Goal: Task Accomplishment & Management: Use online tool/utility

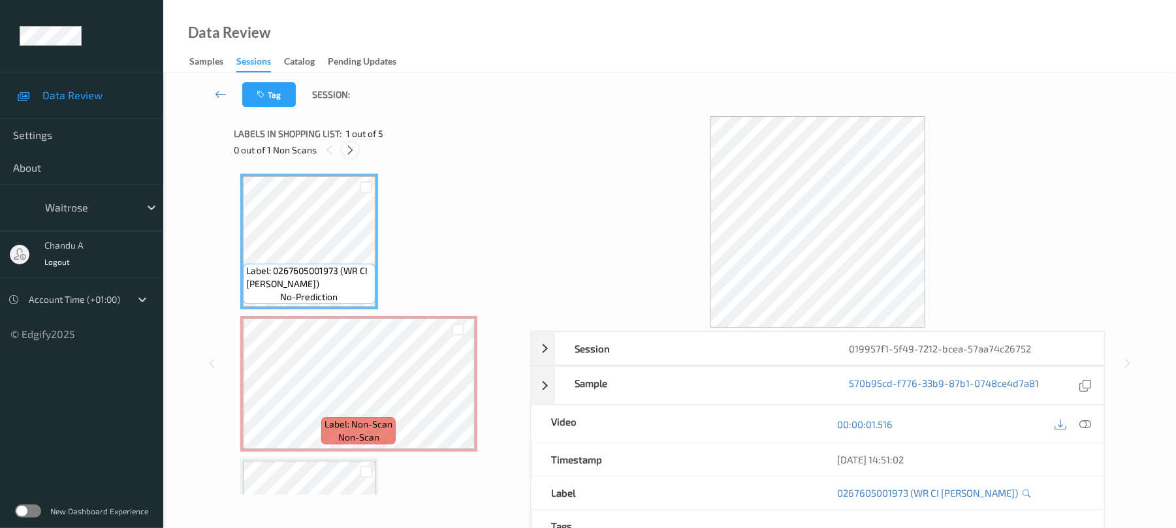
click at [355, 150] on icon at bounding box center [350, 150] width 11 height 12
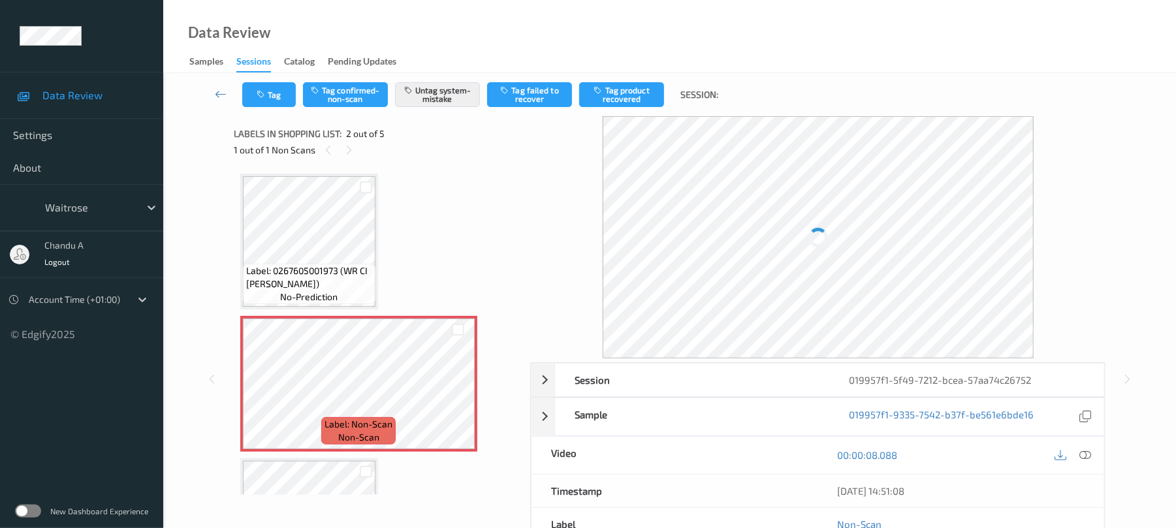
scroll to position [7, 0]
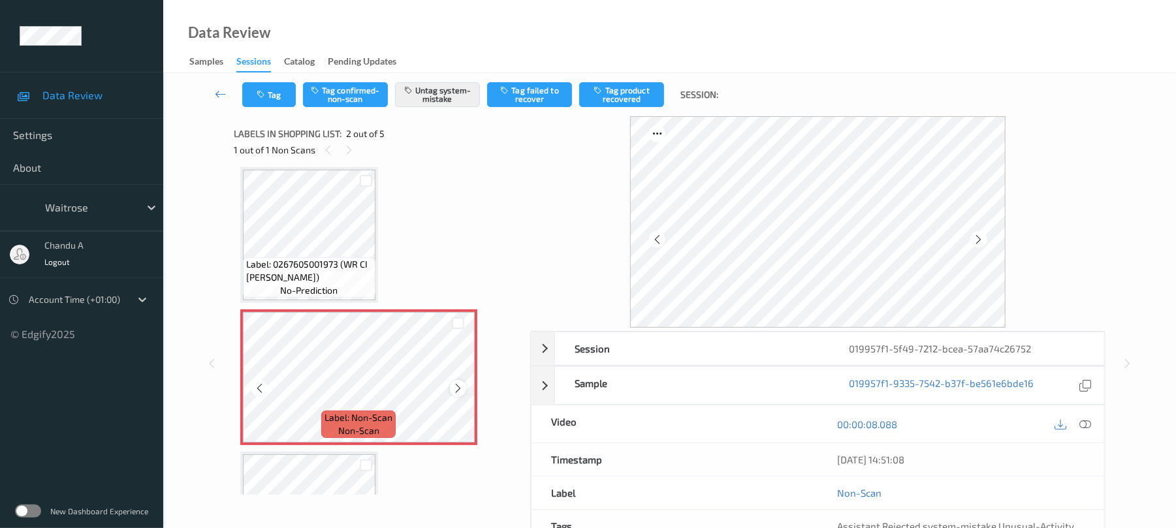
click at [460, 392] on icon at bounding box center [458, 389] width 11 height 12
click at [252, 94] on button "Tag" at bounding box center [269, 94] width 54 height 25
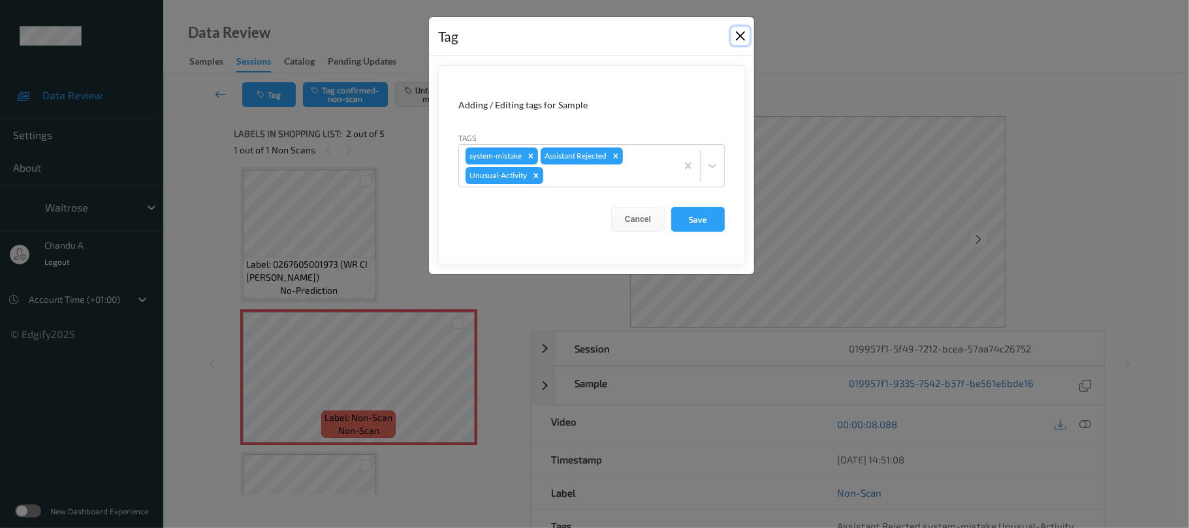
click at [737, 35] on button "Close" at bounding box center [741, 36] width 18 height 18
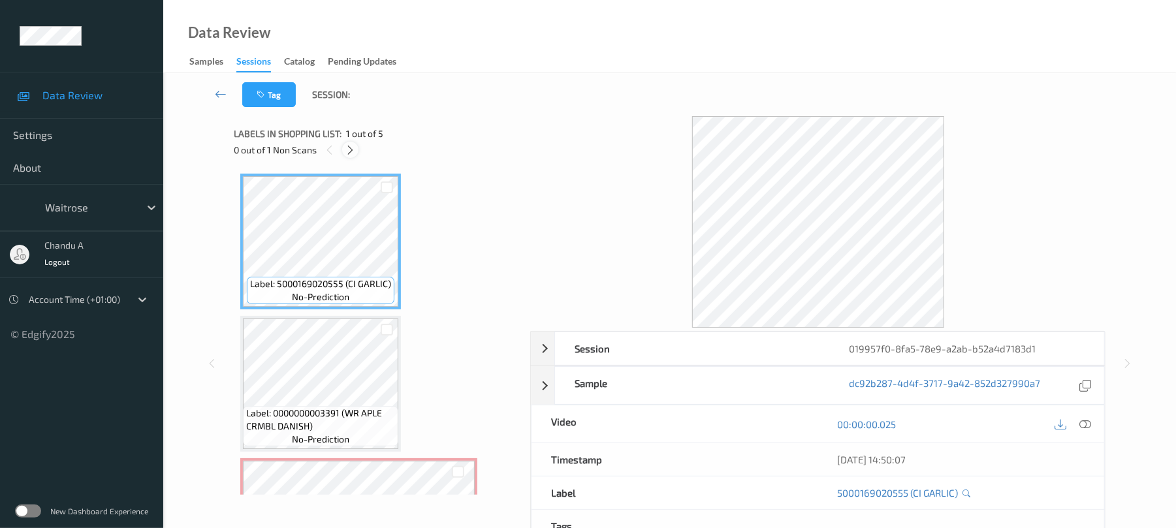
click at [349, 150] on icon at bounding box center [350, 150] width 11 height 12
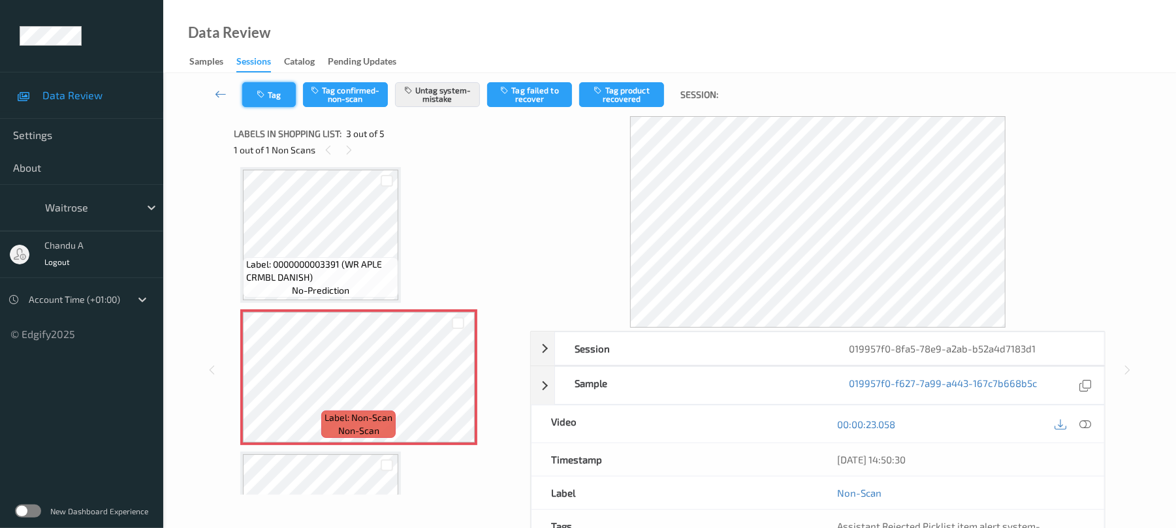
click at [259, 97] on icon "button" at bounding box center [262, 94] width 11 height 9
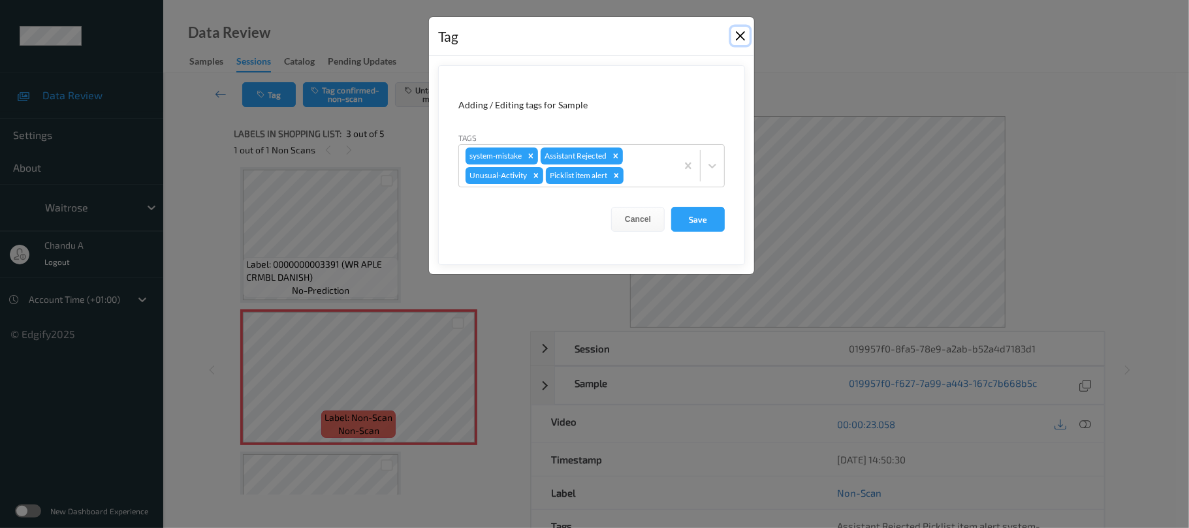
click at [734, 30] on button "Close" at bounding box center [741, 36] width 18 height 18
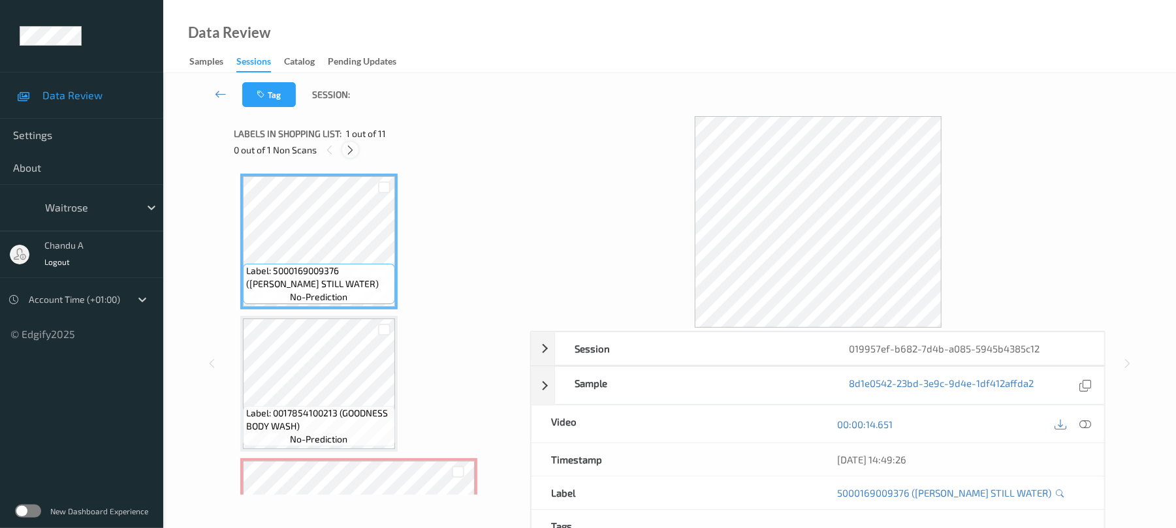
click at [348, 152] on icon at bounding box center [350, 150] width 11 height 12
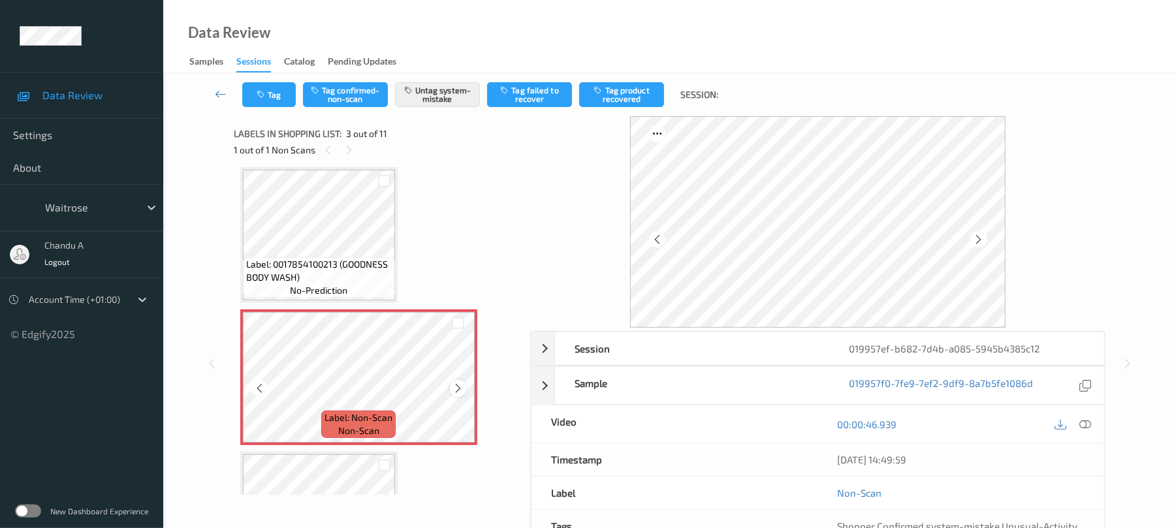
click at [458, 380] on div at bounding box center [458, 388] width 16 height 16
click at [460, 385] on icon at bounding box center [458, 389] width 11 height 12
click at [460, 393] on icon at bounding box center [458, 389] width 11 height 12
click at [259, 82] on button "Tag" at bounding box center [269, 94] width 54 height 25
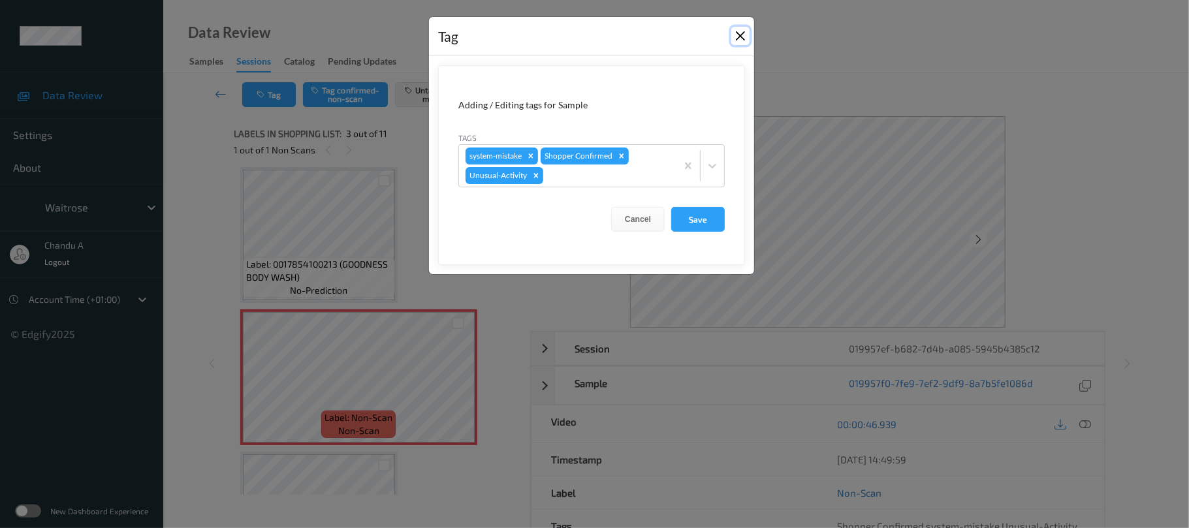
click at [743, 38] on button "Close" at bounding box center [741, 36] width 18 height 18
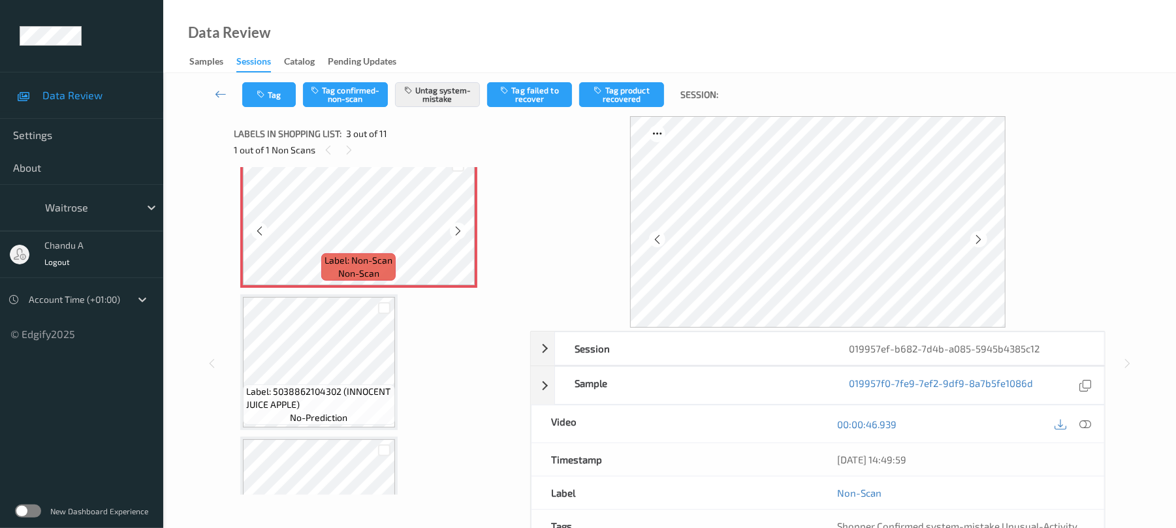
scroll to position [323, 0]
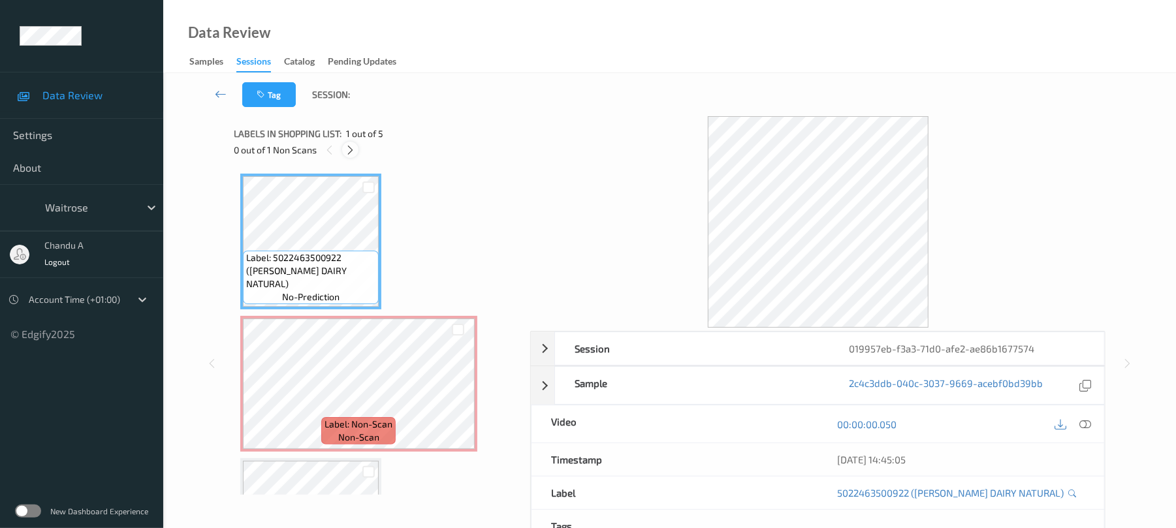
click at [347, 147] on icon at bounding box center [350, 150] width 11 height 12
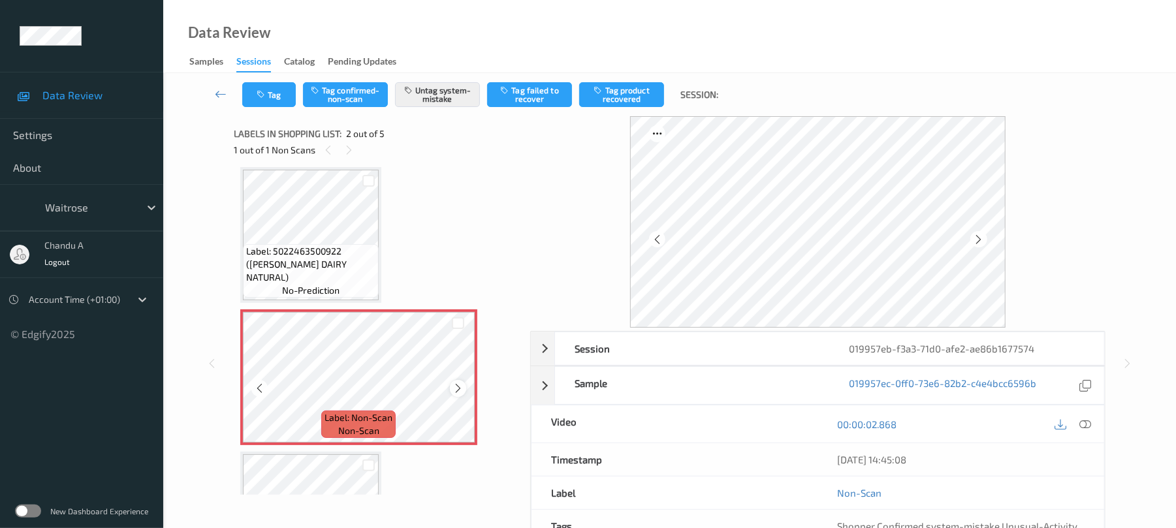
click at [453, 387] on icon at bounding box center [458, 389] width 11 height 12
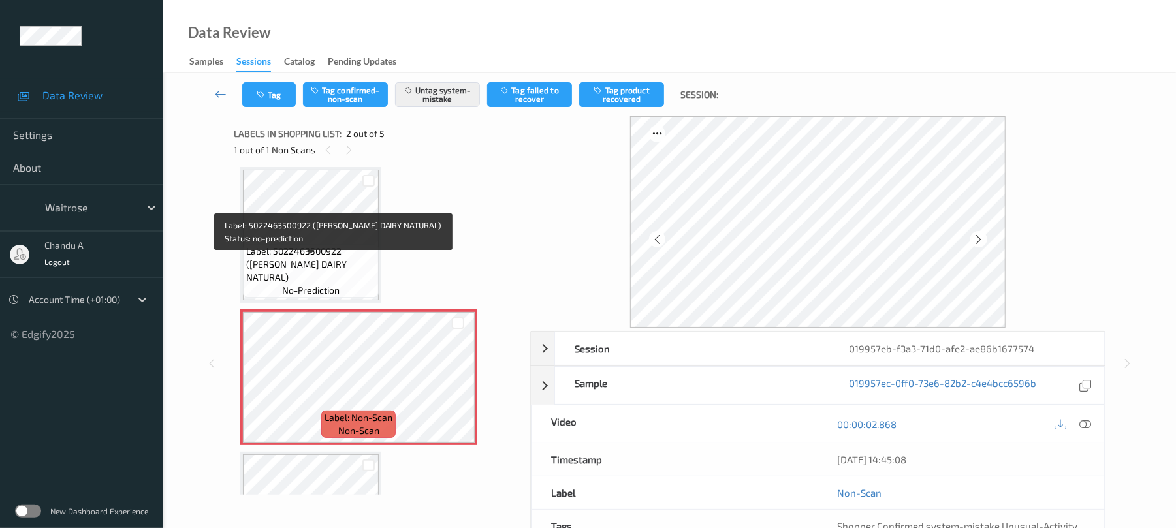
click at [332, 265] on span "Label: 5022463500922 (TIMS DAIRY NATURAL)" at bounding box center [310, 264] width 129 height 39
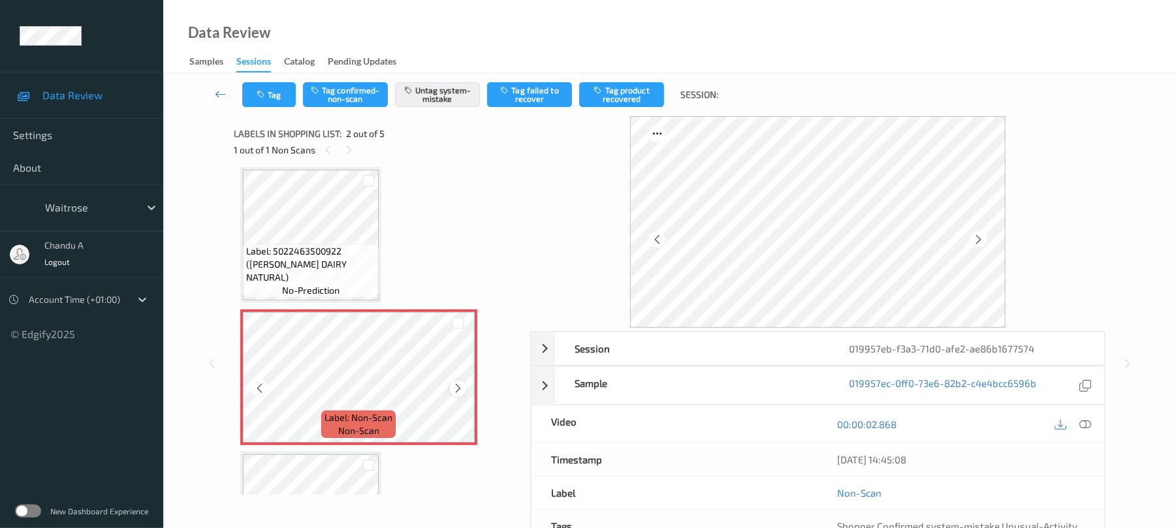
click at [455, 385] on icon at bounding box center [458, 389] width 11 height 12
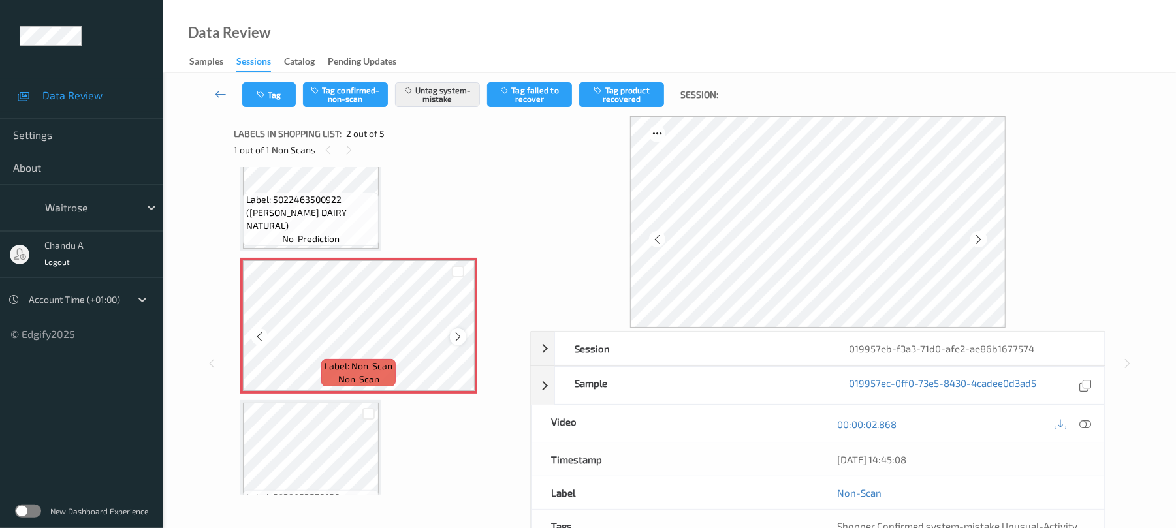
scroll to position [94, 0]
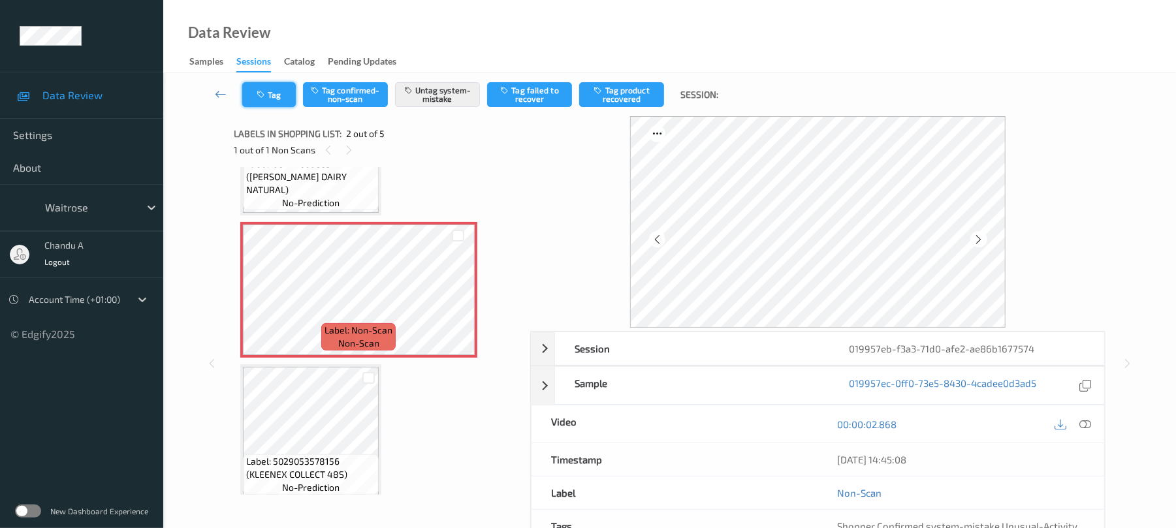
click at [277, 90] on button "Tag" at bounding box center [269, 94] width 54 height 25
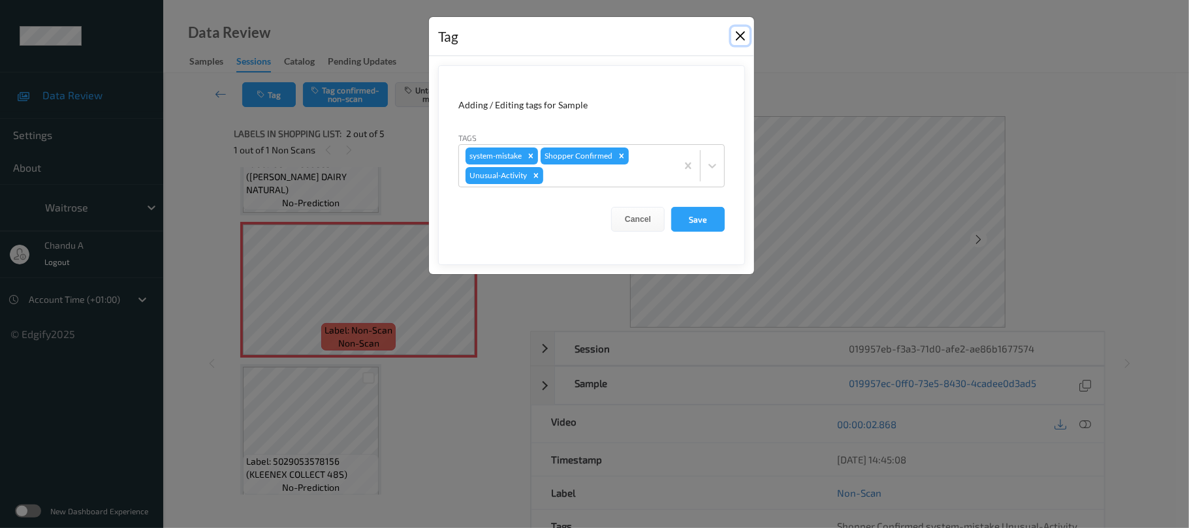
click at [740, 37] on button "Close" at bounding box center [741, 36] width 18 height 18
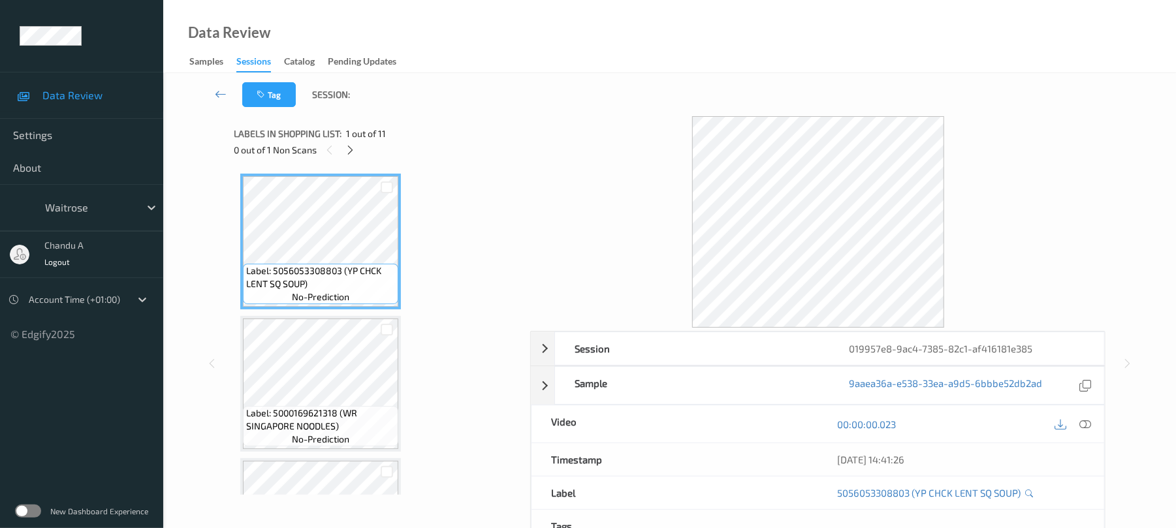
click at [356, 157] on div "0 out of 1 Non Scans" at bounding box center [377, 150] width 287 height 16
click at [351, 150] on icon at bounding box center [350, 150] width 11 height 12
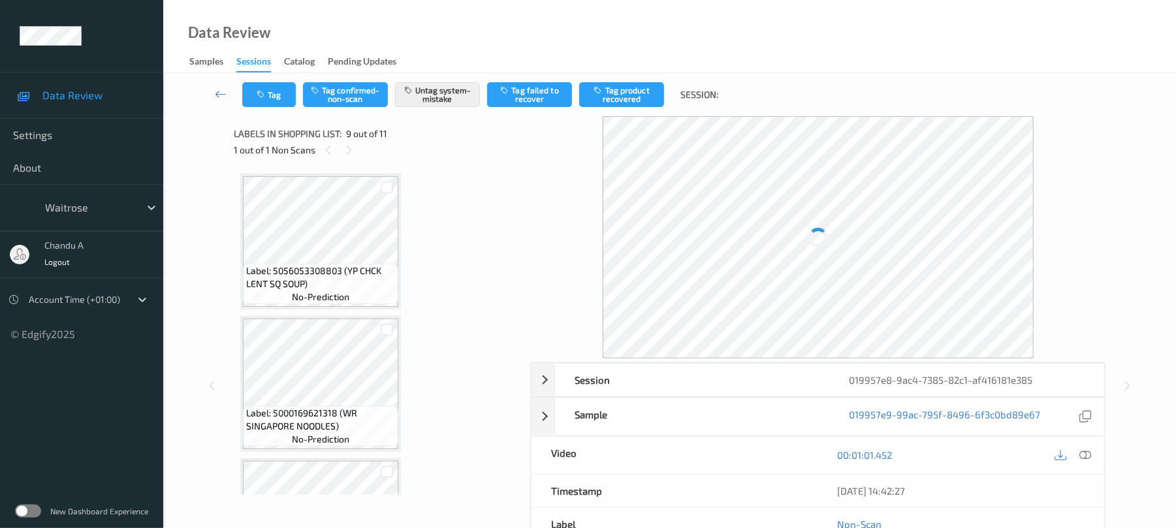
scroll to position [1003, 0]
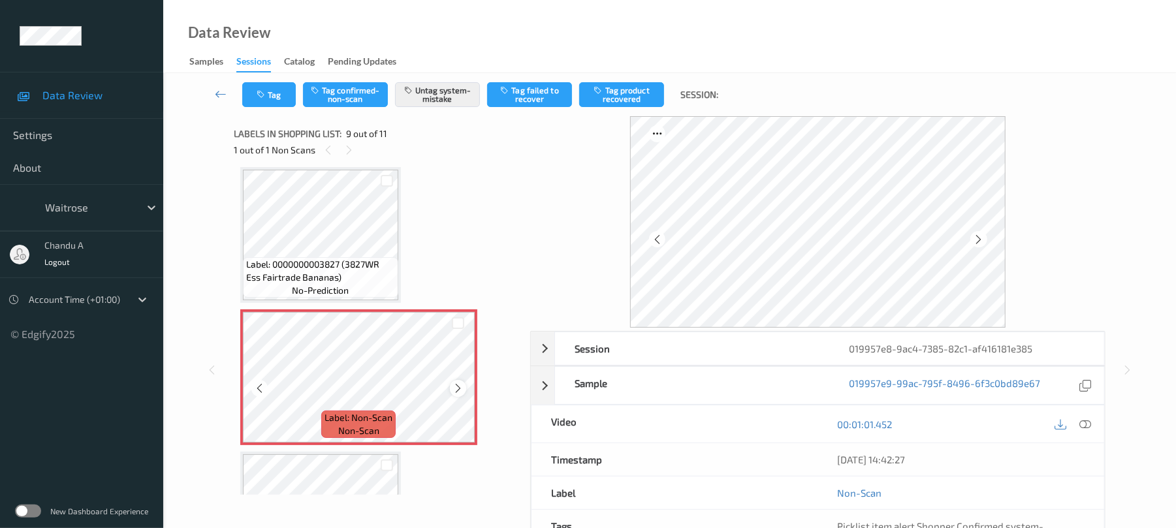
click at [455, 389] on icon at bounding box center [458, 389] width 11 height 12
click at [272, 97] on button "Tag" at bounding box center [269, 94] width 54 height 25
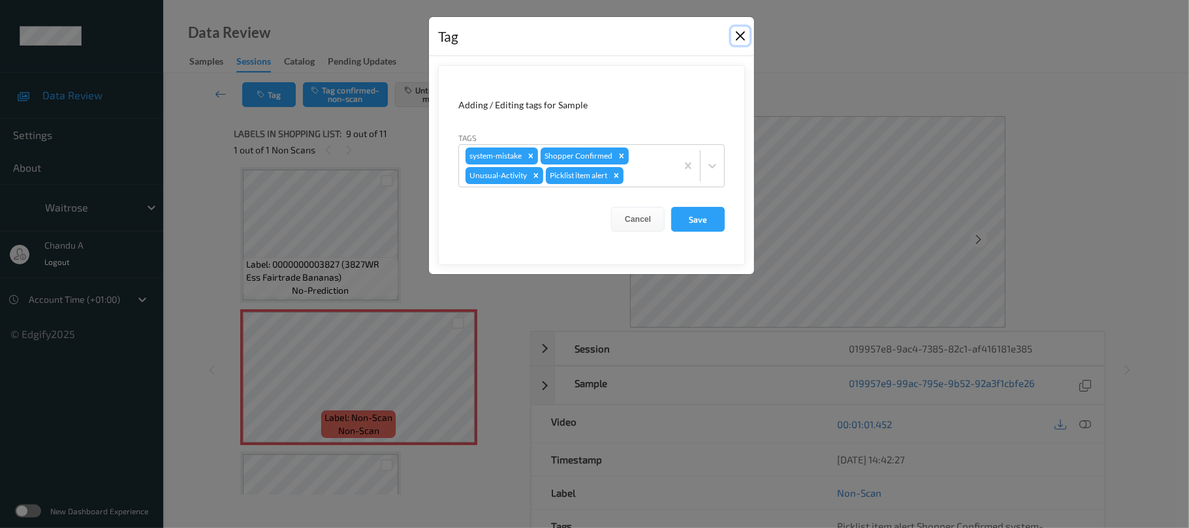
click at [742, 34] on button "Close" at bounding box center [741, 36] width 18 height 18
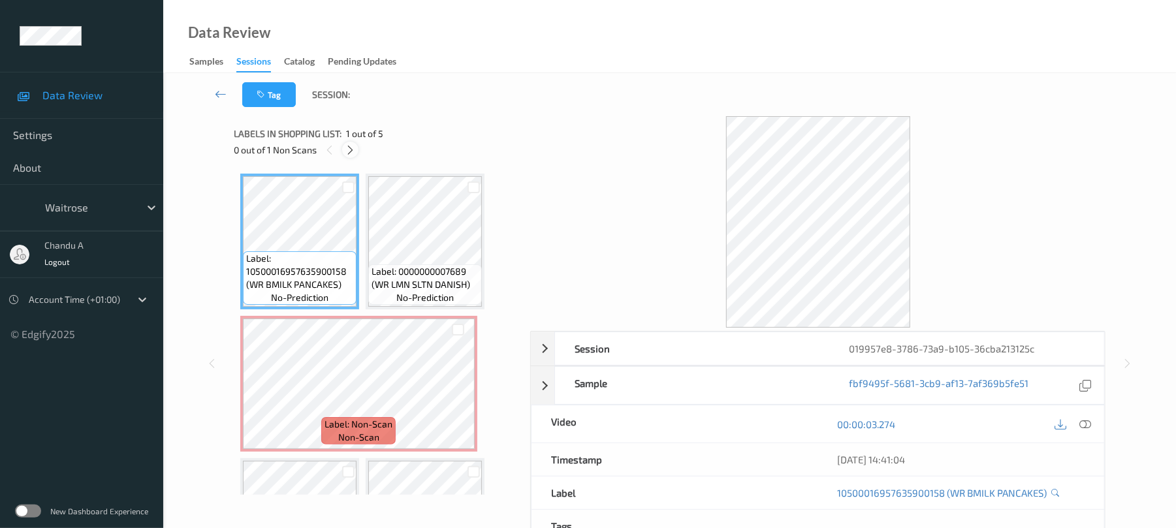
click at [346, 152] on icon at bounding box center [350, 150] width 11 height 12
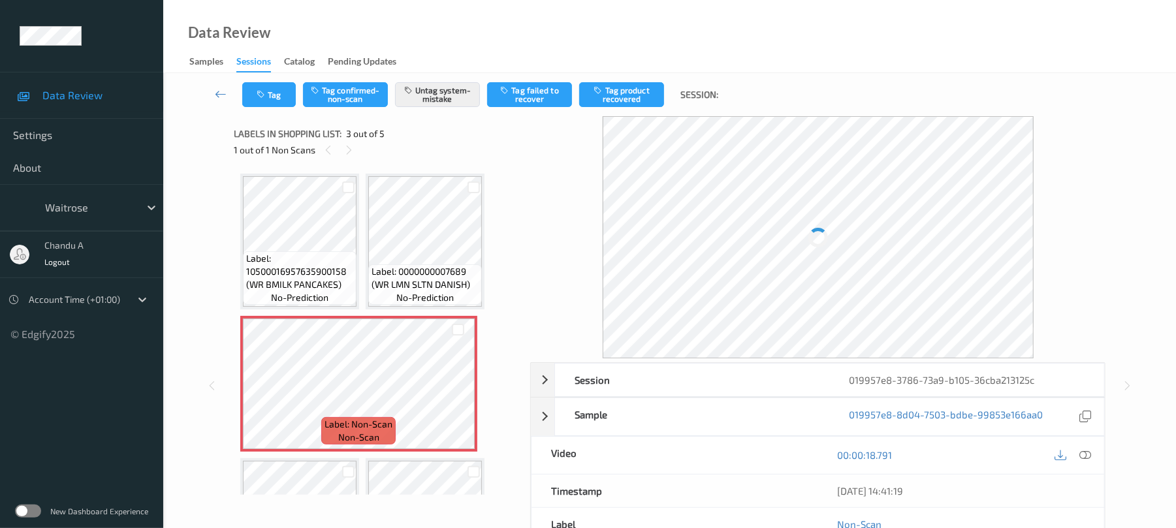
scroll to position [7, 0]
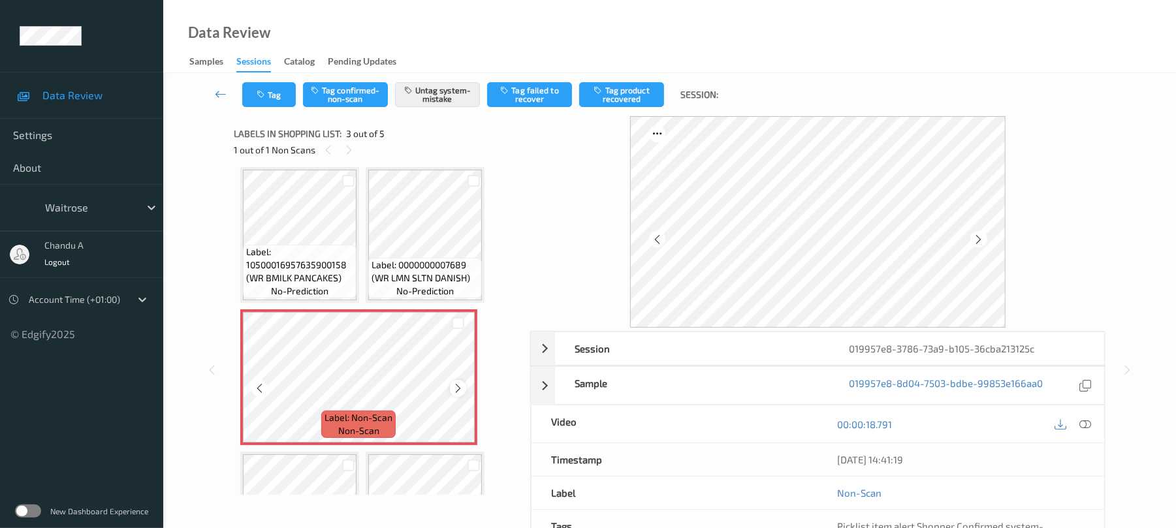
click at [455, 393] on icon at bounding box center [458, 389] width 11 height 12
click at [277, 101] on button "Tag" at bounding box center [269, 94] width 54 height 25
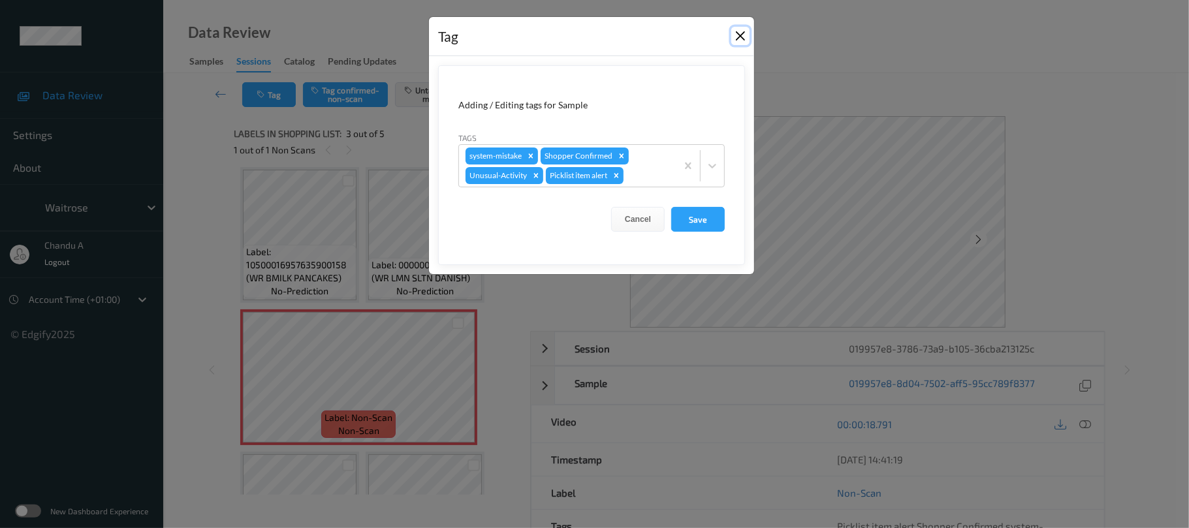
click at [734, 35] on button "Close" at bounding box center [741, 36] width 18 height 18
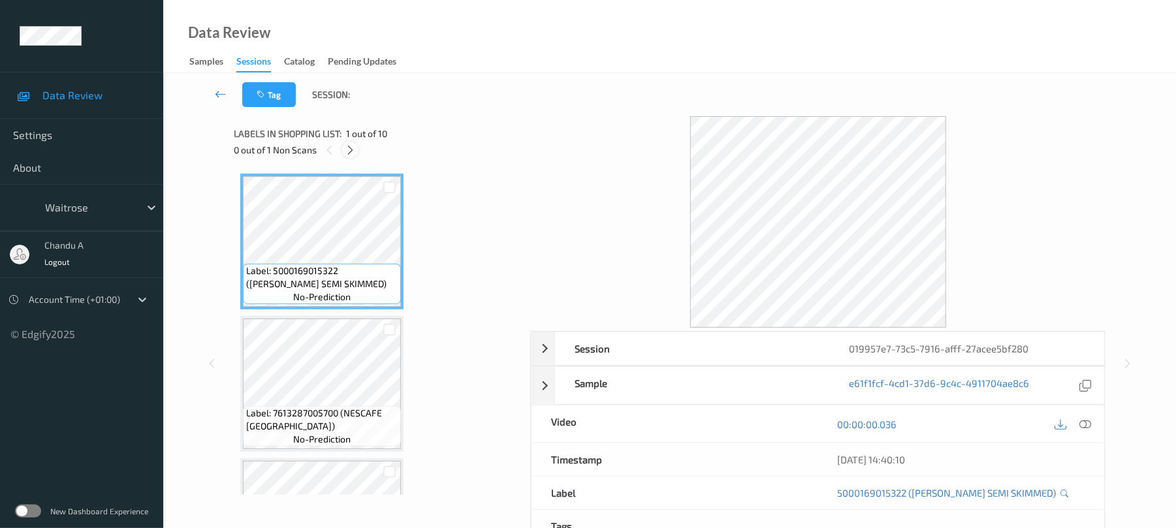
click at [347, 147] on icon at bounding box center [350, 150] width 11 height 12
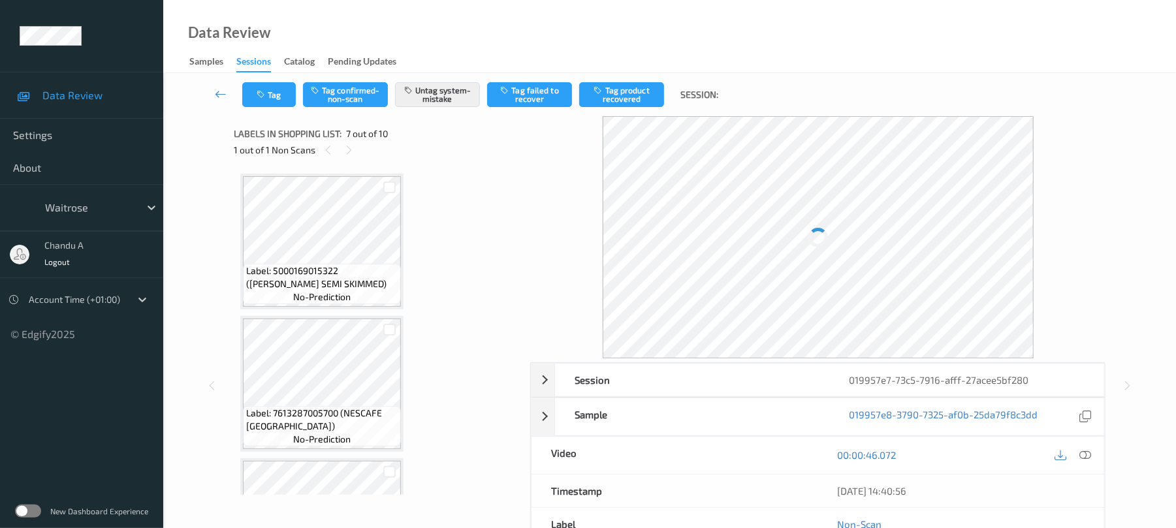
scroll to position [718, 0]
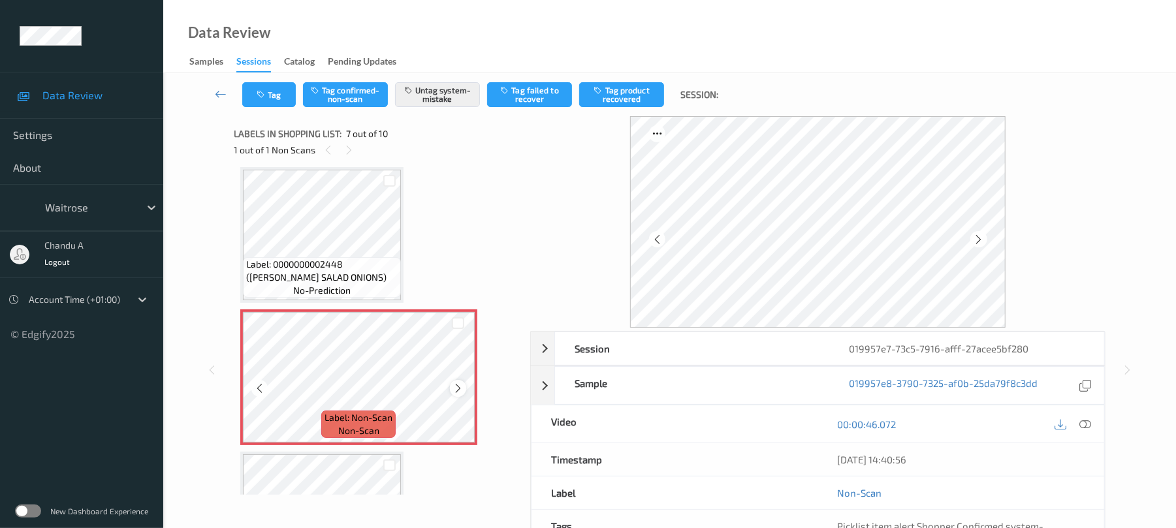
click at [456, 389] on icon at bounding box center [458, 389] width 11 height 12
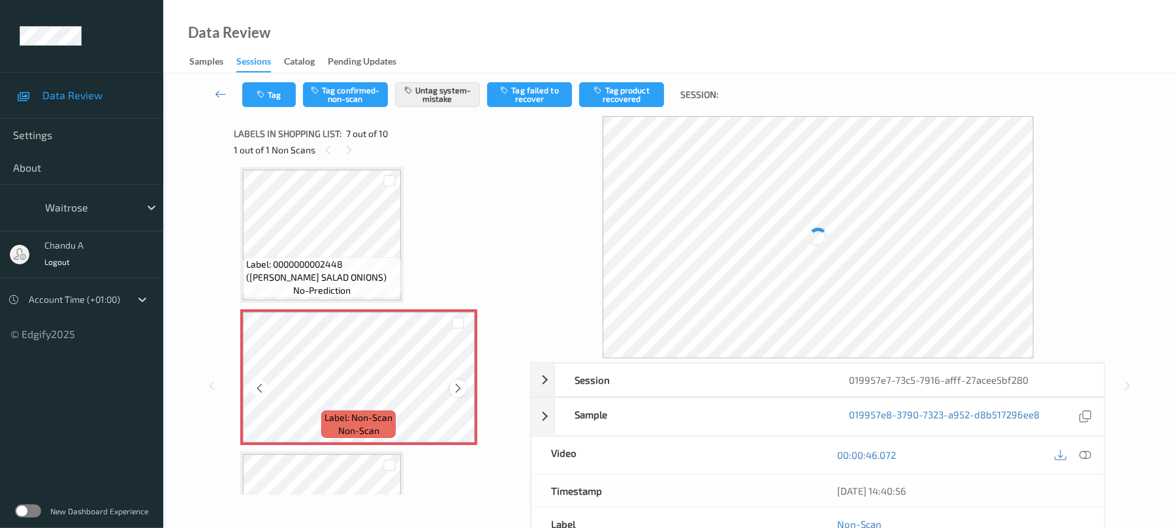
click at [461, 387] on icon at bounding box center [458, 389] width 11 height 12
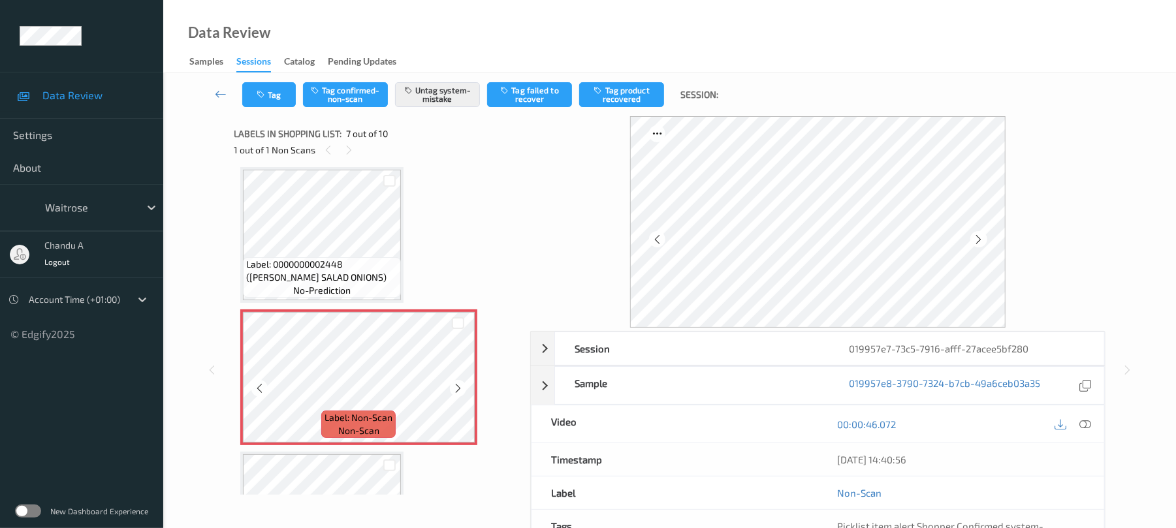
click at [461, 387] on icon at bounding box center [458, 389] width 11 height 12
click at [285, 105] on button "Tag" at bounding box center [269, 94] width 54 height 25
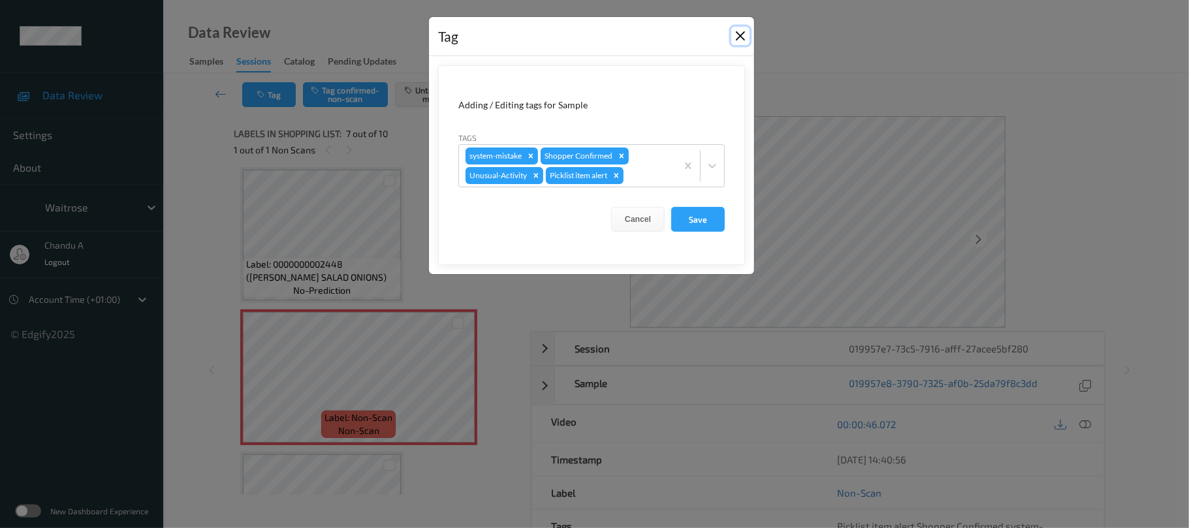
click at [740, 29] on button "Close" at bounding box center [741, 36] width 18 height 18
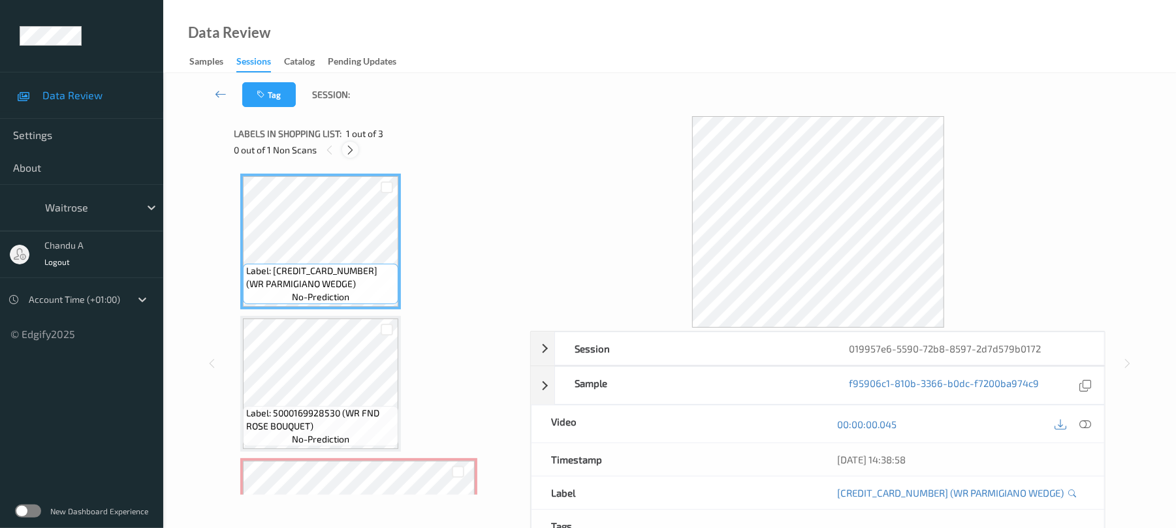
click at [354, 148] on icon at bounding box center [350, 150] width 11 height 12
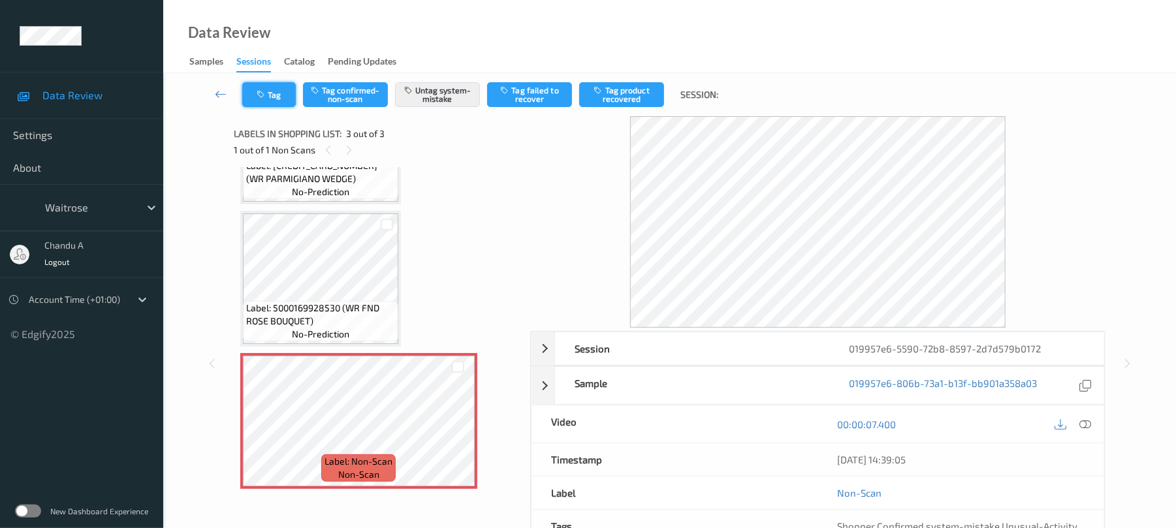
click at [270, 98] on button "Tag" at bounding box center [269, 94] width 54 height 25
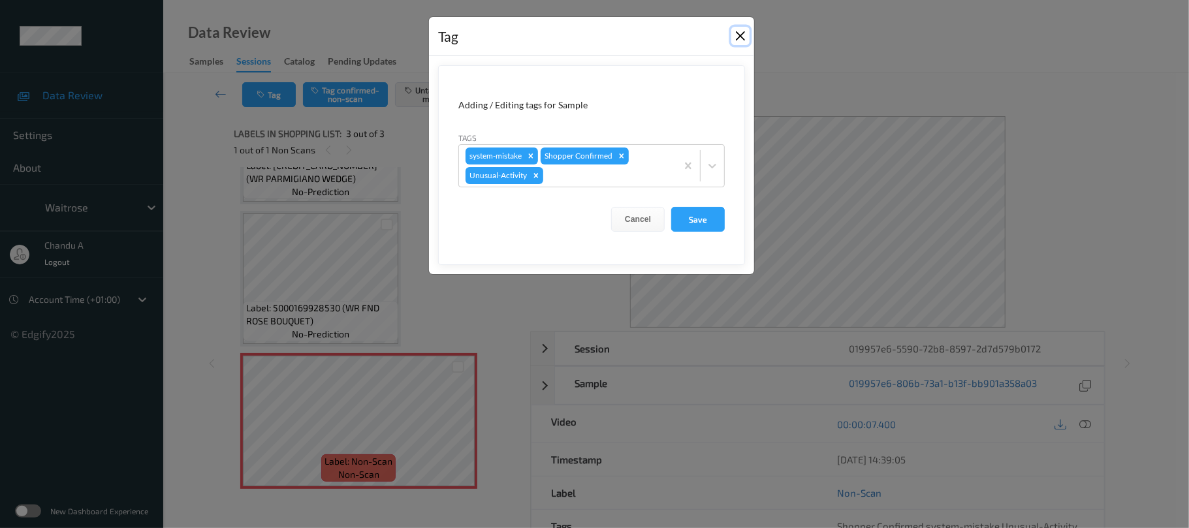
click at [738, 33] on button "Close" at bounding box center [741, 36] width 18 height 18
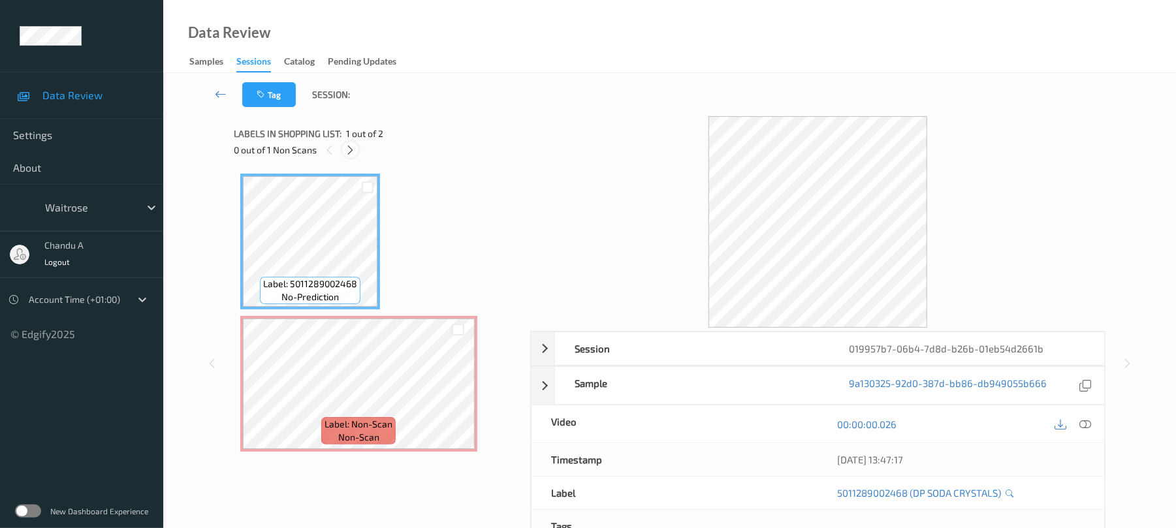
drag, startPoint x: 348, startPoint y: 146, endPoint x: 349, endPoint y: 153, distance: 6.6
click at [349, 146] on icon at bounding box center [350, 150] width 11 height 12
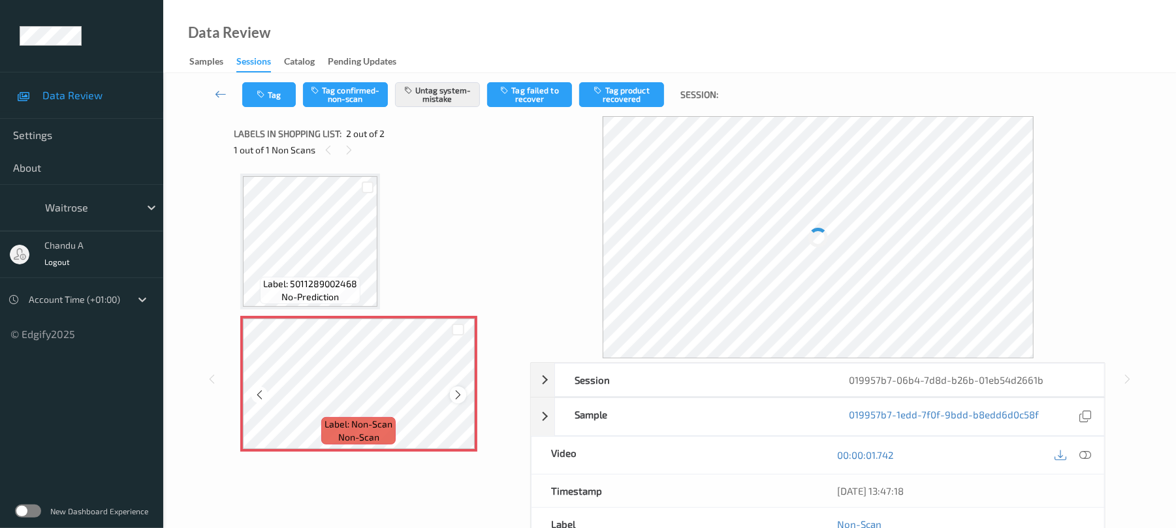
click at [458, 397] on icon at bounding box center [458, 395] width 11 height 12
click at [263, 97] on icon "button" at bounding box center [262, 94] width 11 height 9
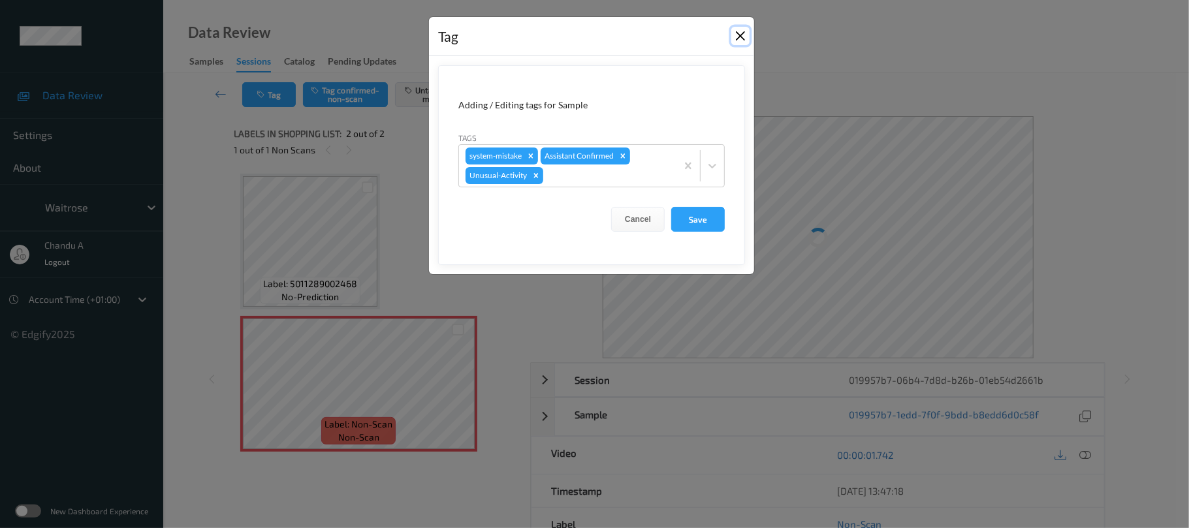
click at [747, 32] on button "Close" at bounding box center [741, 36] width 18 height 18
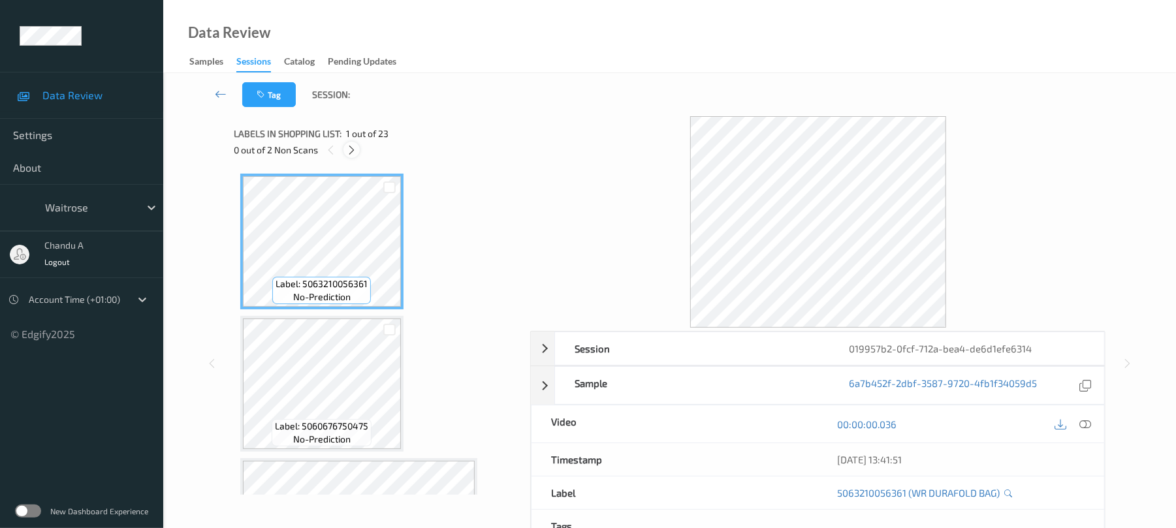
click at [349, 150] on icon at bounding box center [351, 150] width 11 height 12
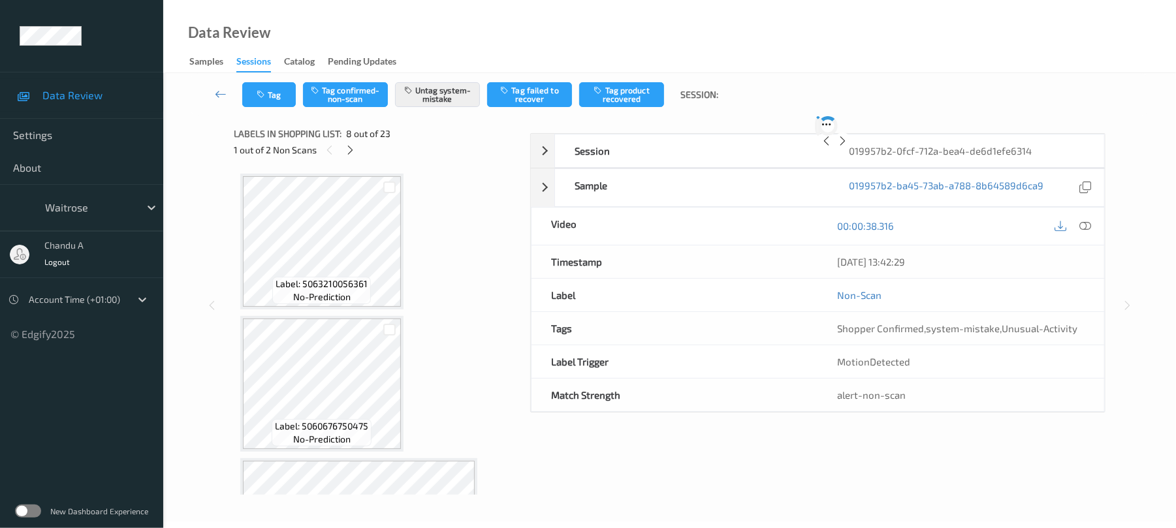
scroll to position [861, 0]
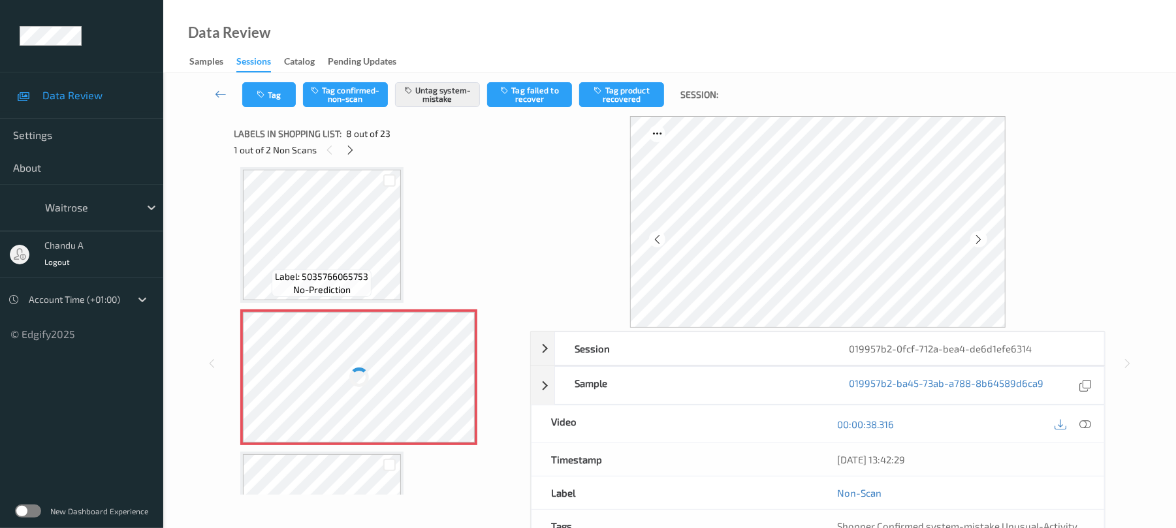
click at [460, 388] on div at bounding box center [359, 377] width 233 height 131
click at [275, 99] on button "Tag" at bounding box center [269, 94] width 54 height 25
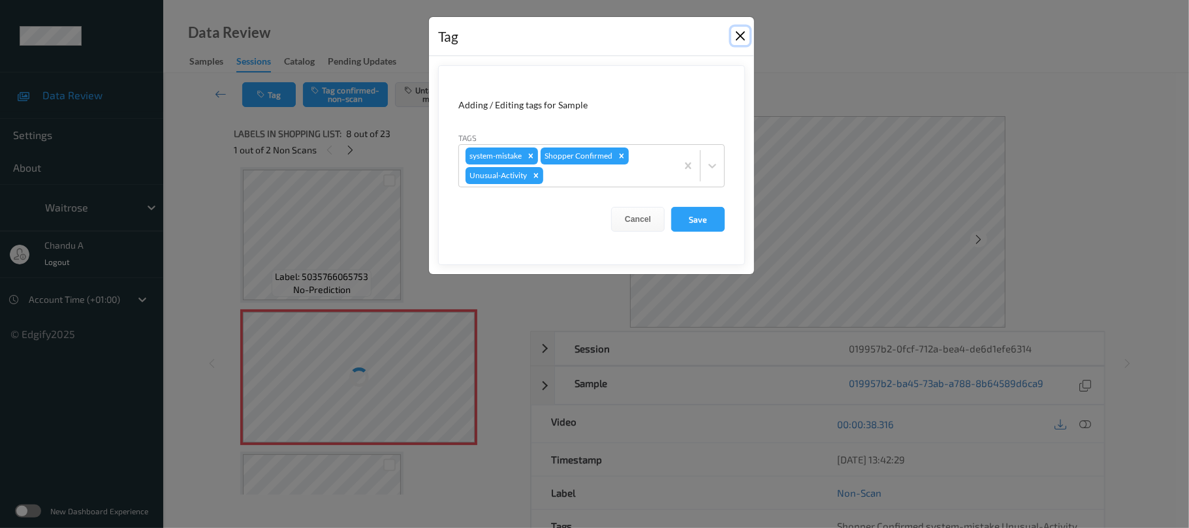
click at [740, 40] on button "Close" at bounding box center [741, 36] width 18 height 18
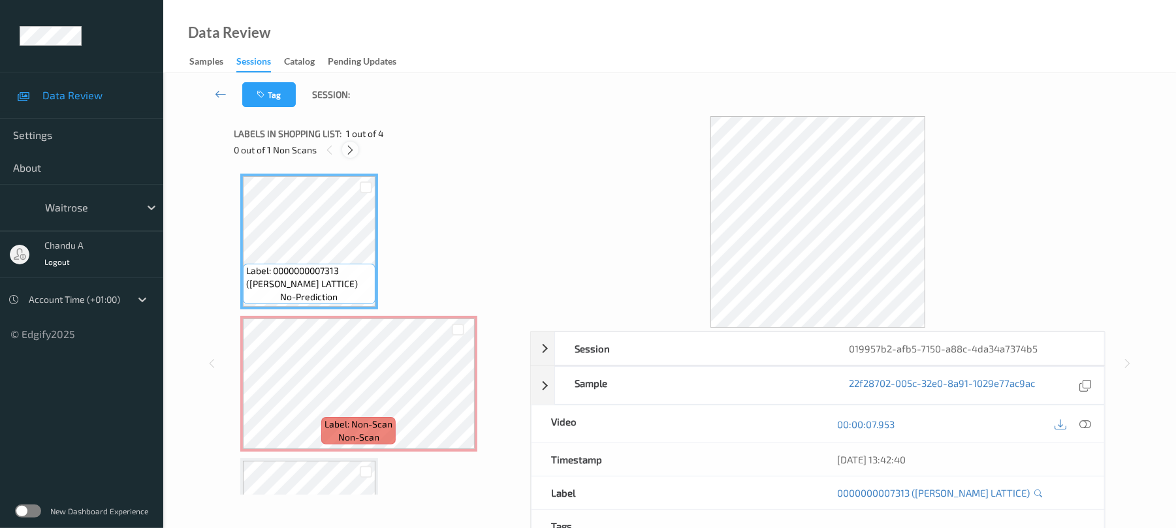
click at [345, 153] on icon at bounding box center [350, 150] width 11 height 12
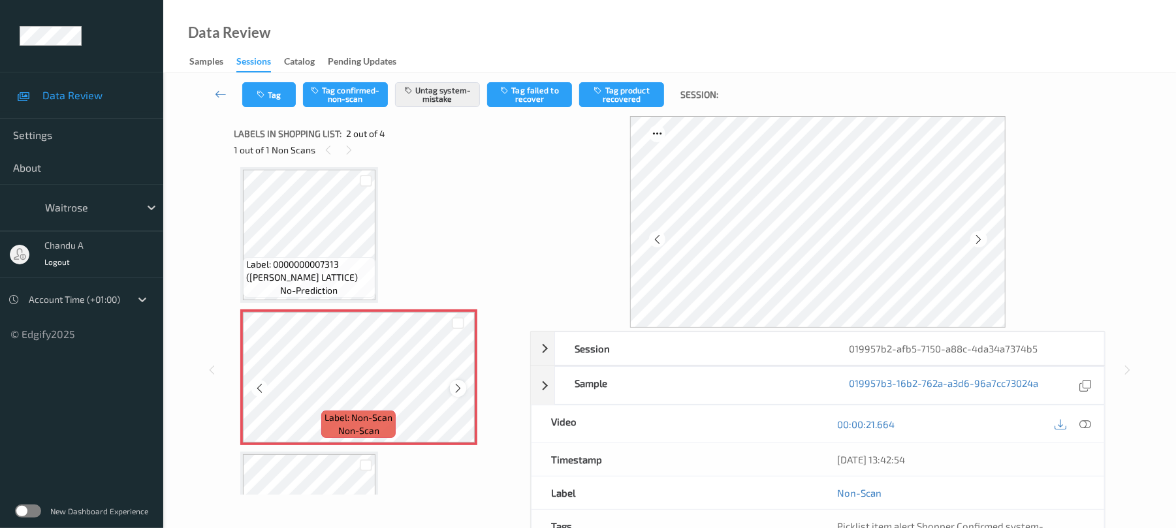
click at [463, 385] on icon at bounding box center [458, 389] width 11 height 12
click at [462, 385] on icon at bounding box center [458, 389] width 11 height 12
click at [461, 387] on icon at bounding box center [458, 389] width 11 height 12
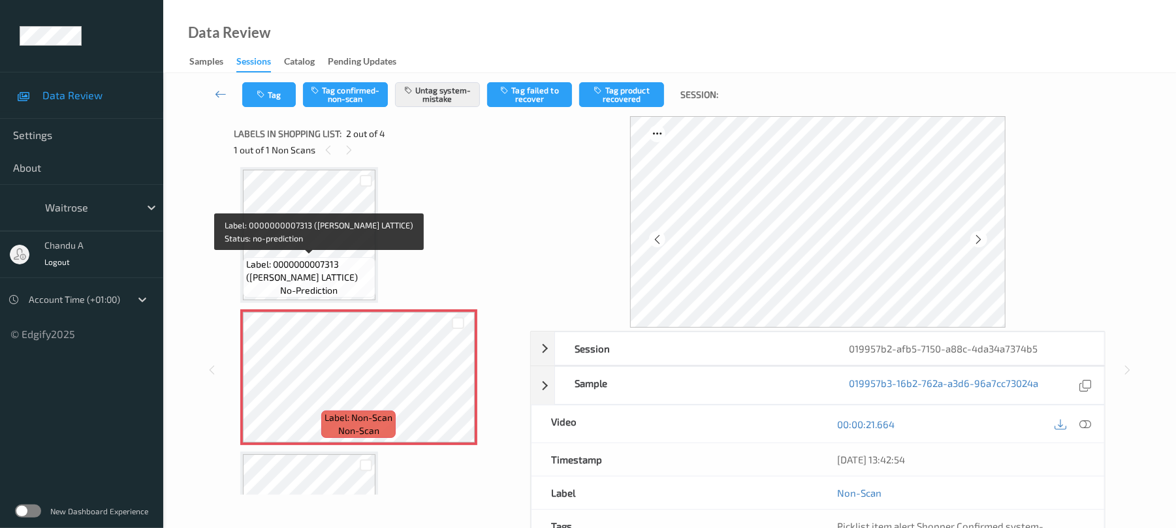
click at [320, 273] on span "Label: 0000000007313 ([PERSON_NAME] LATTICE)" at bounding box center [309, 271] width 126 height 26
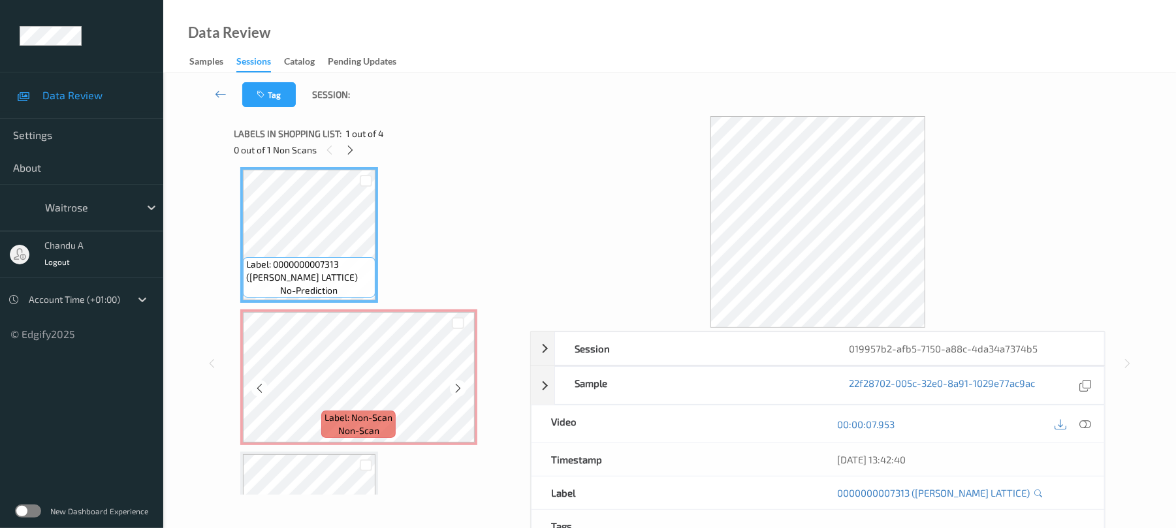
scroll to position [0, 0]
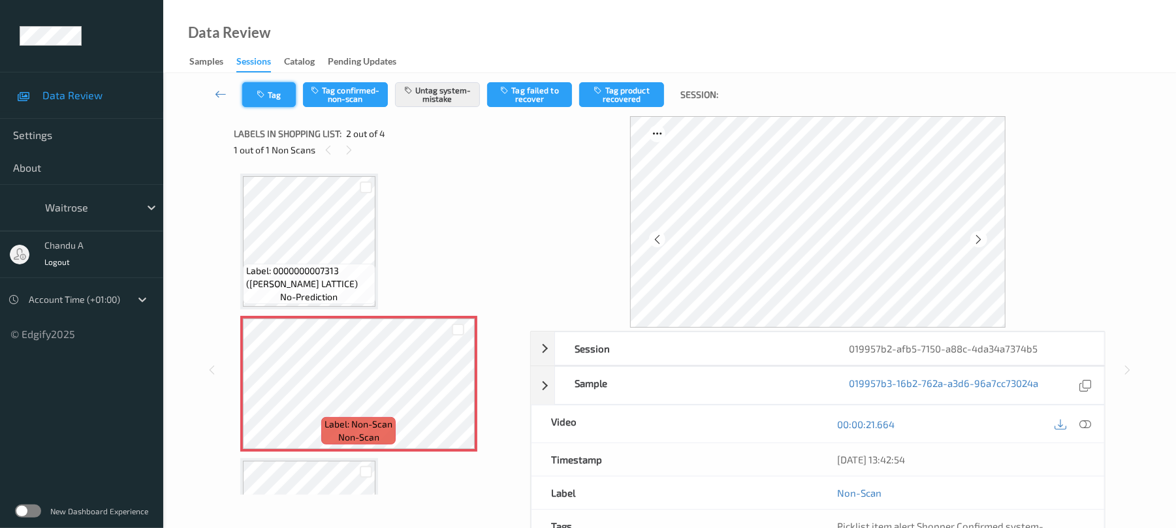
click at [251, 95] on button "Tag" at bounding box center [269, 94] width 54 height 25
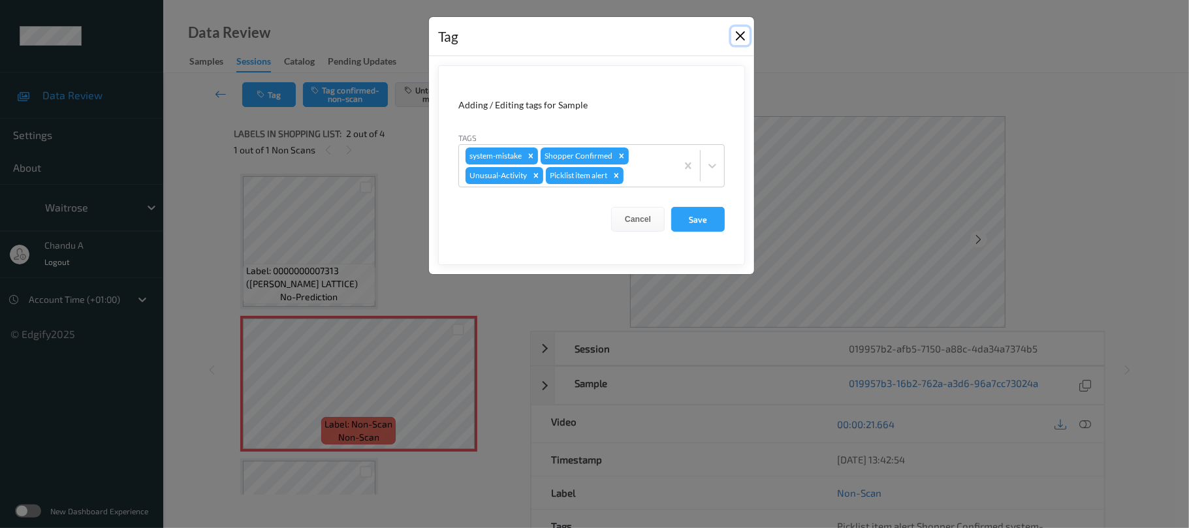
click at [740, 42] on button "Close" at bounding box center [741, 36] width 18 height 18
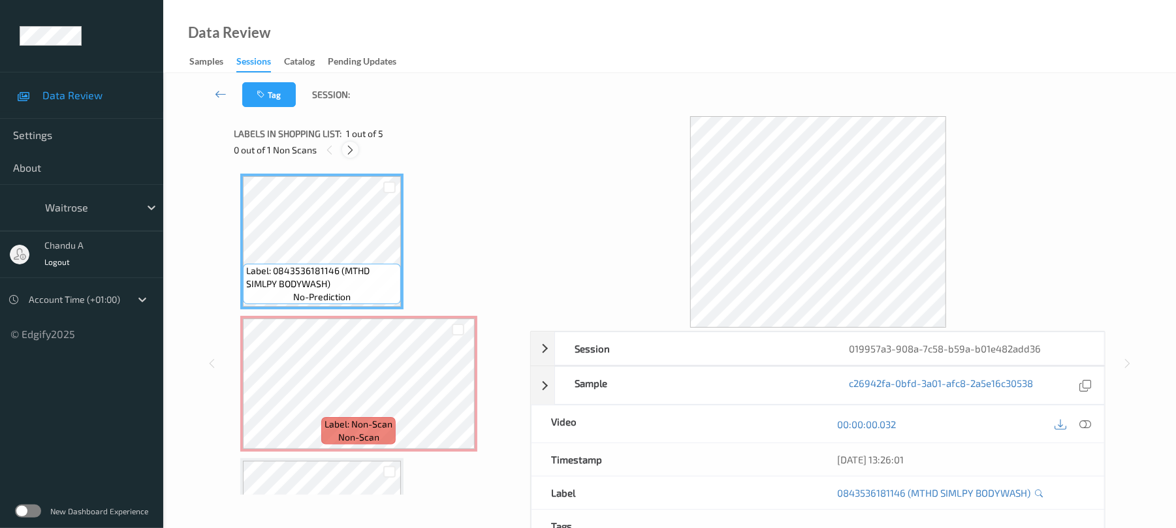
click at [356, 154] on icon at bounding box center [350, 150] width 11 height 12
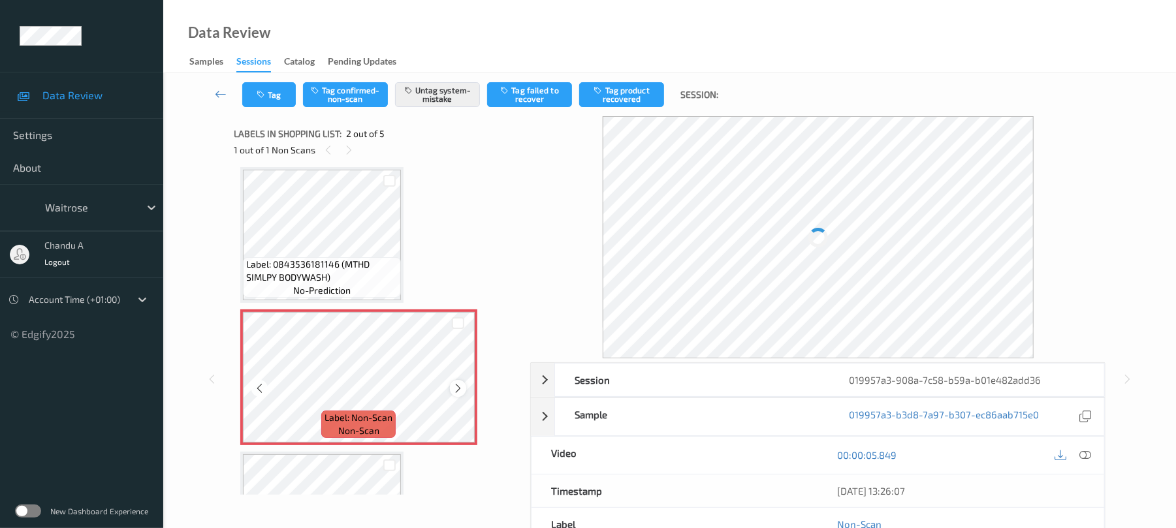
click at [455, 389] on icon at bounding box center [458, 389] width 11 height 12
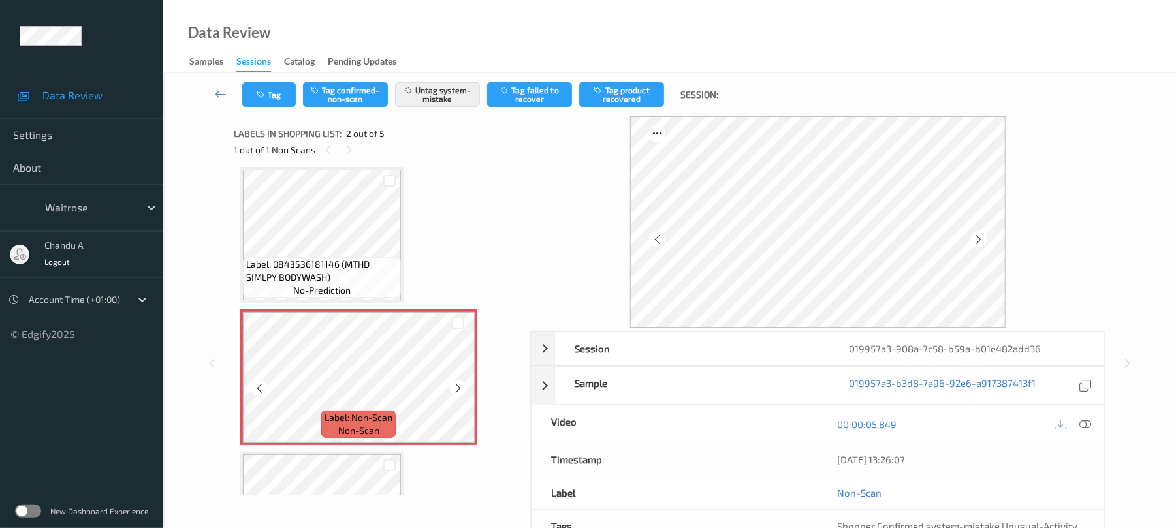
click at [455, 389] on icon at bounding box center [458, 389] width 11 height 12
click at [455, 388] on icon at bounding box center [458, 389] width 11 height 12
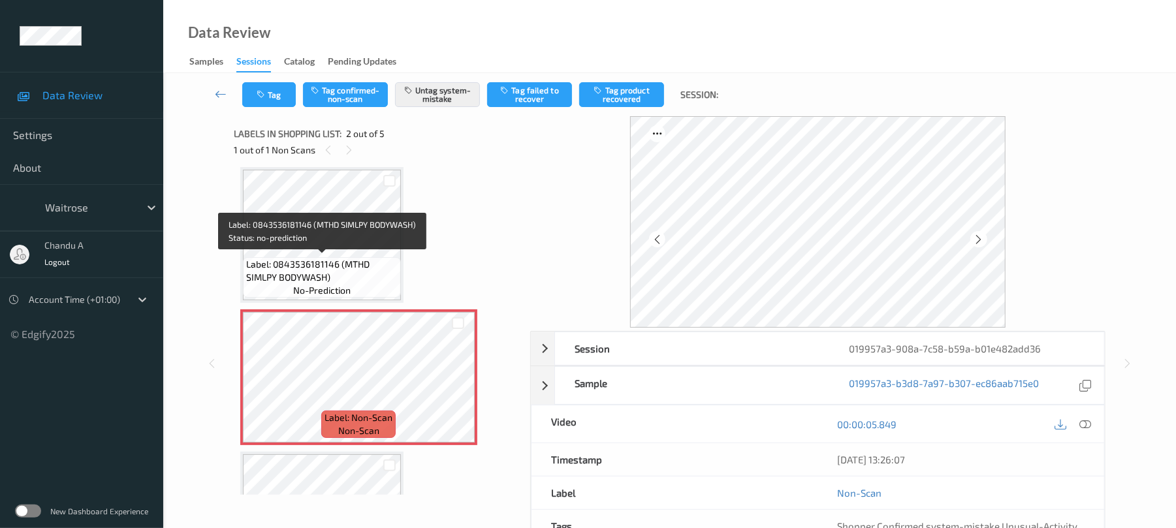
click at [341, 265] on span "Label: 0843536181146 (MTHD SIMLPY BODYWASH)" at bounding box center [322, 271] width 152 height 26
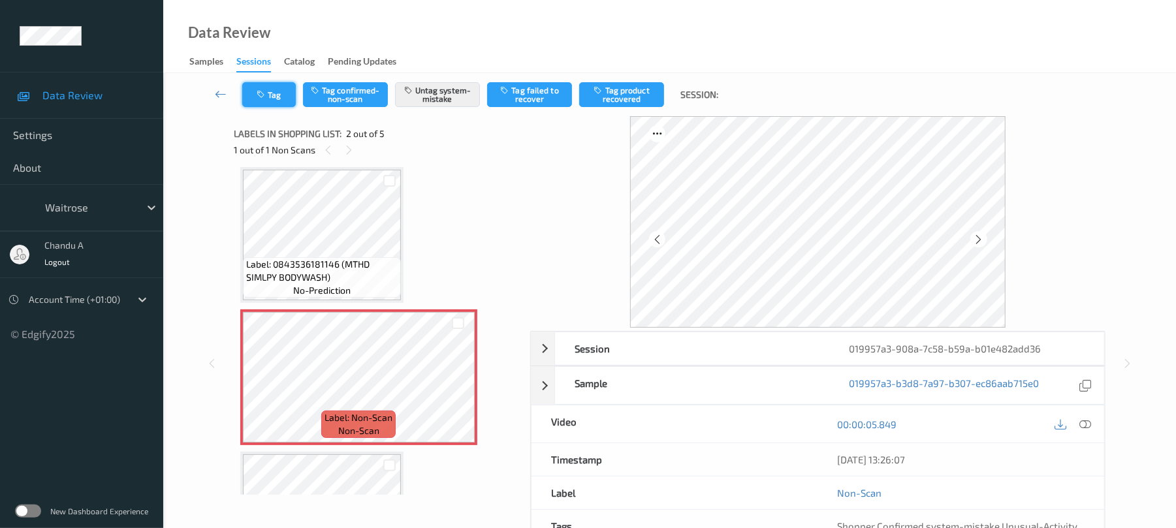
click at [269, 88] on button "Tag" at bounding box center [269, 94] width 54 height 25
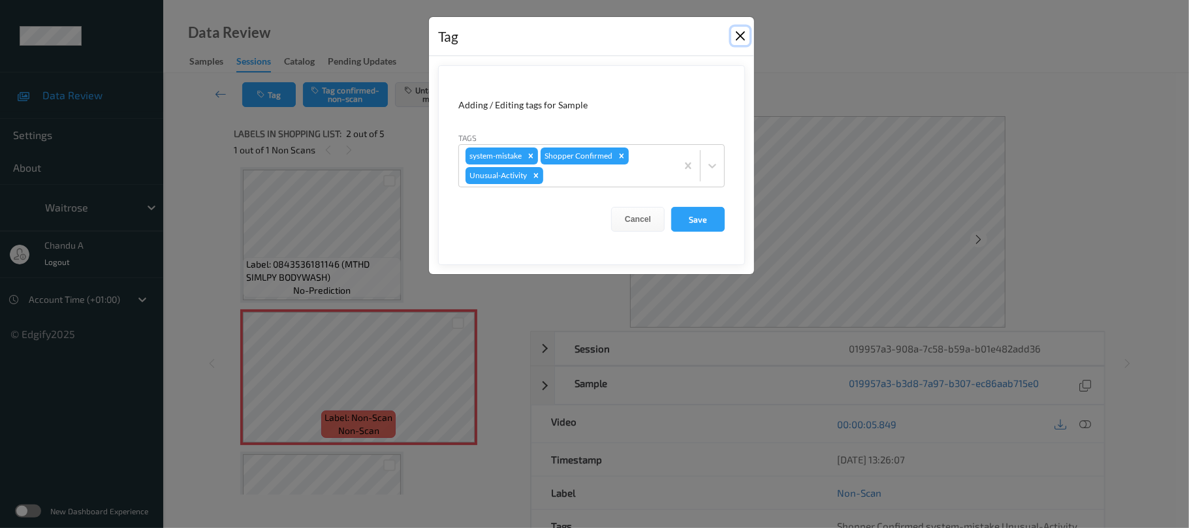
click at [743, 37] on button "Close" at bounding box center [741, 36] width 18 height 18
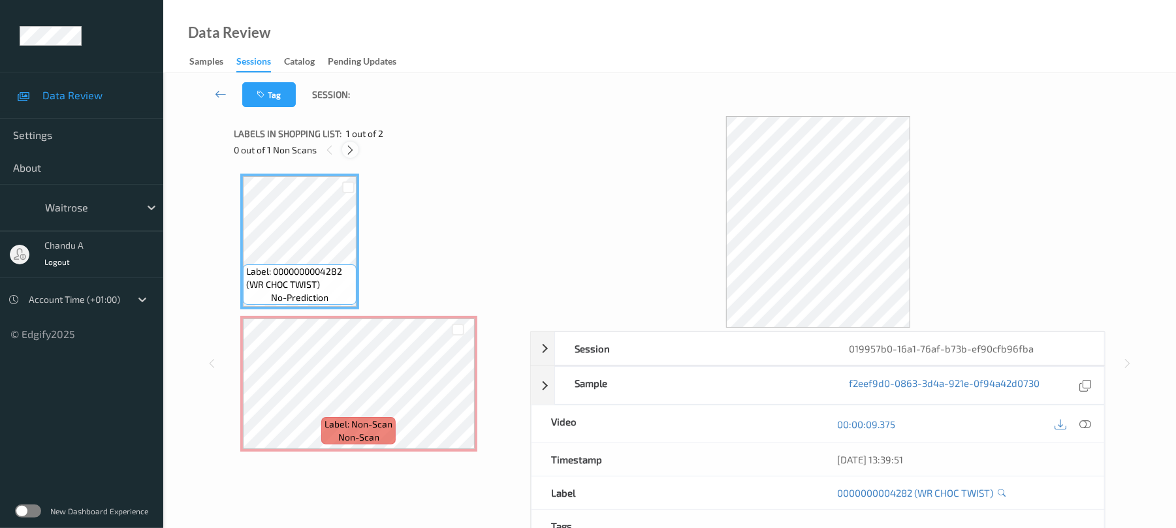
click at [355, 149] on icon at bounding box center [350, 150] width 11 height 12
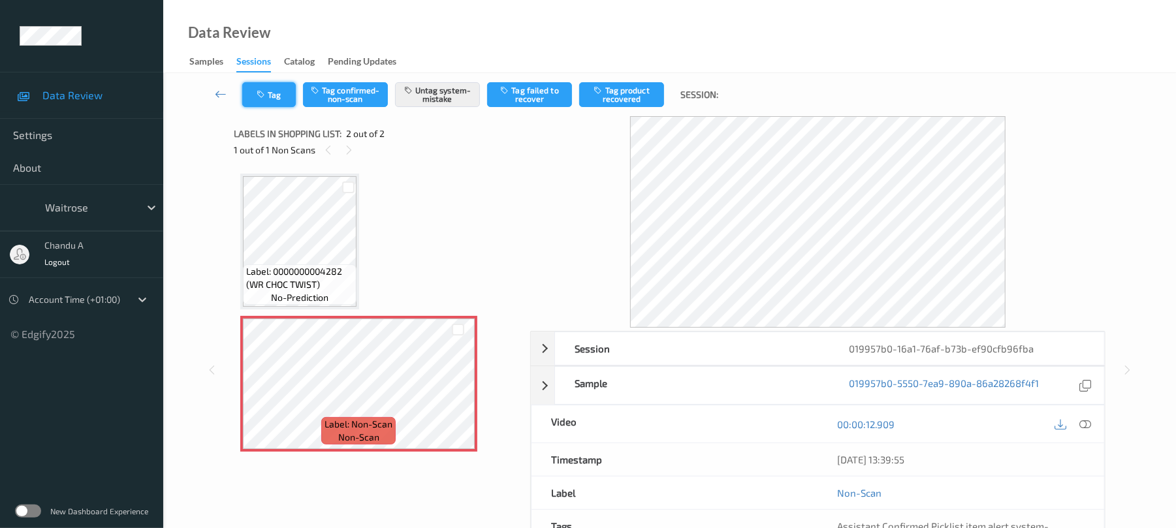
click at [265, 93] on icon "button" at bounding box center [262, 94] width 11 height 9
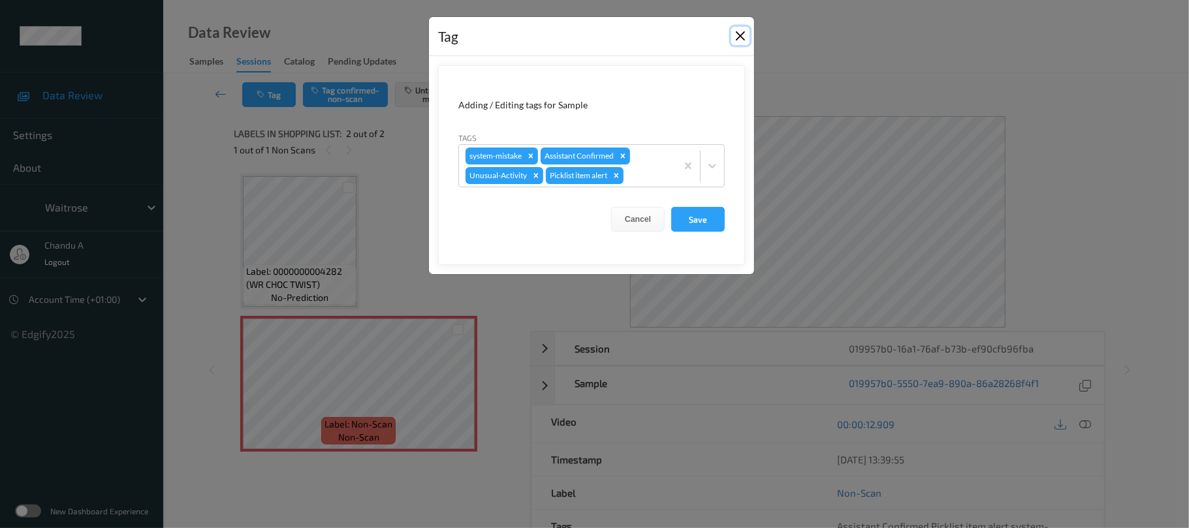
click at [740, 37] on button "Close" at bounding box center [741, 36] width 18 height 18
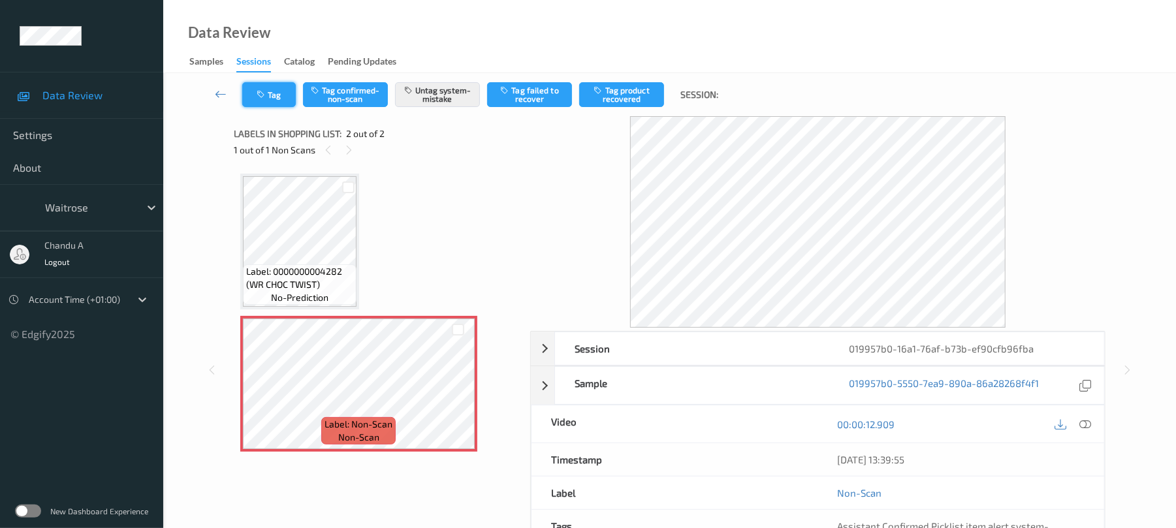
click at [272, 94] on button "Tag" at bounding box center [269, 94] width 54 height 25
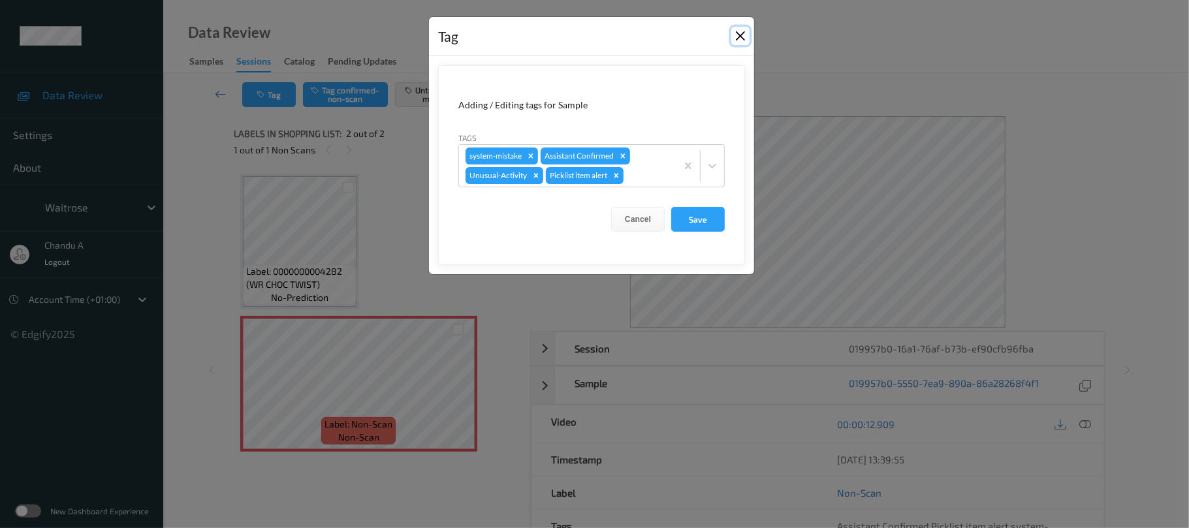
click at [745, 37] on button "Close" at bounding box center [741, 36] width 18 height 18
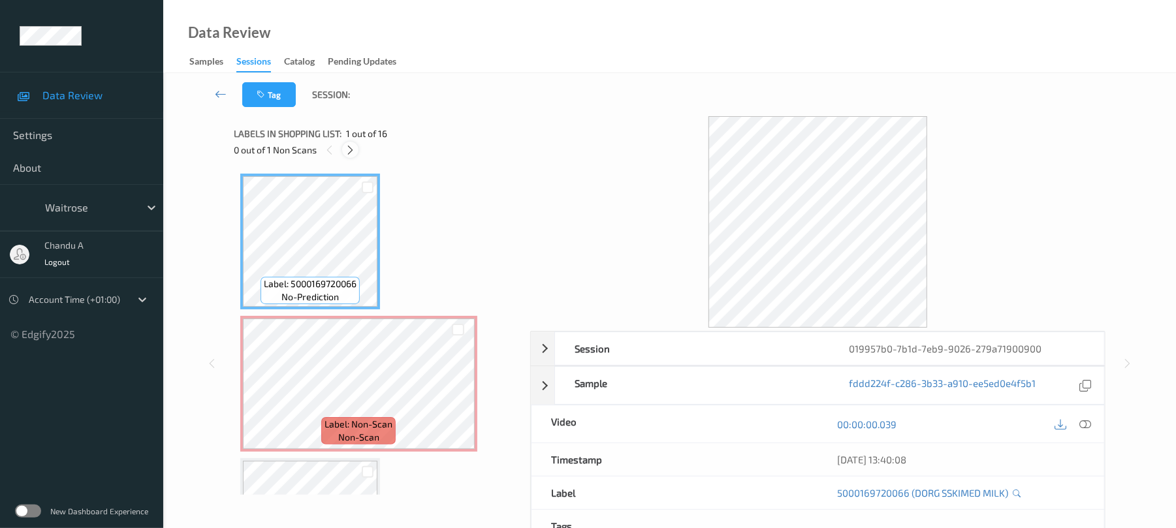
click at [353, 152] on icon at bounding box center [350, 150] width 11 height 12
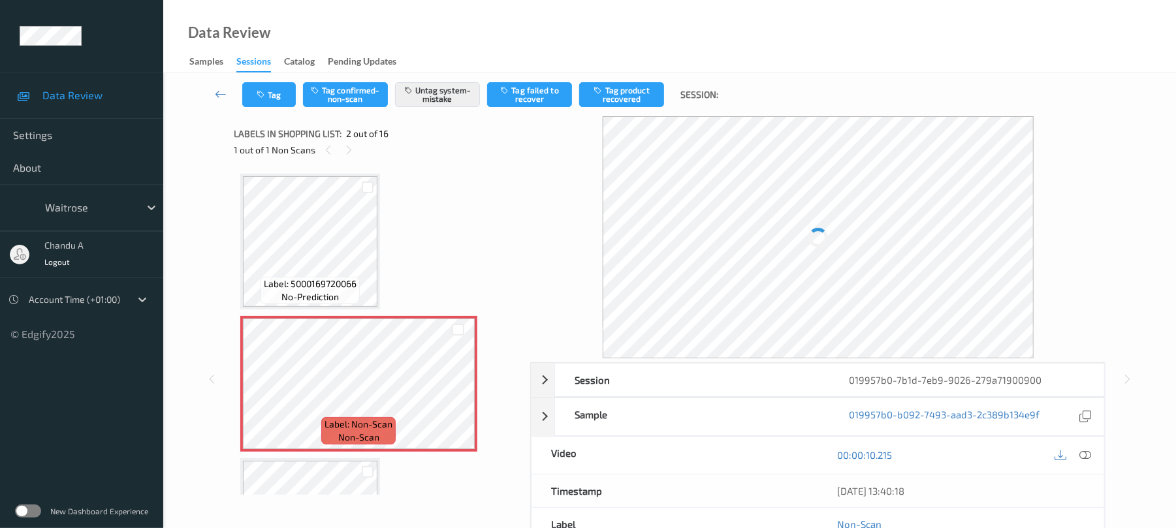
scroll to position [7, 0]
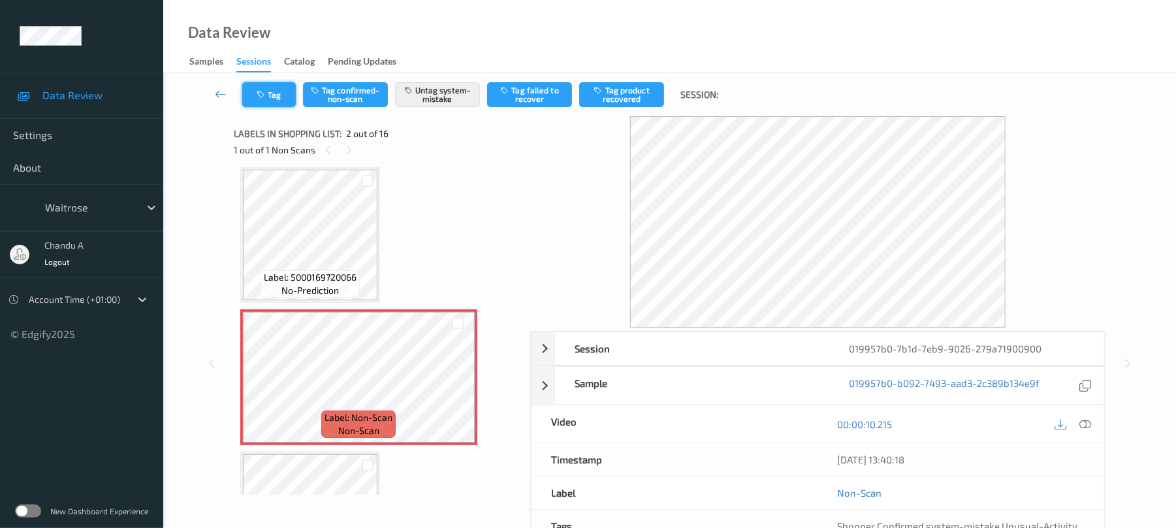
click at [280, 102] on button "Tag" at bounding box center [269, 94] width 54 height 25
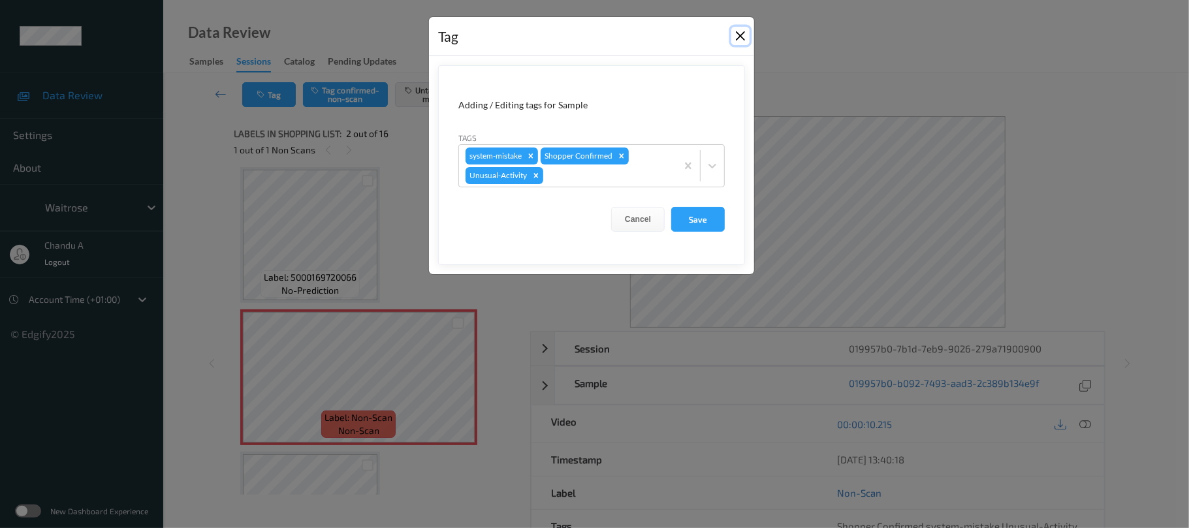
click at [737, 38] on button "Close" at bounding box center [741, 36] width 18 height 18
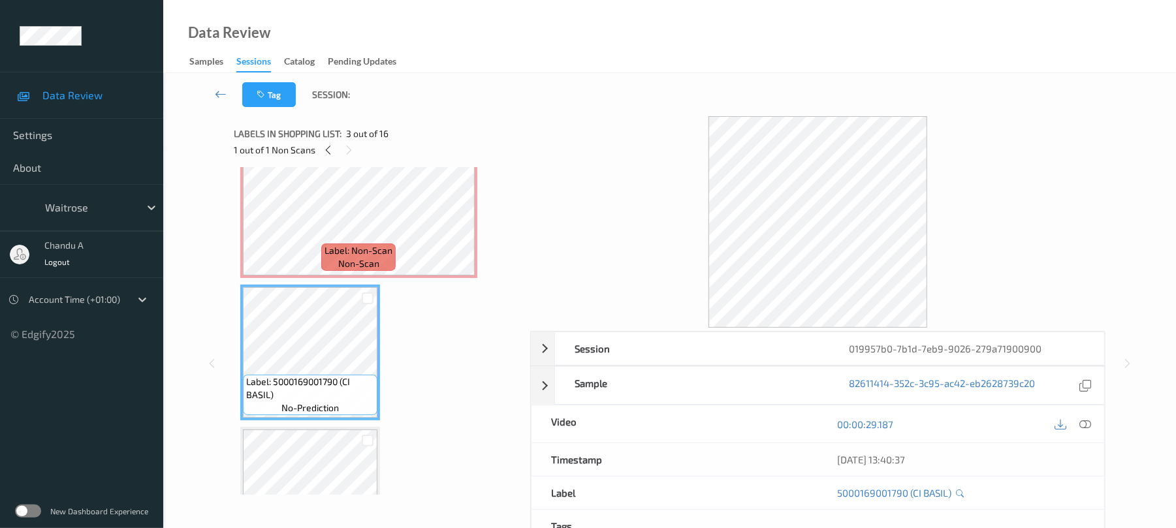
scroll to position [0, 0]
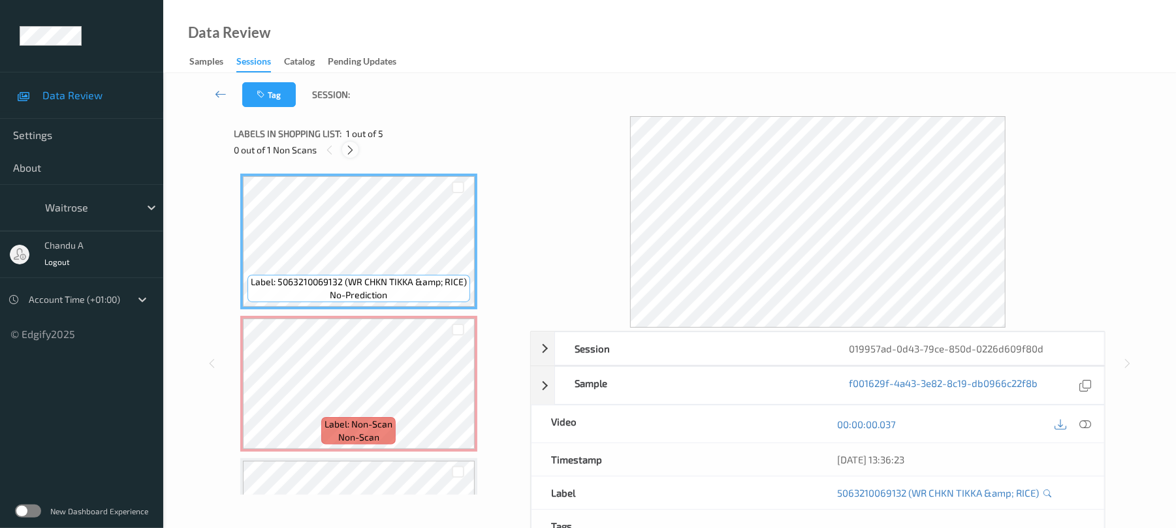
click at [353, 149] on icon at bounding box center [350, 150] width 11 height 12
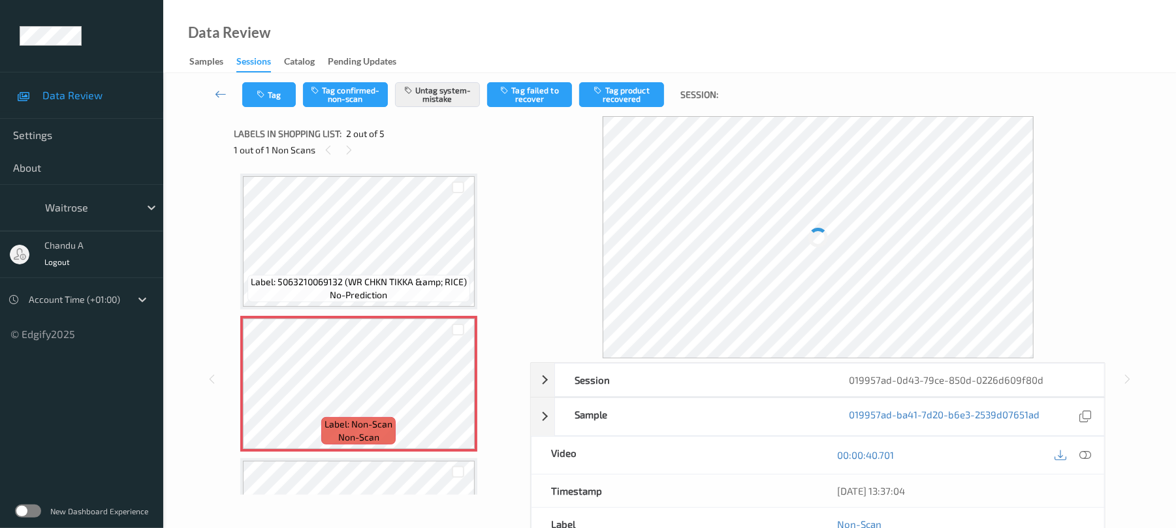
scroll to position [7, 0]
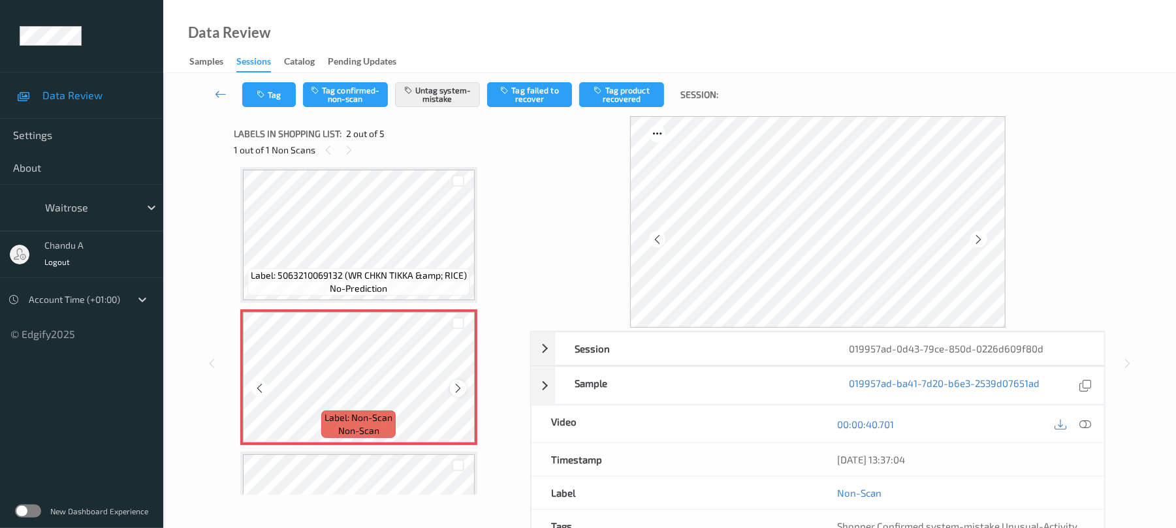
click at [456, 384] on icon at bounding box center [458, 389] width 11 height 12
click at [456, 385] on icon at bounding box center [458, 389] width 11 height 12
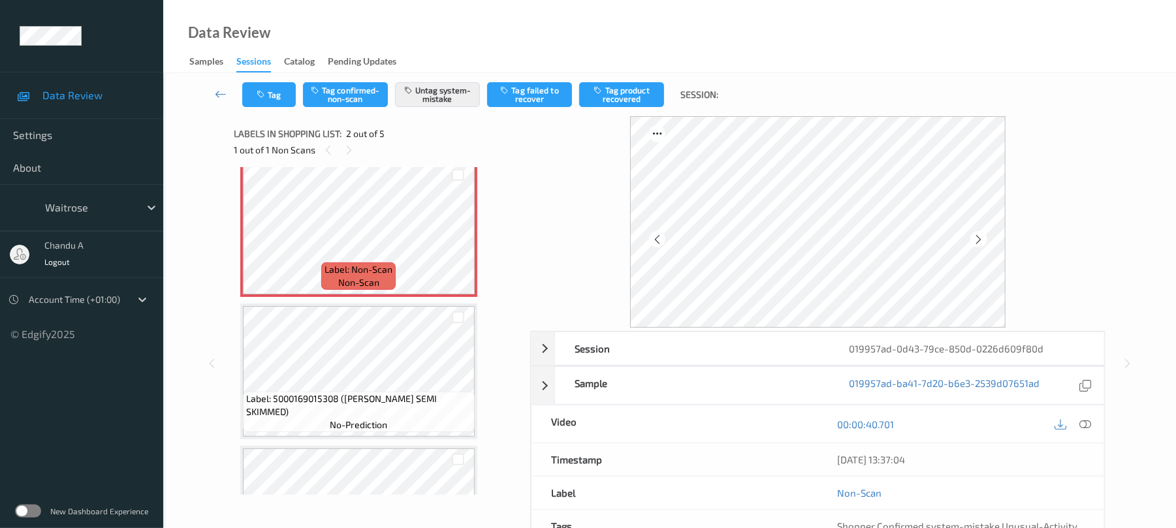
scroll to position [174, 0]
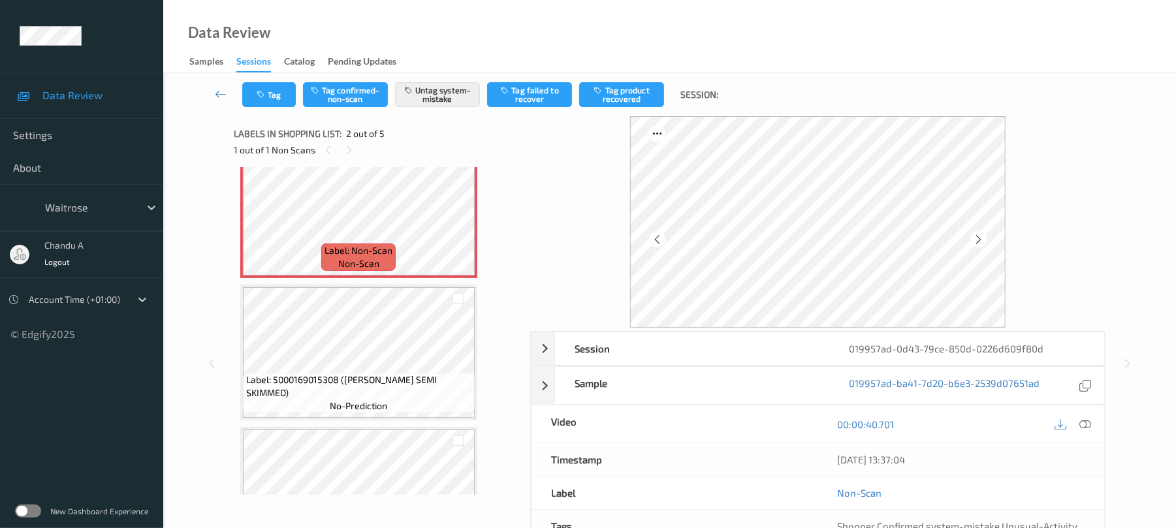
click at [277, 107] on div "Tag Tag confirmed-non-scan Untag system-mistake Tag failed to recover Tag produ…" at bounding box center [669, 94] width 959 height 43
click at [270, 90] on button "Tag" at bounding box center [269, 94] width 54 height 25
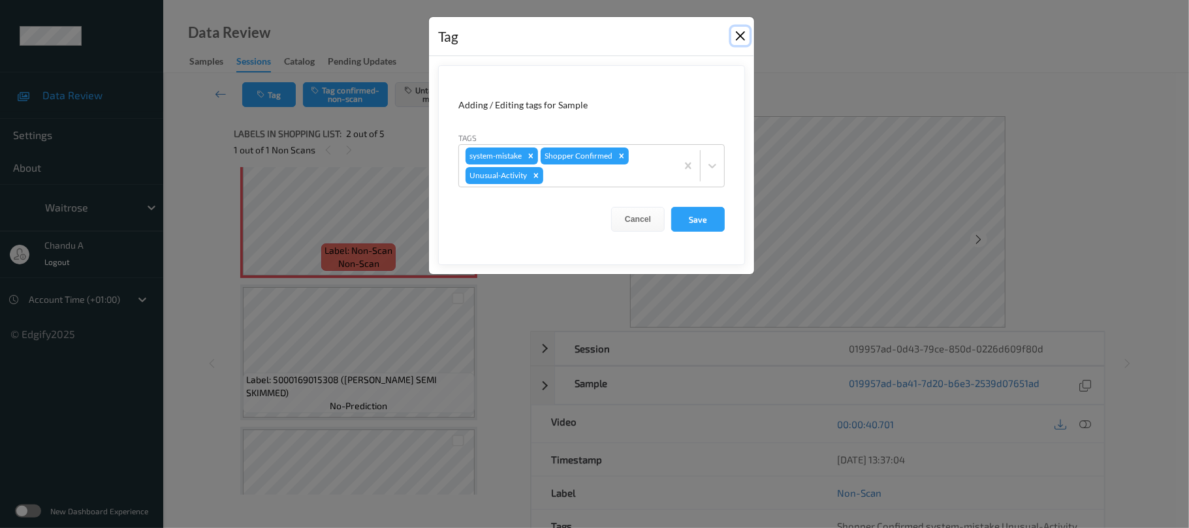
click at [738, 40] on button "Close" at bounding box center [741, 36] width 18 height 18
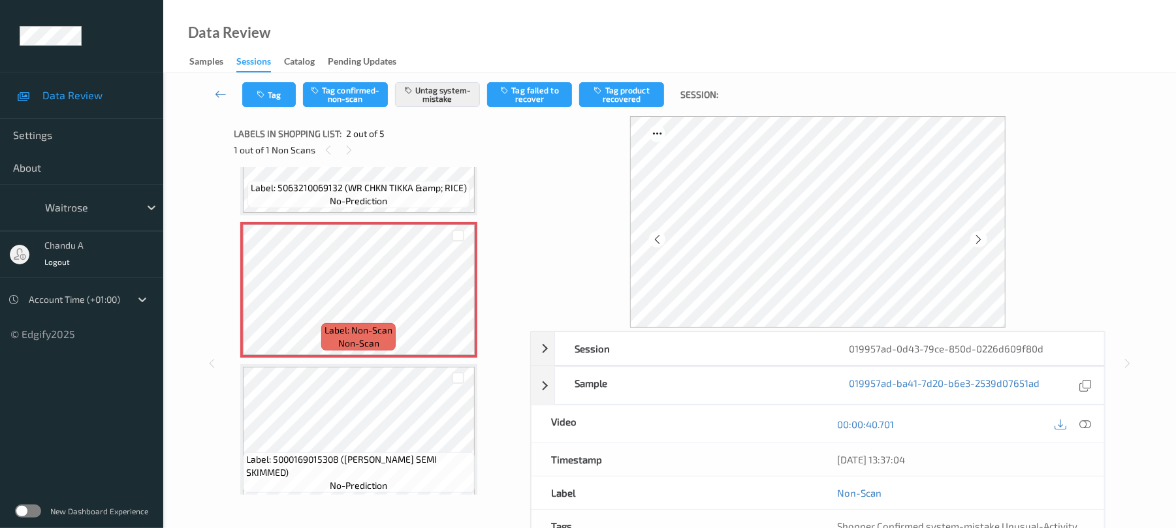
scroll to position [0, 0]
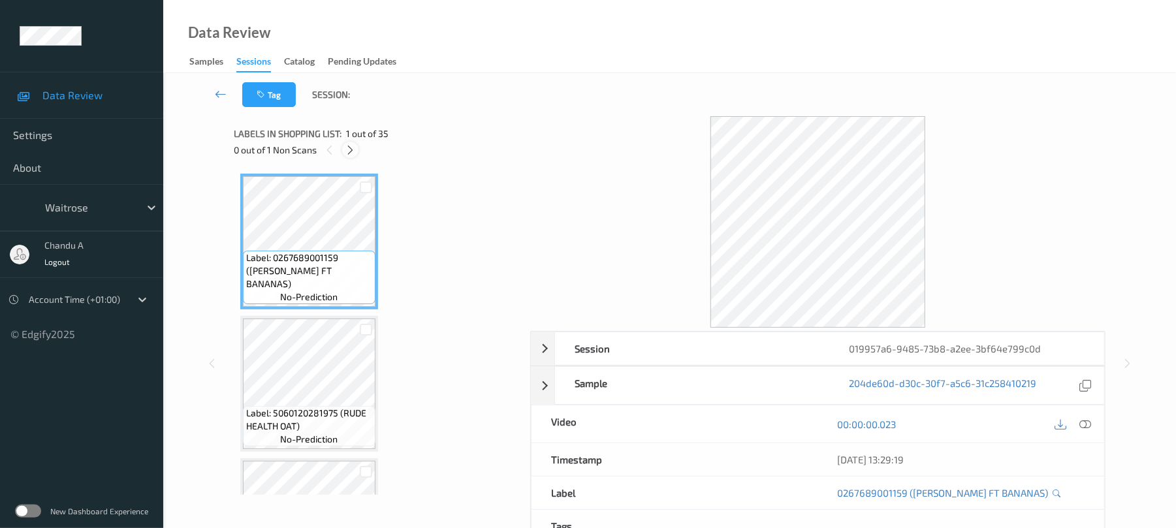
click at [350, 157] on div at bounding box center [350, 150] width 16 height 16
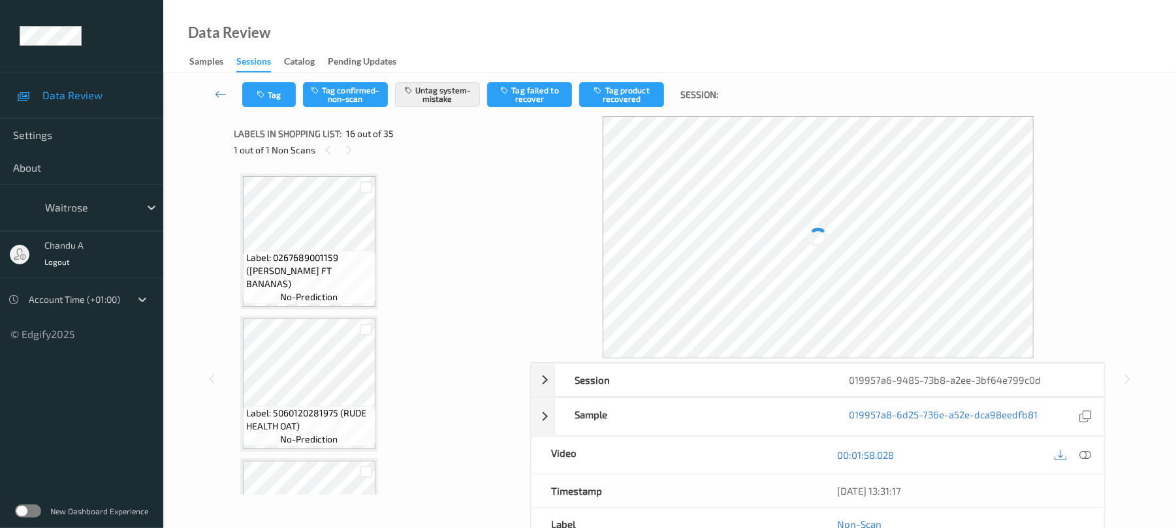
scroll to position [2000, 0]
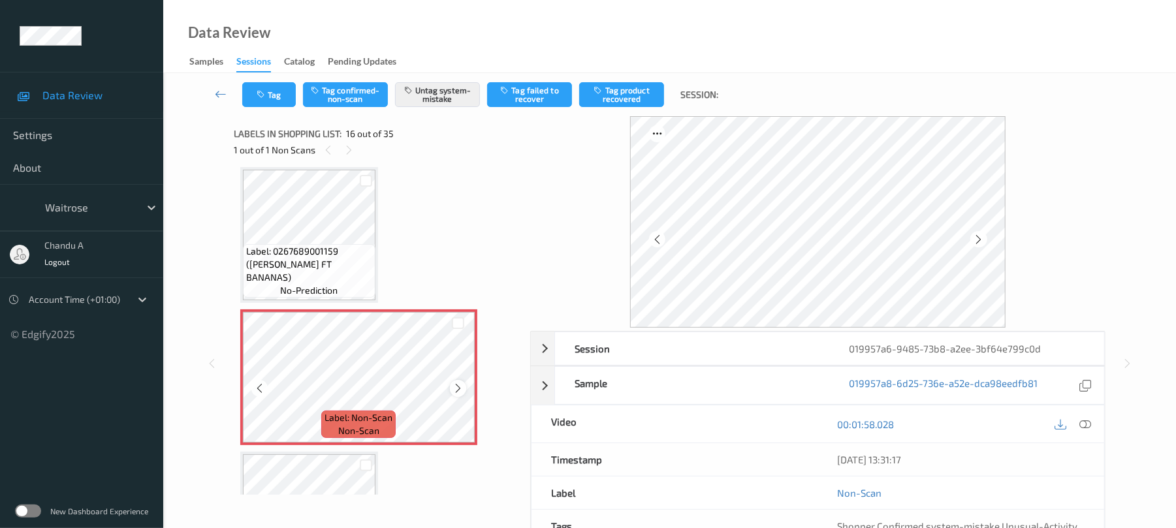
click at [460, 391] on icon at bounding box center [458, 389] width 11 height 12
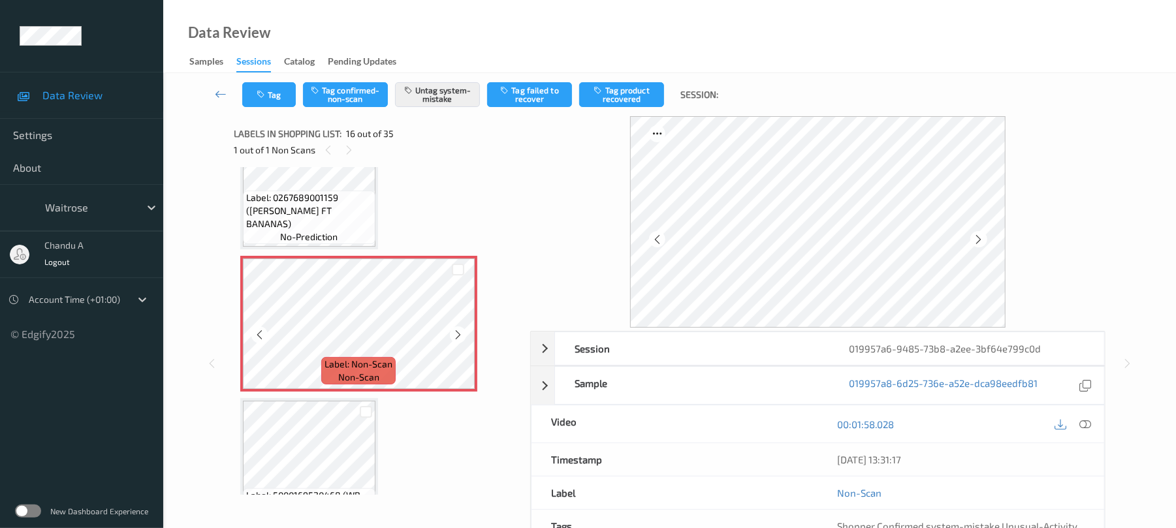
scroll to position [2087, 0]
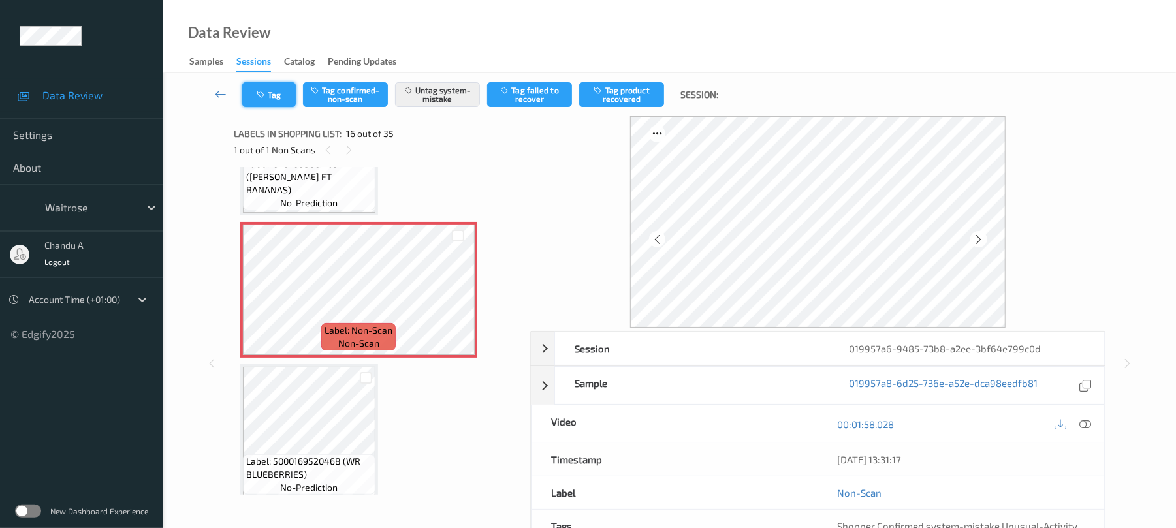
click at [266, 95] on icon "button" at bounding box center [262, 94] width 11 height 9
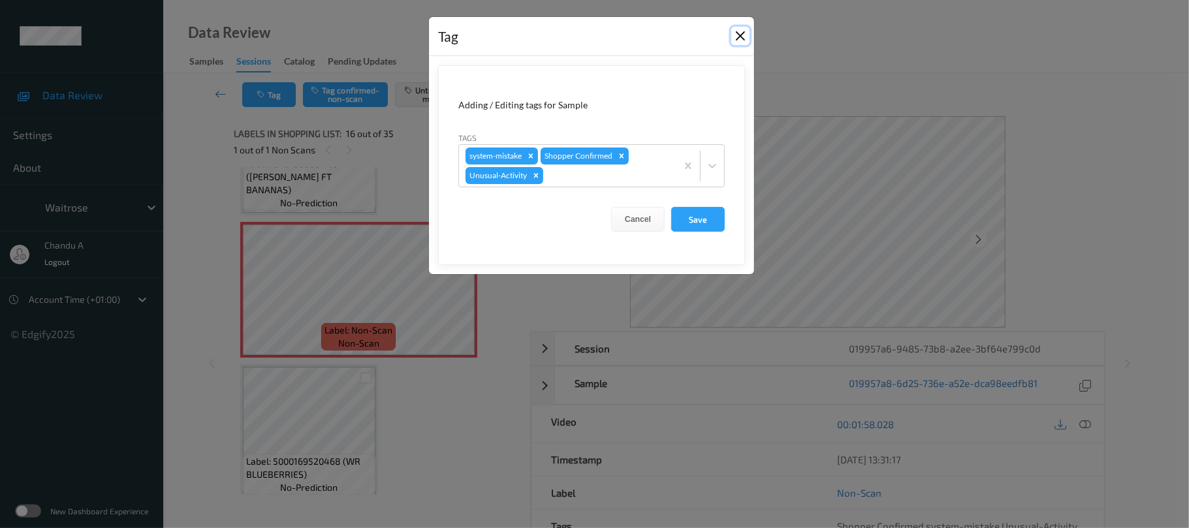
click at [740, 30] on button "Close" at bounding box center [741, 36] width 18 height 18
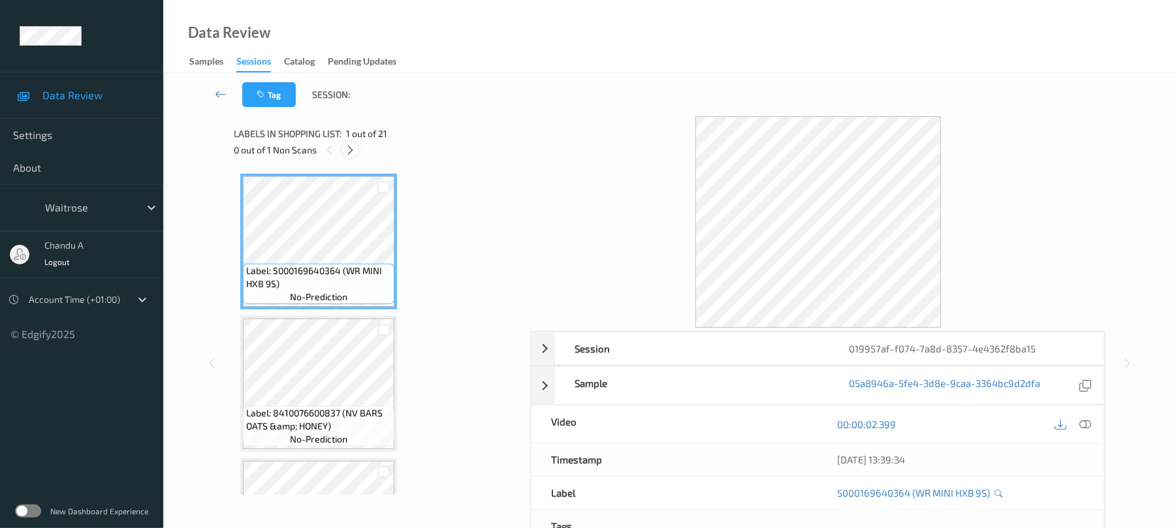
click at [346, 149] on icon at bounding box center [350, 150] width 11 height 12
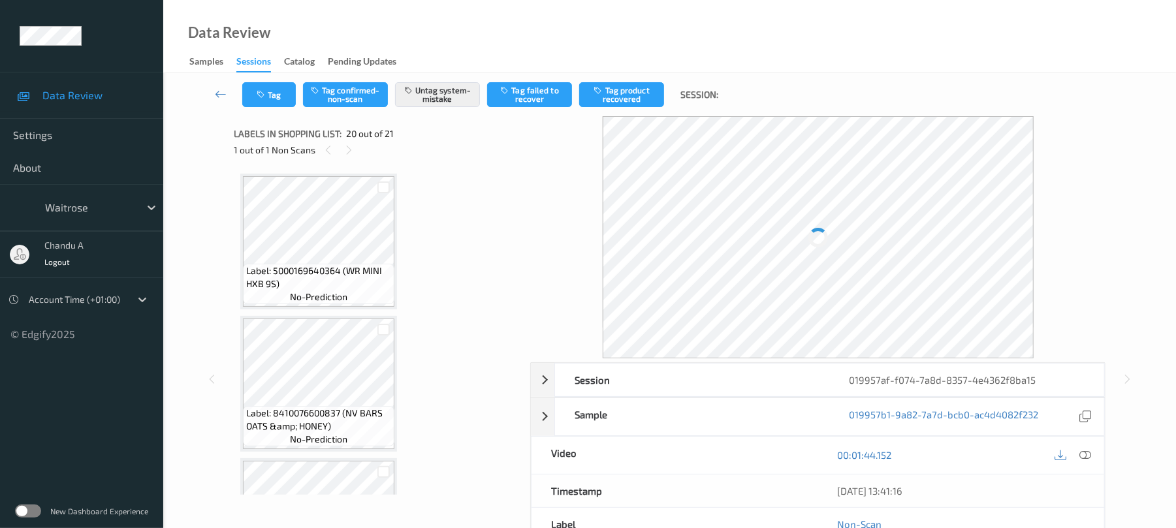
scroll to position [2569, 0]
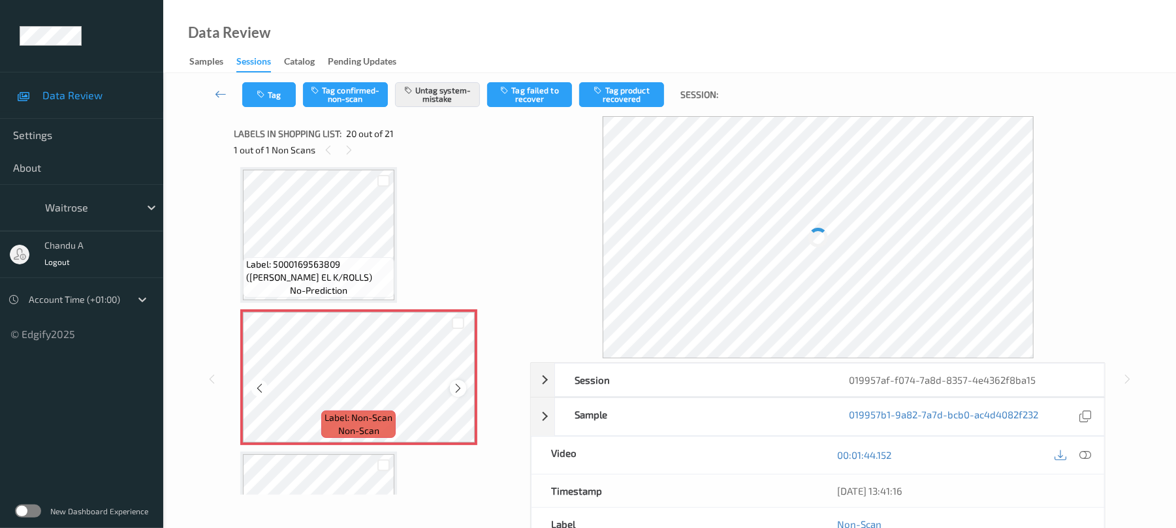
click at [460, 387] on icon at bounding box center [458, 389] width 11 height 12
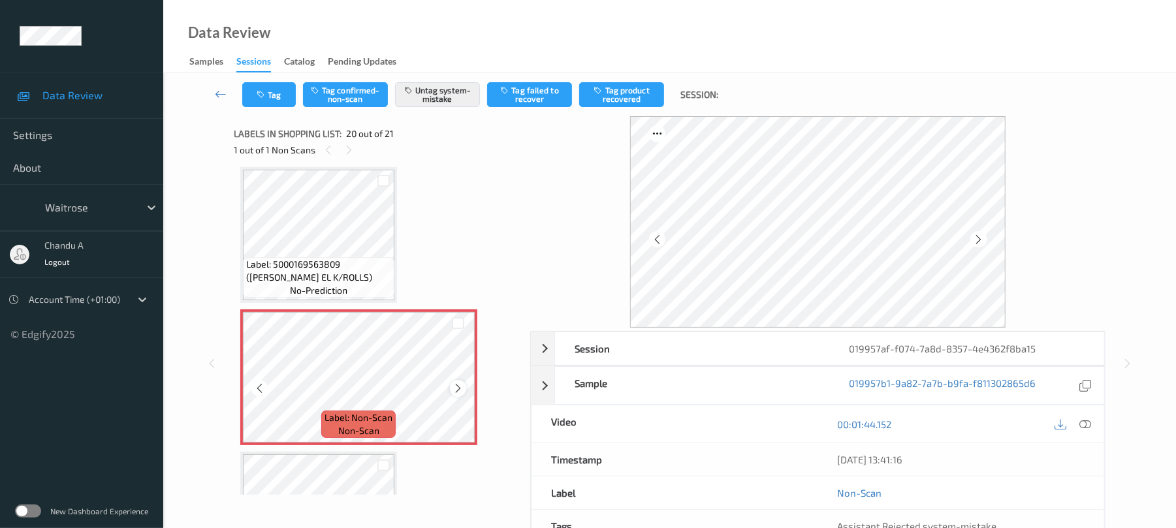
click at [458, 388] on icon at bounding box center [458, 389] width 11 height 12
click at [277, 95] on button "Tag" at bounding box center [269, 94] width 54 height 25
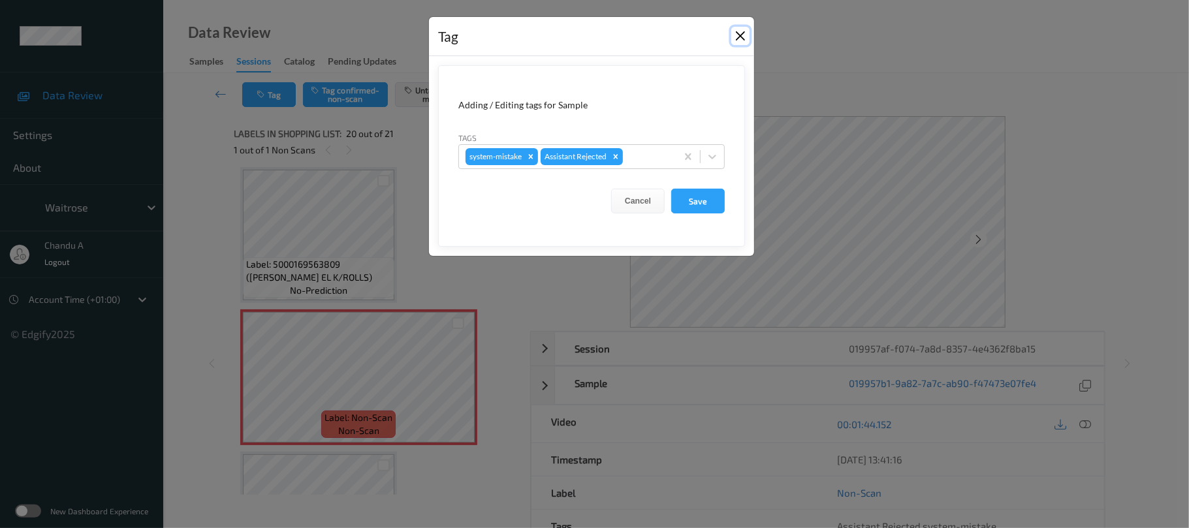
click at [737, 37] on button "Close" at bounding box center [741, 36] width 18 height 18
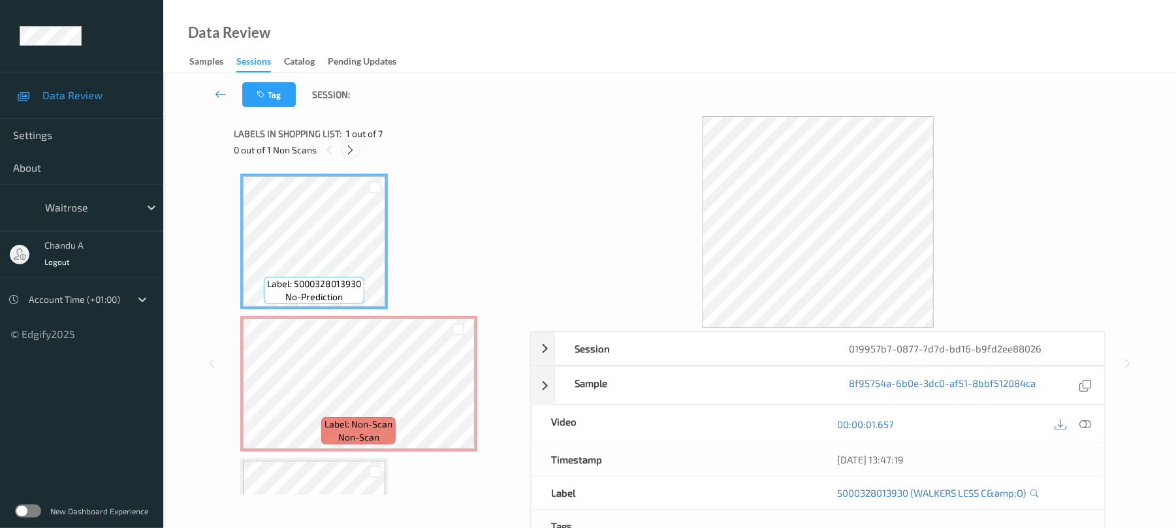
click at [351, 148] on icon at bounding box center [350, 150] width 11 height 12
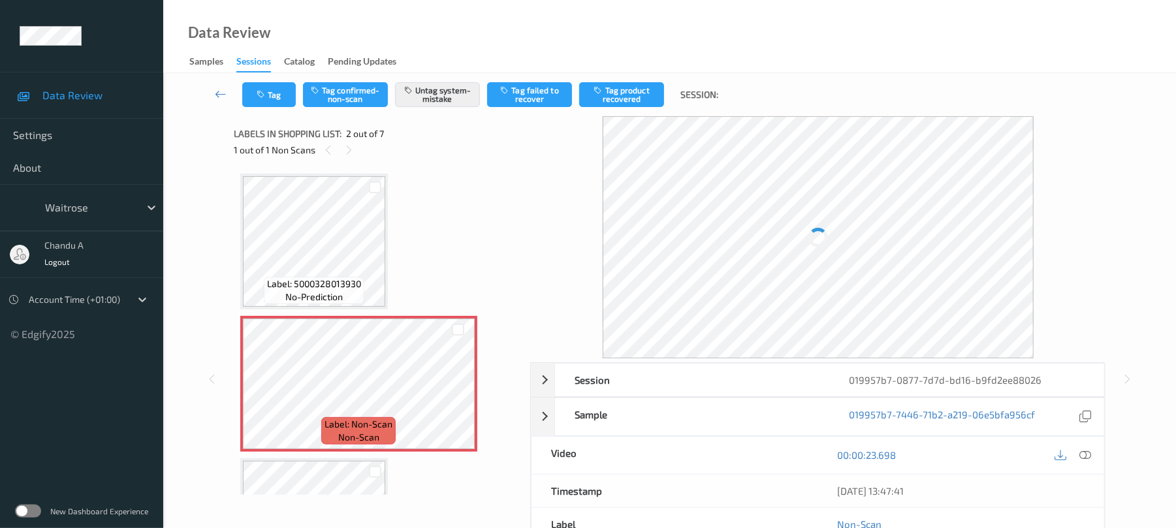
scroll to position [7, 0]
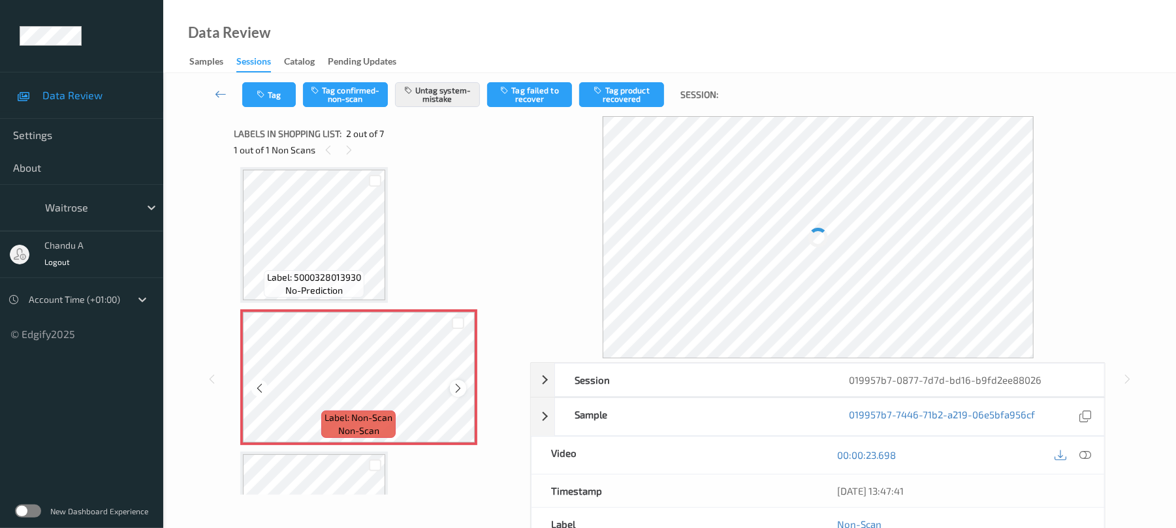
click at [460, 387] on icon at bounding box center [458, 389] width 11 height 12
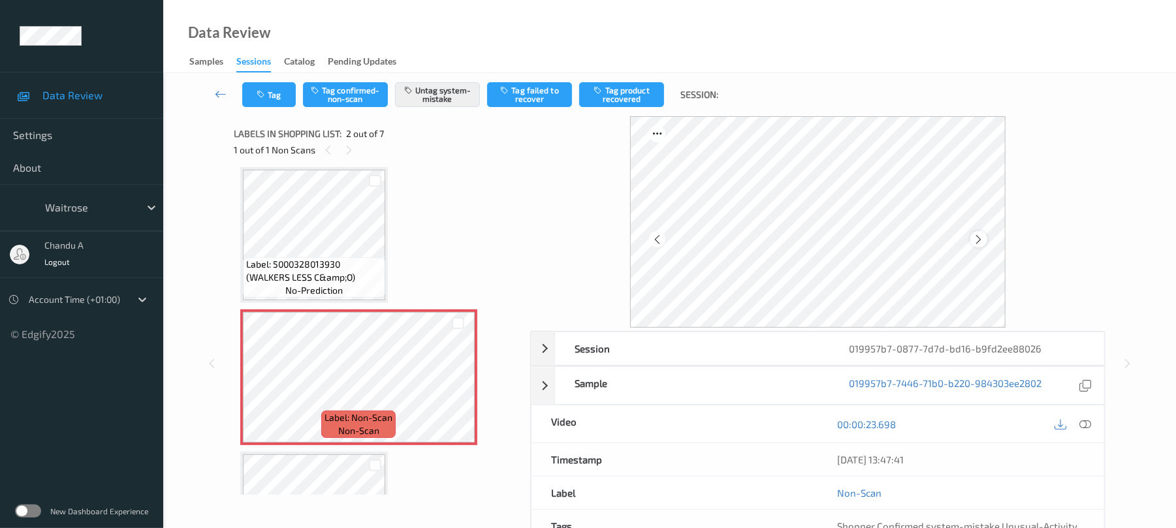
click at [977, 244] on icon at bounding box center [978, 240] width 11 height 12
click at [277, 91] on button "Tag" at bounding box center [269, 94] width 54 height 25
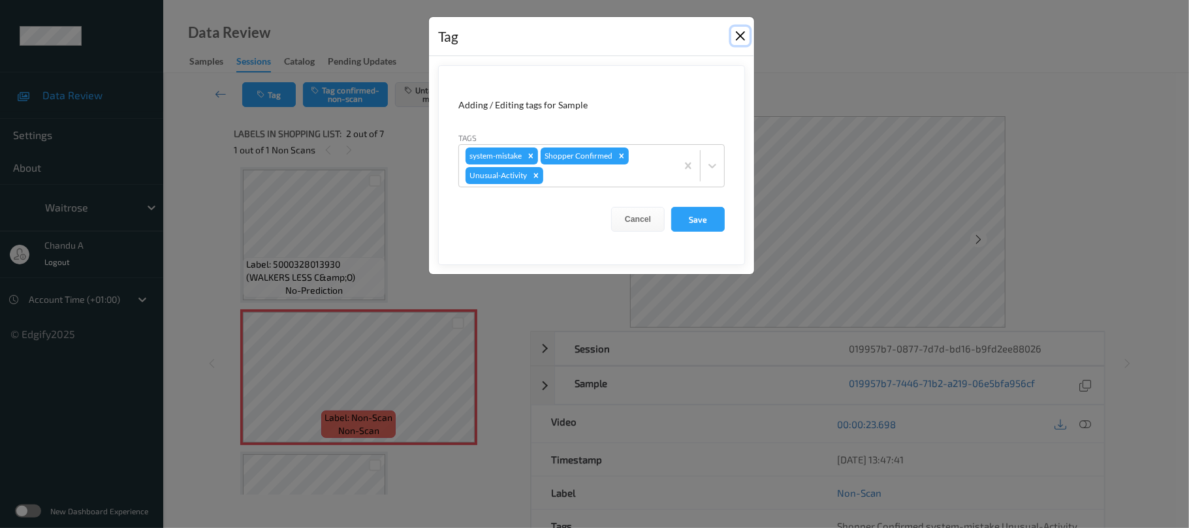
drag, startPoint x: 743, startPoint y: 37, endPoint x: 620, endPoint y: 14, distance: 125.5
click at [743, 35] on button "Close" at bounding box center [741, 36] width 18 height 18
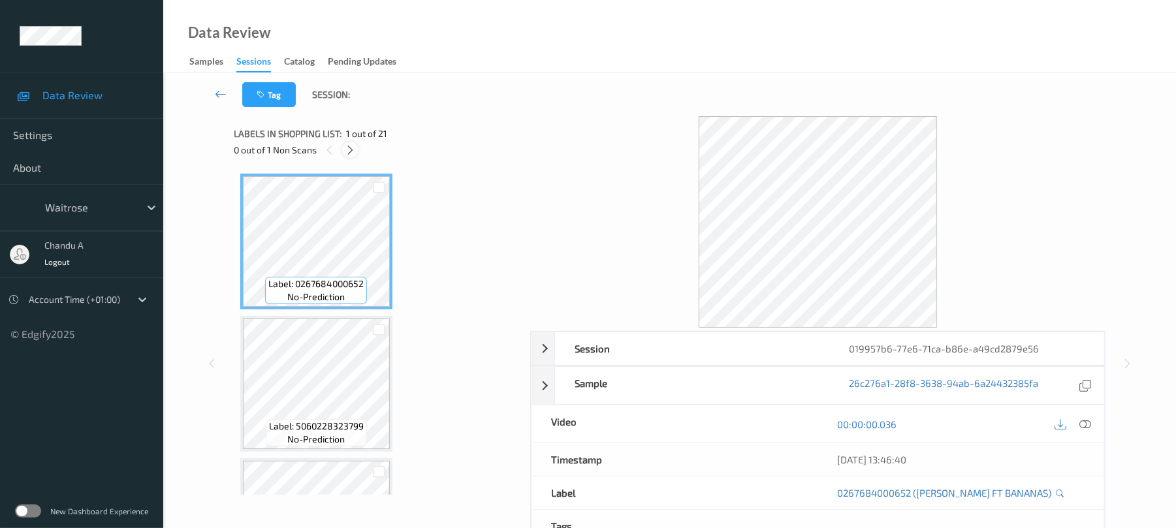
click at [353, 146] on icon at bounding box center [350, 150] width 11 height 12
click at [347, 149] on icon at bounding box center [350, 150] width 11 height 12
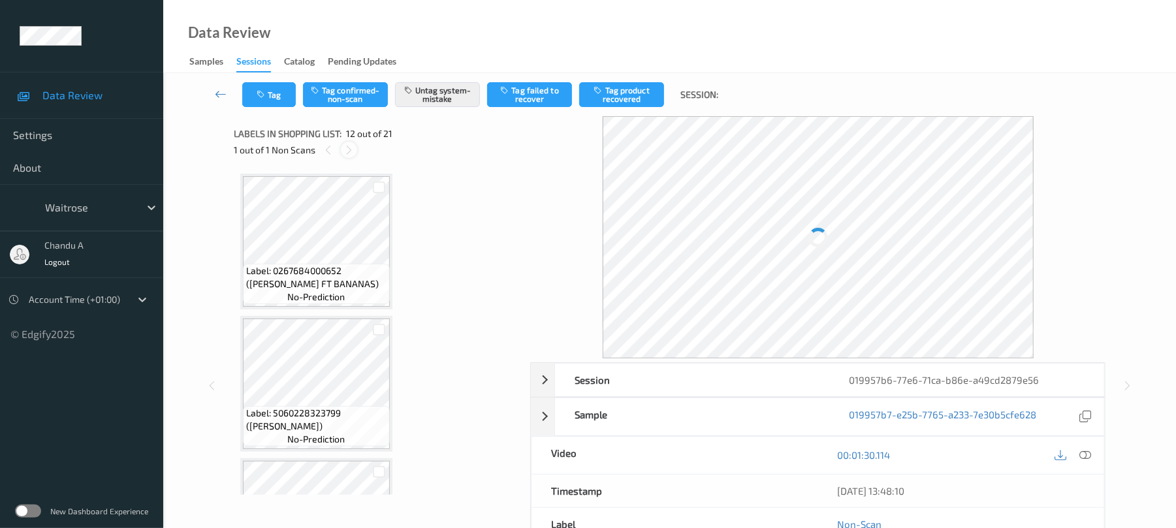
scroll to position [1430, 0]
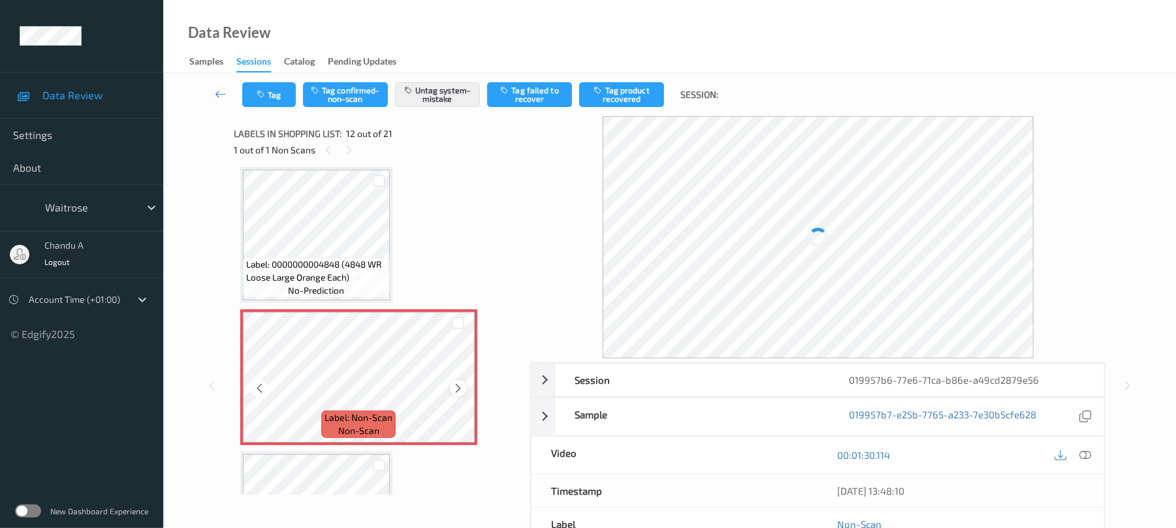
click at [455, 387] on icon at bounding box center [458, 389] width 11 height 12
click at [253, 103] on button "Tag" at bounding box center [269, 94] width 54 height 25
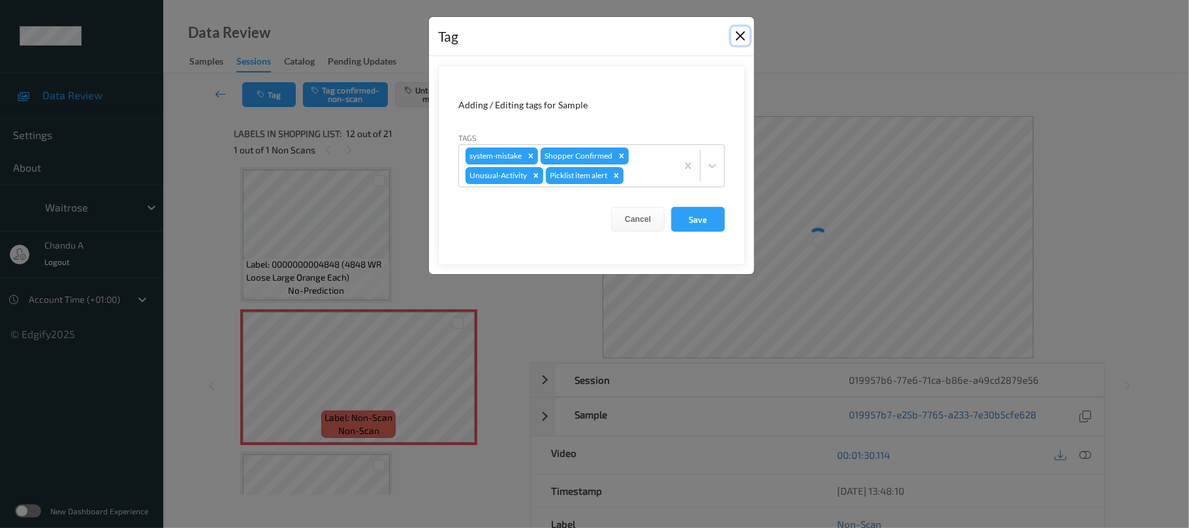
click at [735, 35] on button "Close" at bounding box center [741, 36] width 18 height 18
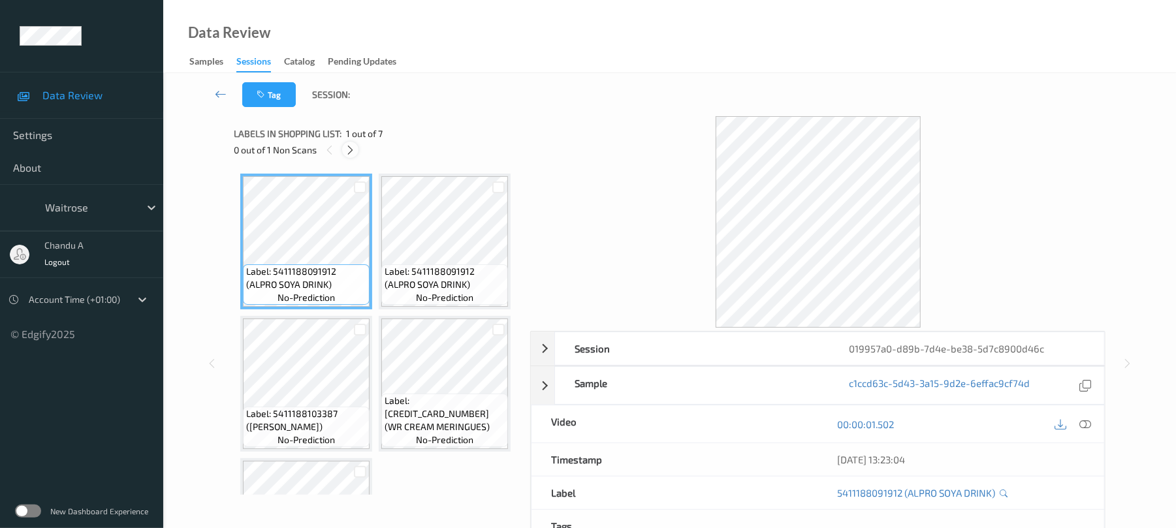
click at [346, 144] on icon at bounding box center [350, 150] width 11 height 12
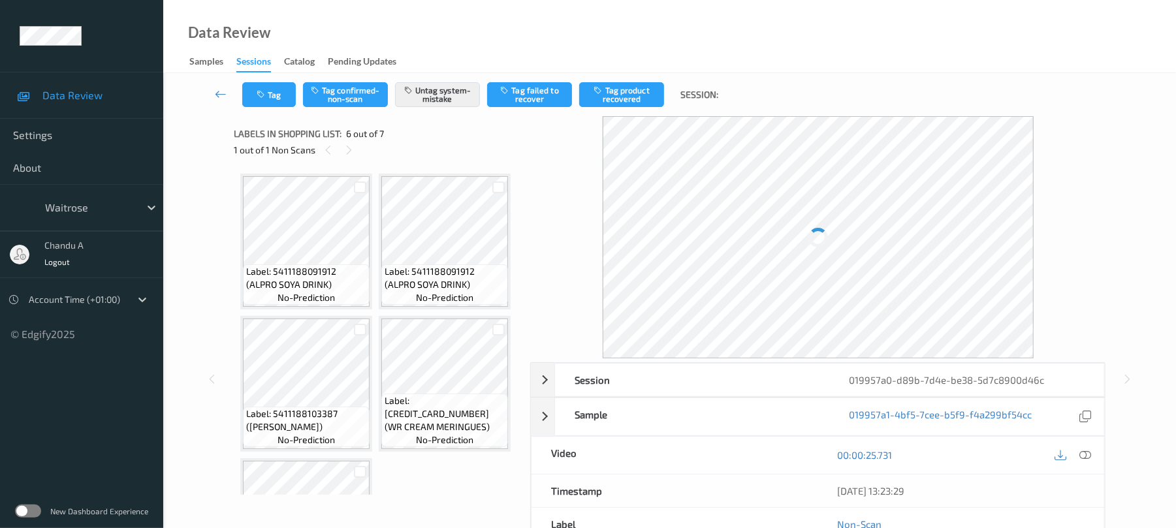
scroll to position [576, 0]
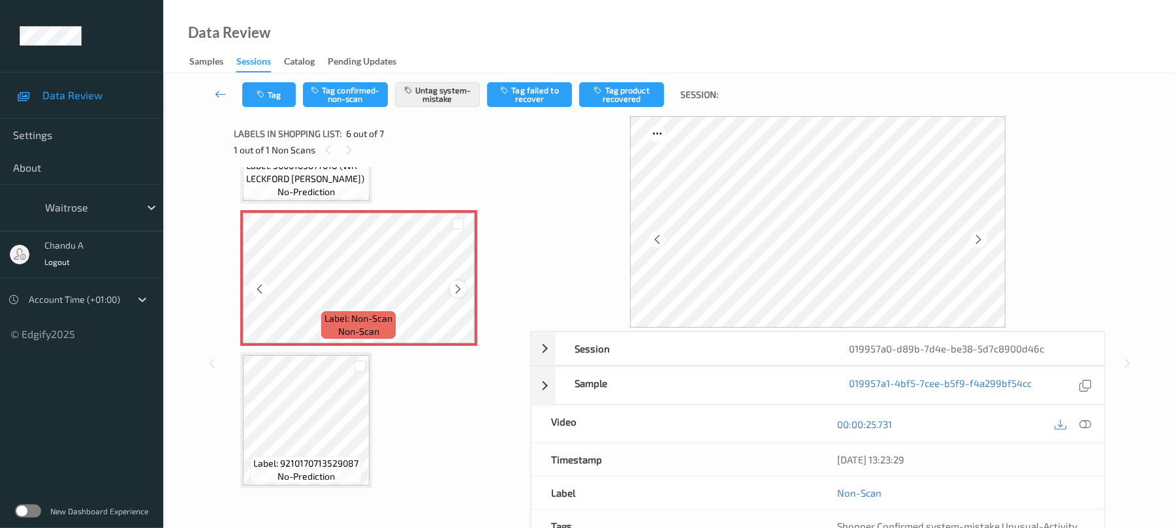
click at [455, 295] on icon at bounding box center [458, 289] width 11 height 12
click at [263, 102] on button "Tag" at bounding box center [269, 94] width 54 height 25
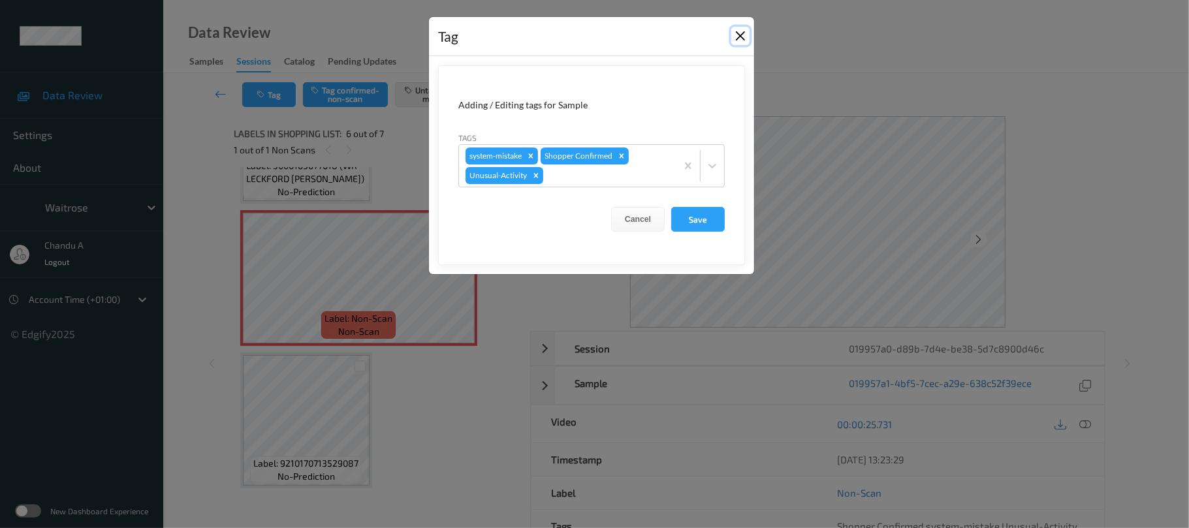
click at [737, 35] on button "Close" at bounding box center [741, 36] width 18 height 18
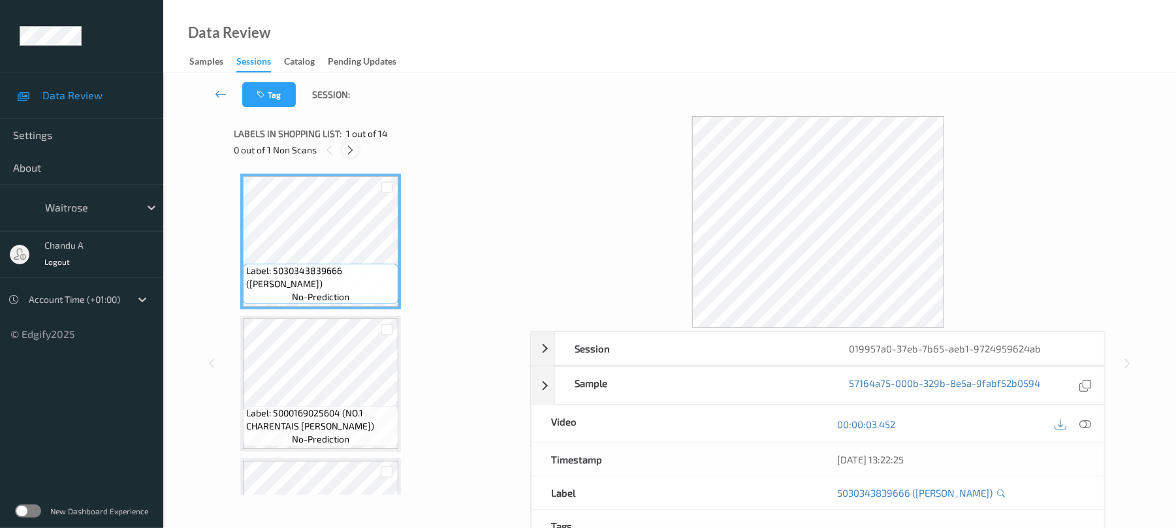
click at [348, 150] on icon at bounding box center [350, 150] width 11 height 12
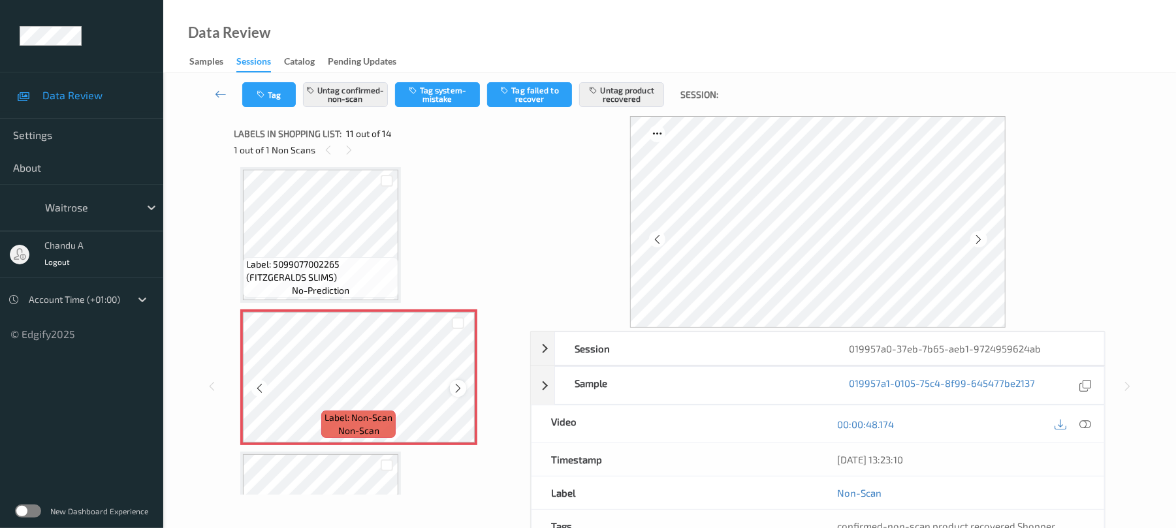
click at [455, 389] on icon at bounding box center [458, 389] width 11 height 12
click at [456, 389] on icon at bounding box center [458, 389] width 11 height 12
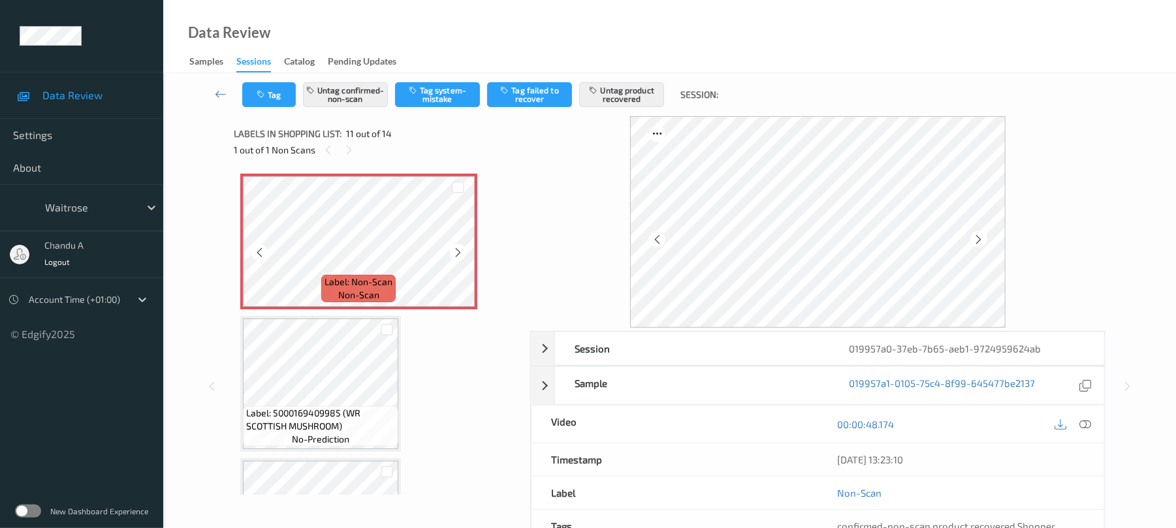
scroll to position [1462, 0]
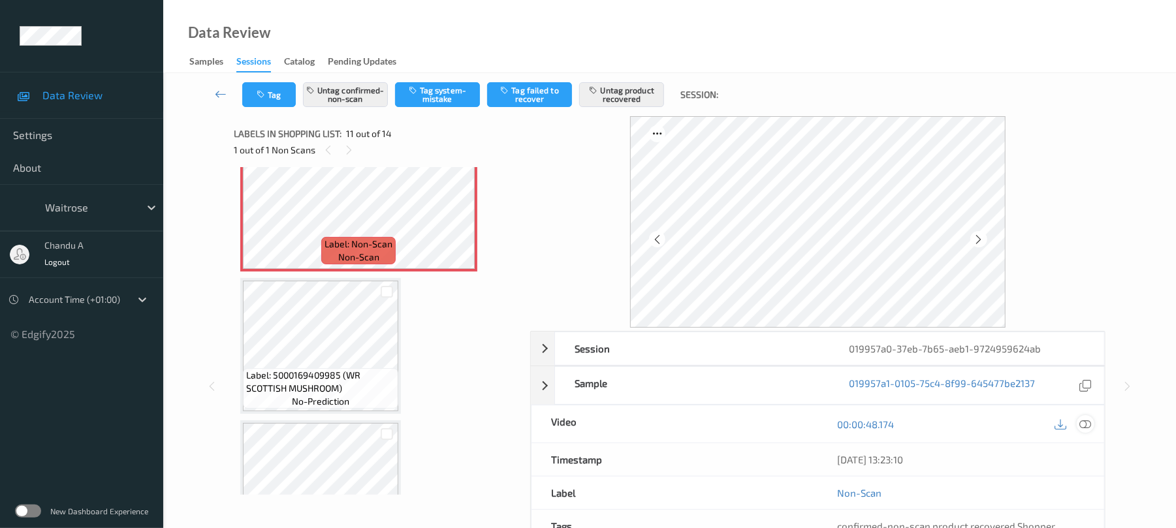
click at [1080, 426] on icon at bounding box center [1086, 425] width 12 height 12
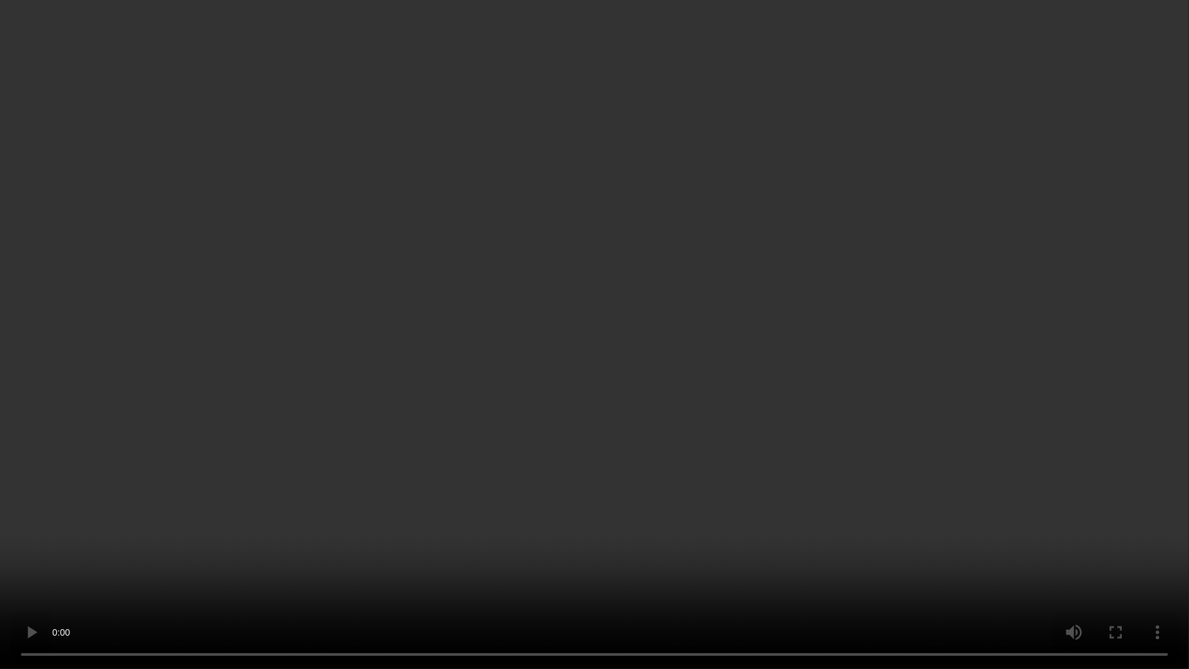
click at [575, 283] on video at bounding box center [594, 334] width 1189 height 669
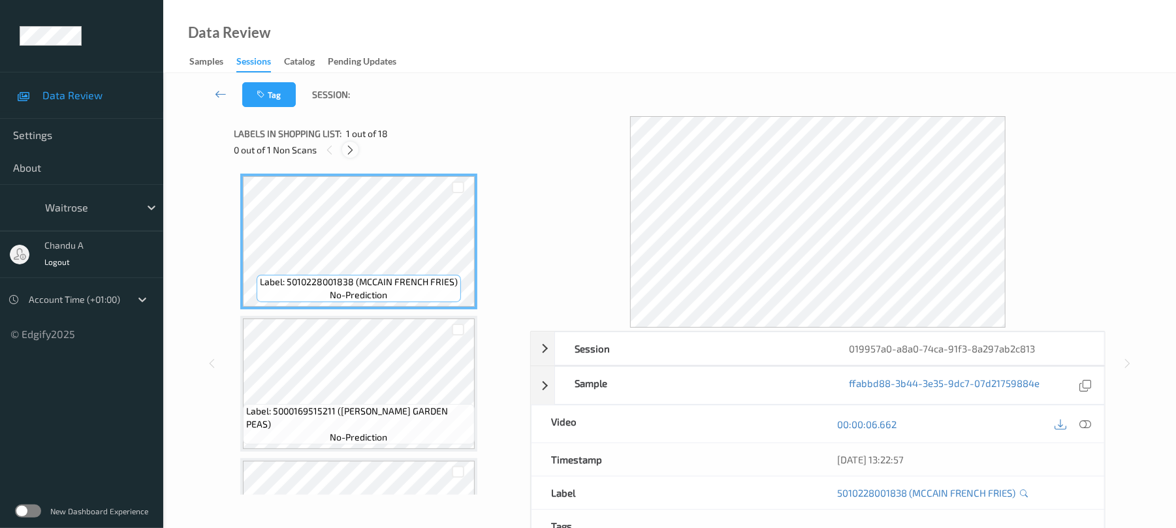
click at [353, 152] on icon at bounding box center [350, 150] width 11 height 12
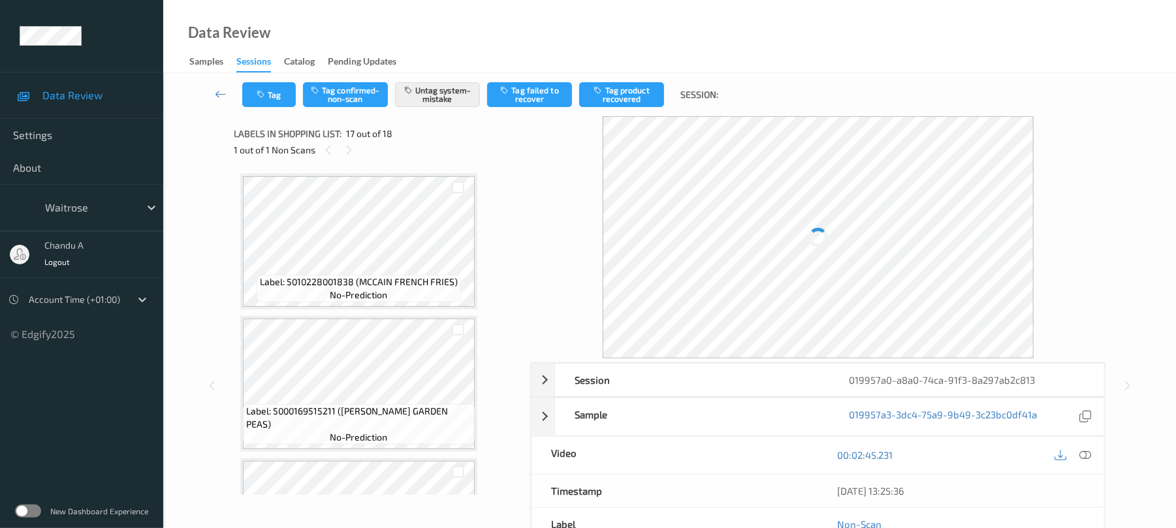
scroll to position [2142, 0]
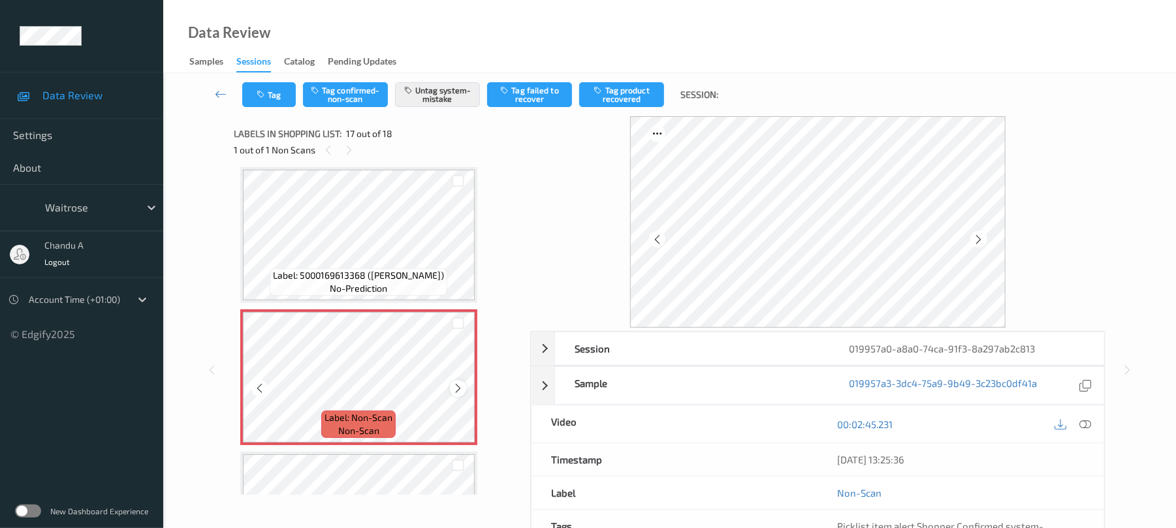
click at [455, 391] on icon at bounding box center [458, 389] width 11 height 12
click at [272, 103] on button "Tag" at bounding box center [269, 94] width 54 height 25
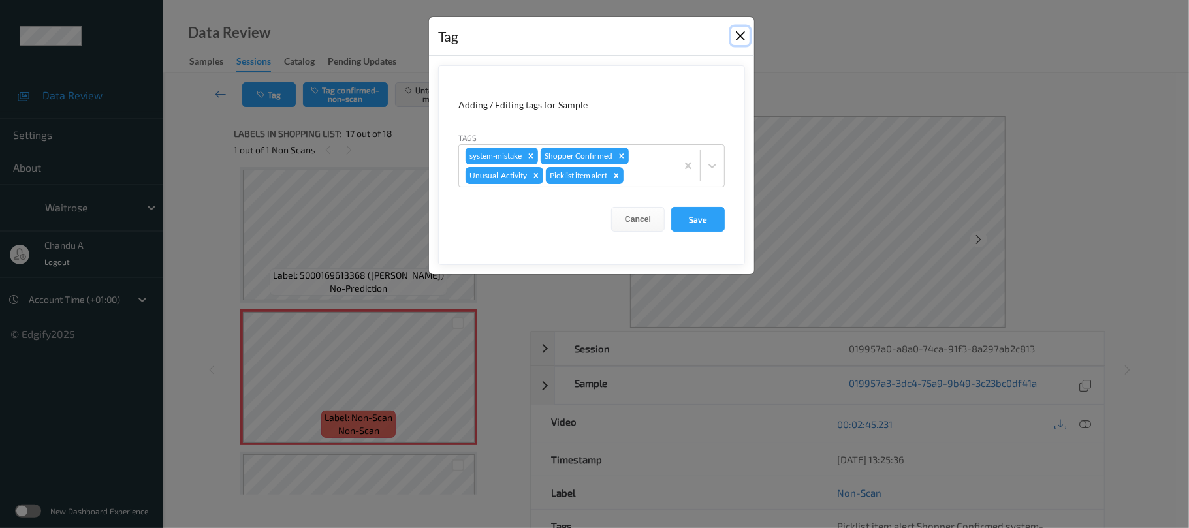
click at [739, 31] on button "Close" at bounding box center [741, 36] width 18 height 18
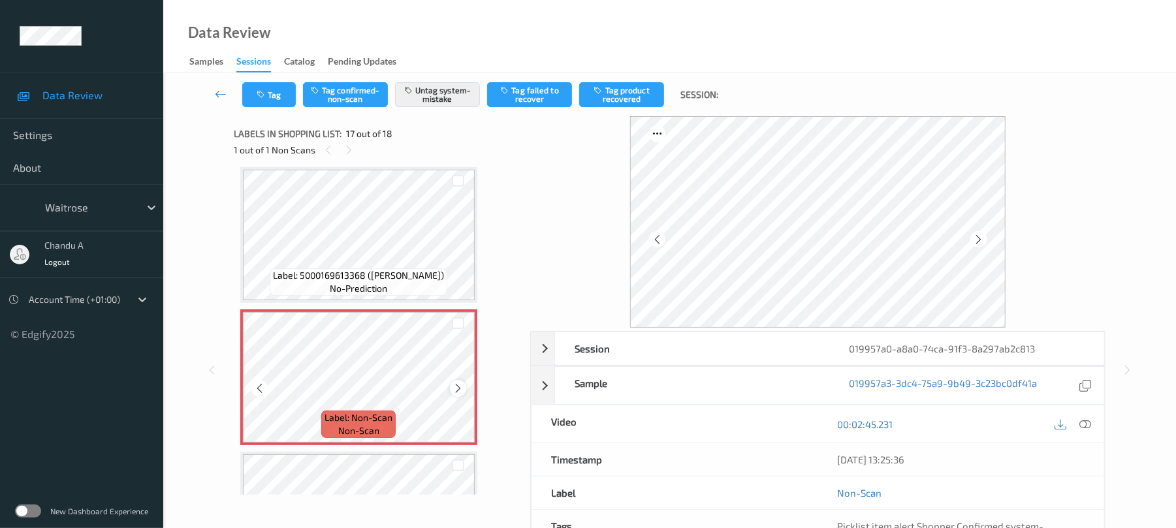
click at [457, 385] on icon at bounding box center [458, 389] width 11 height 12
click at [456, 385] on icon at bounding box center [458, 389] width 11 height 12
click at [270, 92] on button "Tag" at bounding box center [269, 94] width 54 height 25
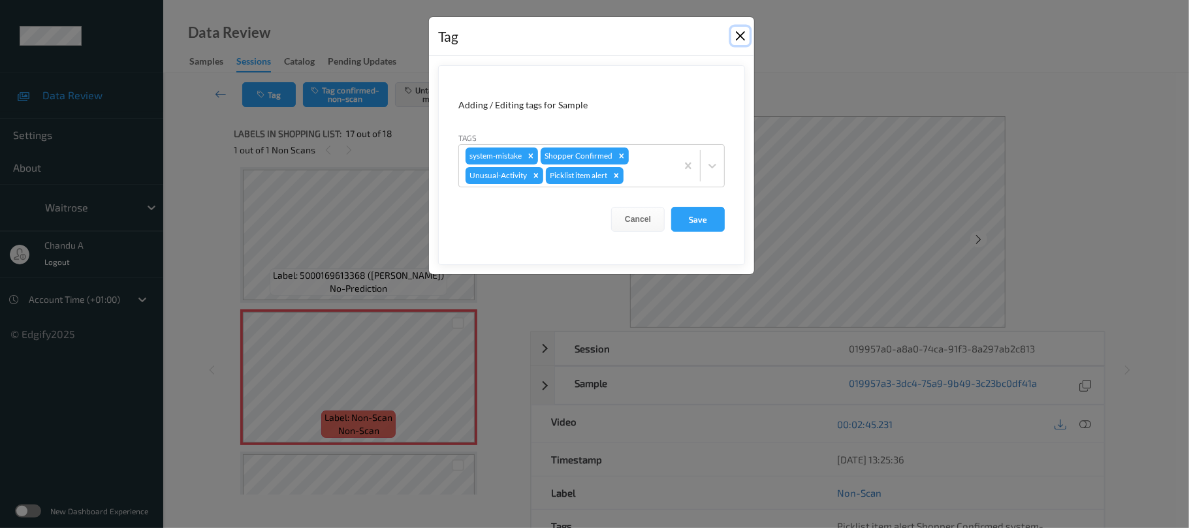
click at [737, 35] on button "Close" at bounding box center [741, 36] width 18 height 18
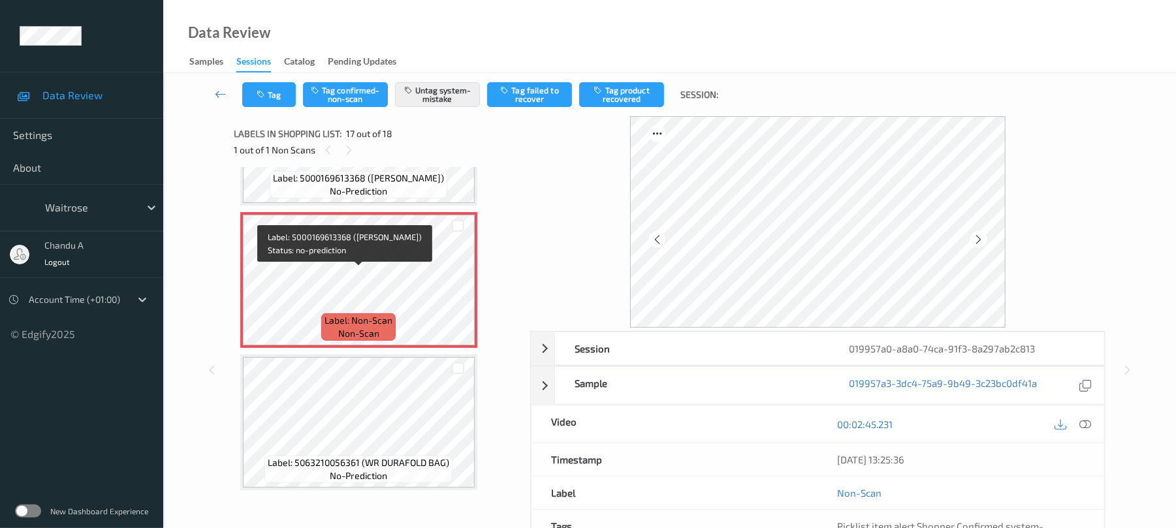
scroll to position [2242, 0]
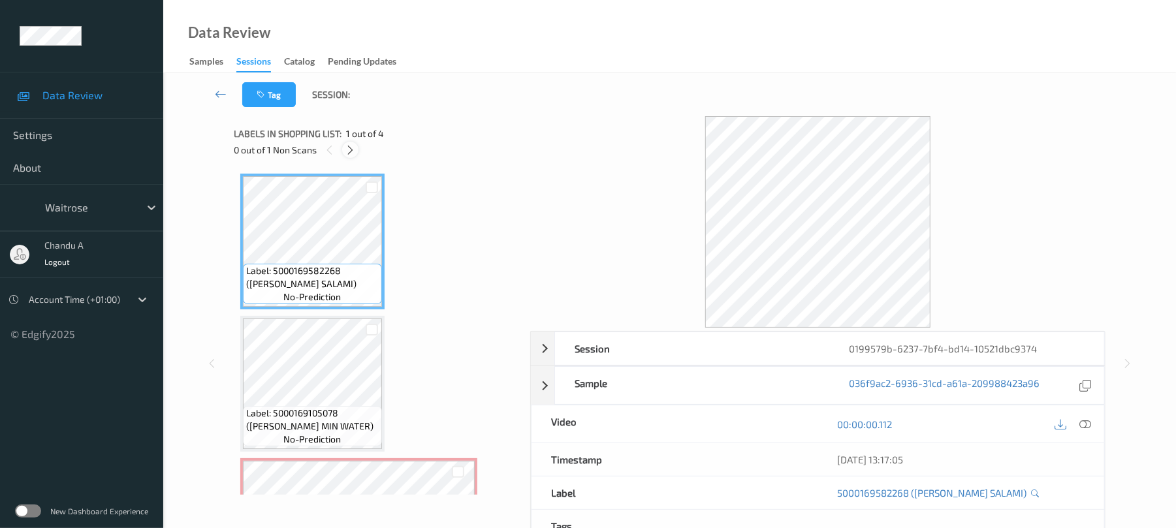
click at [351, 144] on icon at bounding box center [350, 150] width 11 height 12
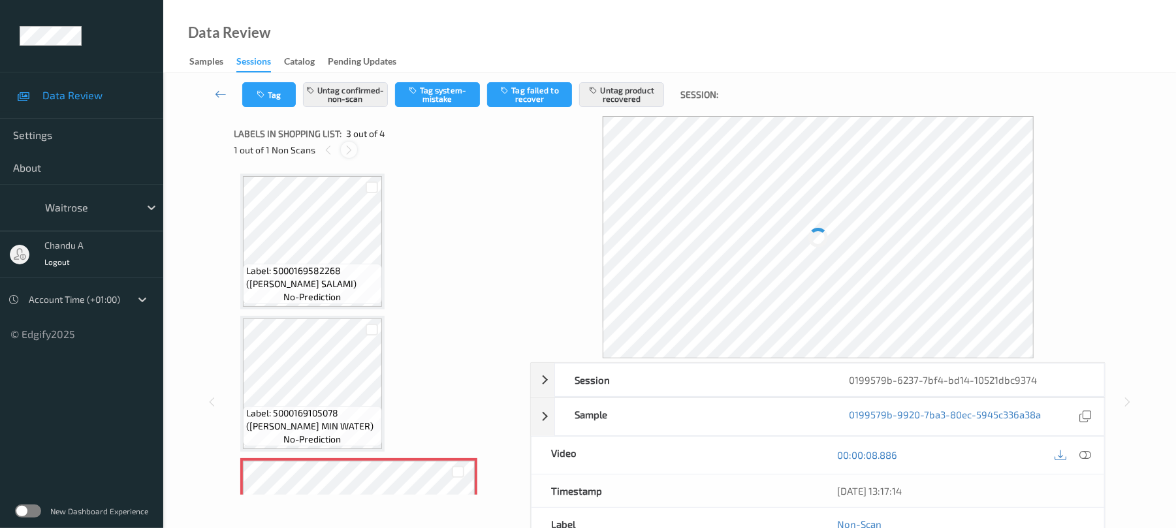
scroll to position [149, 0]
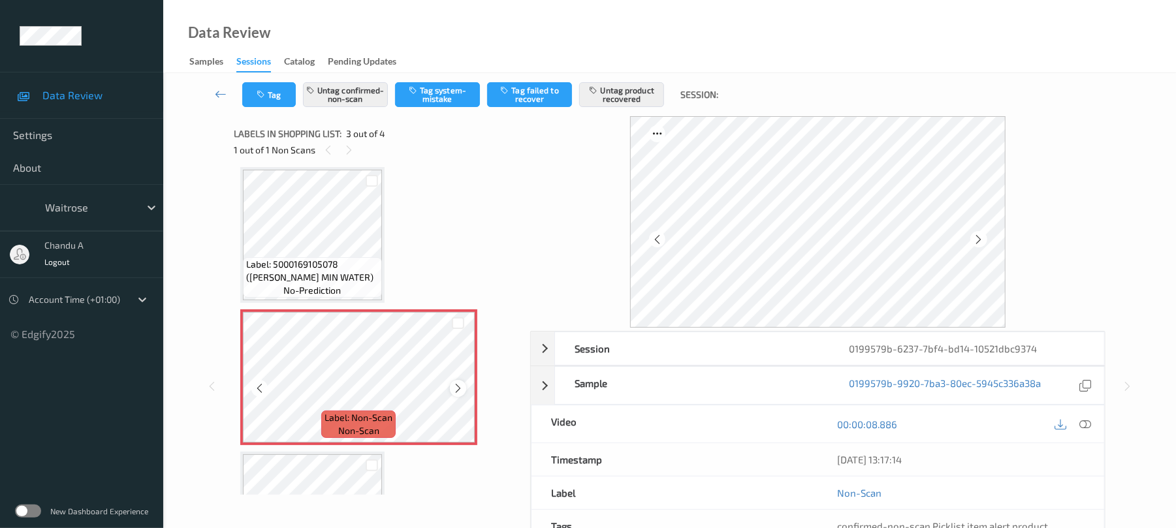
click at [458, 387] on icon at bounding box center [458, 389] width 11 height 12
click at [460, 387] on icon at bounding box center [458, 389] width 11 height 12
click at [461, 387] on icon at bounding box center [458, 389] width 11 height 12
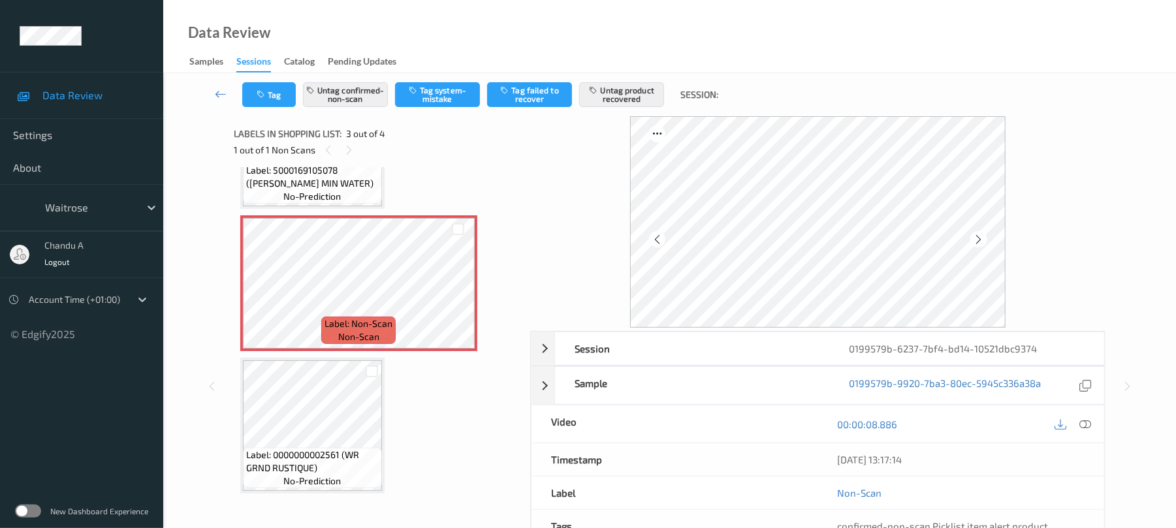
scroll to position [248, 0]
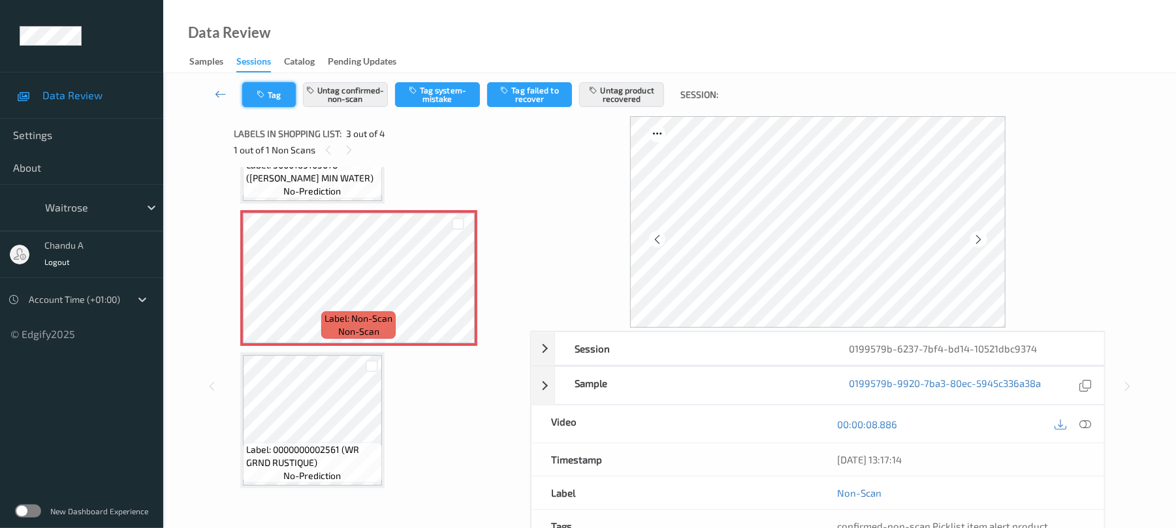
click at [285, 102] on button "Tag" at bounding box center [269, 94] width 54 height 25
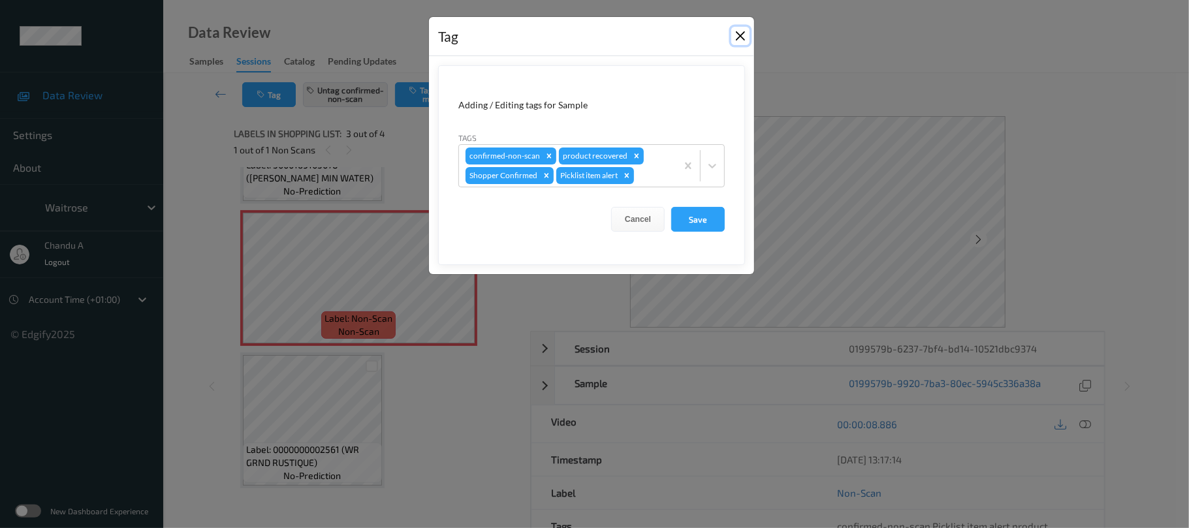
click at [739, 35] on button "Close" at bounding box center [741, 36] width 18 height 18
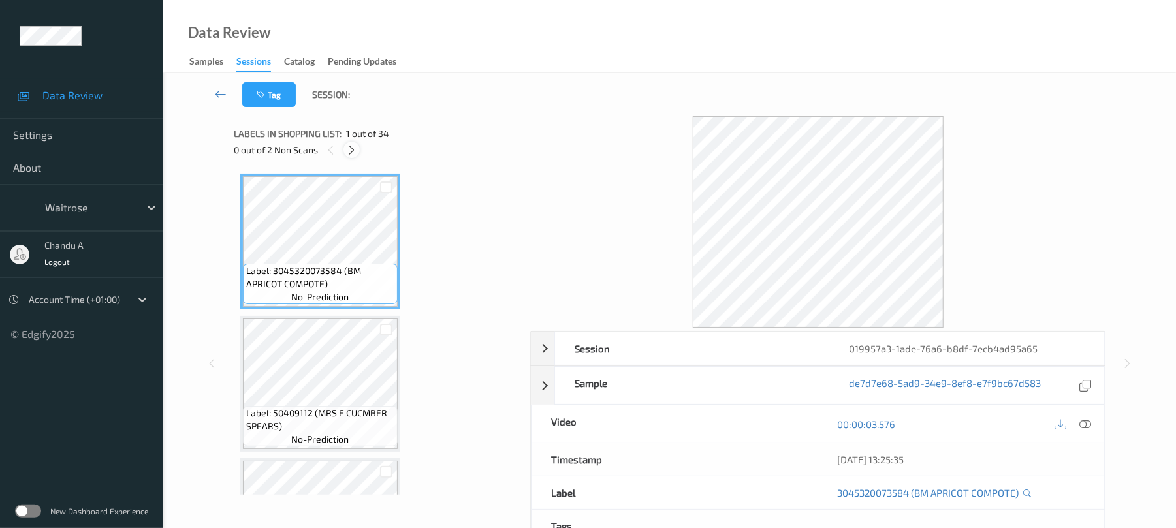
click at [356, 155] on div at bounding box center [352, 150] width 16 height 16
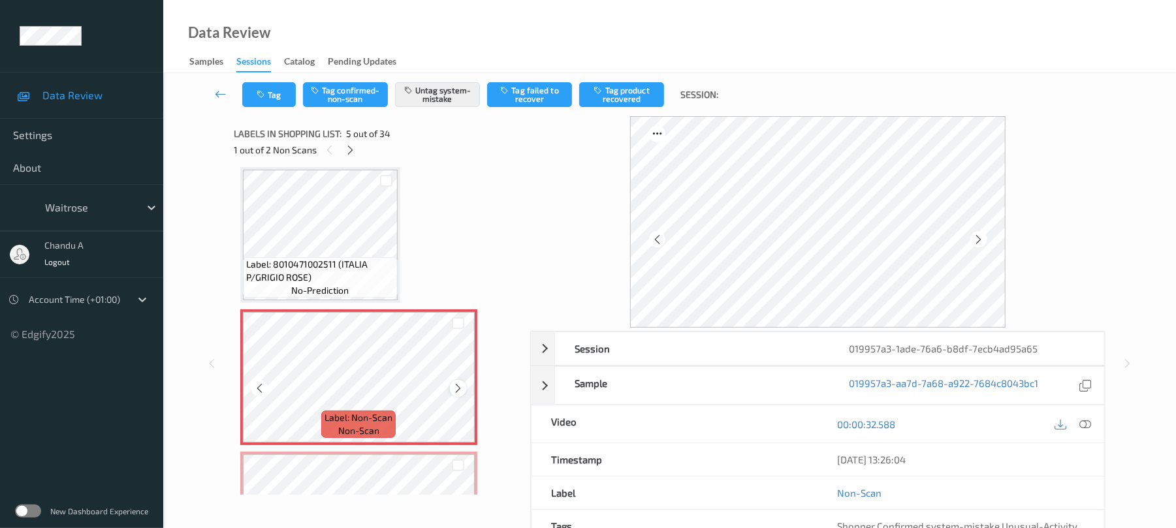
click at [455, 389] on icon at bounding box center [458, 389] width 11 height 12
click at [456, 388] on icon at bounding box center [458, 389] width 11 height 12
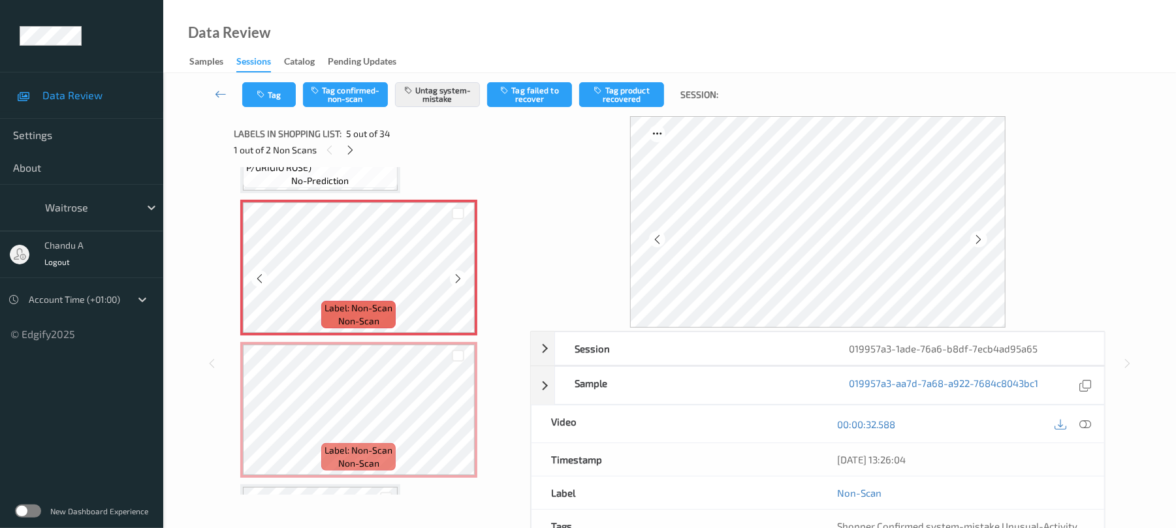
scroll to position [607, 0]
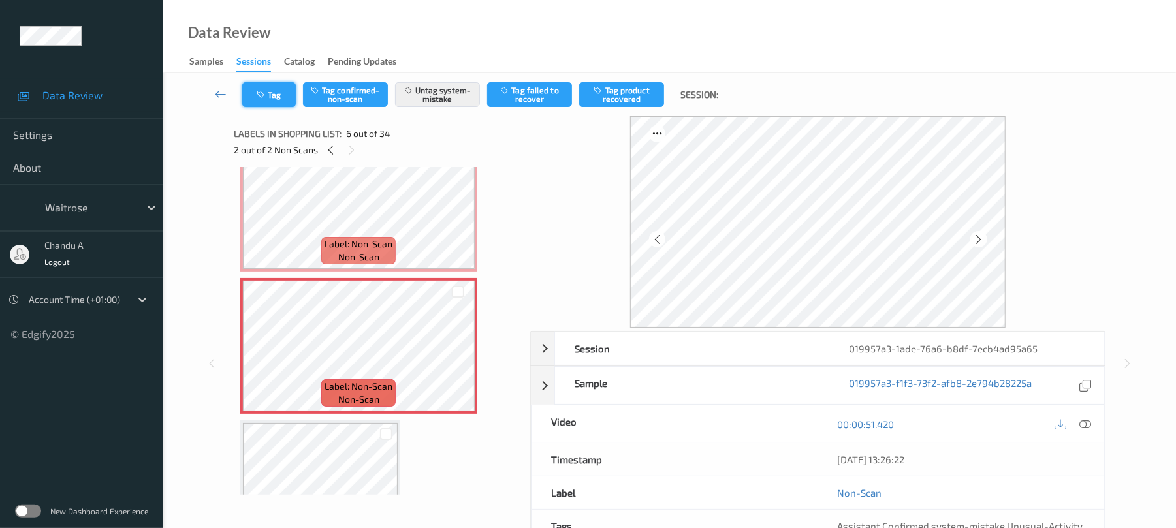
click at [269, 95] on button "Tag" at bounding box center [269, 94] width 54 height 25
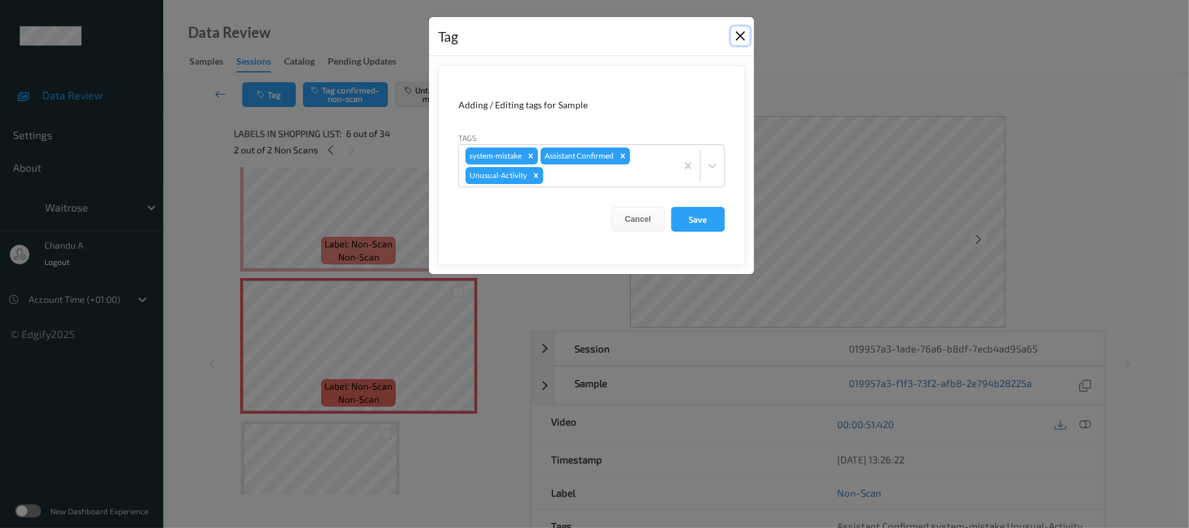
drag, startPoint x: 737, startPoint y: 40, endPoint x: 591, endPoint y: 135, distance: 173.7
click at [737, 39] on button "Close" at bounding box center [741, 36] width 18 height 18
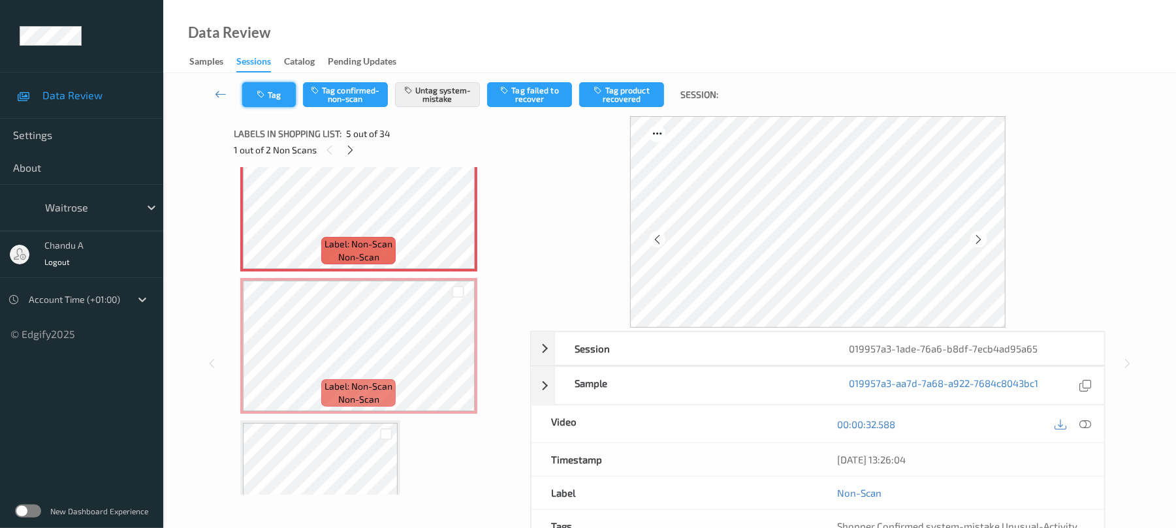
click at [267, 95] on button "Tag" at bounding box center [269, 94] width 54 height 25
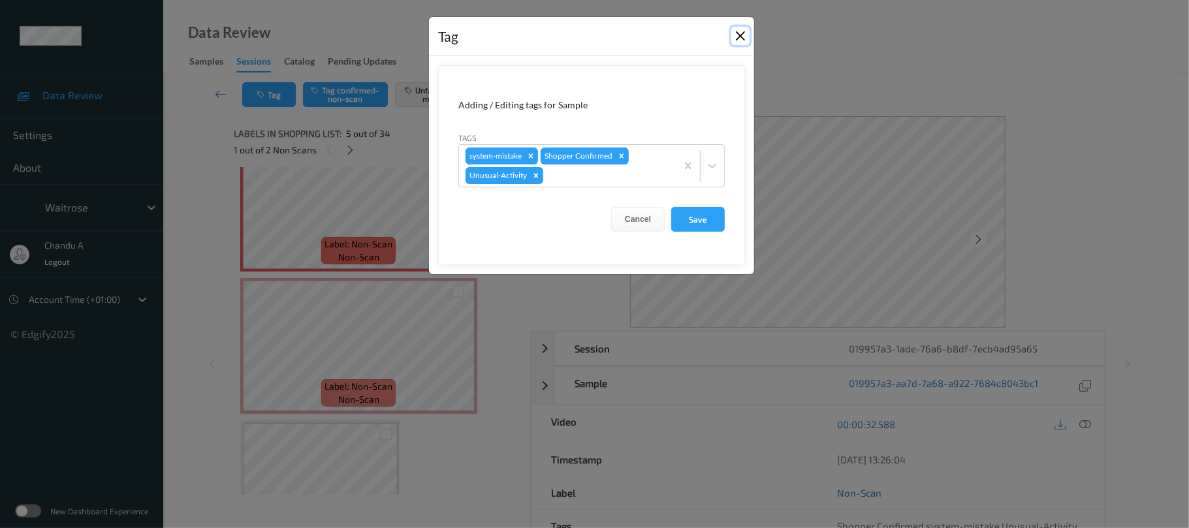
click at [739, 33] on button "Close" at bounding box center [741, 36] width 18 height 18
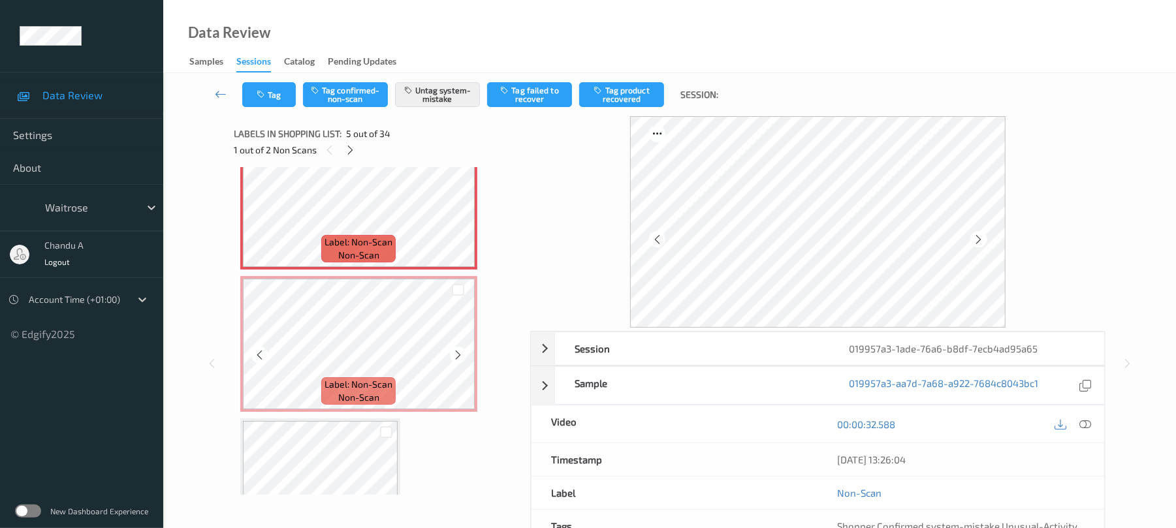
scroll to position [523, 0]
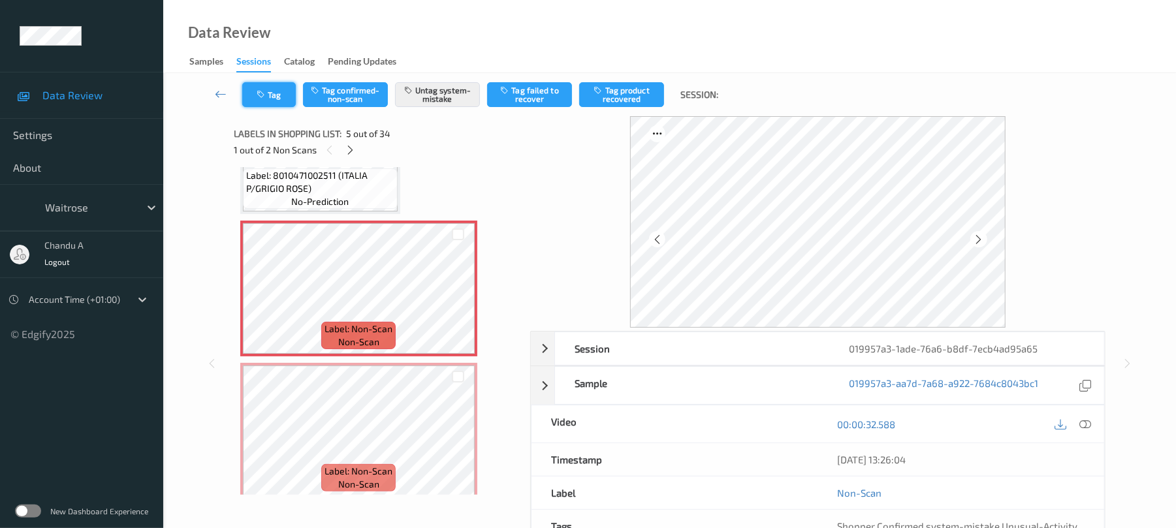
click at [274, 98] on button "Tag" at bounding box center [269, 94] width 54 height 25
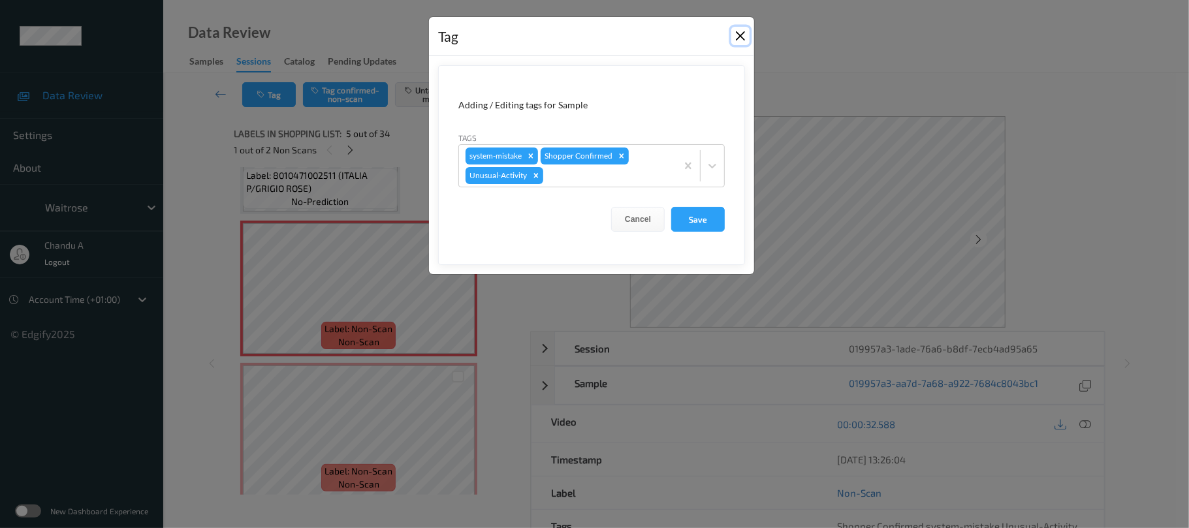
click at [742, 35] on button "Close" at bounding box center [741, 36] width 18 height 18
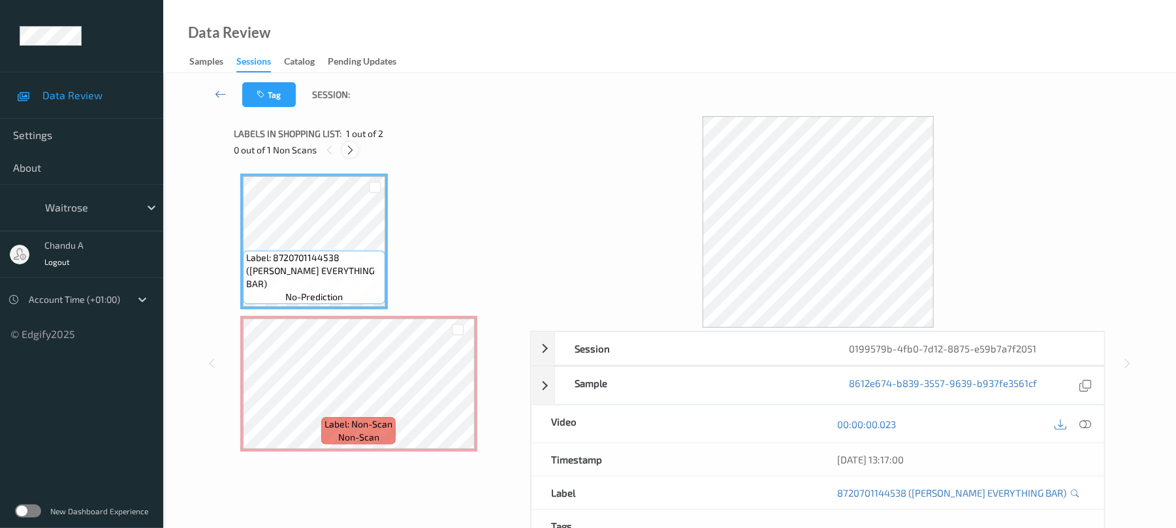
click at [357, 153] on div at bounding box center [350, 150] width 16 height 16
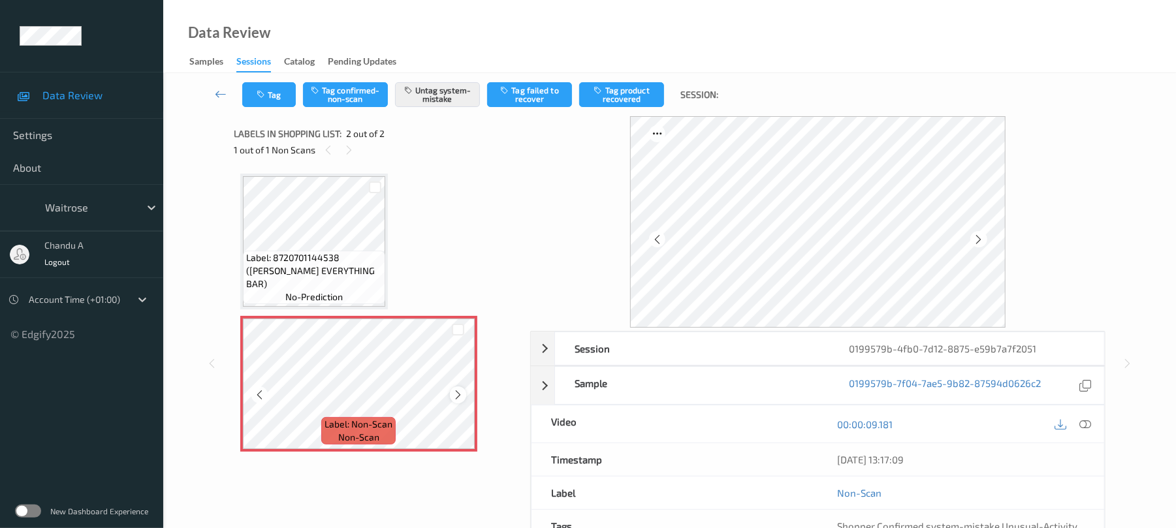
click at [460, 395] on icon at bounding box center [458, 395] width 11 height 12
click at [278, 99] on button "Tag" at bounding box center [269, 94] width 54 height 25
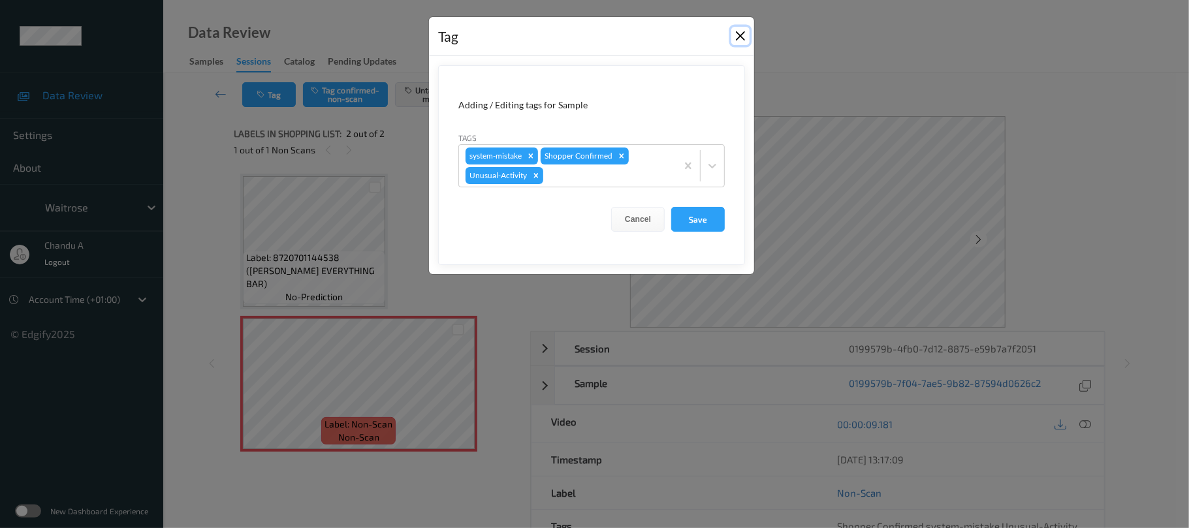
click at [740, 35] on button "Close" at bounding box center [741, 36] width 18 height 18
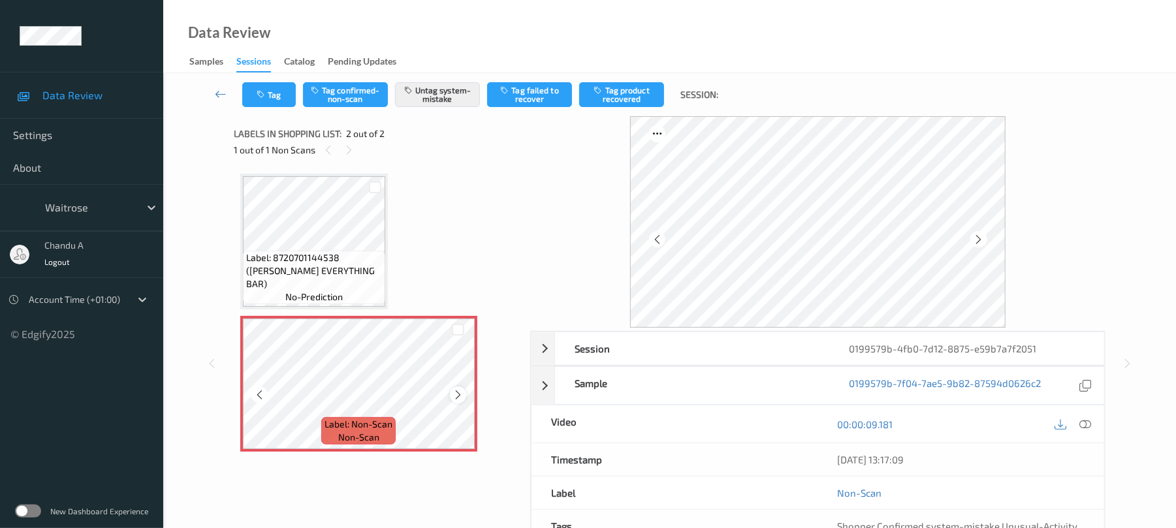
click at [460, 394] on icon at bounding box center [458, 395] width 11 height 12
click at [455, 395] on icon at bounding box center [458, 395] width 11 height 12
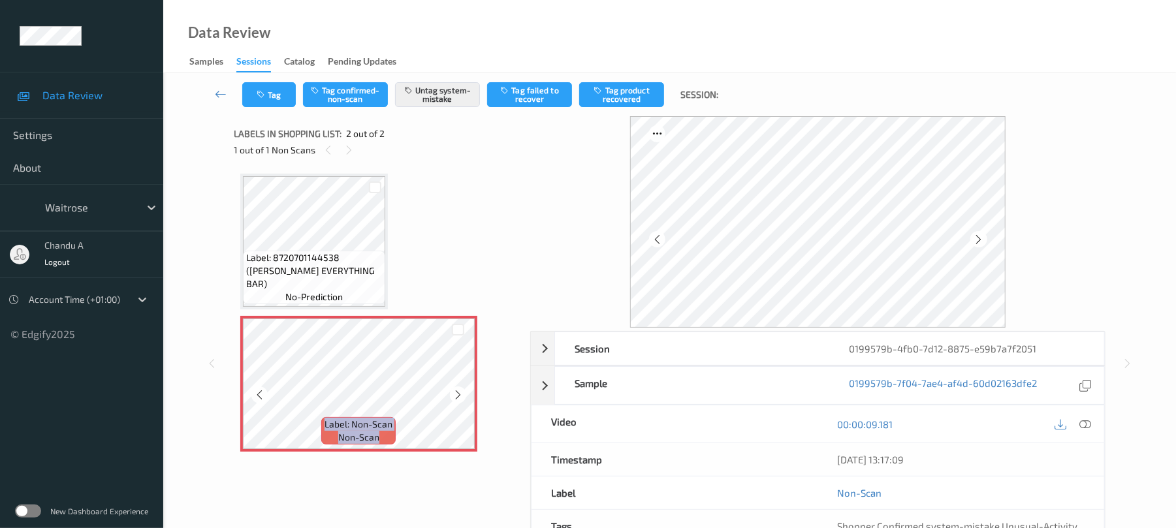
click at [455, 395] on icon at bounding box center [458, 395] width 11 height 12
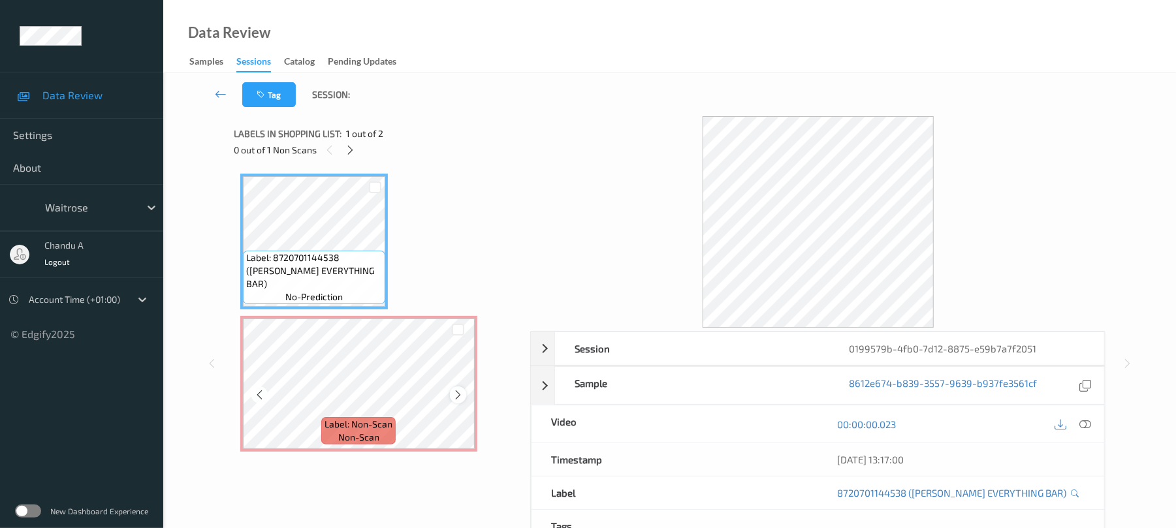
click at [460, 394] on icon at bounding box center [458, 395] width 11 height 12
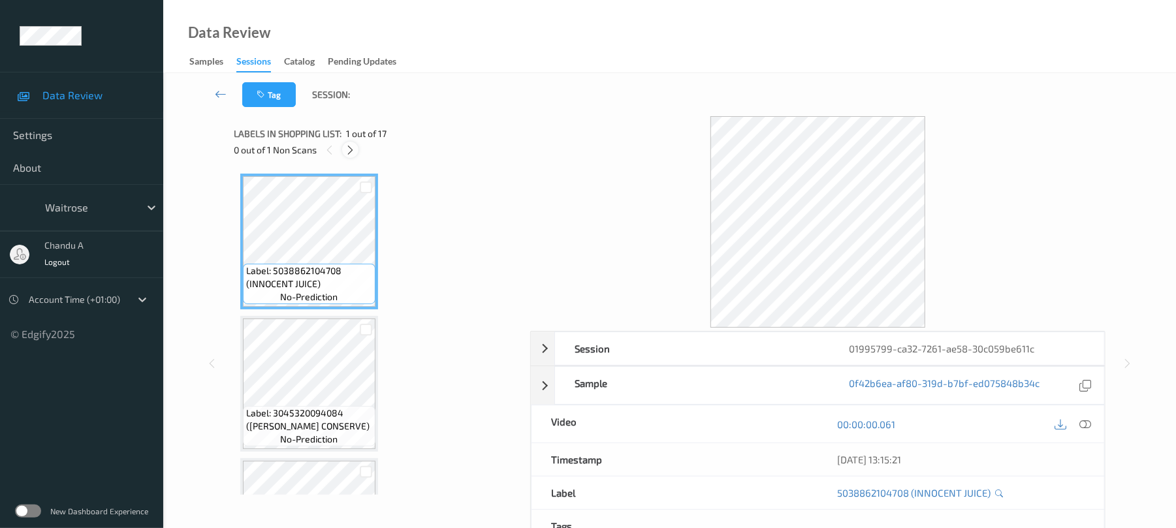
click at [350, 145] on icon at bounding box center [350, 150] width 11 height 12
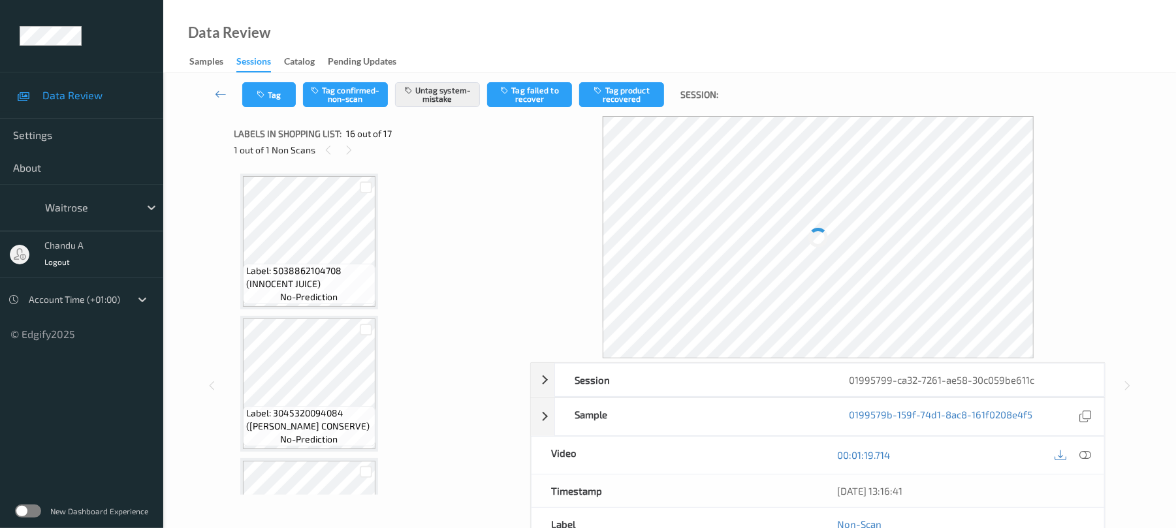
scroll to position [2000, 0]
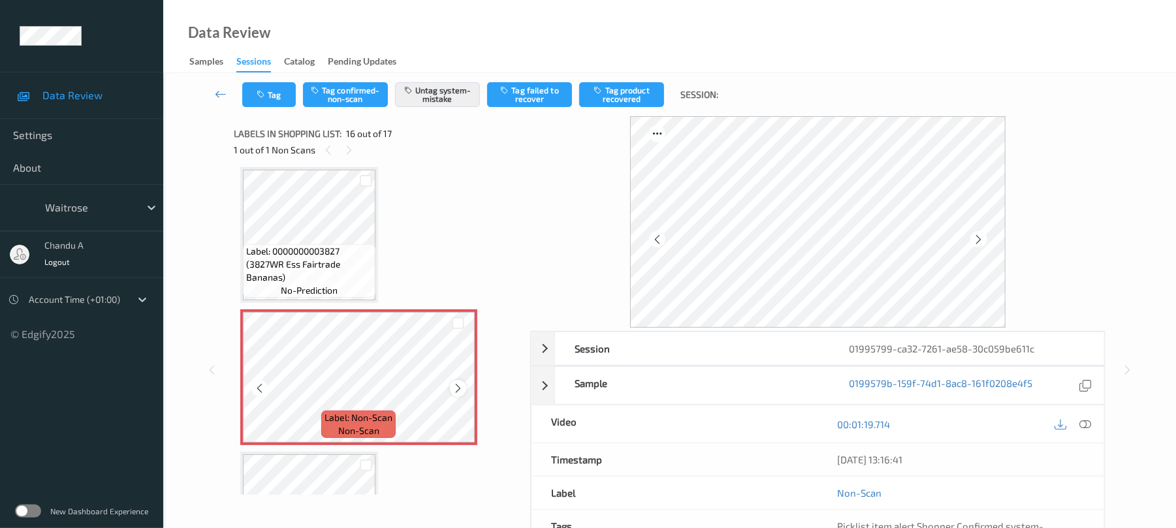
click at [455, 387] on icon at bounding box center [458, 389] width 11 height 12
click at [273, 84] on button "Tag" at bounding box center [269, 94] width 54 height 25
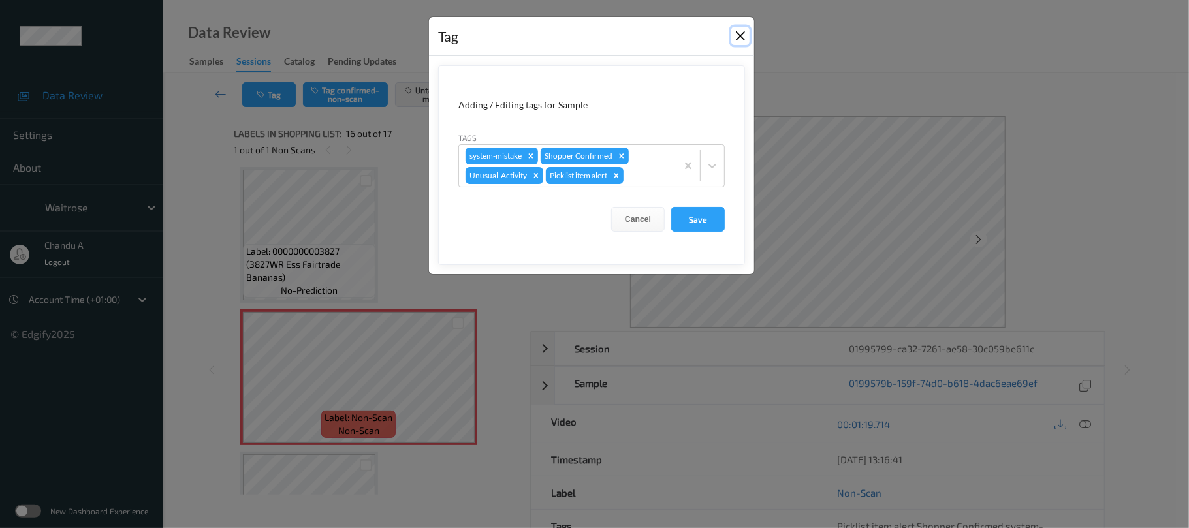
click at [745, 39] on button "Close" at bounding box center [741, 36] width 18 height 18
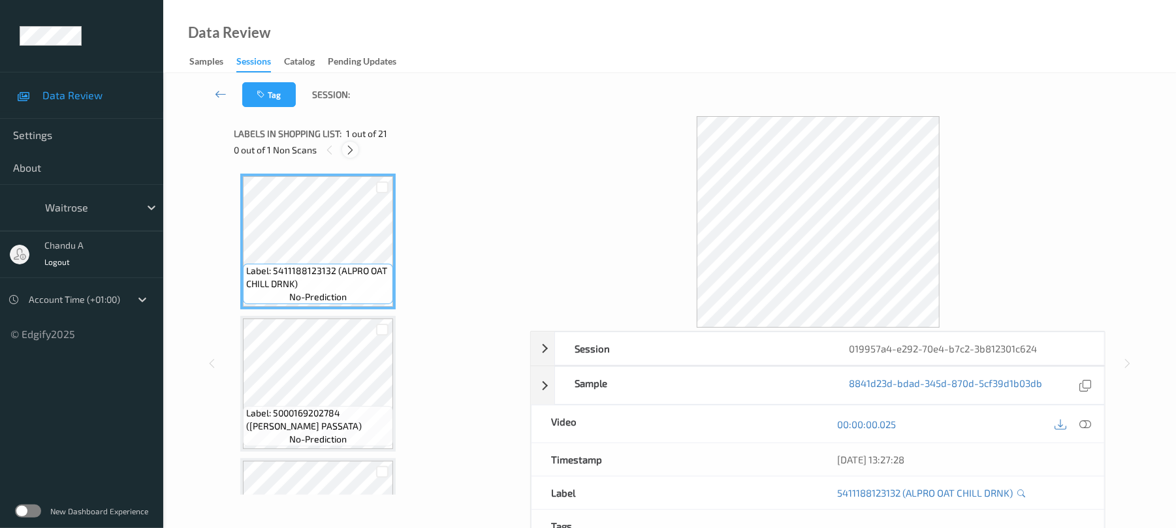
click at [348, 150] on icon at bounding box center [350, 150] width 11 height 12
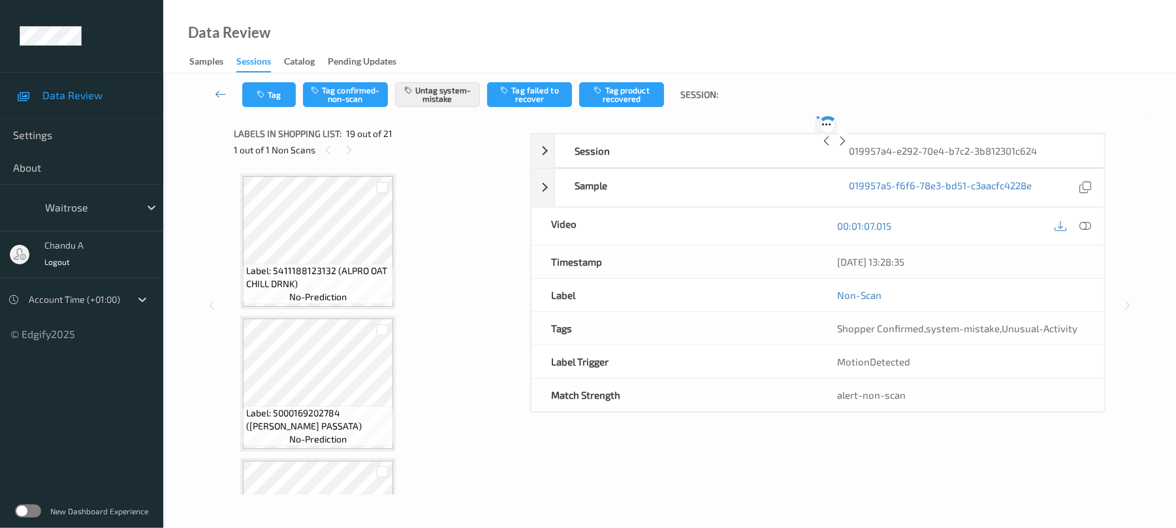
scroll to position [2427, 0]
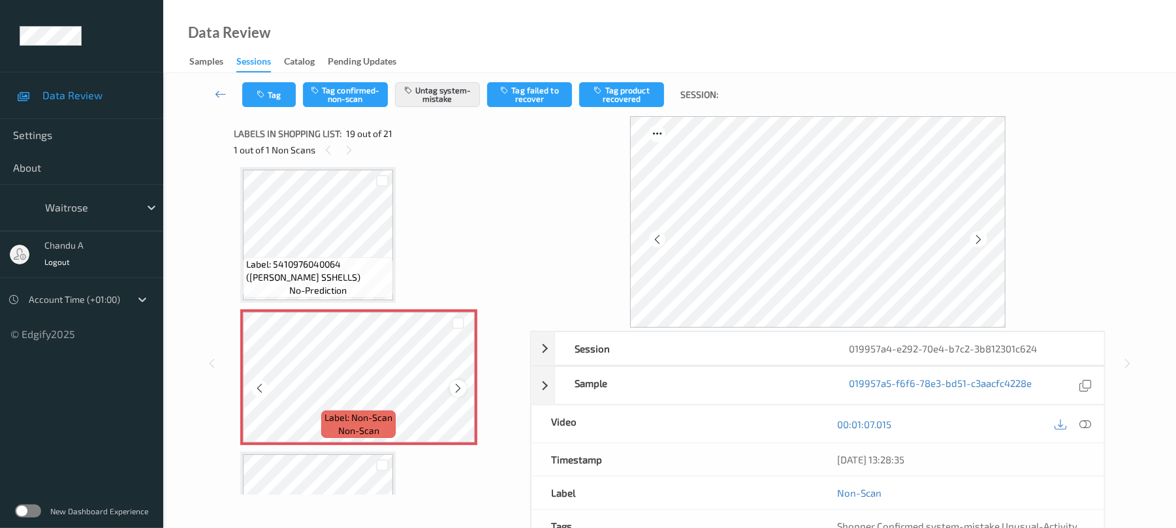
click at [455, 387] on icon at bounding box center [458, 389] width 11 height 12
click at [460, 388] on icon at bounding box center [458, 389] width 11 height 12
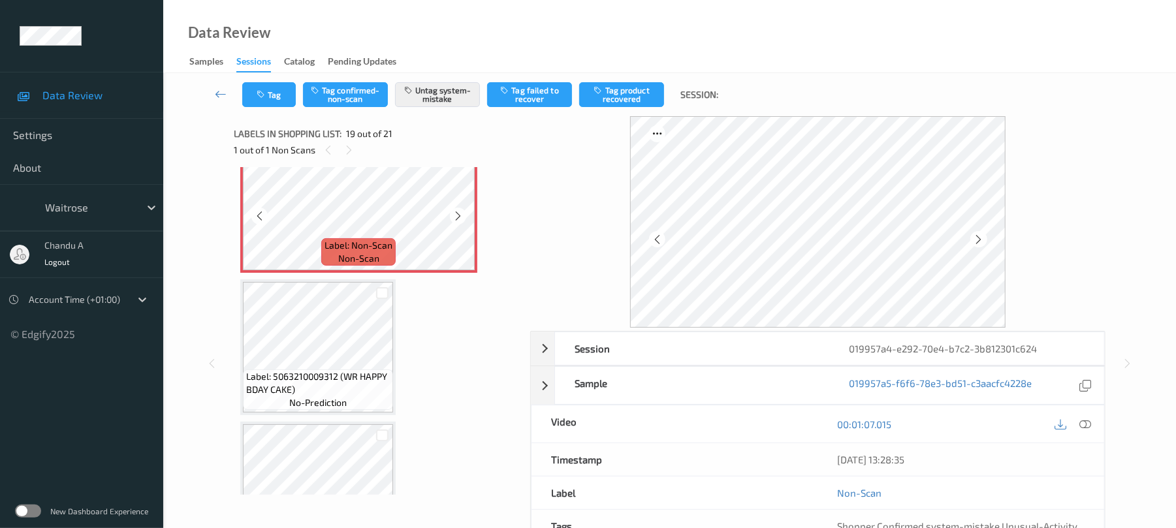
scroll to position [2601, 0]
click at [278, 89] on button "Tag" at bounding box center [269, 94] width 54 height 25
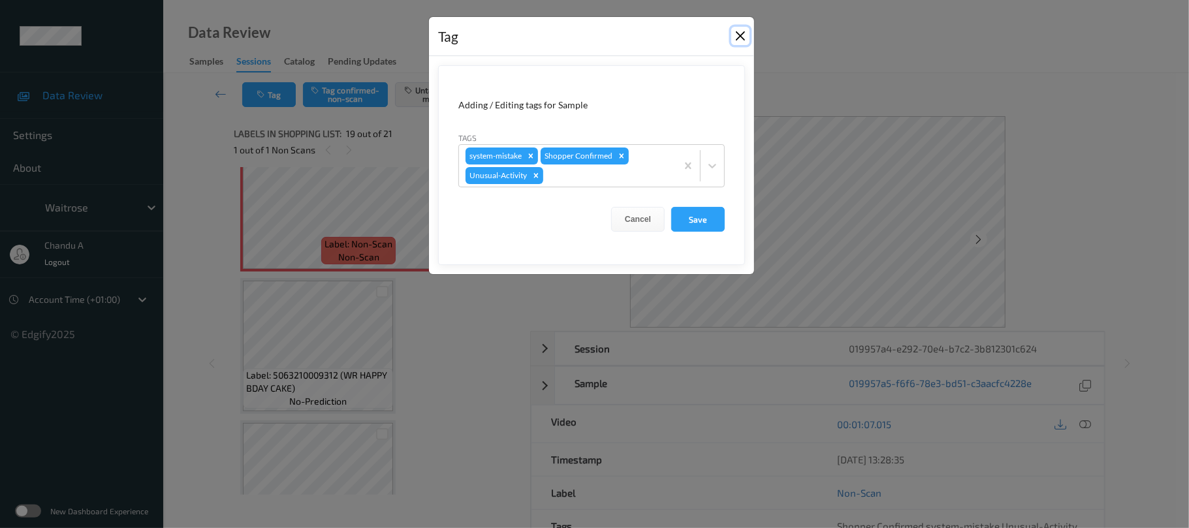
click at [738, 37] on button "Close" at bounding box center [741, 36] width 18 height 18
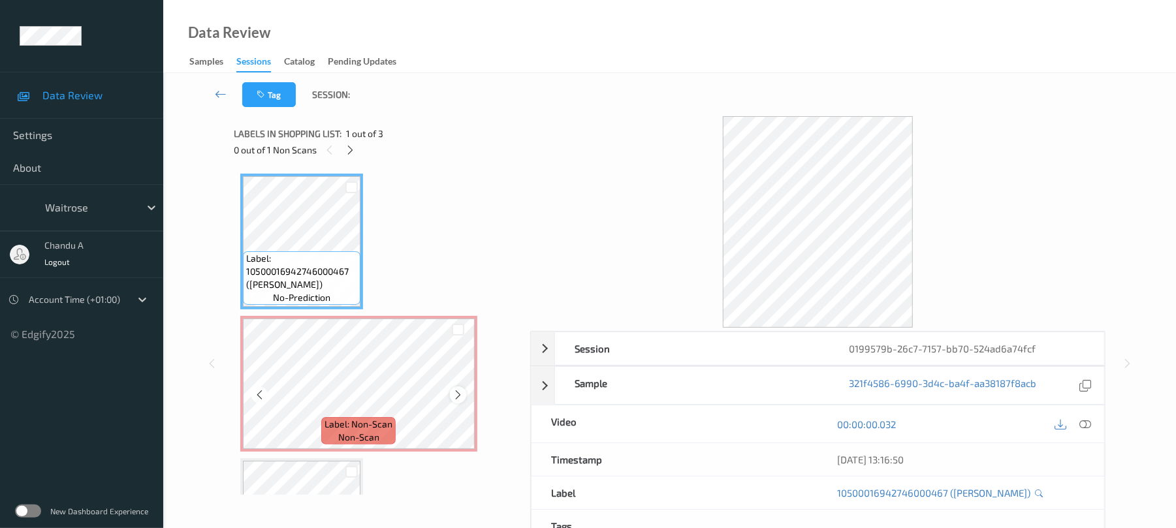
click at [458, 396] on icon at bounding box center [458, 395] width 11 height 12
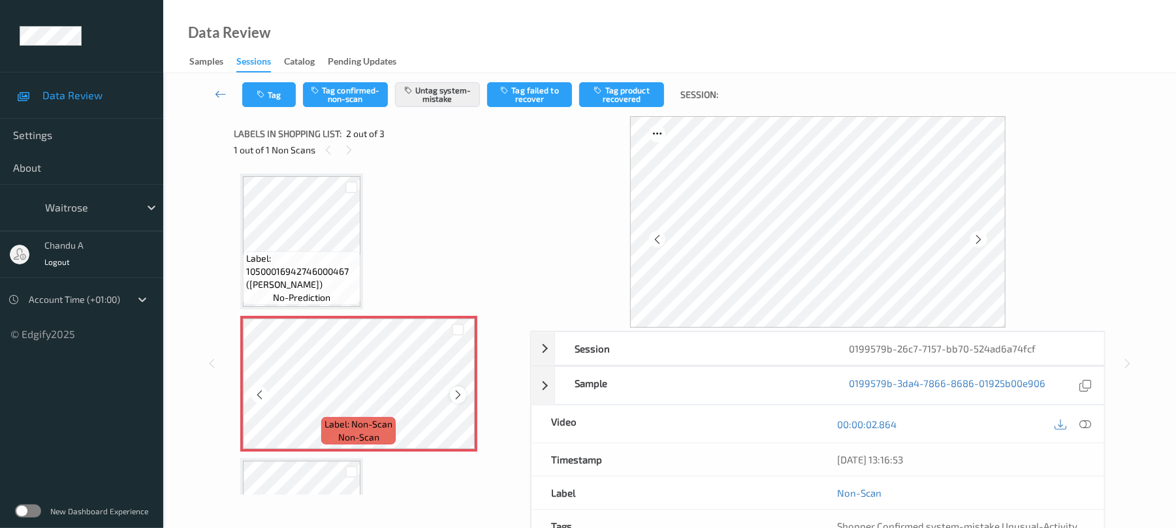
click at [456, 398] on icon at bounding box center [458, 395] width 11 height 12
click at [460, 398] on icon at bounding box center [458, 395] width 11 height 12
click at [455, 393] on icon at bounding box center [458, 395] width 11 height 12
click at [456, 393] on icon at bounding box center [458, 395] width 11 height 12
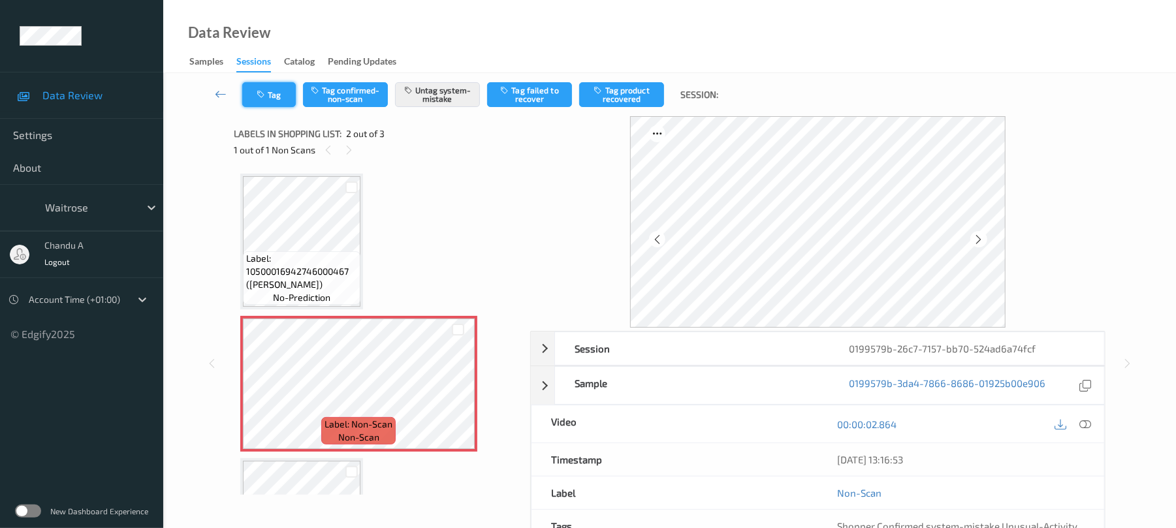
click at [260, 95] on icon "button" at bounding box center [262, 94] width 11 height 9
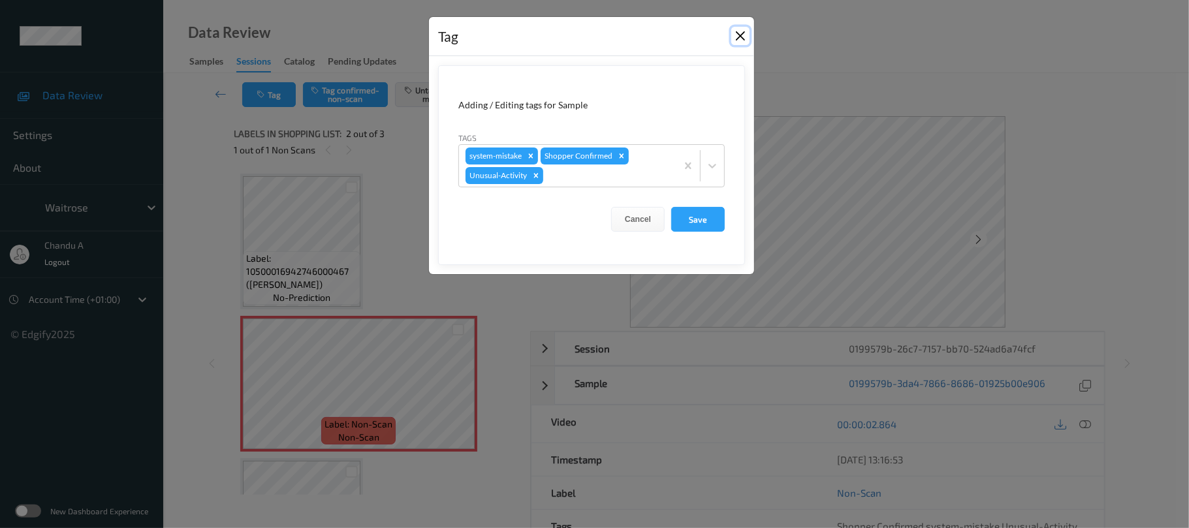
click at [738, 38] on button "Close" at bounding box center [741, 36] width 18 height 18
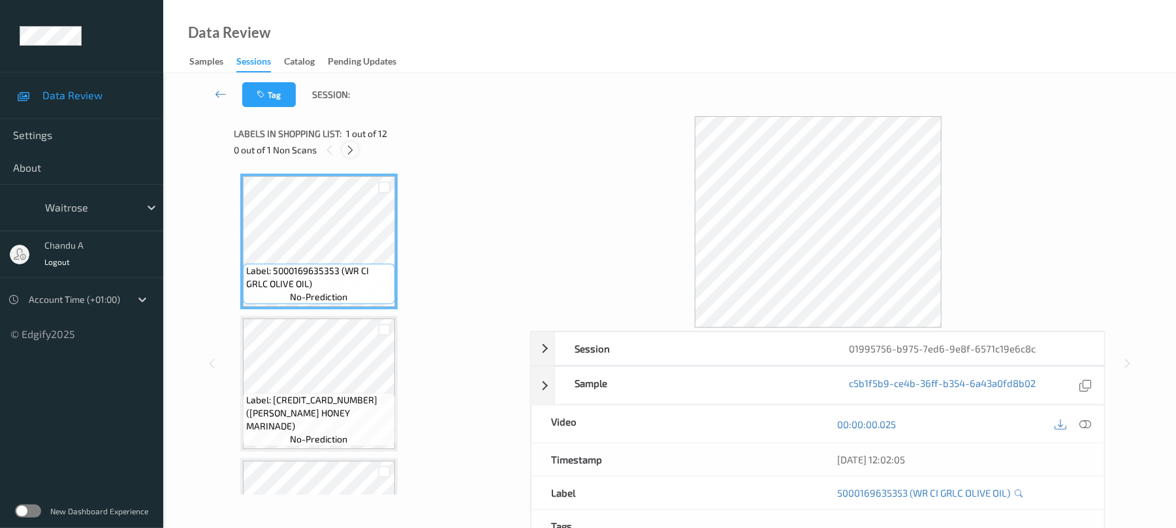
click at [355, 152] on icon at bounding box center [350, 150] width 11 height 12
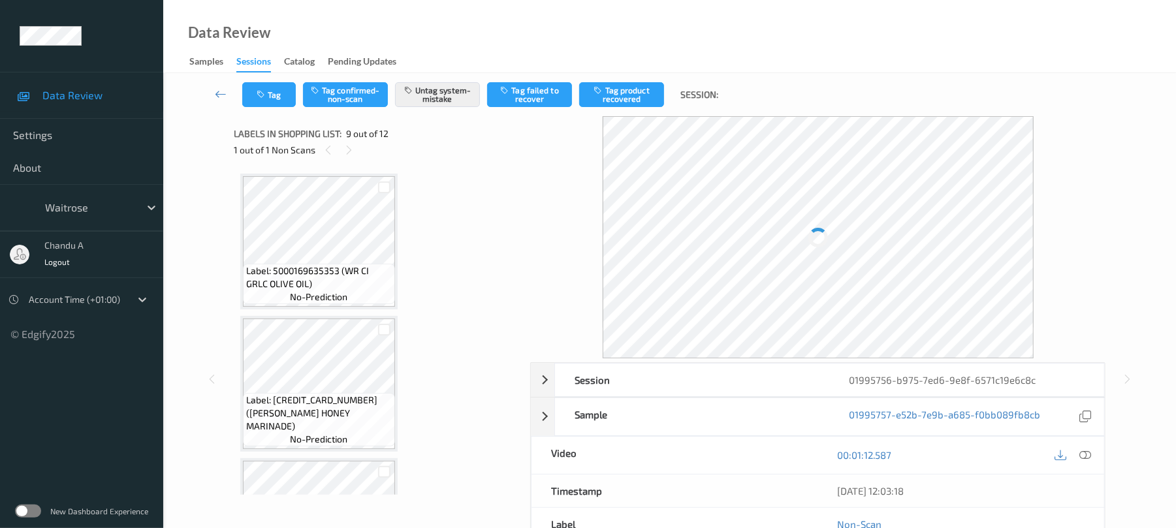
scroll to position [1003, 0]
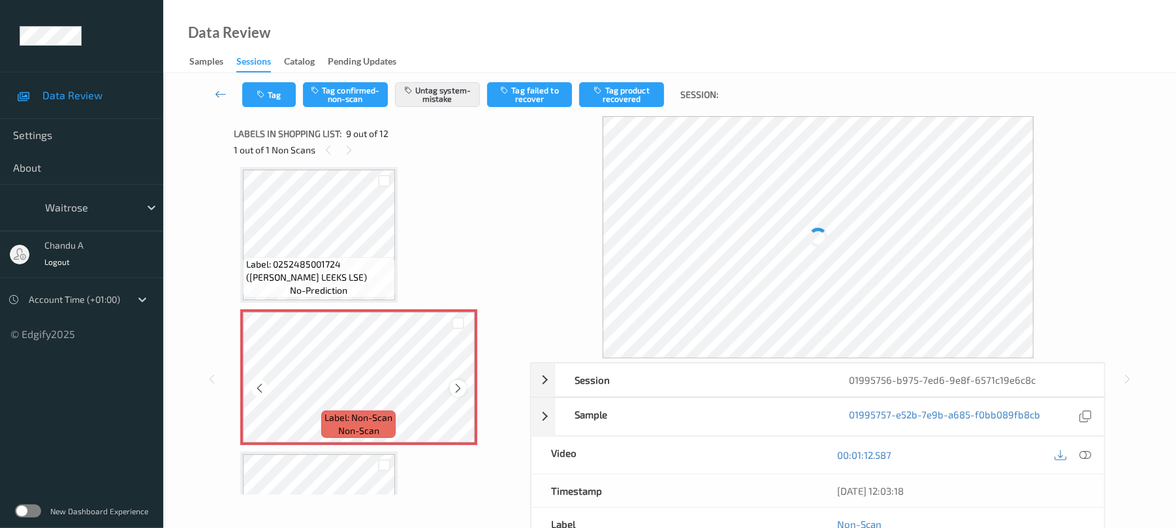
click at [457, 394] on div at bounding box center [458, 388] width 16 height 16
click at [458, 394] on div at bounding box center [458, 388] width 16 height 16
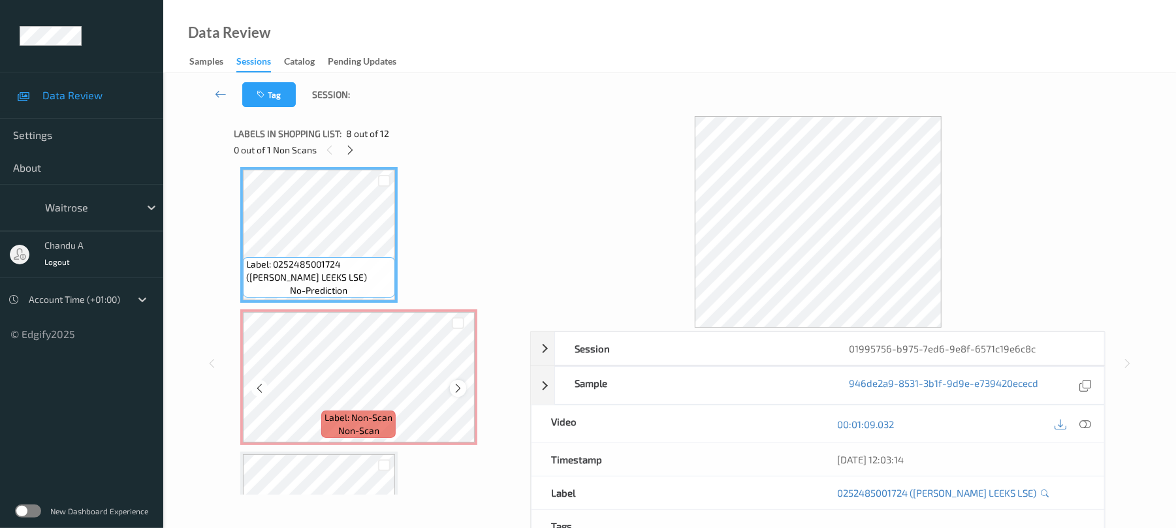
click at [453, 389] on icon at bounding box center [458, 389] width 11 height 12
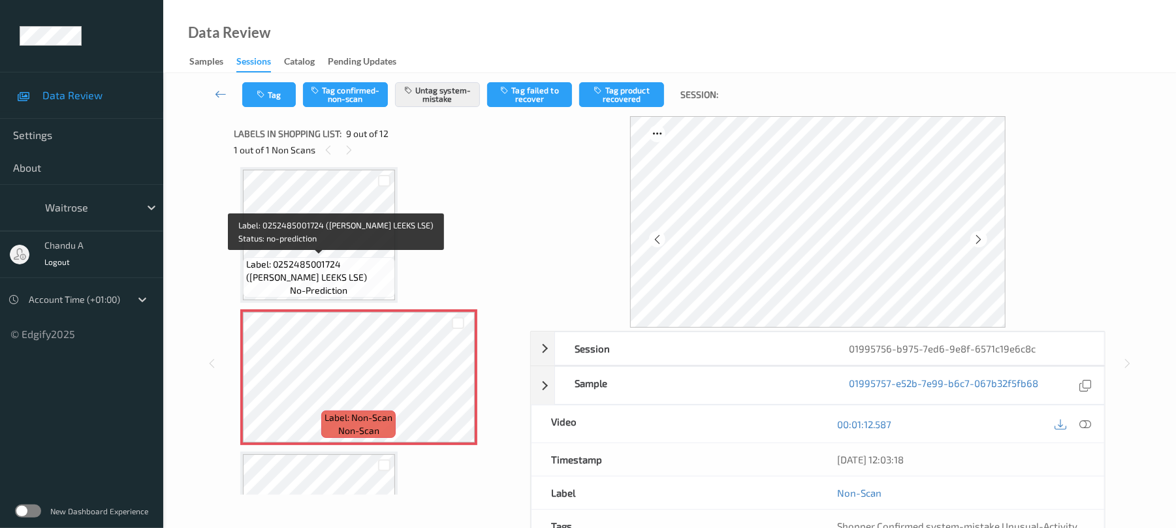
click at [338, 266] on span "Label: 0252485001724 (WR ESS LEEKS LSE)" at bounding box center [319, 271] width 146 height 26
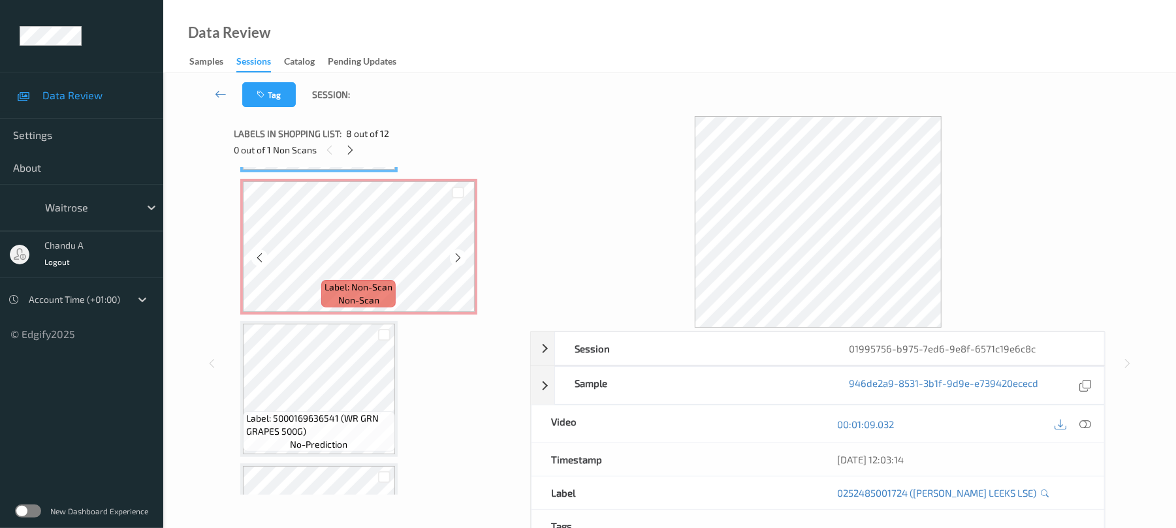
scroll to position [1177, 0]
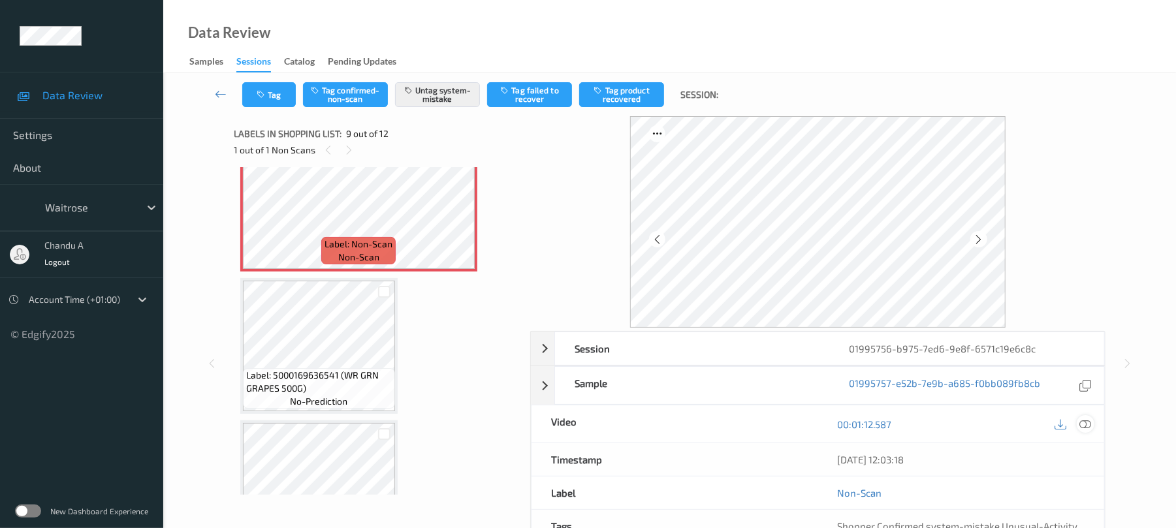
click at [1086, 430] on icon at bounding box center [1086, 425] width 12 height 12
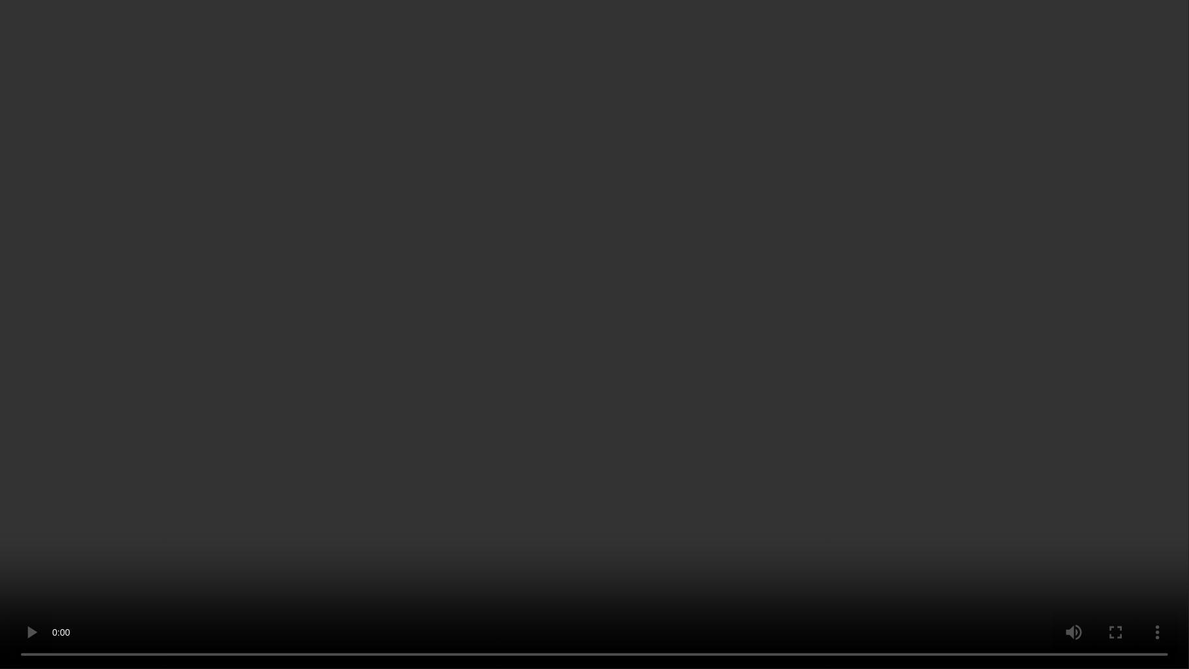
click at [628, 385] on video at bounding box center [594, 334] width 1189 height 669
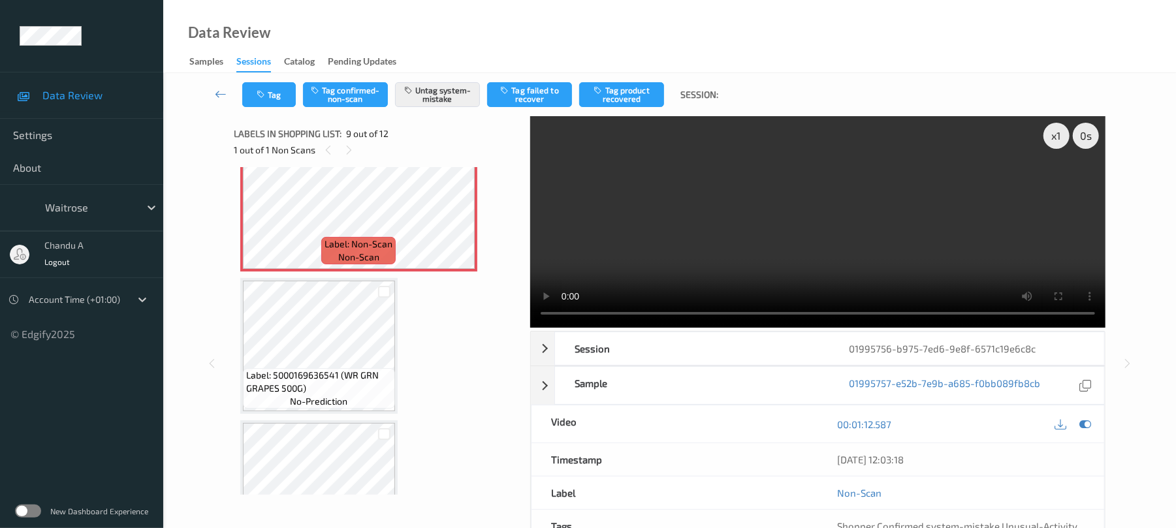
click at [693, 221] on video at bounding box center [817, 222] width 575 height 212
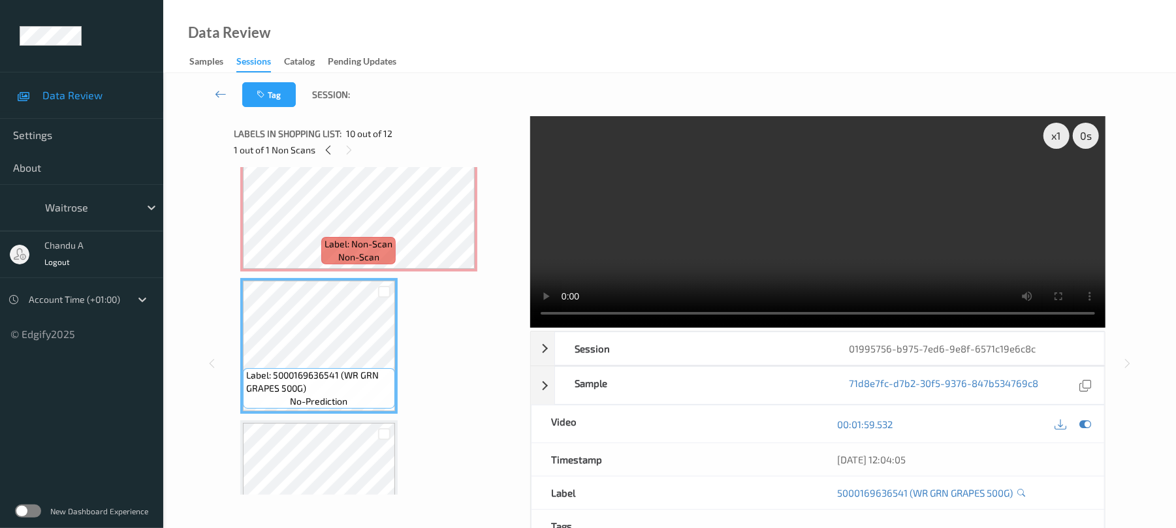
scroll to position [1090, 0]
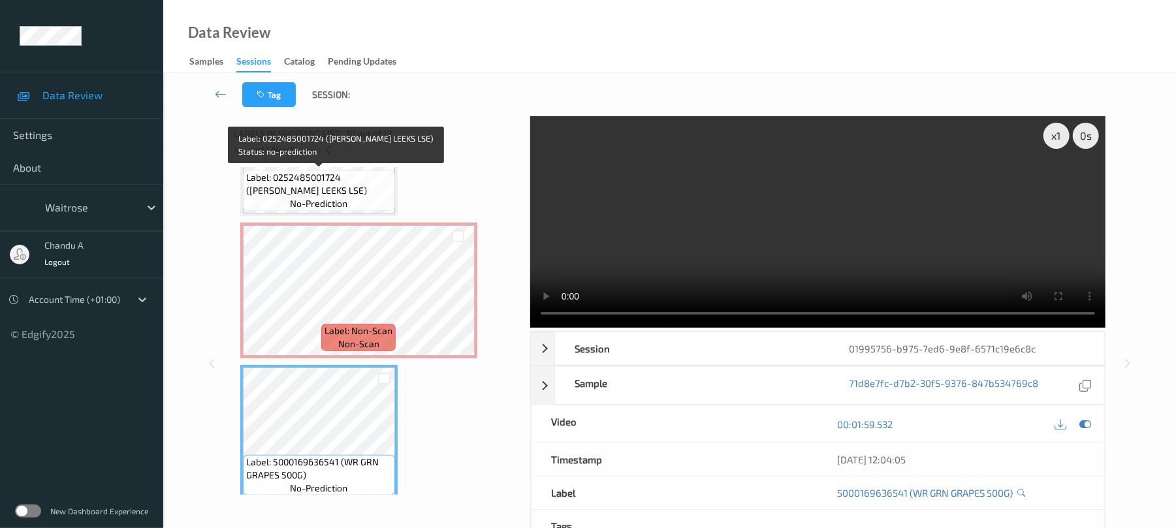
click at [341, 197] on span "no-prediction" at bounding box center [318, 203] width 57 height 13
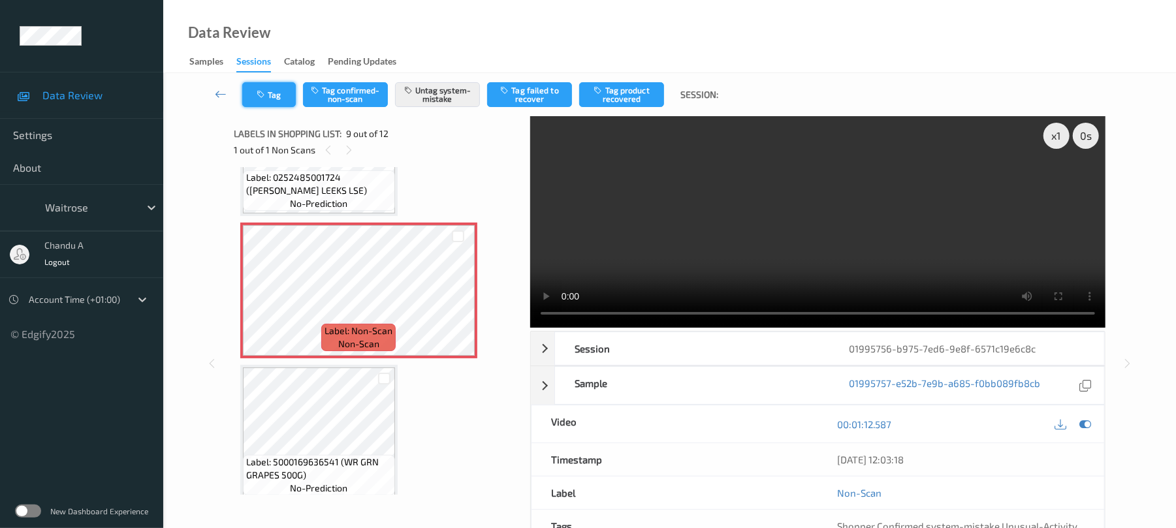
click at [269, 93] on button "Tag" at bounding box center [269, 94] width 54 height 25
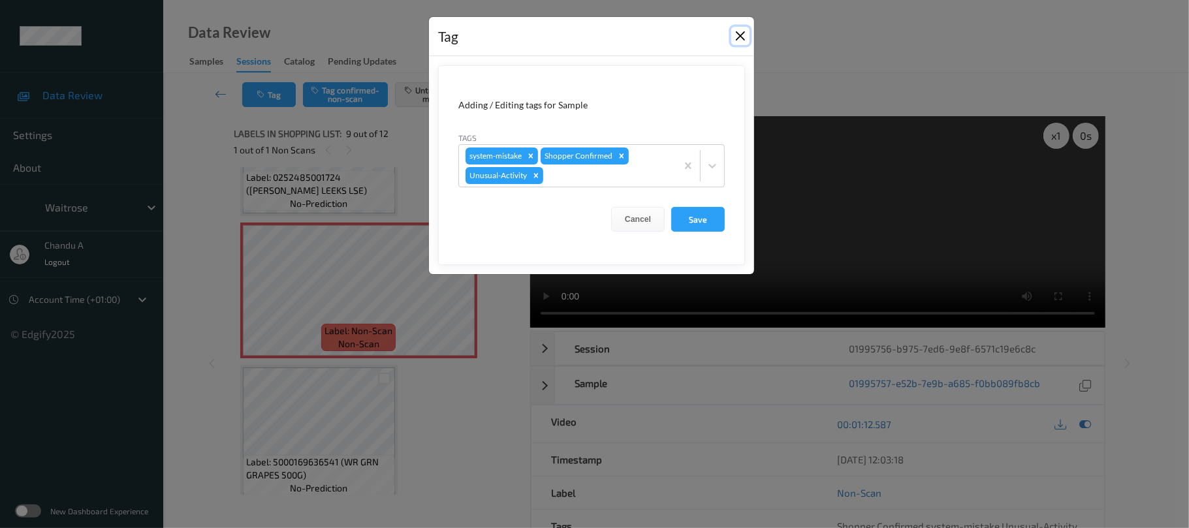
click at [740, 38] on button "Close" at bounding box center [741, 36] width 18 height 18
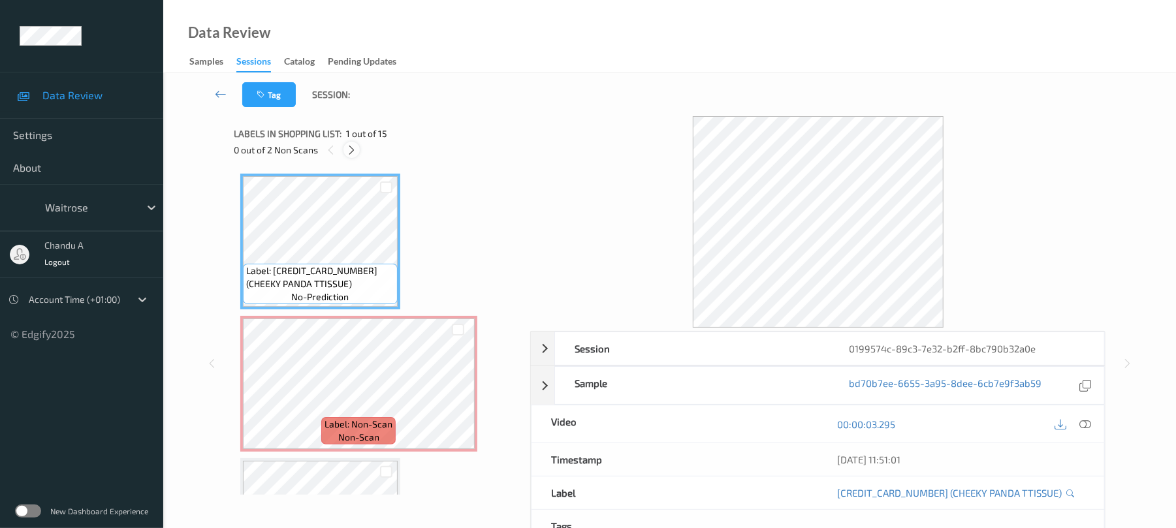
click at [353, 150] on icon at bounding box center [351, 150] width 11 height 12
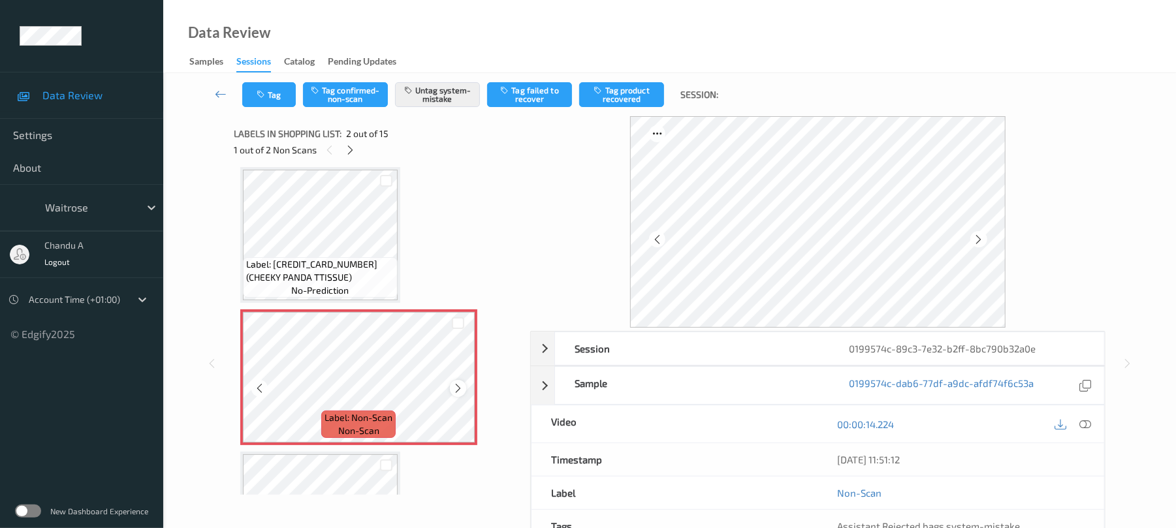
click at [460, 389] on icon at bounding box center [458, 389] width 11 height 12
click at [276, 100] on button "Tag" at bounding box center [269, 94] width 54 height 25
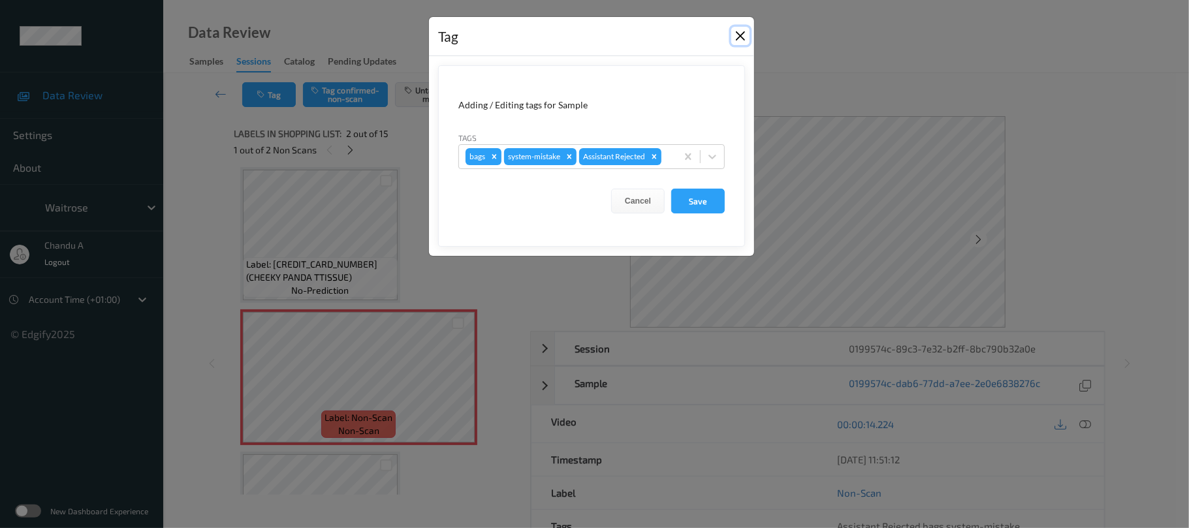
click at [734, 34] on button "Close" at bounding box center [741, 36] width 18 height 18
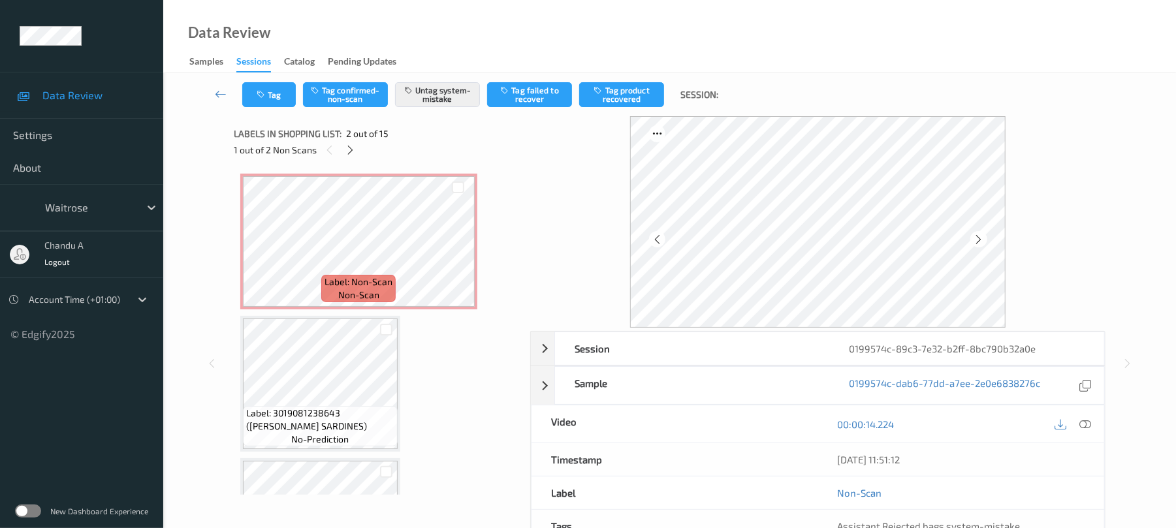
scroll to position [1400, 0]
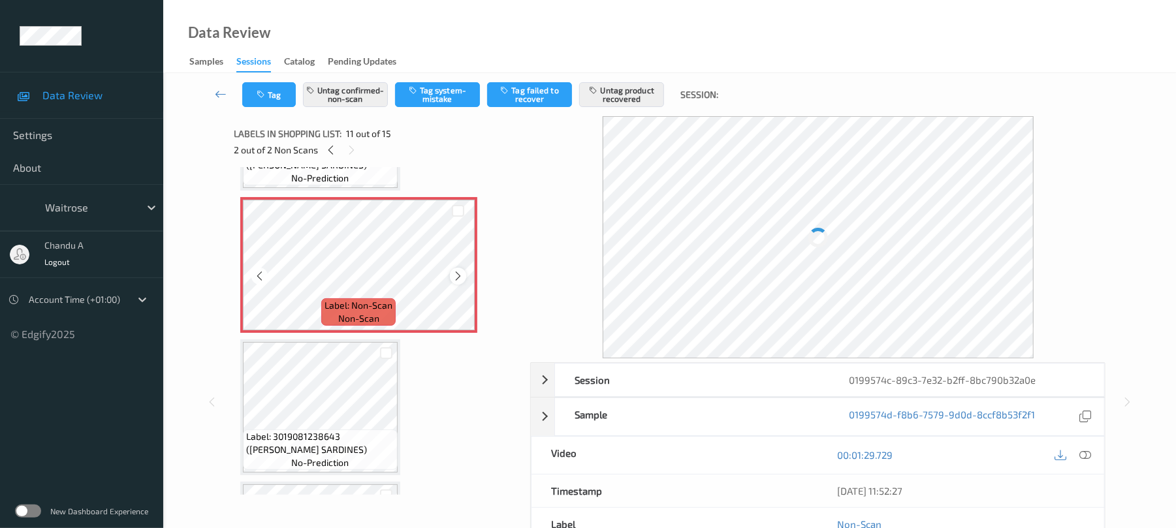
click at [458, 280] on icon at bounding box center [458, 276] width 11 height 12
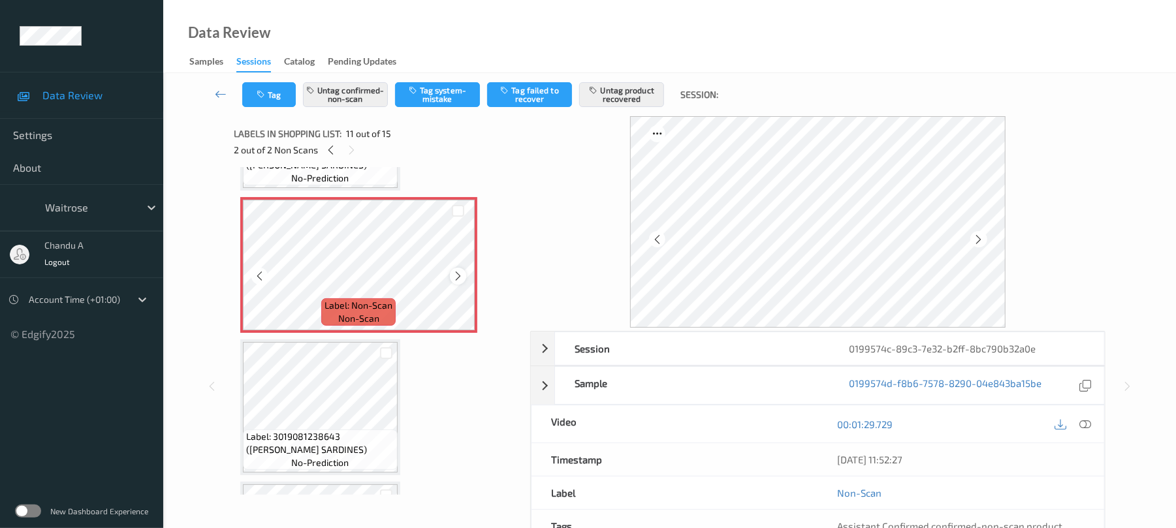
click at [455, 280] on icon at bounding box center [458, 276] width 11 height 12
click at [457, 280] on icon at bounding box center [458, 276] width 11 height 12
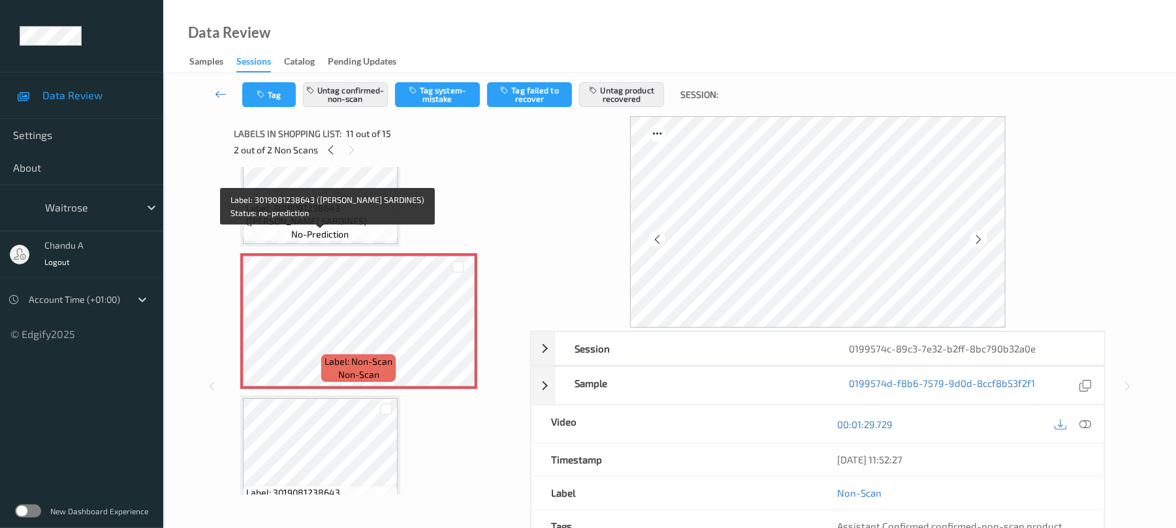
scroll to position [1313, 0]
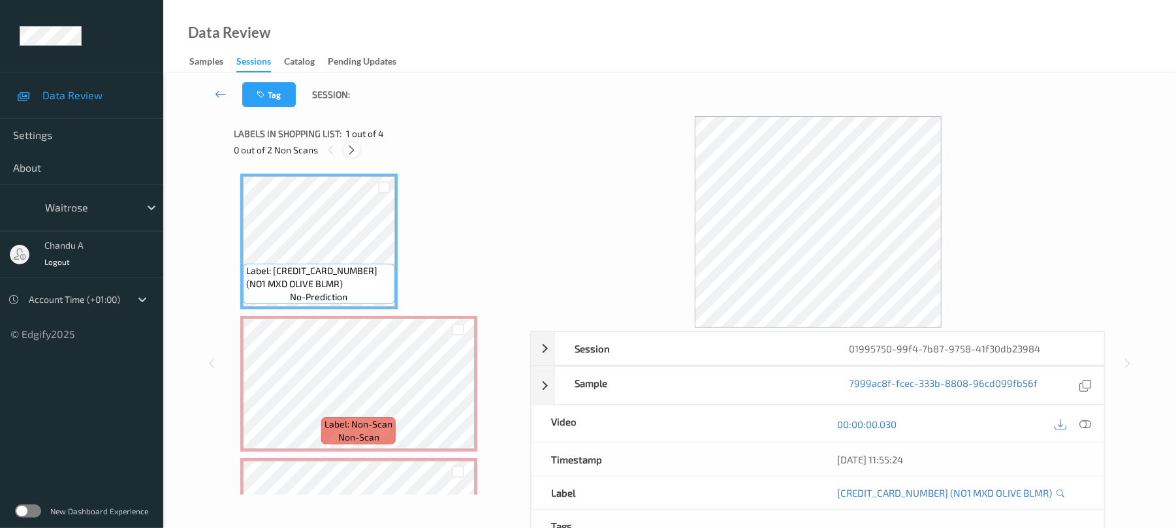
click at [355, 150] on icon at bounding box center [351, 150] width 11 height 12
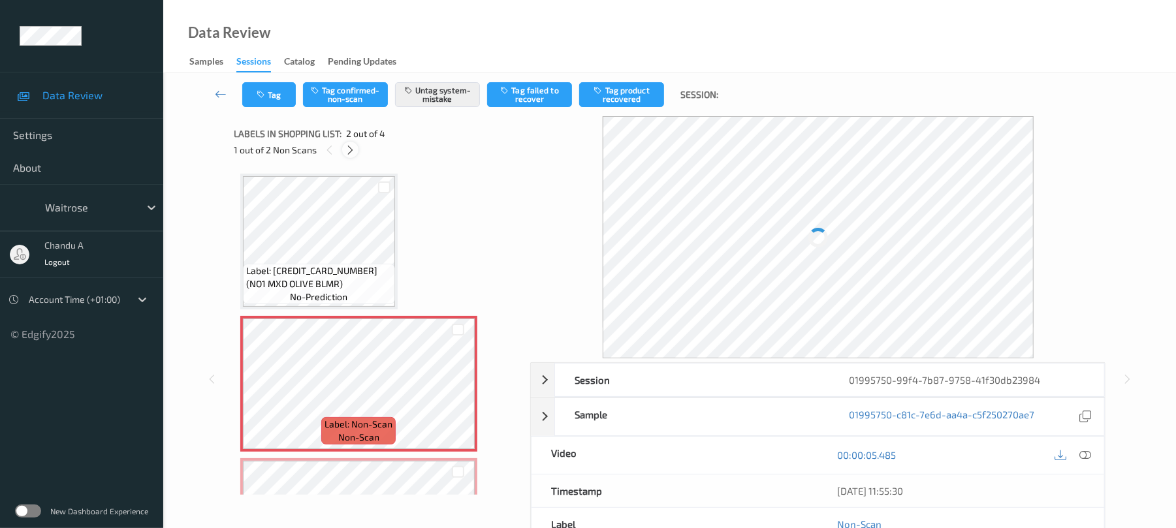
scroll to position [7, 0]
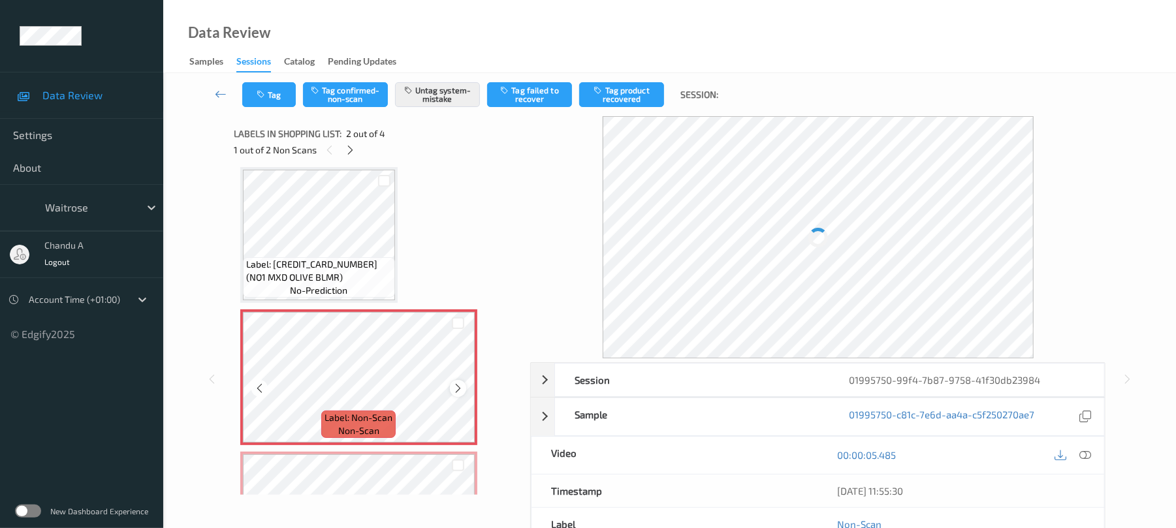
click at [460, 393] on icon at bounding box center [458, 389] width 11 height 12
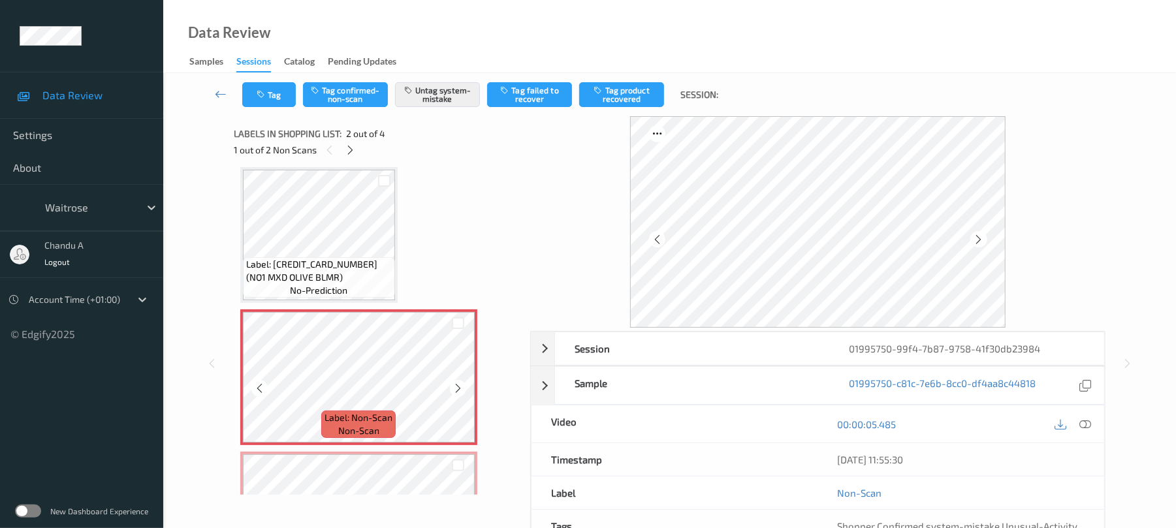
click at [460, 393] on icon at bounding box center [458, 389] width 11 height 12
click at [277, 91] on button "Tag" at bounding box center [269, 94] width 54 height 25
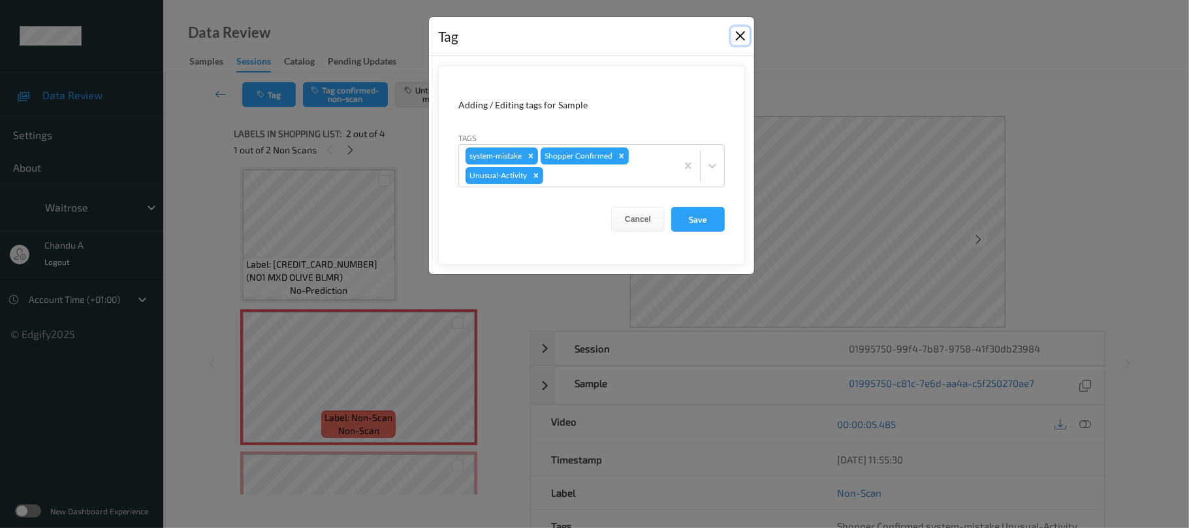
click at [740, 34] on button "Close" at bounding box center [741, 36] width 18 height 18
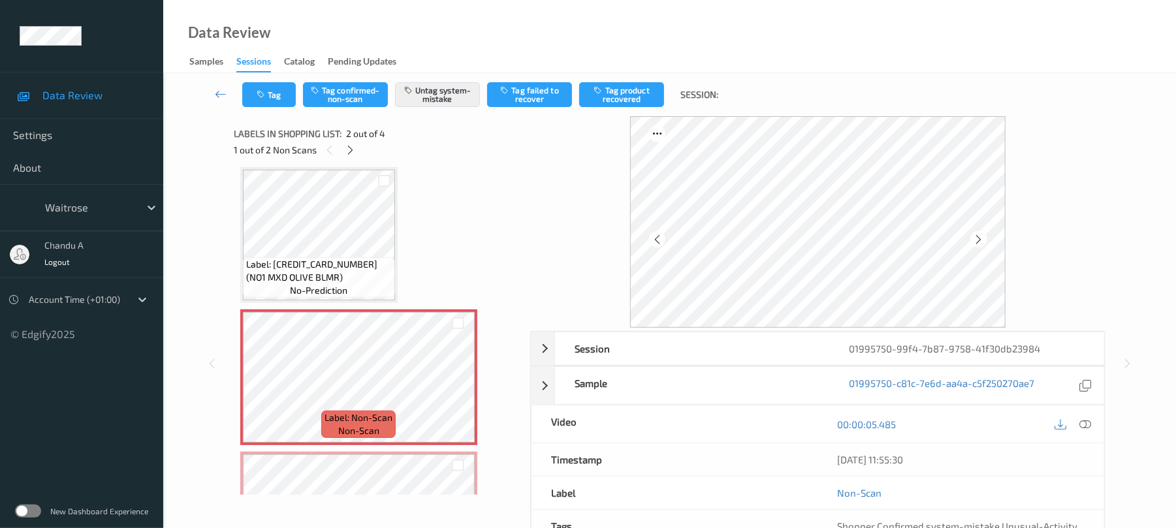
scroll to position [94, 0]
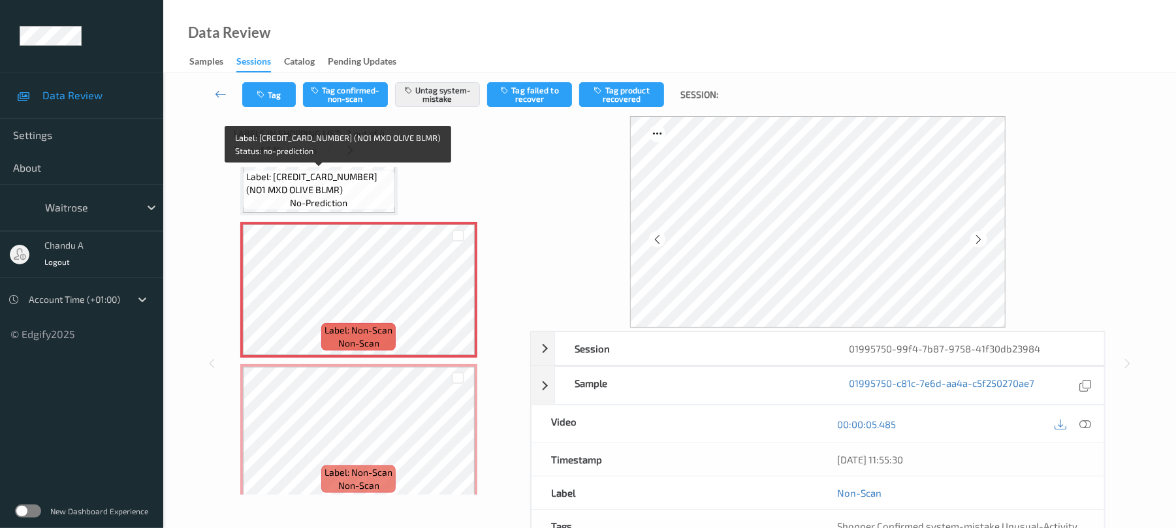
click at [330, 184] on span "Label: 5063210021161 (NO1 MXD OLIVE BLMR)" at bounding box center [319, 183] width 146 height 26
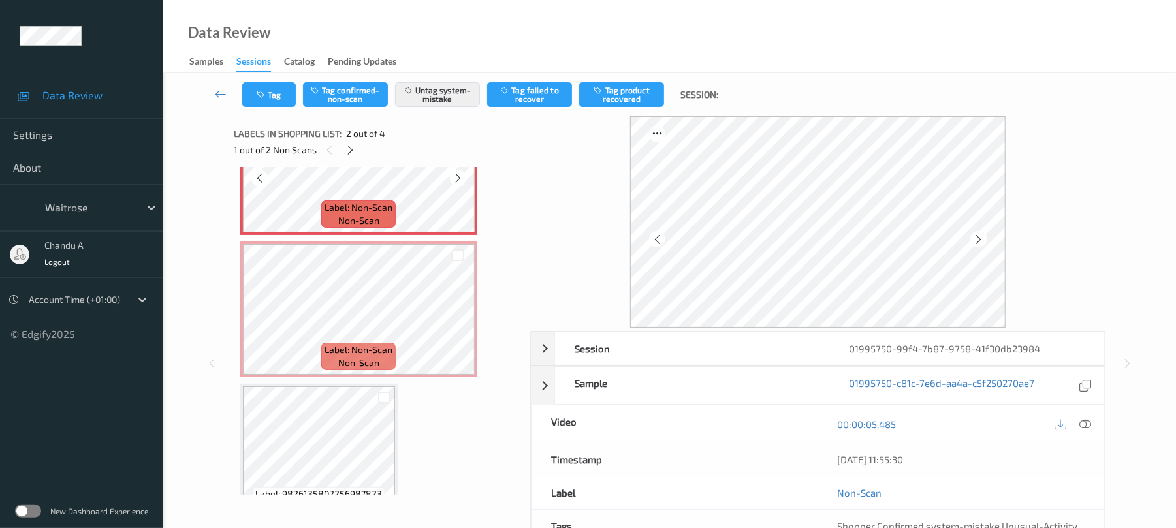
scroll to position [248, 0]
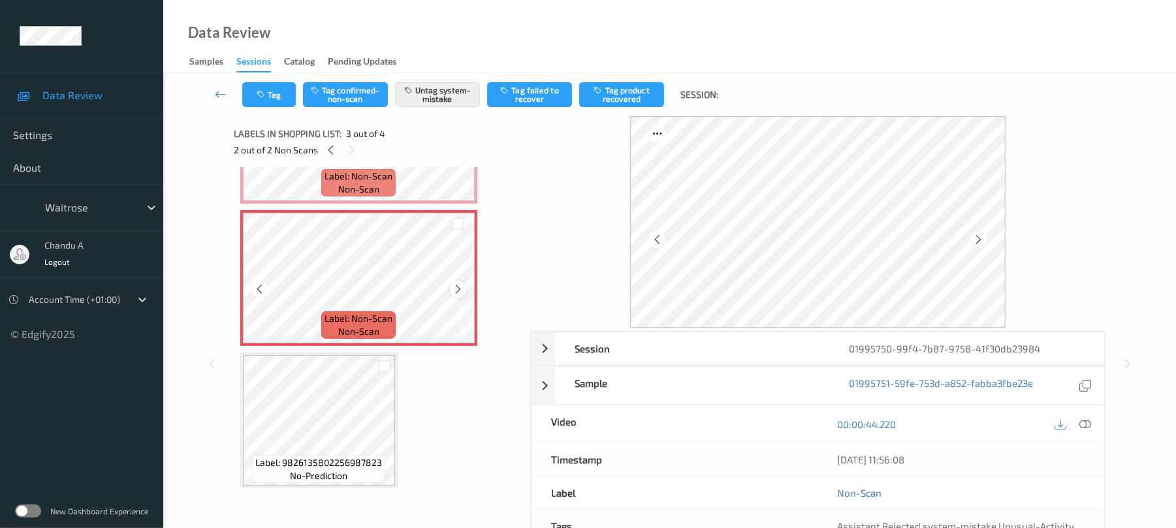
click at [459, 290] on icon at bounding box center [458, 289] width 11 height 12
click at [282, 95] on button "Tag" at bounding box center [269, 94] width 54 height 25
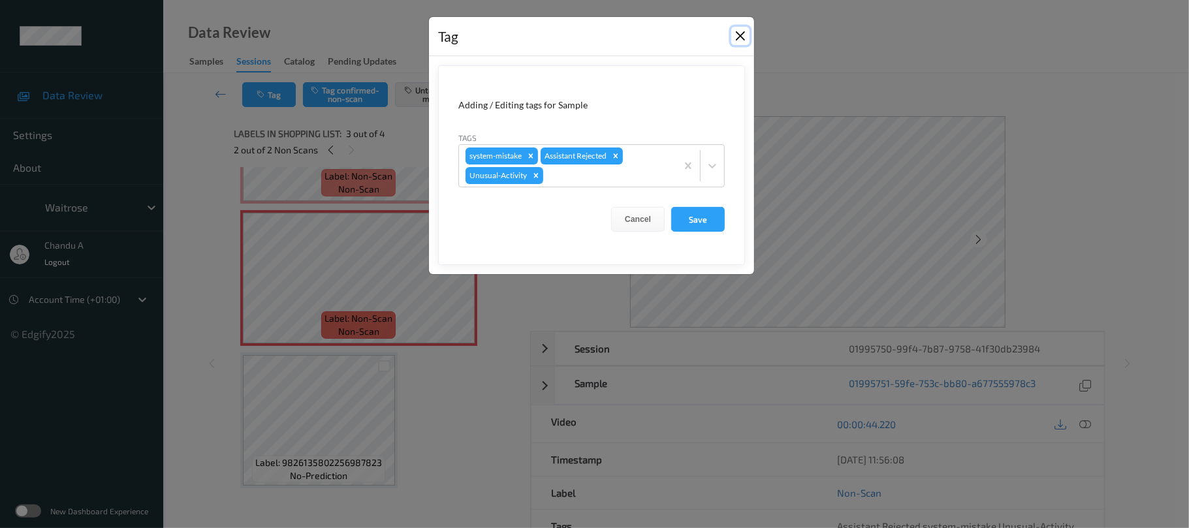
click at [735, 39] on button "Close" at bounding box center [741, 36] width 18 height 18
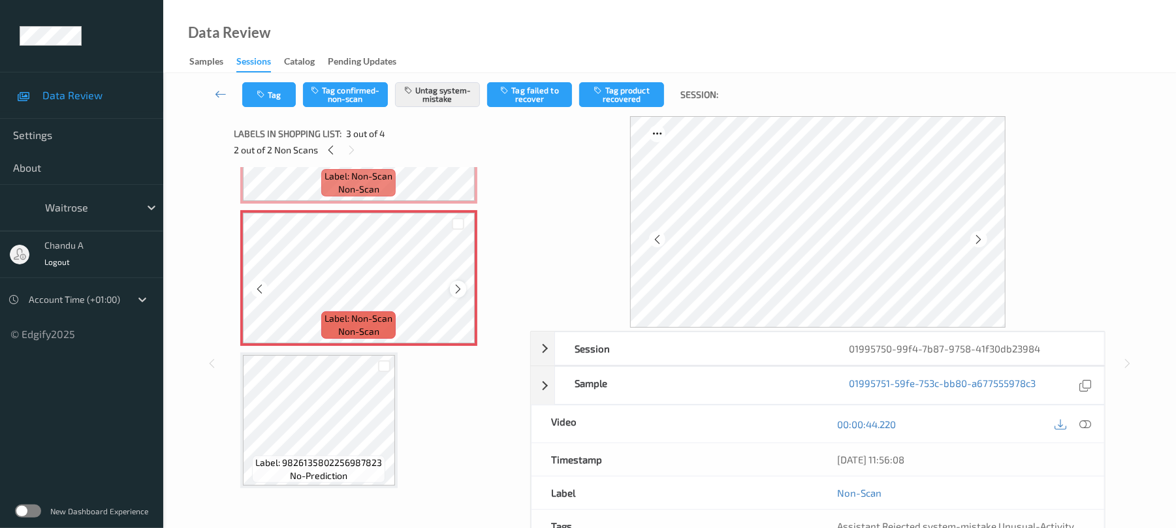
click at [455, 291] on icon at bounding box center [458, 289] width 11 height 12
click at [456, 291] on icon at bounding box center [458, 289] width 11 height 12
click at [457, 290] on icon at bounding box center [458, 289] width 11 height 12
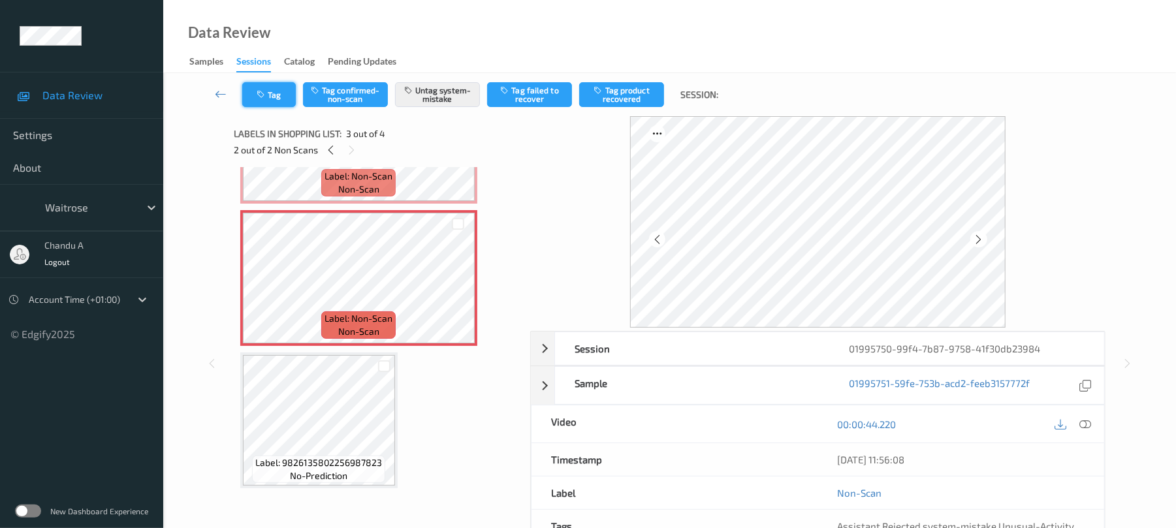
click at [272, 95] on button "Tag" at bounding box center [269, 94] width 54 height 25
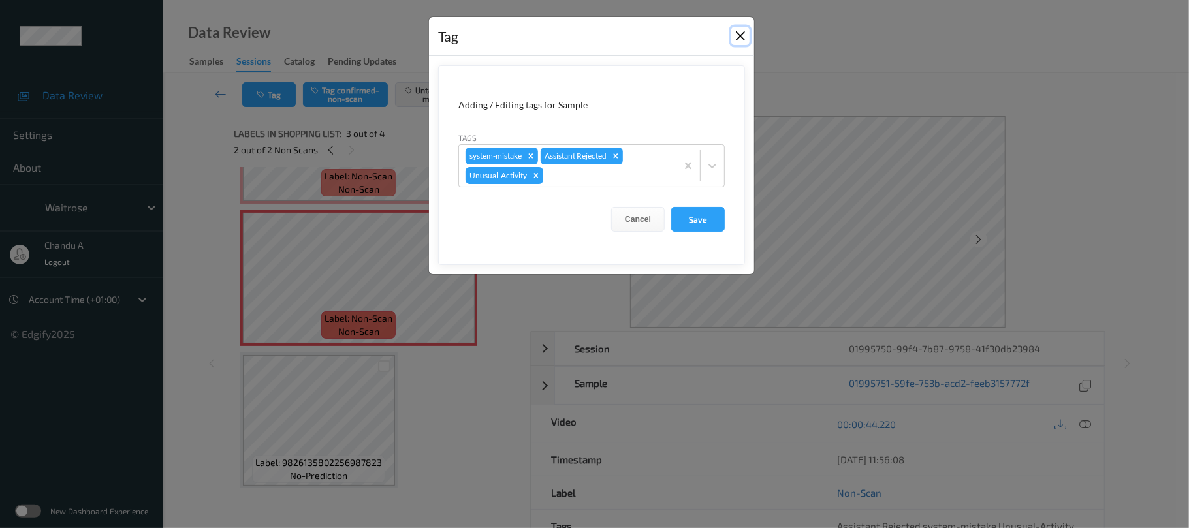
click at [741, 40] on button "Close" at bounding box center [741, 36] width 18 height 18
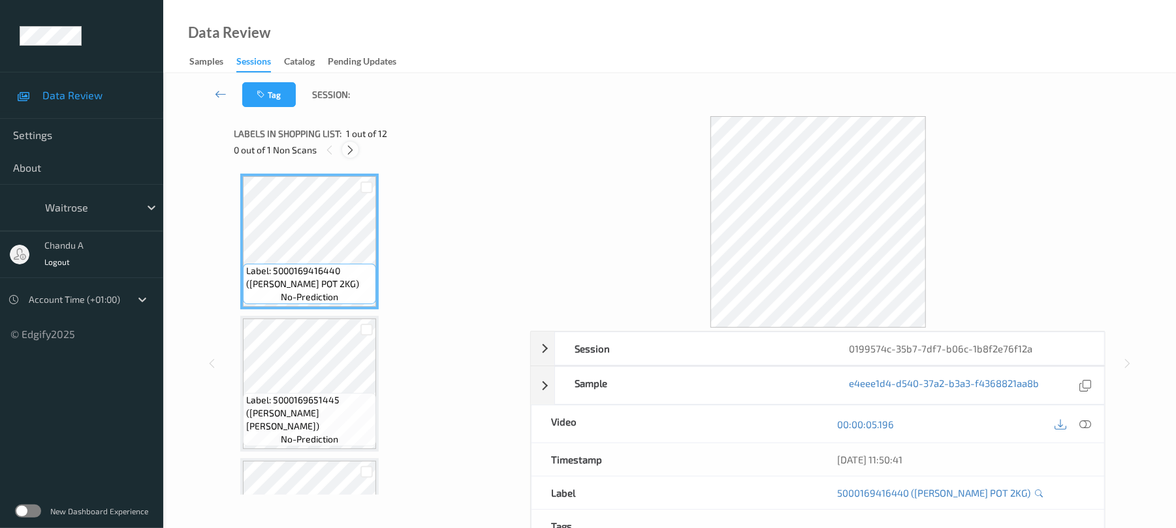
click at [355, 153] on icon at bounding box center [350, 150] width 11 height 12
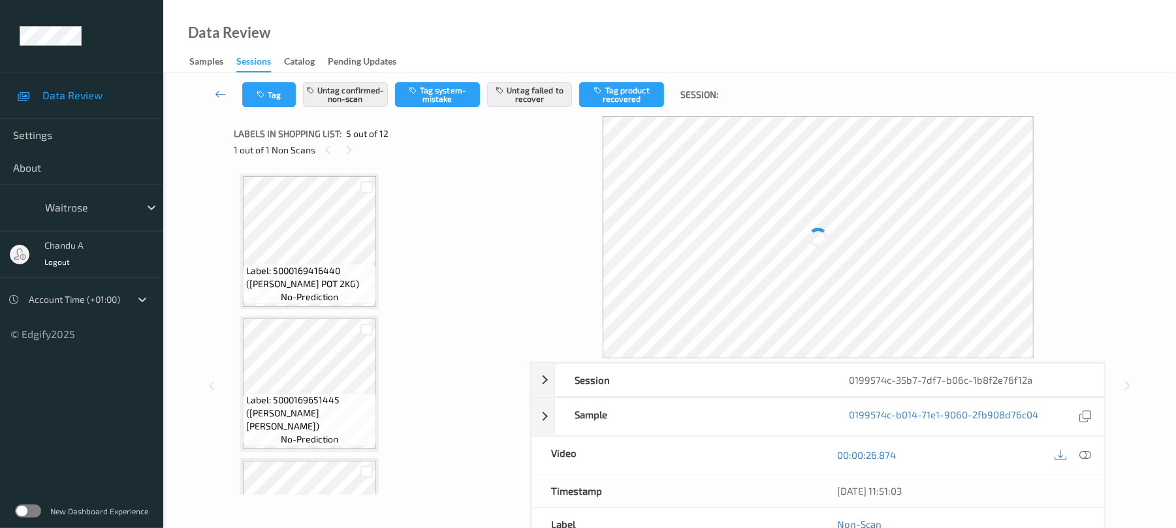
scroll to position [434, 0]
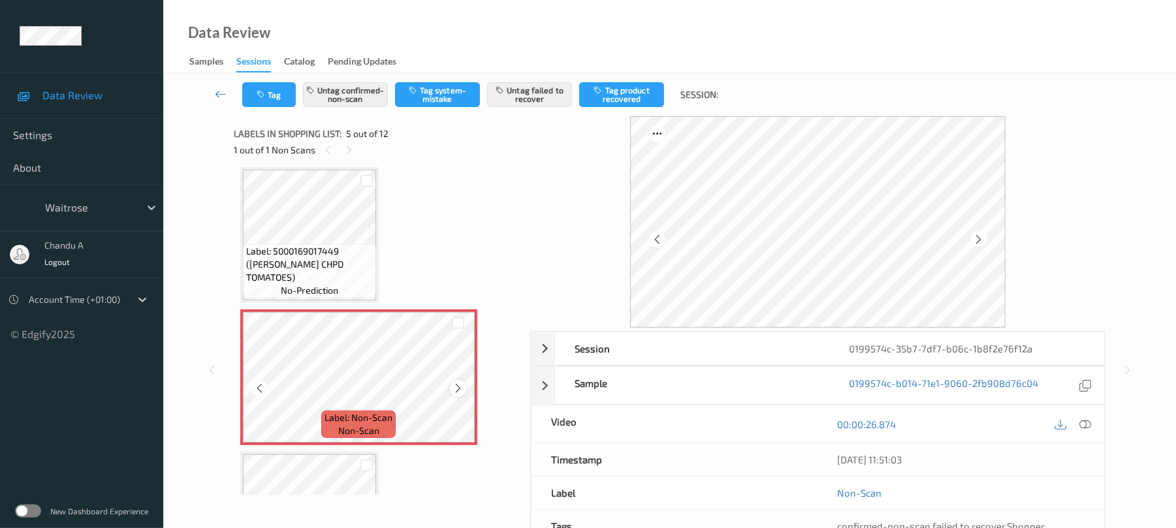
click at [461, 385] on icon at bounding box center [458, 389] width 11 height 12
click at [461, 387] on icon at bounding box center [458, 389] width 11 height 12
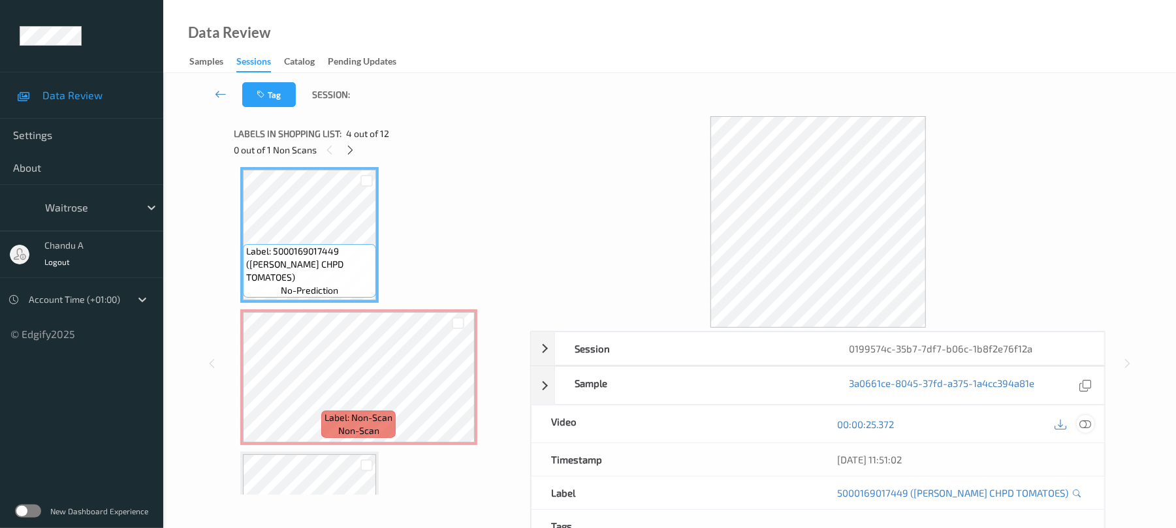
click at [1088, 424] on icon at bounding box center [1086, 425] width 12 height 12
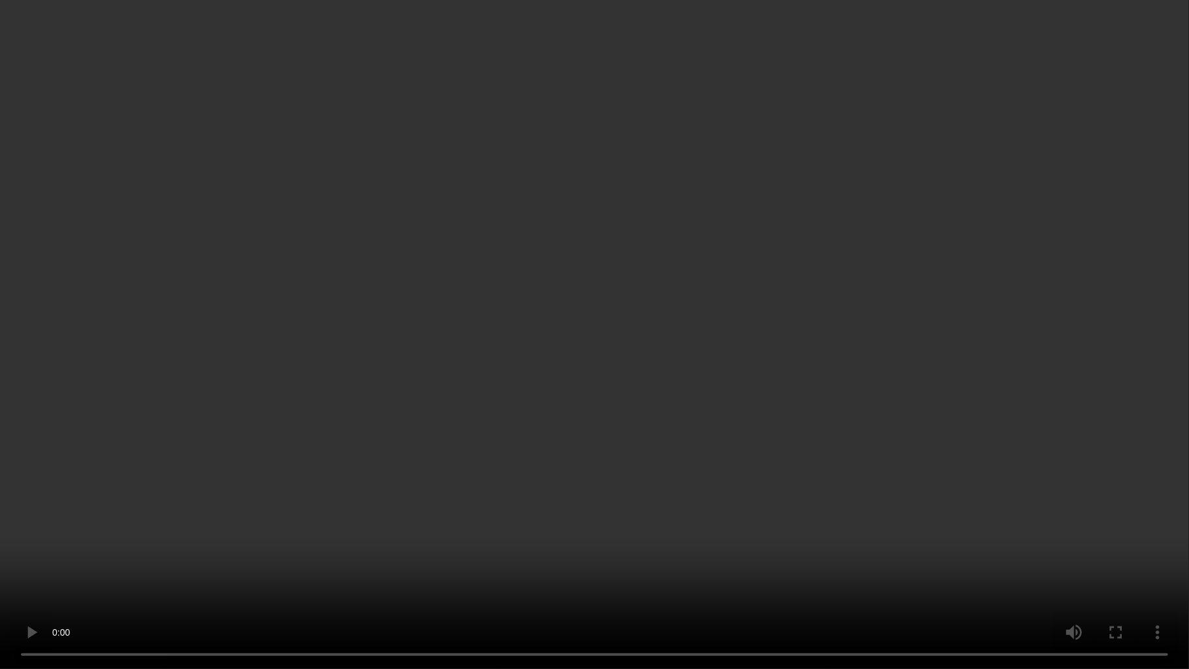
click at [479, 332] on video at bounding box center [594, 334] width 1189 height 669
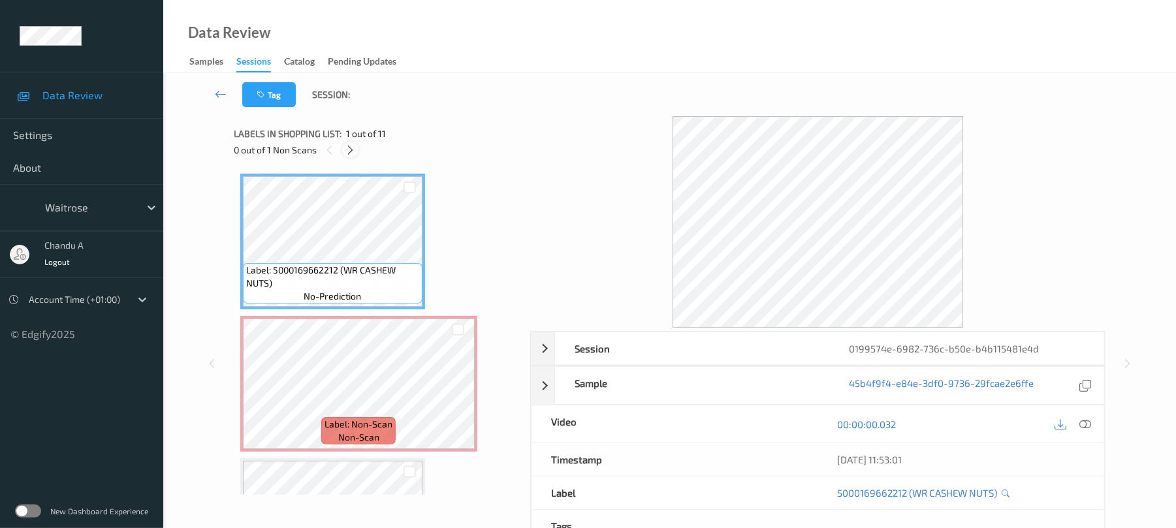
click at [353, 153] on icon at bounding box center [350, 150] width 11 height 12
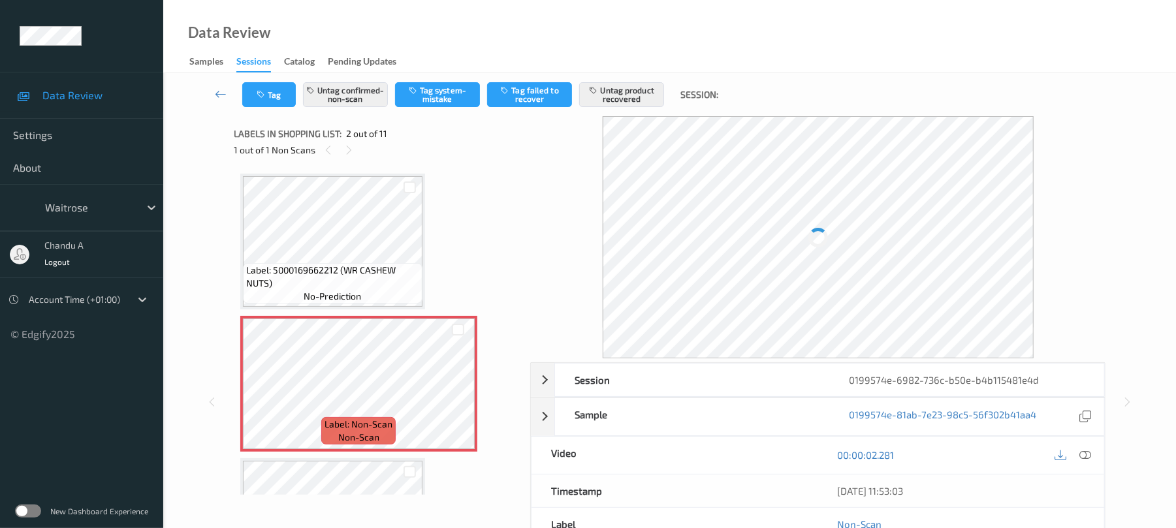
scroll to position [7, 0]
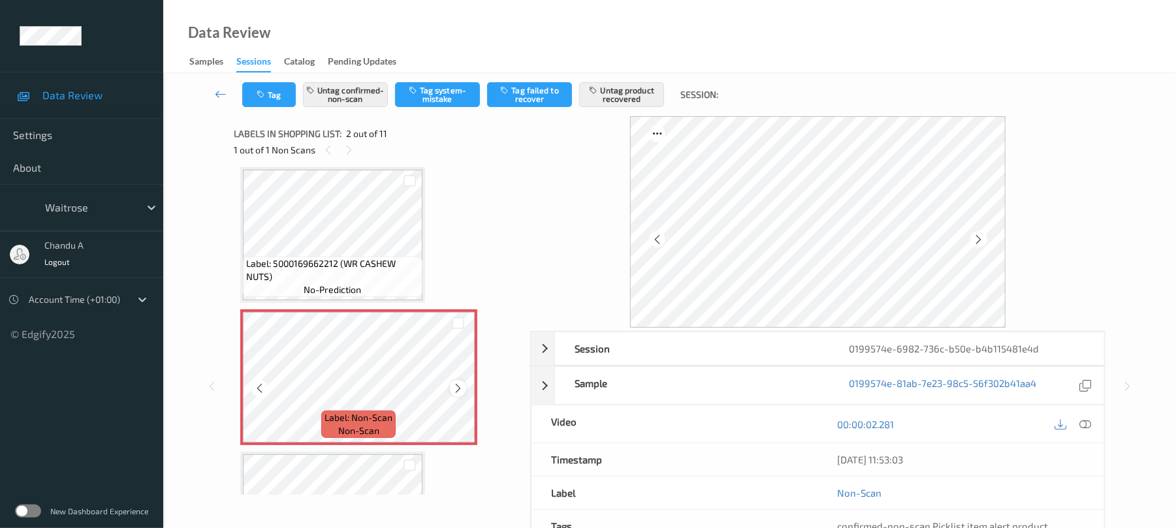
click at [461, 385] on icon at bounding box center [458, 389] width 11 height 12
click at [460, 387] on icon at bounding box center [458, 389] width 11 height 12
click at [272, 97] on button "Tag" at bounding box center [269, 94] width 54 height 25
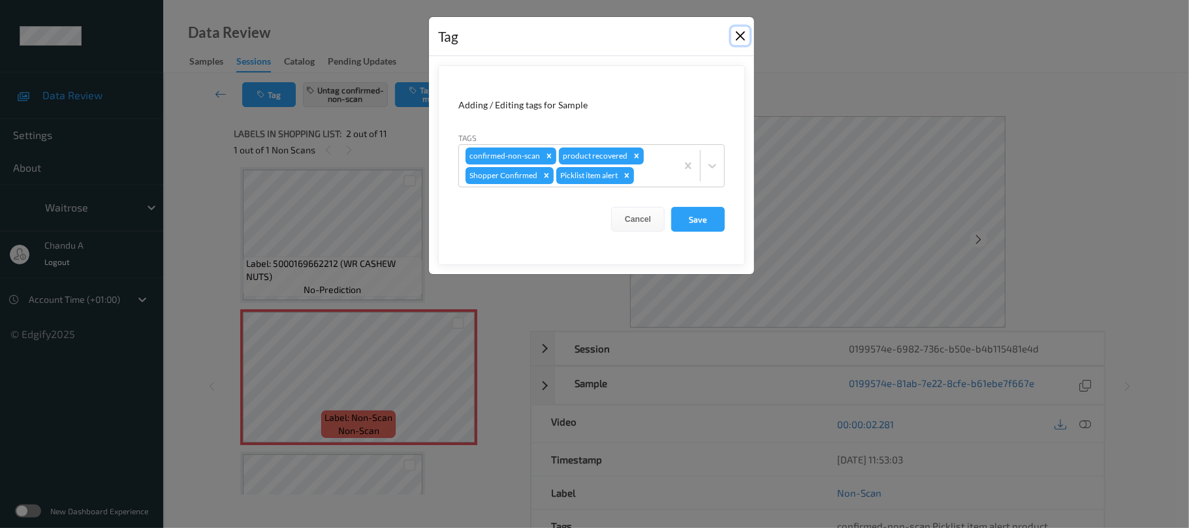
click at [739, 40] on button "Close" at bounding box center [741, 36] width 18 height 18
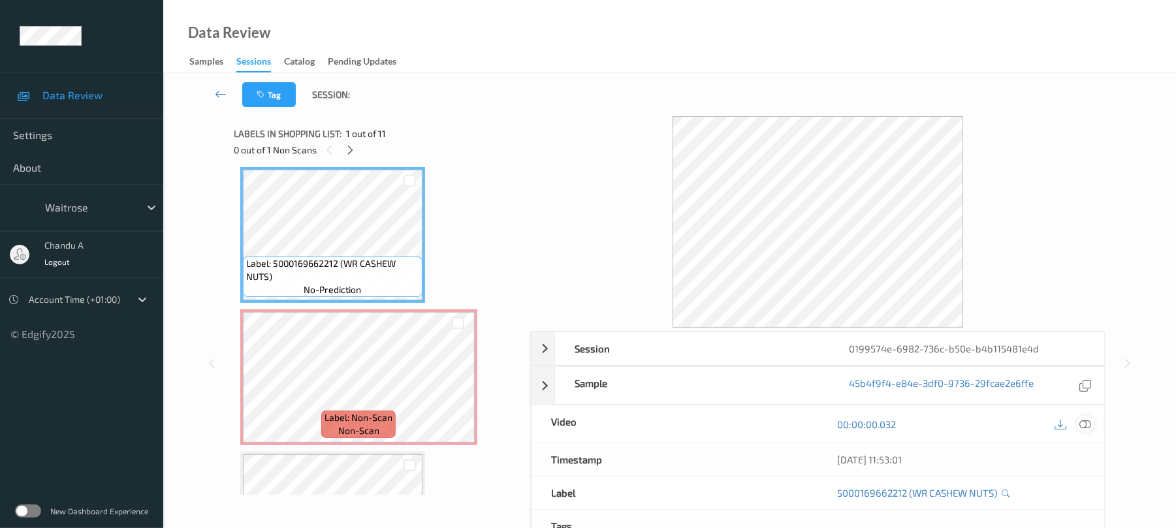
click at [1082, 422] on icon at bounding box center [1086, 425] width 12 height 12
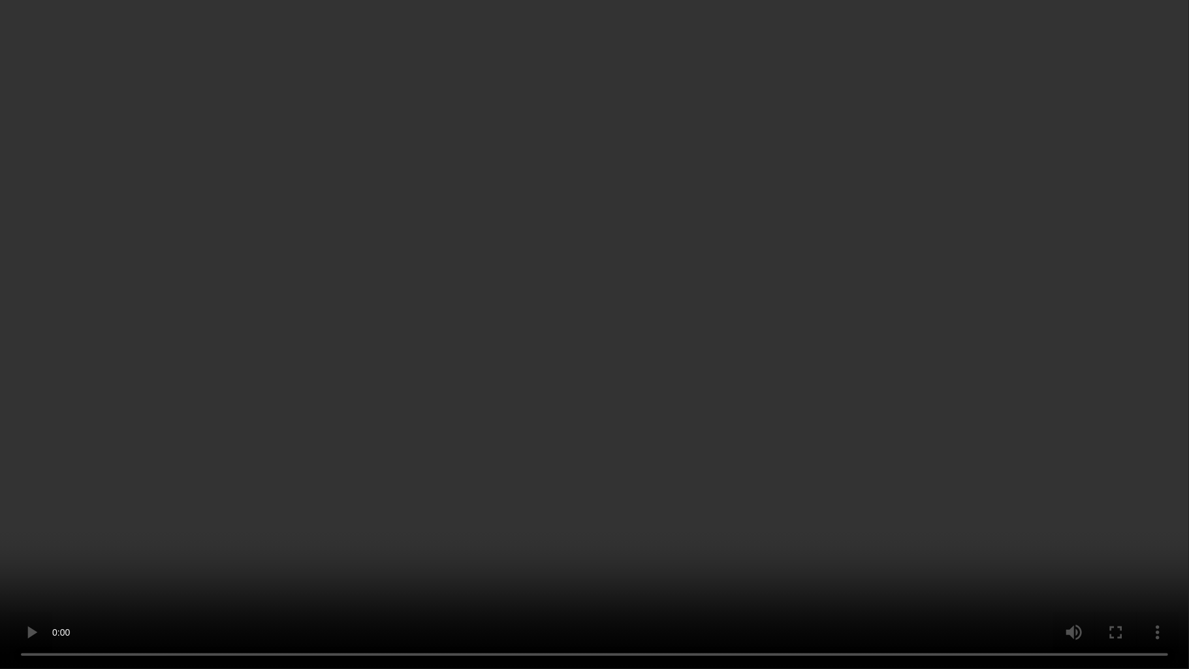
click at [638, 341] on video at bounding box center [594, 334] width 1189 height 669
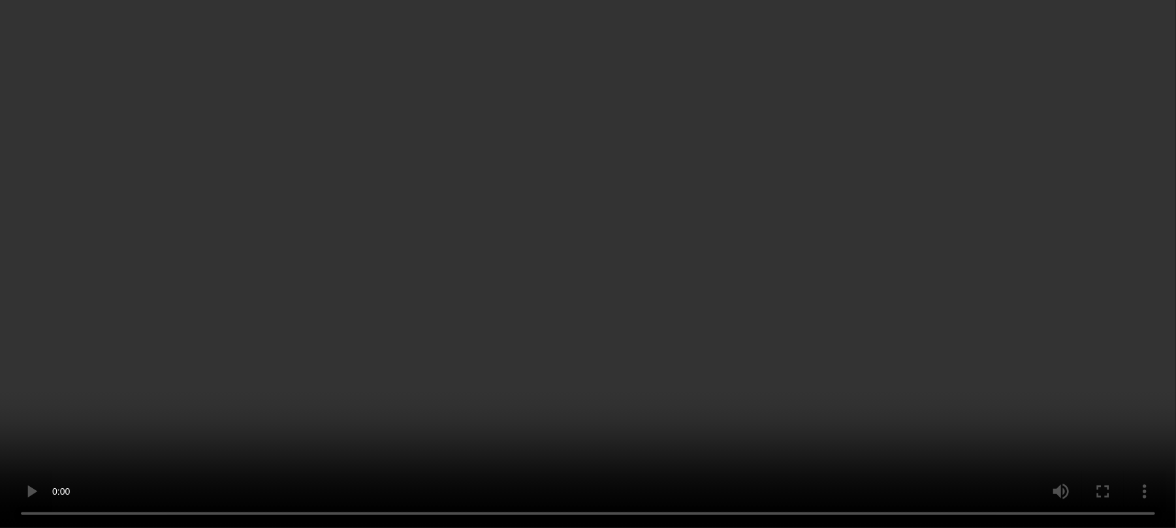
scroll to position [181, 0]
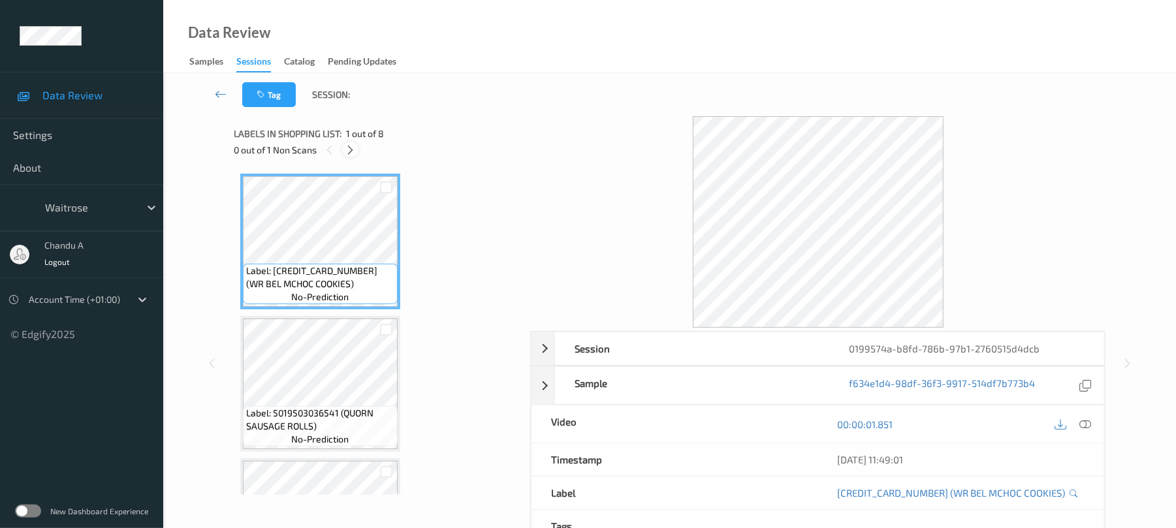
click at [347, 153] on icon at bounding box center [350, 150] width 11 height 12
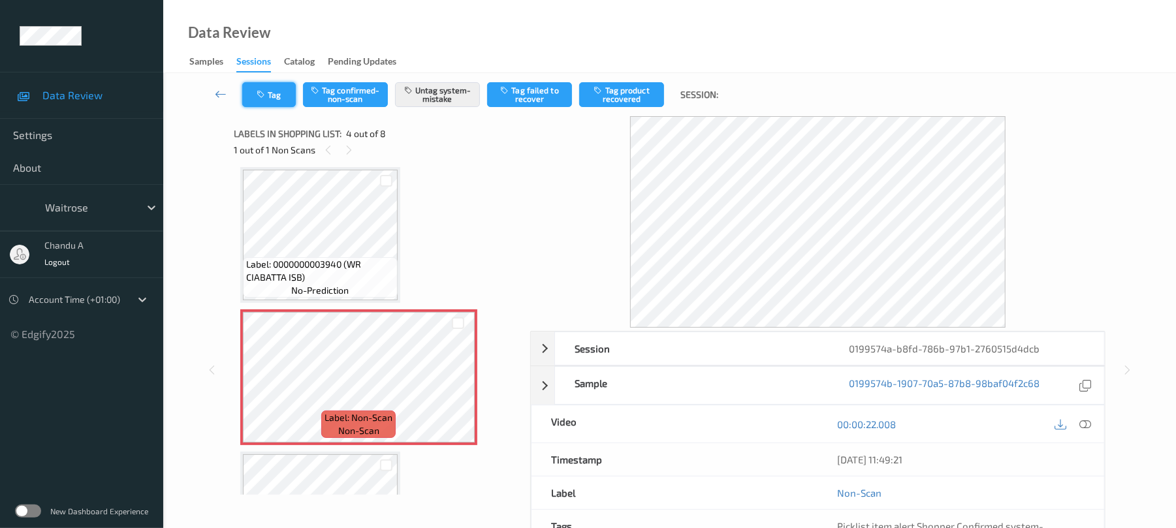
click at [272, 97] on button "Tag" at bounding box center [269, 94] width 54 height 25
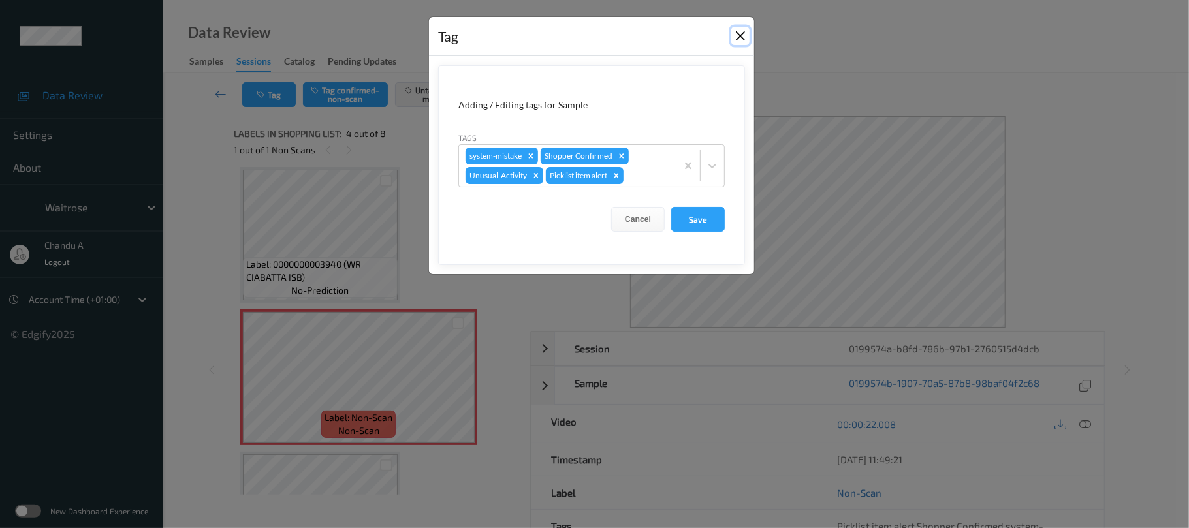
click at [741, 33] on button "Close" at bounding box center [741, 36] width 18 height 18
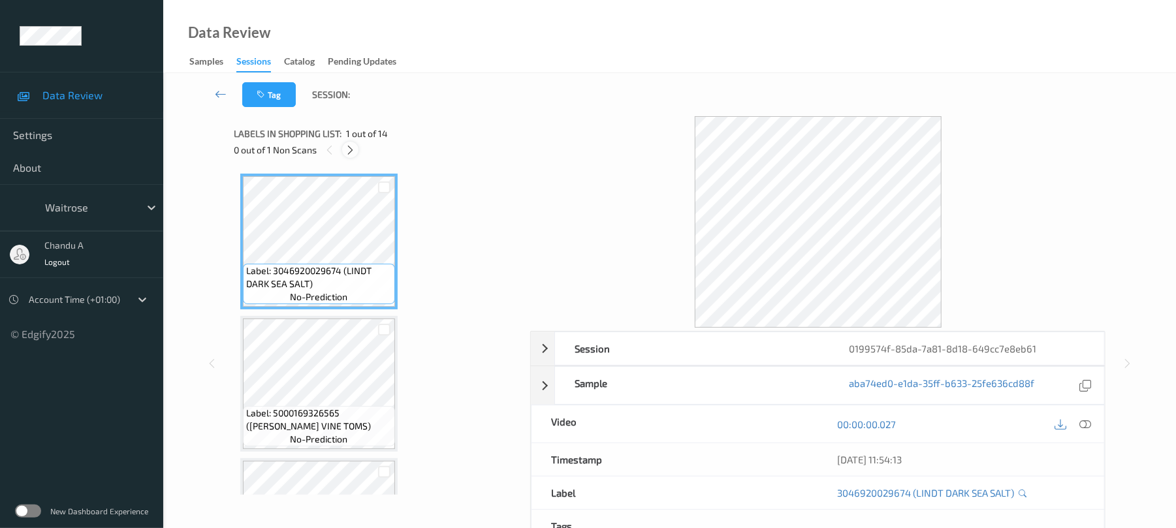
click at [346, 150] on icon at bounding box center [350, 150] width 11 height 12
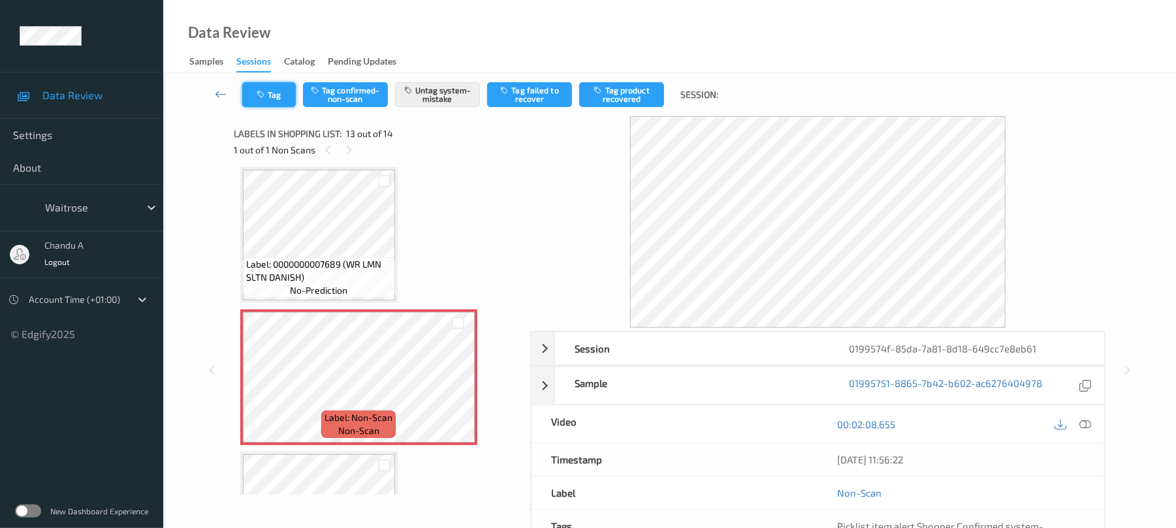
click at [285, 103] on button "Tag" at bounding box center [269, 94] width 54 height 25
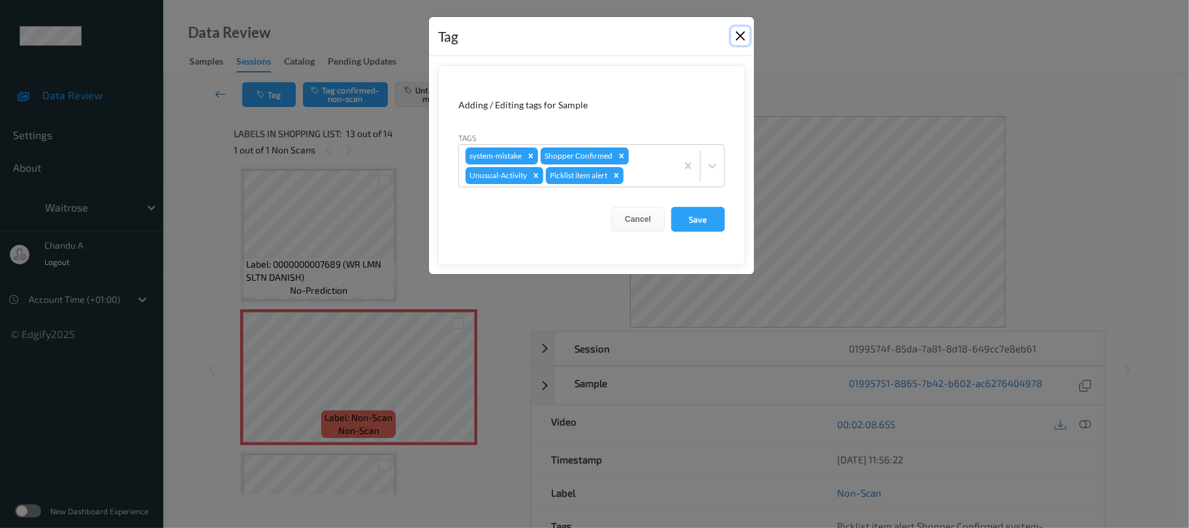
drag, startPoint x: 740, startPoint y: 35, endPoint x: 725, endPoint y: 53, distance: 23.7
click at [740, 35] on button "Close" at bounding box center [741, 36] width 18 height 18
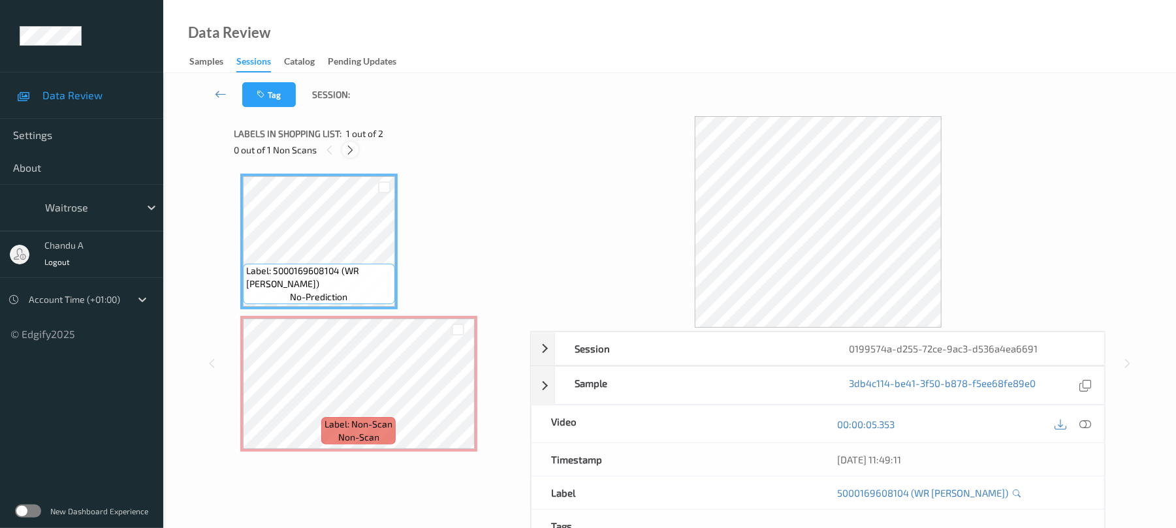
click at [350, 145] on icon at bounding box center [350, 150] width 11 height 12
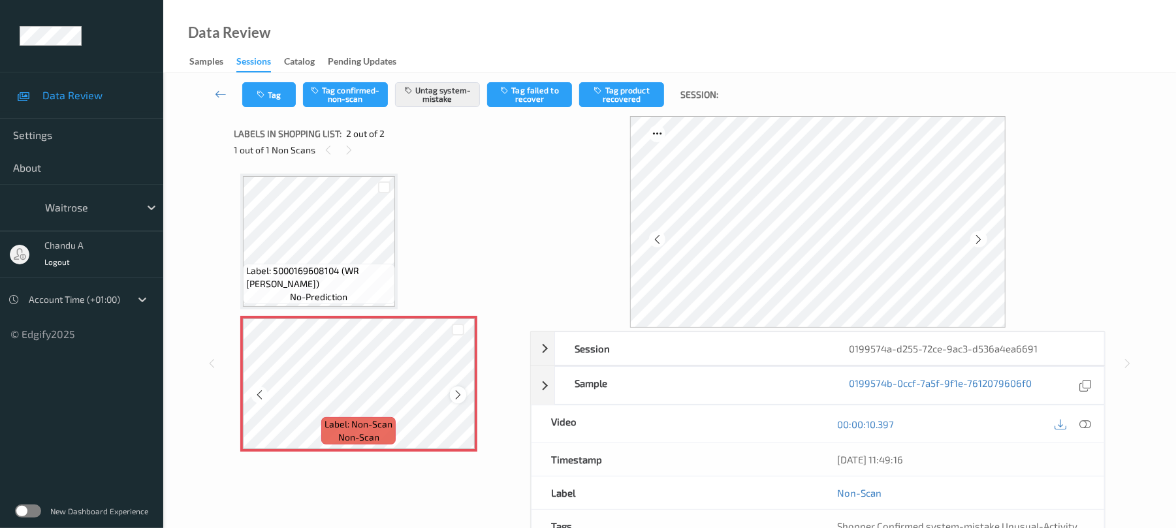
click at [459, 393] on icon at bounding box center [458, 395] width 11 height 12
click at [264, 95] on icon "button" at bounding box center [262, 94] width 11 height 9
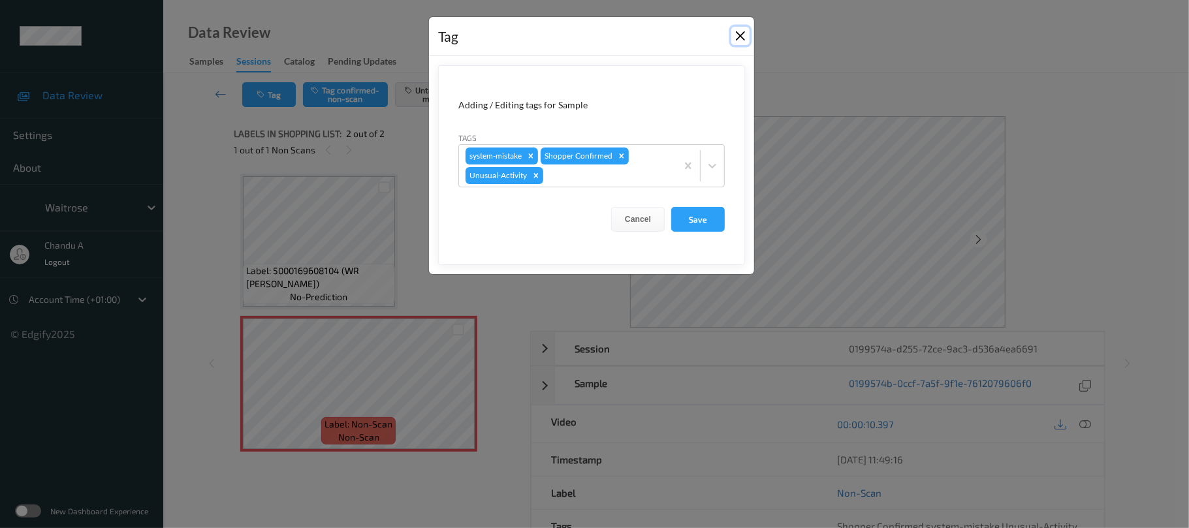
click at [743, 39] on button "Close" at bounding box center [741, 36] width 18 height 18
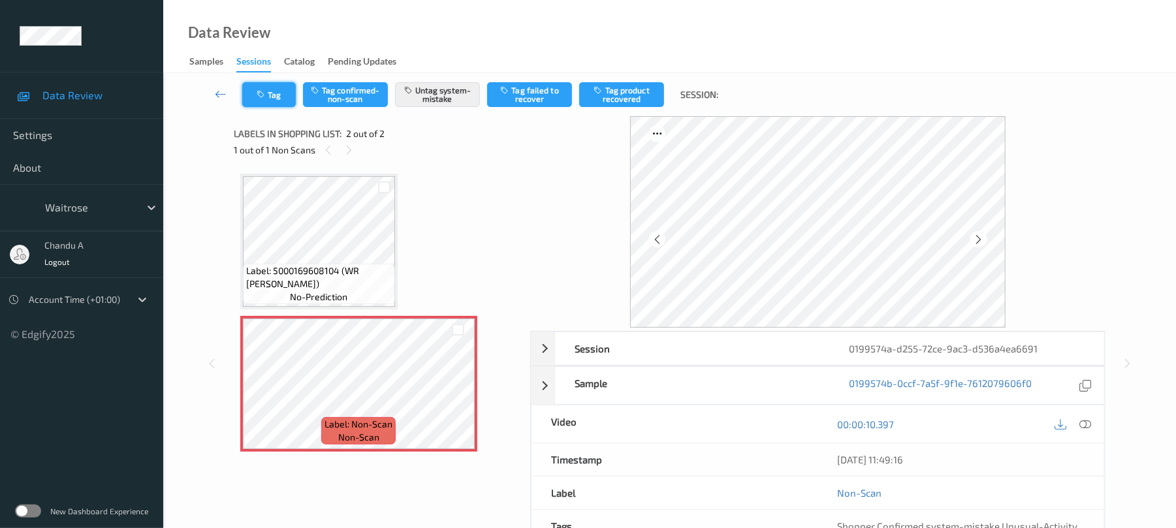
click at [272, 103] on button "Tag" at bounding box center [269, 94] width 54 height 25
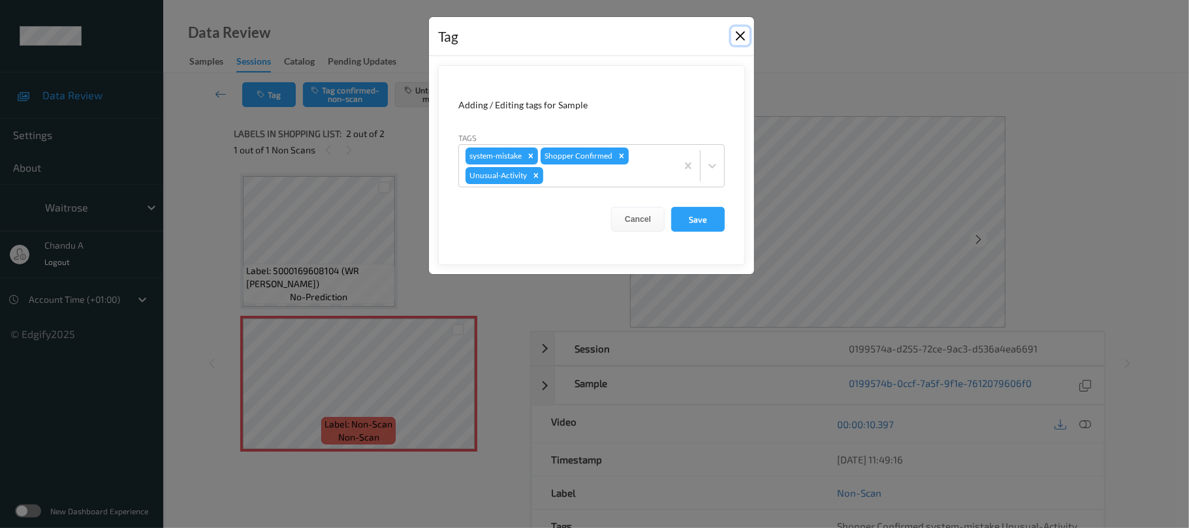
click at [732, 35] on button "Close" at bounding box center [741, 36] width 18 height 18
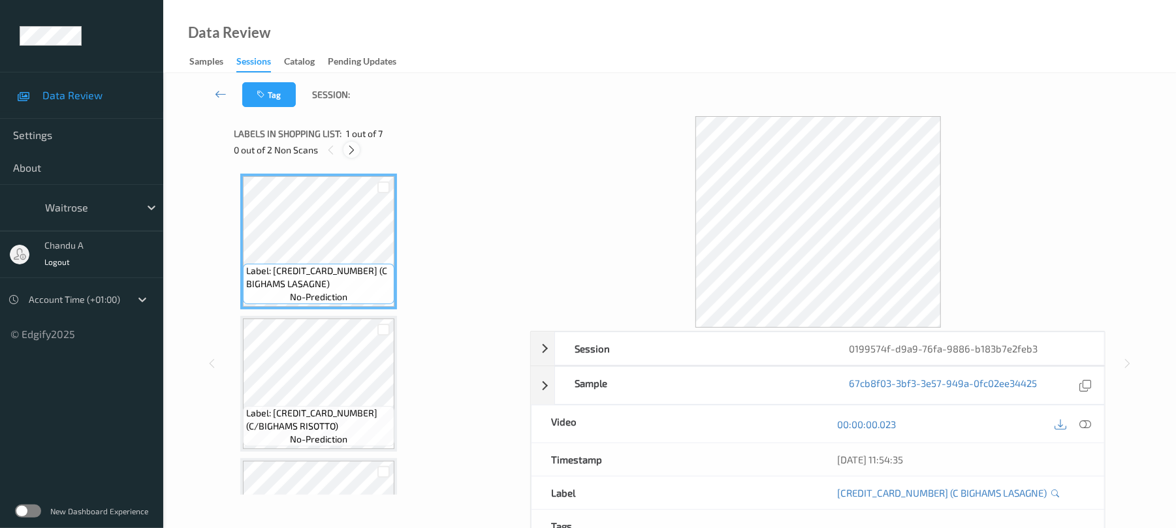
click at [348, 152] on icon at bounding box center [351, 150] width 11 height 12
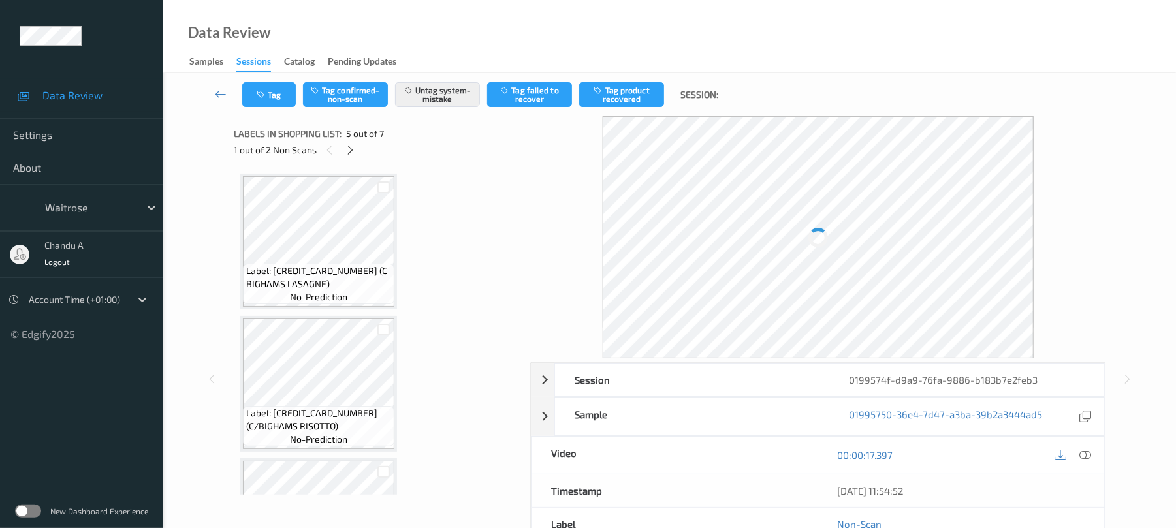
scroll to position [434, 0]
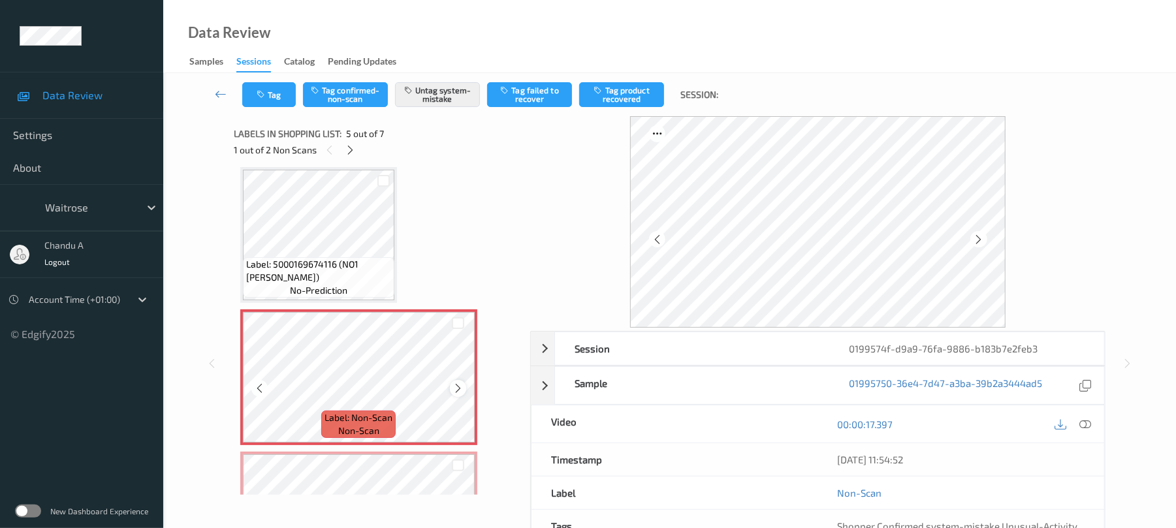
click at [453, 388] on icon at bounding box center [458, 389] width 11 height 12
click at [270, 98] on button "Tag" at bounding box center [269, 94] width 54 height 25
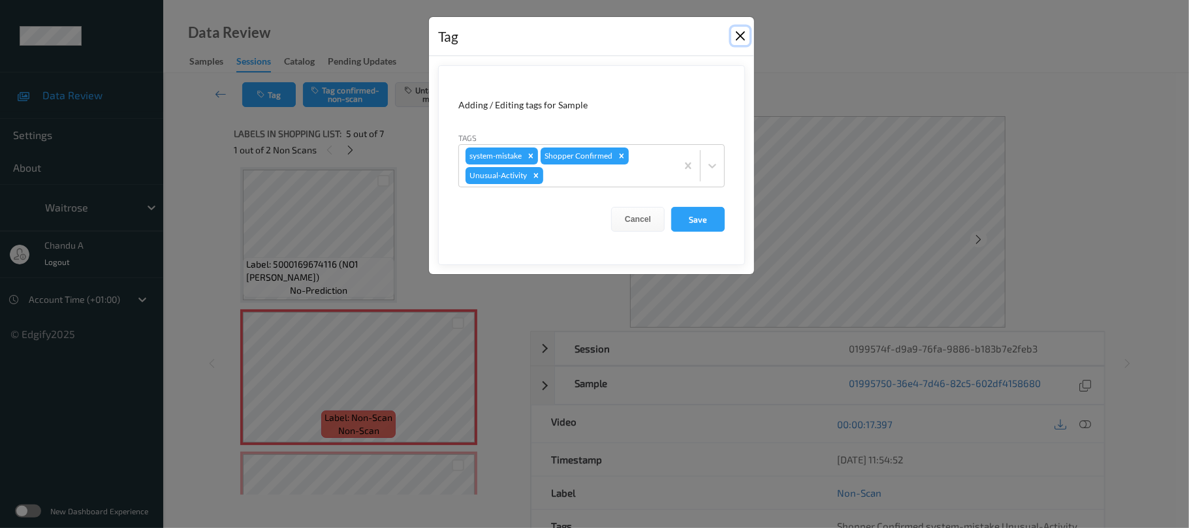
drag, startPoint x: 733, startPoint y: 33, endPoint x: 717, endPoint y: 40, distance: 17.5
click at [732, 32] on button "Close" at bounding box center [741, 36] width 18 height 18
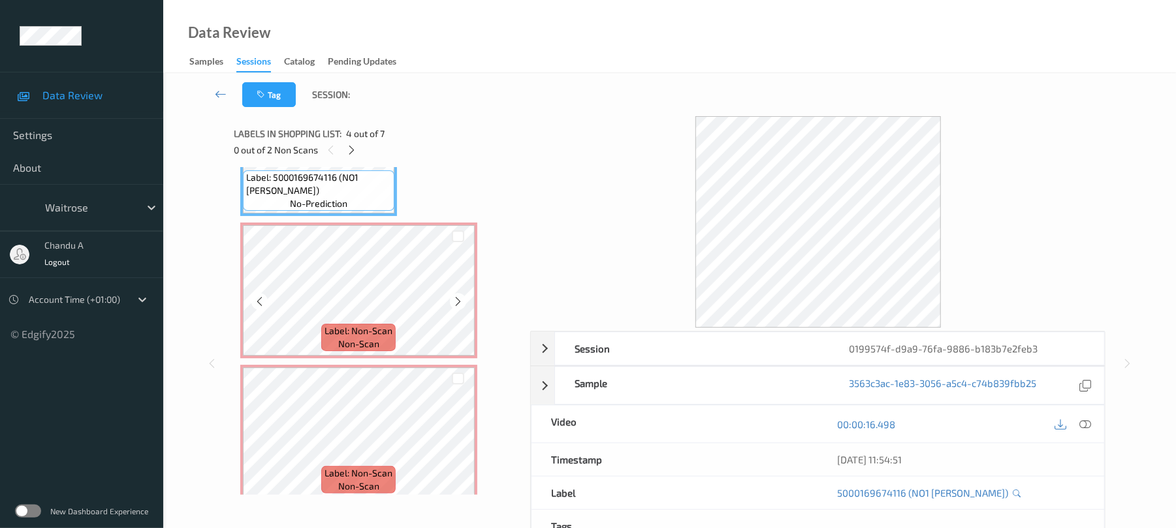
scroll to position [607, 0]
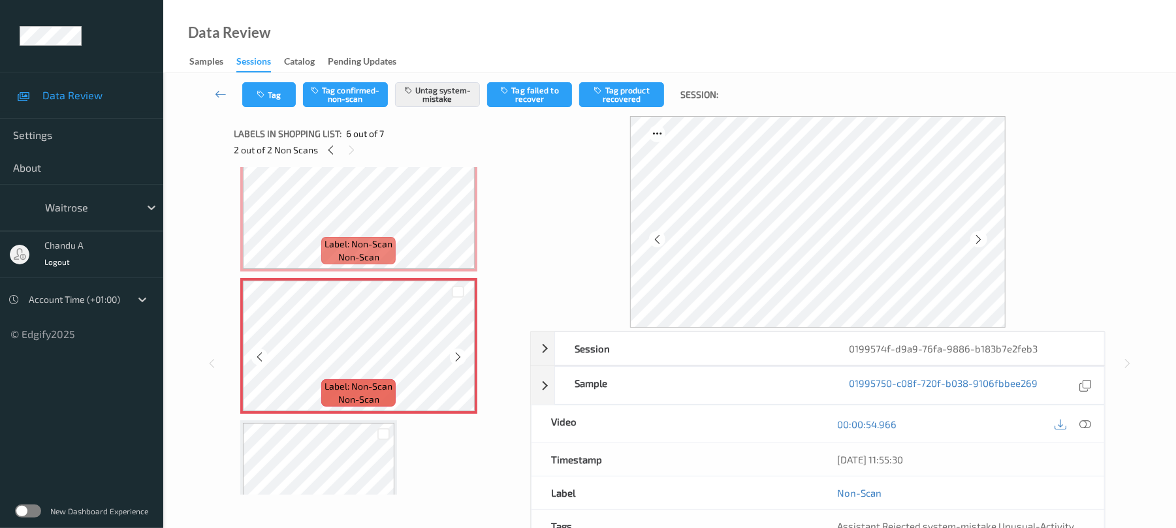
click at [458, 356] on icon at bounding box center [458, 357] width 11 height 12
click at [281, 103] on button "Tag" at bounding box center [269, 94] width 54 height 25
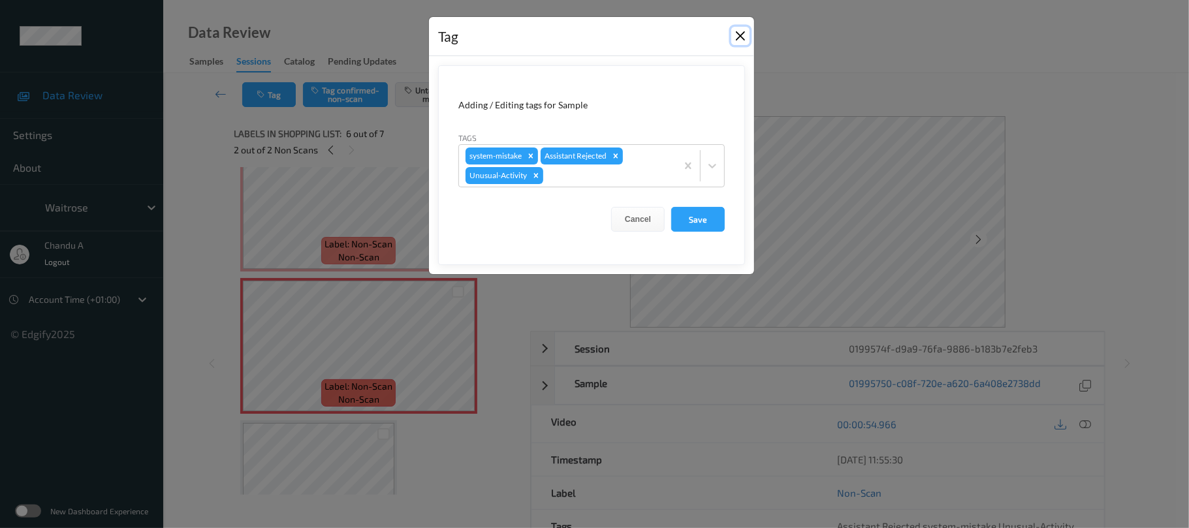
click at [735, 40] on button "Close" at bounding box center [741, 36] width 18 height 18
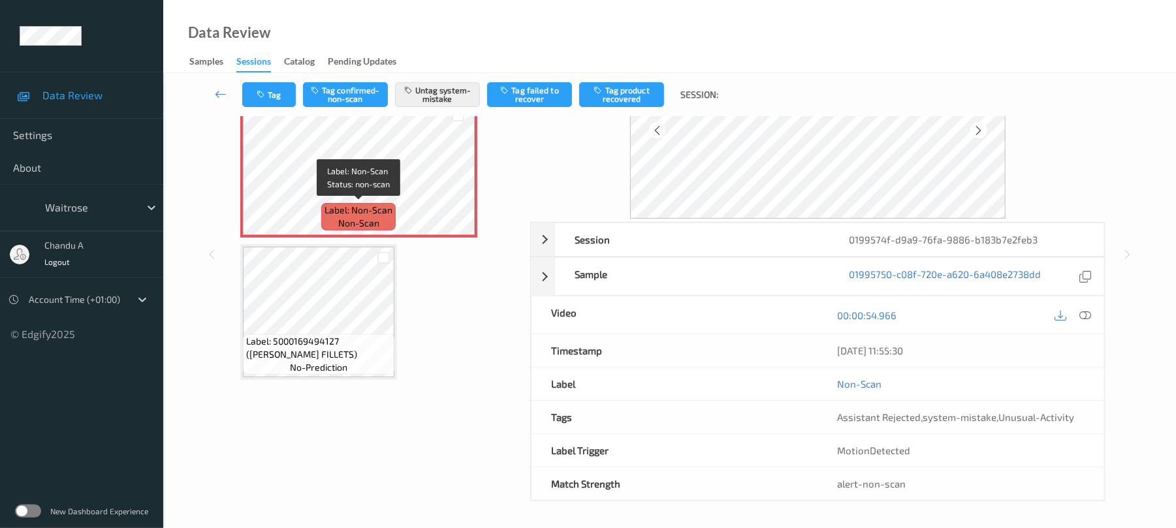
scroll to position [112, 0]
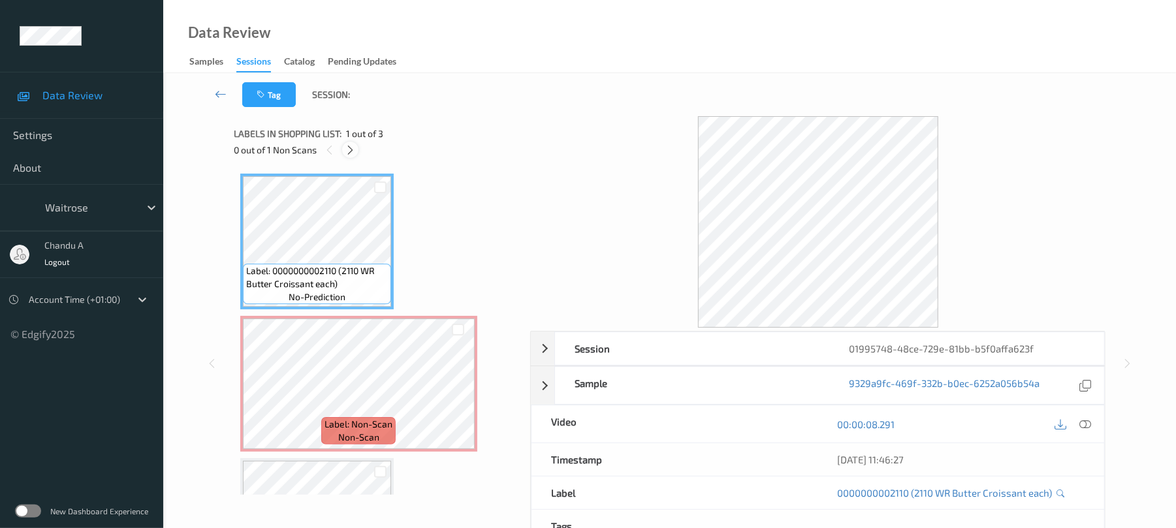
click at [349, 152] on icon at bounding box center [350, 150] width 11 height 12
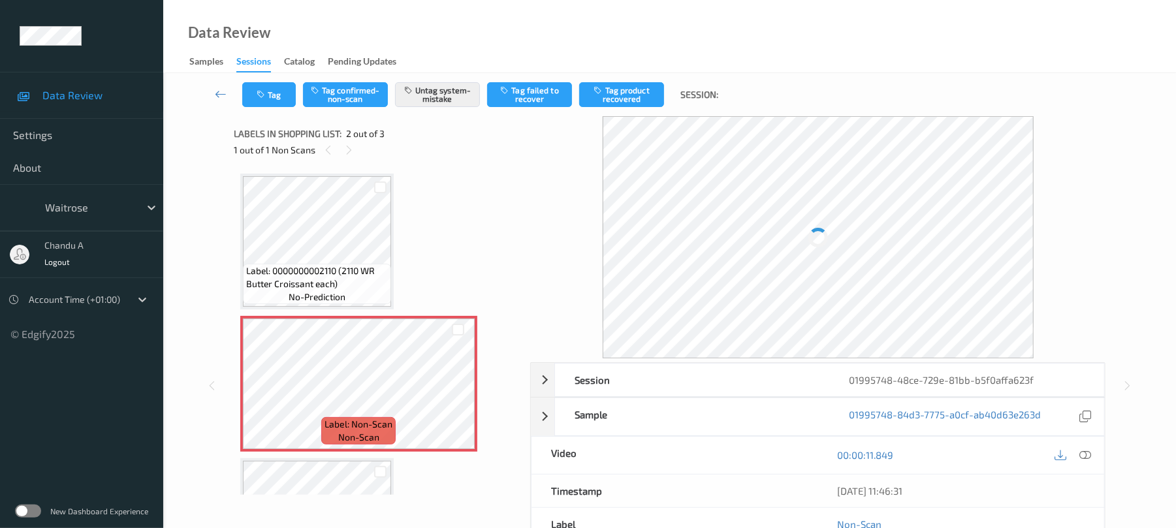
scroll to position [7, 0]
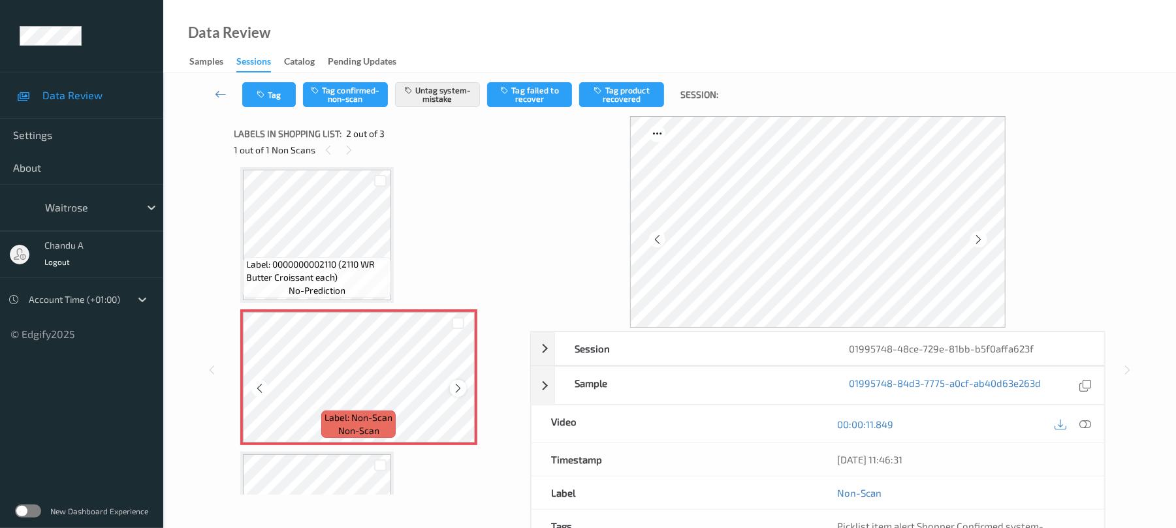
click at [460, 388] on icon at bounding box center [458, 389] width 11 height 12
click at [272, 99] on button "Tag" at bounding box center [269, 94] width 54 height 25
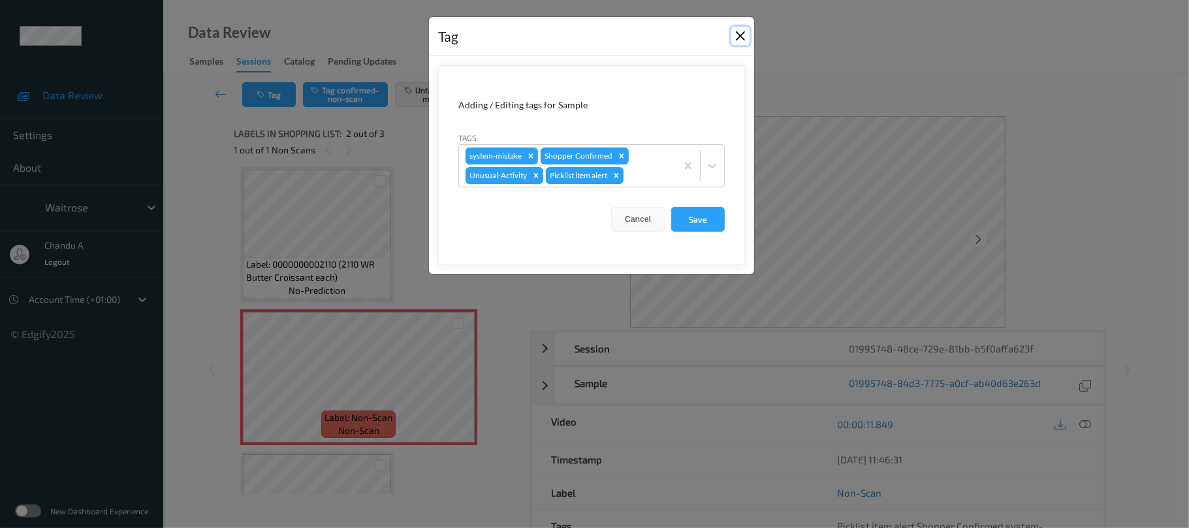
click at [737, 37] on button "Close" at bounding box center [741, 36] width 18 height 18
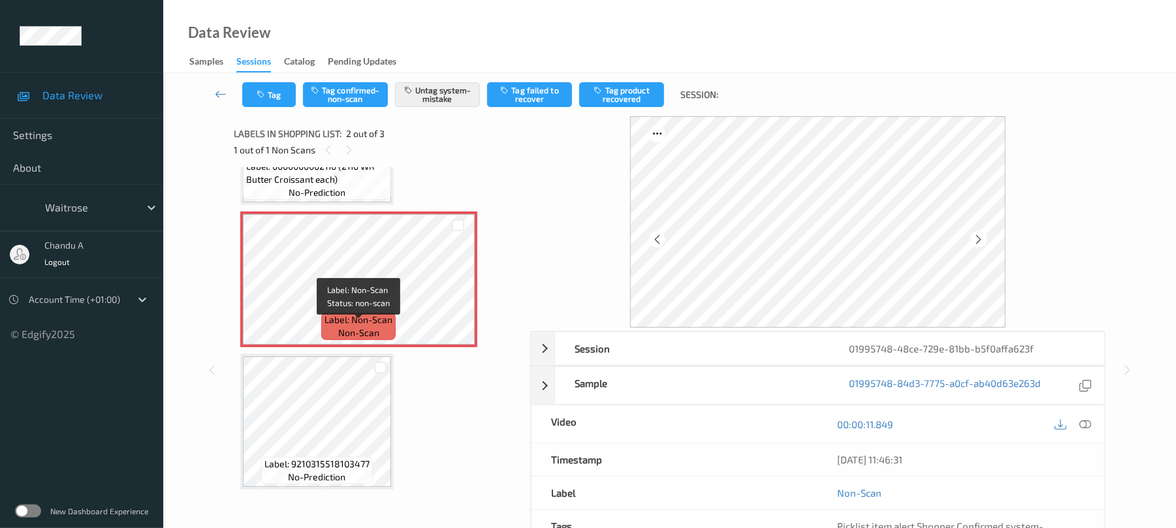
scroll to position [105, 0]
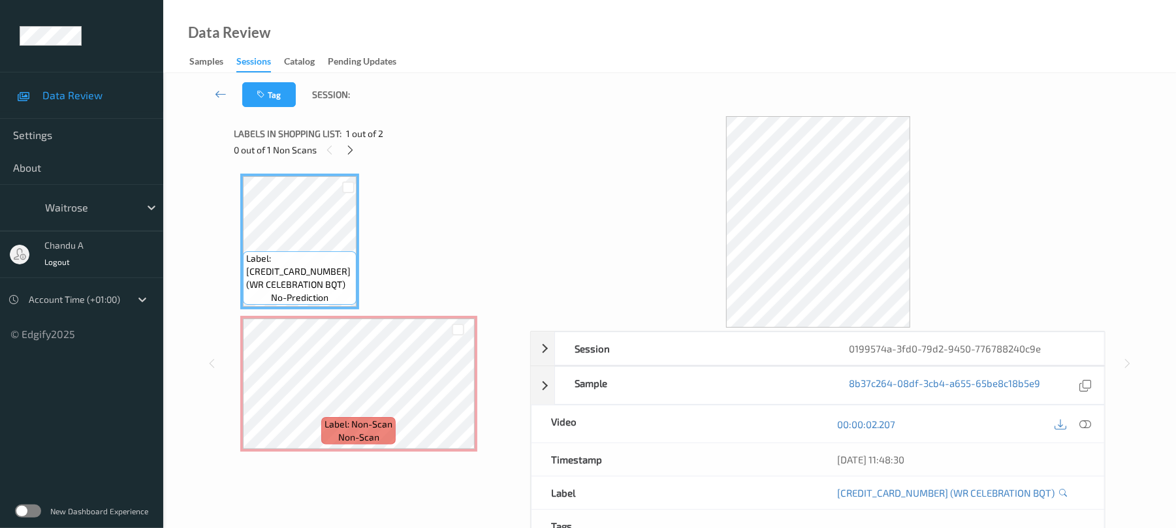
drag, startPoint x: 357, startPoint y: 146, endPoint x: 356, endPoint y: 157, distance: 10.5
click at [356, 146] on div at bounding box center [350, 150] width 16 height 16
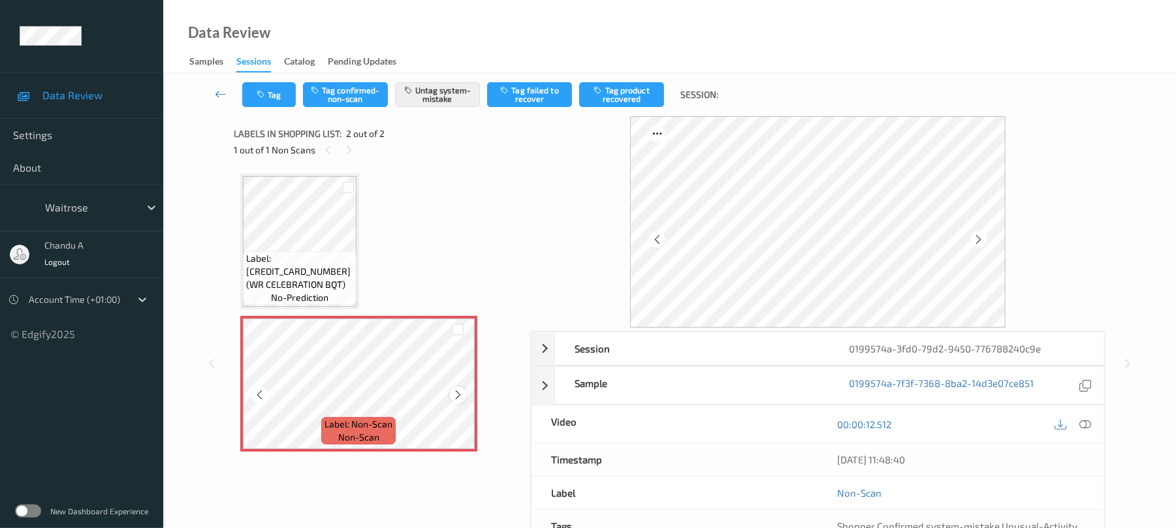
click at [458, 398] on icon at bounding box center [458, 395] width 11 height 12
click at [276, 103] on button "Tag" at bounding box center [269, 94] width 54 height 25
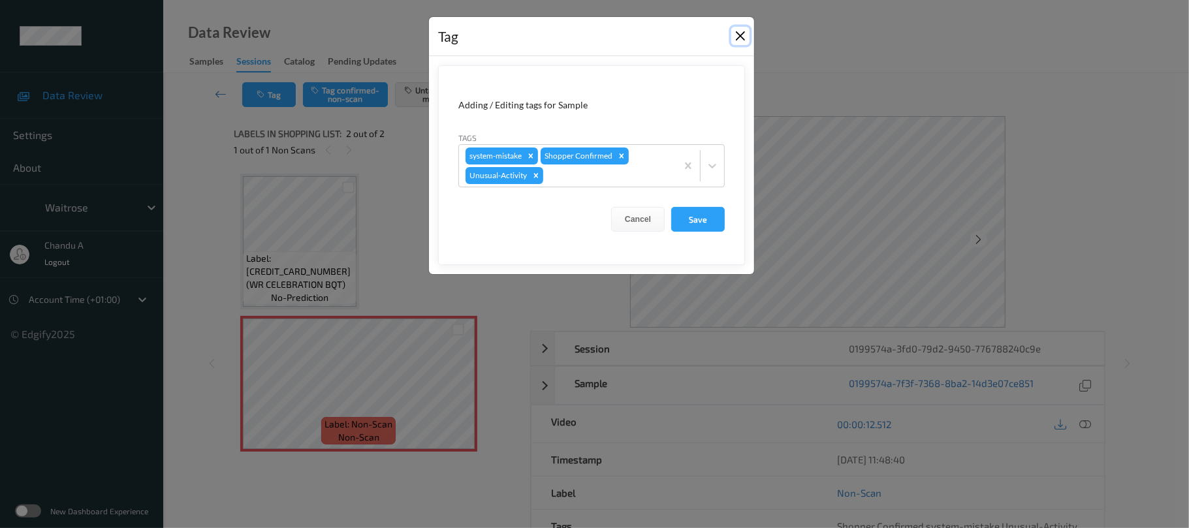
click at [739, 37] on button "Close" at bounding box center [741, 36] width 18 height 18
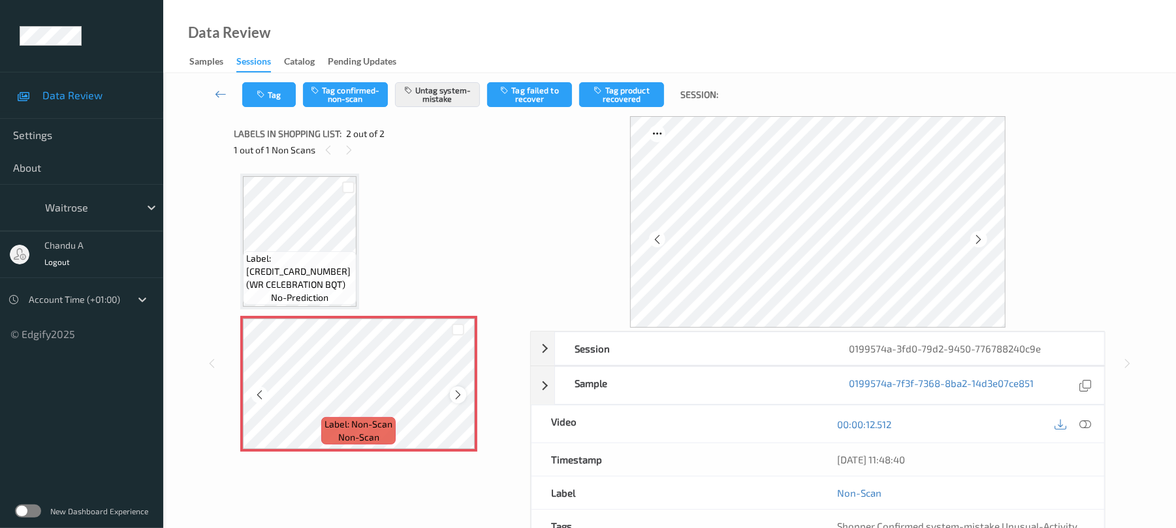
click at [457, 388] on div at bounding box center [458, 395] width 16 height 16
click at [459, 388] on div at bounding box center [458, 395] width 16 height 16
click at [275, 99] on button "Tag" at bounding box center [269, 94] width 54 height 25
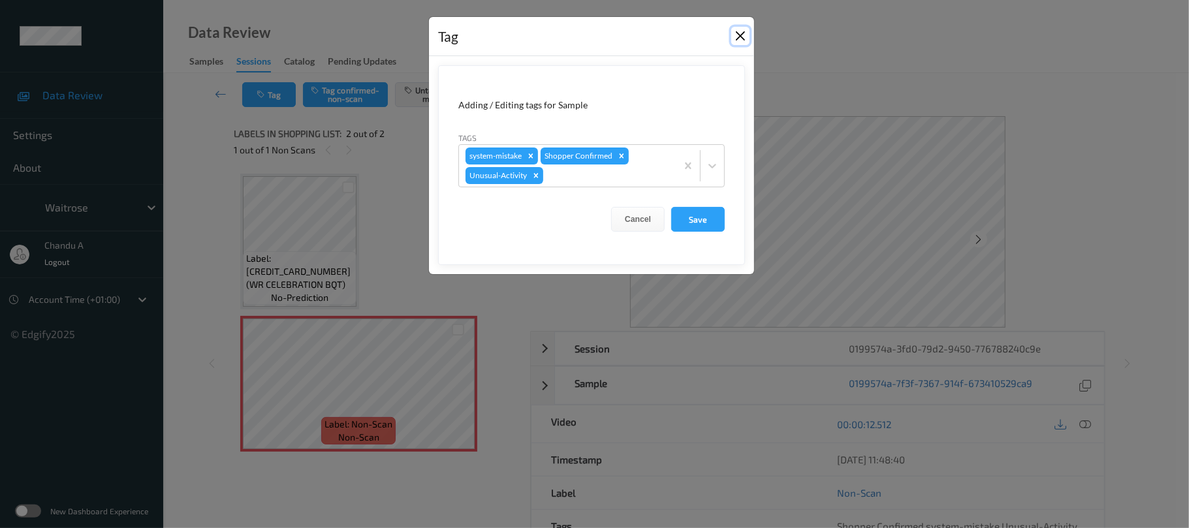
click at [748, 35] on button "Close" at bounding box center [741, 36] width 18 height 18
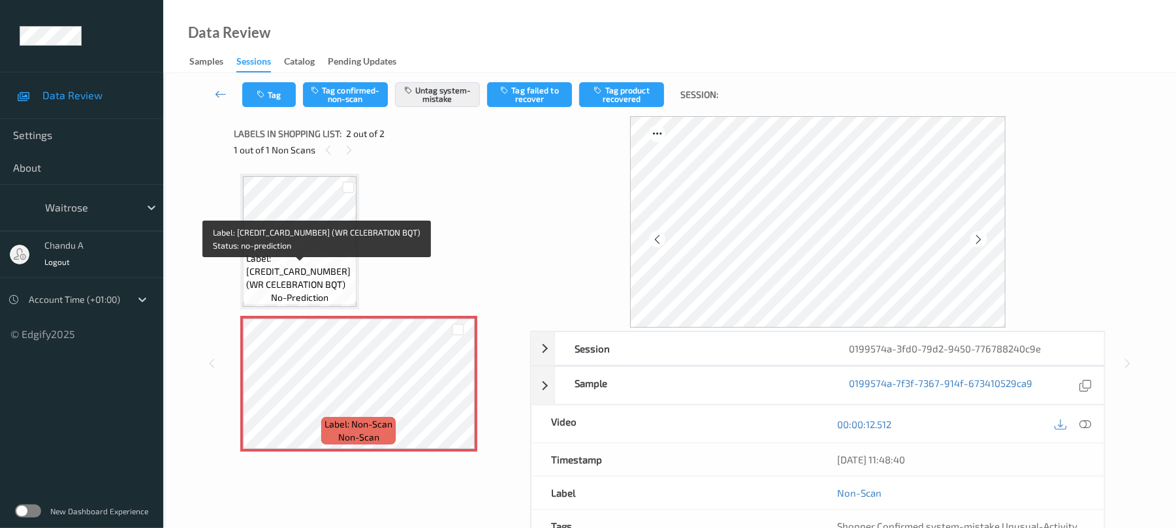
click at [312, 283] on span "Label: [CREDIT_CARD_NUMBER] (WR CELEBRATION BQT)" at bounding box center [299, 271] width 107 height 39
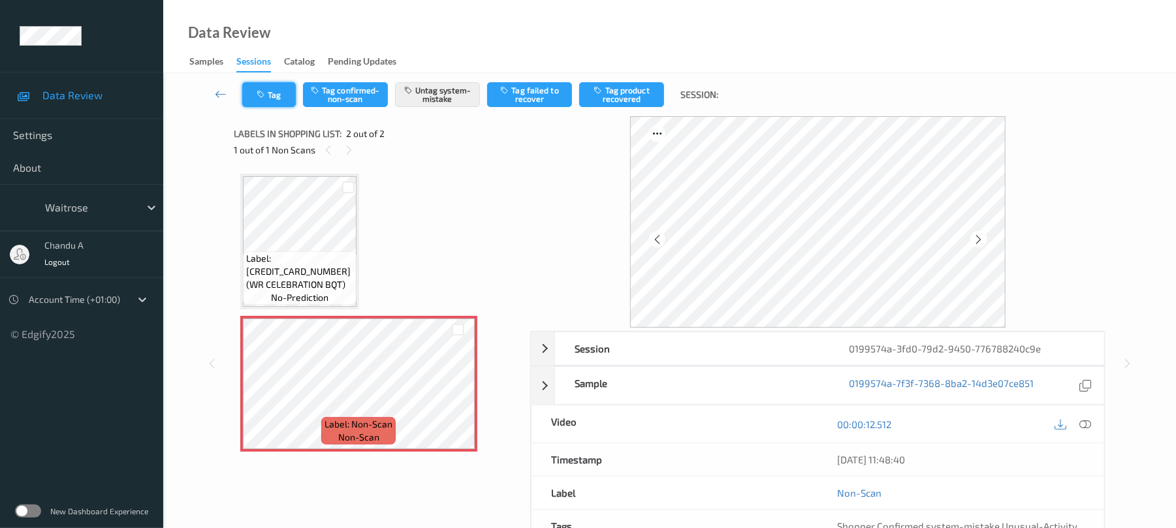
click at [273, 95] on button "Tag" at bounding box center [269, 94] width 54 height 25
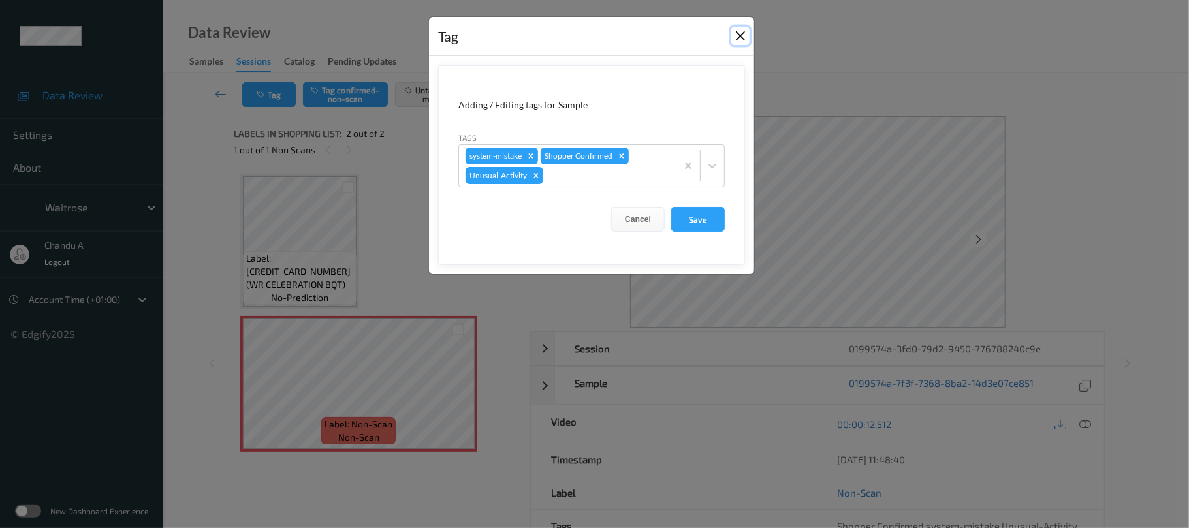
click at [740, 37] on button "Close" at bounding box center [741, 36] width 18 height 18
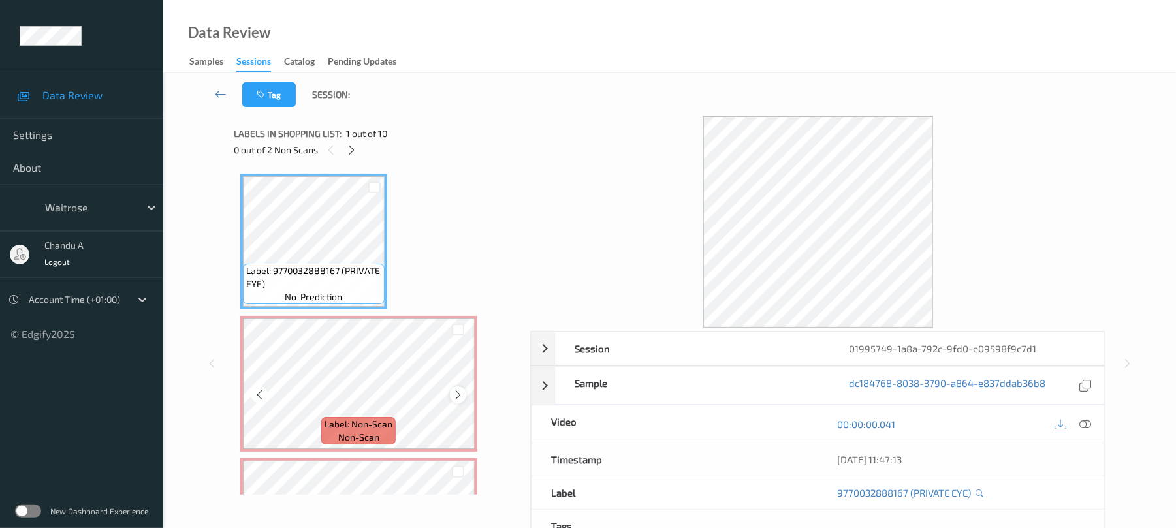
click at [453, 393] on icon at bounding box center [458, 395] width 11 height 12
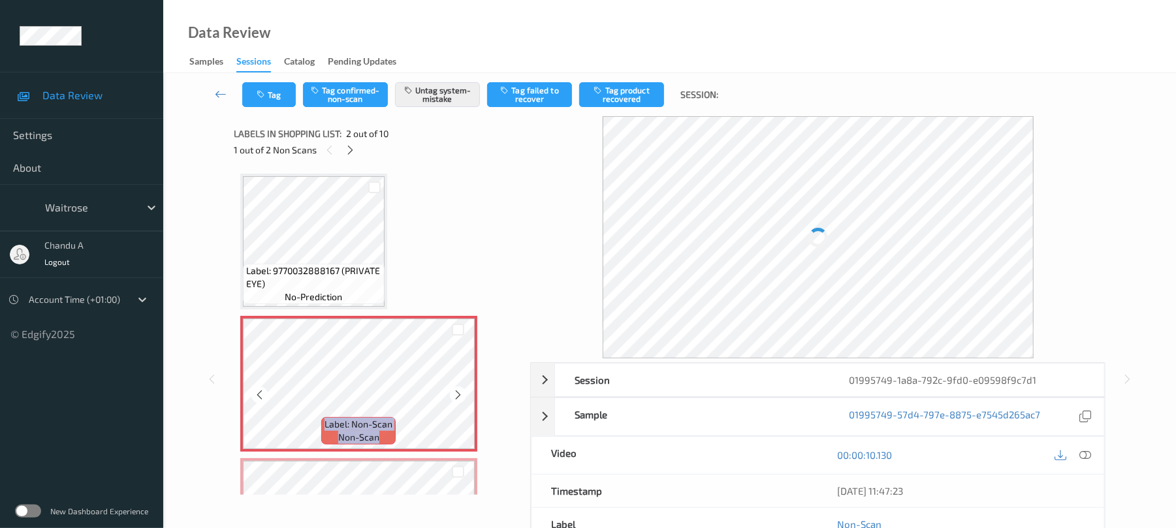
click at [453, 394] on icon at bounding box center [458, 395] width 11 height 12
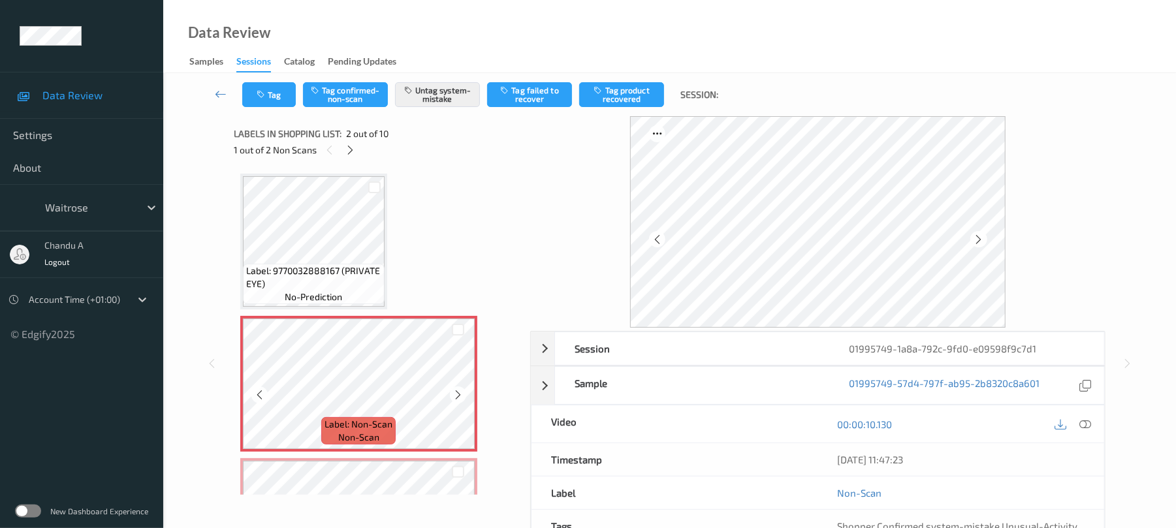
click at [453, 394] on icon at bounding box center [458, 395] width 11 height 12
click at [456, 392] on icon at bounding box center [458, 395] width 11 height 12
click at [273, 91] on button "Tag" at bounding box center [269, 94] width 54 height 25
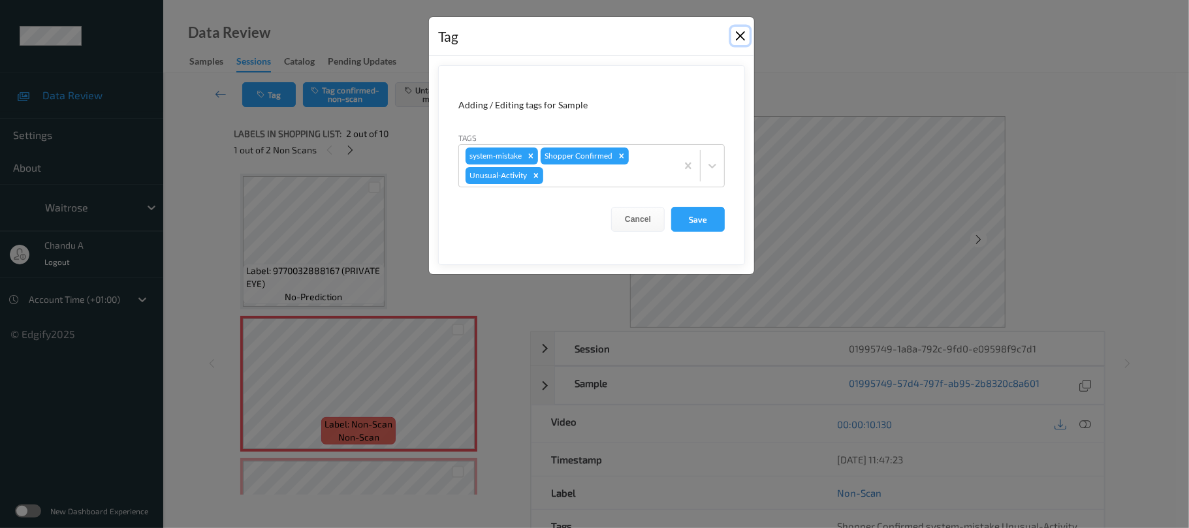
click at [746, 32] on button "Close" at bounding box center [741, 36] width 18 height 18
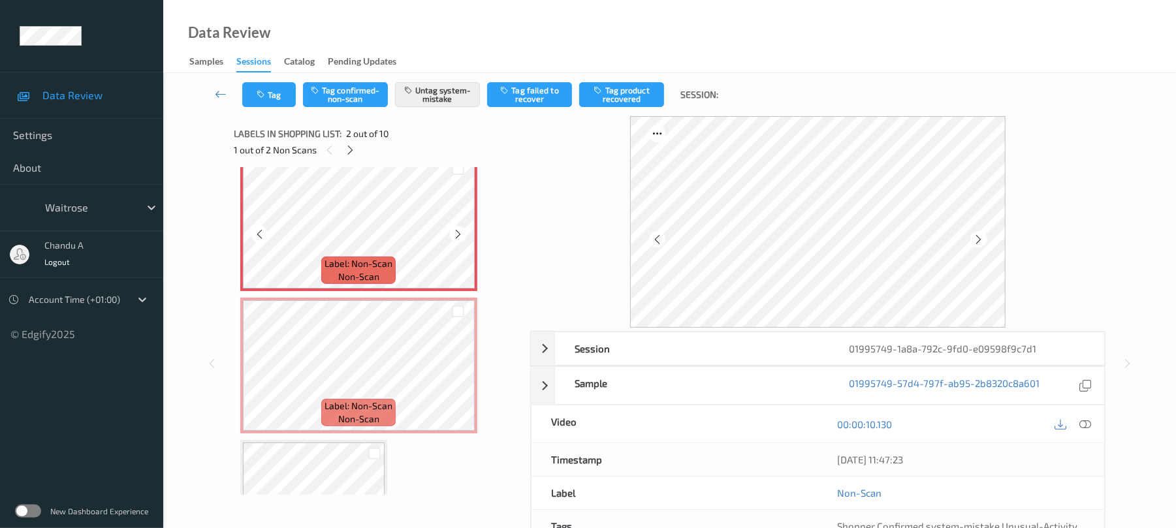
scroll to position [174, 0]
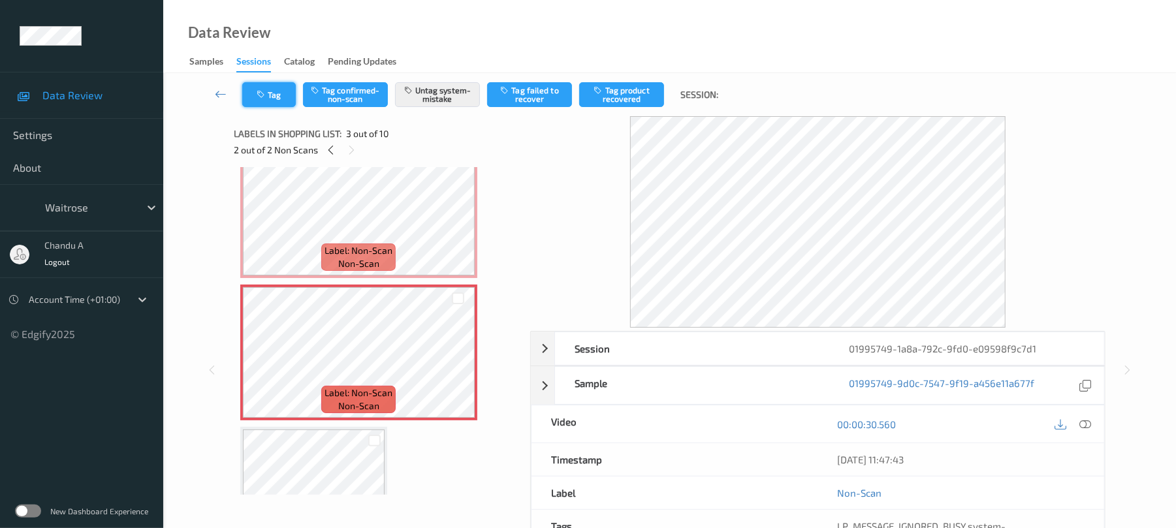
click at [265, 94] on icon "button" at bounding box center [262, 94] width 11 height 9
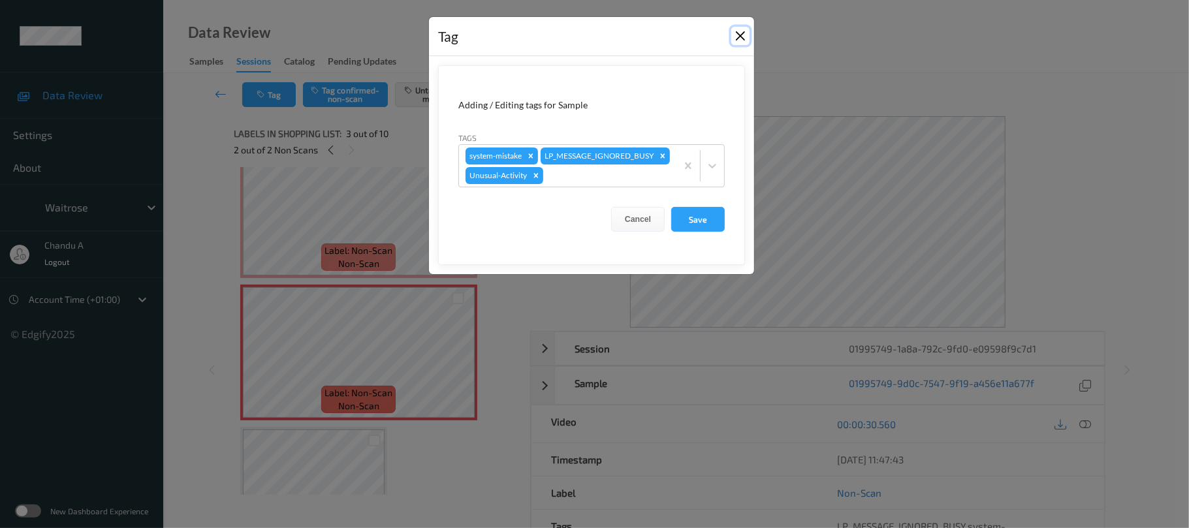
click at [745, 35] on button "Close" at bounding box center [741, 36] width 18 height 18
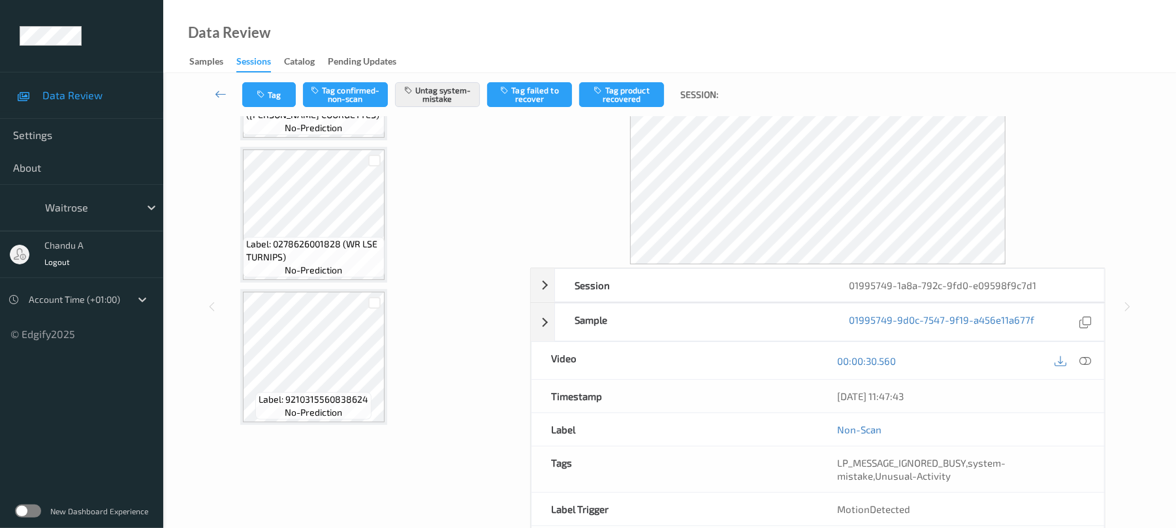
scroll to position [125, 0]
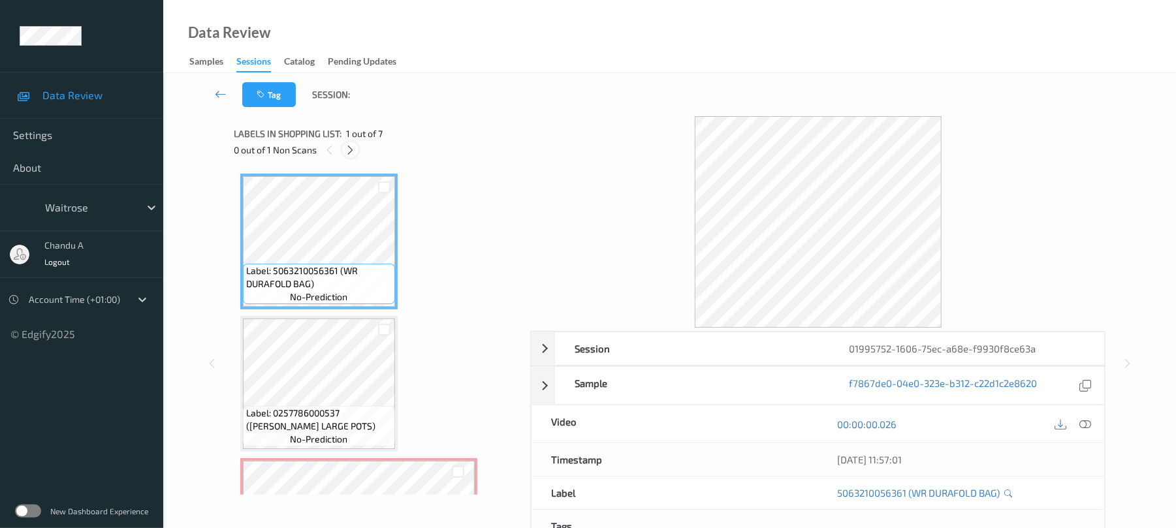
click at [351, 148] on icon at bounding box center [350, 150] width 11 height 12
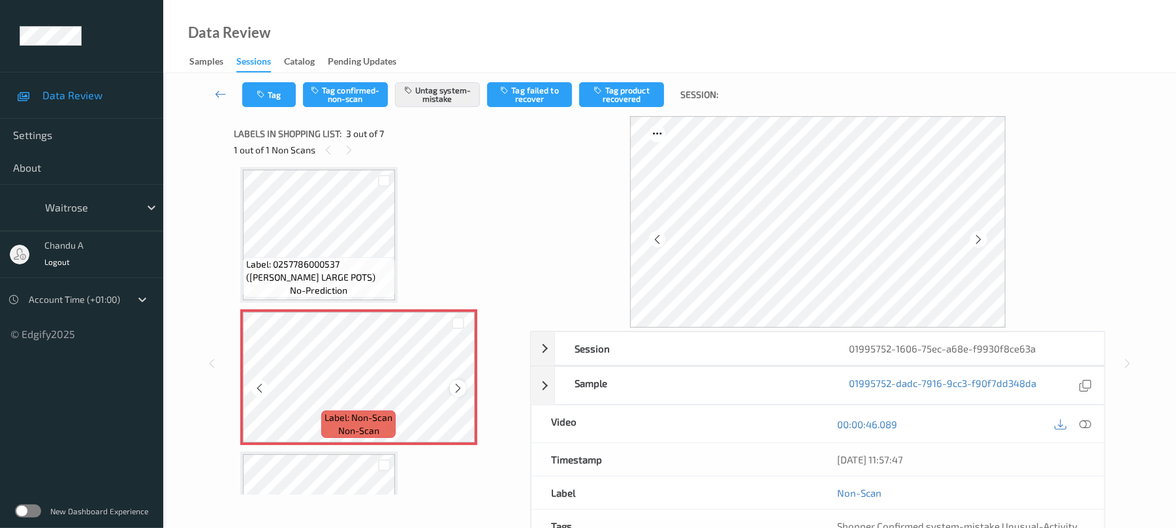
click at [459, 385] on icon at bounding box center [458, 389] width 11 height 12
click at [461, 388] on icon at bounding box center [458, 389] width 11 height 12
click at [268, 88] on button "Tag" at bounding box center [269, 94] width 54 height 25
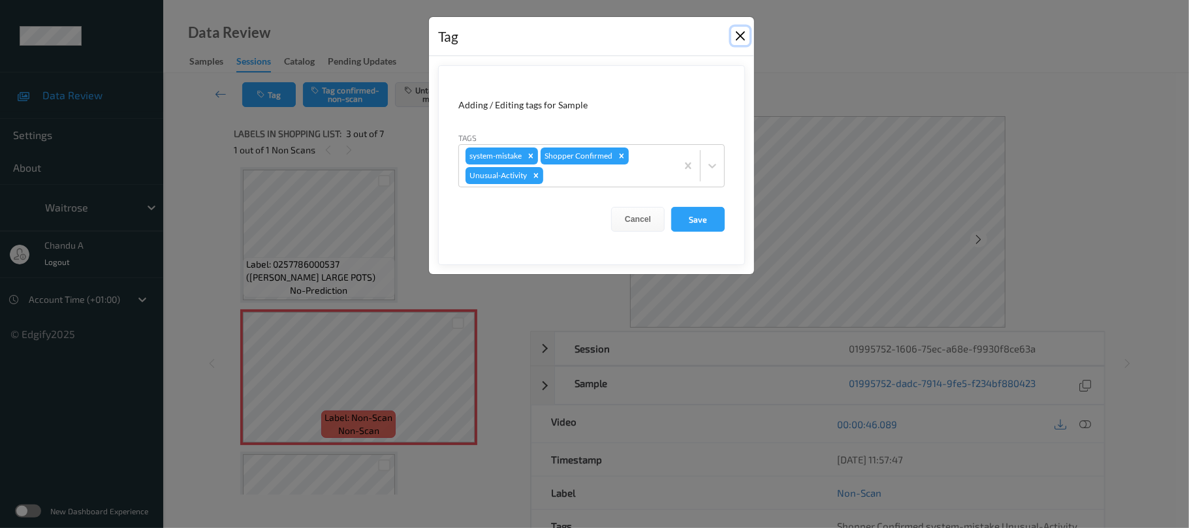
click at [741, 35] on button "Close" at bounding box center [741, 36] width 18 height 18
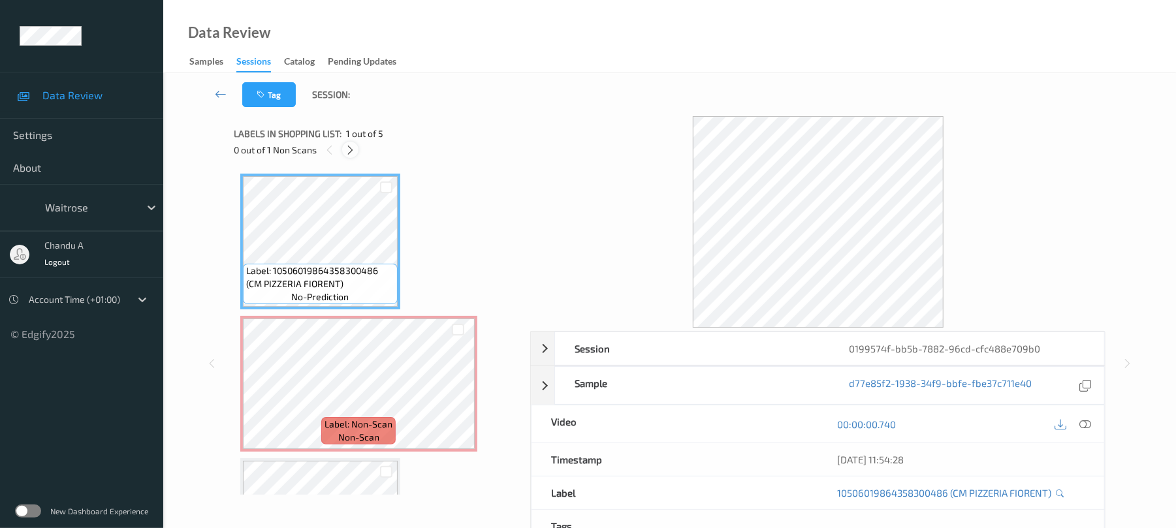
click at [350, 149] on icon at bounding box center [350, 150] width 11 height 12
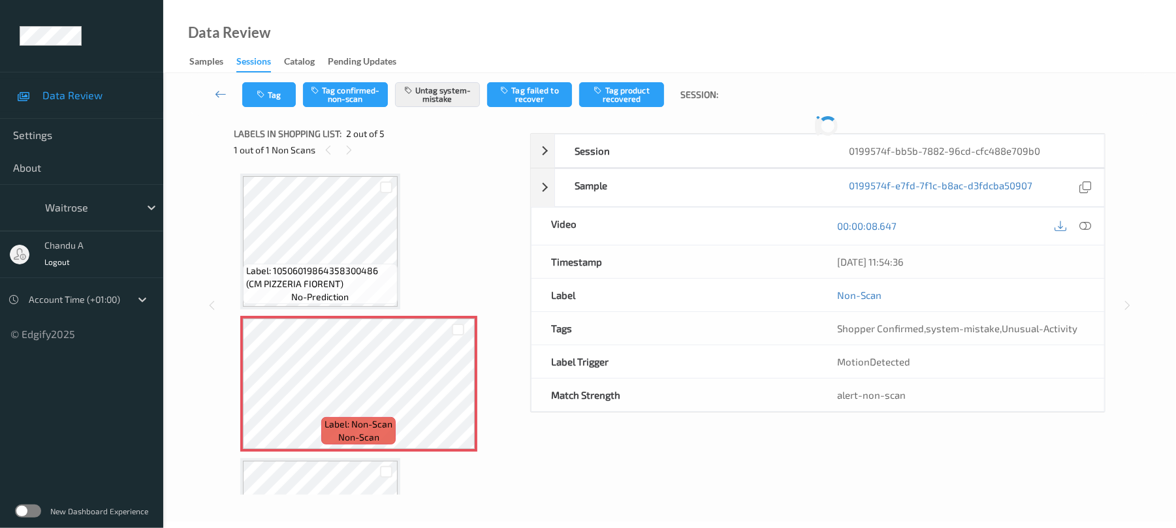
scroll to position [7, 0]
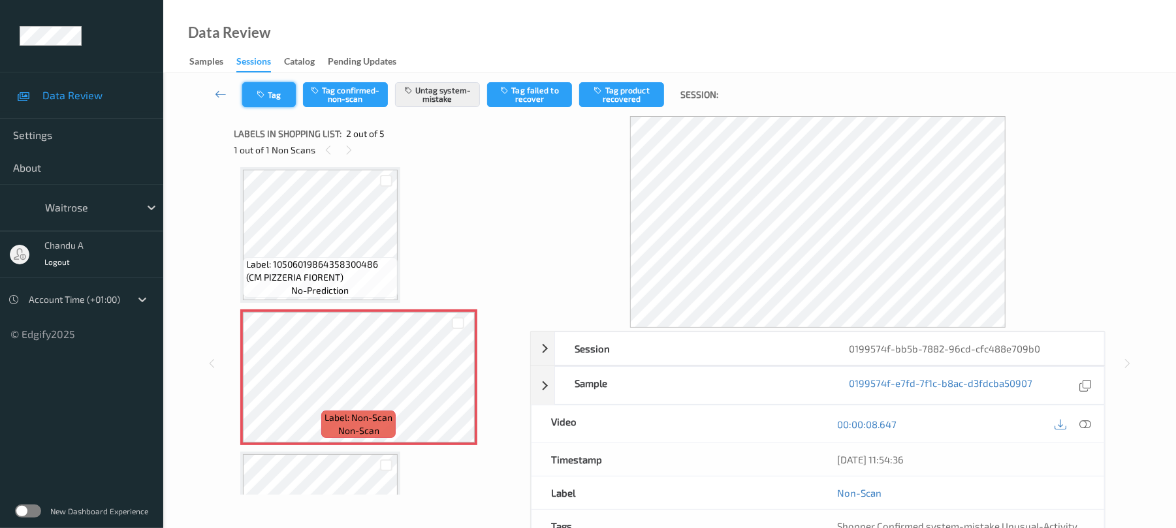
click at [270, 94] on button "Tag" at bounding box center [269, 94] width 54 height 25
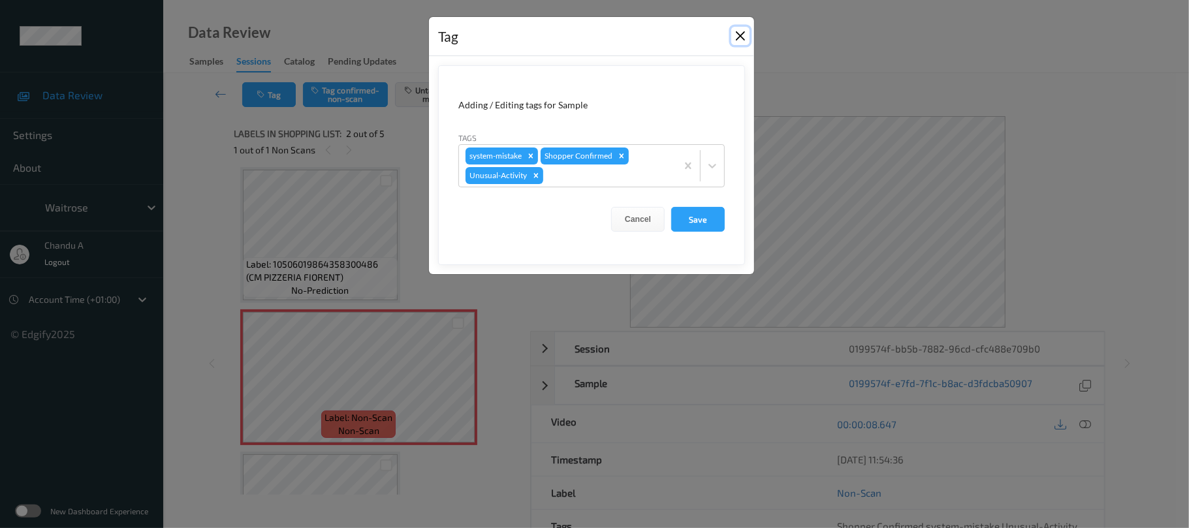
click at [737, 37] on button "Close" at bounding box center [741, 36] width 18 height 18
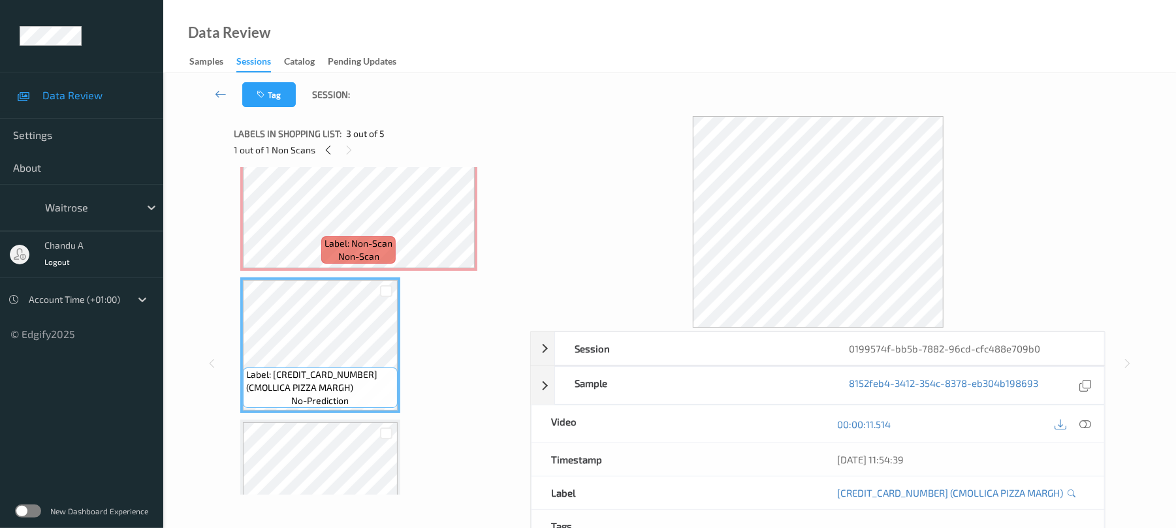
scroll to position [94, 0]
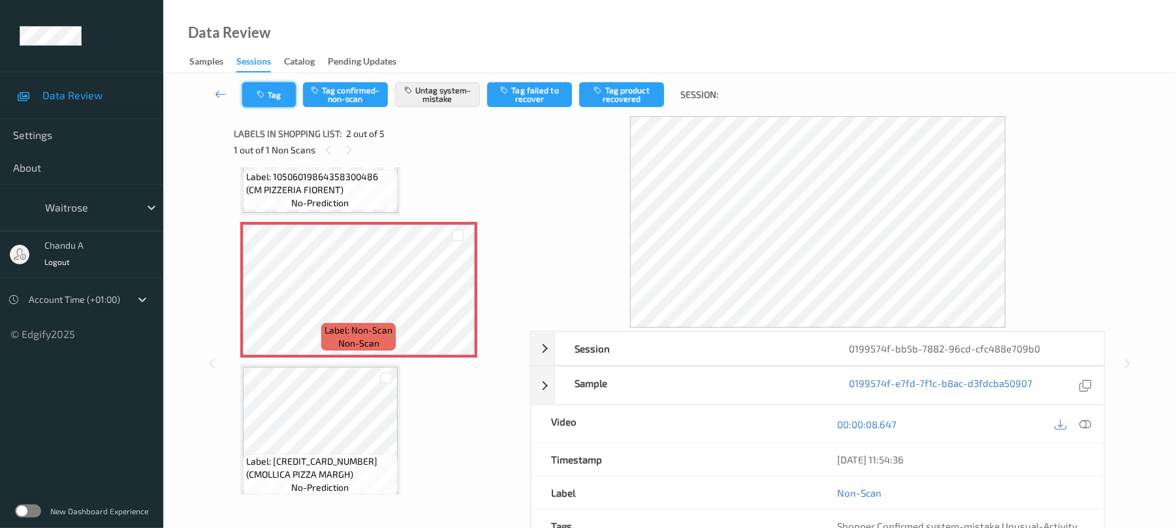
click at [278, 103] on button "Tag" at bounding box center [269, 94] width 54 height 25
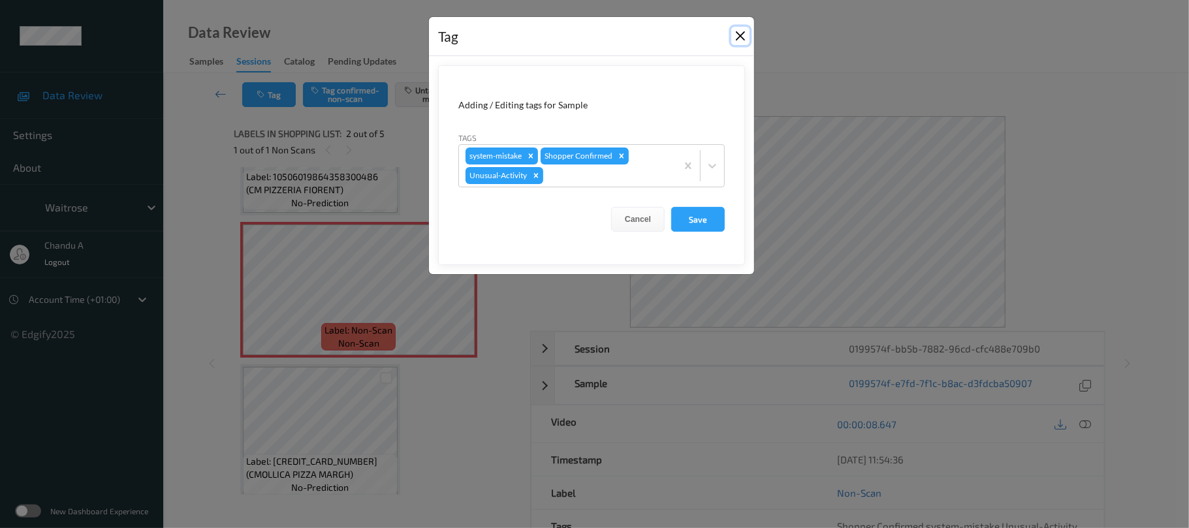
click at [735, 37] on button "Close" at bounding box center [741, 36] width 18 height 18
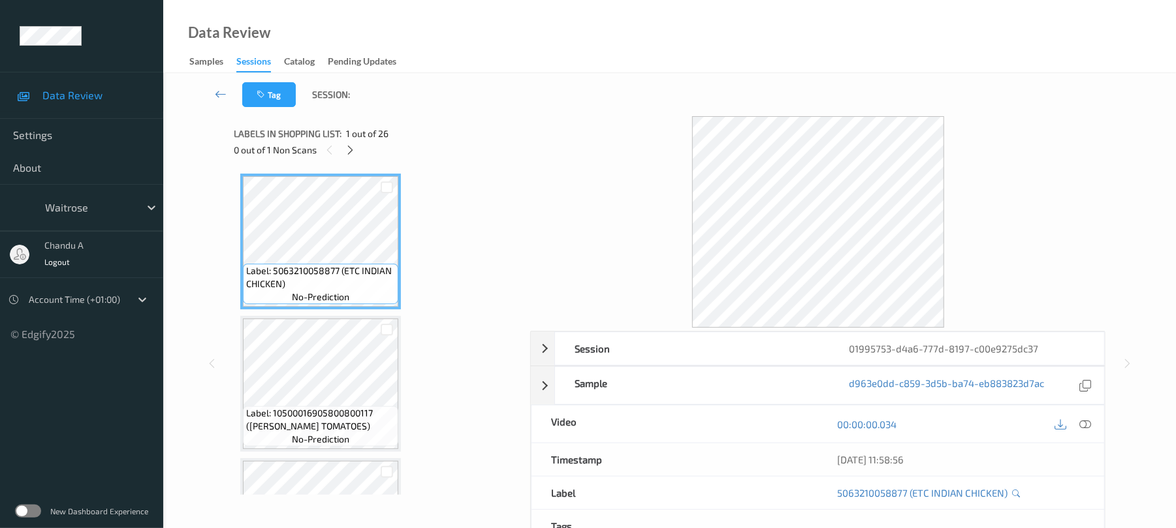
click at [357, 153] on div at bounding box center [350, 150] width 16 height 16
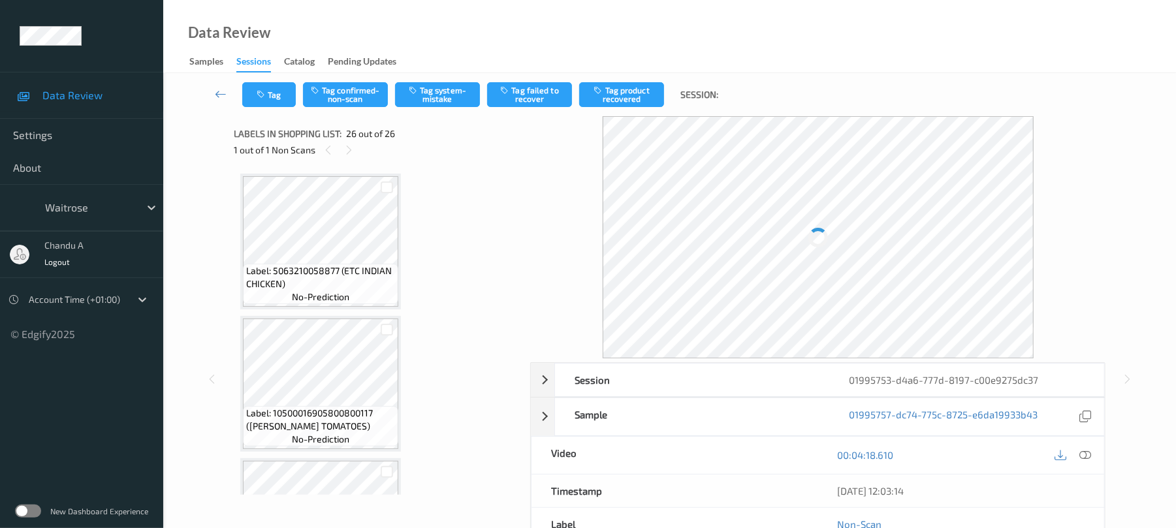
scroll to position [3379, 0]
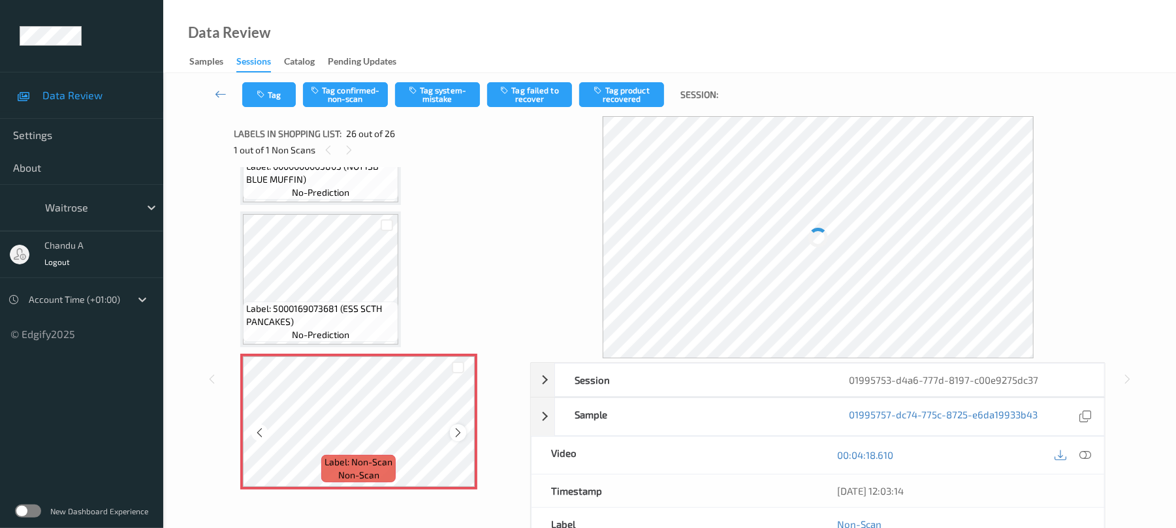
click at [459, 431] on icon at bounding box center [458, 433] width 11 height 12
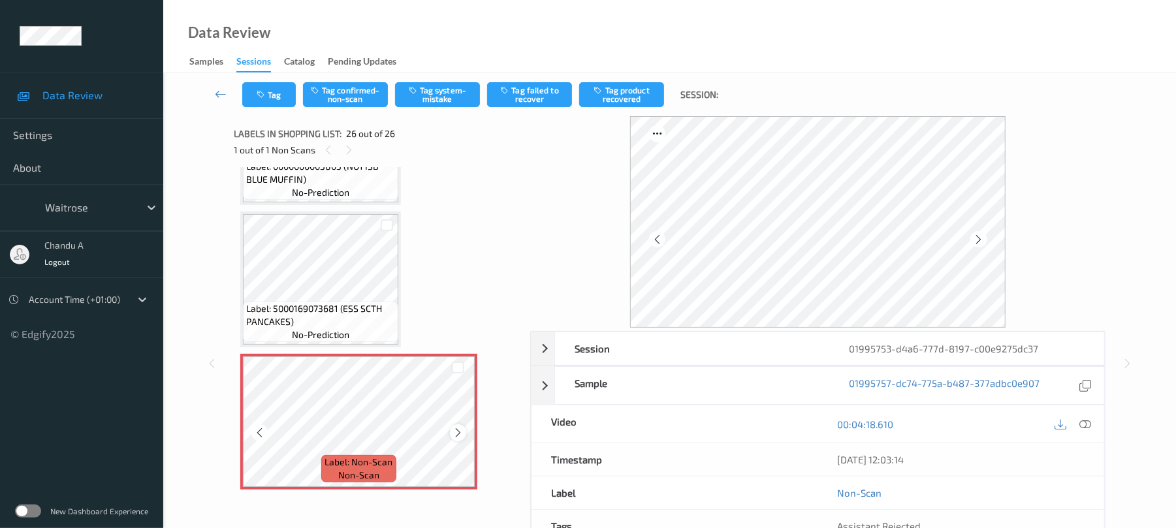
click at [459, 432] on icon at bounding box center [458, 433] width 11 height 12
click at [453, 435] on icon at bounding box center [458, 433] width 11 height 12
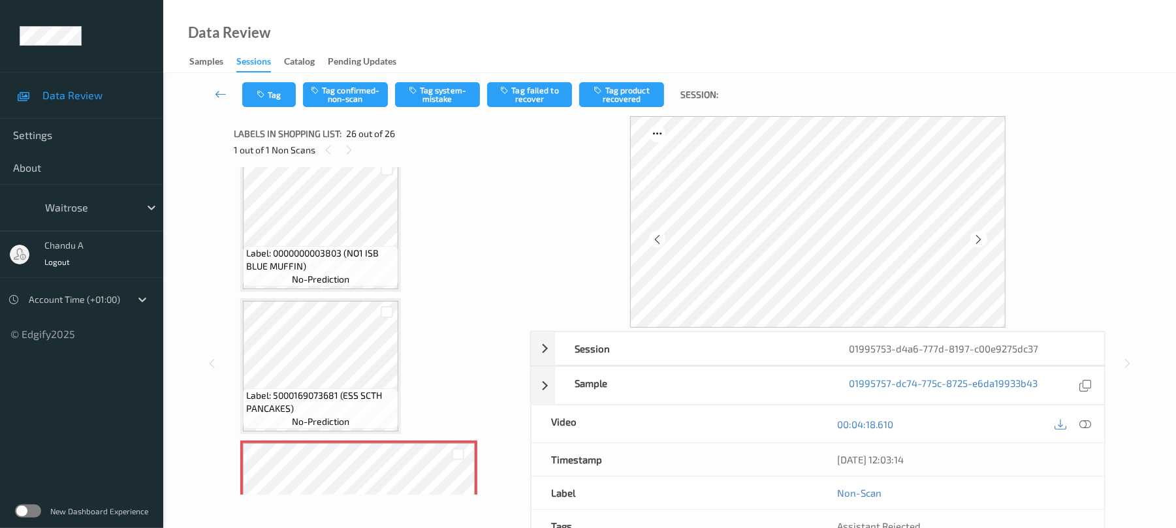
scroll to position [3381, 0]
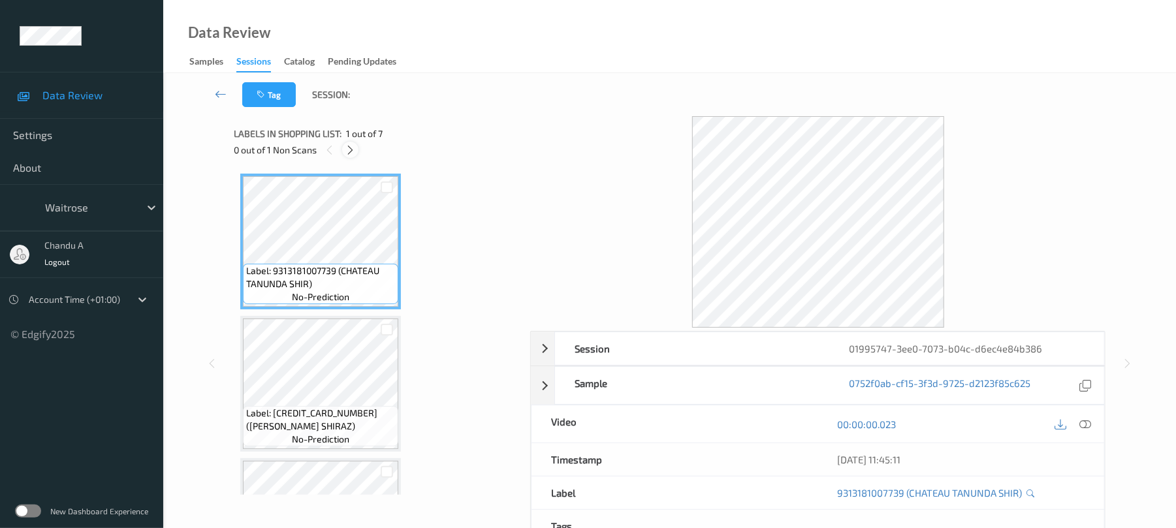
click at [351, 153] on icon at bounding box center [350, 150] width 11 height 12
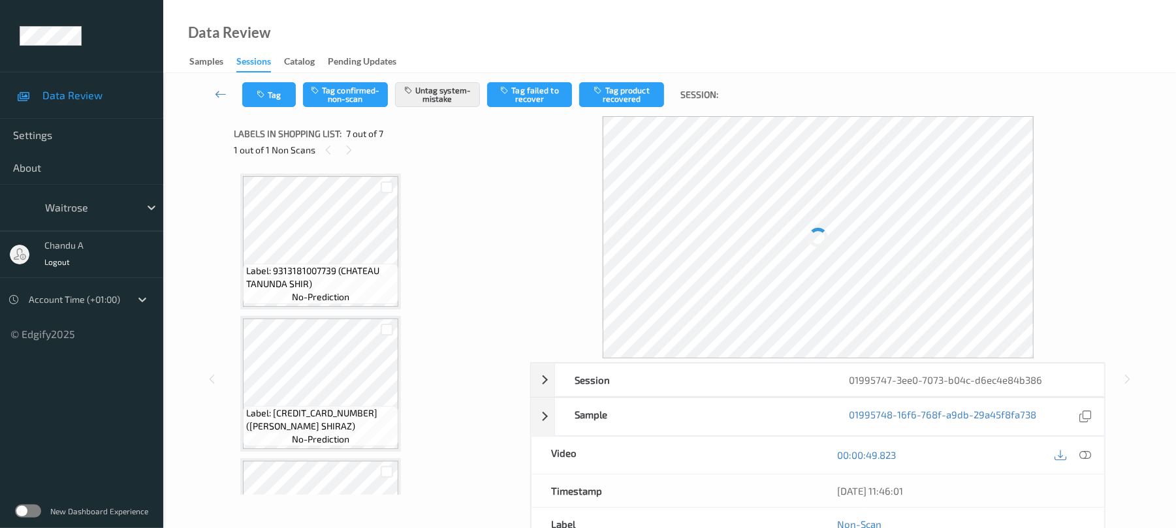
scroll to position [675, 0]
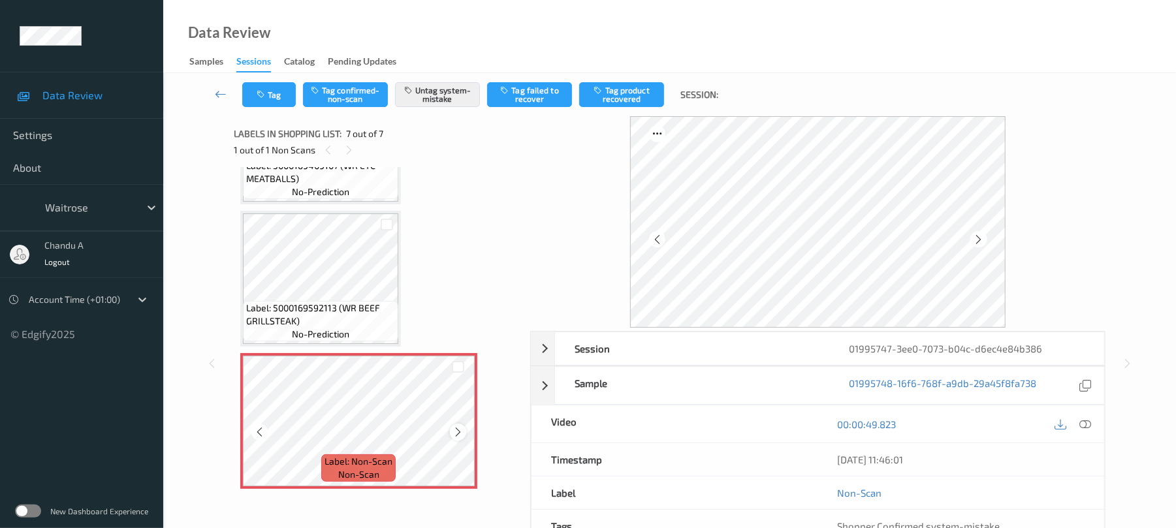
click at [459, 430] on icon at bounding box center [458, 432] width 11 height 12
click at [285, 90] on button "Tag" at bounding box center [269, 94] width 54 height 25
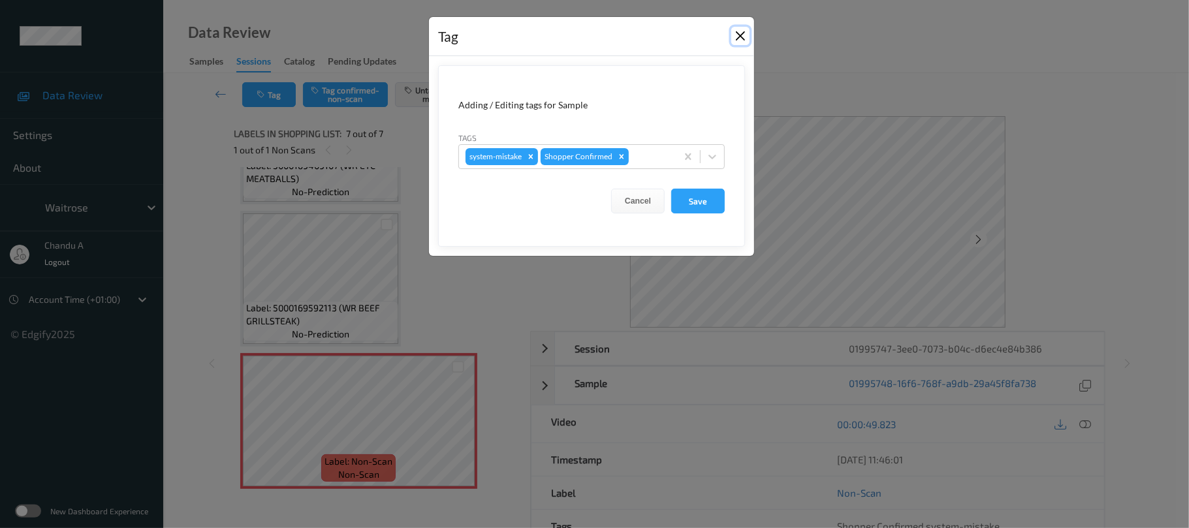
drag, startPoint x: 741, startPoint y: 33, endPoint x: 728, endPoint y: 3, distance: 32.2
click at [742, 33] on button "Close" at bounding box center [741, 36] width 18 height 18
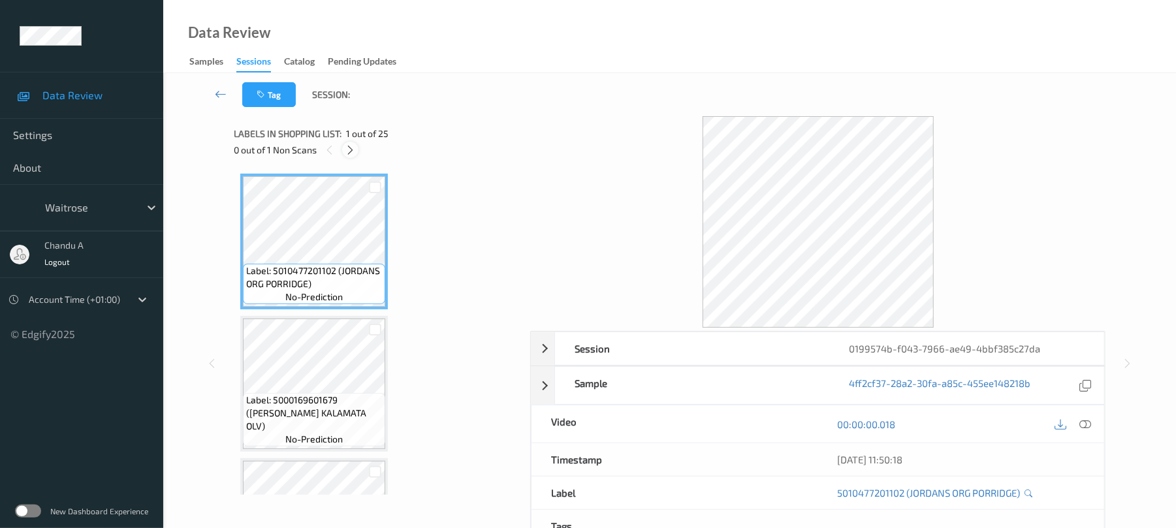
click at [358, 149] on div at bounding box center [350, 150] width 16 height 16
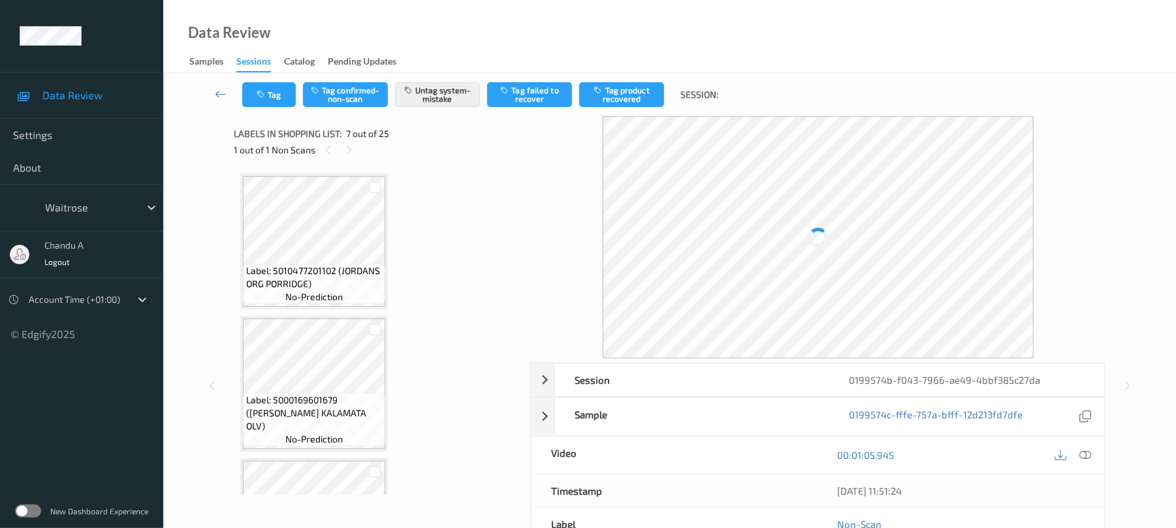
scroll to position [718, 0]
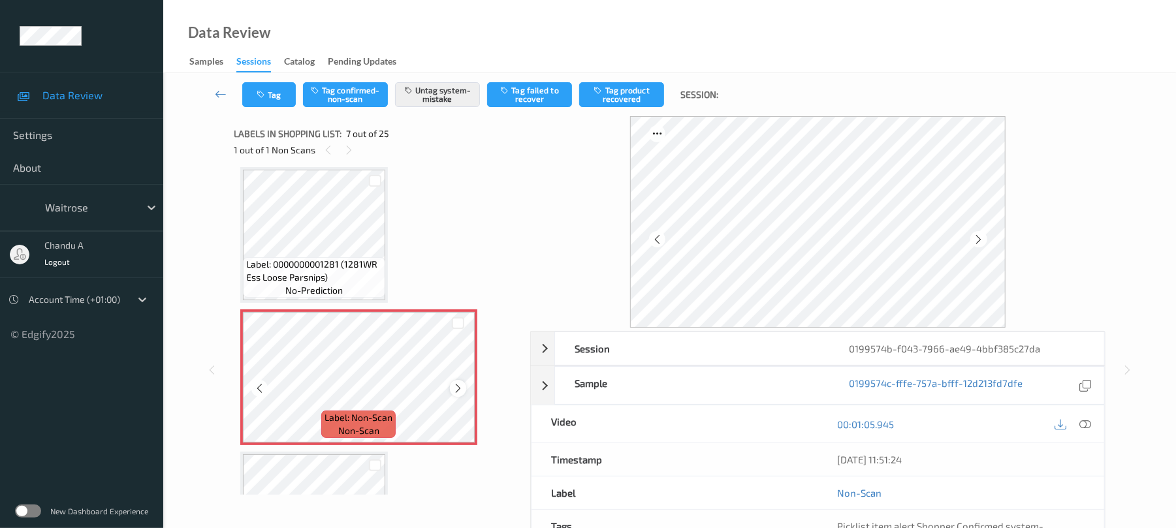
click at [455, 387] on icon at bounding box center [458, 389] width 11 height 12
click at [265, 87] on button "Tag" at bounding box center [269, 94] width 54 height 25
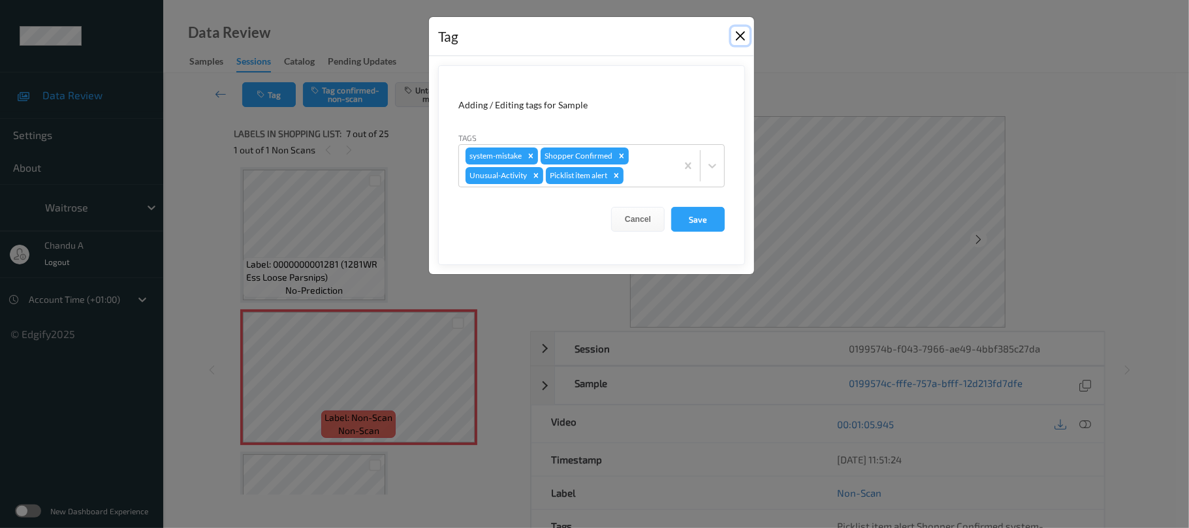
click at [743, 37] on button "Close" at bounding box center [741, 36] width 18 height 18
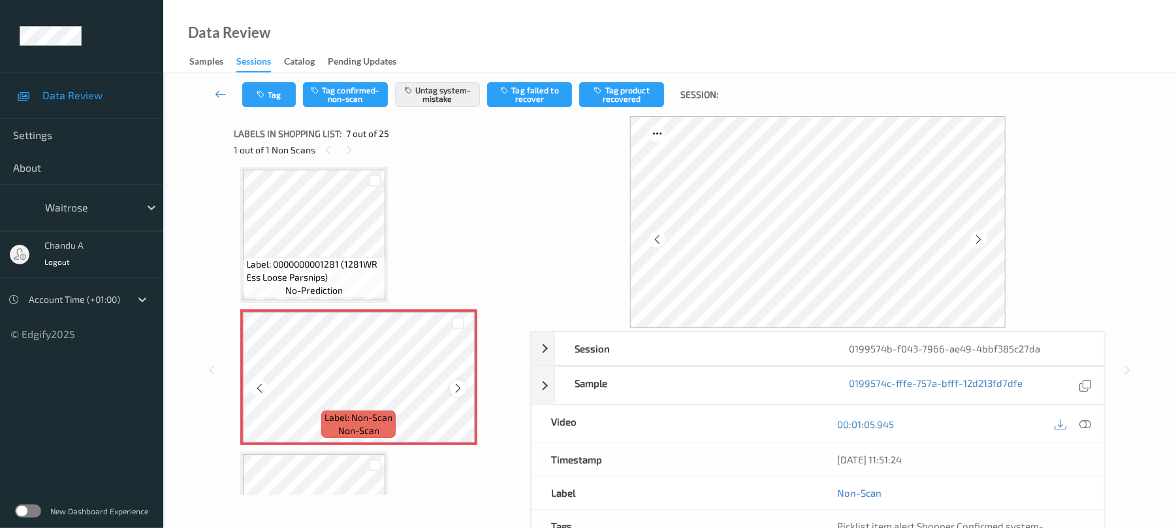
click at [456, 388] on icon at bounding box center [458, 389] width 11 height 12
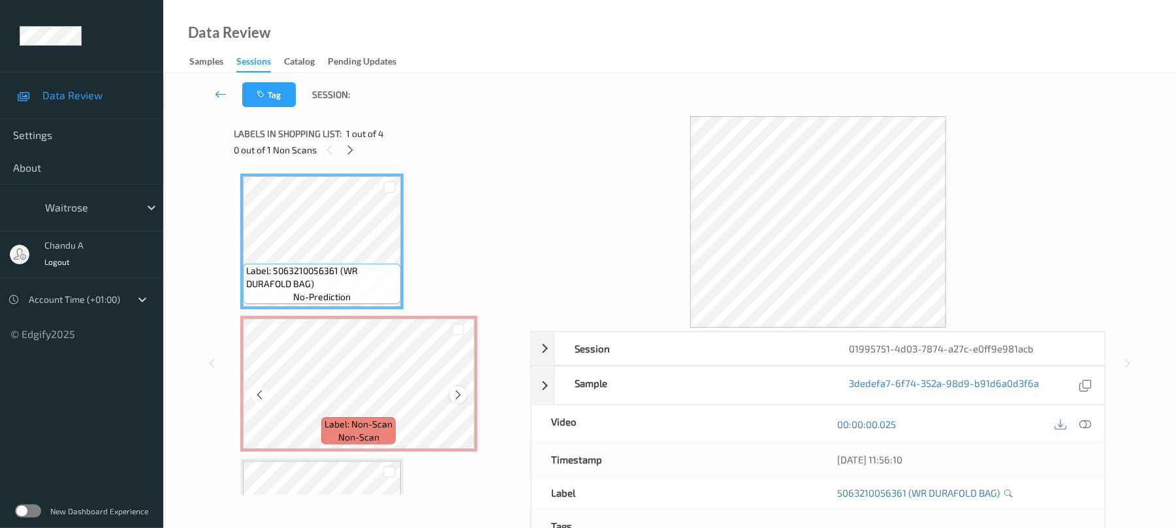
click at [460, 398] on icon at bounding box center [458, 395] width 11 height 12
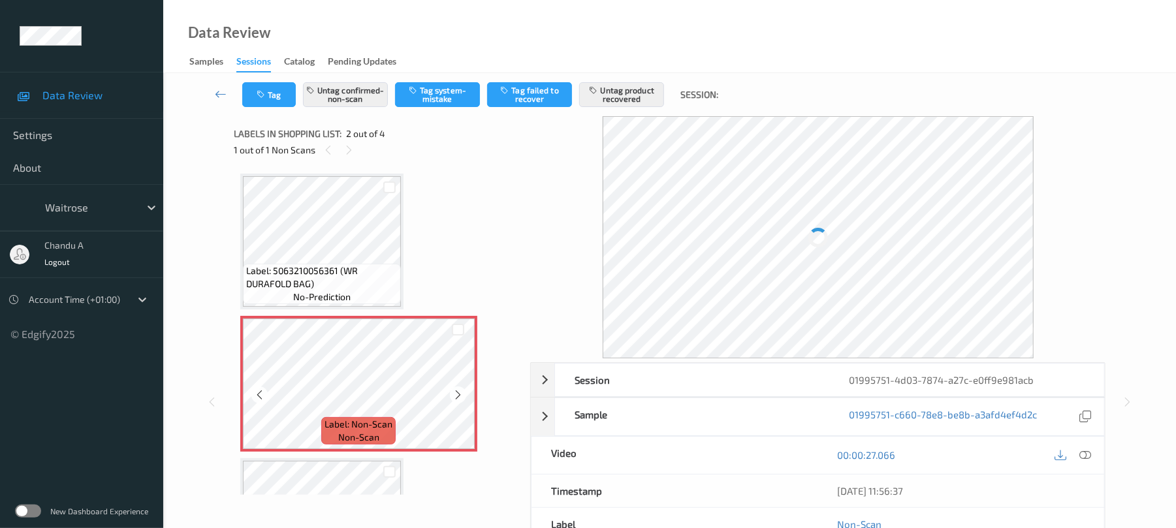
click at [460, 398] on icon at bounding box center [458, 395] width 11 height 12
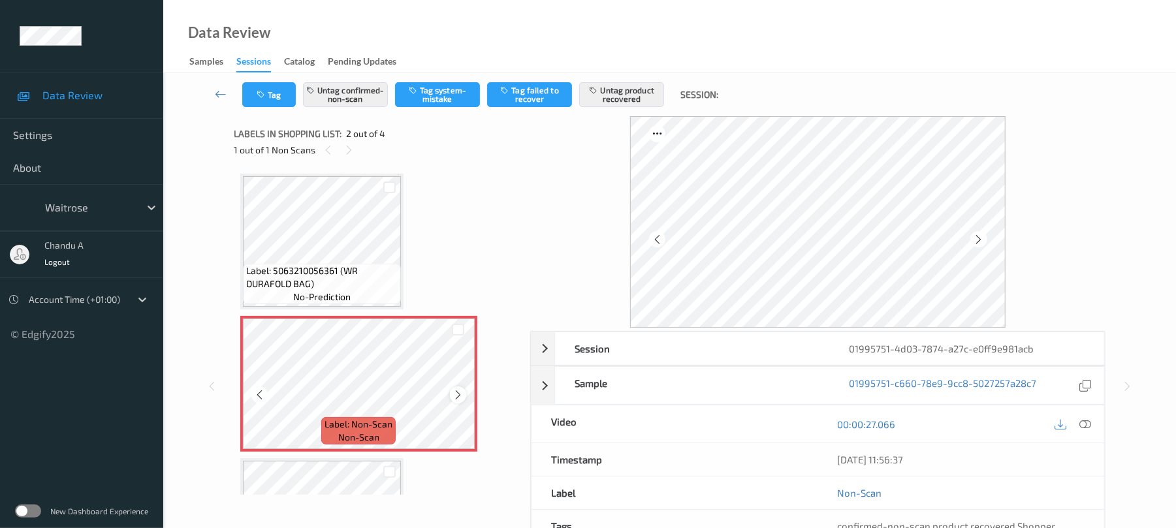
click at [459, 395] on icon at bounding box center [458, 395] width 11 height 12
click at [457, 396] on icon at bounding box center [458, 395] width 11 height 12
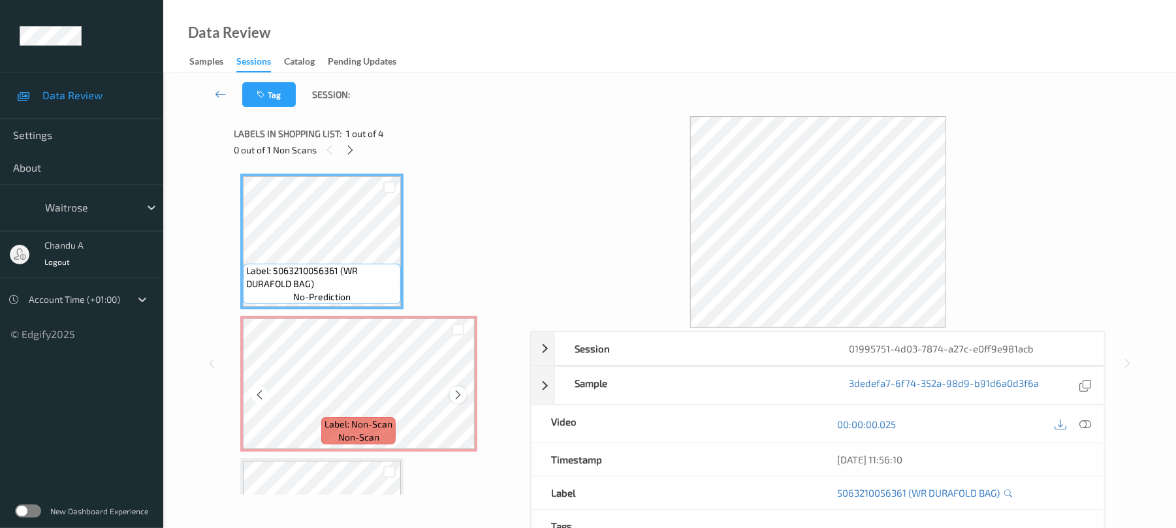
click at [460, 398] on icon at bounding box center [458, 395] width 11 height 12
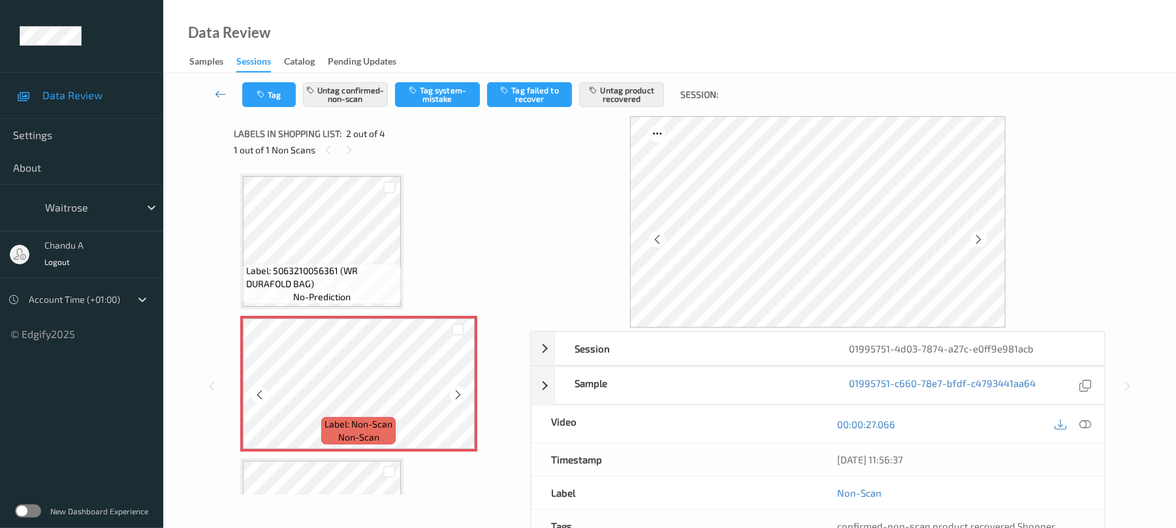
click at [460, 398] on icon at bounding box center [458, 395] width 11 height 12
click at [455, 393] on icon at bounding box center [458, 395] width 11 height 12
click at [456, 393] on icon at bounding box center [458, 395] width 11 height 12
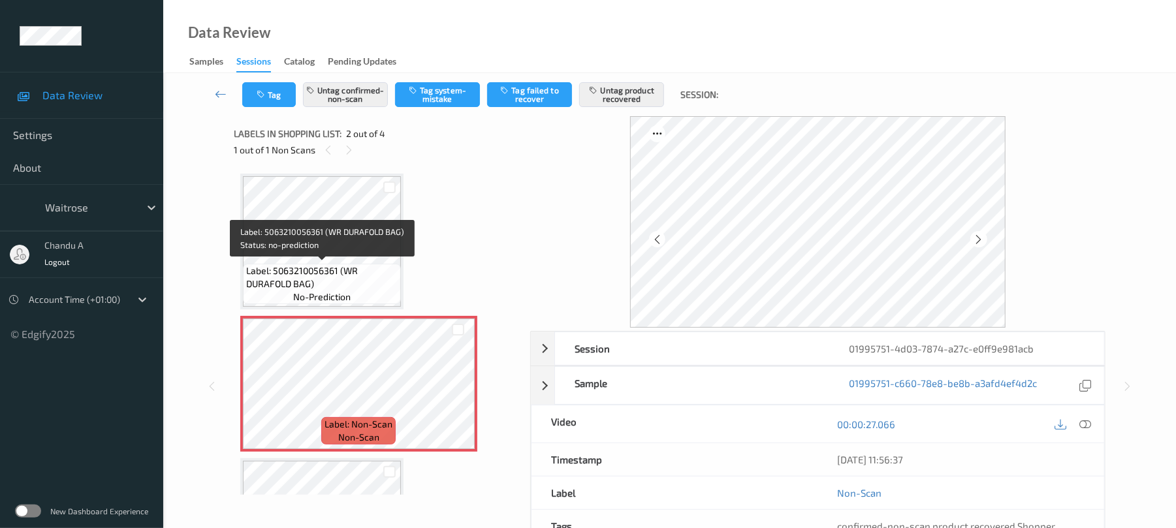
click at [351, 264] on div "Label: 5063210056361 (WR DURAFOLD BAG) no-prediction" at bounding box center [322, 284] width 158 height 40
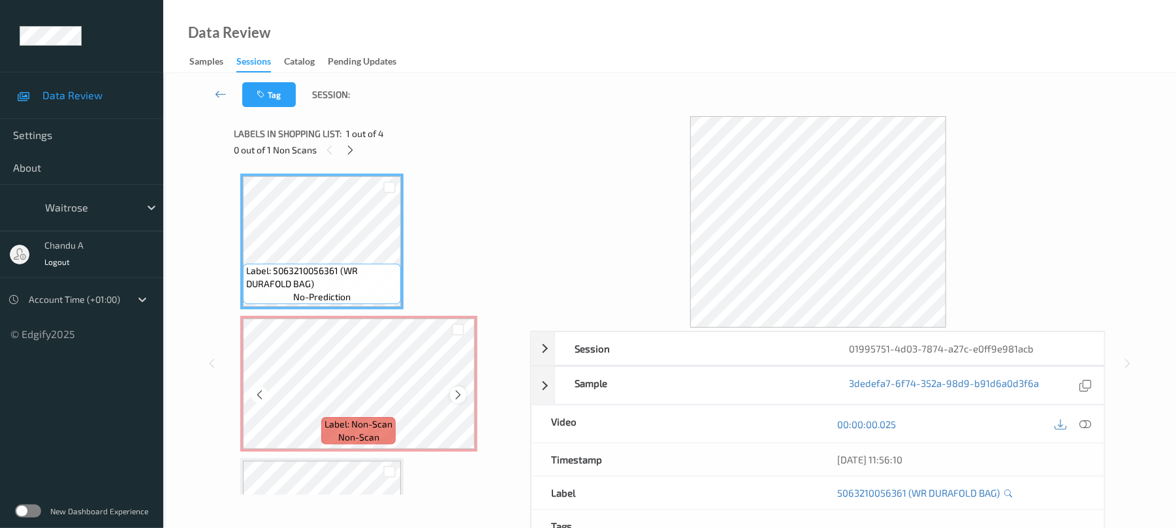
click at [458, 390] on icon at bounding box center [458, 395] width 11 height 12
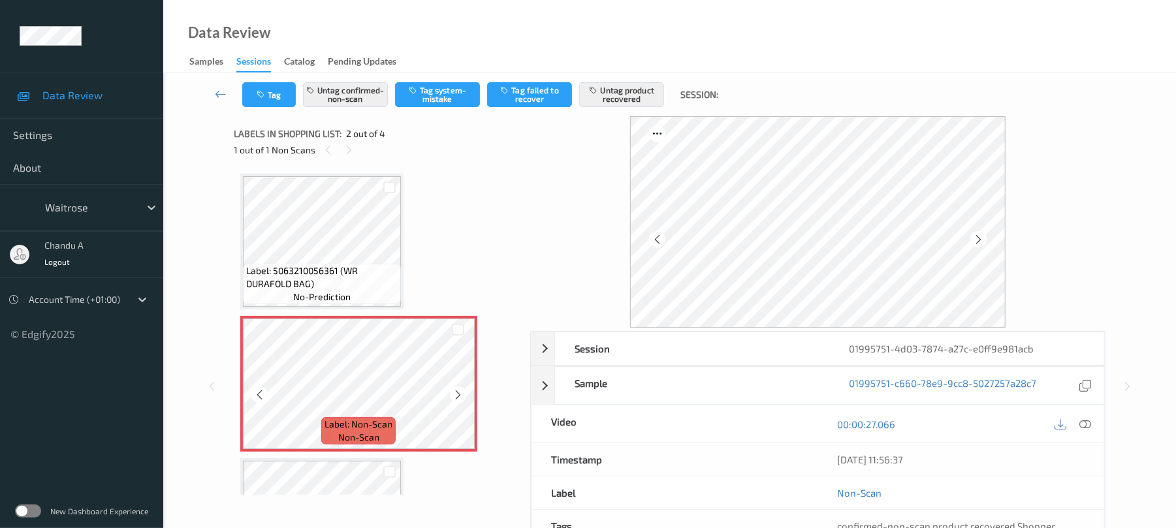
click at [458, 390] on icon at bounding box center [458, 395] width 11 height 12
click at [460, 389] on icon at bounding box center [458, 395] width 11 height 12
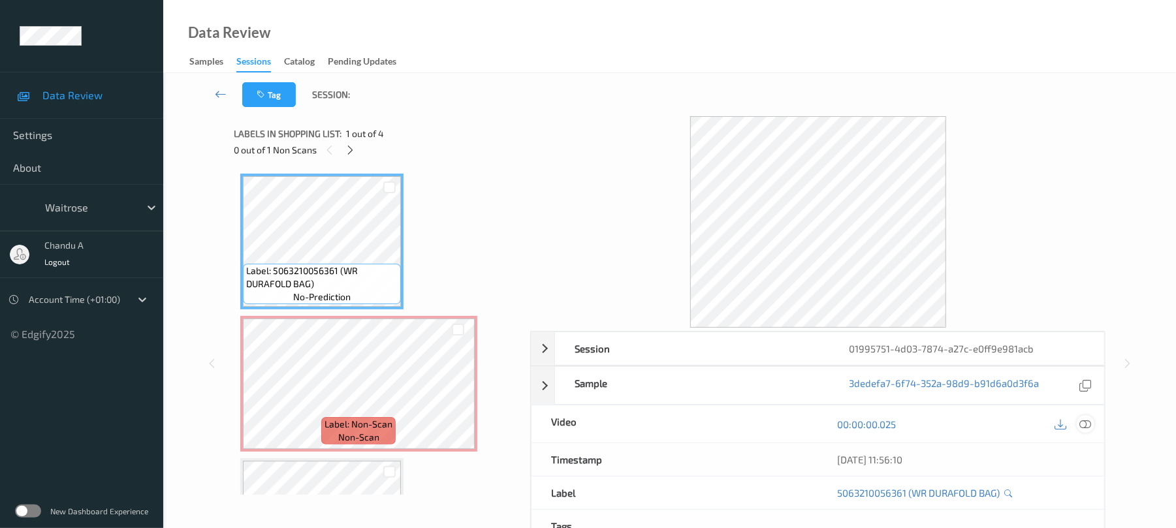
click at [1084, 421] on icon at bounding box center [1086, 425] width 12 height 12
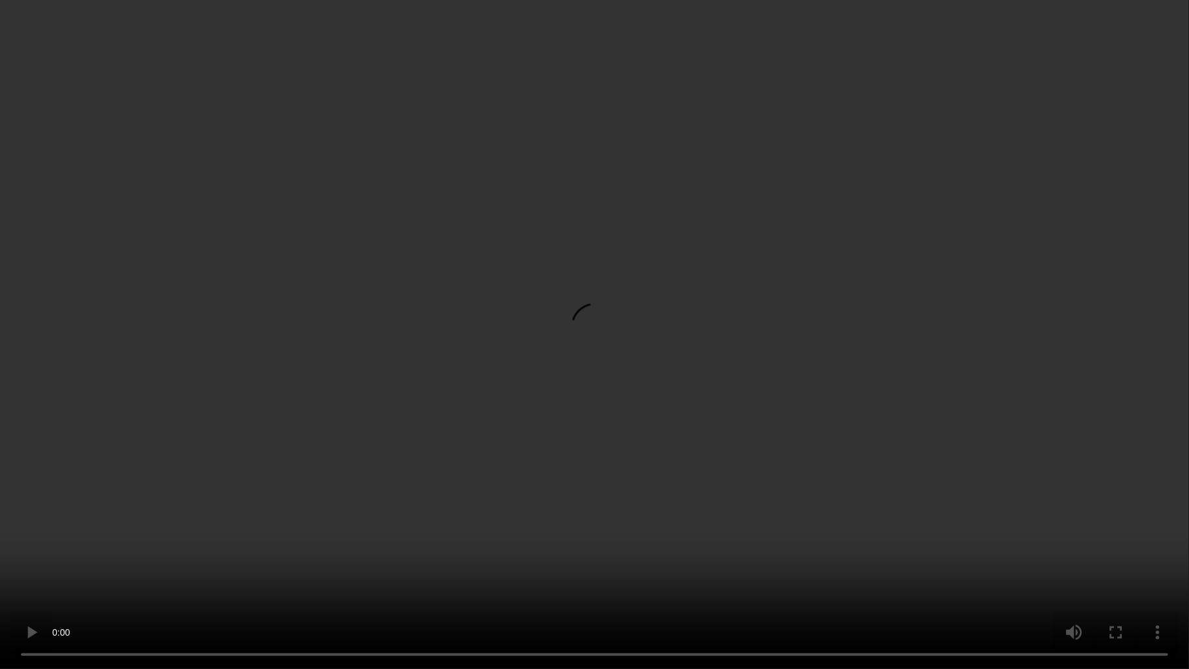
click at [542, 370] on video at bounding box center [594, 334] width 1189 height 669
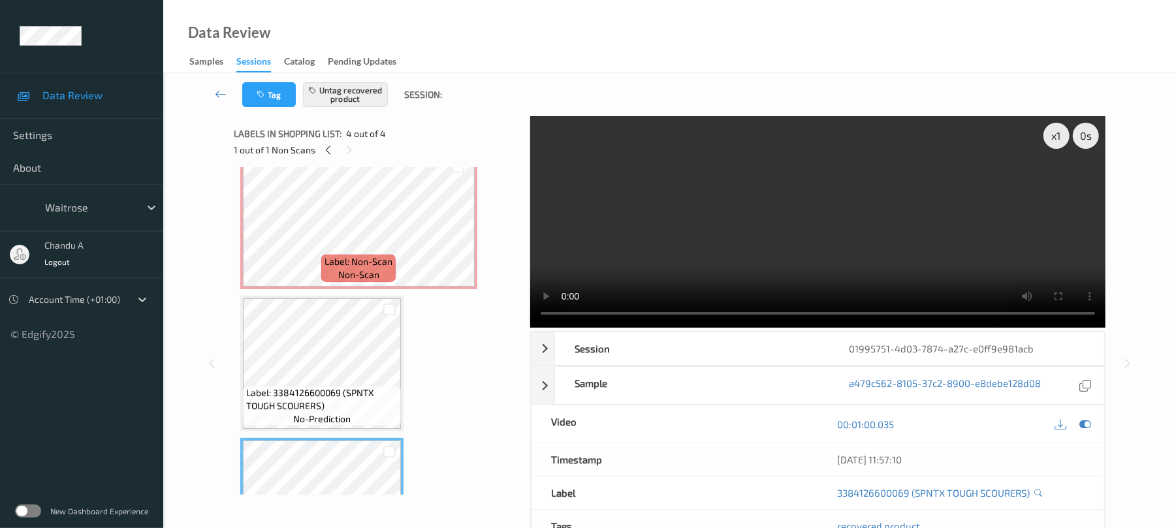
scroll to position [161, 0]
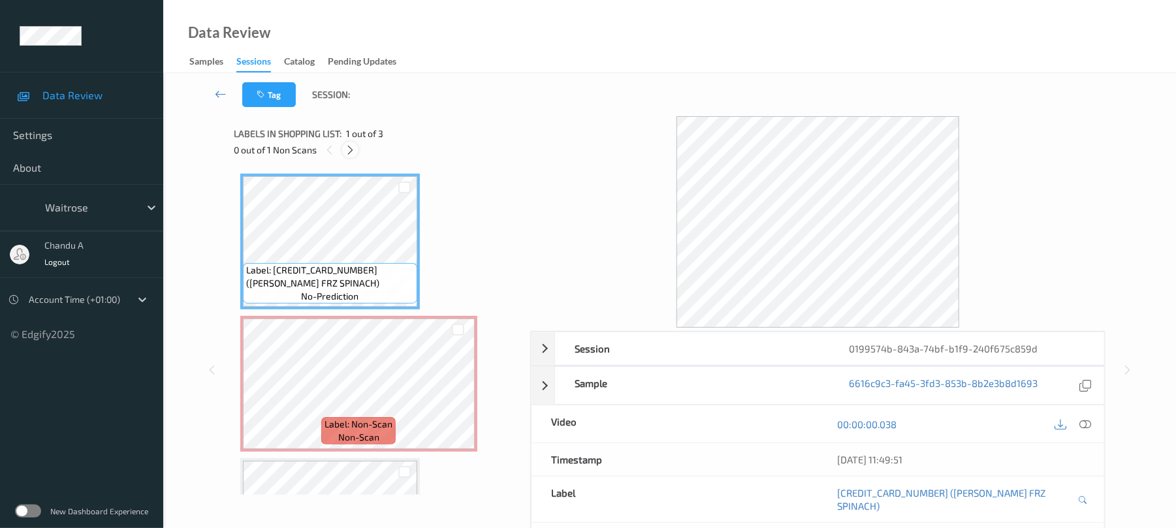
click at [355, 147] on icon at bounding box center [350, 150] width 11 height 12
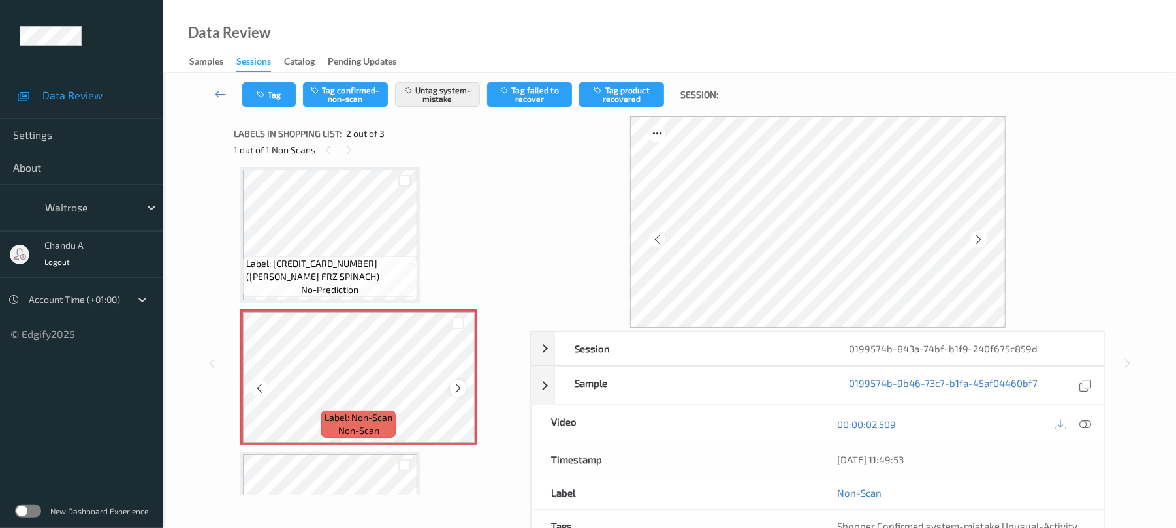
click at [462, 389] on icon at bounding box center [458, 389] width 11 height 12
click at [270, 82] on button "Tag" at bounding box center [269, 94] width 54 height 25
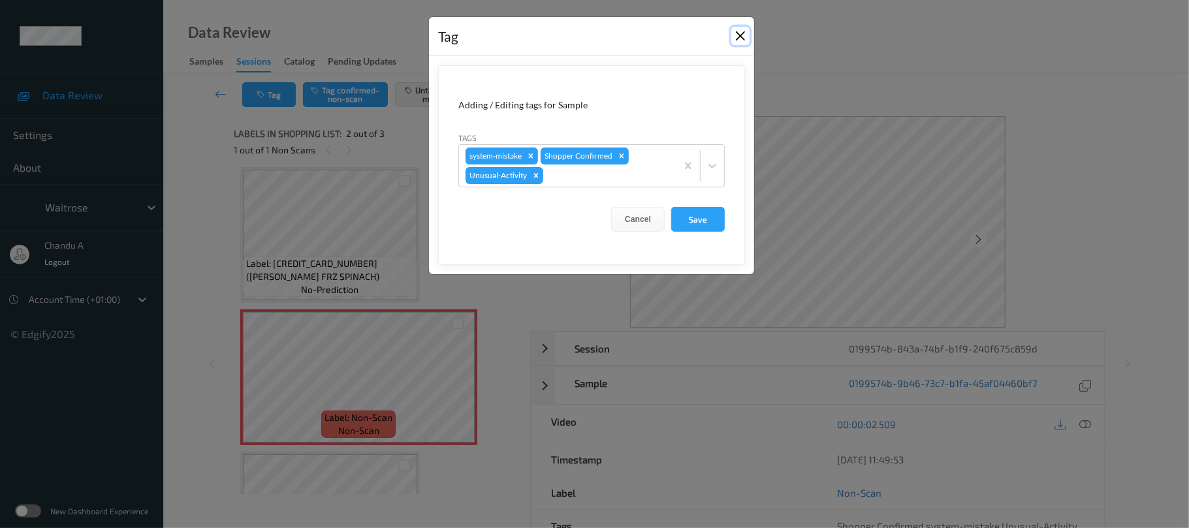
click at [735, 38] on button "Close" at bounding box center [741, 36] width 18 height 18
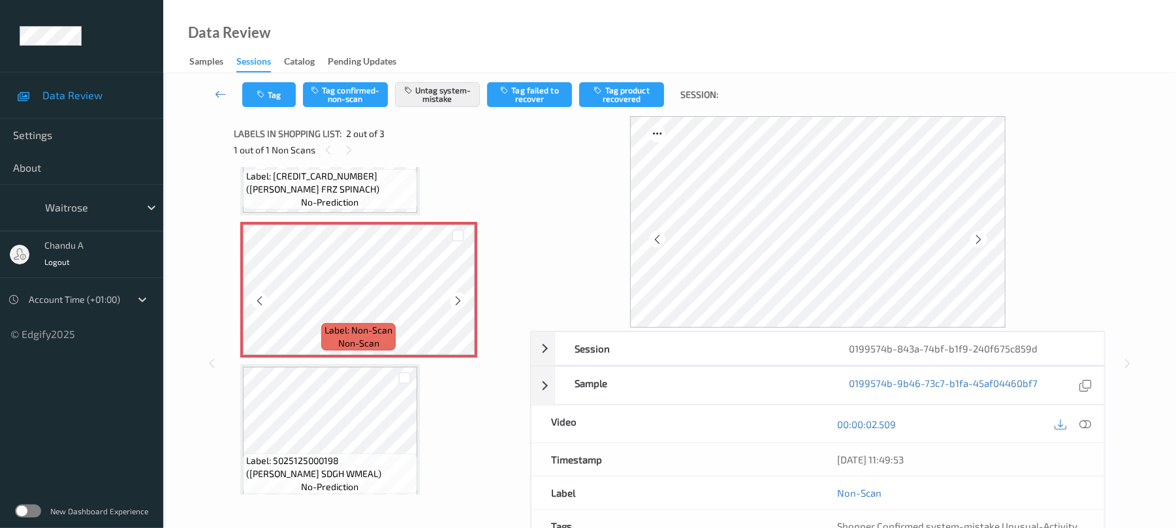
scroll to position [105, 0]
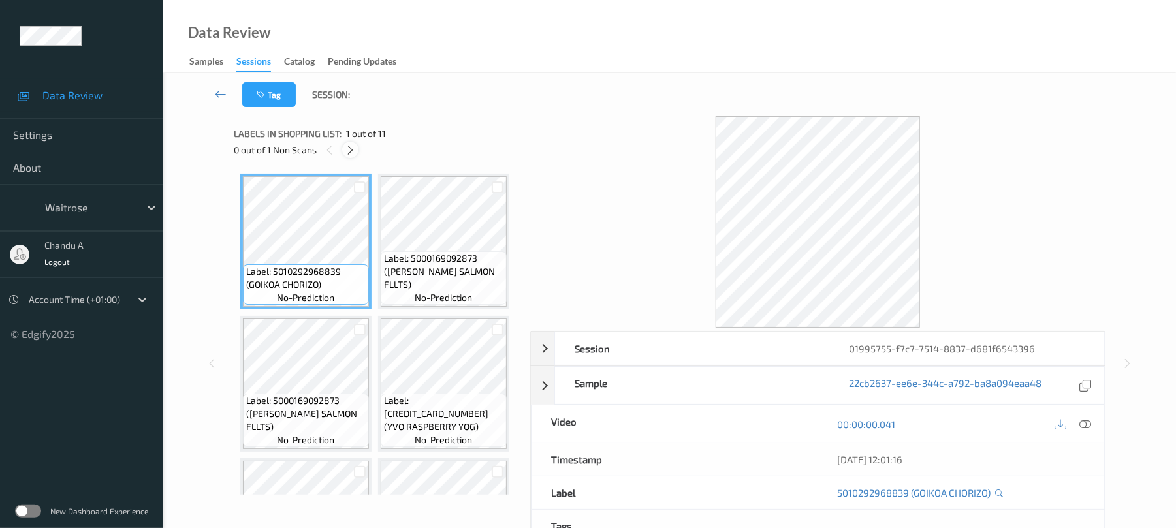
click at [351, 147] on icon at bounding box center [350, 150] width 11 height 12
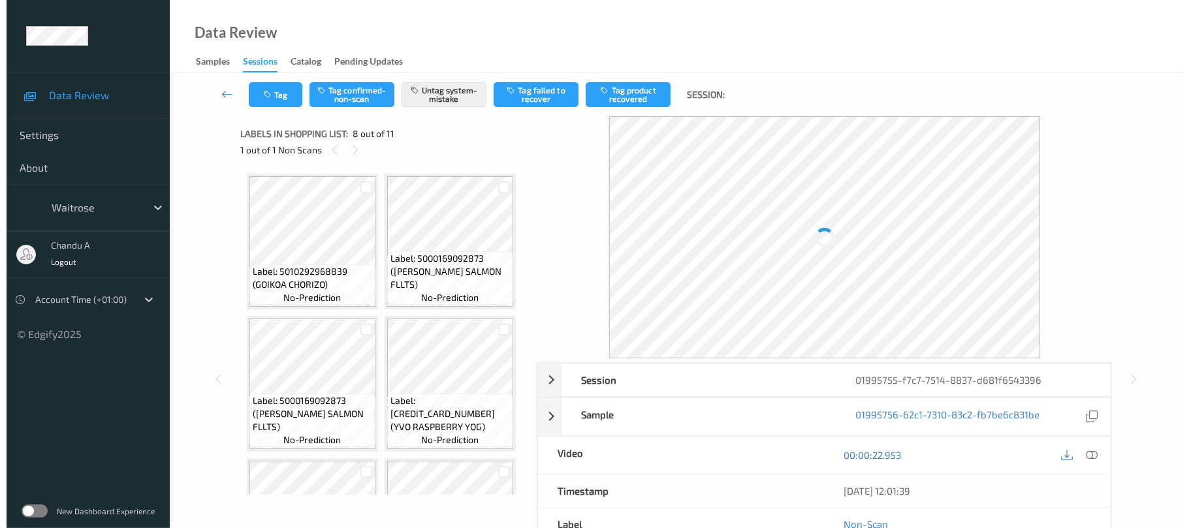
scroll to position [861, 0]
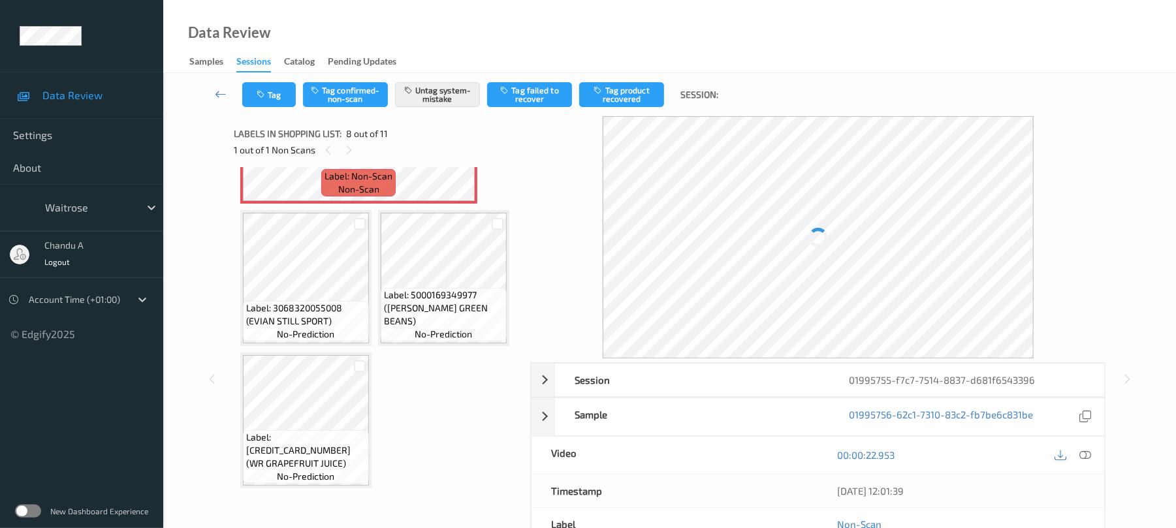
click at [458, 153] on icon at bounding box center [458, 147] width 11 height 12
click at [462, 153] on icon at bounding box center [458, 147] width 11 height 12
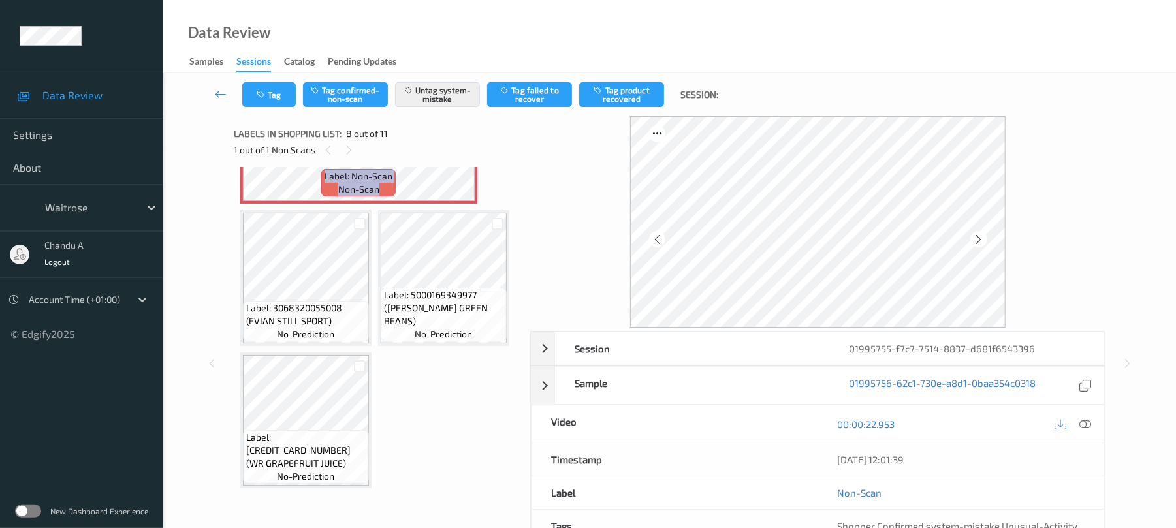
click at [461, 153] on icon at bounding box center [458, 147] width 11 height 12
click at [455, 155] on div at bounding box center [458, 146] width 16 height 16
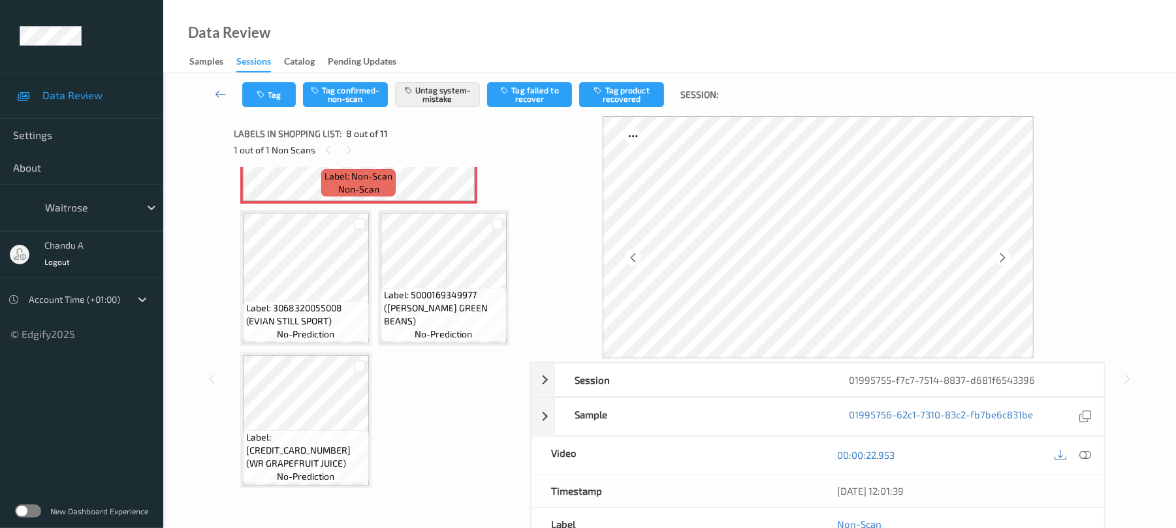
click at [455, 155] on div at bounding box center [458, 146] width 16 height 16
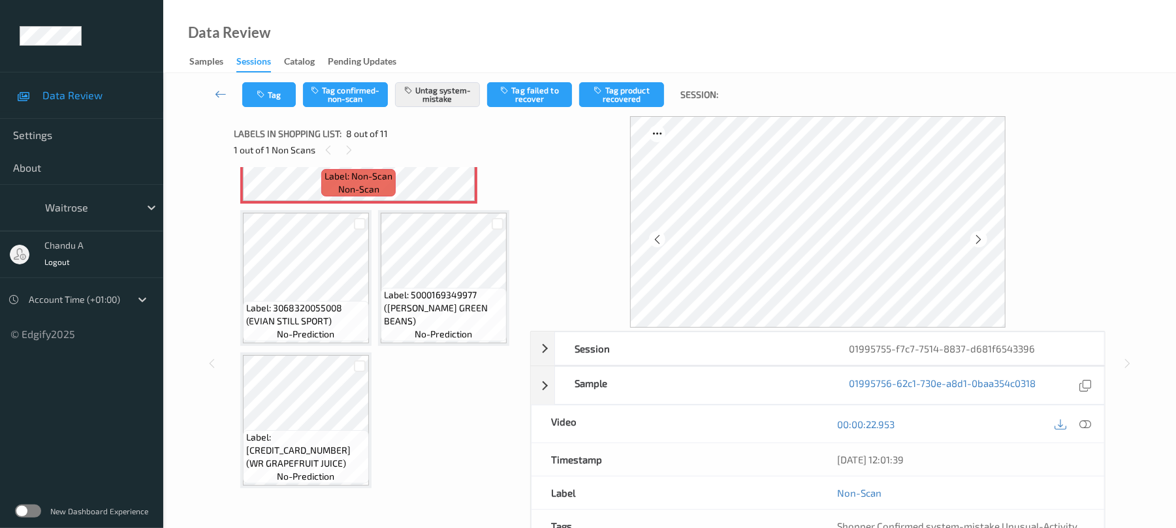
click at [455, 155] on div at bounding box center [458, 146] width 16 height 16
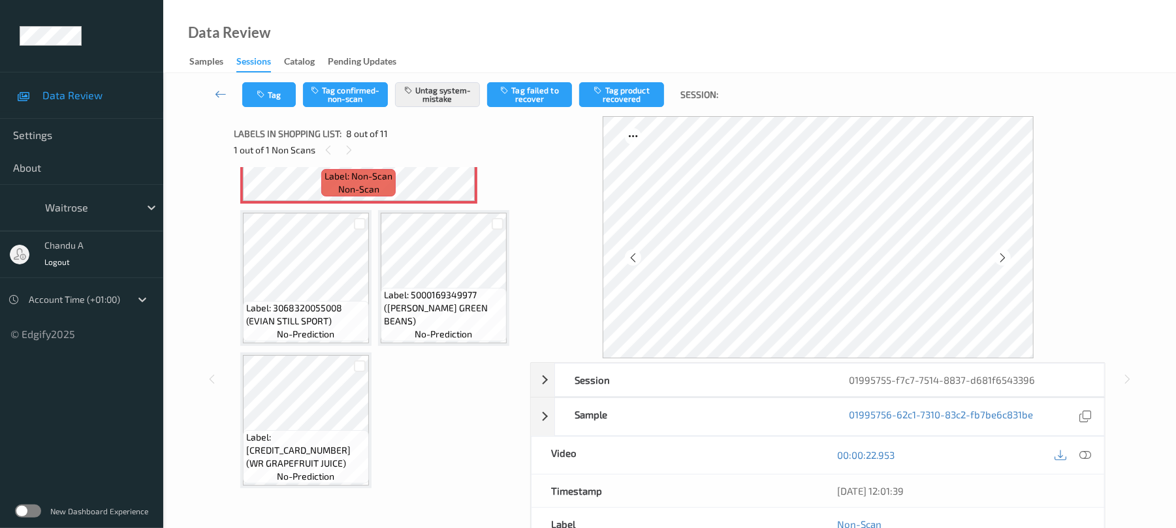
click at [455, 155] on div at bounding box center [458, 146] width 16 height 16
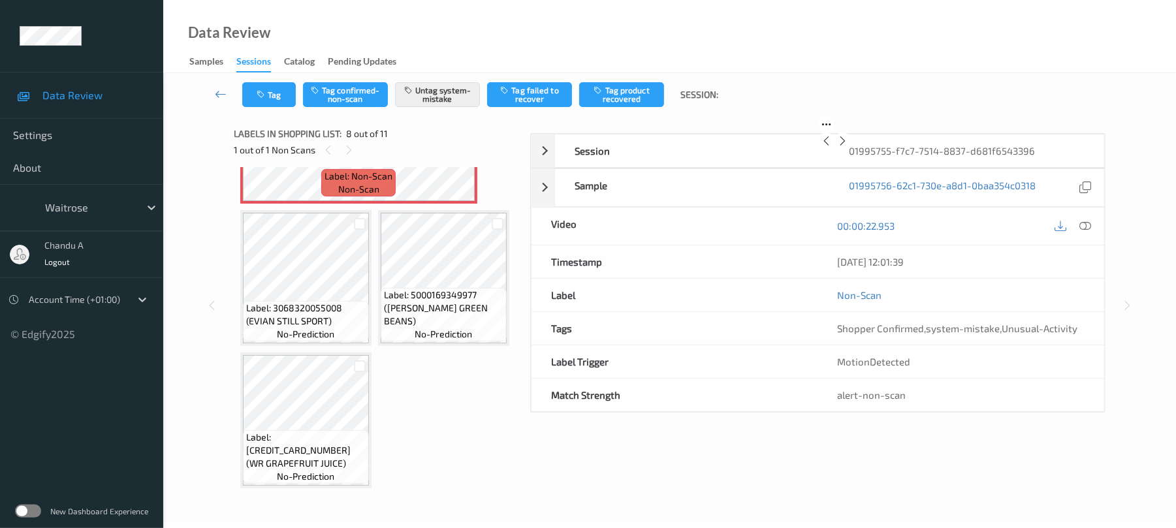
click at [455, 204] on div "Label: Non-Scan non-scan" at bounding box center [358, 136] width 237 height 136
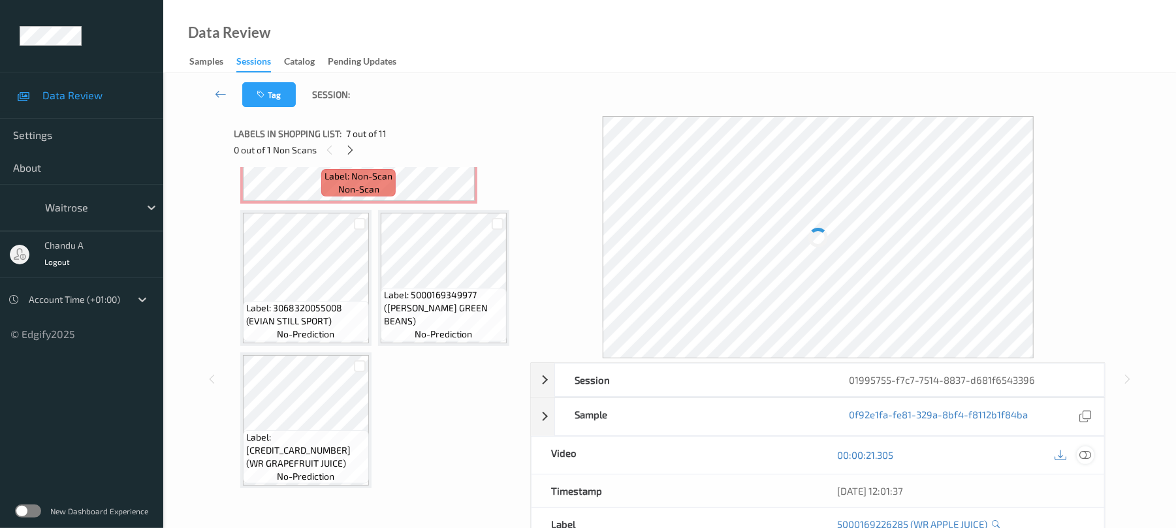
click at [1084, 452] on icon at bounding box center [1086, 455] width 12 height 12
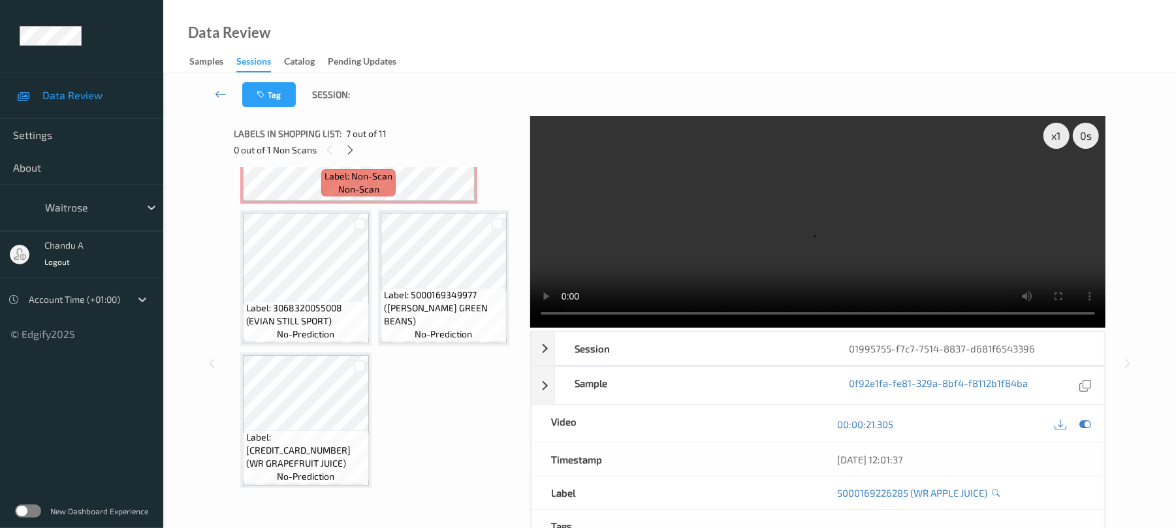
scroll to position [534, 0]
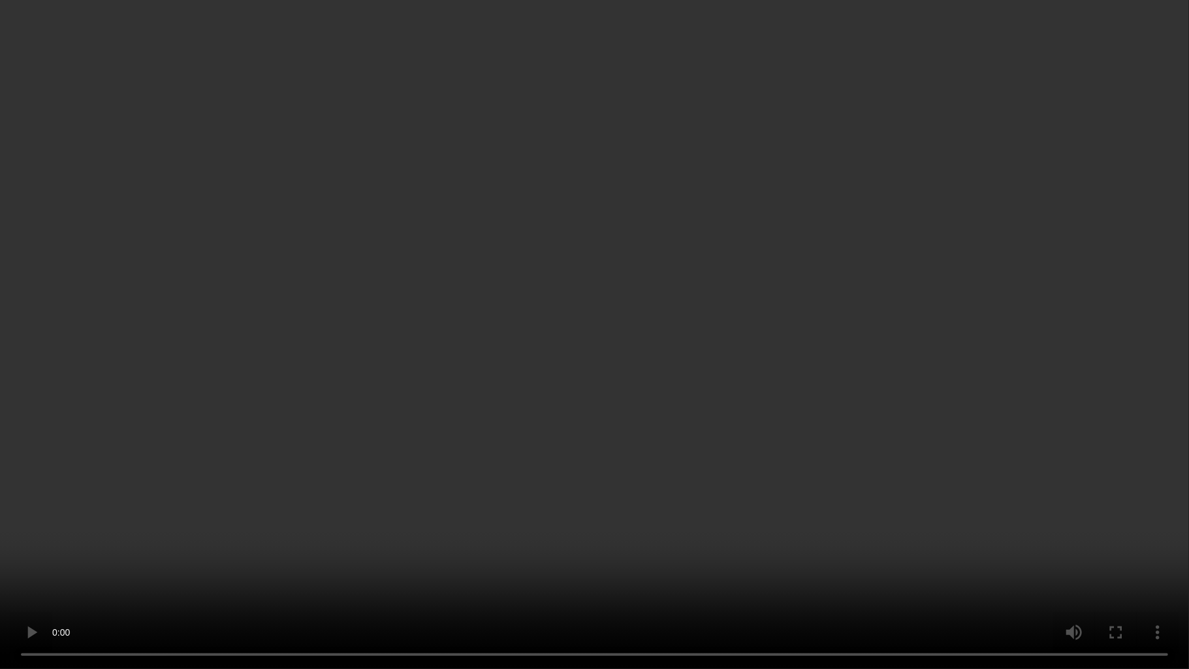
click at [763, 405] on video at bounding box center [594, 334] width 1189 height 669
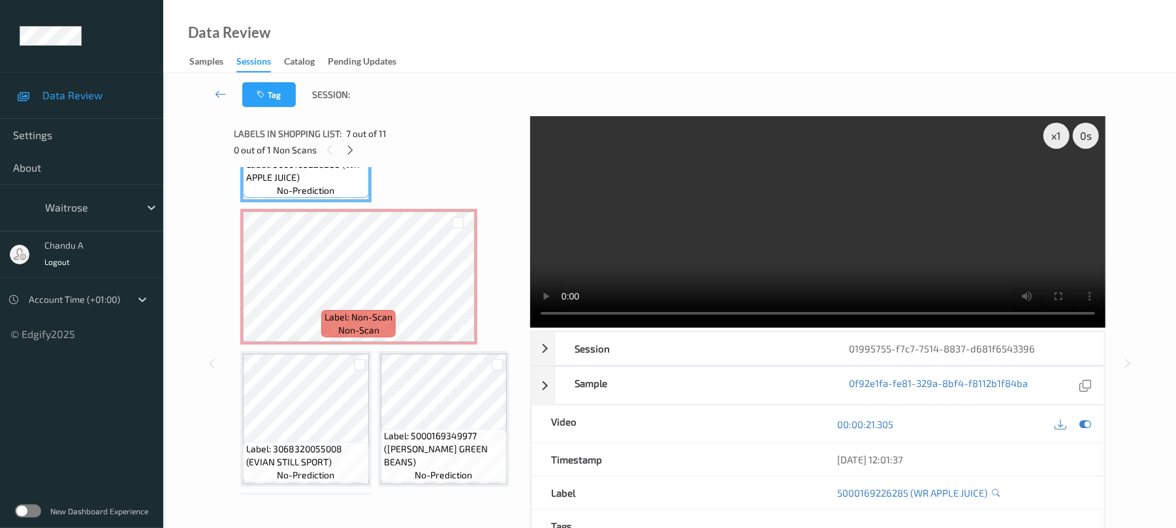
click at [852, 225] on video at bounding box center [817, 222] width 575 height 212
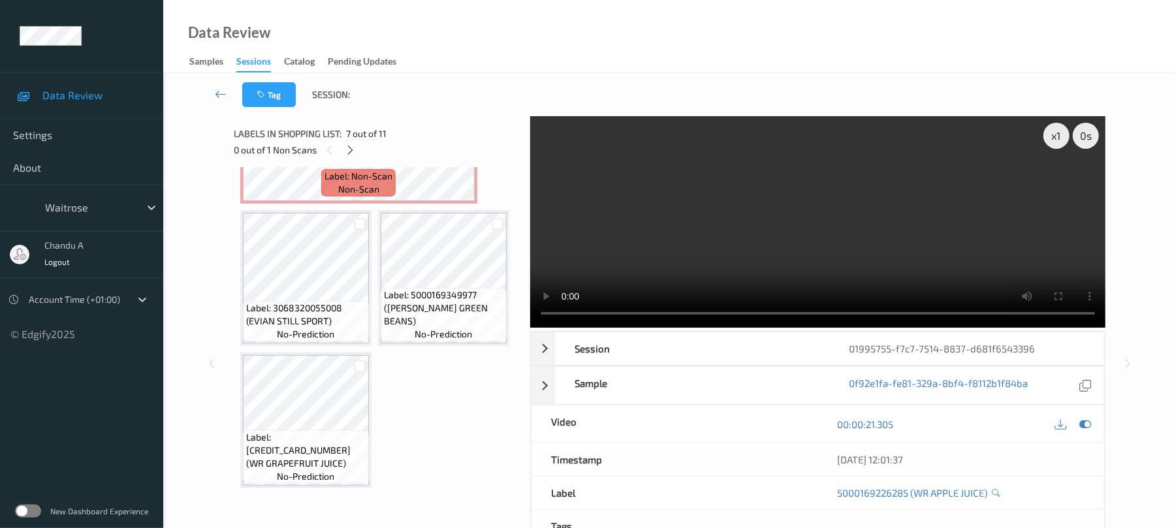
scroll to position [970, 0]
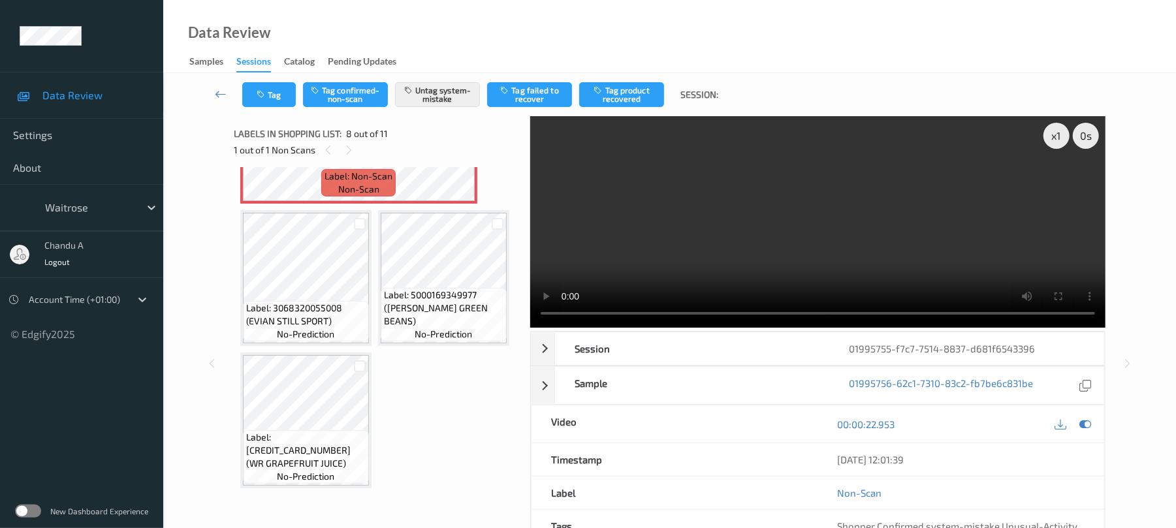
click at [455, 153] on icon at bounding box center [458, 147] width 11 height 12
click at [458, 153] on icon at bounding box center [458, 147] width 11 height 12
click at [460, 153] on icon at bounding box center [458, 147] width 11 height 12
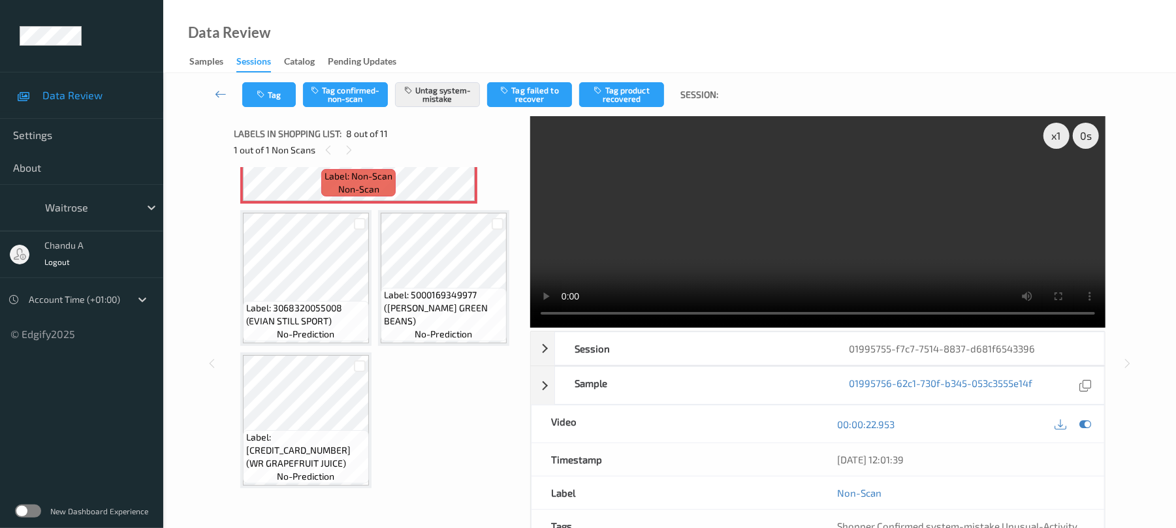
click at [460, 153] on icon at bounding box center [458, 147] width 11 height 12
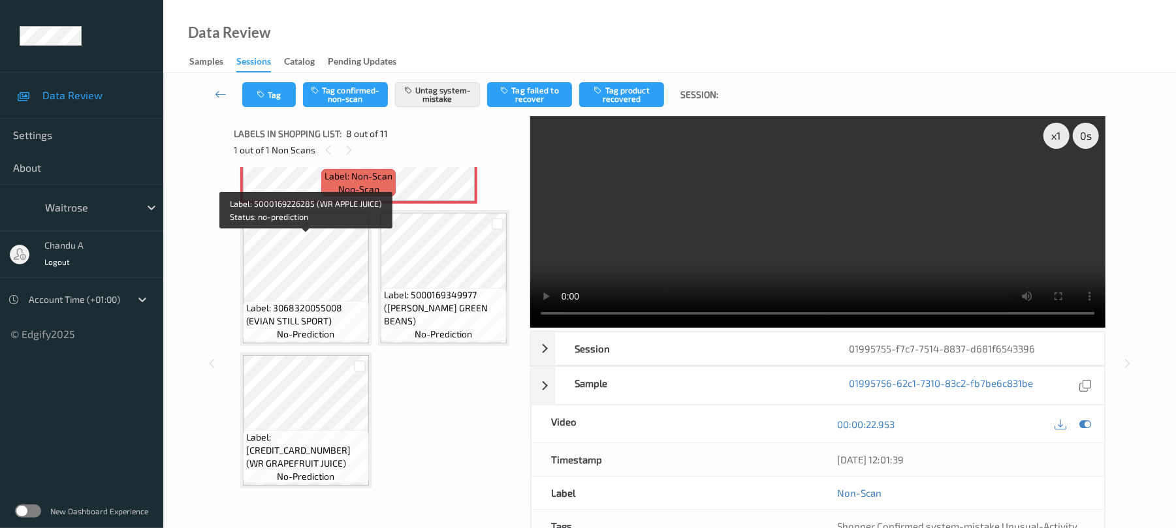
click at [283, 43] on span "Label: 5000169226285 (WR APPLE JUICE)" at bounding box center [306, 30] width 120 height 26
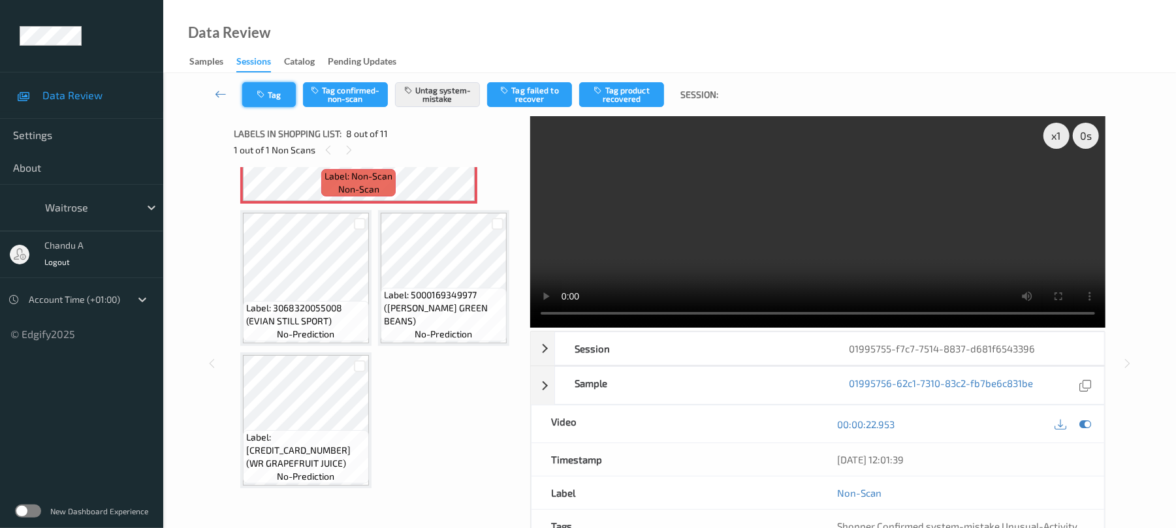
click at [274, 92] on button "Tag" at bounding box center [269, 94] width 54 height 25
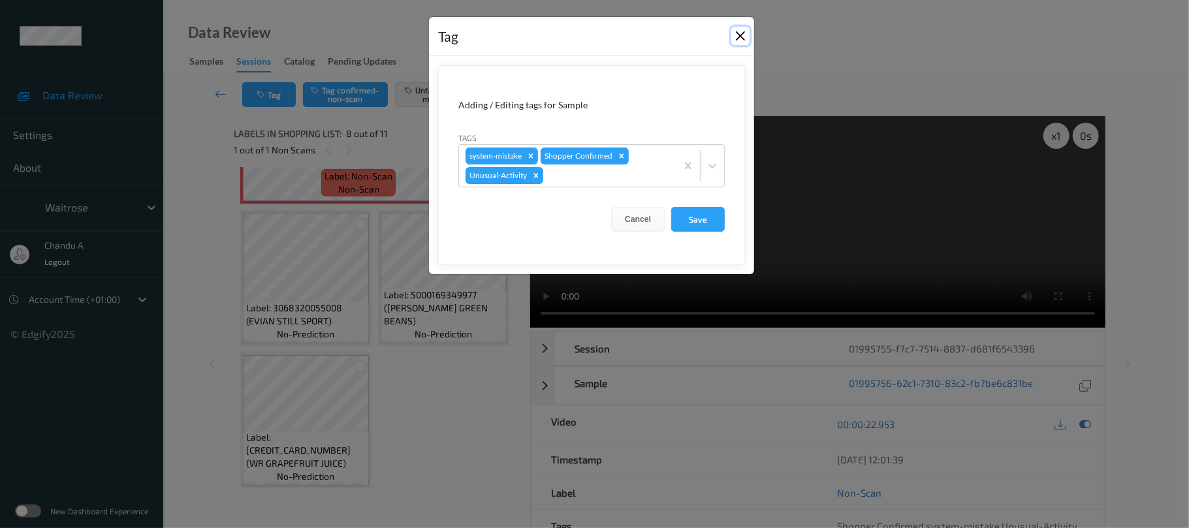
click at [735, 38] on button "Close" at bounding box center [741, 36] width 18 height 18
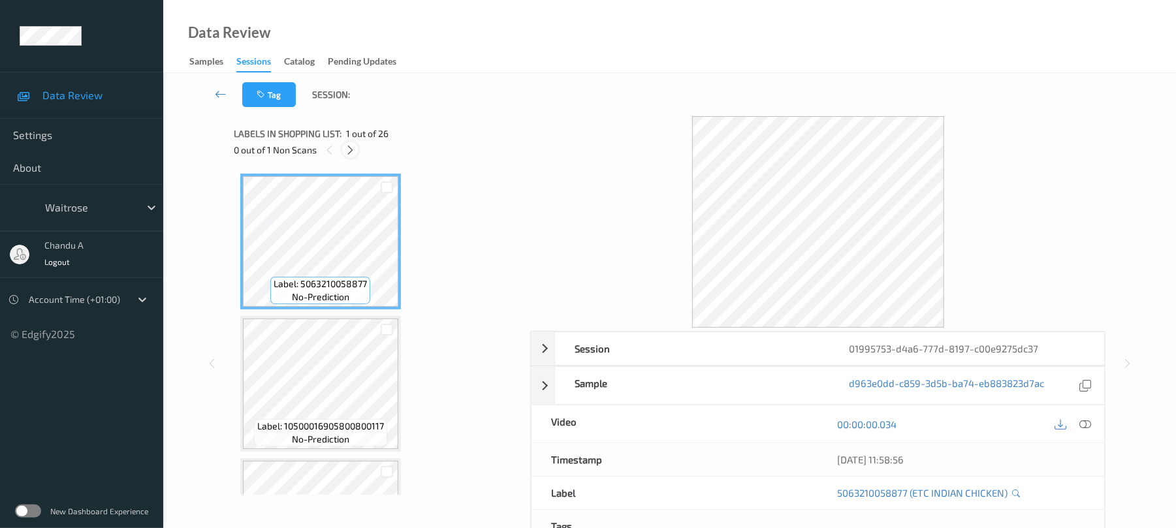
click at [347, 147] on icon at bounding box center [350, 150] width 11 height 12
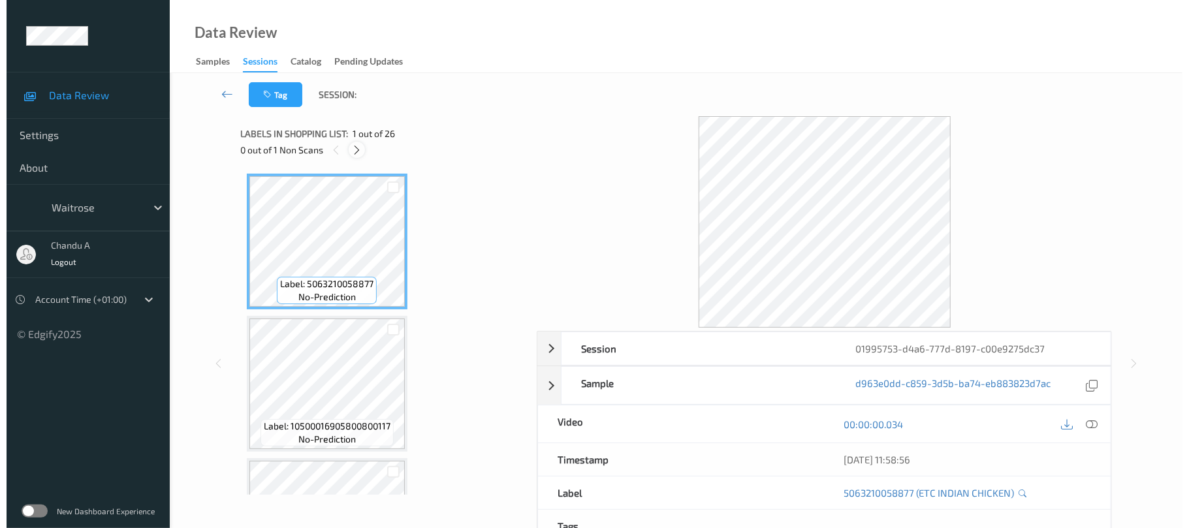
scroll to position [3381, 0]
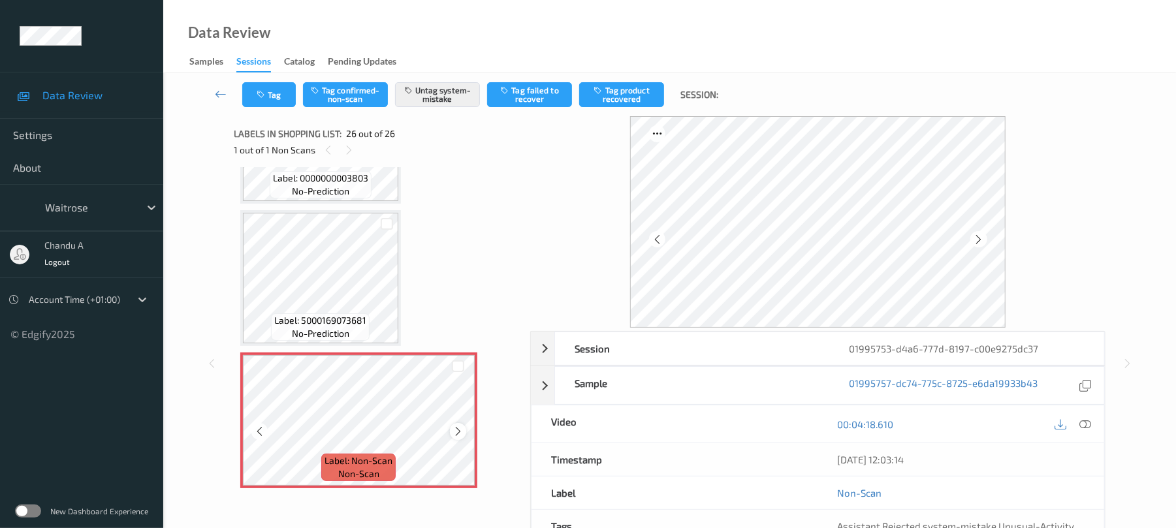
click at [456, 432] on icon at bounding box center [458, 432] width 11 height 12
click at [272, 100] on button "Tag" at bounding box center [269, 94] width 54 height 25
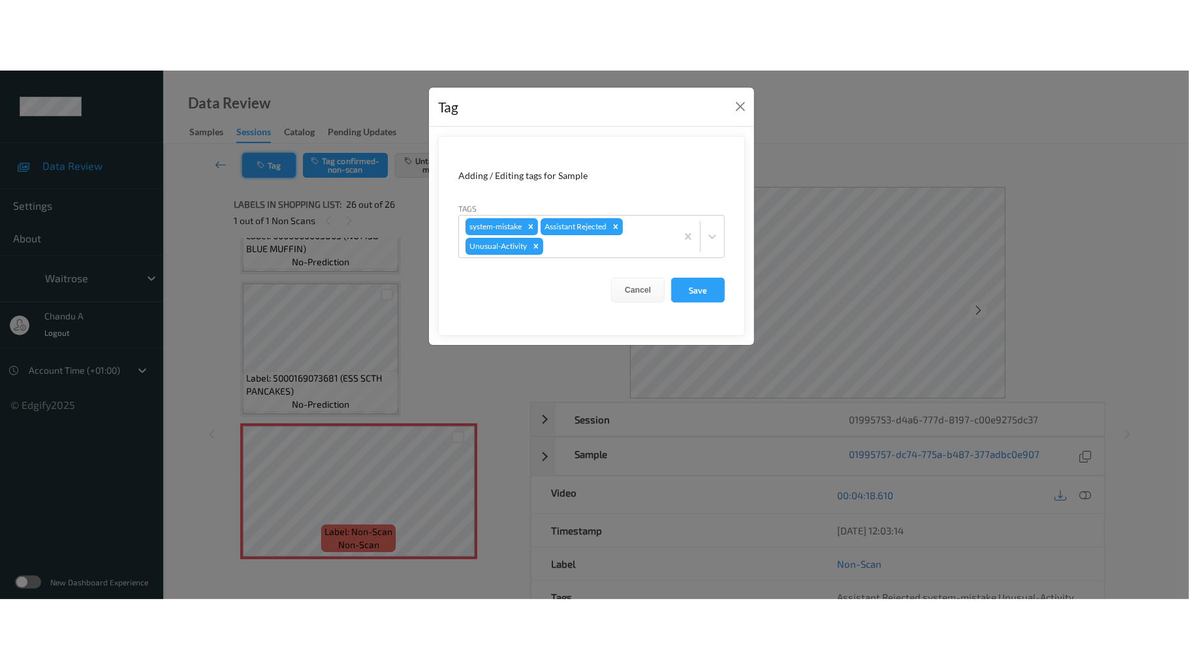
scroll to position [3368, 0]
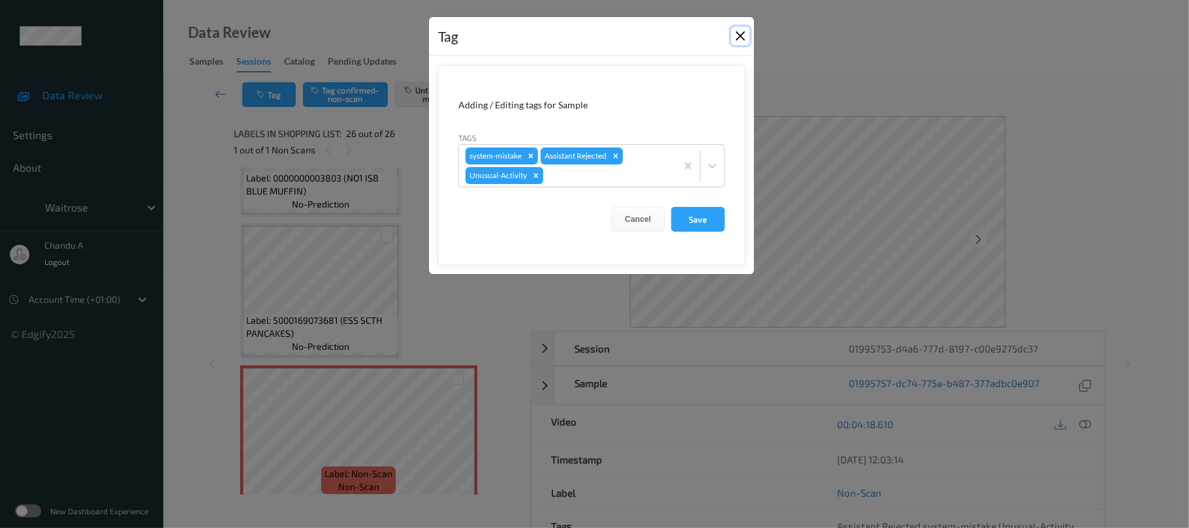
click at [732, 37] on button "Close" at bounding box center [741, 36] width 18 height 18
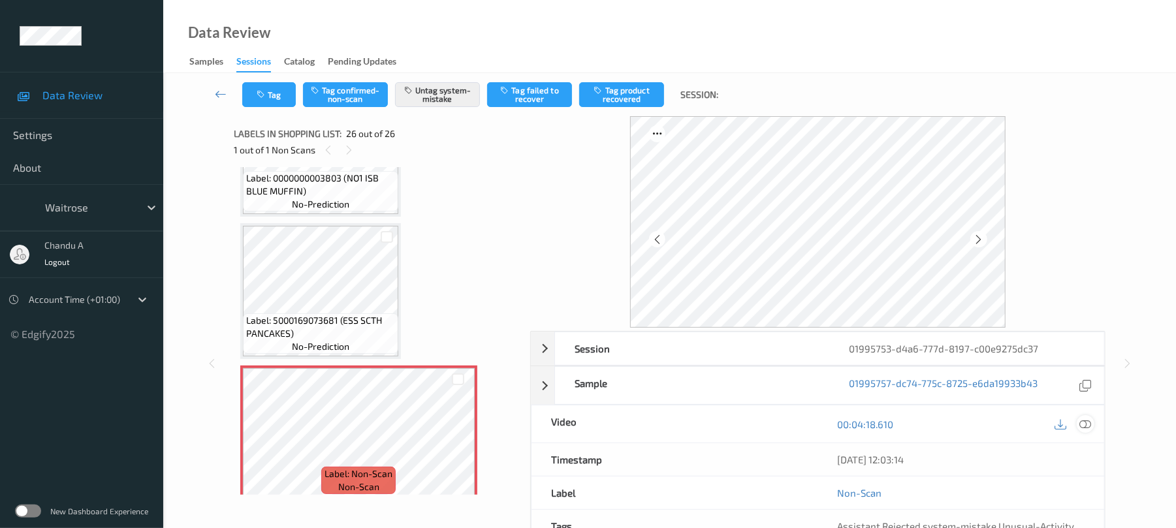
click at [1080, 423] on icon at bounding box center [1086, 425] width 12 height 12
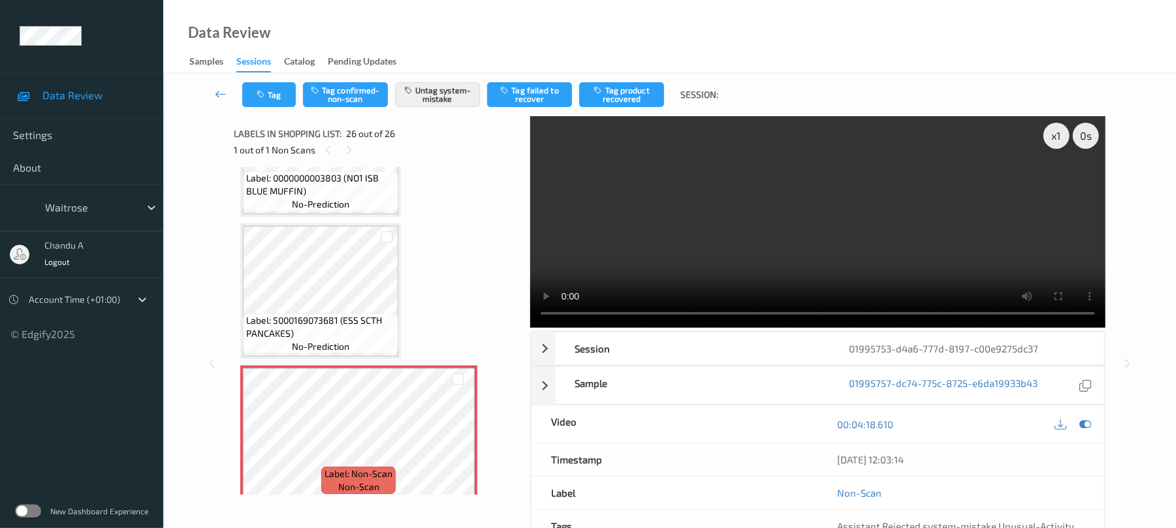
scroll to position [3240, 0]
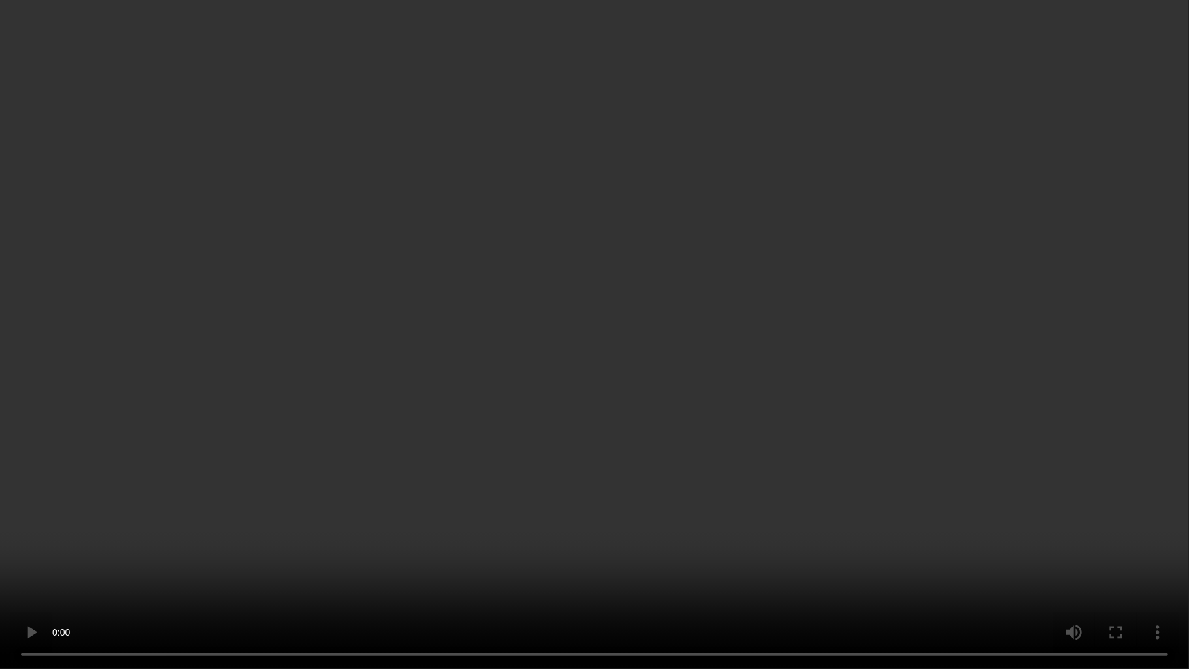
click at [570, 314] on video at bounding box center [594, 334] width 1189 height 669
drag, startPoint x: 641, startPoint y: 338, endPoint x: 658, endPoint y: 338, distance: 17.0
click at [645, 338] on video at bounding box center [594, 334] width 1189 height 669
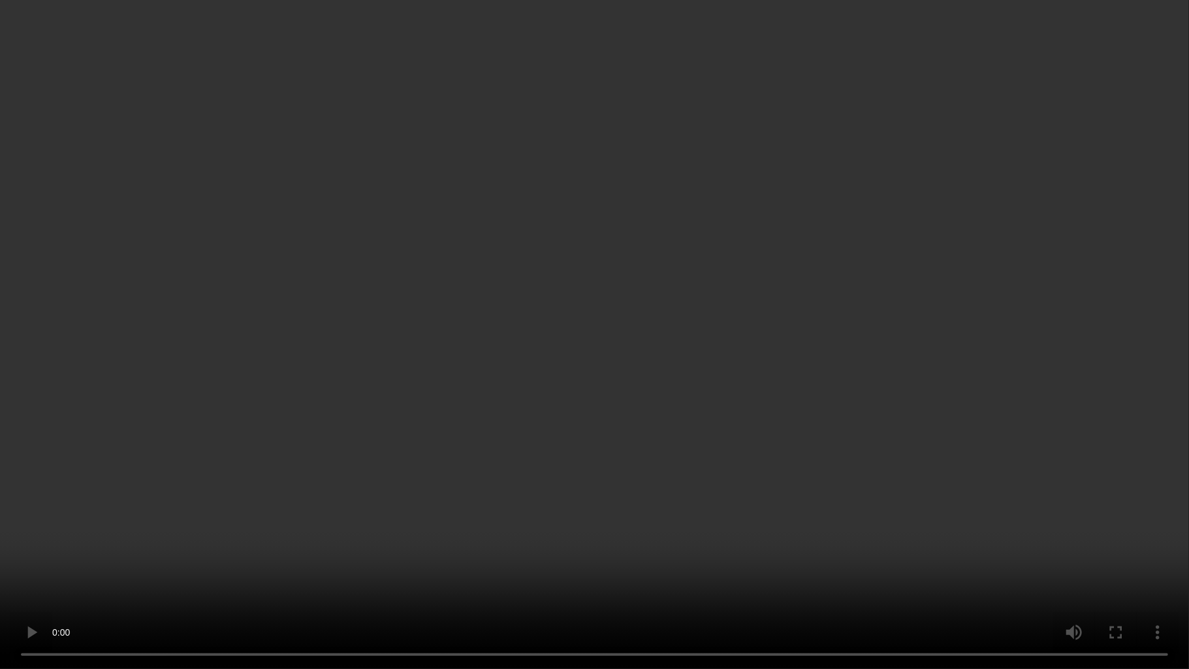
click at [497, 387] on video at bounding box center [594, 334] width 1189 height 669
click at [631, 345] on video at bounding box center [594, 334] width 1189 height 669
click at [583, 335] on video at bounding box center [594, 334] width 1189 height 669
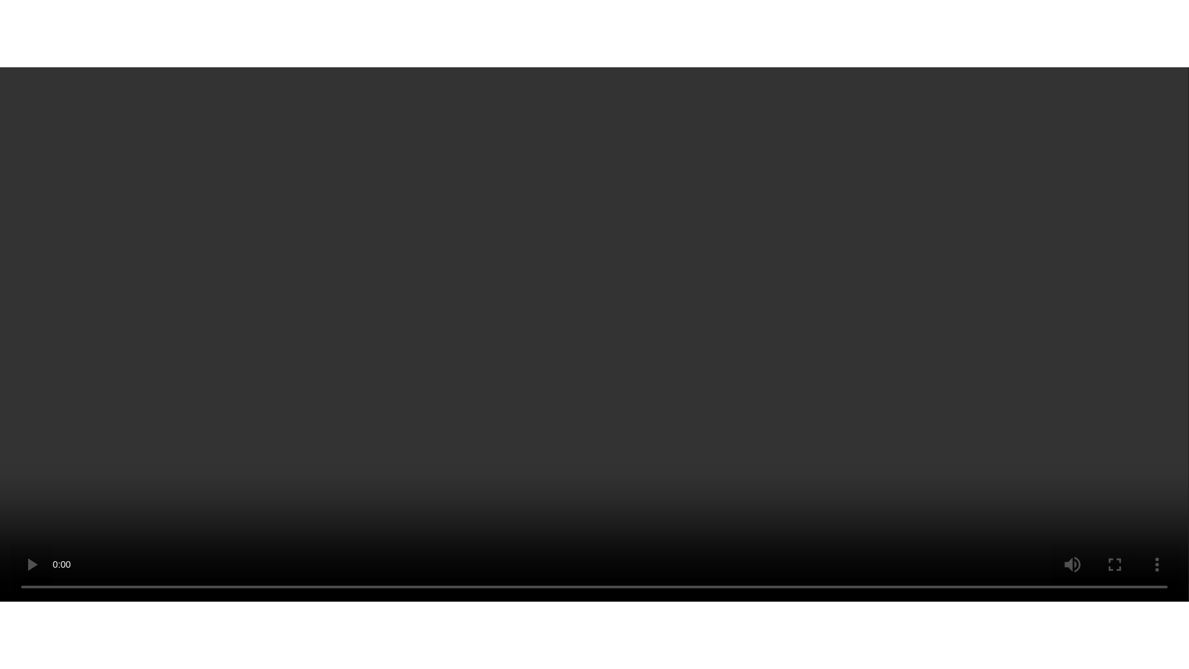
scroll to position [3381, 0]
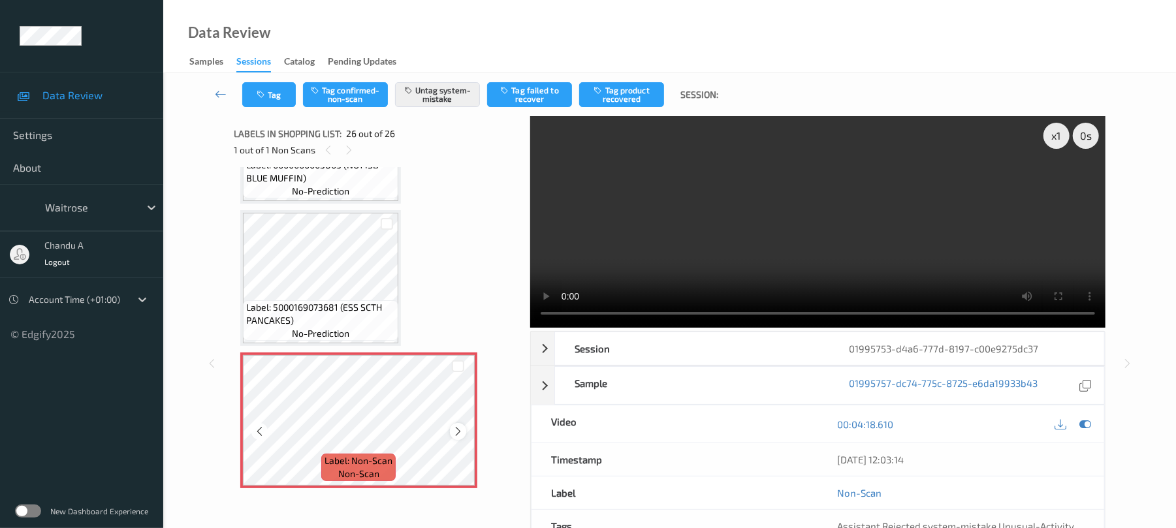
click at [453, 429] on icon at bounding box center [458, 432] width 11 height 12
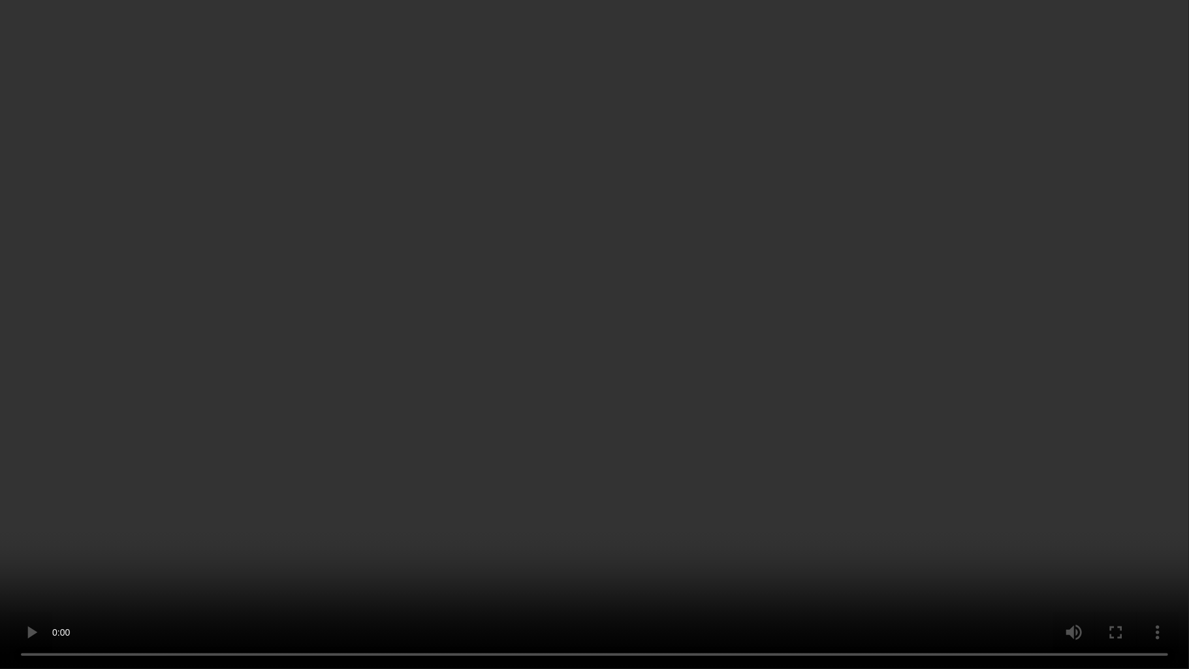
click at [781, 391] on video at bounding box center [594, 334] width 1189 height 669
click at [816, 367] on video at bounding box center [594, 334] width 1189 height 669
drag, startPoint x: 816, startPoint y: 367, endPoint x: 816, endPoint y: 262, distance: 105.2
click at [816, 367] on video at bounding box center [594, 334] width 1189 height 669
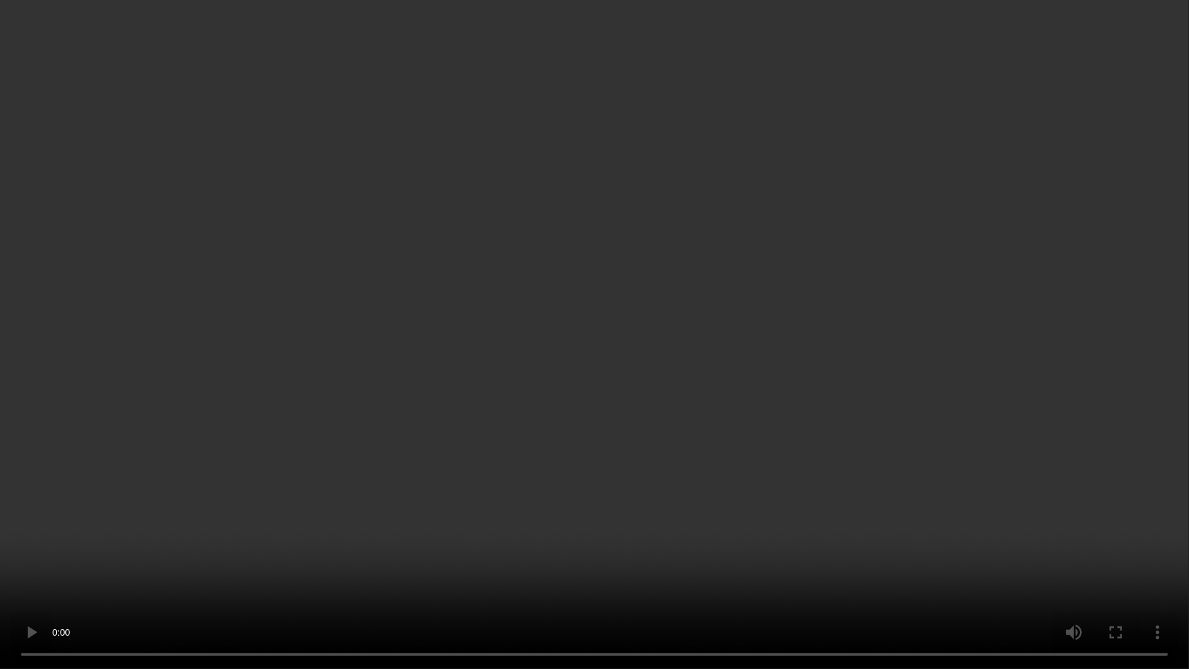
click at [573, 440] on video at bounding box center [594, 334] width 1189 height 669
click at [594, 297] on video at bounding box center [594, 334] width 1189 height 669
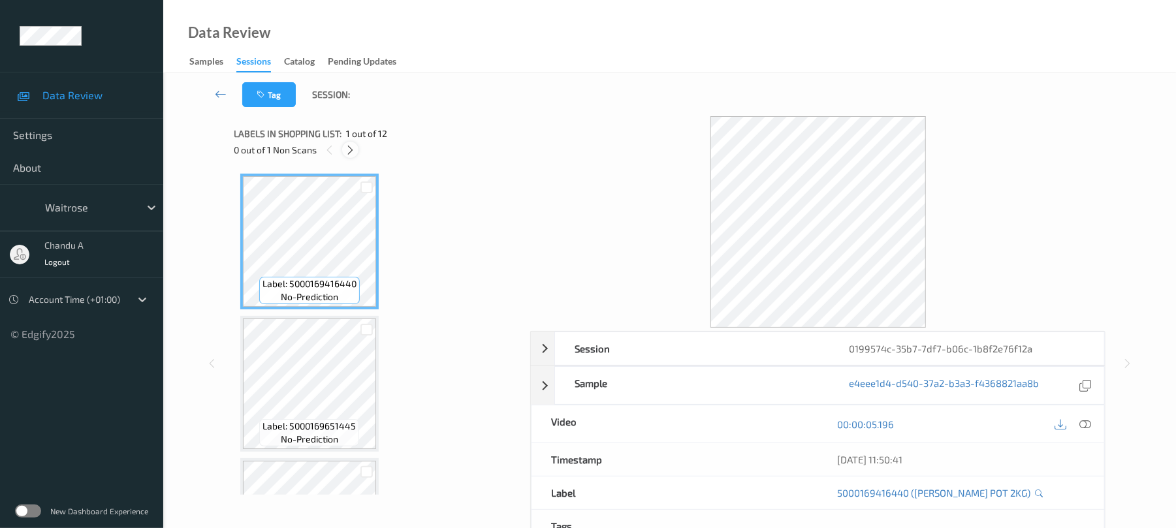
click at [353, 147] on icon at bounding box center [350, 150] width 11 height 12
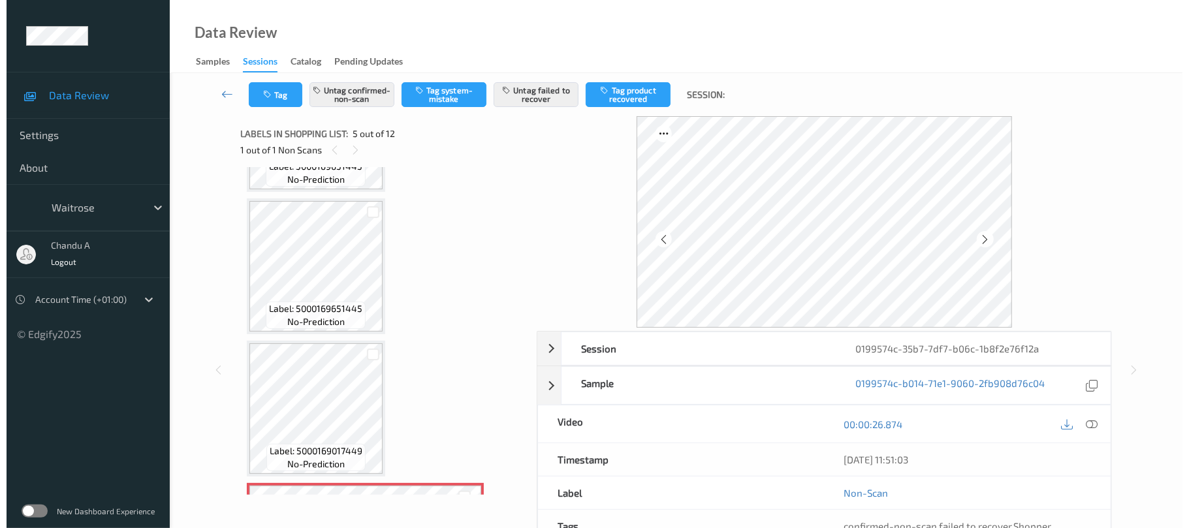
scroll to position [259, 0]
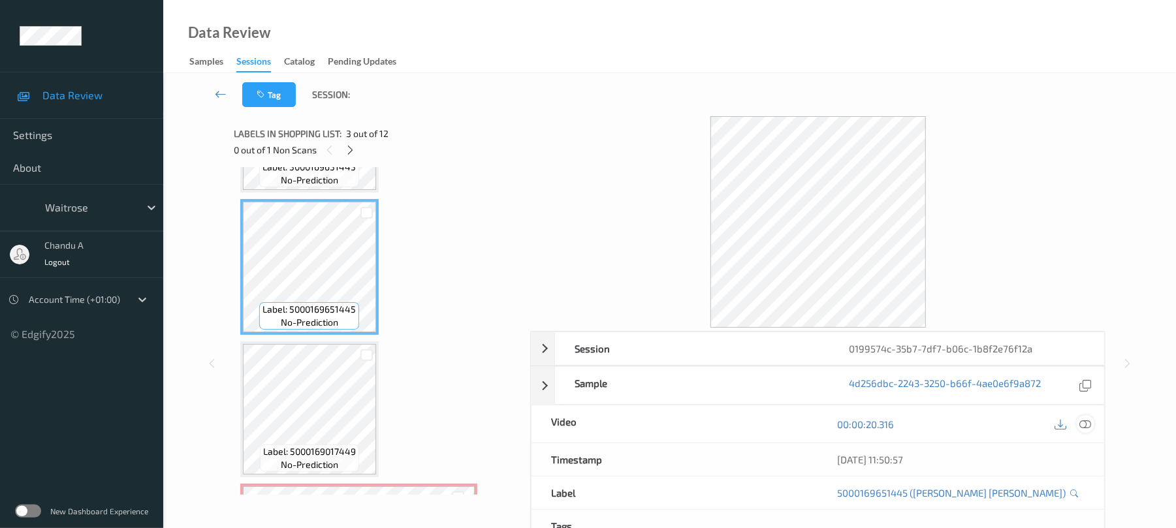
click at [1083, 423] on icon at bounding box center [1086, 425] width 12 height 12
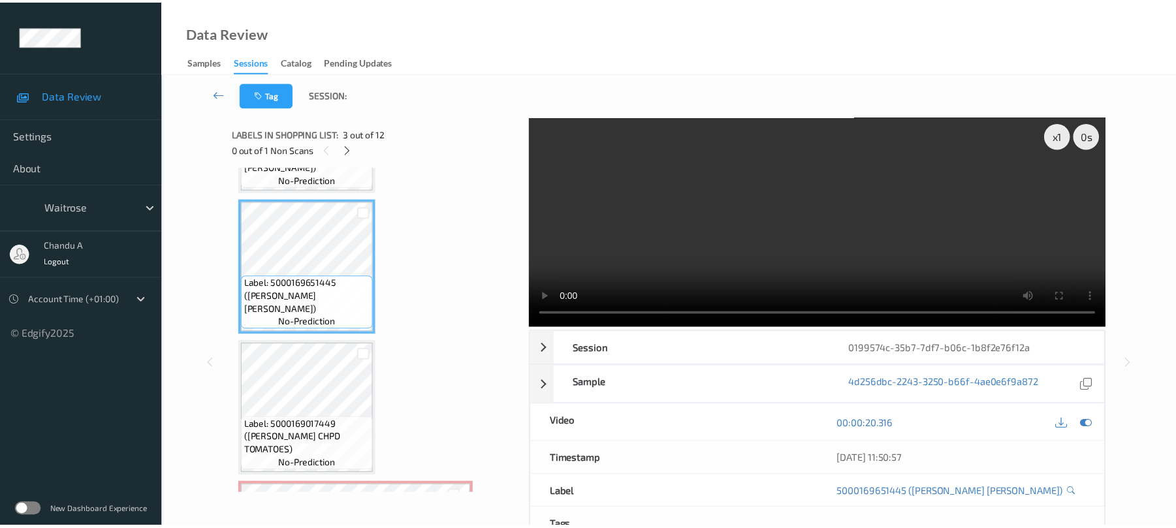
scroll to position [246, 0]
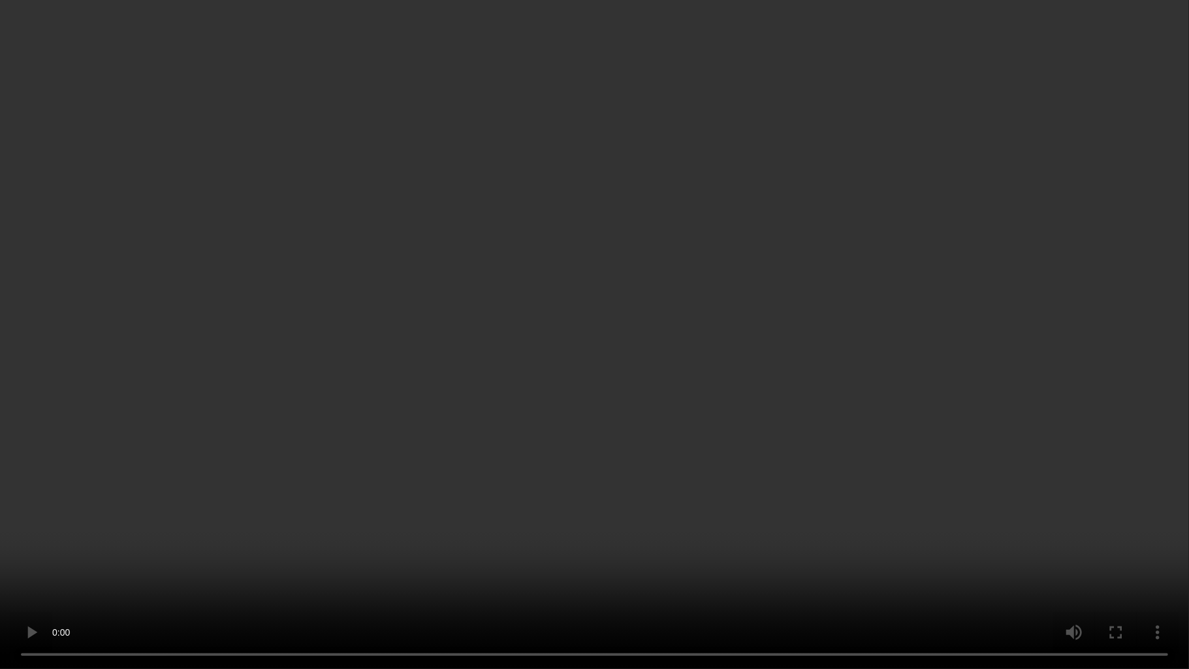
click at [875, 338] on video at bounding box center [594, 334] width 1189 height 669
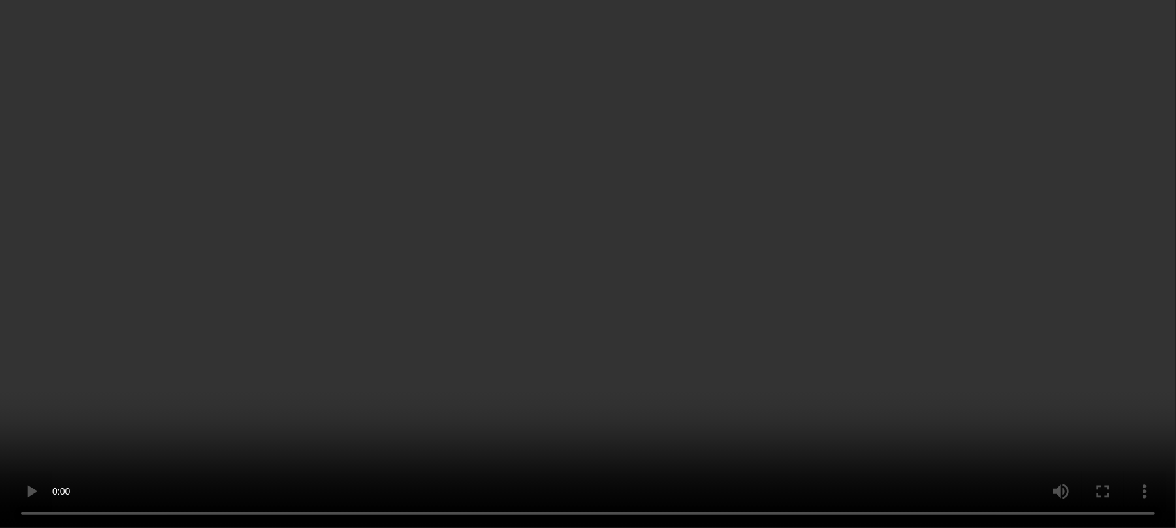
scroll to position [523, 0]
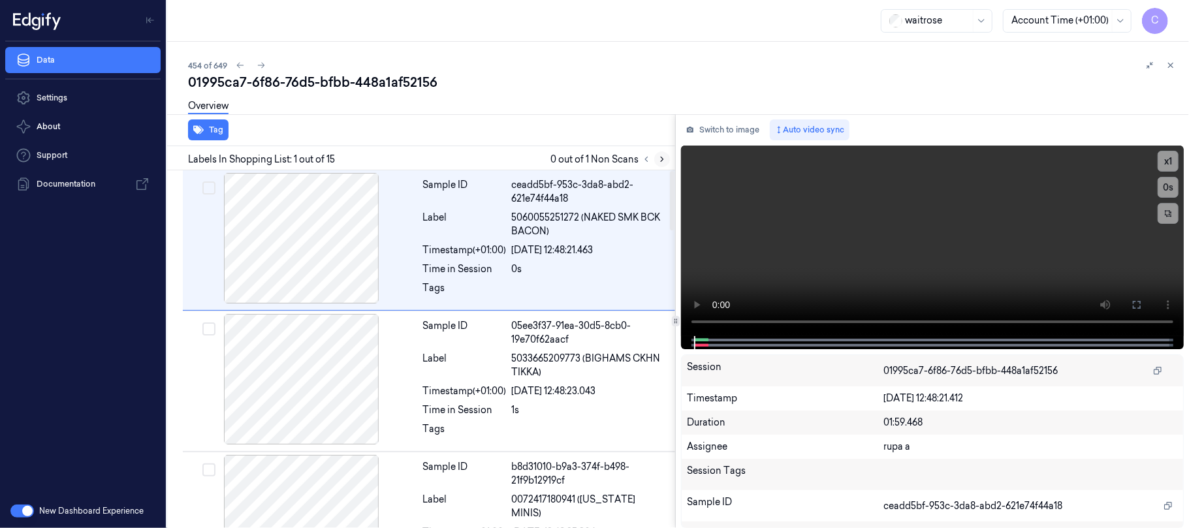
click at [662, 159] on icon at bounding box center [662, 159] width 9 height 9
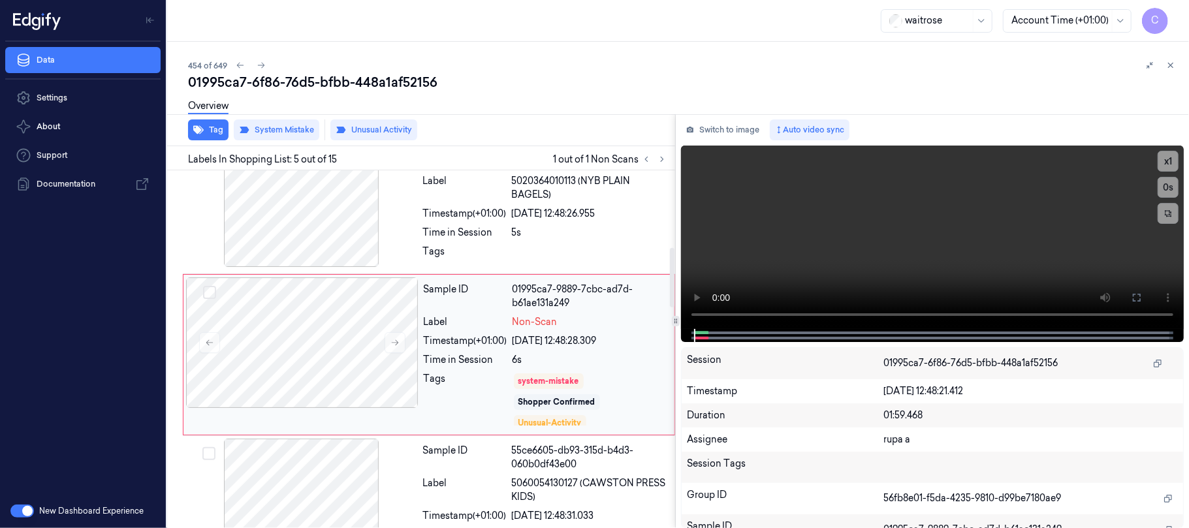
scroll to position [463, 0]
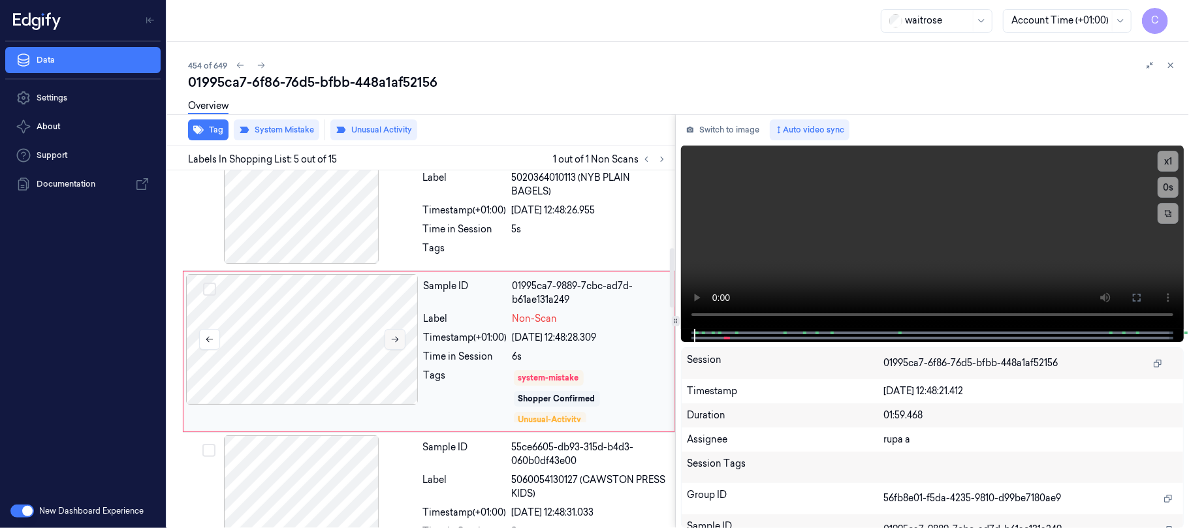
click at [395, 335] on icon at bounding box center [395, 339] width 9 height 9
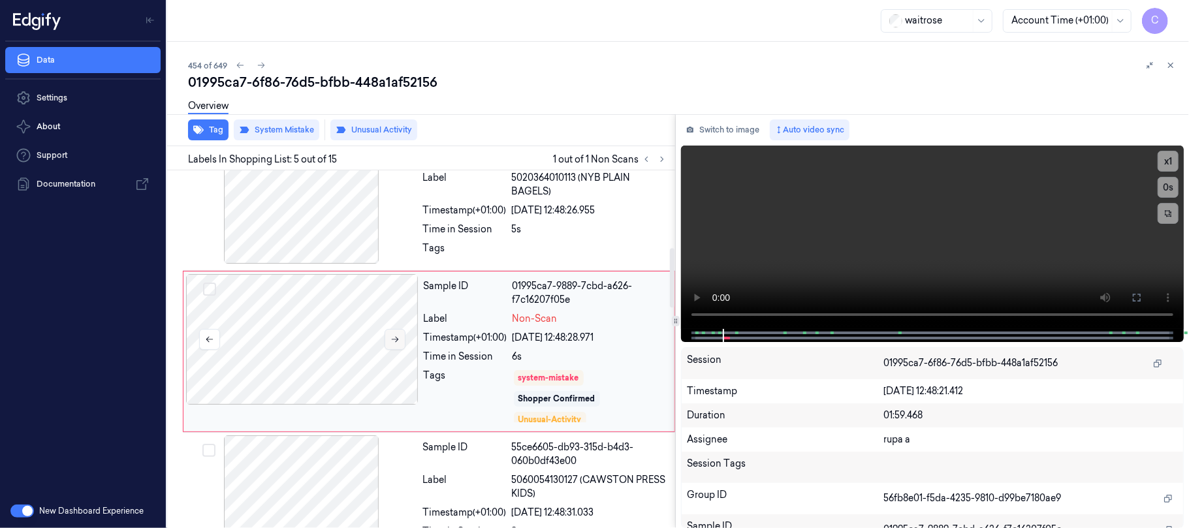
click at [395, 335] on icon at bounding box center [395, 339] width 9 height 9
click at [397, 330] on button at bounding box center [395, 339] width 21 height 21
click at [396, 330] on button at bounding box center [395, 339] width 21 height 21
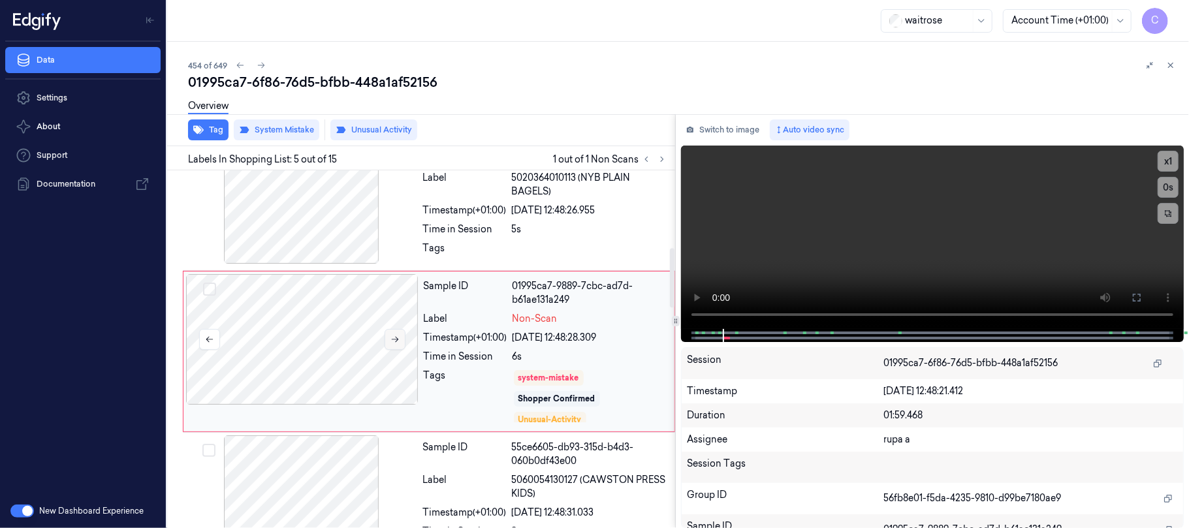
click at [396, 330] on button at bounding box center [395, 339] width 21 height 21
click at [259, 221] on div at bounding box center [301, 198] width 233 height 131
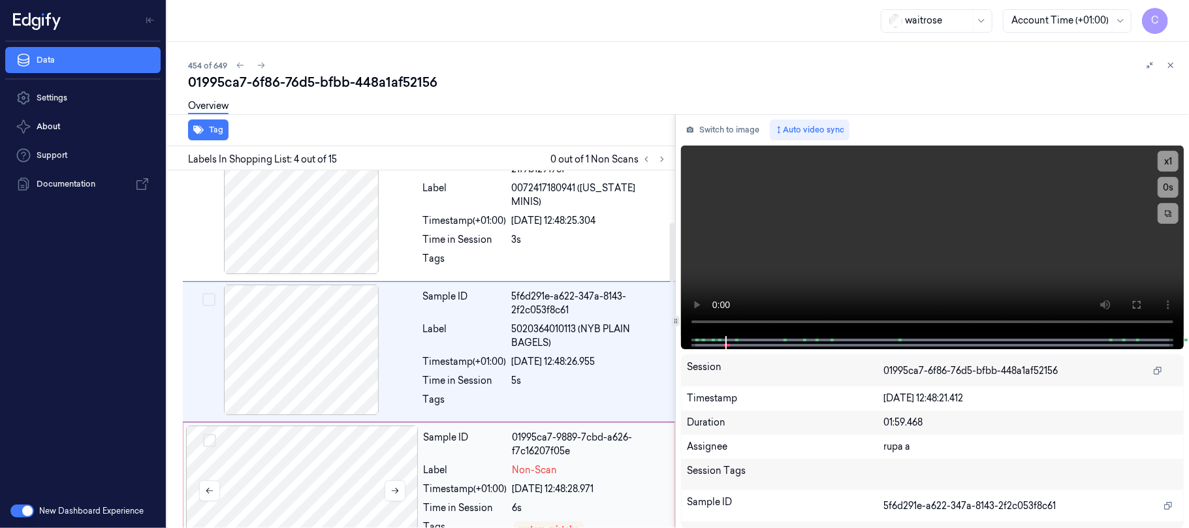
click at [334, 448] on div at bounding box center [302, 491] width 233 height 131
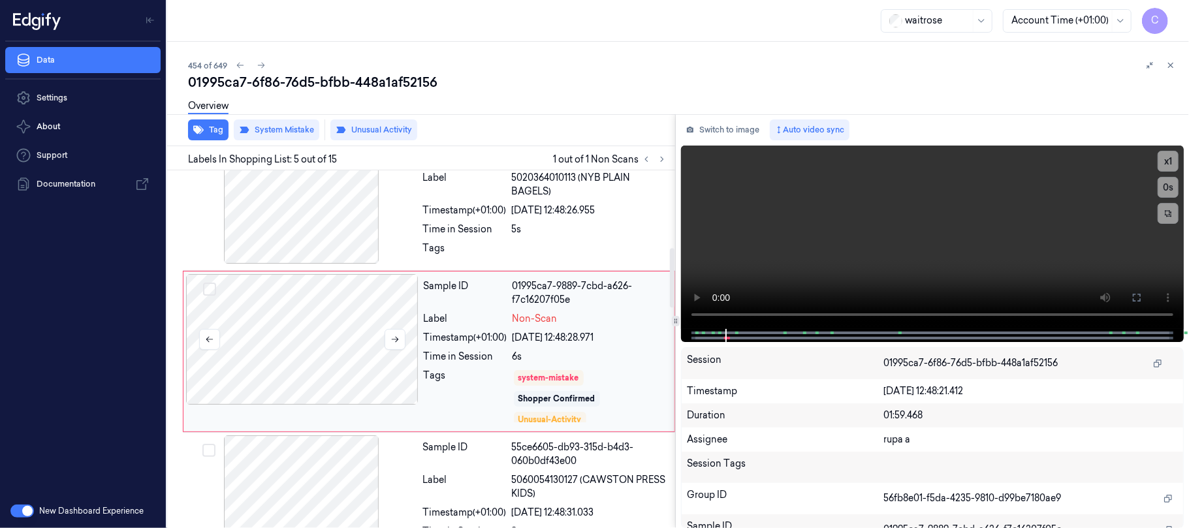
scroll to position [550, 0]
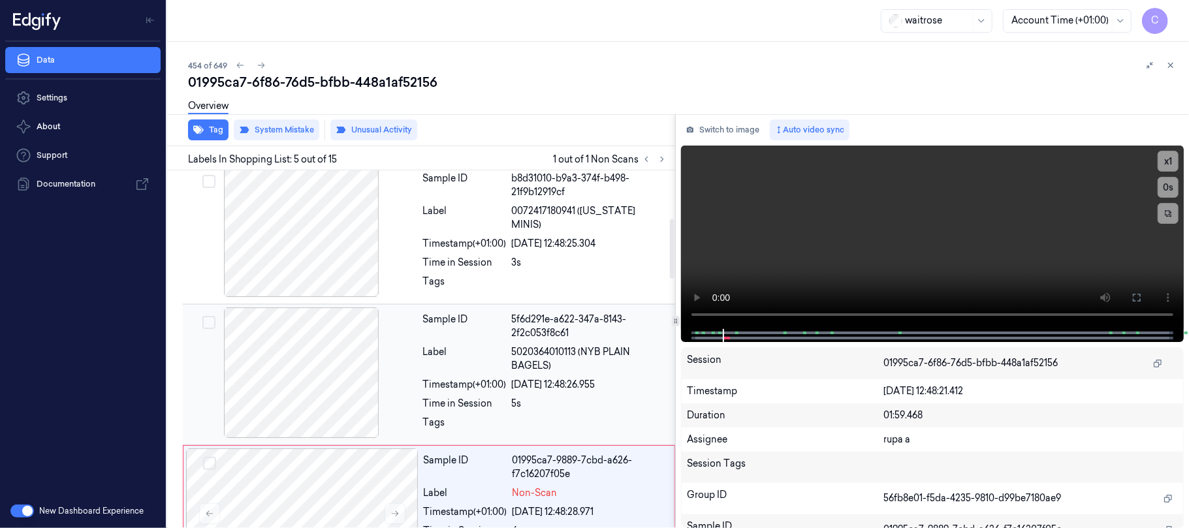
click at [294, 357] on div at bounding box center [301, 373] width 233 height 131
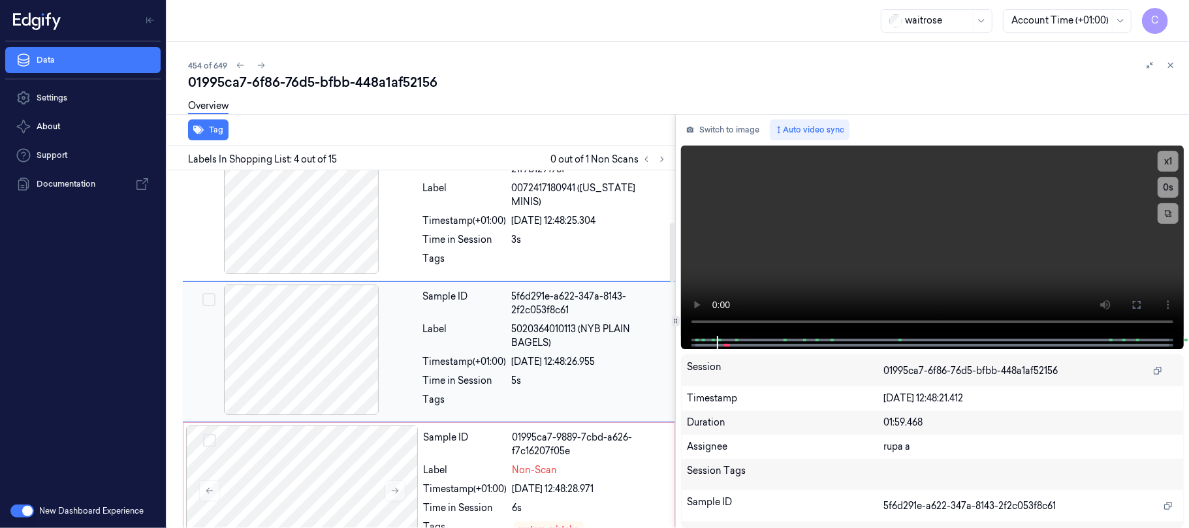
scroll to position [398, 0]
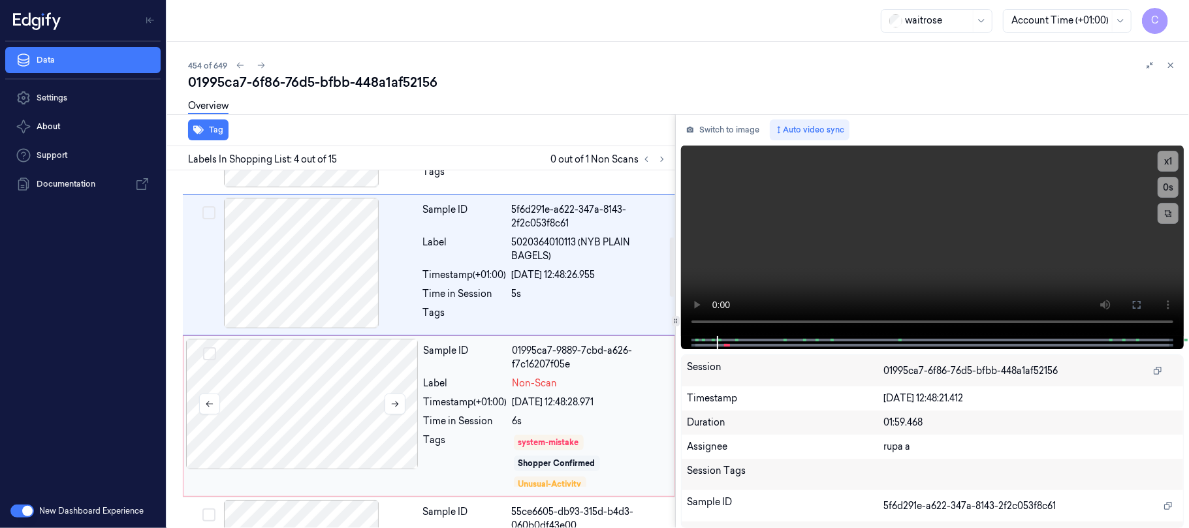
click at [291, 404] on div at bounding box center [302, 404] width 233 height 131
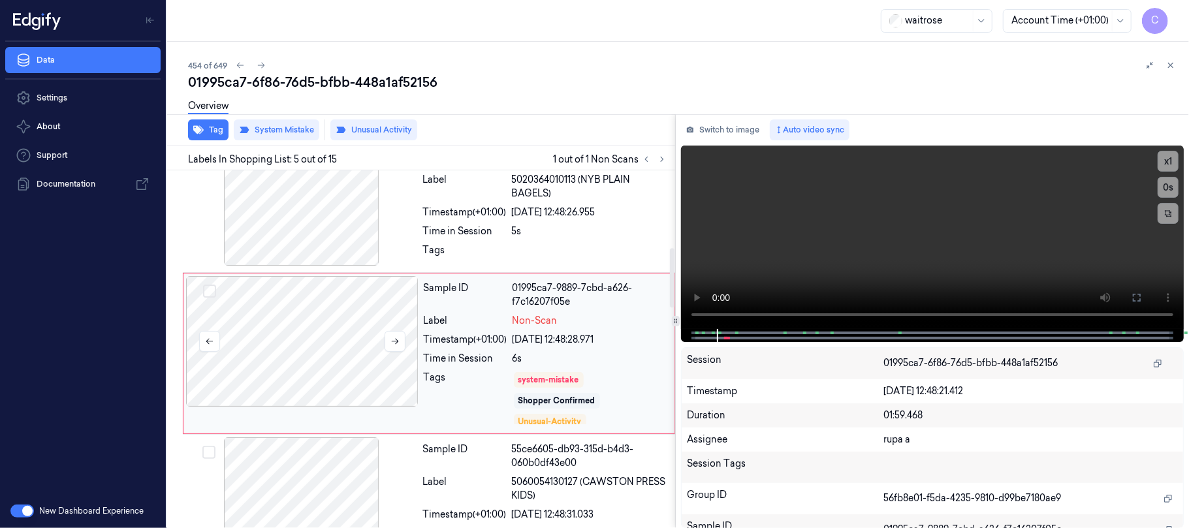
scroll to position [463, 0]
click at [221, 127] on button "Tag" at bounding box center [208, 130] width 40 height 21
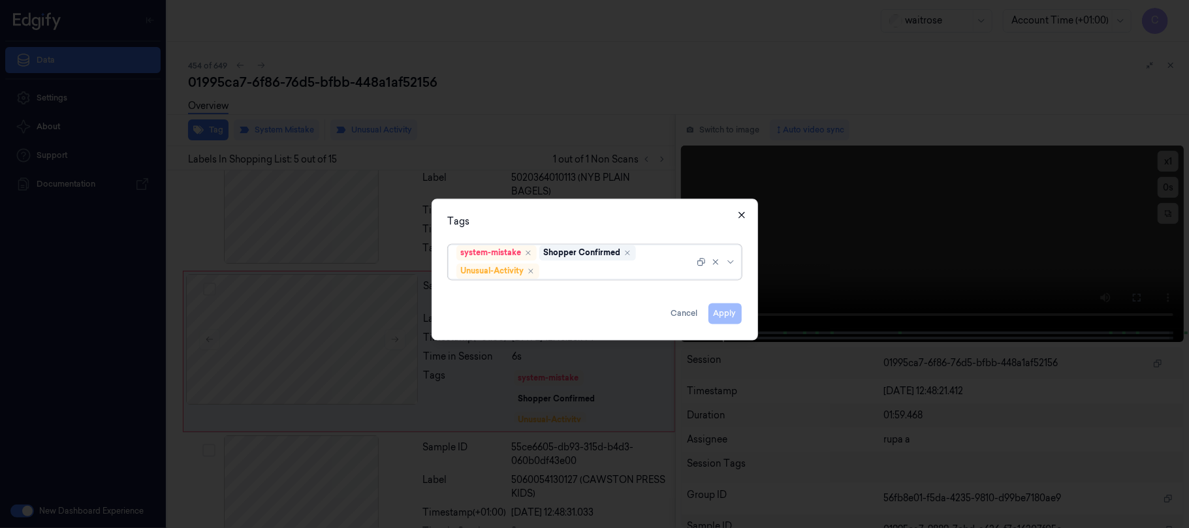
click at [737, 214] on icon "button" at bounding box center [742, 215] width 10 height 10
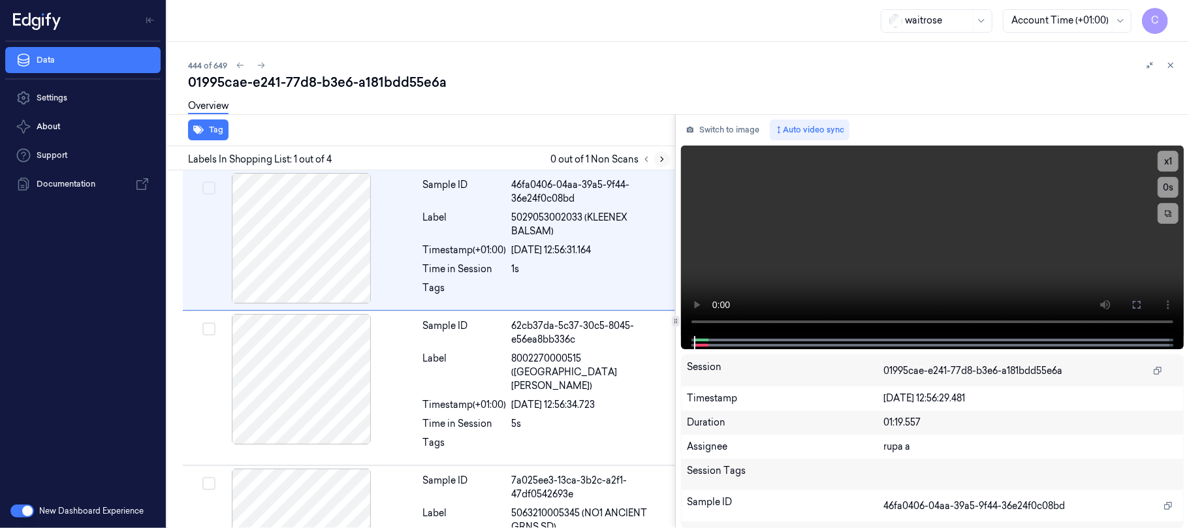
click at [659, 159] on icon at bounding box center [662, 159] width 9 height 9
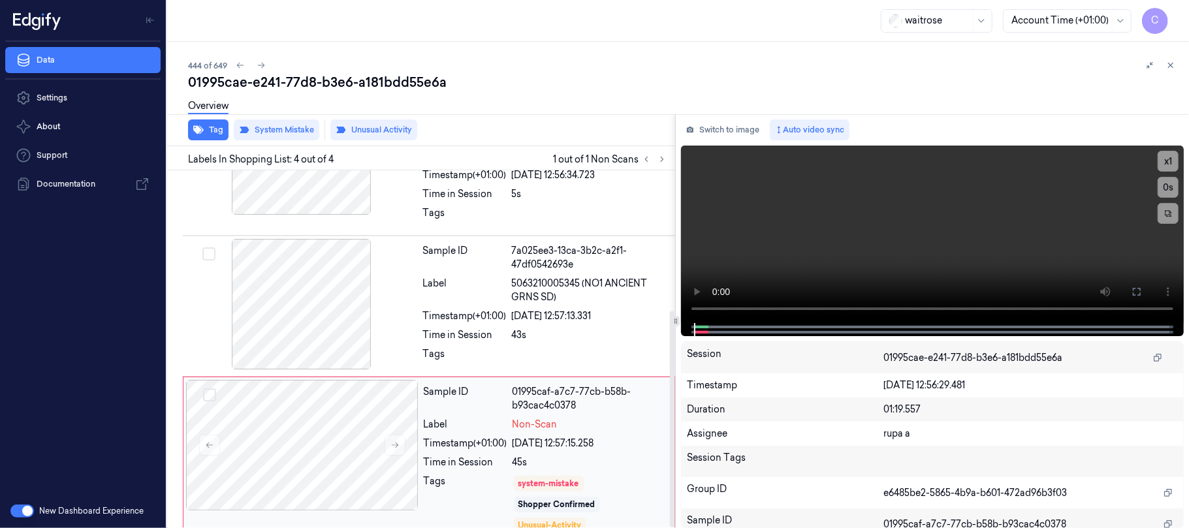
scroll to position [231, 0]
click at [393, 440] on icon at bounding box center [395, 444] width 9 height 9
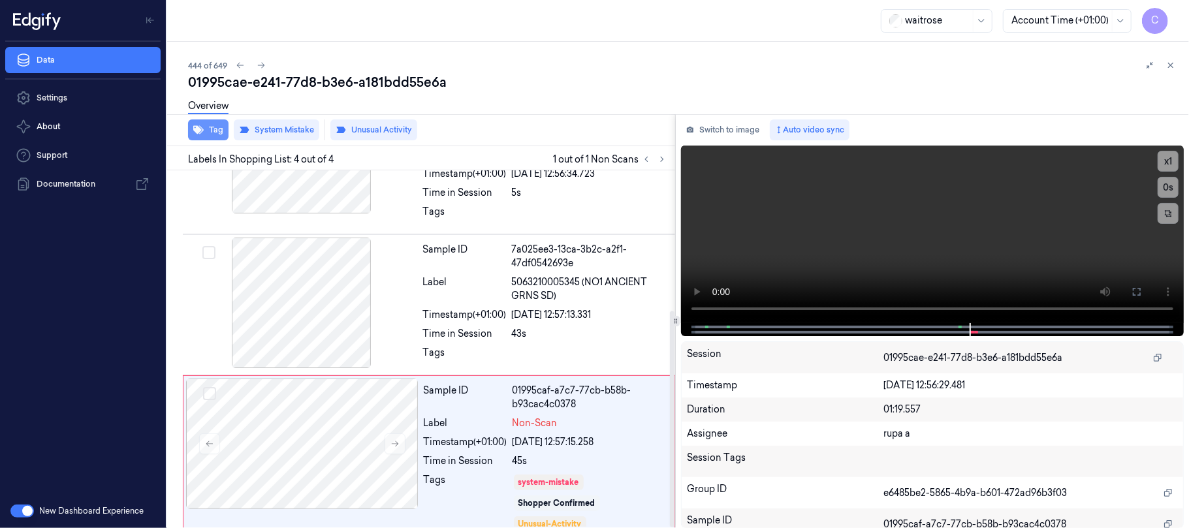
click at [202, 128] on icon "button" at bounding box center [198, 130] width 10 height 10
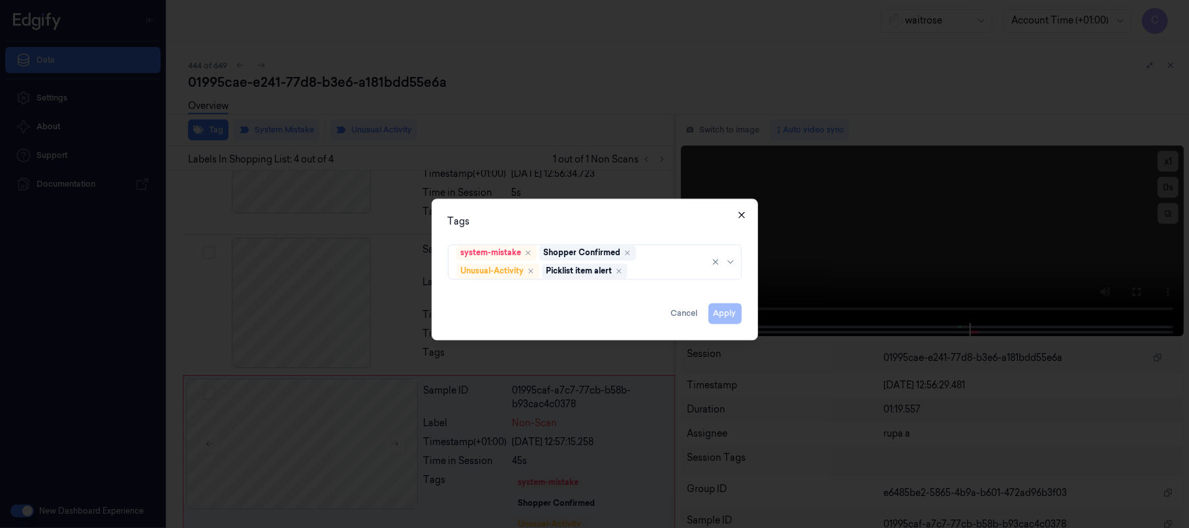
click at [743, 212] on icon "button" at bounding box center [742, 215] width 6 height 6
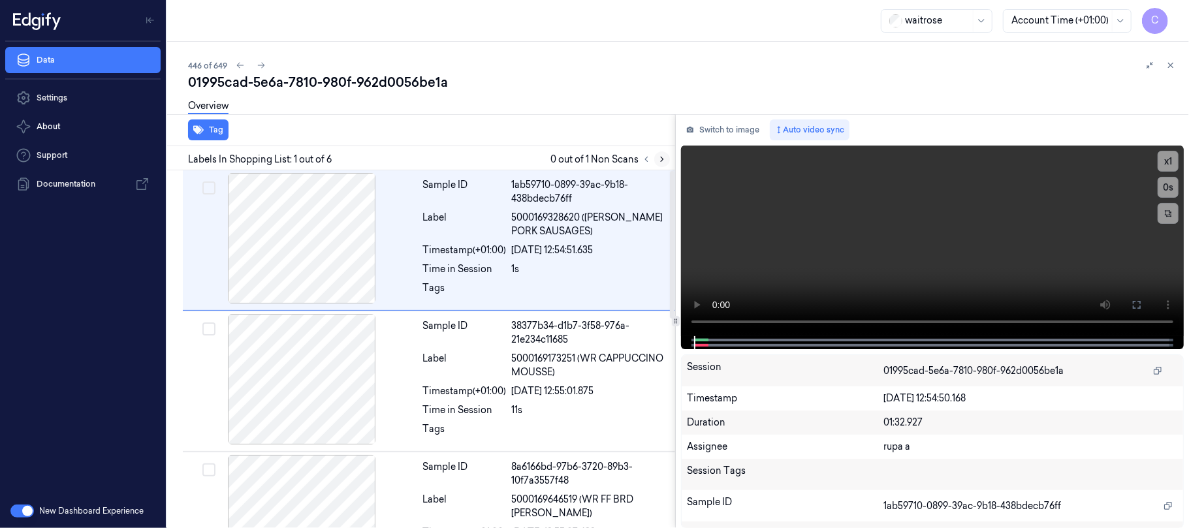
click at [662, 159] on icon at bounding box center [662, 159] width 9 height 9
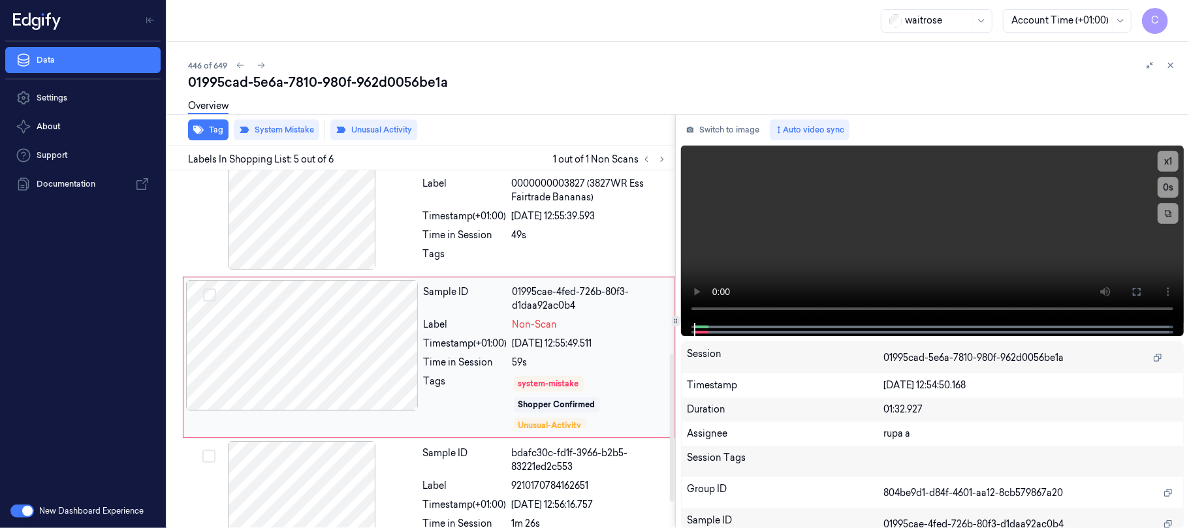
scroll to position [463, 0]
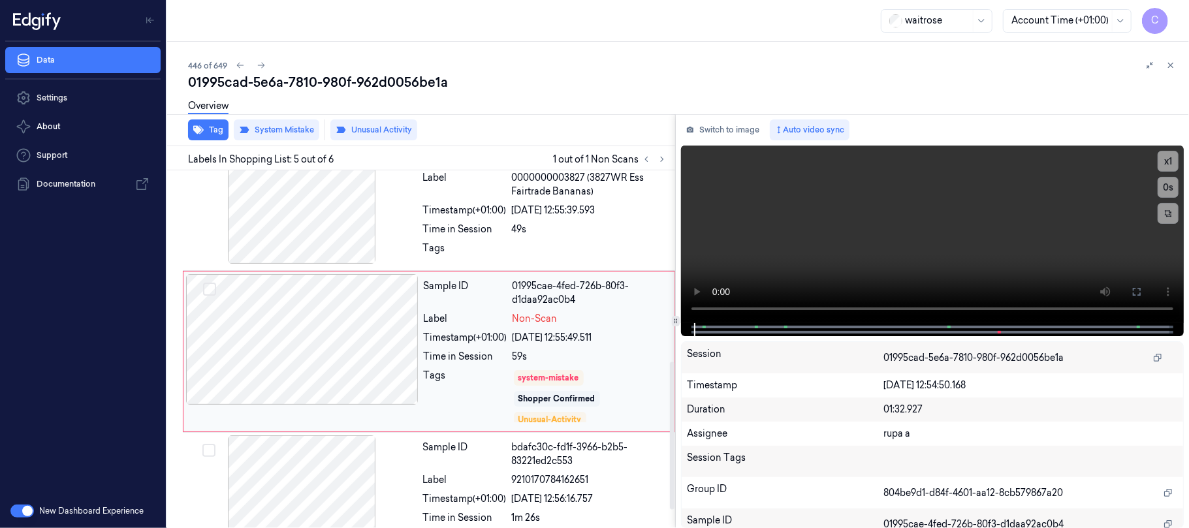
click at [364, 351] on div at bounding box center [302, 339] width 233 height 131
click at [206, 132] on button "Tag" at bounding box center [208, 130] width 40 height 21
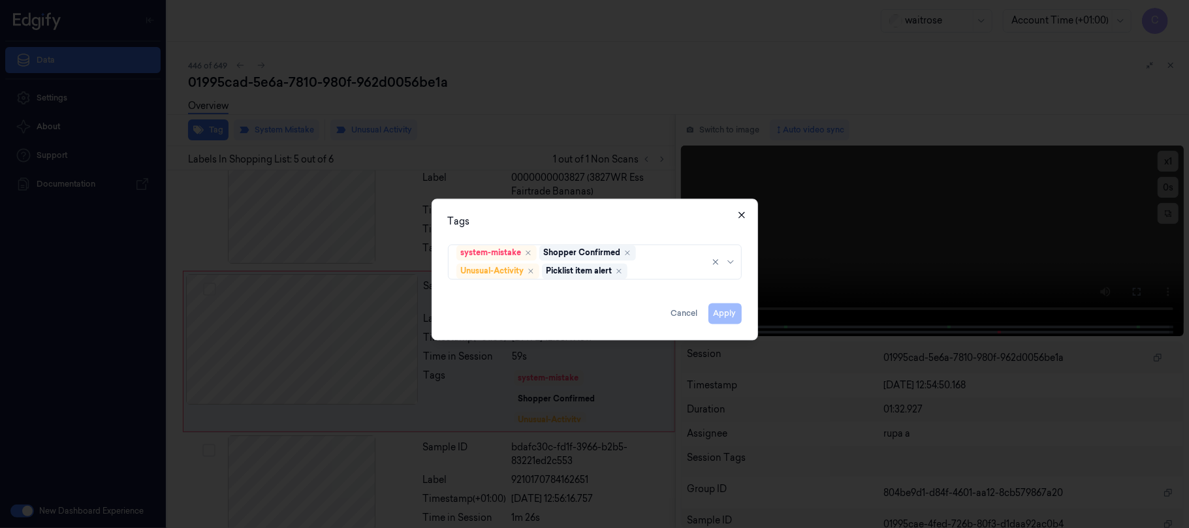
click at [741, 215] on icon "button" at bounding box center [742, 215] width 6 height 6
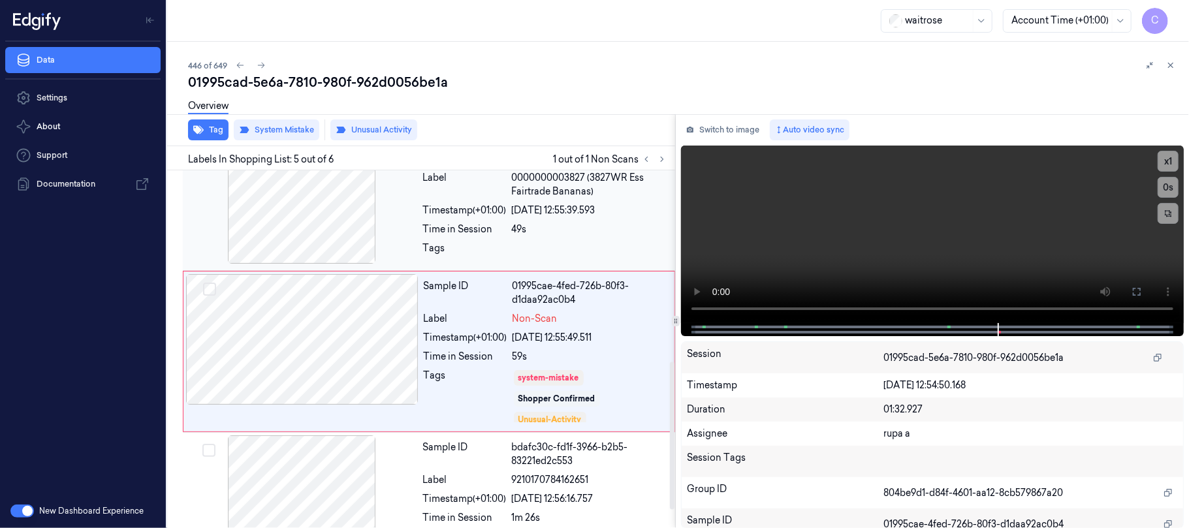
click at [317, 212] on div at bounding box center [301, 198] width 233 height 131
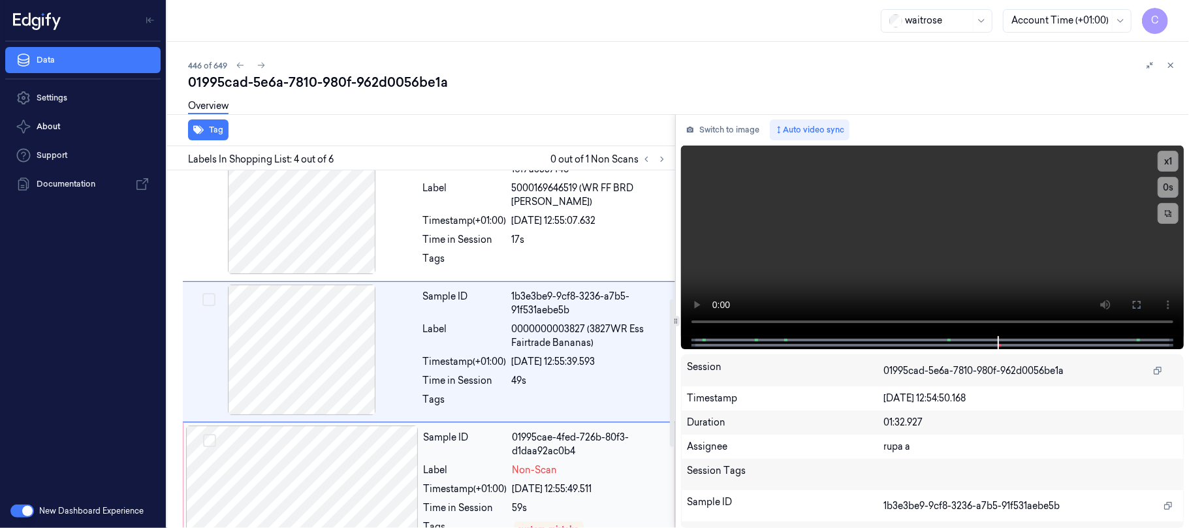
click at [346, 466] on div at bounding box center [302, 491] width 233 height 131
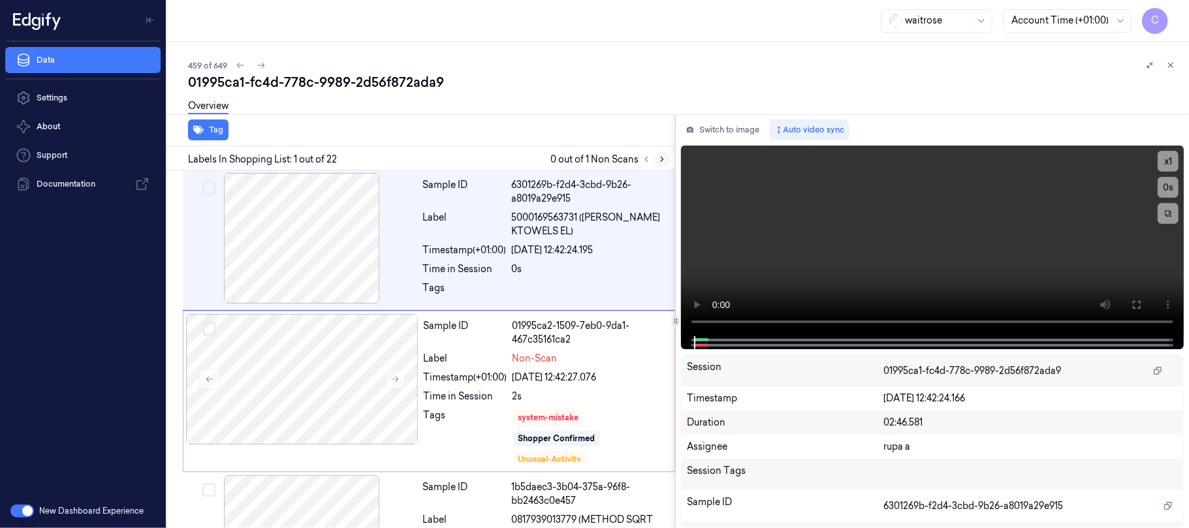
click at [662, 159] on icon at bounding box center [662, 159] width 9 height 9
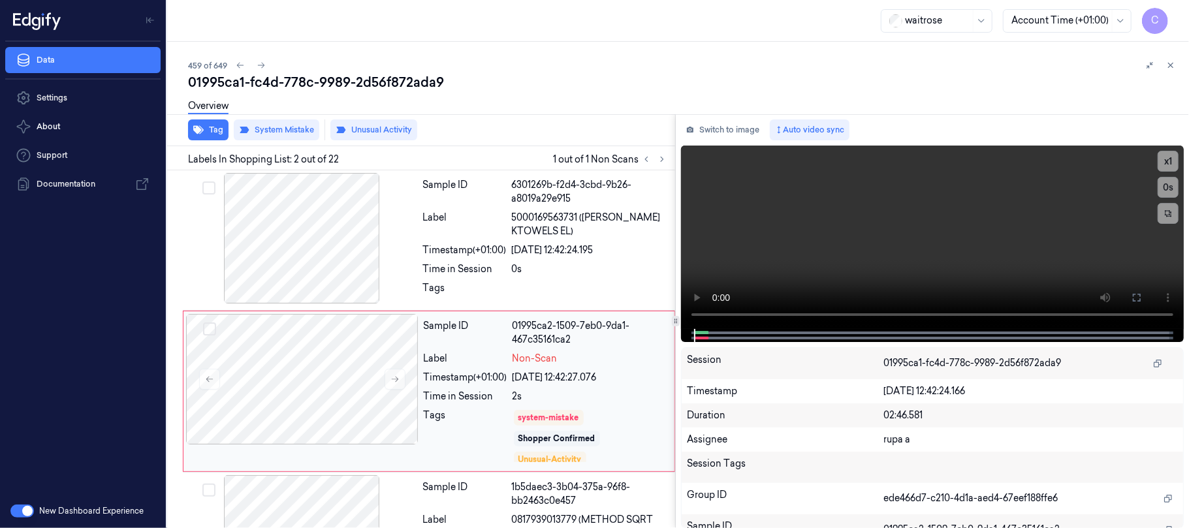
scroll to position [42, 0]
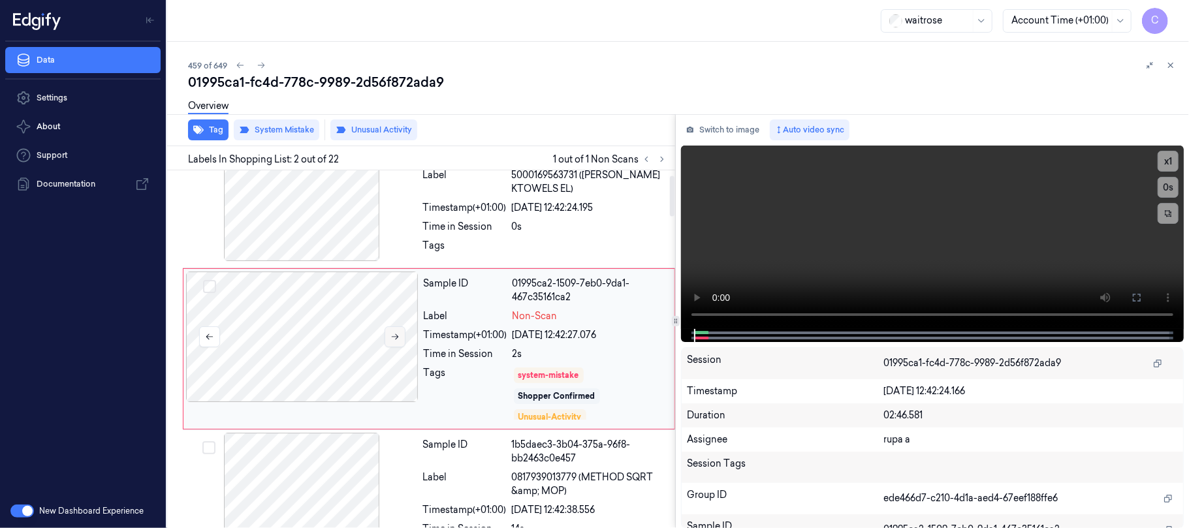
click at [391, 333] on icon at bounding box center [395, 336] width 9 height 9
click at [209, 133] on button "Tag" at bounding box center [208, 130] width 40 height 21
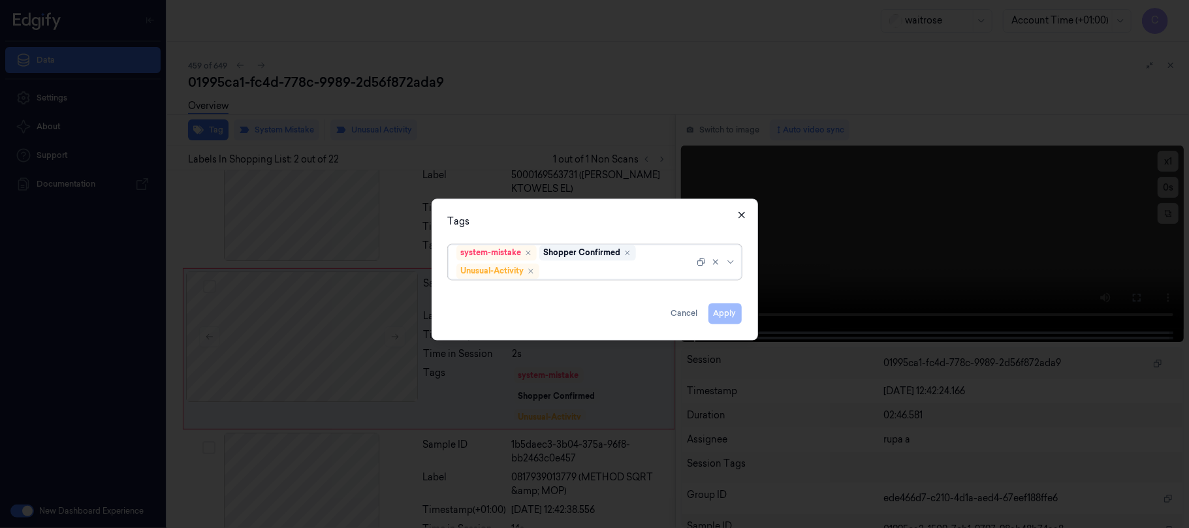
click at [740, 214] on icon "button" at bounding box center [742, 215] width 10 height 10
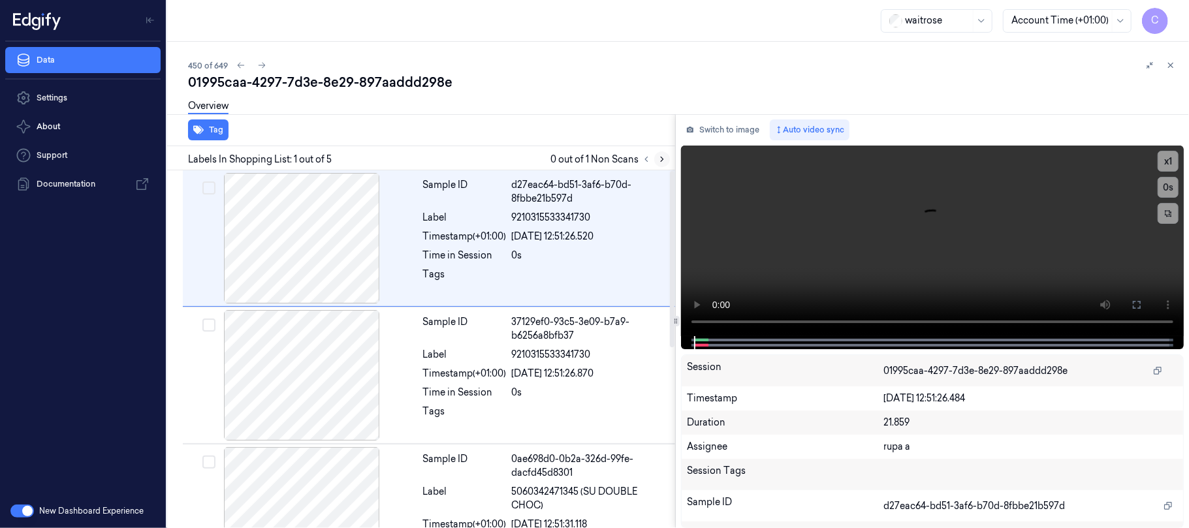
click at [662, 157] on icon at bounding box center [662, 159] width 3 height 5
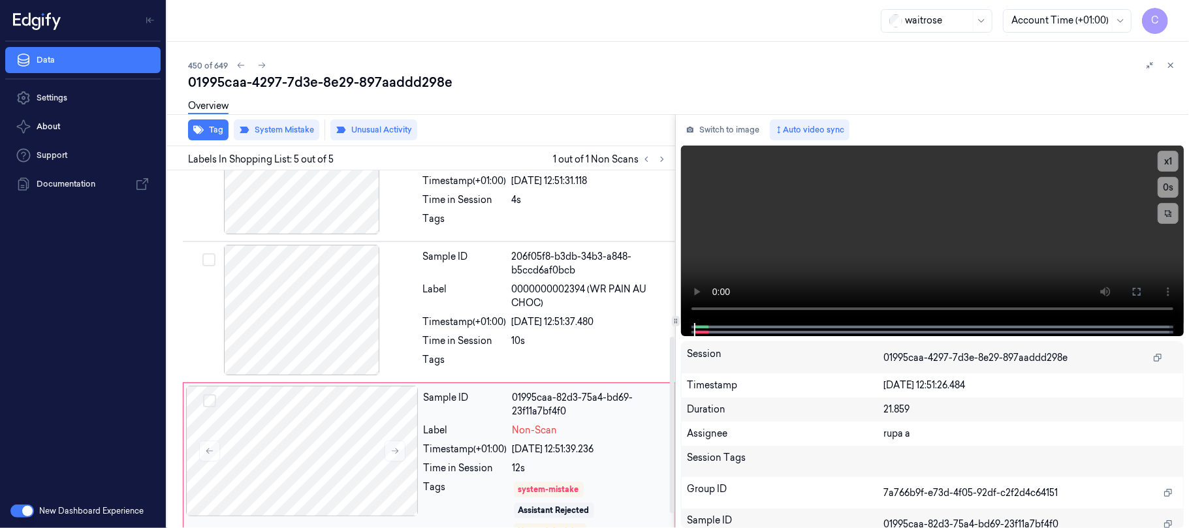
scroll to position [366, 0]
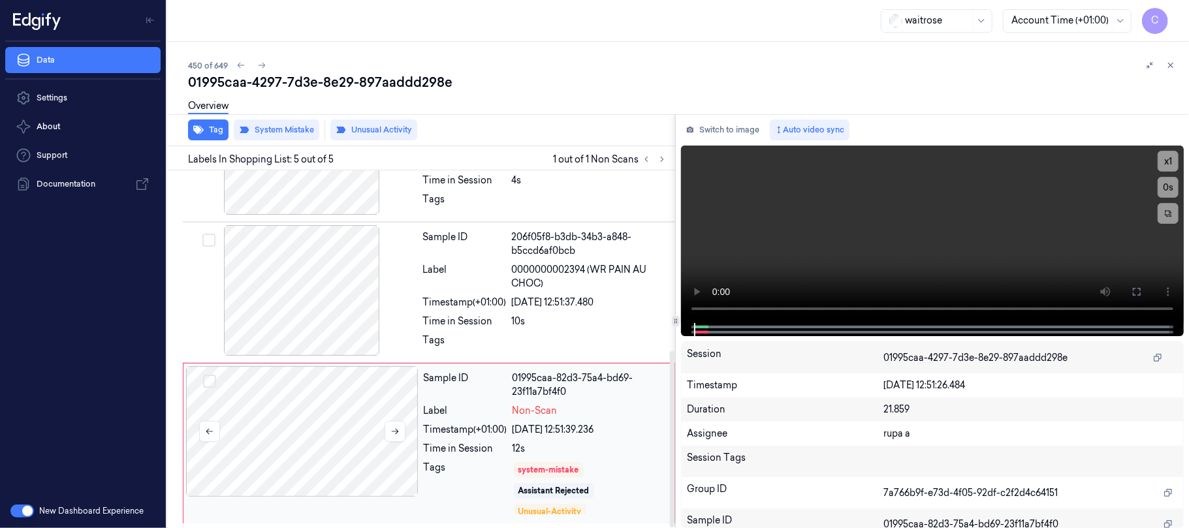
click at [325, 424] on div at bounding box center [302, 431] width 233 height 131
click at [393, 429] on icon at bounding box center [395, 431] width 9 height 9
click at [202, 127] on icon "button" at bounding box center [198, 130] width 10 height 10
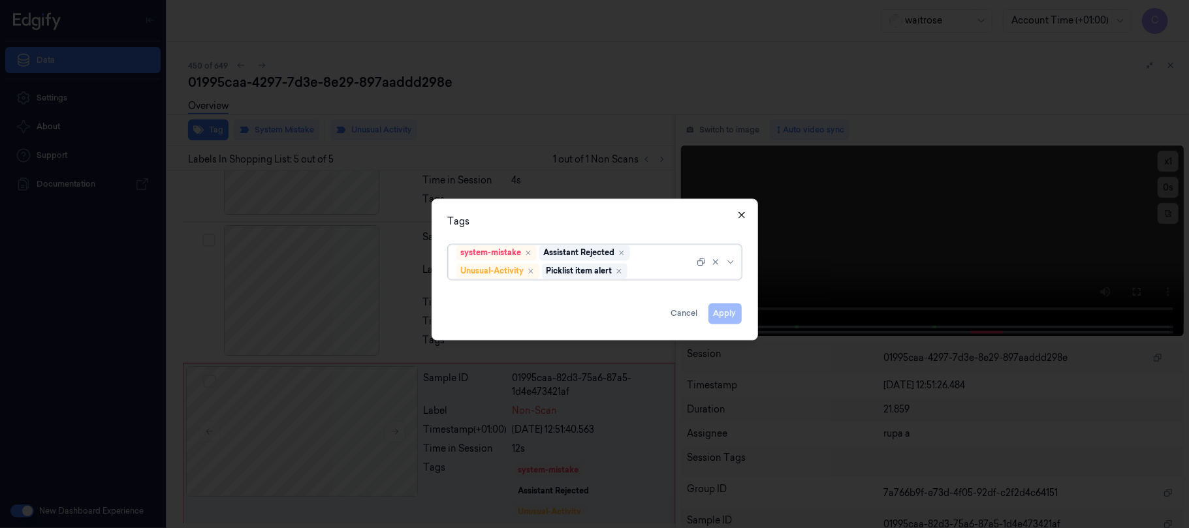
click at [743, 216] on icon "button" at bounding box center [742, 215] width 6 height 6
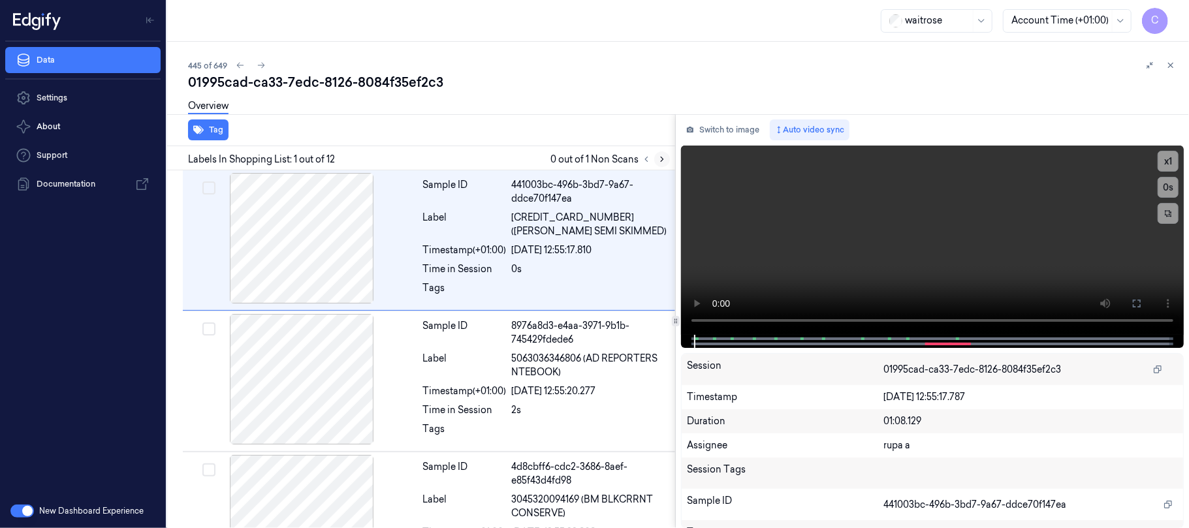
click at [662, 158] on icon at bounding box center [662, 159] width 9 height 9
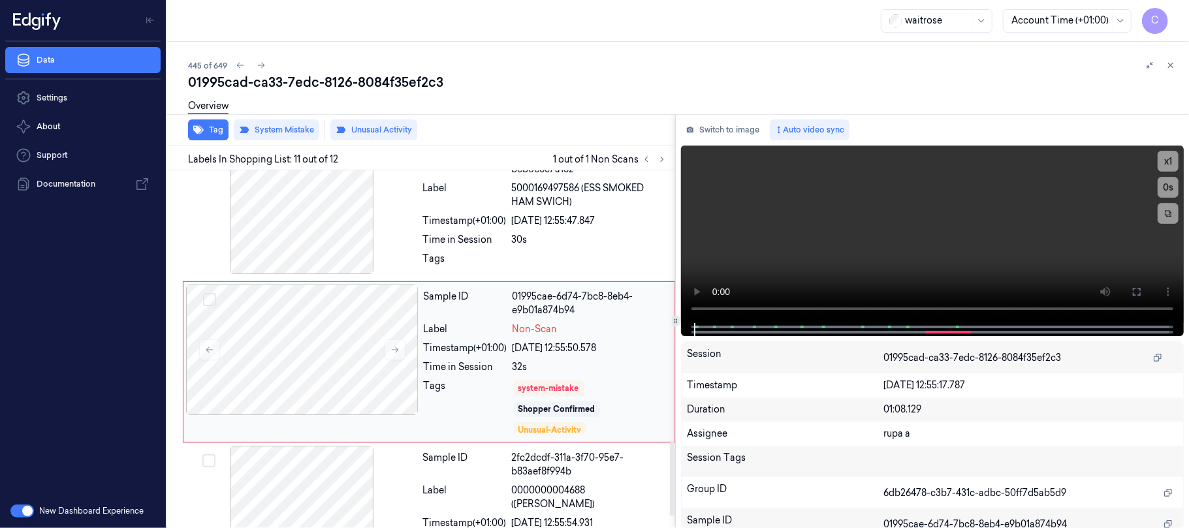
scroll to position [1315, 0]
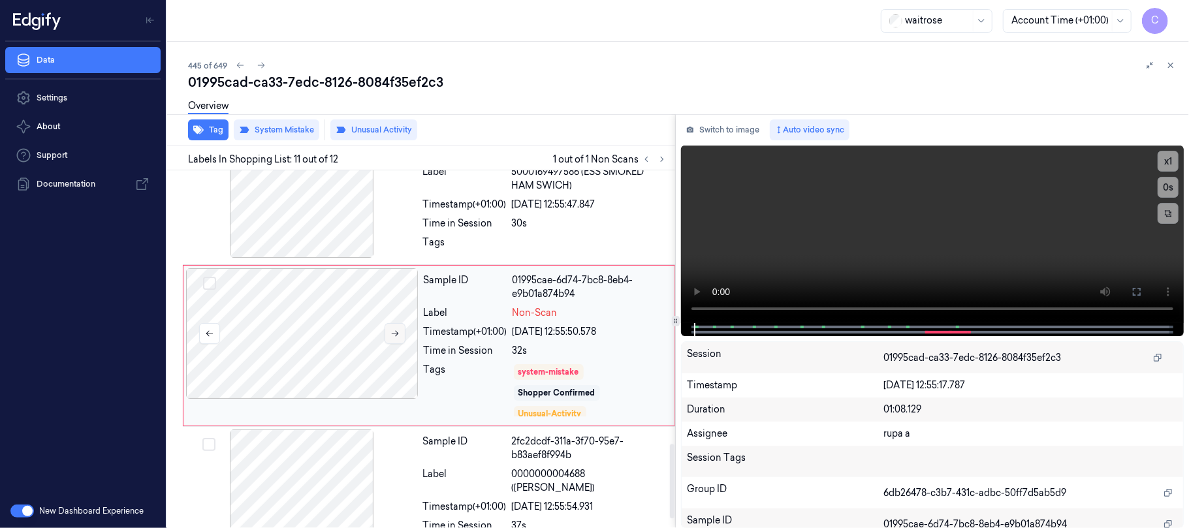
click at [391, 334] on icon at bounding box center [395, 333] width 9 height 9
click at [210, 133] on button "Tag" at bounding box center [208, 130] width 40 height 21
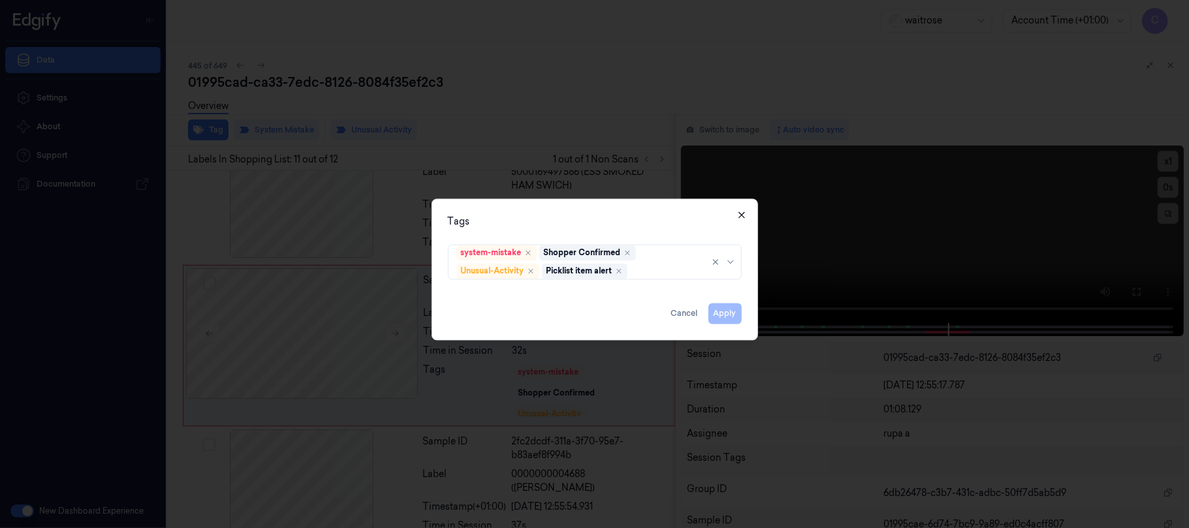
click at [741, 217] on icon "button" at bounding box center [742, 215] width 10 height 10
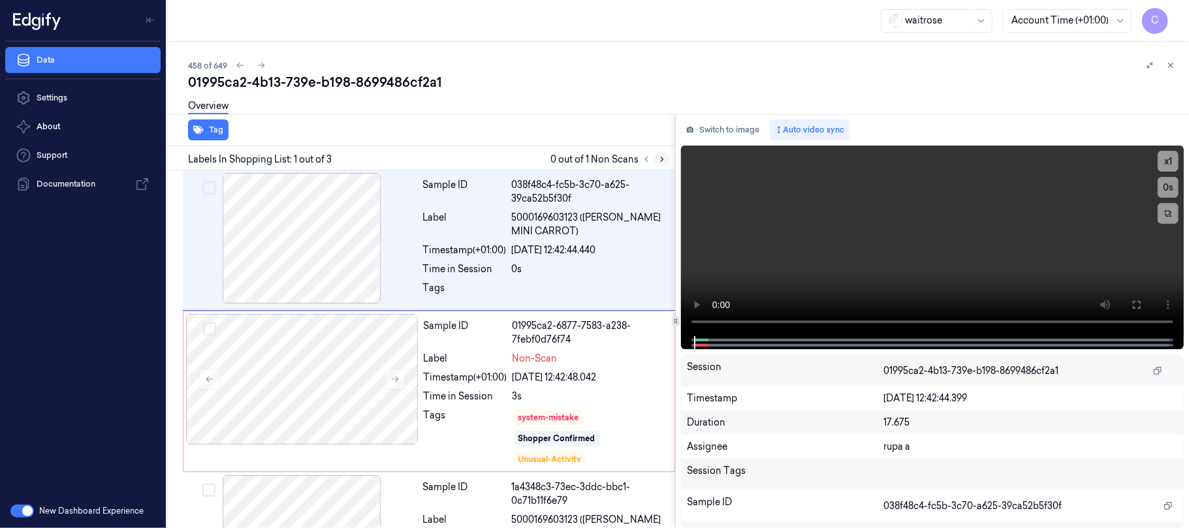
click at [662, 161] on icon at bounding box center [662, 159] width 3 height 5
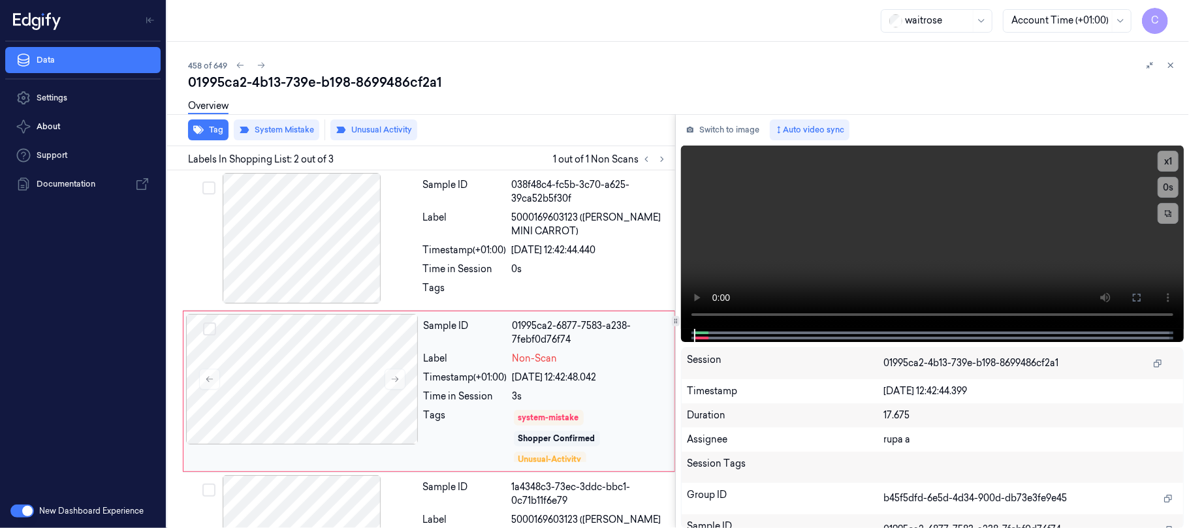
scroll to position [42, 0]
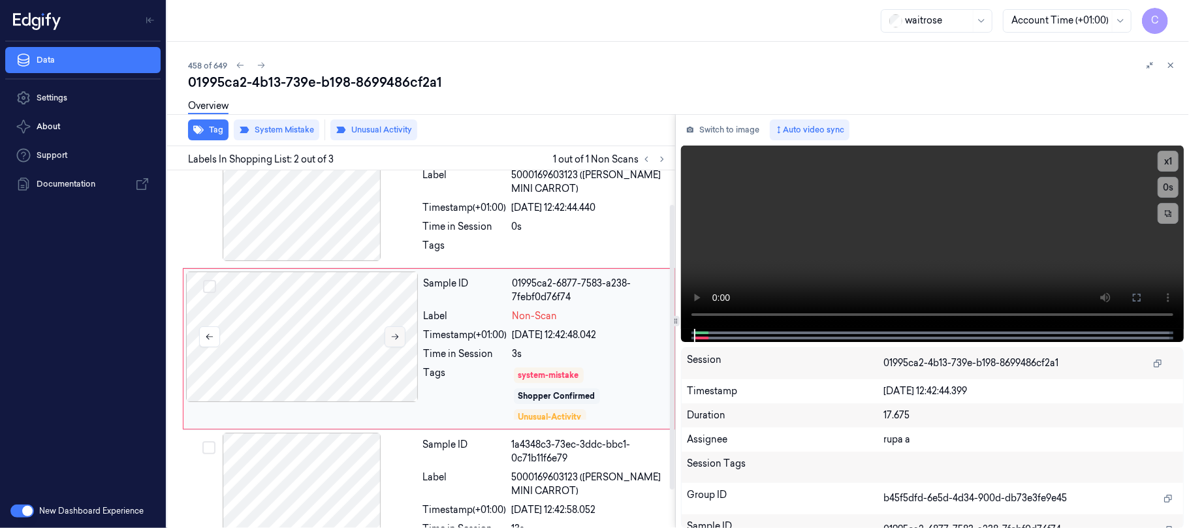
click at [392, 336] on icon at bounding box center [395, 336] width 9 height 9
click at [212, 131] on button "Tag" at bounding box center [208, 130] width 40 height 21
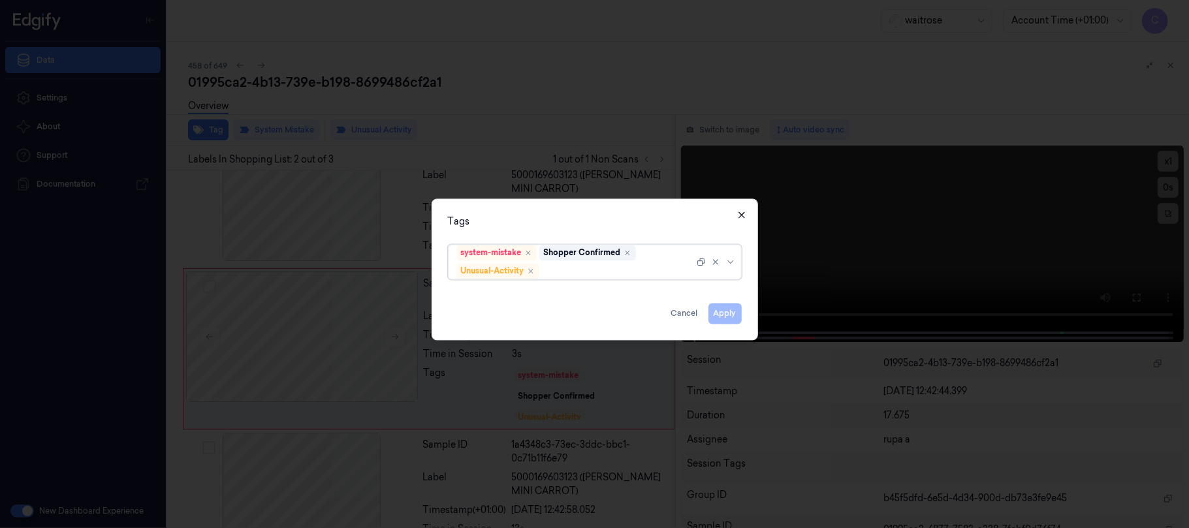
click at [742, 217] on icon "button" at bounding box center [742, 215] width 10 height 10
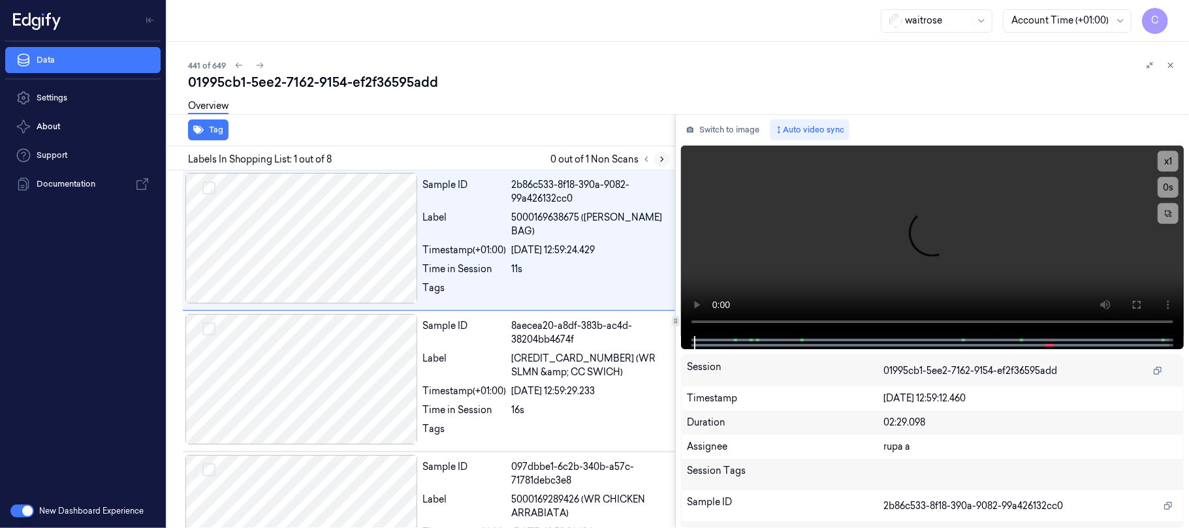
click at [659, 158] on icon at bounding box center [662, 159] width 9 height 9
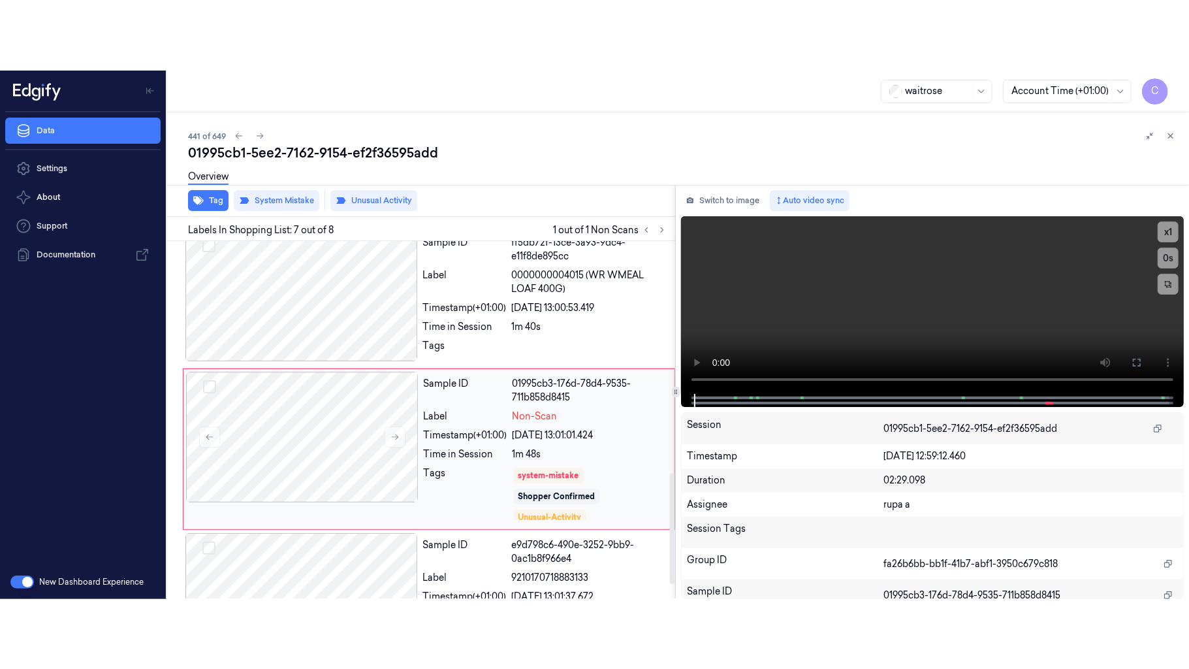
scroll to position [746, 0]
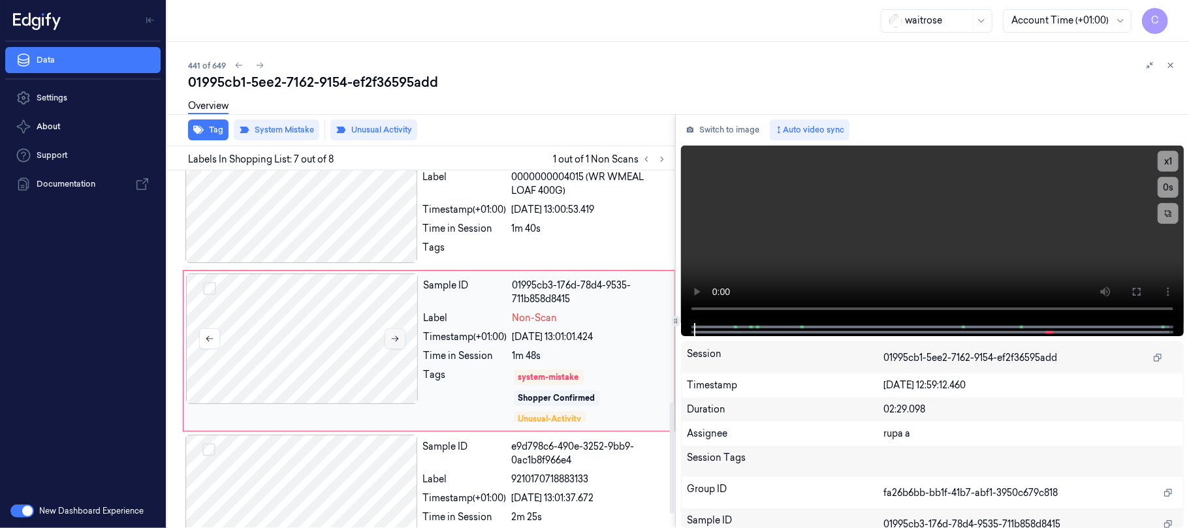
click at [391, 336] on icon at bounding box center [395, 338] width 9 height 9
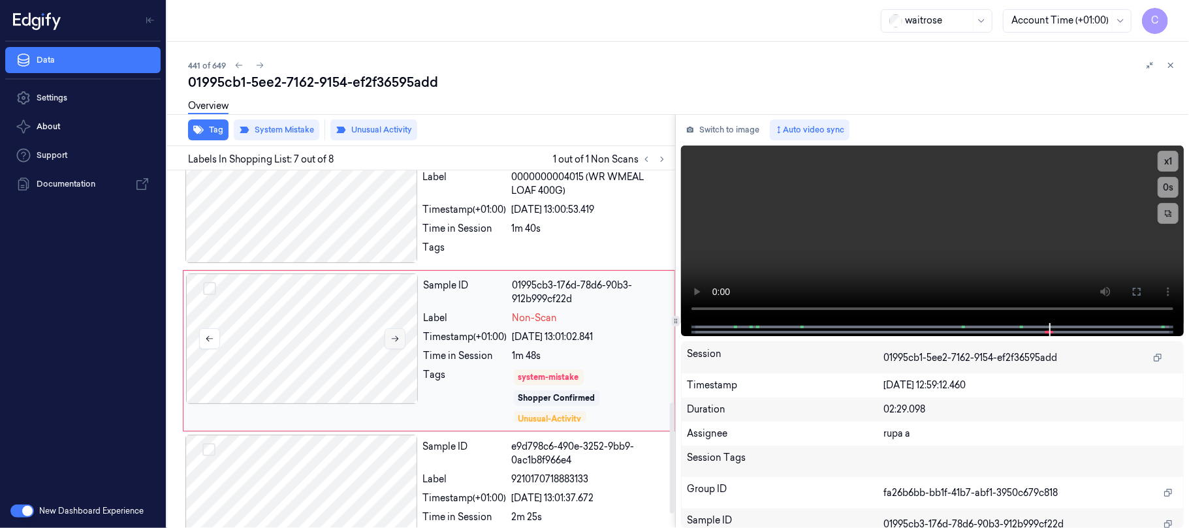
click at [391, 336] on icon at bounding box center [395, 338] width 9 height 9
click at [1135, 287] on icon at bounding box center [1137, 292] width 10 height 10
click at [319, 358] on div at bounding box center [302, 339] width 233 height 131
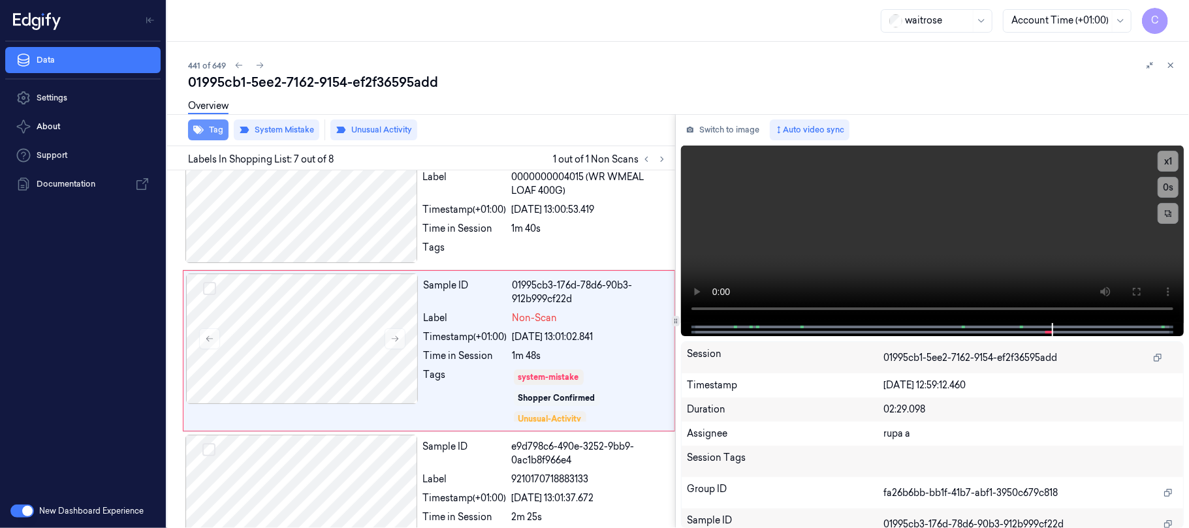
click at [214, 129] on button "Tag" at bounding box center [208, 130] width 40 height 21
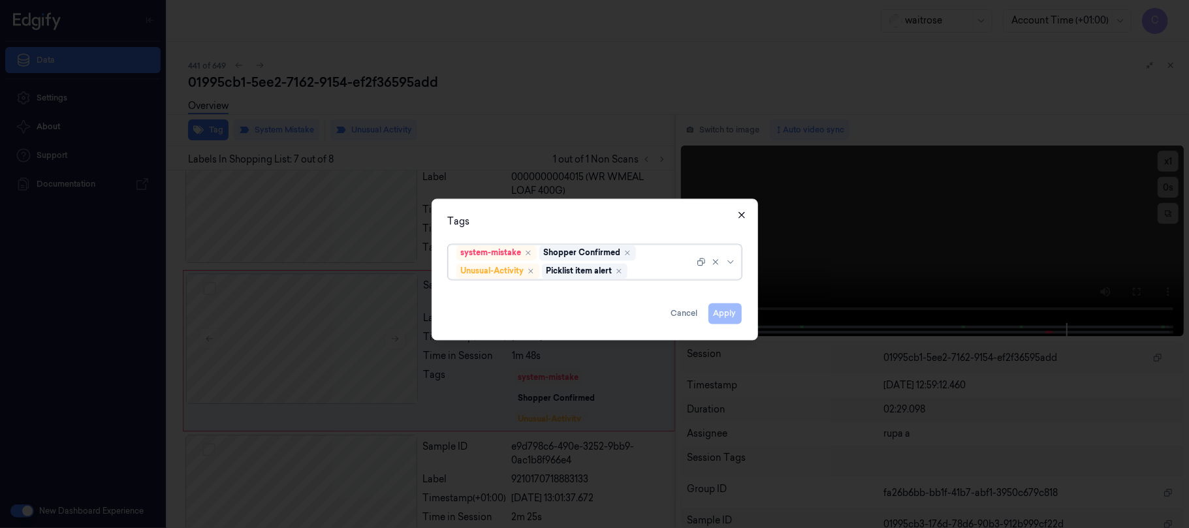
click at [737, 217] on icon "button" at bounding box center [742, 215] width 10 height 10
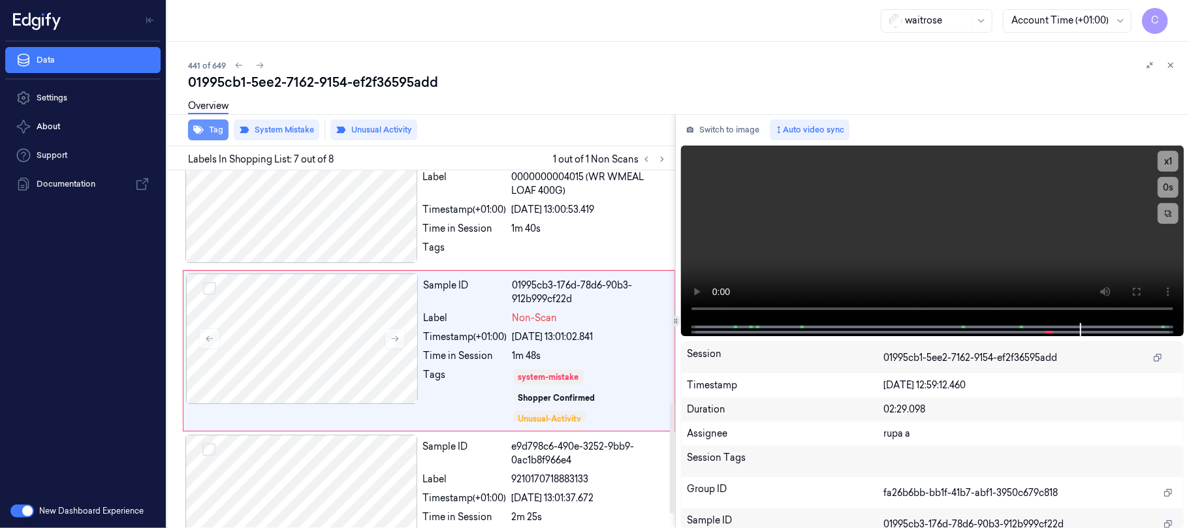
click at [219, 136] on button "Tag" at bounding box center [208, 130] width 40 height 21
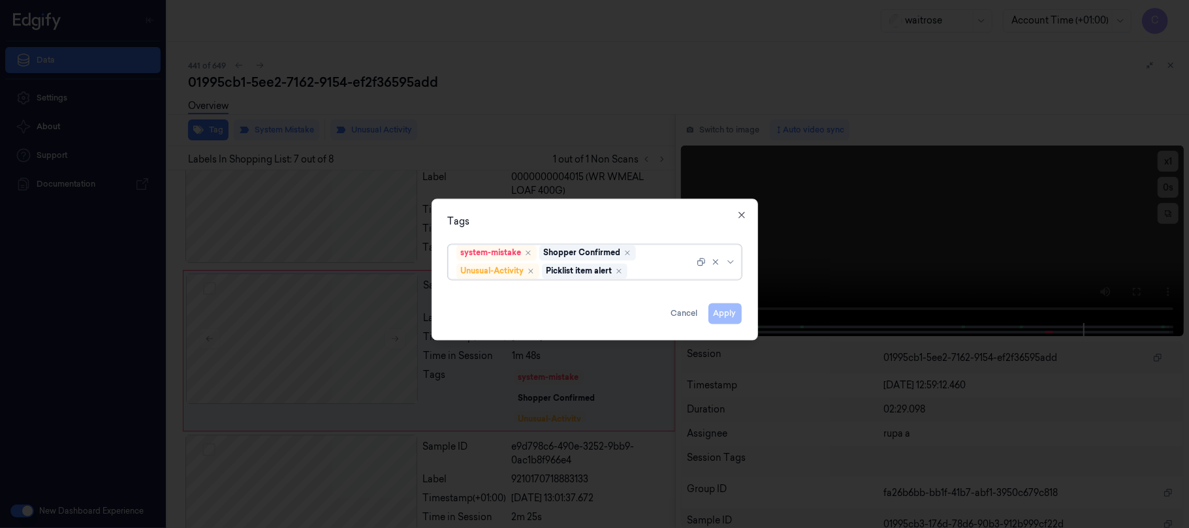
click at [661, 268] on div at bounding box center [662, 272] width 64 height 14
type input "p"
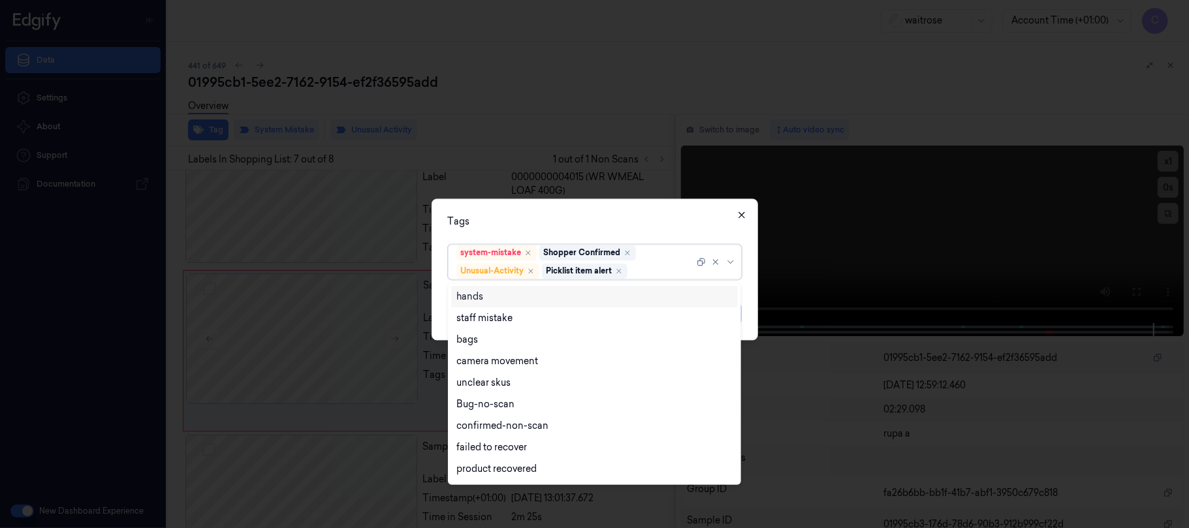
click at [743, 217] on icon "button" at bounding box center [742, 215] width 6 height 6
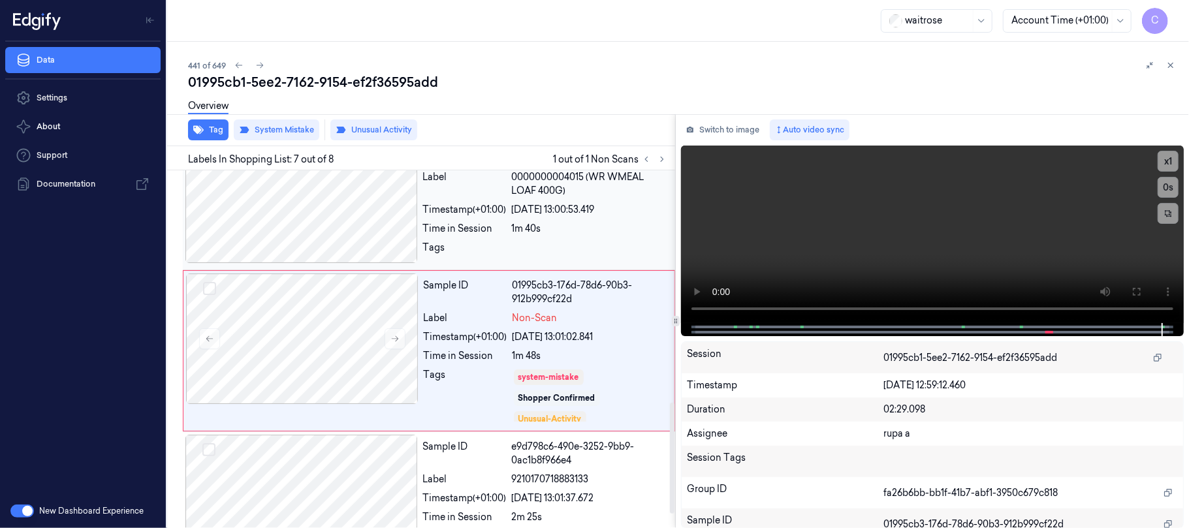
scroll to position [790, 0]
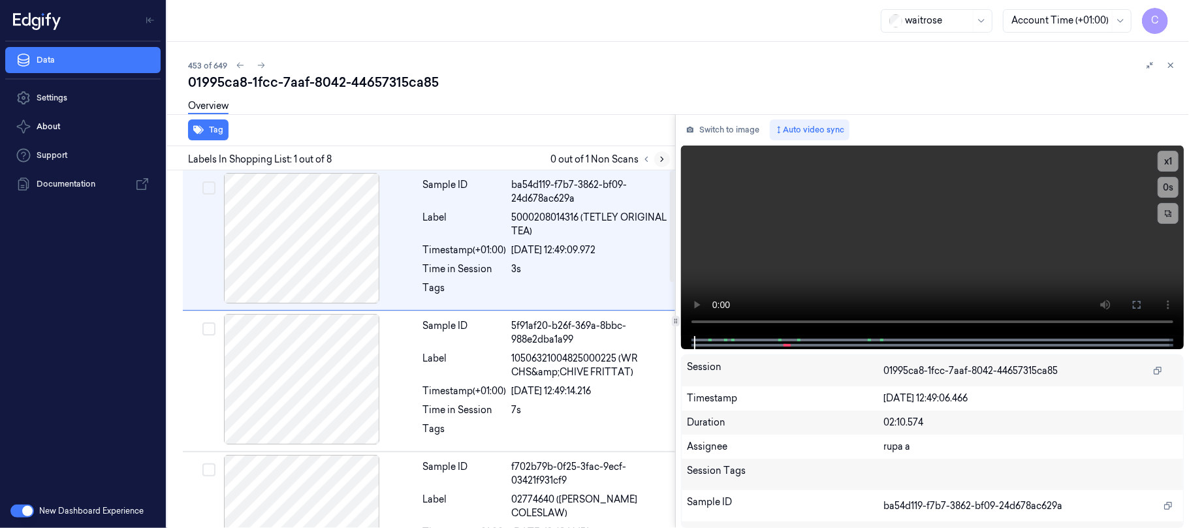
click at [661, 158] on icon at bounding box center [662, 159] width 9 height 9
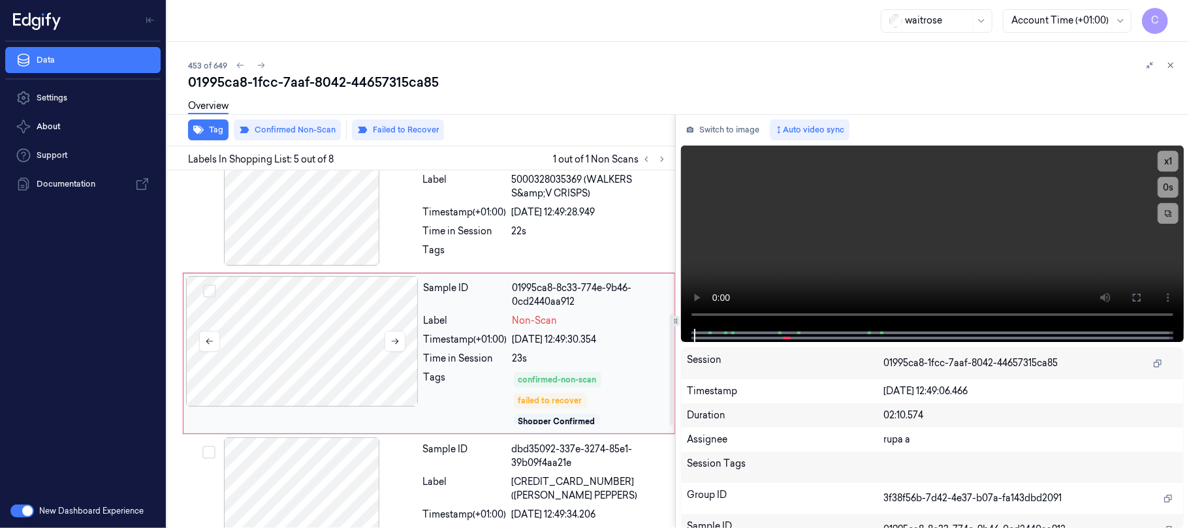
scroll to position [463, 0]
click at [400, 338] on icon at bounding box center [395, 339] width 9 height 9
click at [400, 337] on icon at bounding box center [395, 339] width 9 height 9
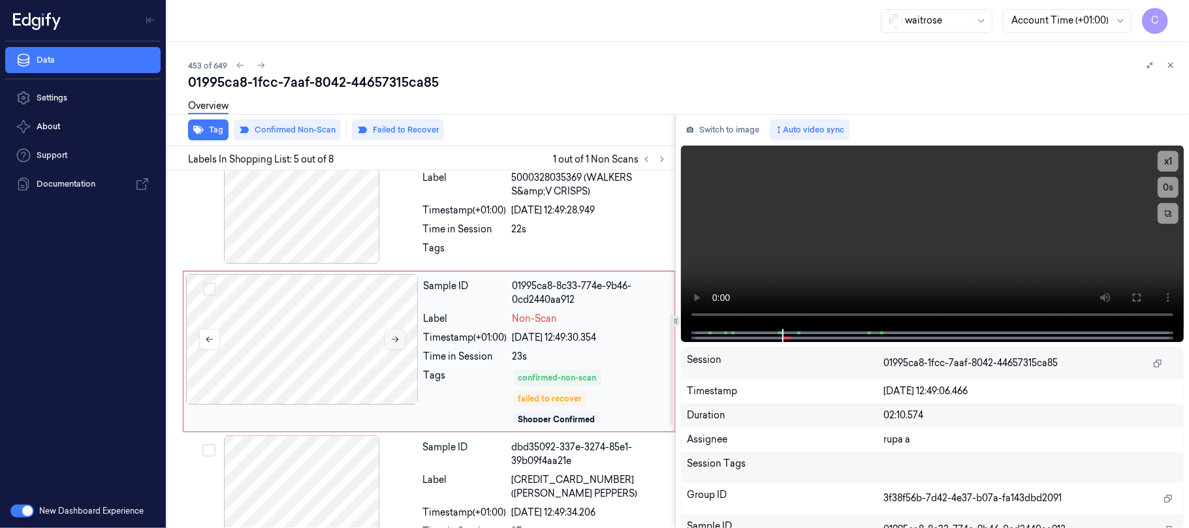
click at [400, 337] on icon at bounding box center [395, 339] width 9 height 9
click at [325, 231] on div at bounding box center [301, 198] width 233 height 131
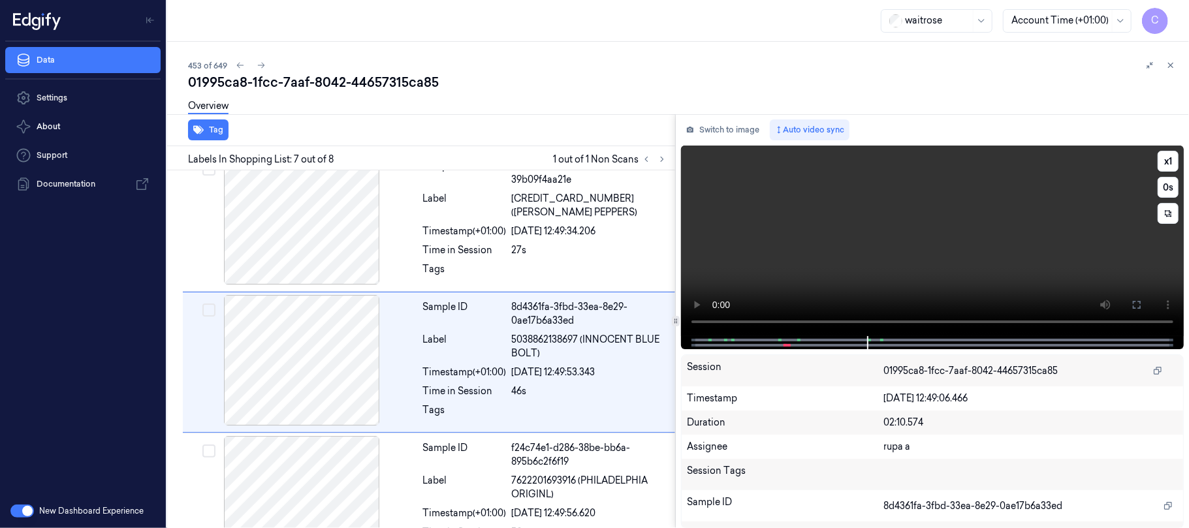
scroll to position [756, 0]
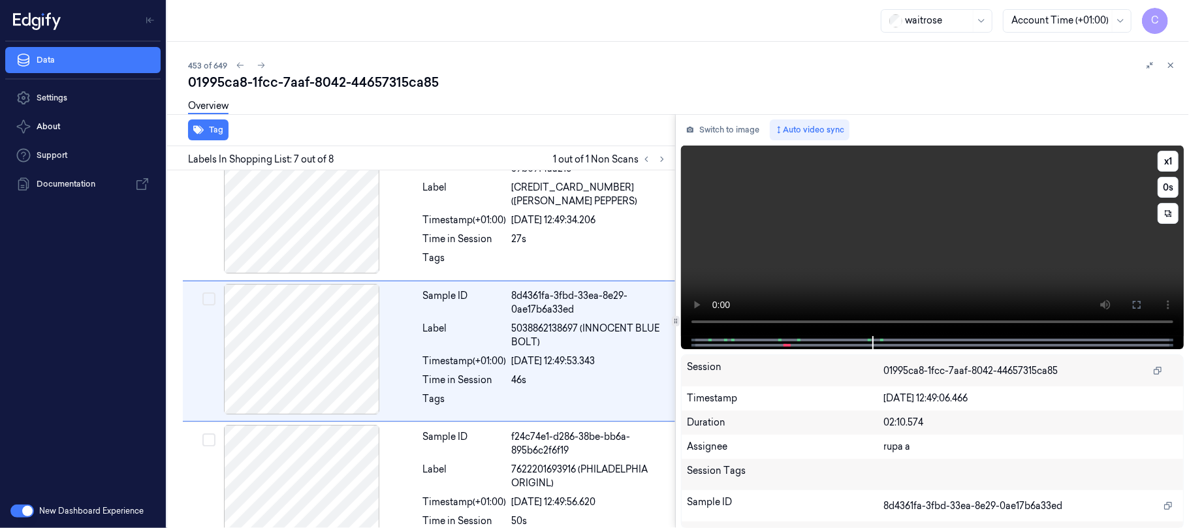
click at [926, 228] on video at bounding box center [932, 241] width 503 height 191
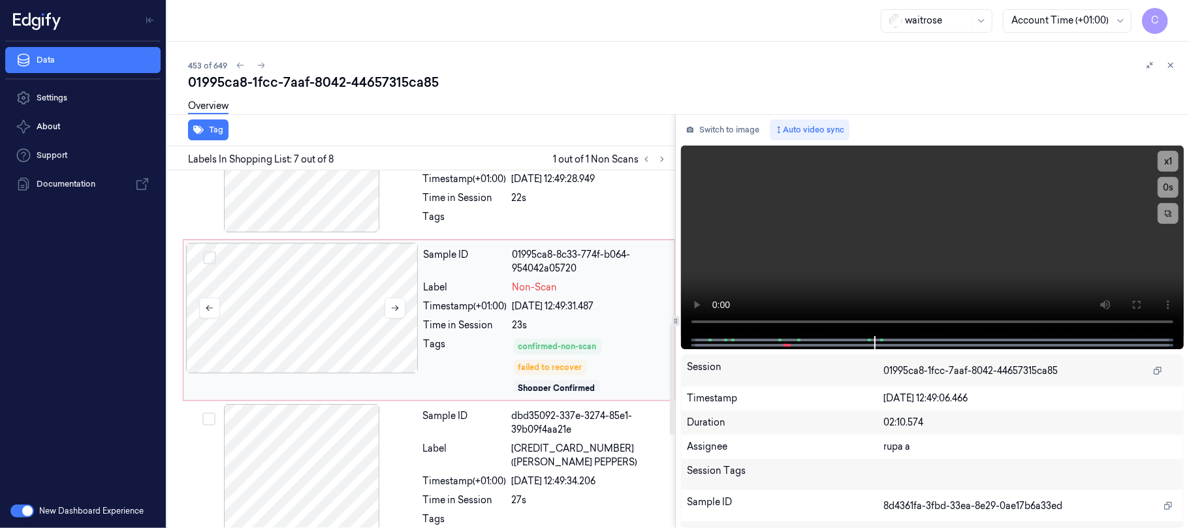
click at [295, 327] on div at bounding box center [302, 308] width 233 height 131
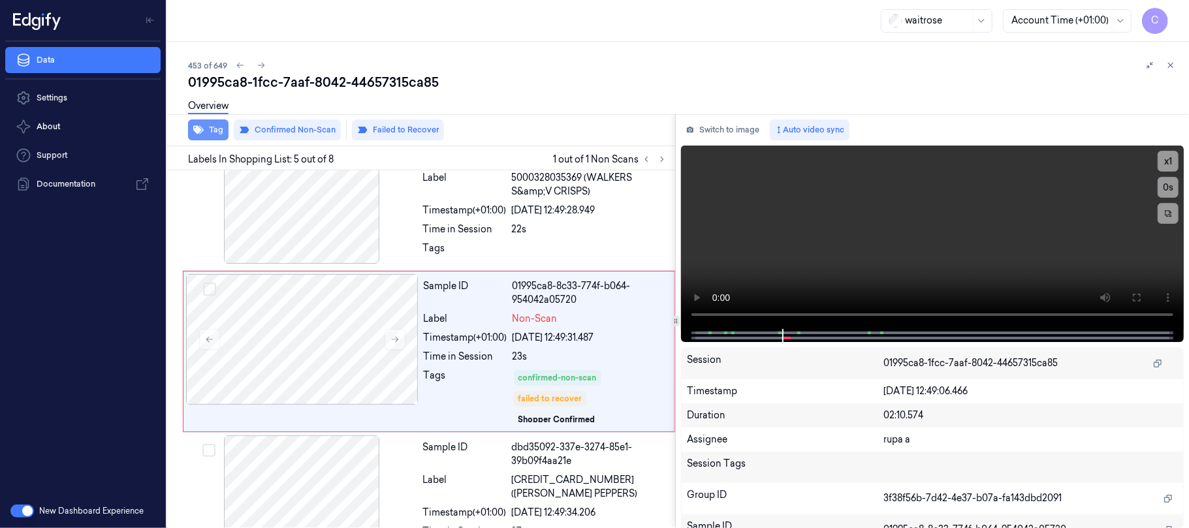
click at [214, 133] on button "Tag" at bounding box center [208, 130] width 40 height 21
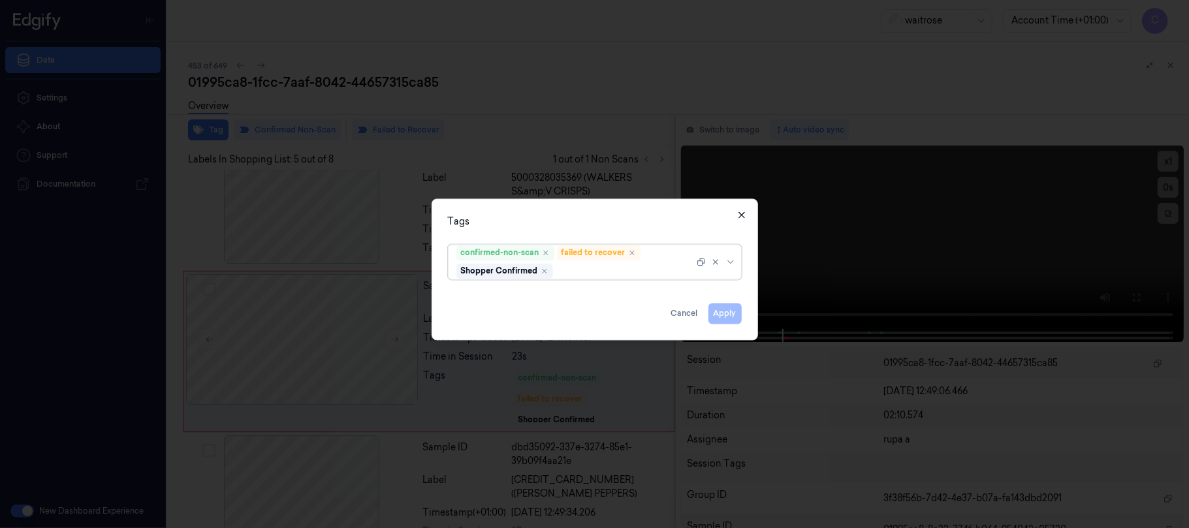
click at [739, 212] on icon "button" at bounding box center [742, 215] width 6 height 6
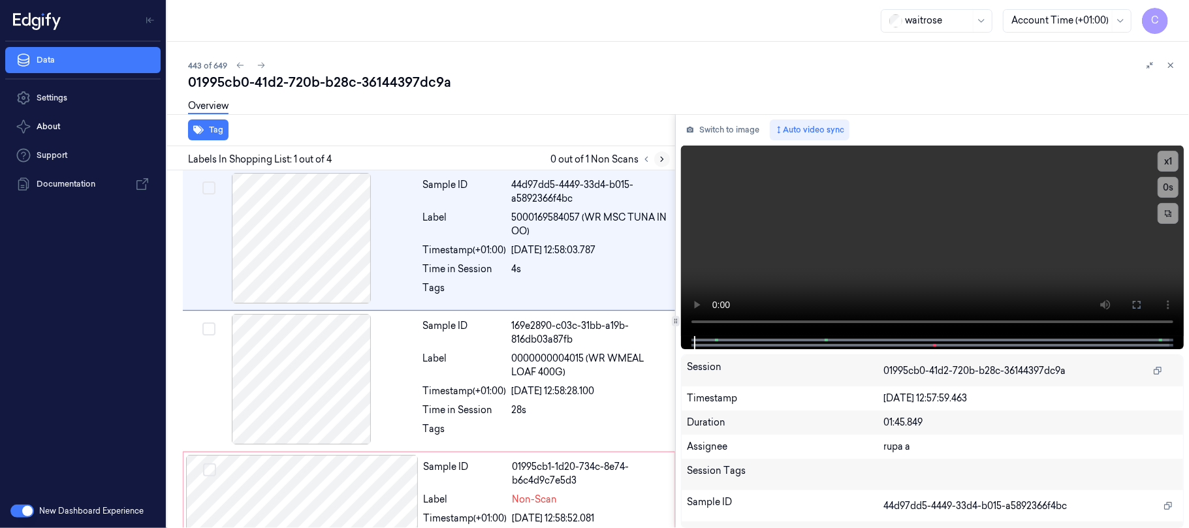
click at [662, 157] on icon at bounding box center [662, 159] width 3 height 5
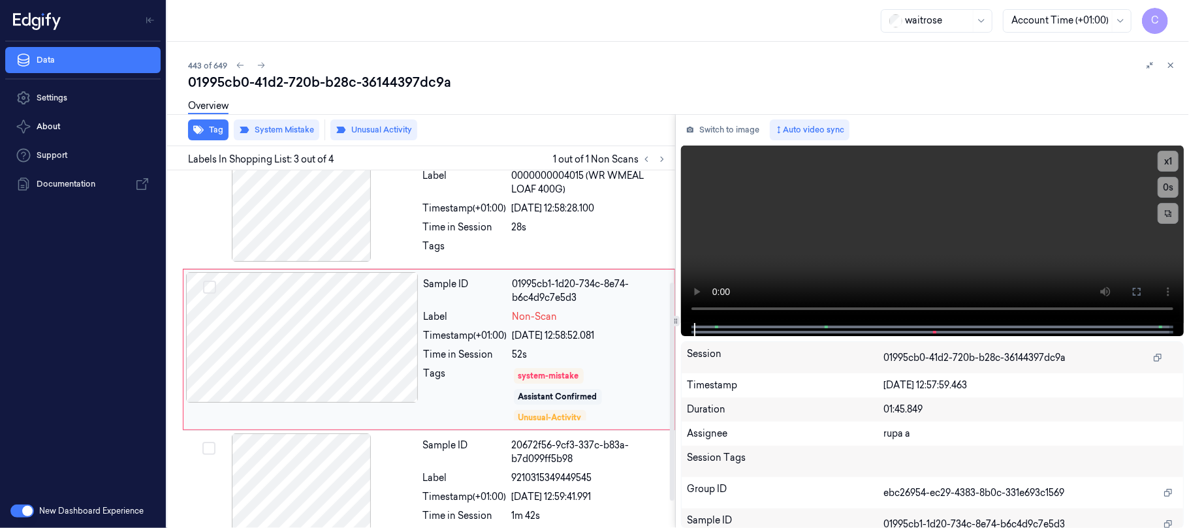
scroll to position [184, 0]
click at [293, 317] on div at bounding box center [302, 337] width 233 height 131
click at [340, 350] on div at bounding box center [302, 337] width 233 height 131
click at [262, 294] on div at bounding box center [302, 337] width 233 height 131
click at [215, 131] on button "Tag" at bounding box center [208, 130] width 40 height 21
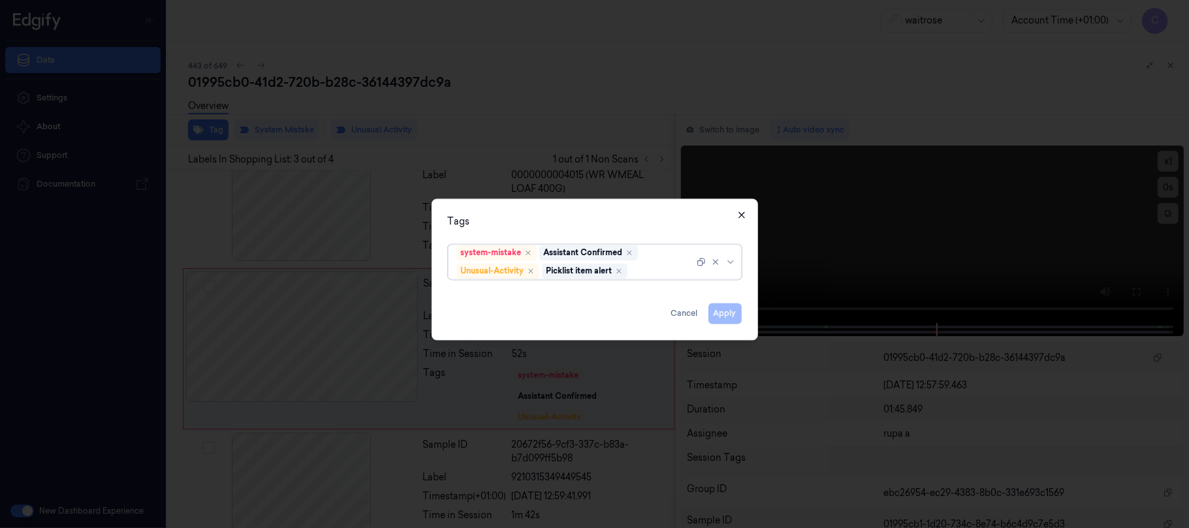
click at [741, 212] on icon "button" at bounding box center [742, 215] width 10 height 10
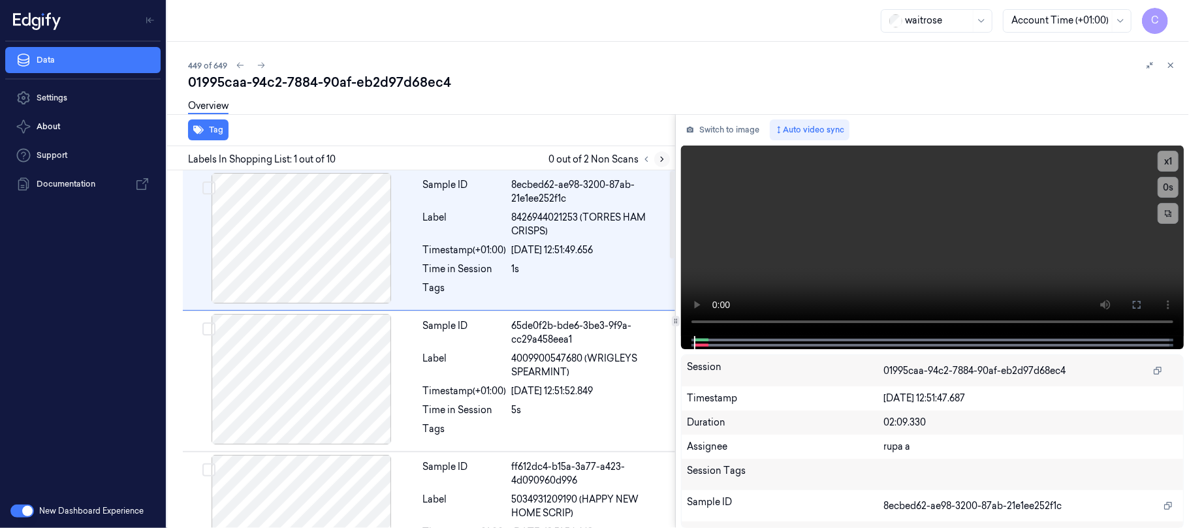
click at [658, 157] on icon at bounding box center [662, 159] width 9 height 9
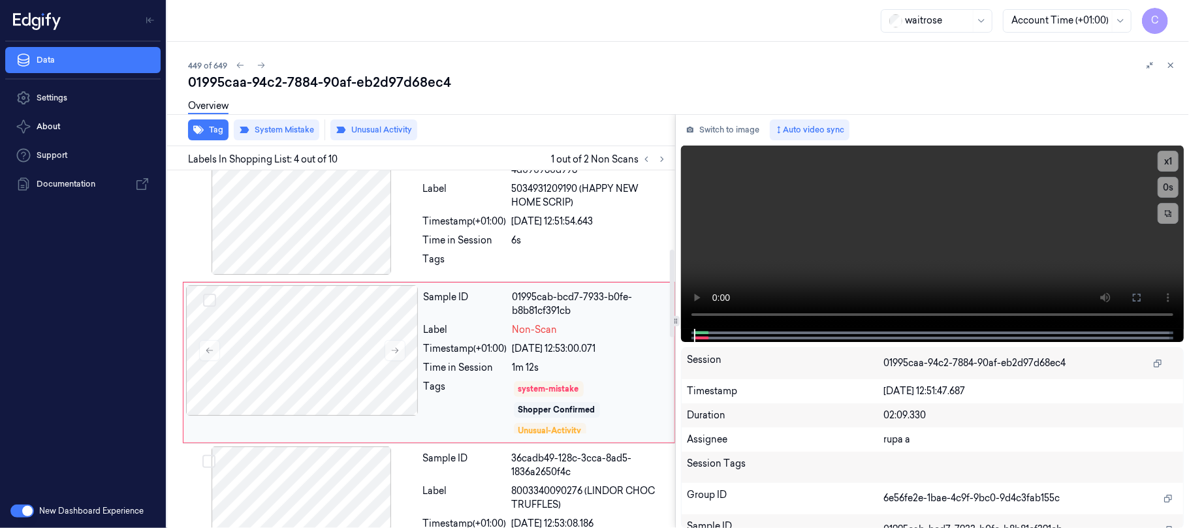
scroll to position [325, 0]
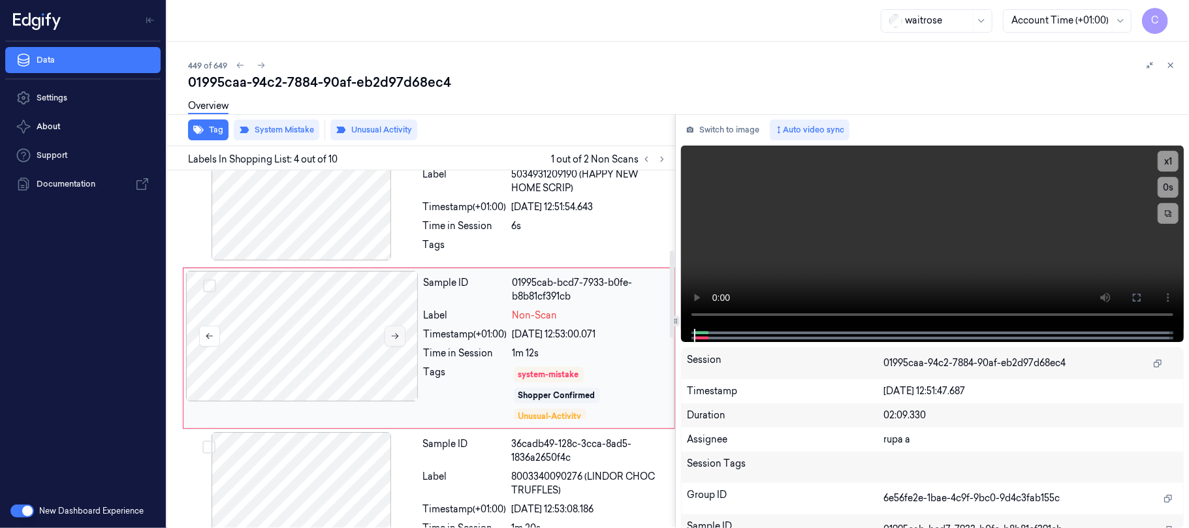
click at [395, 338] on icon at bounding box center [395, 336] width 9 height 9
click at [310, 212] on div at bounding box center [301, 195] width 233 height 131
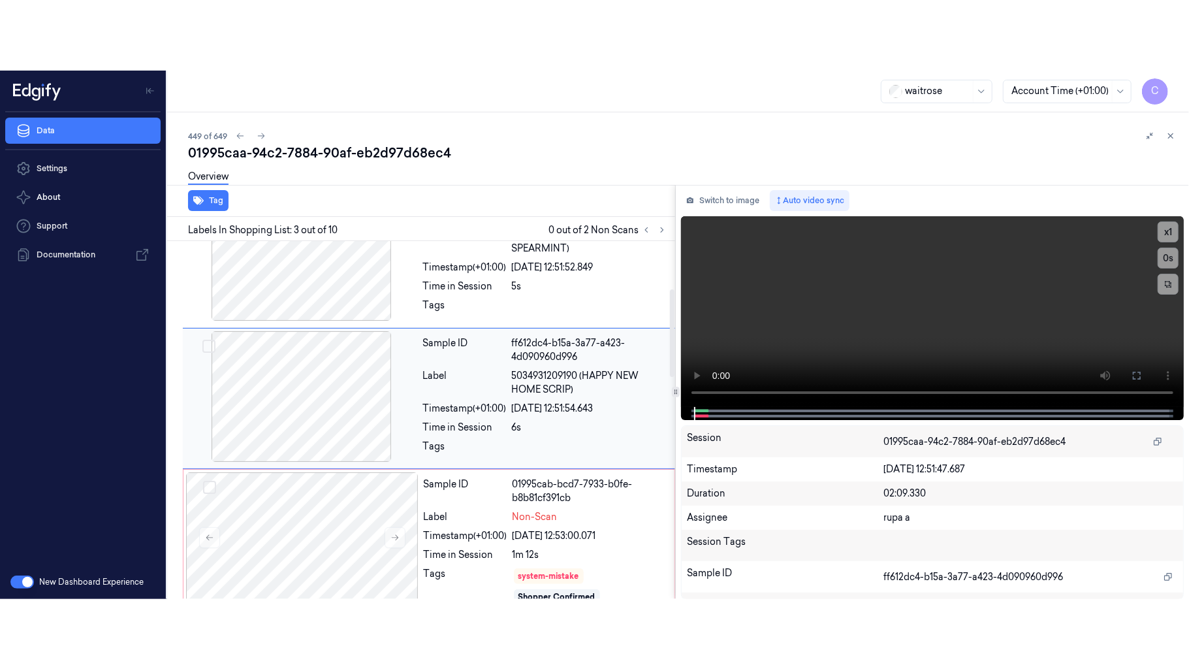
scroll to position [174, 0]
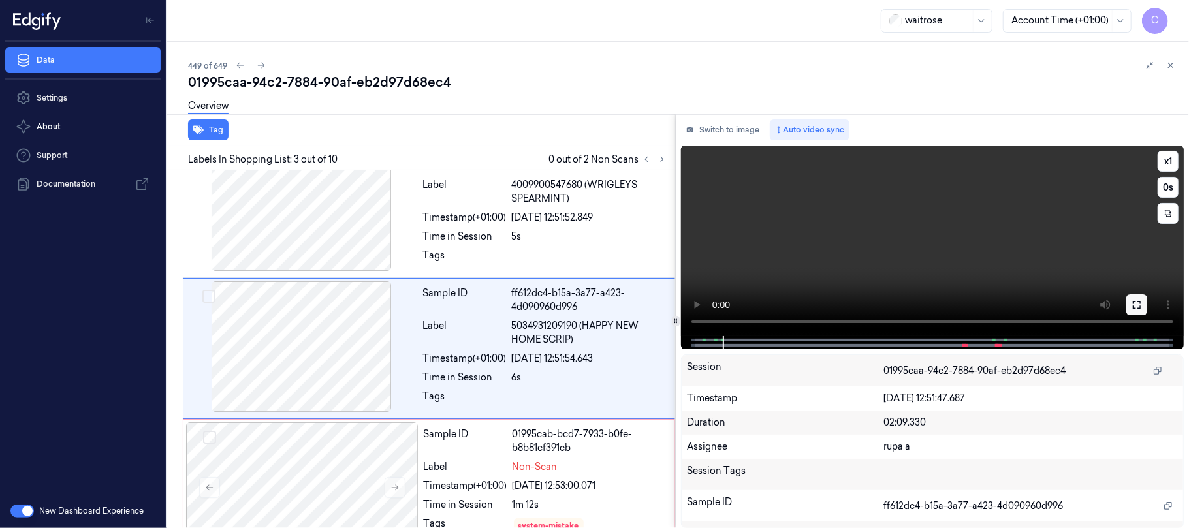
click at [1136, 304] on icon at bounding box center [1137, 305] width 10 height 10
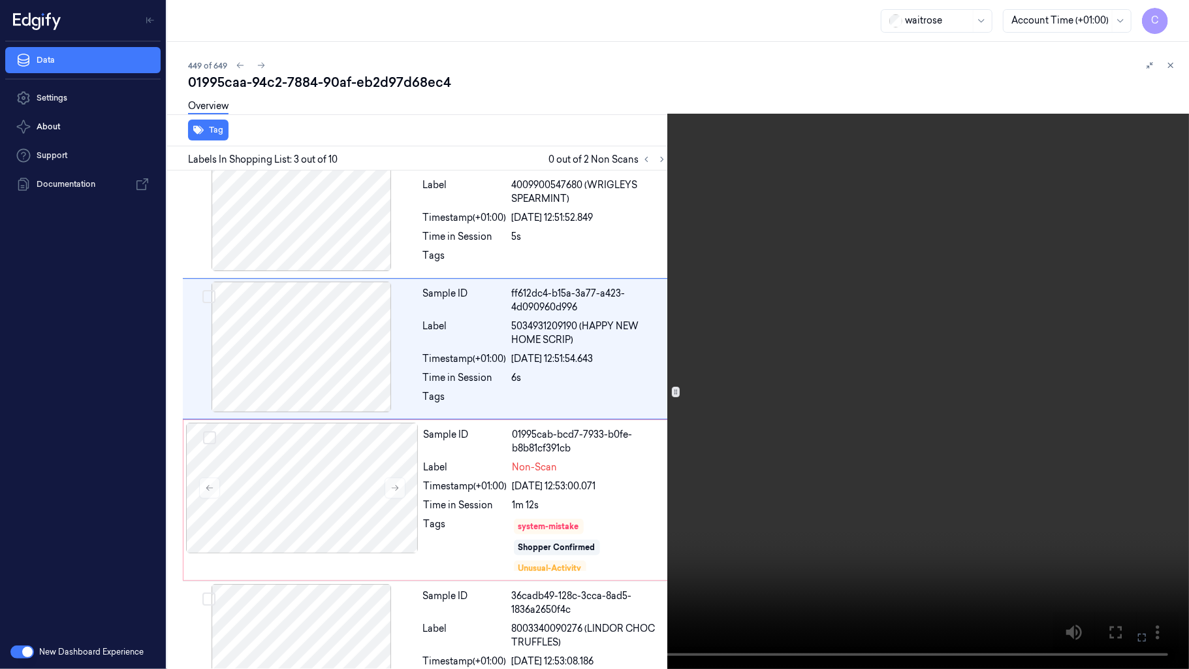
click at [568, 372] on video at bounding box center [594, 334] width 1189 height 669
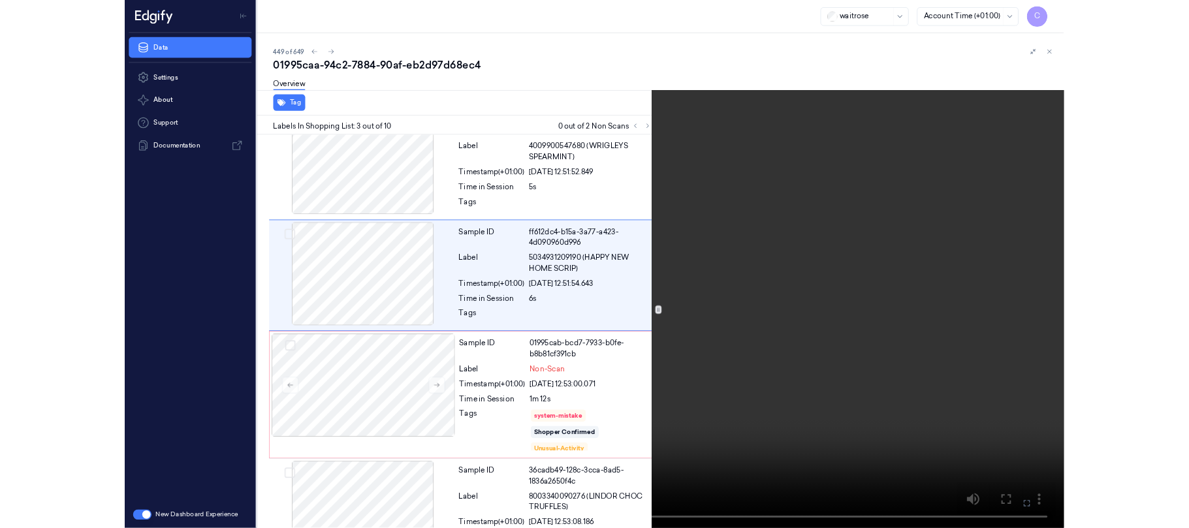
scroll to position [103, 0]
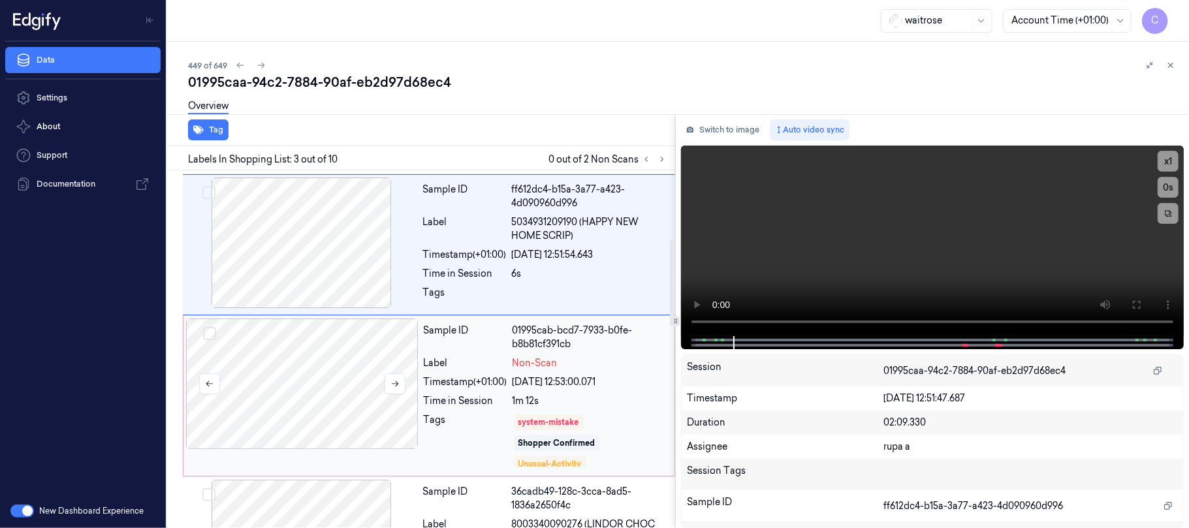
click at [327, 382] on div at bounding box center [302, 384] width 233 height 131
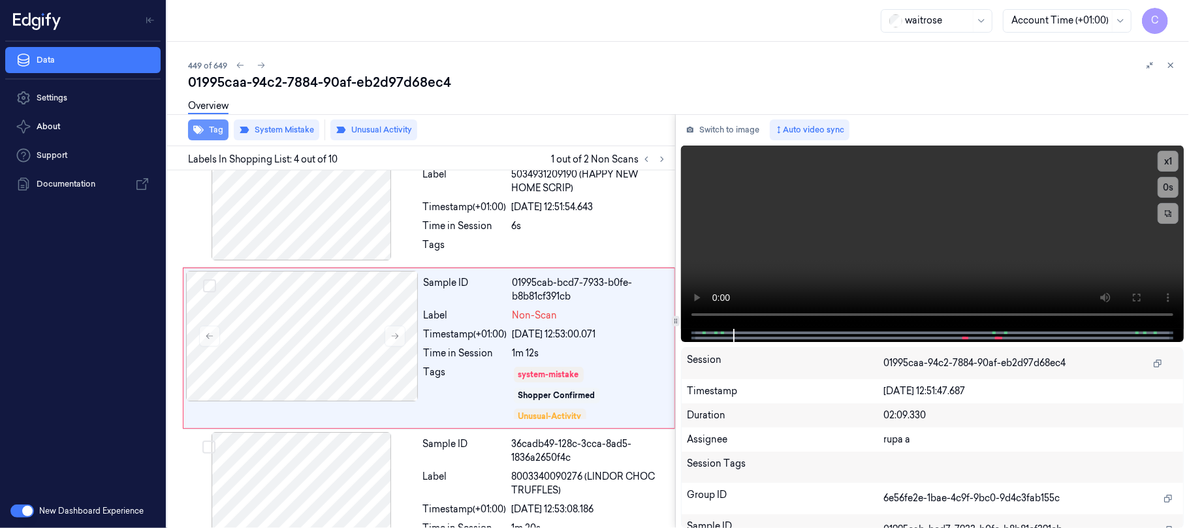
click at [207, 126] on button "Tag" at bounding box center [208, 130] width 40 height 21
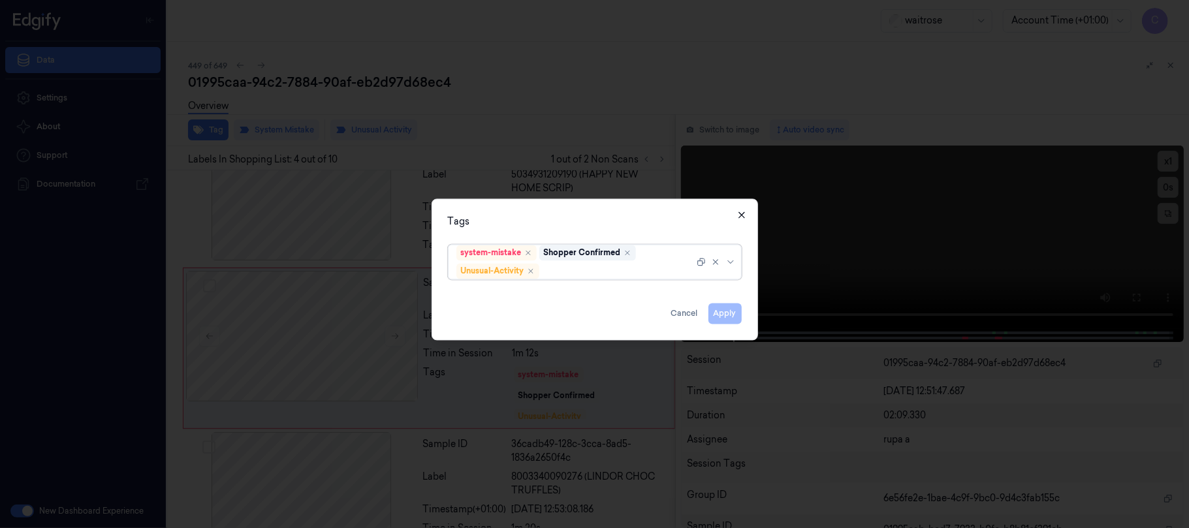
click at [739, 212] on icon "button" at bounding box center [742, 215] width 6 height 6
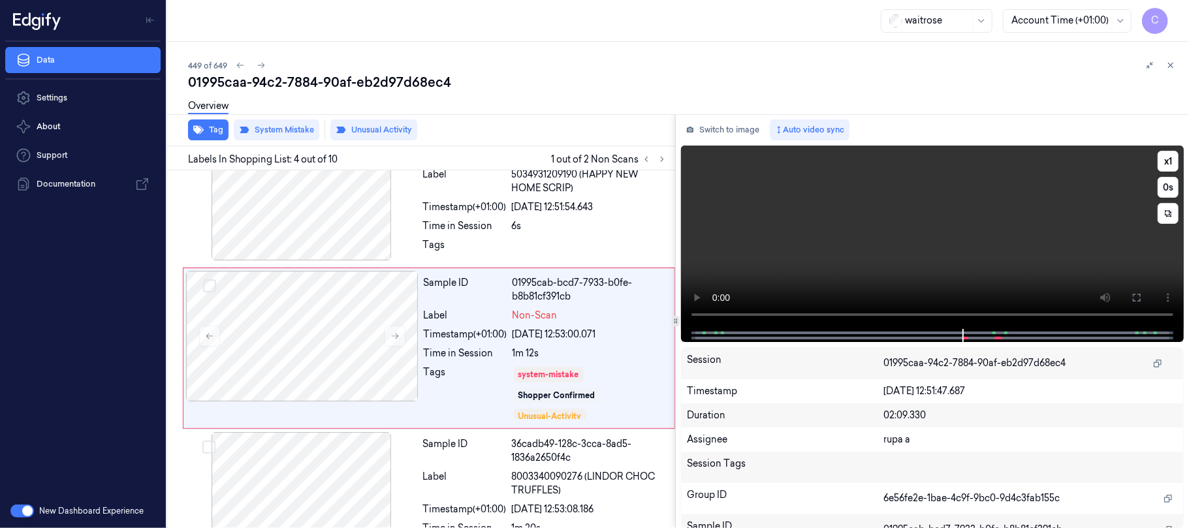
click at [954, 251] on video at bounding box center [932, 238] width 503 height 184
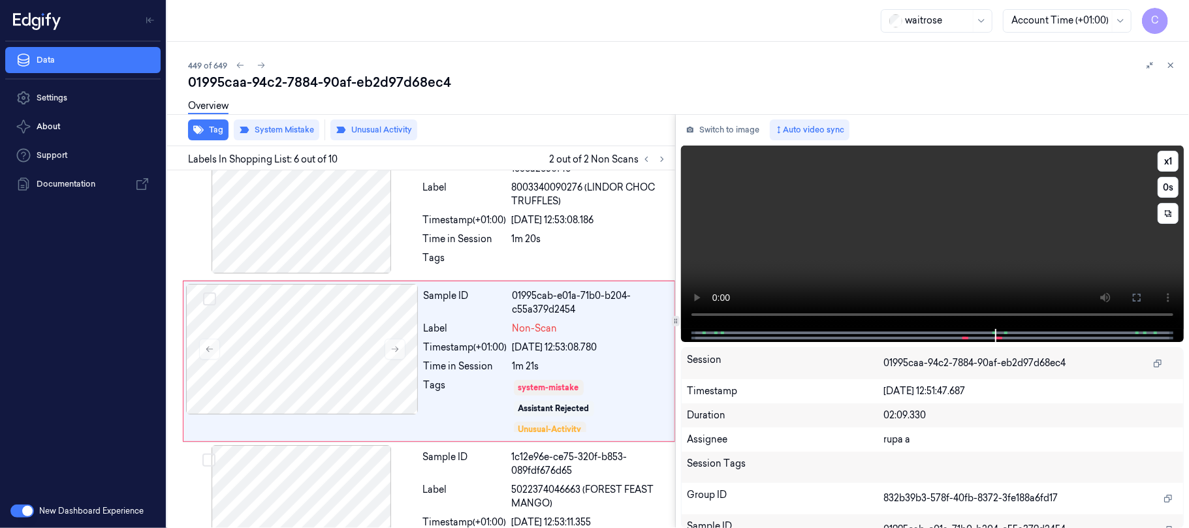
scroll to position [628, 0]
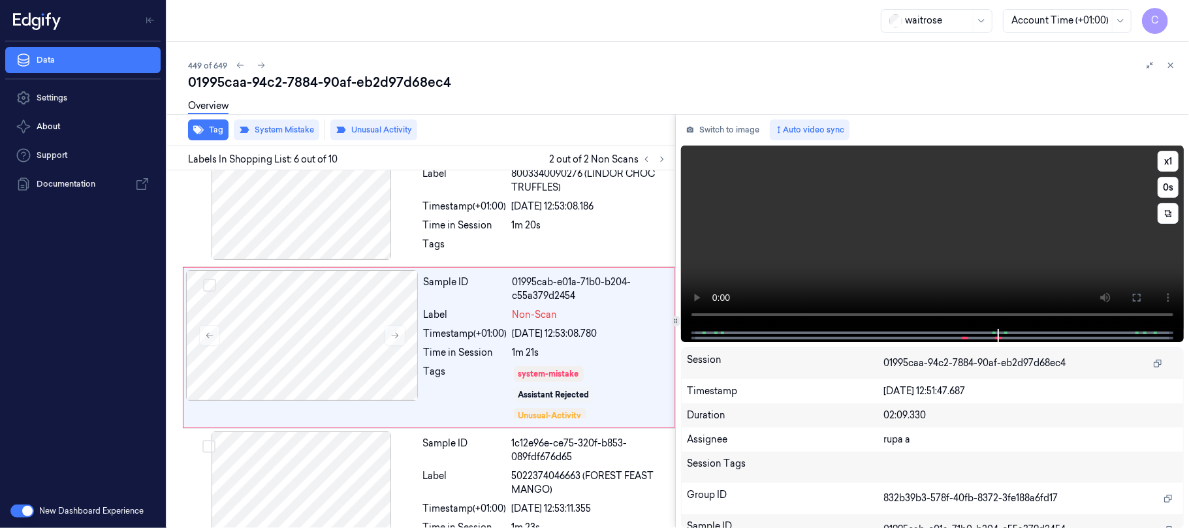
click at [957, 257] on video at bounding box center [932, 238] width 503 height 184
click at [385, 341] on button at bounding box center [395, 335] width 21 height 21
click at [389, 340] on button at bounding box center [395, 335] width 21 height 21
click at [221, 134] on button "Tag" at bounding box center [208, 130] width 40 height 21
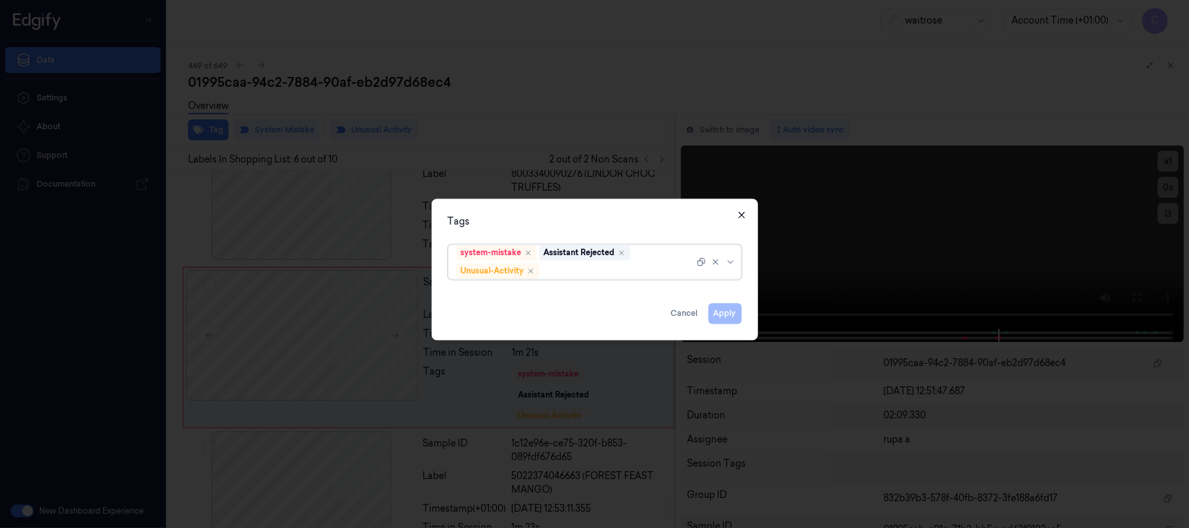
click at [745, 216] on icon "button" at bounding box center [742, 215] width 10 height 10
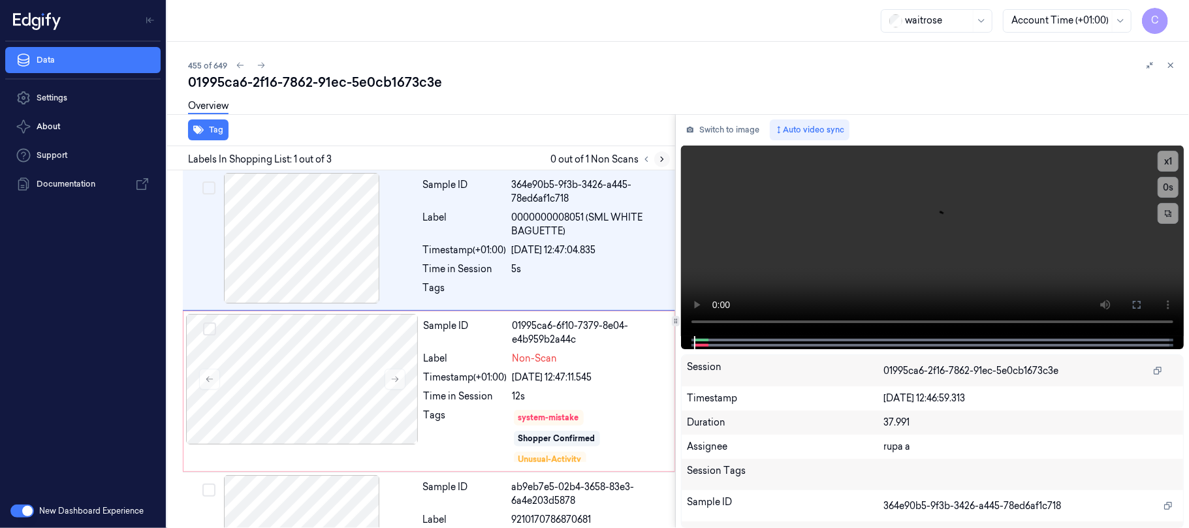
click at [662, 157] on icon at bounding box center [662, 159] width 9 height 9
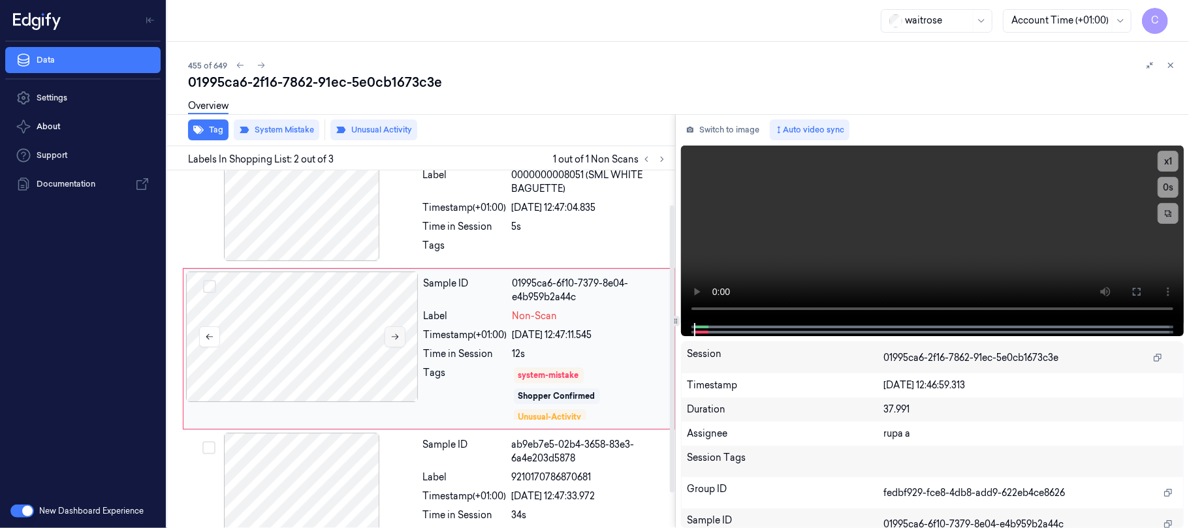
click at [395, 335] on icon at bounding box center [395, 336] width 9 height 9
click at [213, 128] on button "Tag" at bounding box center [208, 130] width 40 height 21
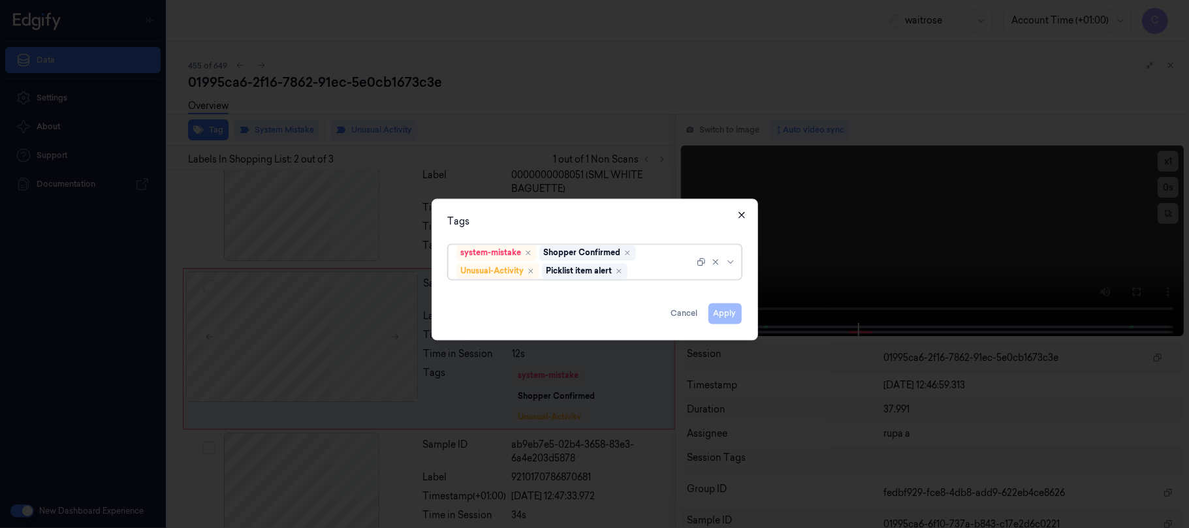
click at [743, 212] on icon "button" at bounding box center [742, 215] width 6 height 6
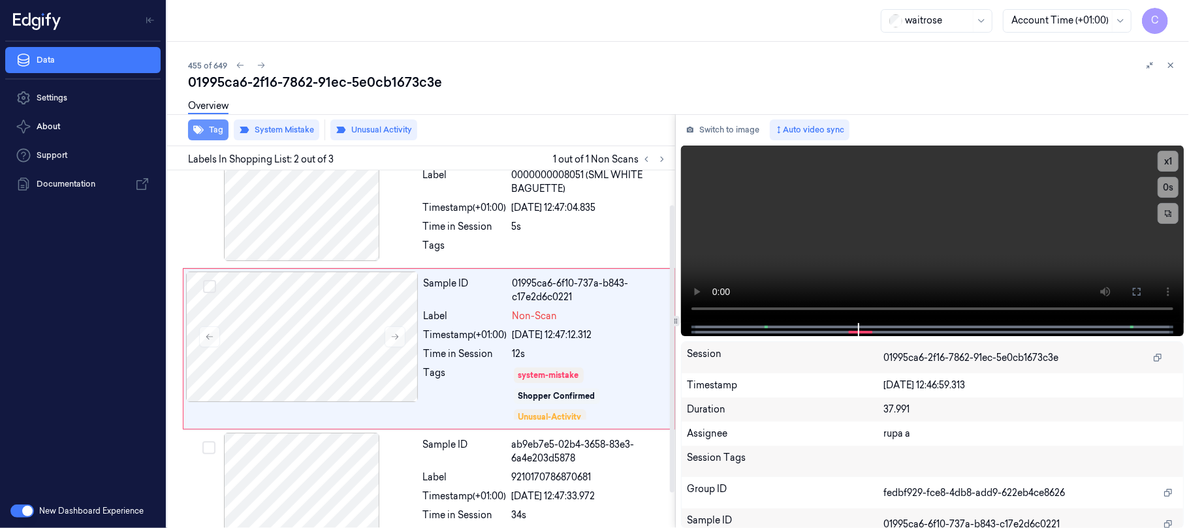
click at [216, 126] on button "Tag" at bounding box center [208, 130] width 40 height 21
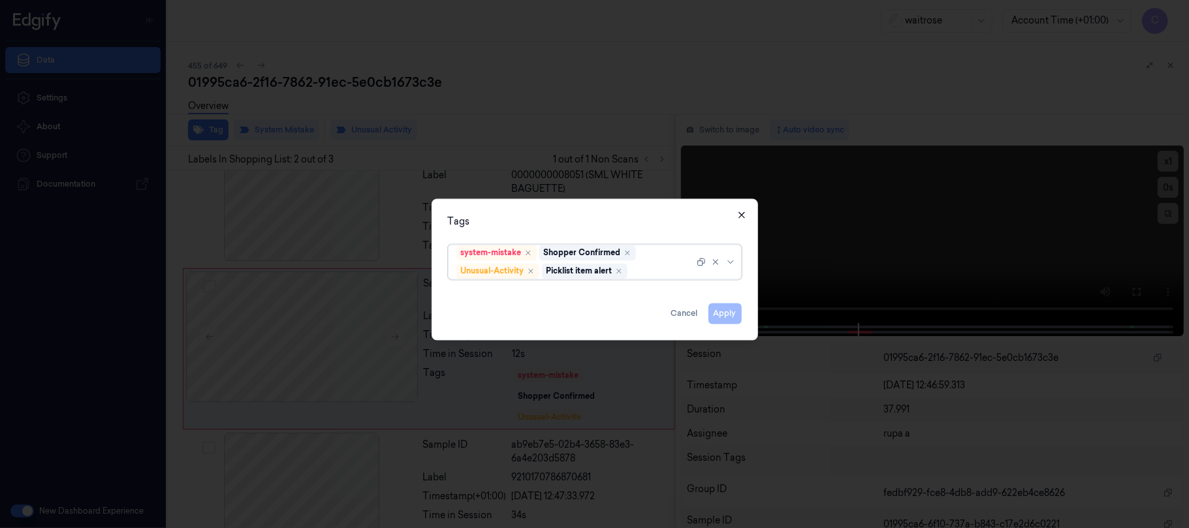
click at [737, 212] on icon "button" at bounding box center [742, 215] width 10 height 10
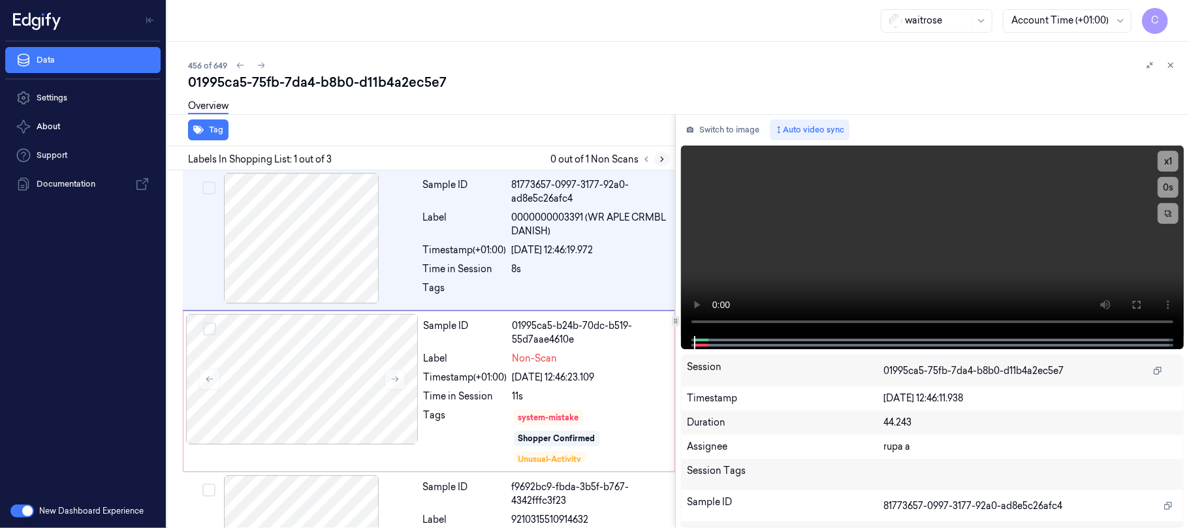
click at [656, 160] on button at bounding box center [662, 160] width 16 height 16
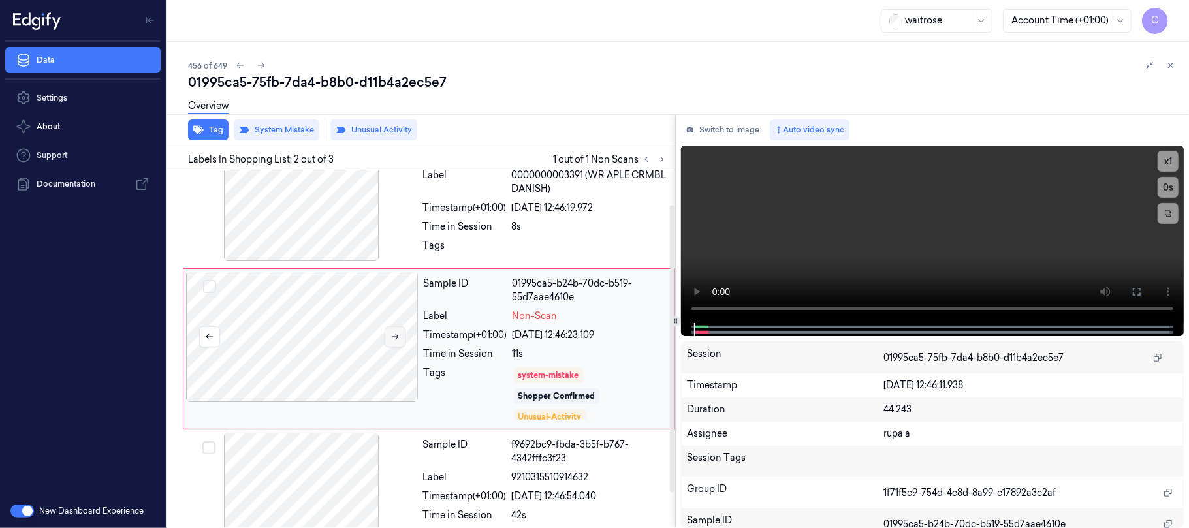
click at [395, 335] on icon at bounding box center [395, 336] width 9 height 9
click at [398, 334] on icon at bounding box center [395, 336] width 9 height 9
click at [400, 334] on icon at bounding box center [395, 336] width 9 height 9
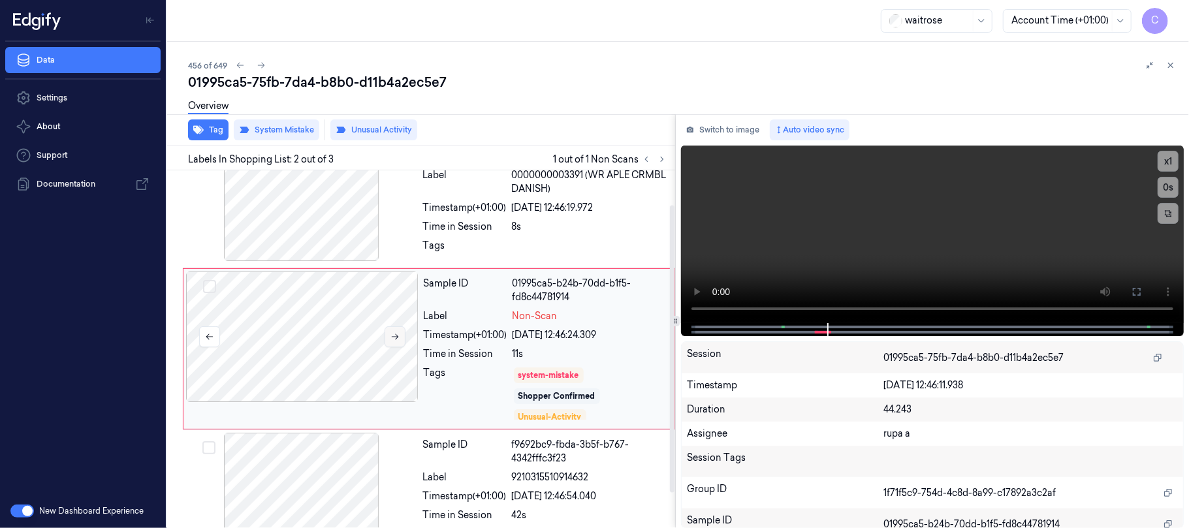
click at [405, 332] on button at bounding box center [395, 337] width 21 height 21
click at [207, 129] on button "Tag" at bounding box center [208, 130] width 40 height 21
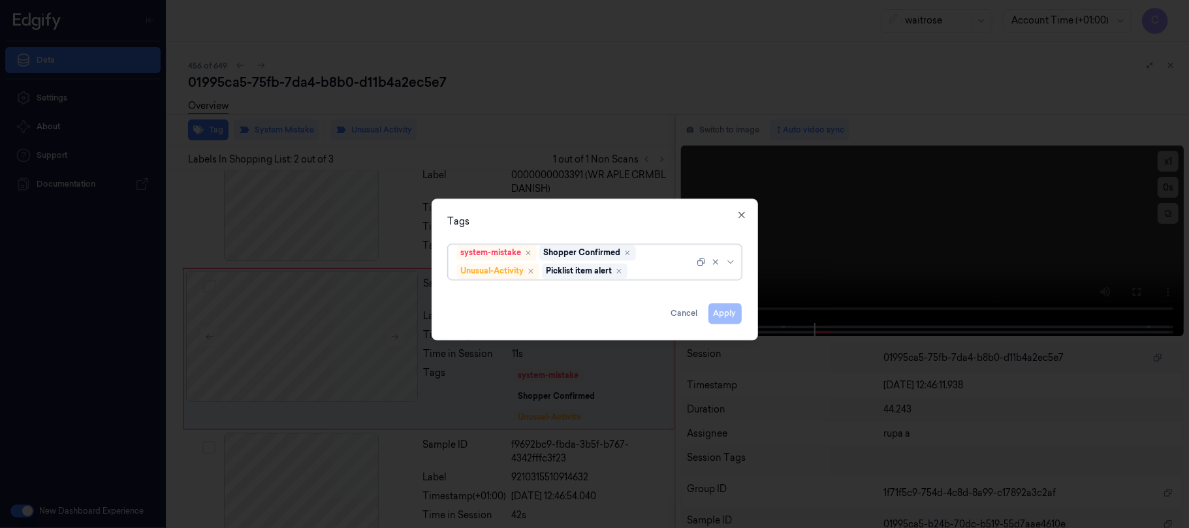
click at [734, 223] on div "Tags" at bounding box center [595, 222] width 294 height 14
click at [741, 215] on icon "button" at bounding box center [742, 215] width 6 height 6
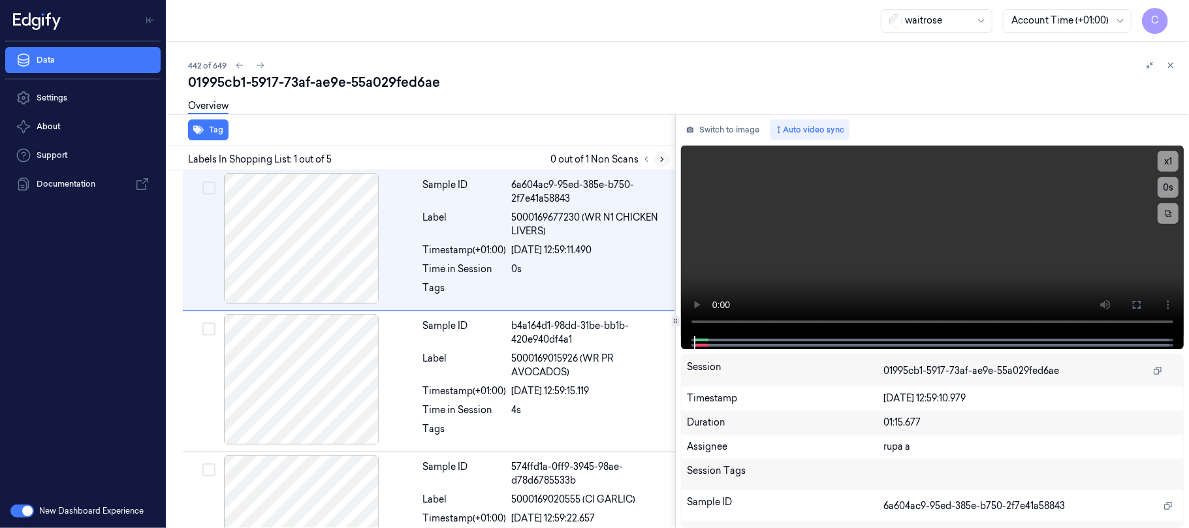
click at [666, 160] on icon at bounding box center [662, 159] width 9 height 9
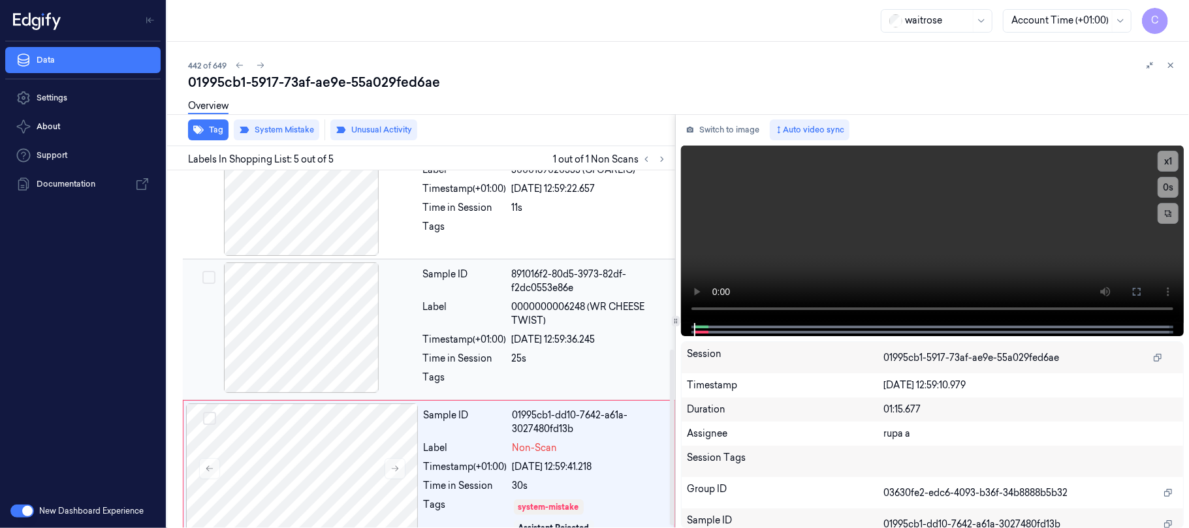
scroll to position [369, 0]
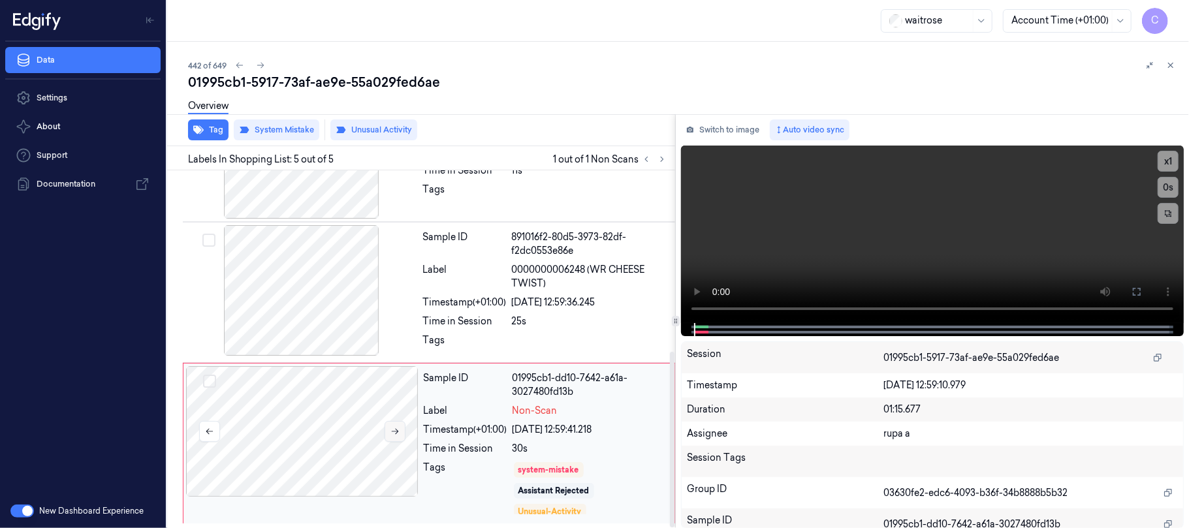
click at [387, 426] on button at bounding box center [395, 431] width 21 height 21
click at [393, 428] on icon at bounding box center [395, 431] width 9 height 9
click at [214, 121] on div "Overview" at bounding box center [208, 107] width 40 height 33
click at [202, 131] on icon "button" at bounding box center [198, 130] width 10 height 8
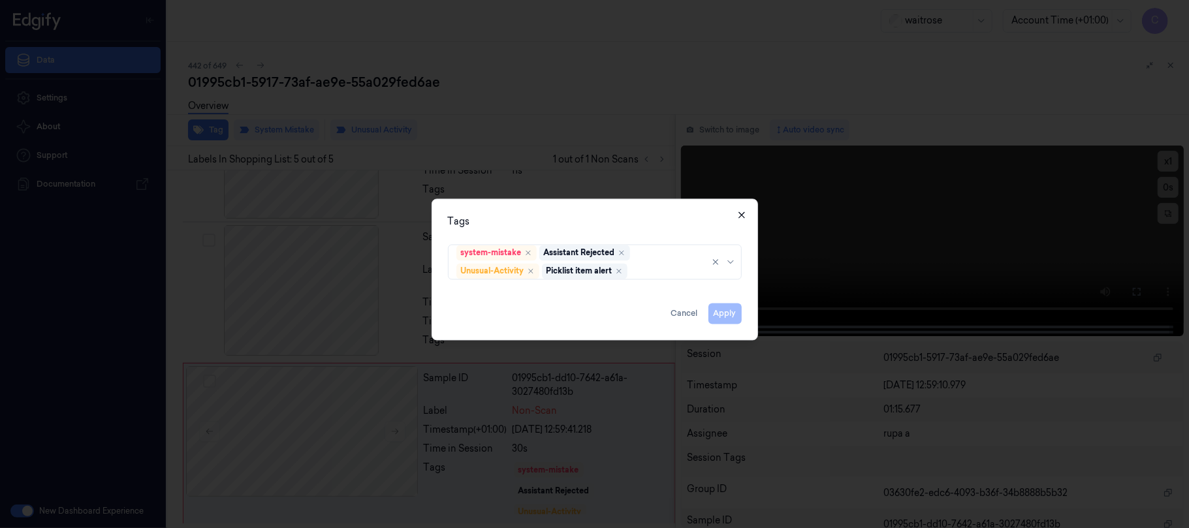
click at [740, 212] on icon "button" at bounding box center [742, 215] width 6 height 6
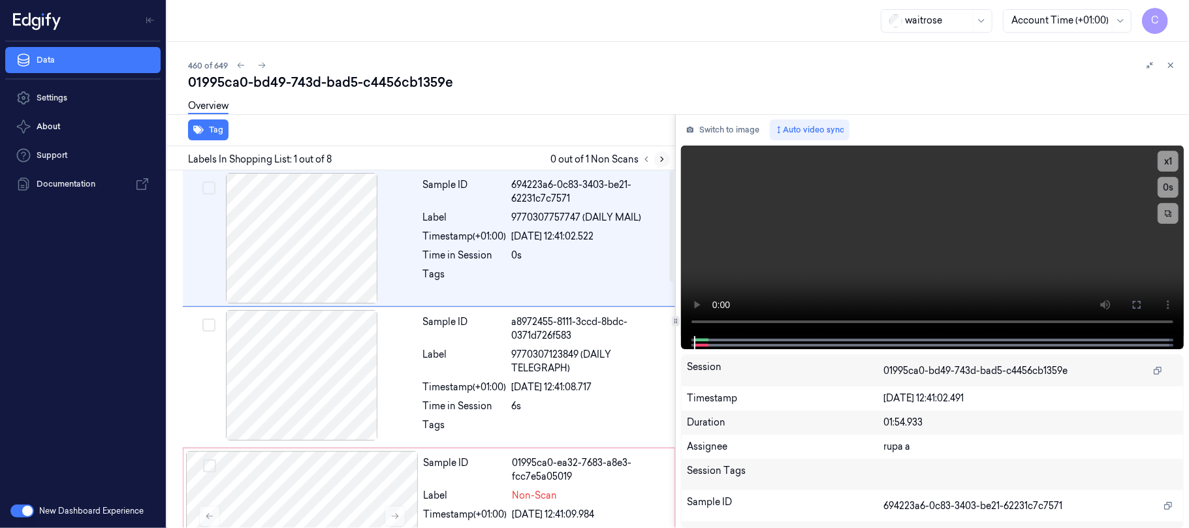
click at [664, 155] on icon at bounding box center [662, 159] width 9 height 9
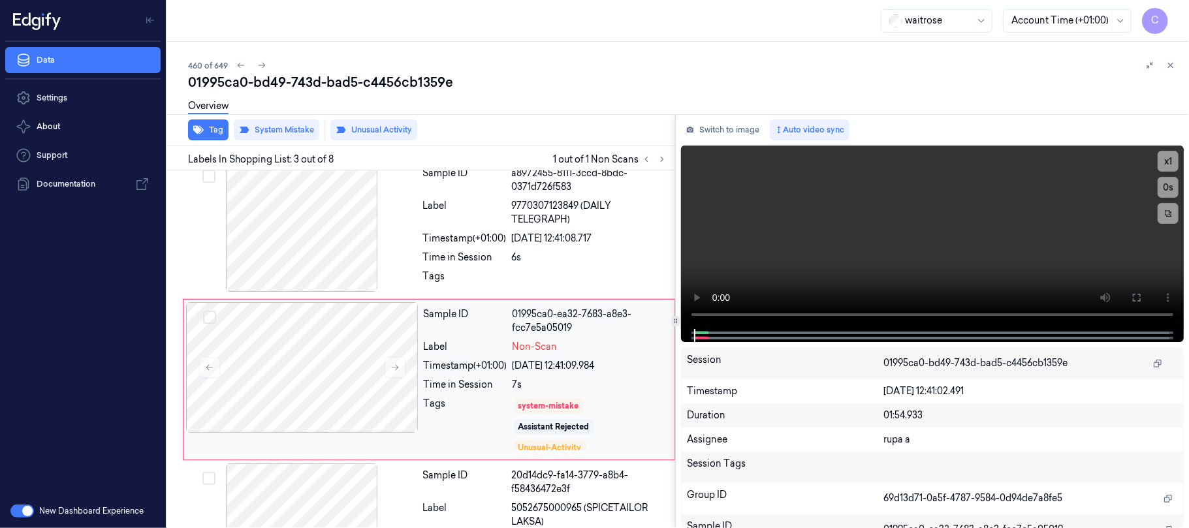
scroll to position [180, 0]
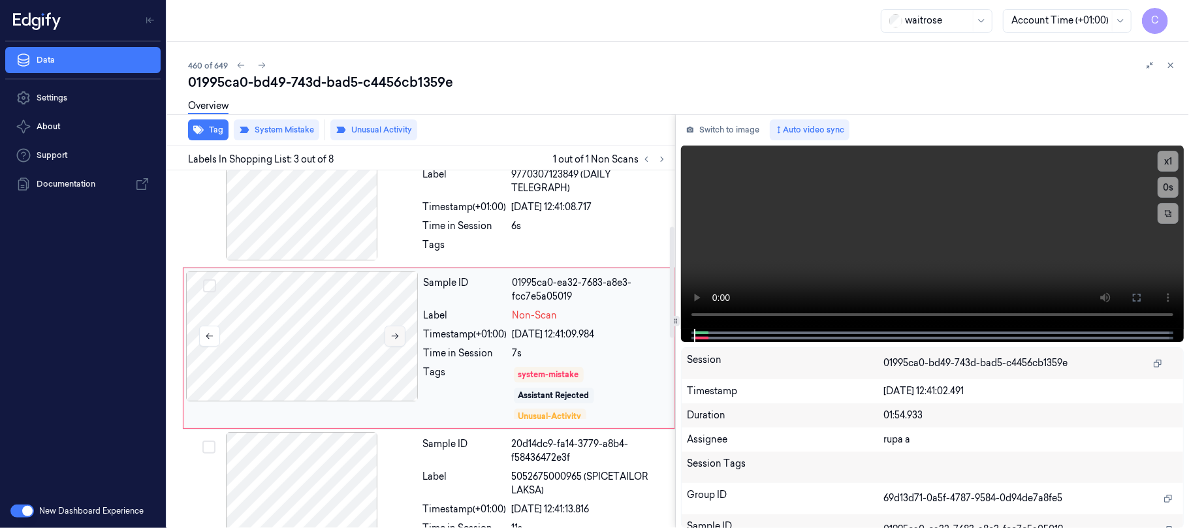
click at [394, 340] on icon at bounding box center [395, 336] width 9 height 9
click at [392, 333] on icon at bounding box center [395, 336] width 9 height 9
click at [340, 208] on div at bounding box center [301, 195] width 233 height 131
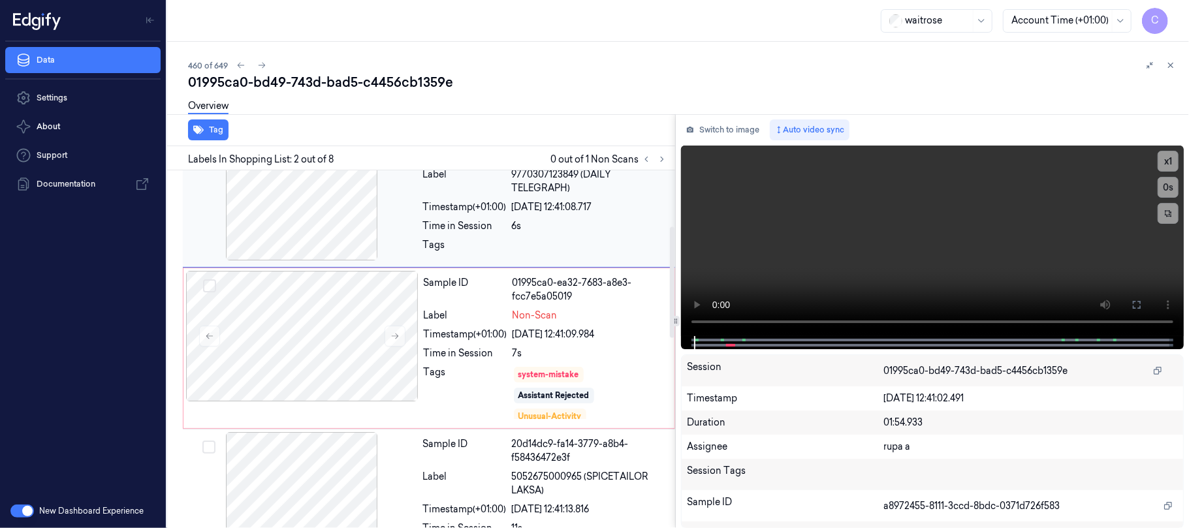
scroll to position [29, 0]
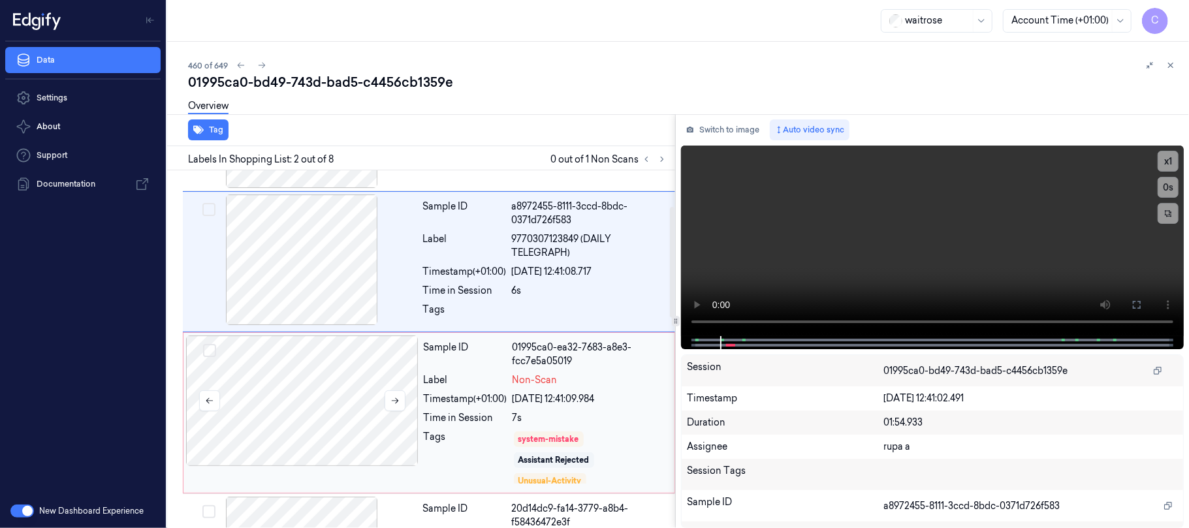
click at [328, 396] on div at bounding box center [302, 401] width 233 height 131
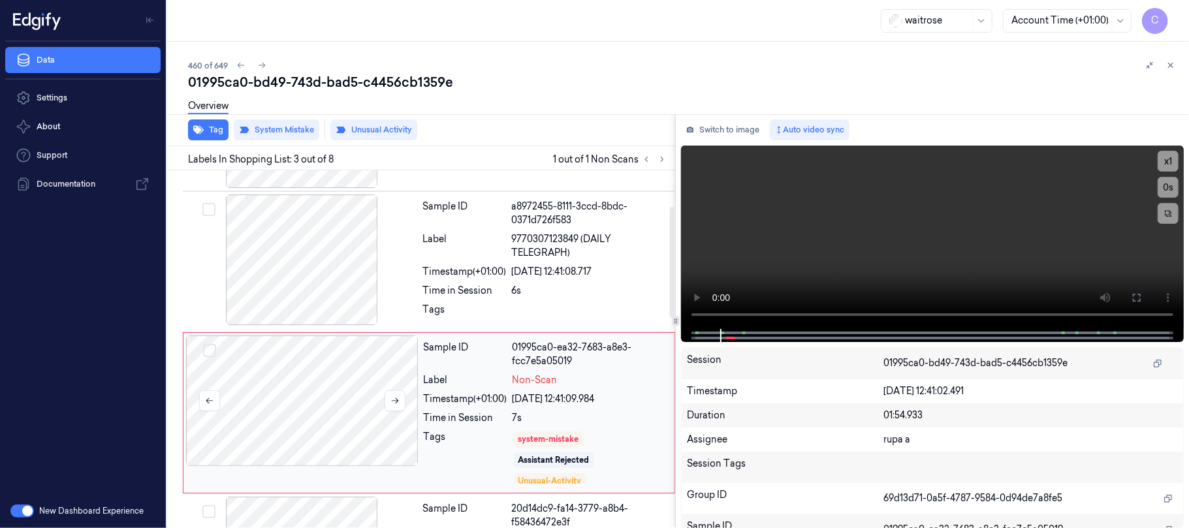
scroll to position [180, 0]
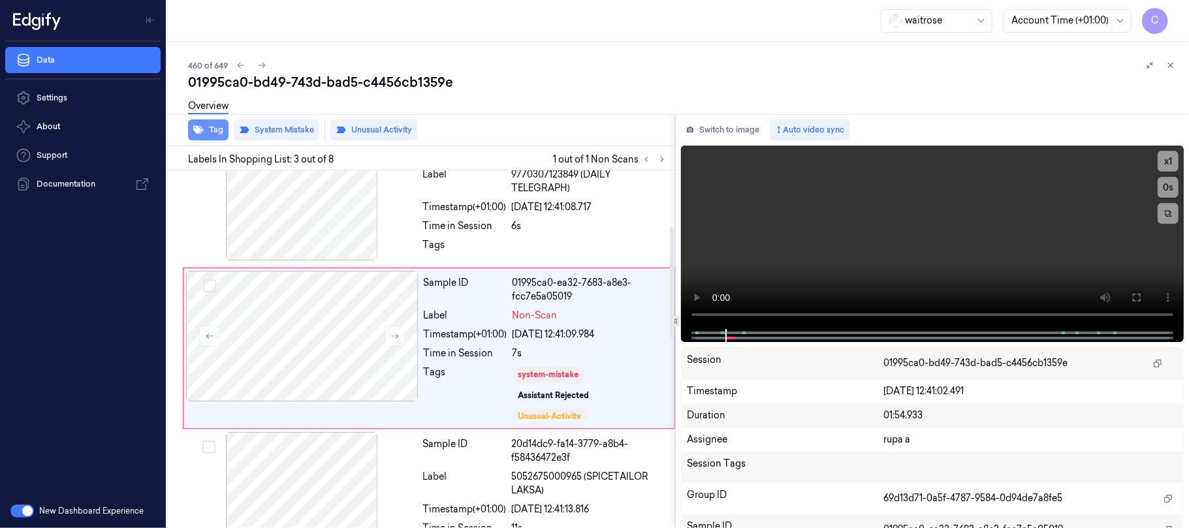
click at [218, 126] on button "Tag" at bounding box center [208, 130] width 40 height 21
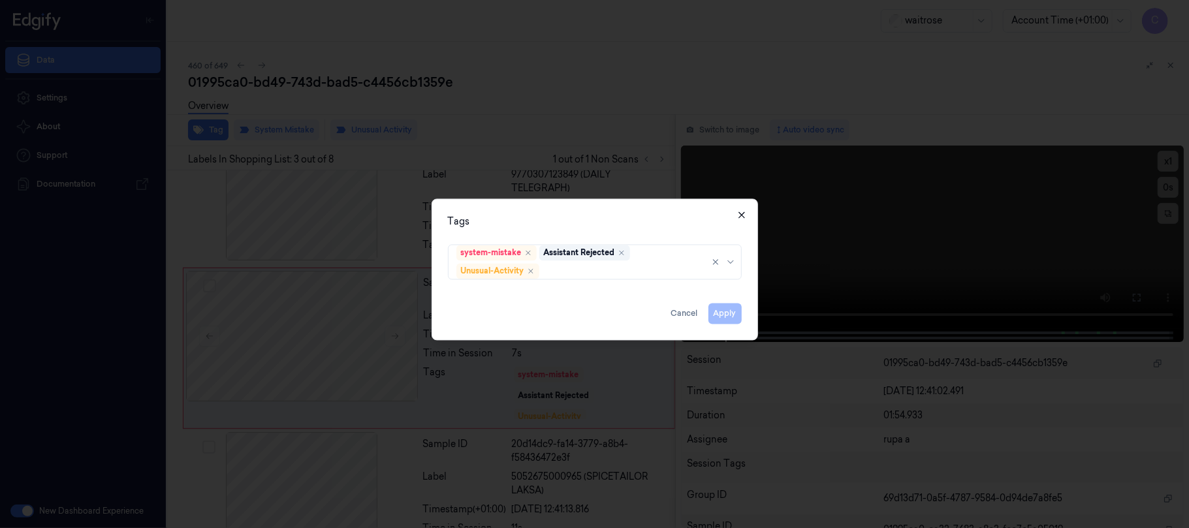
click at [743, 217] on icon "button" at bounding box center [742, 215] width 10 height 10
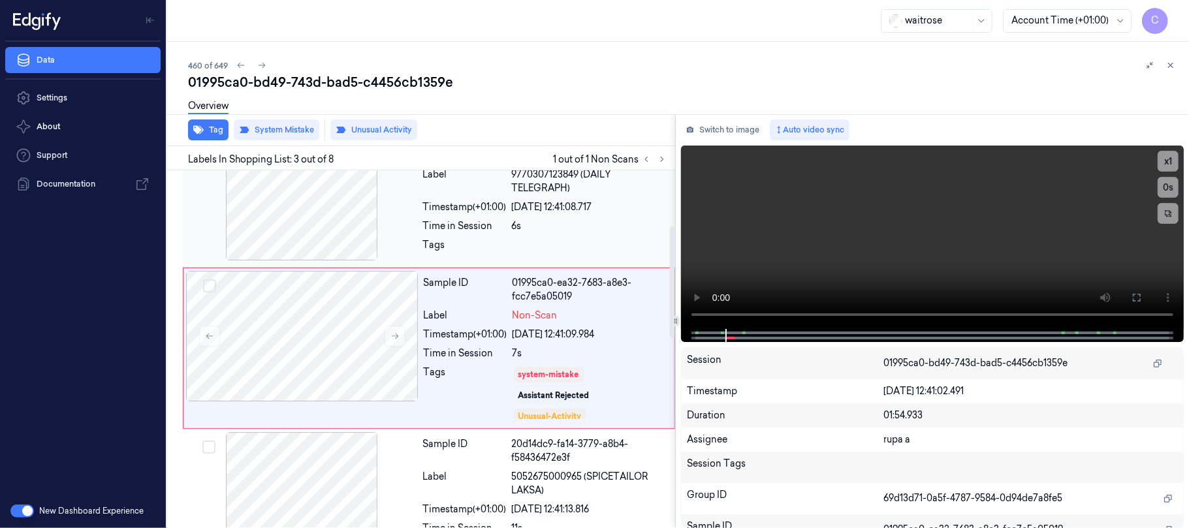
click at [312, 220] on div at bounding box center [301, 195] width 233 height 131
click at [957, 243] on video at bounding box center [932, 238] width 503 height 184
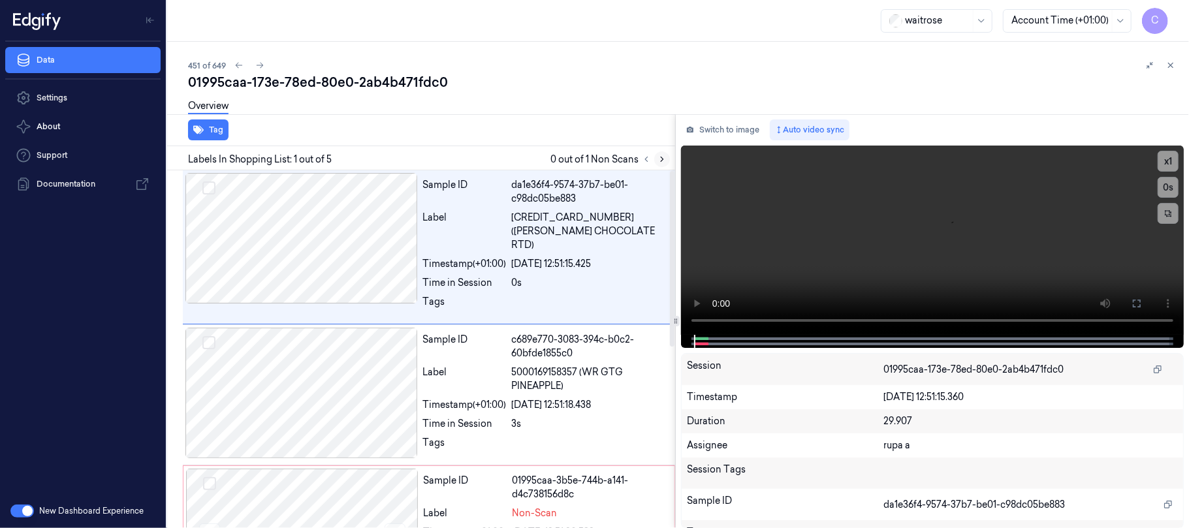
click at [664, 157] on icon at bounding box center [662, 159] width 9 height 9
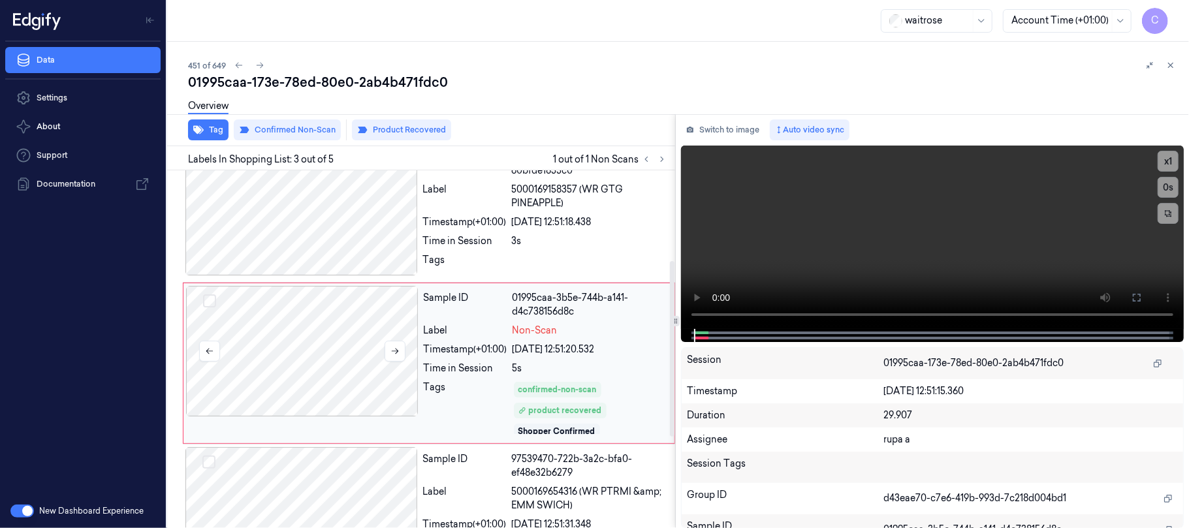
scroll to position [184, 0]
click at [394, 346] on icon at bounding box center [395, 350] width 9 height 9
click at [336, 206] on div at bounding box center [301, 209] width 233 height 131
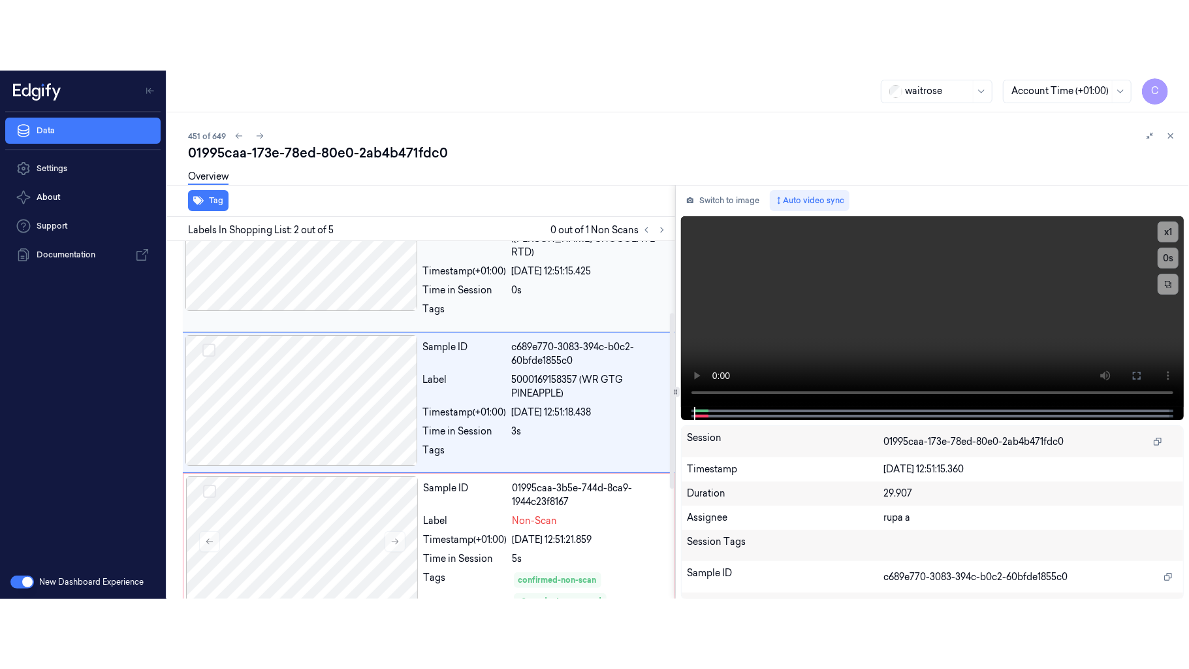
scroll to position [32, 0]
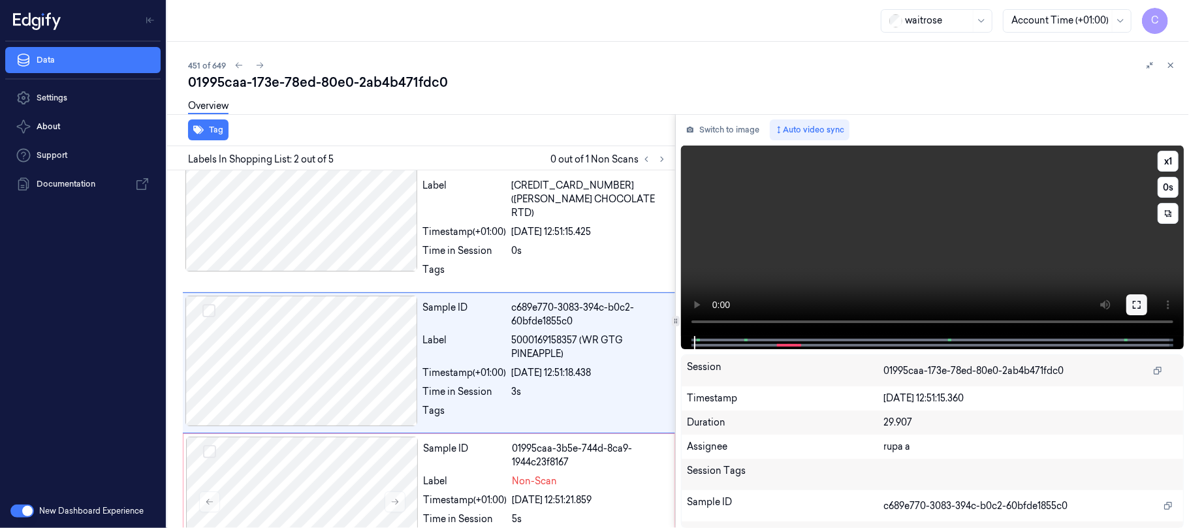
click at [1135, 301] on icon at bounding box center [1137, 305] width 8 height 8
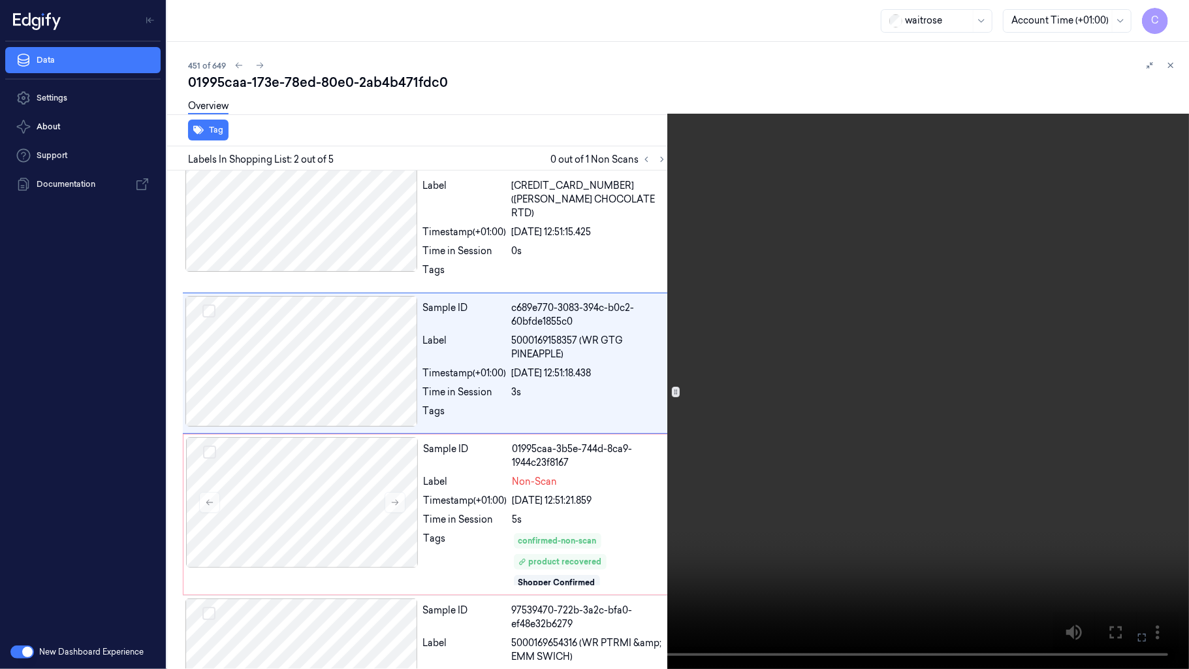
click at [346, 440] on video at bounding box center [594, 334] width 1189 height 669
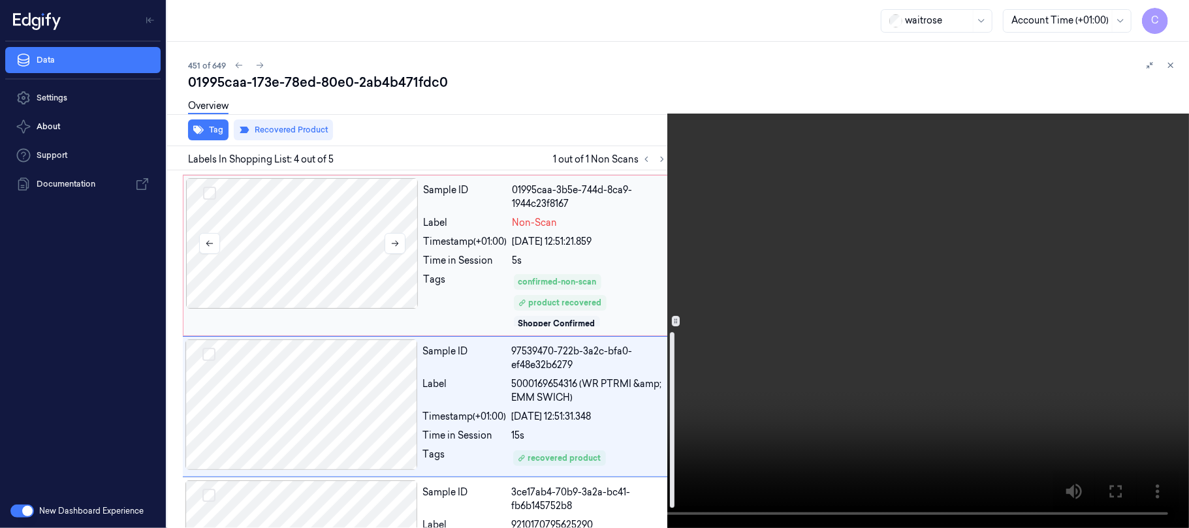
scroll to position [335, 0]
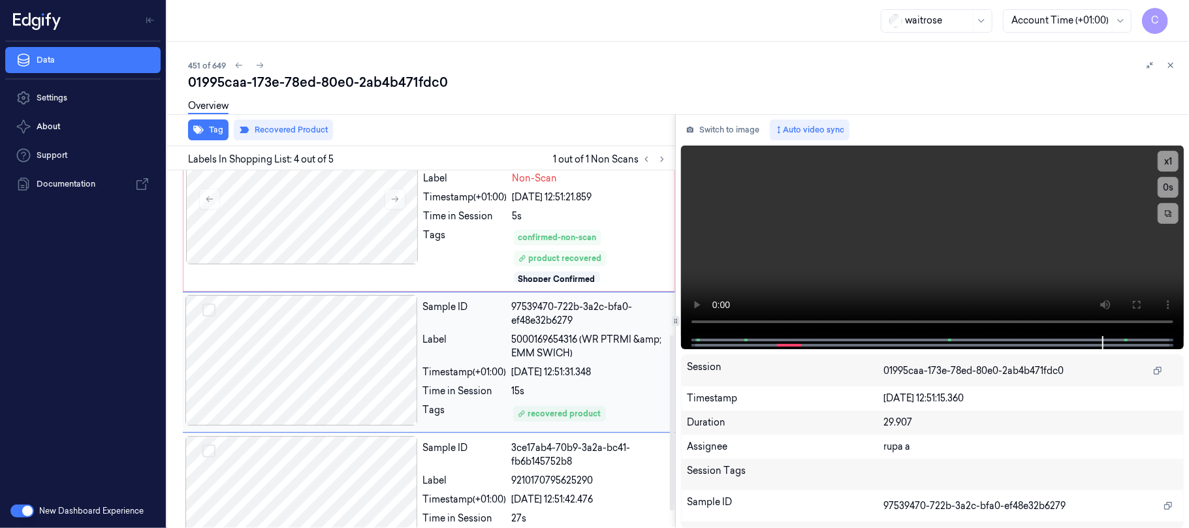
click at [345, 325] on div at bounding box center [301, 360] width 233 height 131
click at [310, 195] on div at bounding box center [302, 199] width 233 height 131
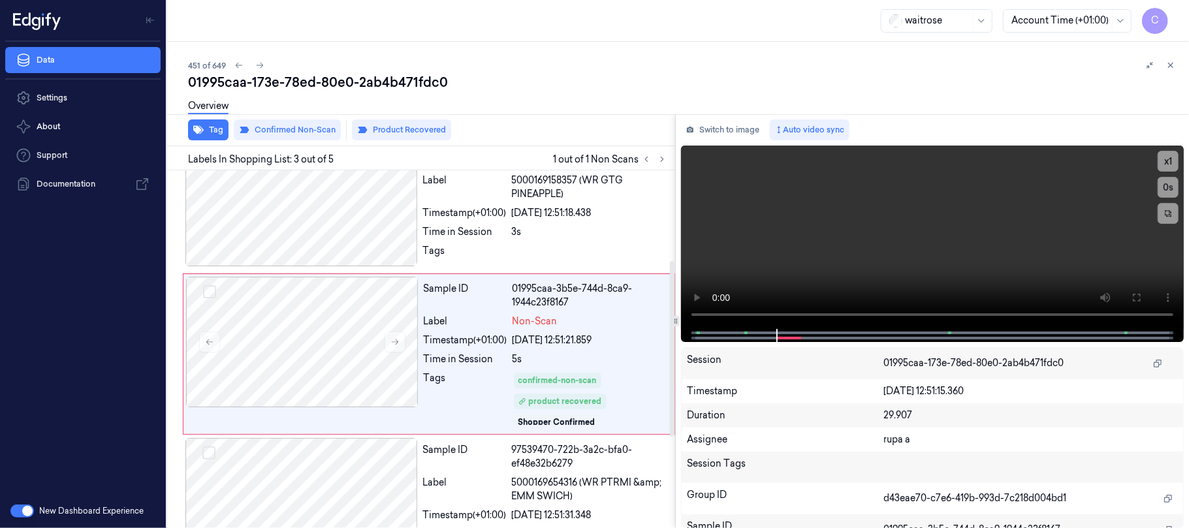
scroll to position [184, 0]
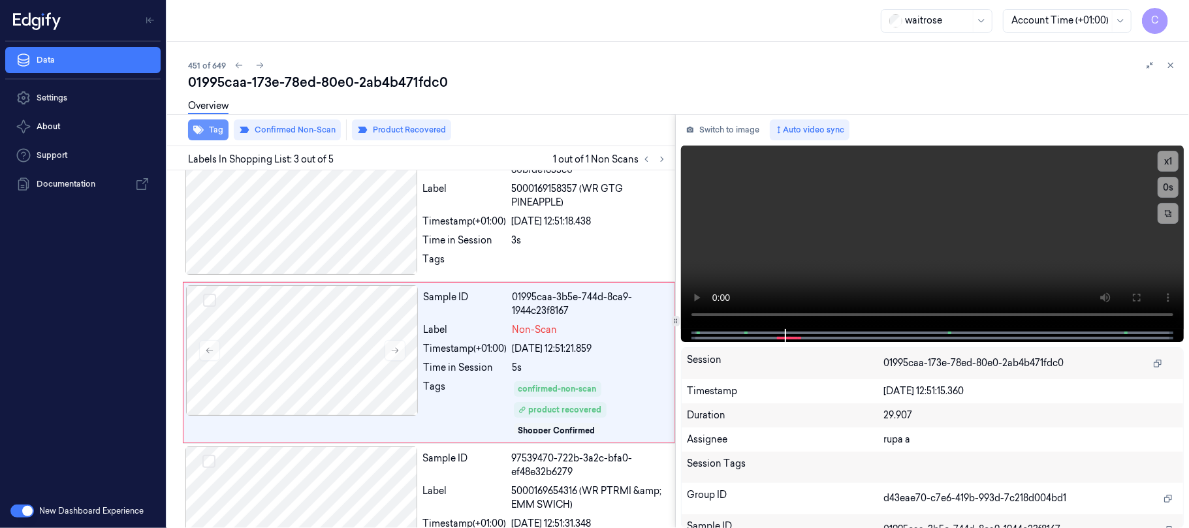
click at [210, 129] on button "Tag" at bounding box center [208, 130] width 40 height 21
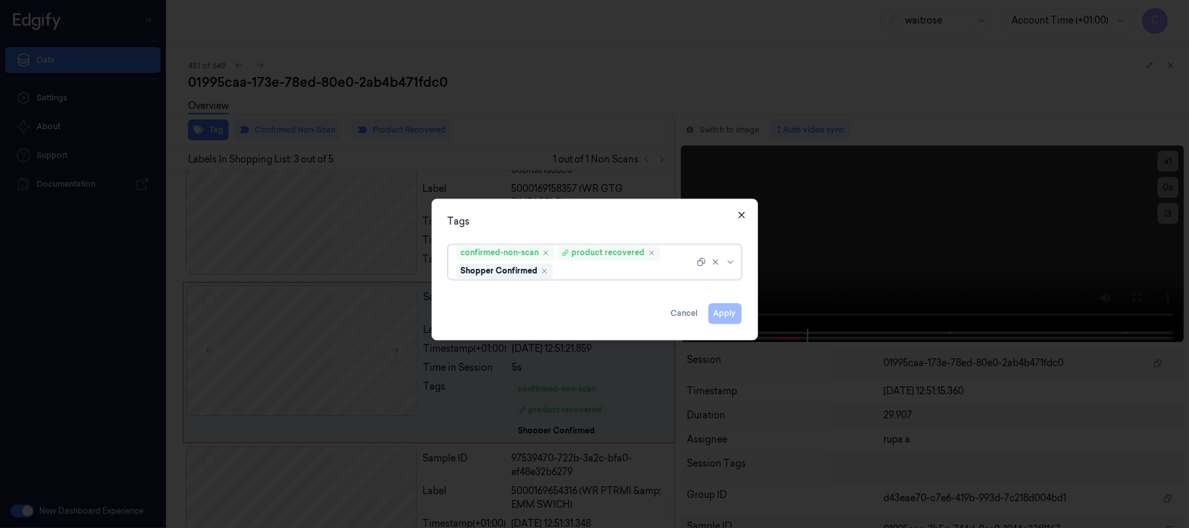
click at [745, 217] on icon "button" at bounding box center [742, 215] width 10 height 10
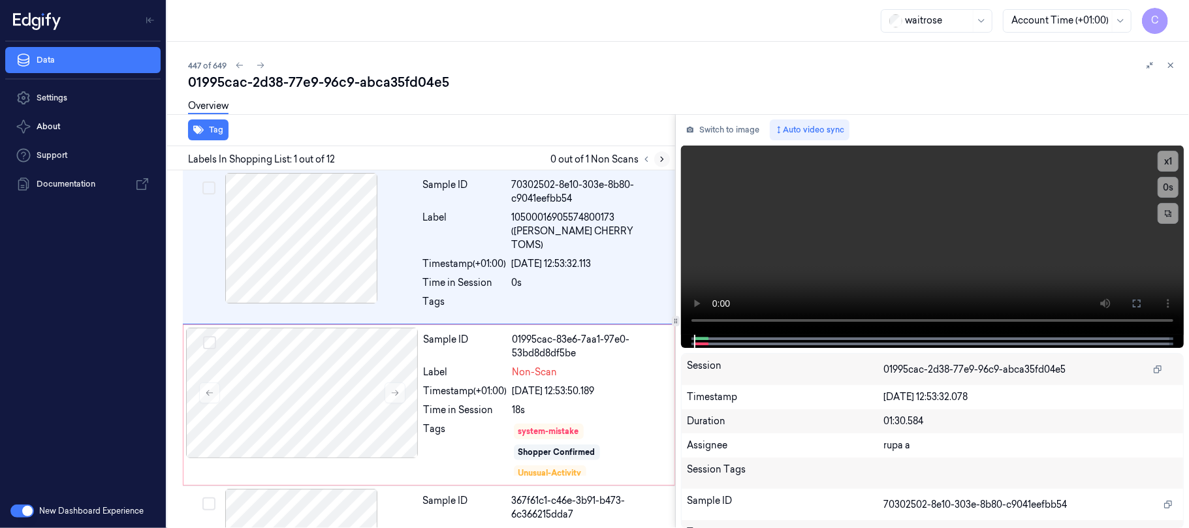
click at [665, 160] on icon at bounding box center [662, 159] width 9 height 9
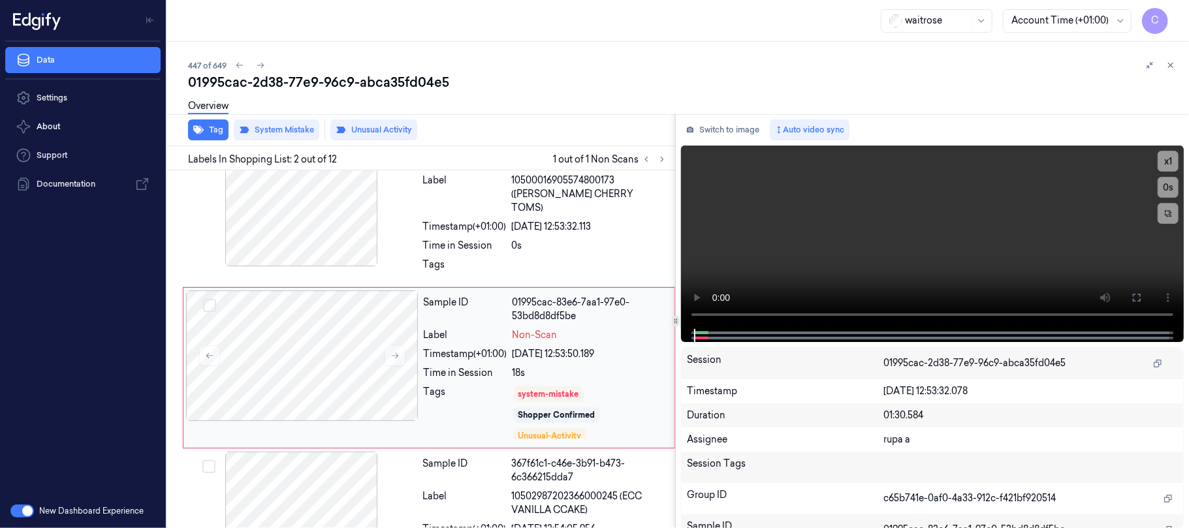
scroll to position [42, 0]
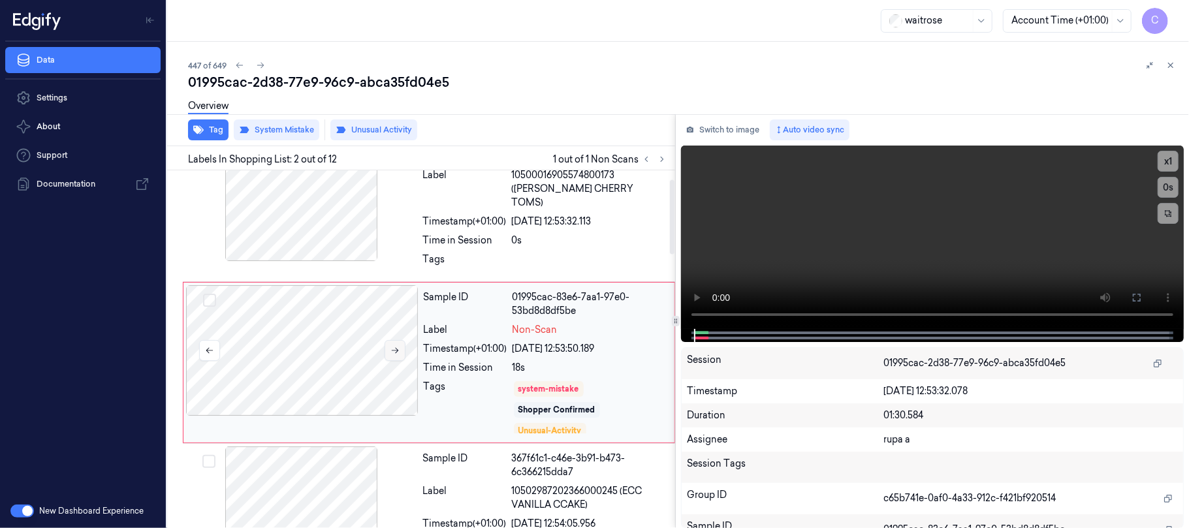
click at [387, 340] on button at bounding box center [395, 350] width 21 height 21
click at [400, 340] on button at bounding box center [395, 350] width 21 height 21
click at [312, 223] on div at bounding box center [301, 196] width 233 height 131
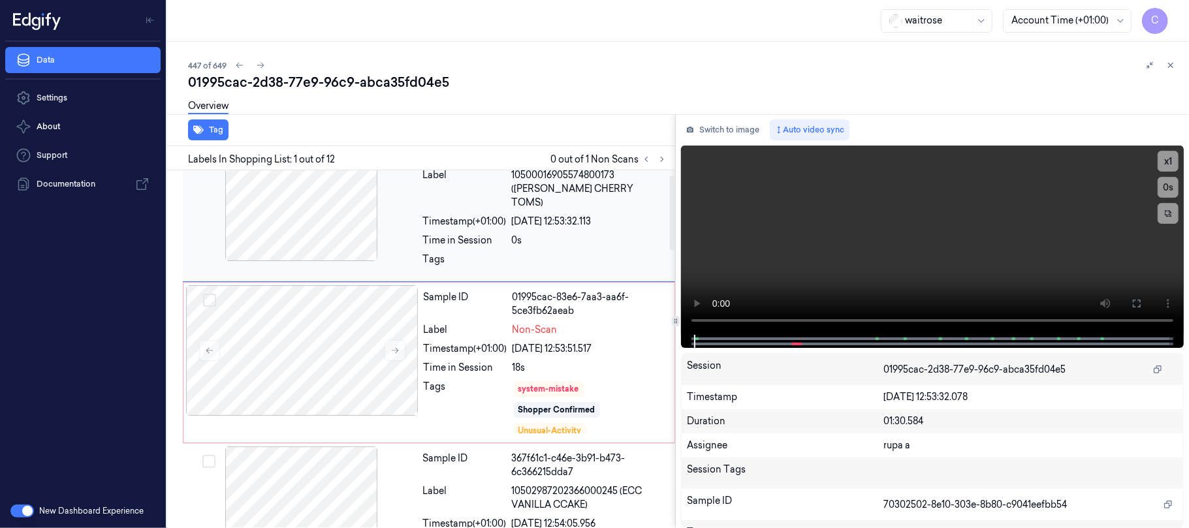
scroll to position [0, 0]
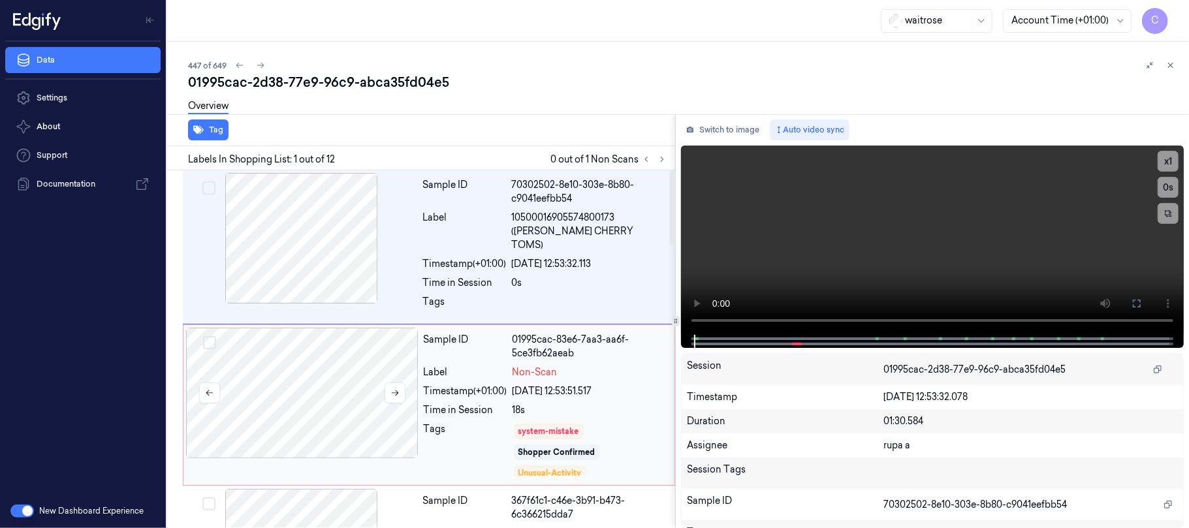
click at [303, 350] on div at bounding box center [302, 393] width 233 height 131
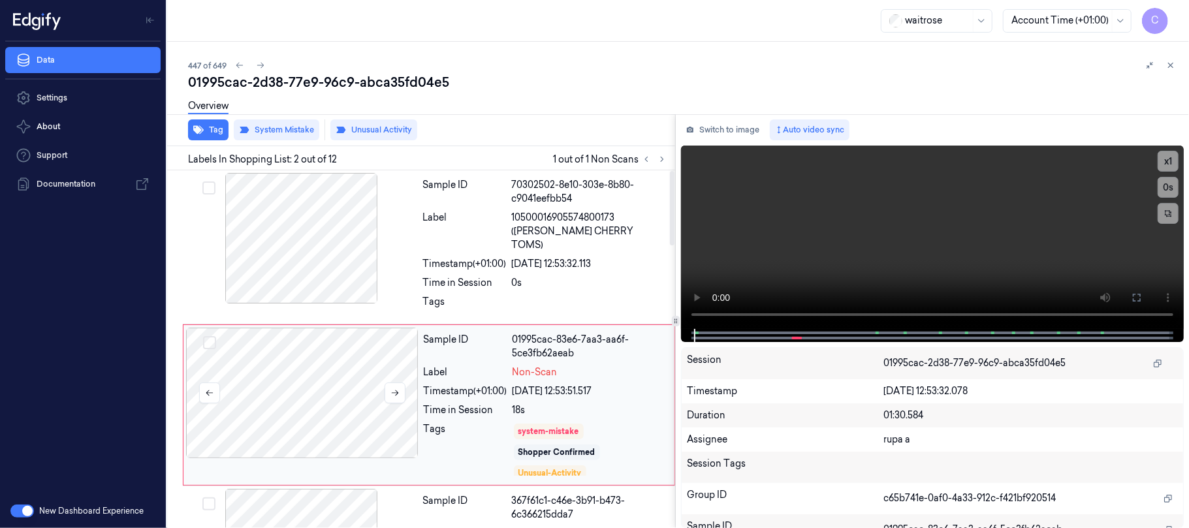
scroll to position [42, 0]
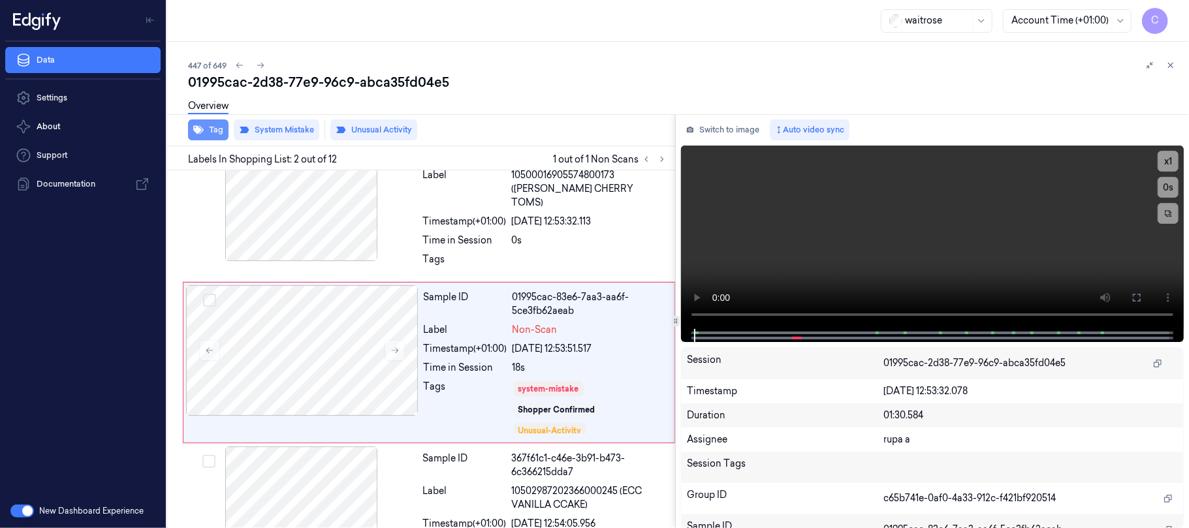
click at [209, 127] on button "Tag" at bounding box center [208, 130] width 40 height 21
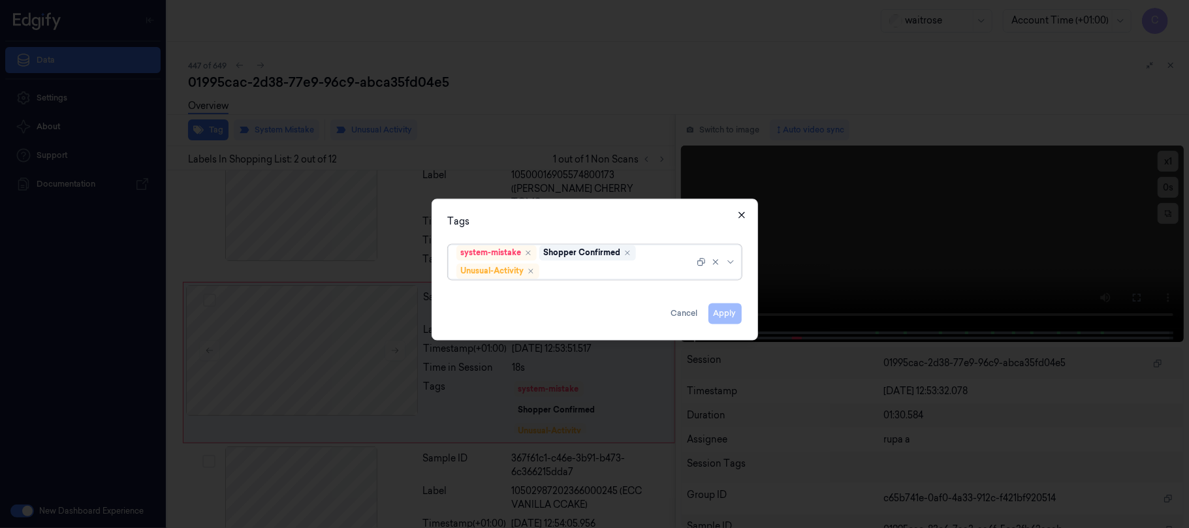
click at [739, 217] on icon "button" at bounding box center [742, 215] width 10 height 10
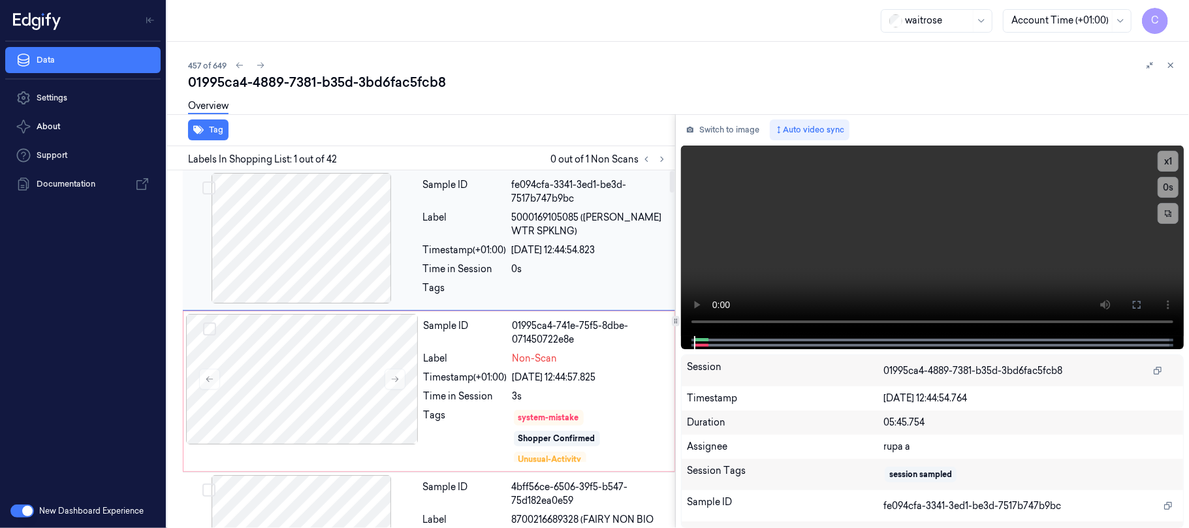
click at [662, 157] on icon at bounding box center [662, 159] width 9 height 9
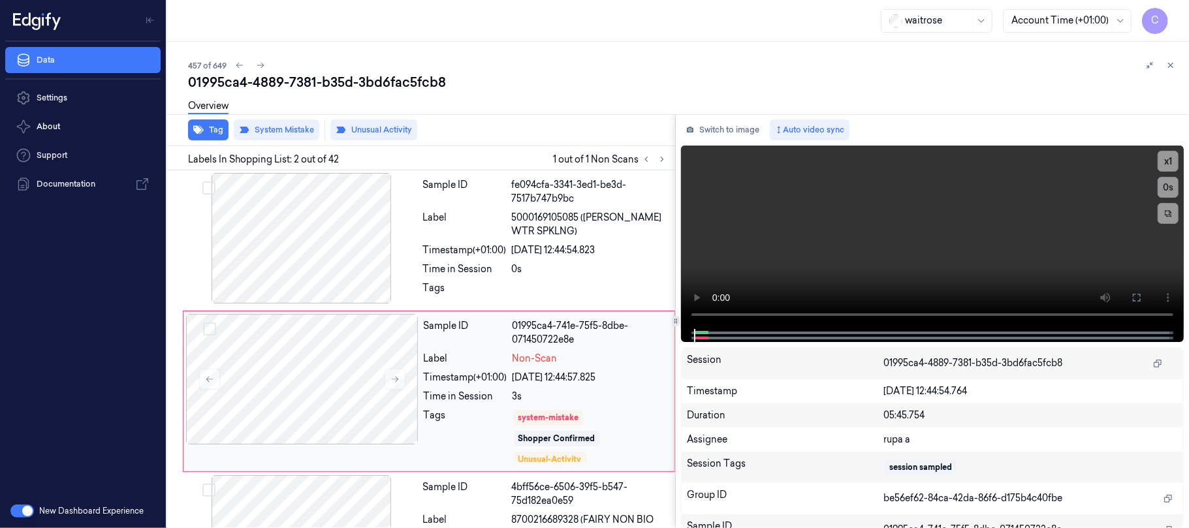
scroll to position [42, 0]
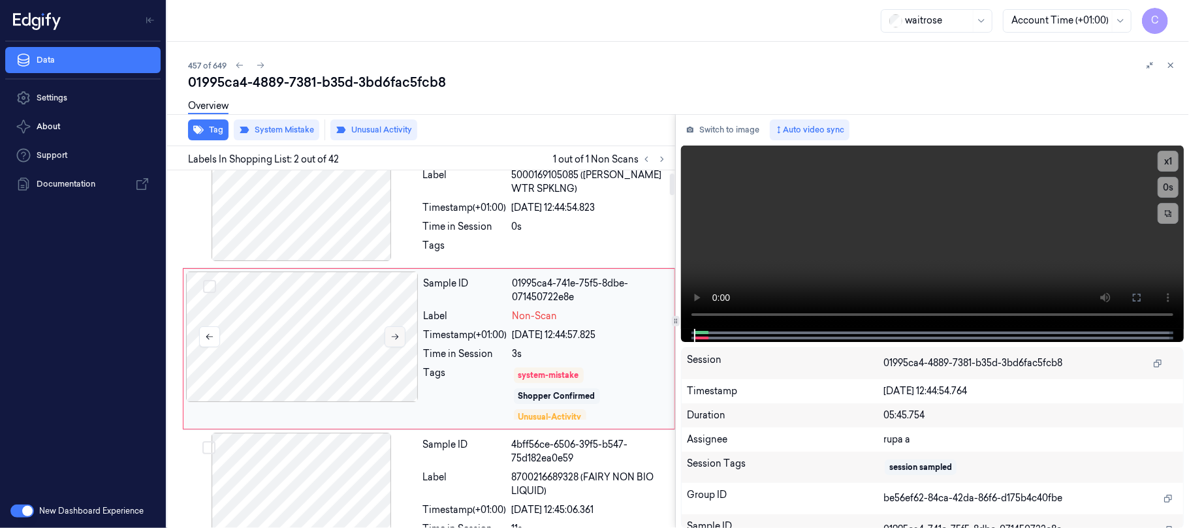
click at [394, 338] on icon at bounding box center [395, 336] width 9 height 9
click at [214, 132] on button "Tag" at bounding box center [208, 130] width 40 height 21
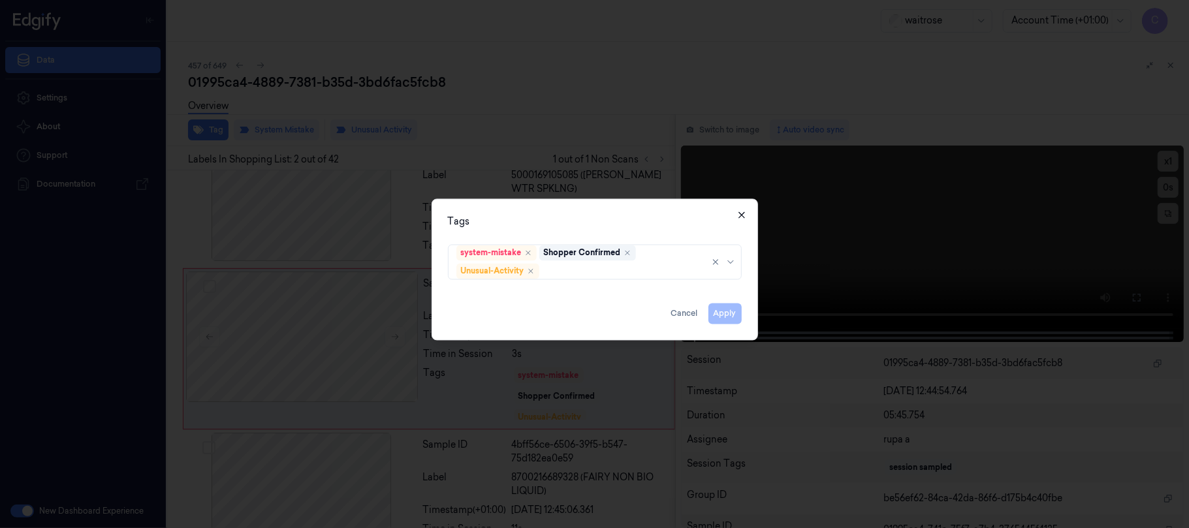
click at [741, 215] on icon "button" at bounding box center [742, 215] width 6 height 6
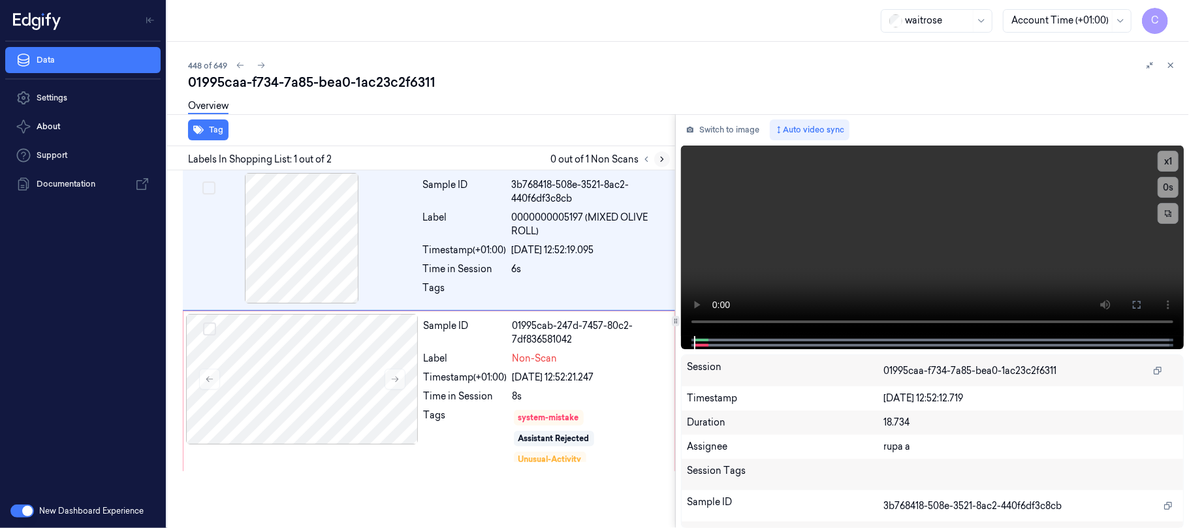
click at [659, 160] on icon at bounding box center [662, 159] width 9 height 9
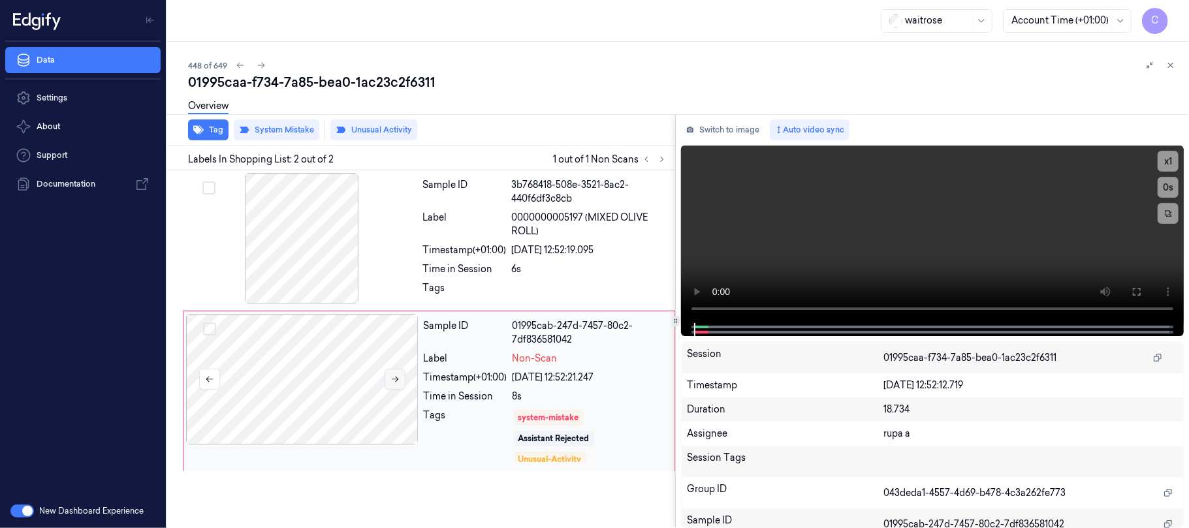
click at [393, 379] on icon at bounding box center [395, 380] width 7 height 6
click at [208, 128] on button "Tag" at bounding box center [208, 130] width 40 height 21
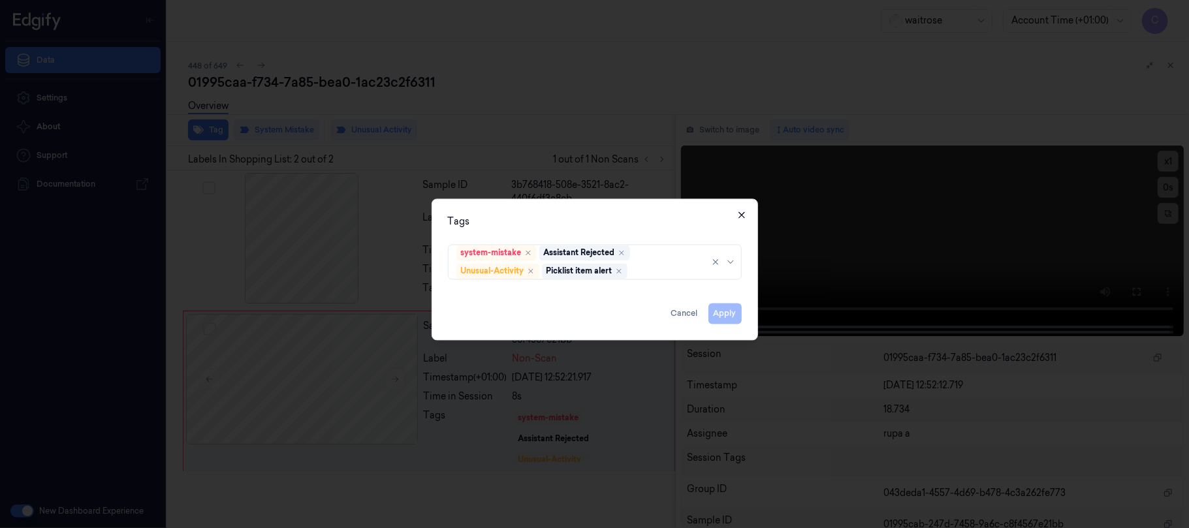
click at [743, 216] on icon "button" at bounding box center [742, 215] width 6 height 6
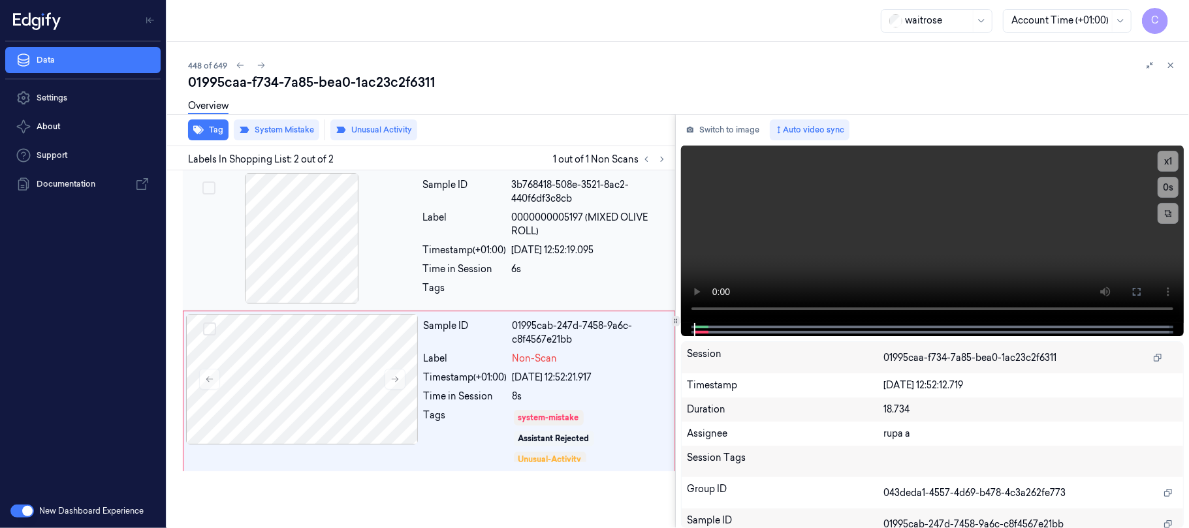
click at [307, 248] on div at bounding box center [301, 238] width 233 height 131
click at [957, 239] on video at bounding box center [932, 235] width 503 height 178
click at [204, 131] on button "Tag" at bounding box center [208, 130] width 40 height 21
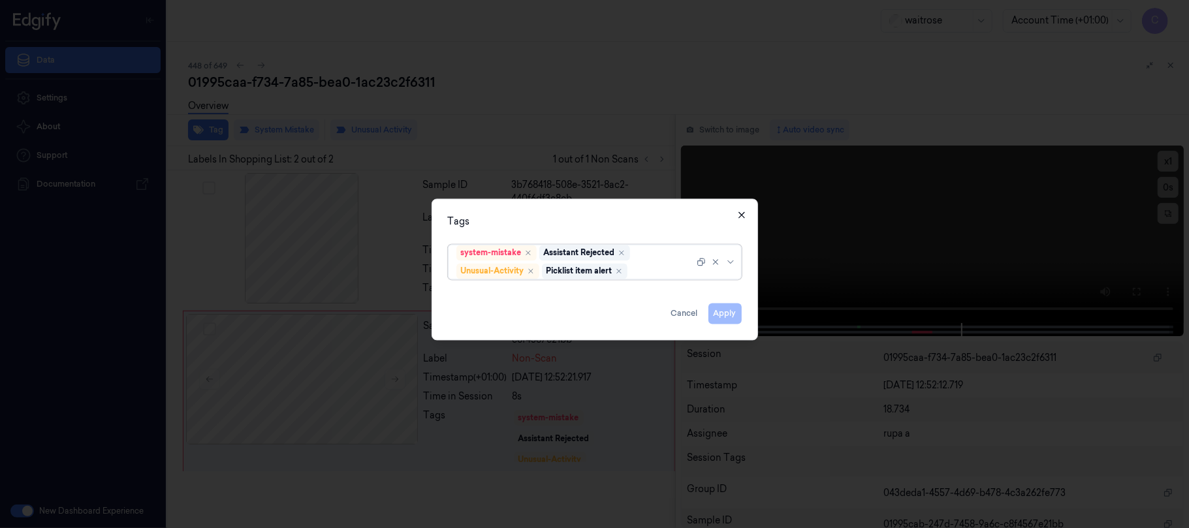
click at [741, 214] on icon "button" at bounding box center [742, 215] width 6 height 6
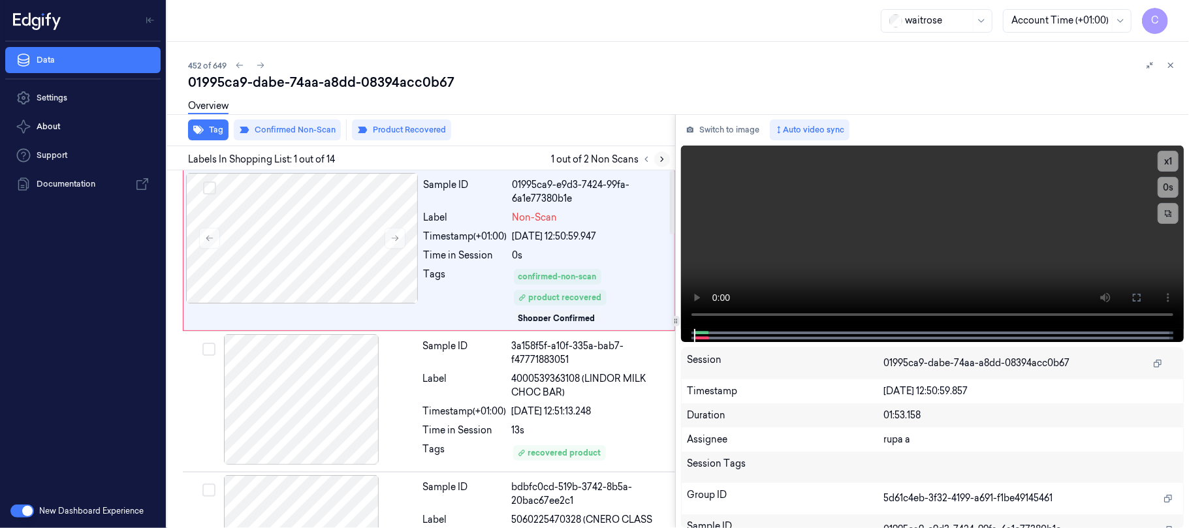
click at [659, 158] on icon at bounding box center [662, 159] width 9 height 9
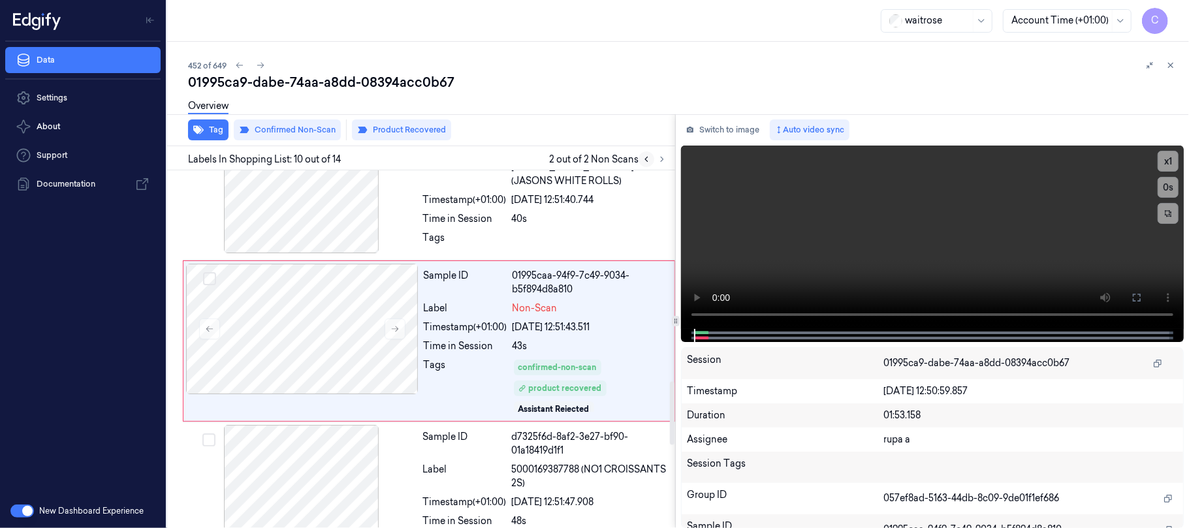
click at [647, 159] on icon at bounding box center [646, 159] width 9 height 9
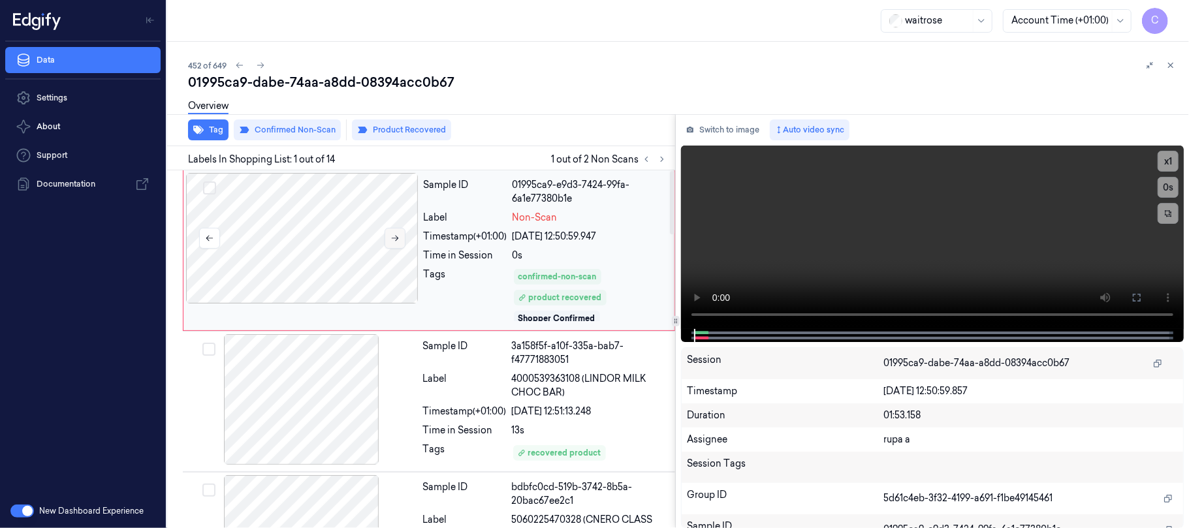
click at [391, 240] on icon at bounding box center [395, 238] width 9 height 9
click at [393, 239] on icon at bounding box center [395, 238] width 9 height 9
click at [302, 410] on div at bounding box center [301, 399] width 233 height 131
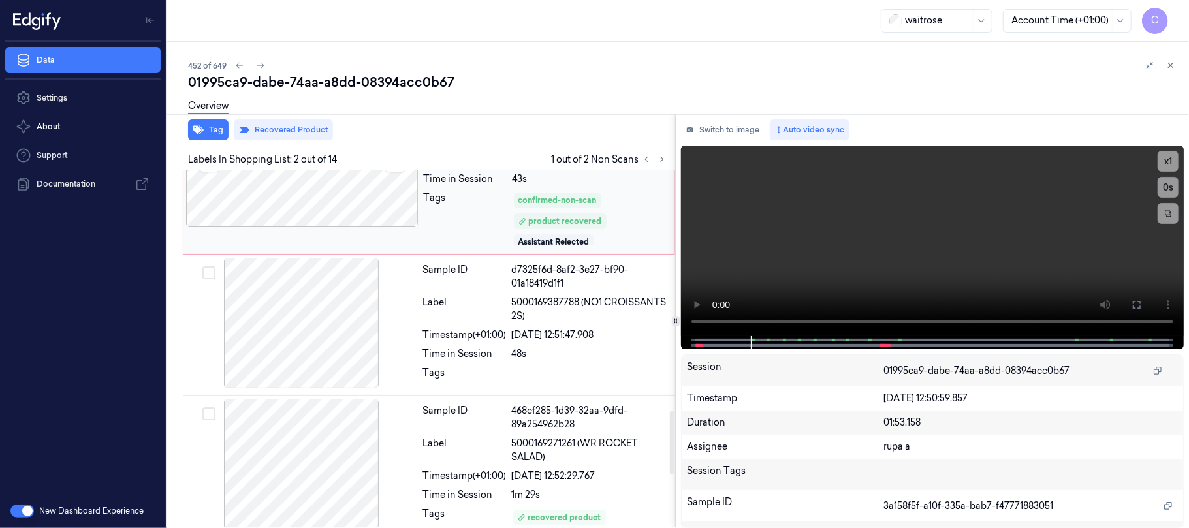
click at [338, 204] on div at bounding box center [302, 162] width 233 height 131
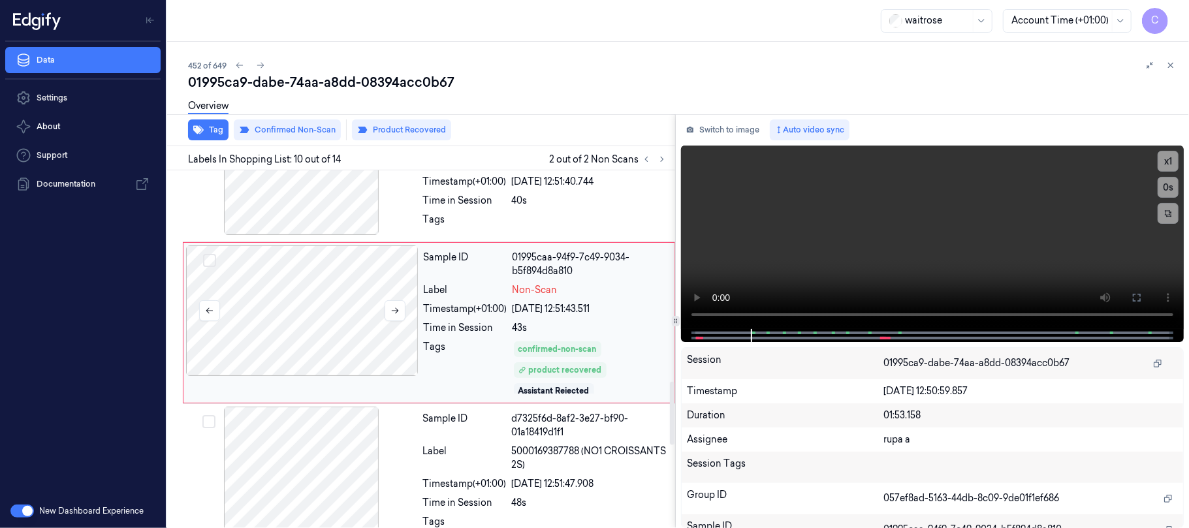
scroll to position [1191, 0]
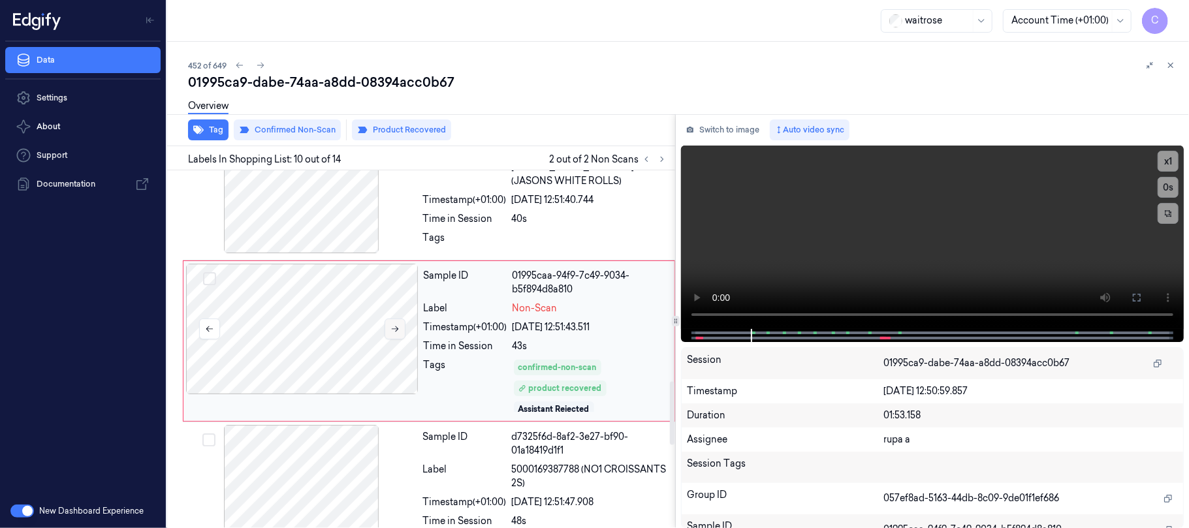
click at [391, 334] on icon at bounding box center [395, 329] width 9 height 9
click at [393, 334] on icon at bounding box center [395, 329] width 9 height 9
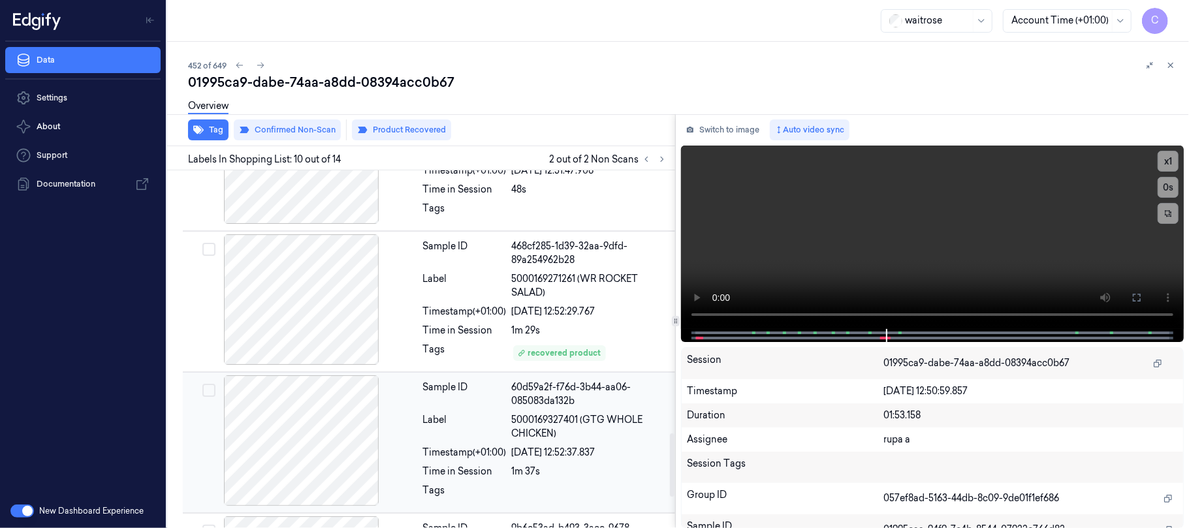
scroll to position [1539, 0]
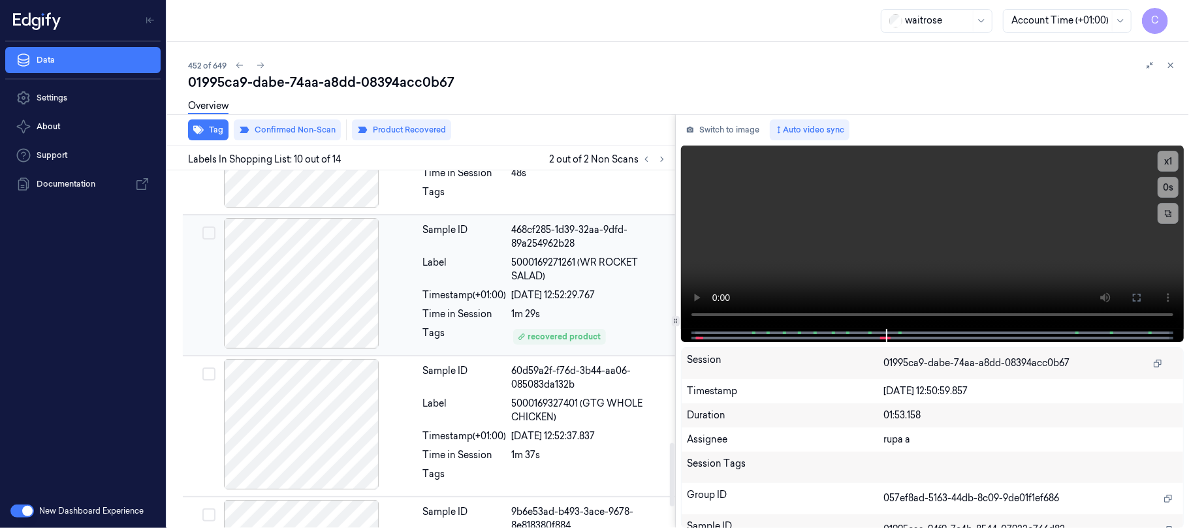
click at [314, 304] on div at bounding box center [301, 283] width 233 height 131
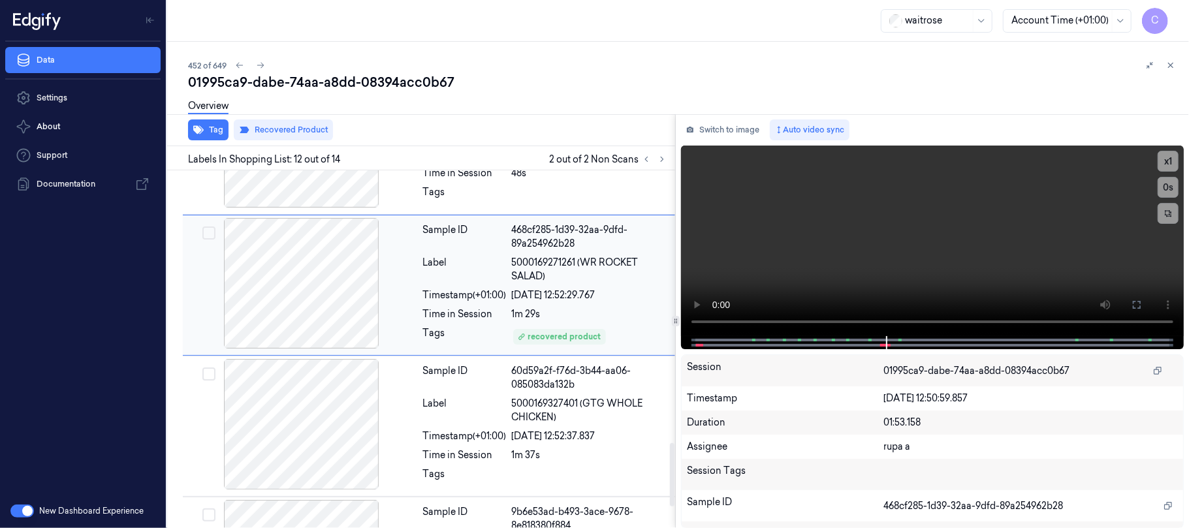
scroll to position [1484, 0]
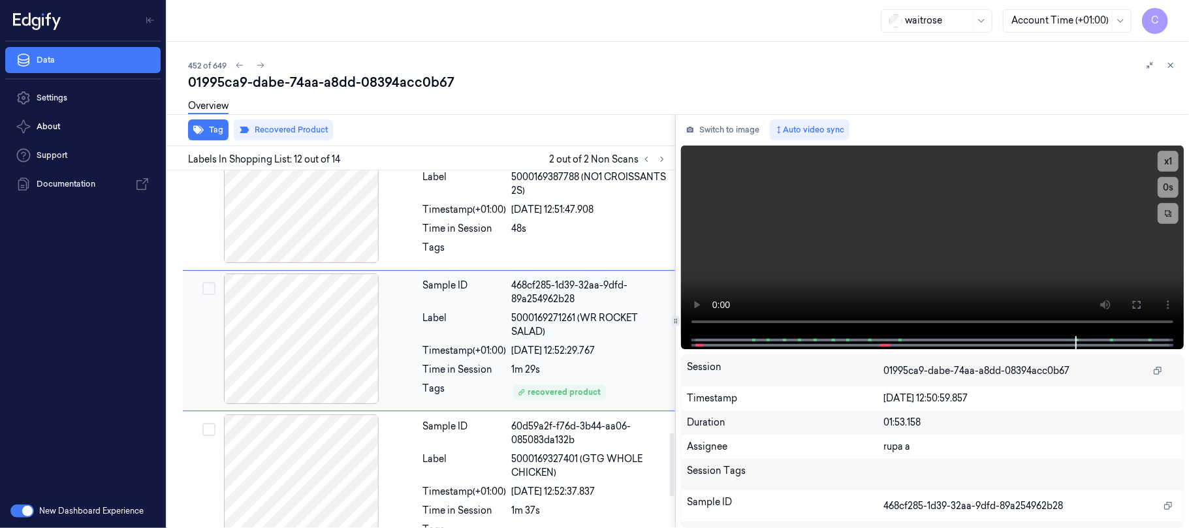
click at [349, 355] on div at bounding box center [301, 339] width 233 height 131
click at [340, 240] on div at bounding box center [301, 198] width 233 height 131
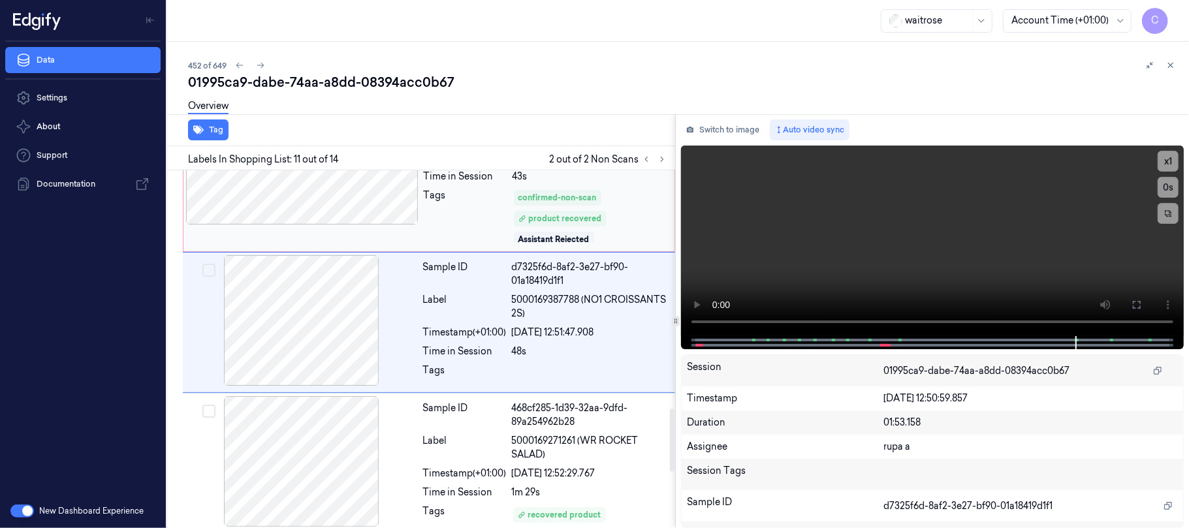
scroll to position [1343, 0]
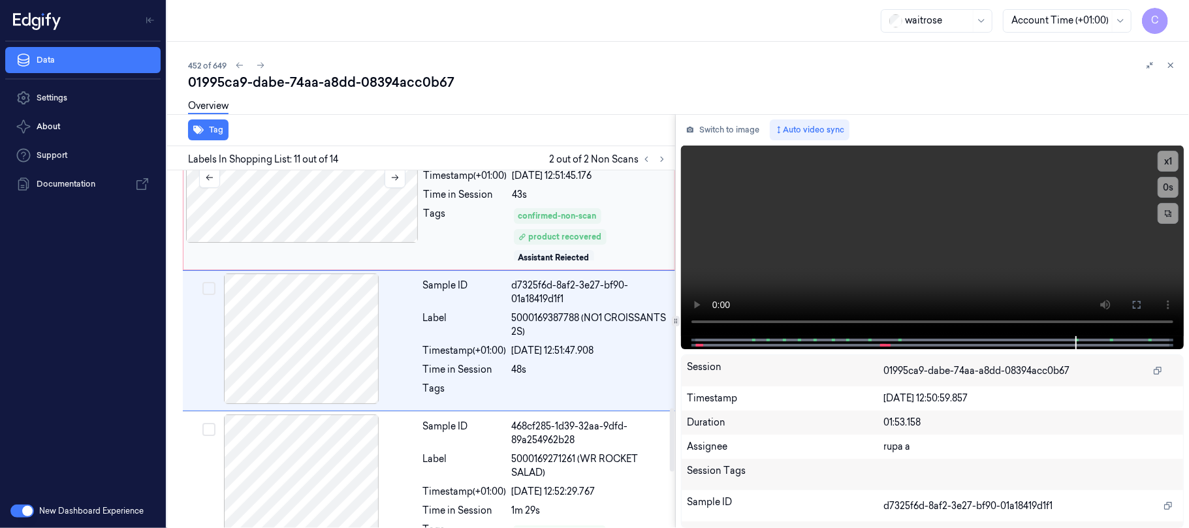
click at [300, 226] on div at bounding box center [302, 177] width 233 height 131
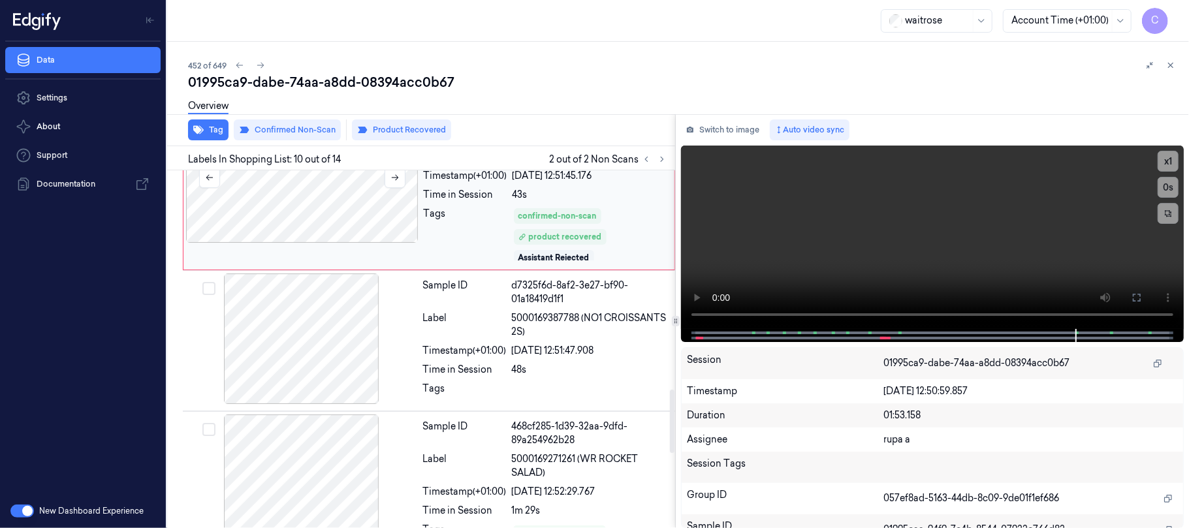
scroll to position [1191, 0]
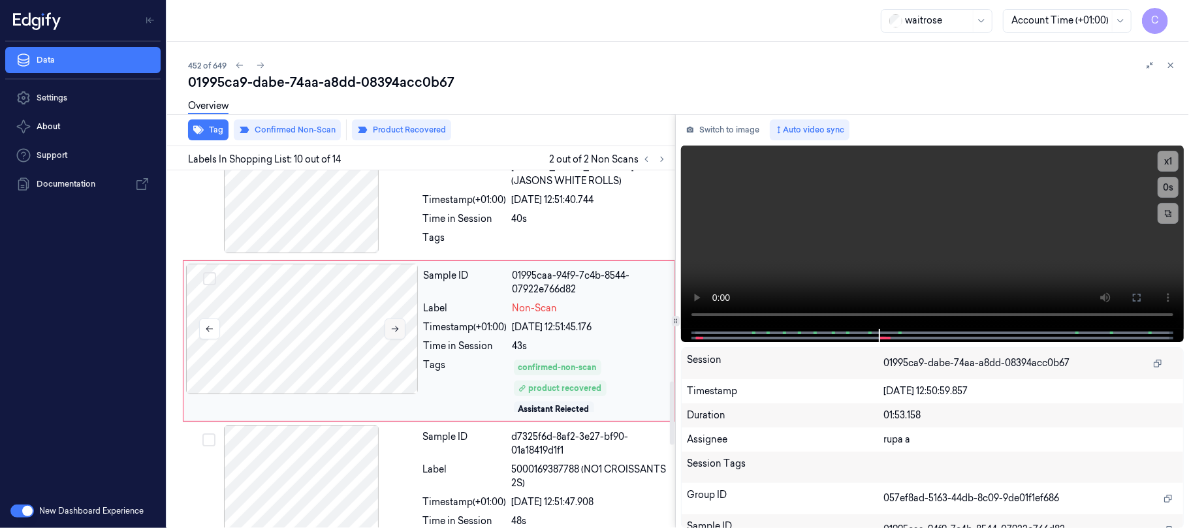
click at [400, 334] on icon at bounding box center [395, 329] width 9 height 9
click at [394, 334] on icon at bounding box center [395, 329] width 9 height 9
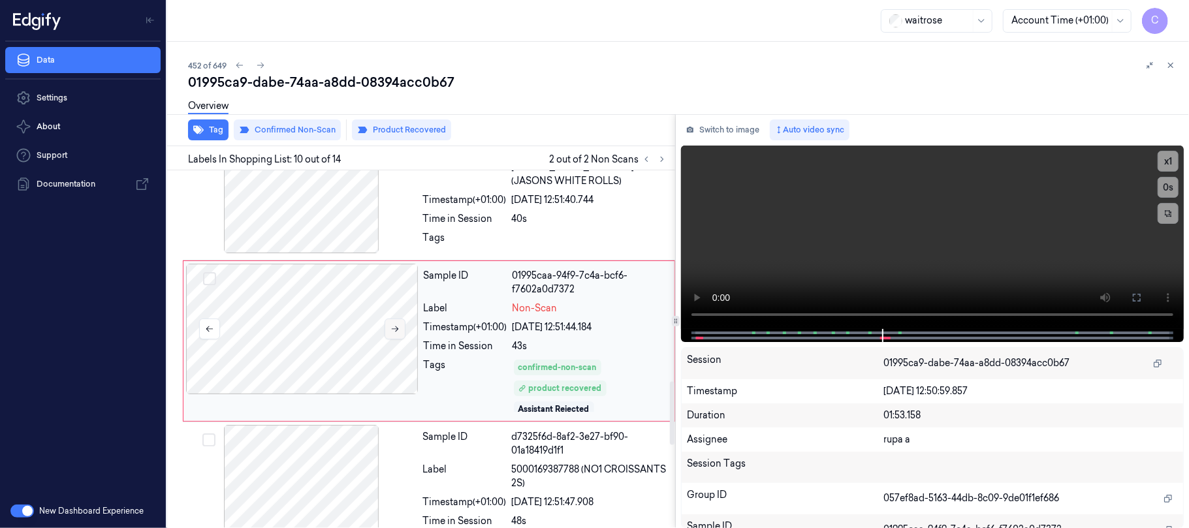
click at [394, 334] on icon at bounding box center [395, 329] width 9 height 9
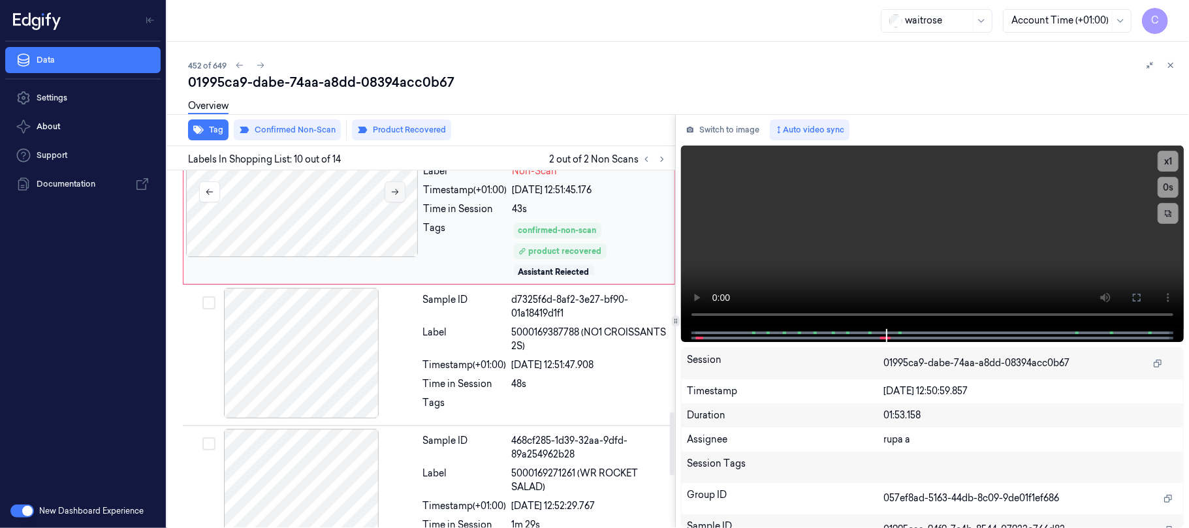
scroll to position [1365, 0]
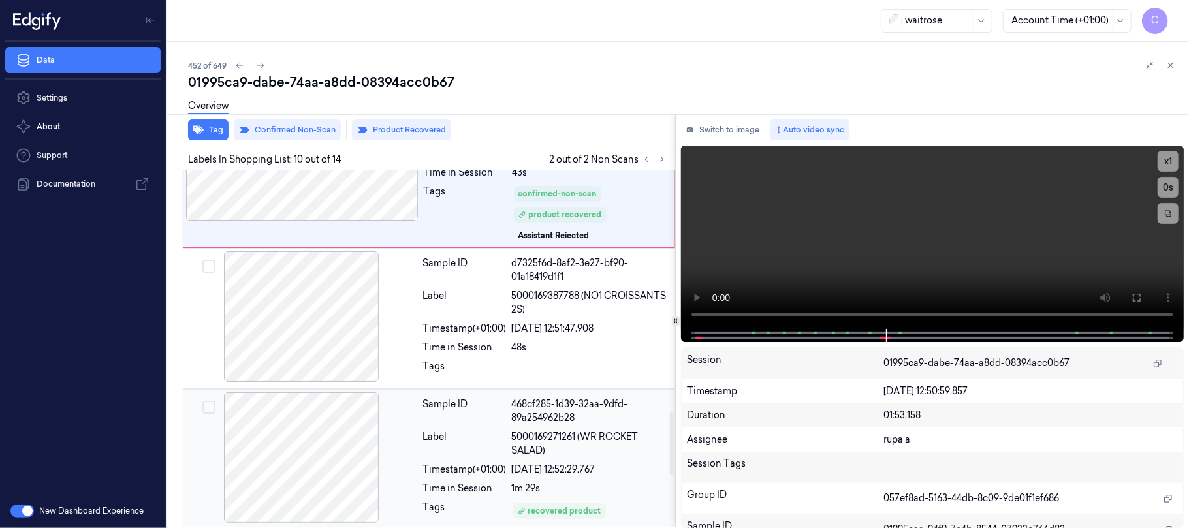
click at [329, 442] on div at bounding box center [301, 458] width 233 height 131
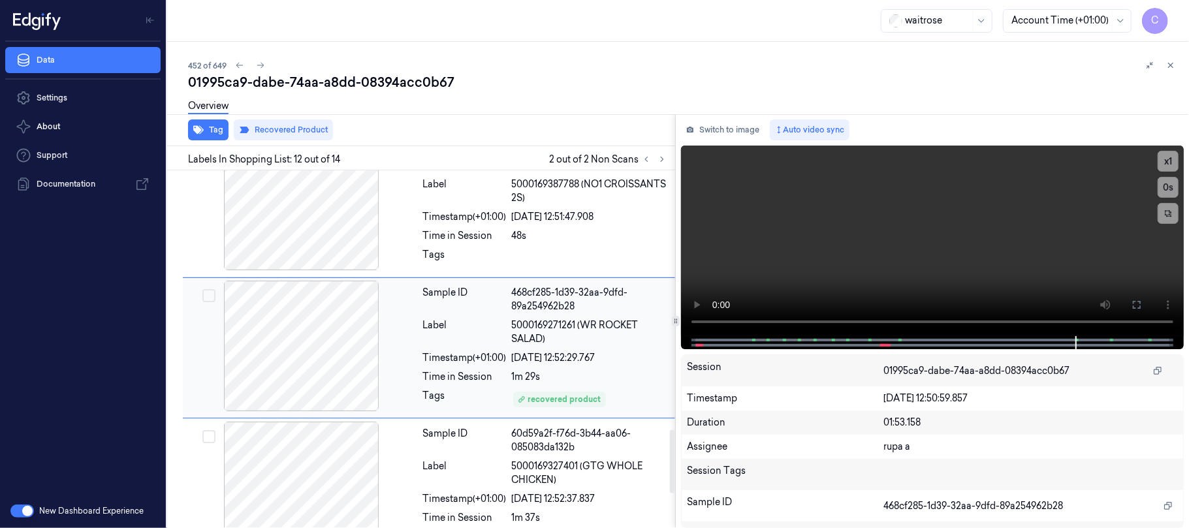
scroll to position [1484, 0]
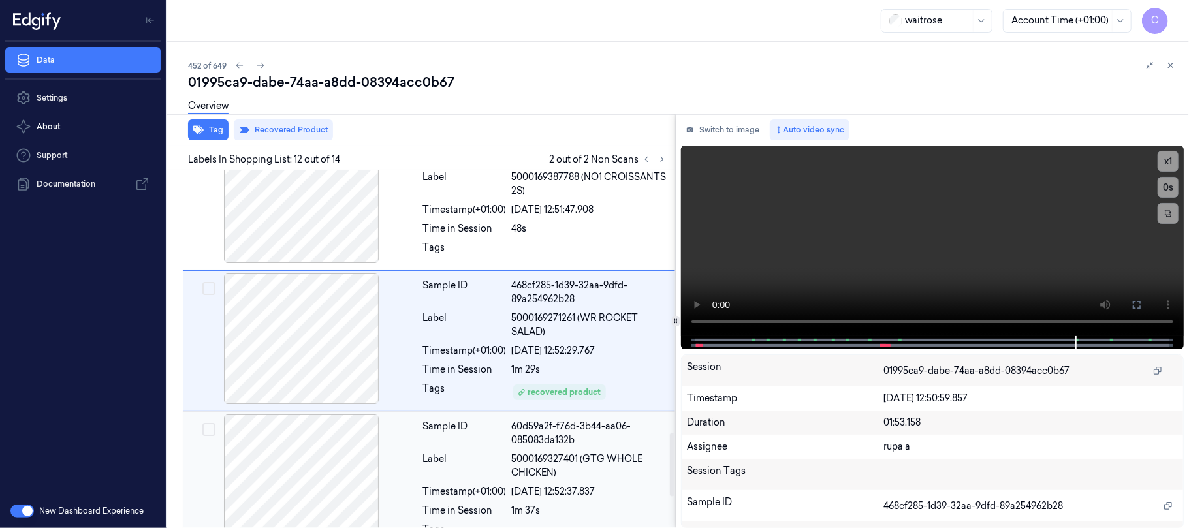
click at [317, 468] on div at bounding box center [301, 480] width 233 height 131
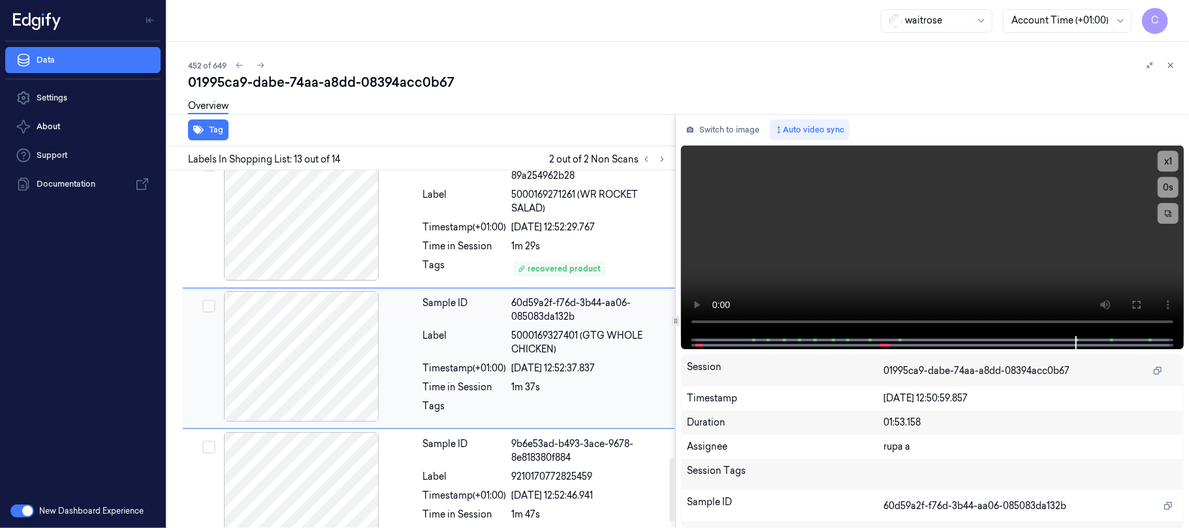
scroll to position [1626, 0]
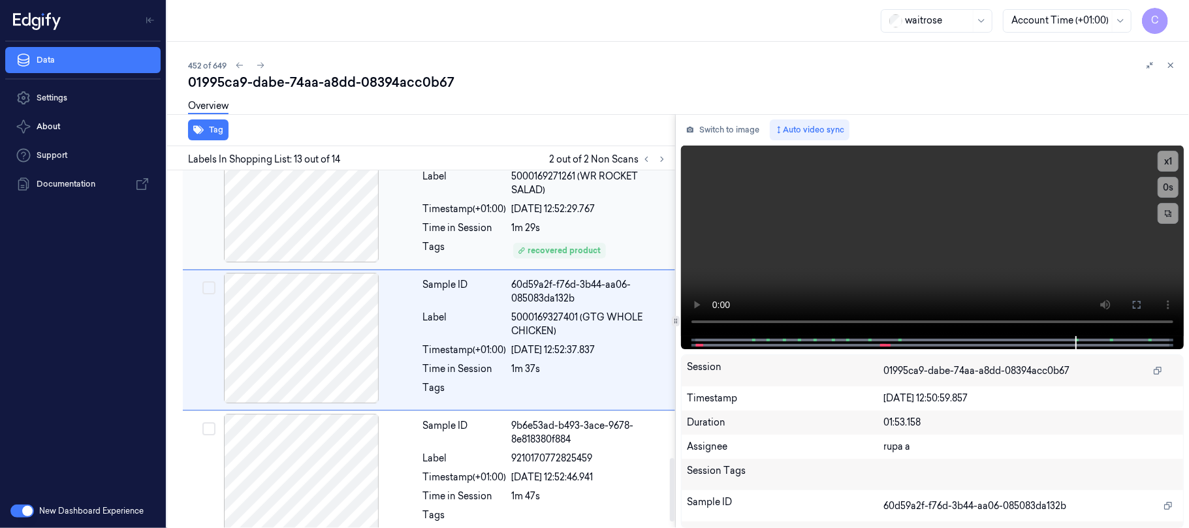
click at [306, 244] on div at bounding box center [301, 197] width 233 height 131
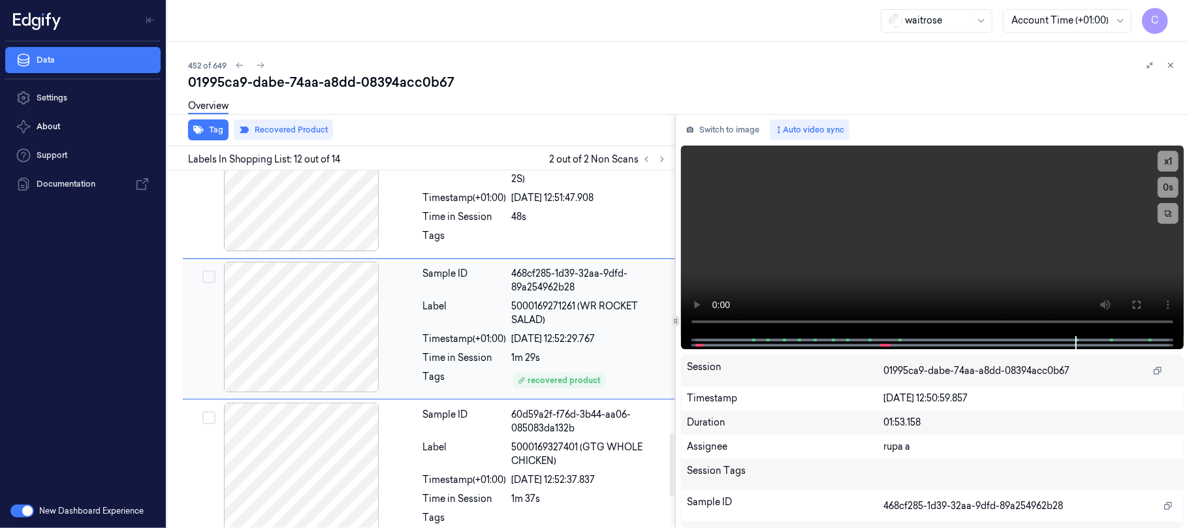
scroll to position [1484, 0]
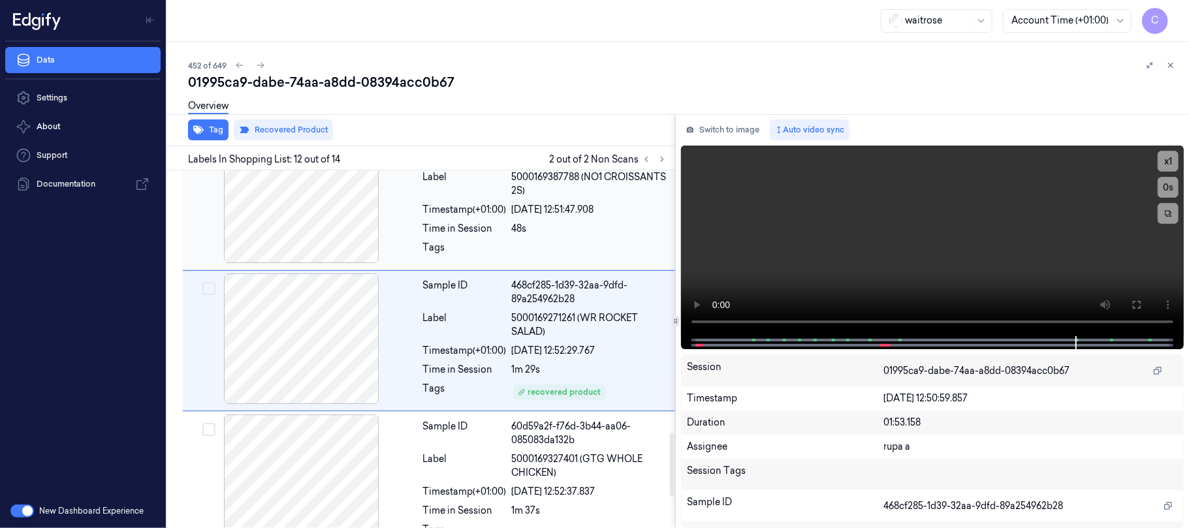
click at [294, 220] on div at bounding box center [301, 198] width 233 height 131
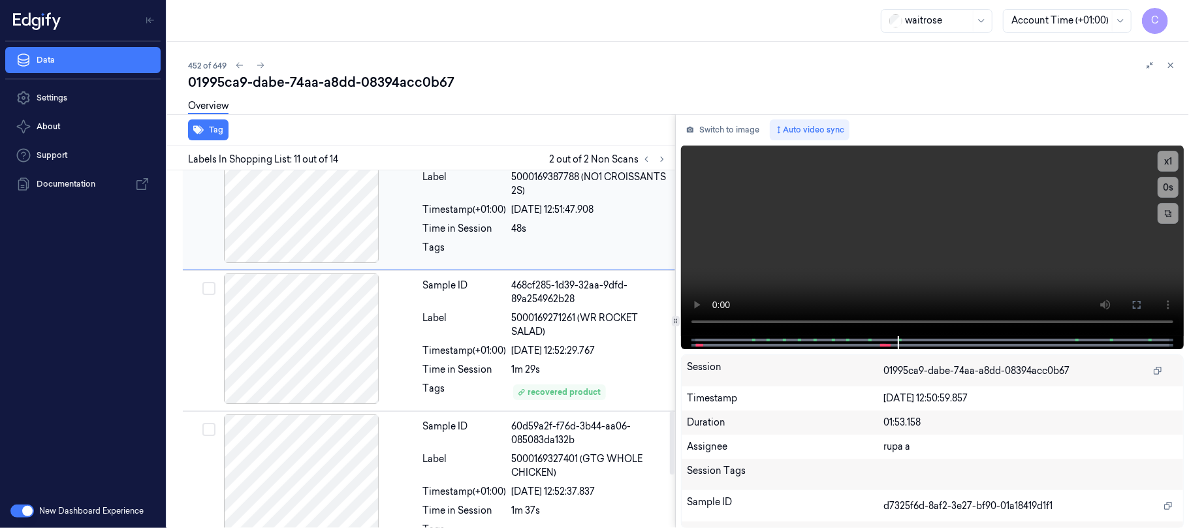
scroll to position [1343, 0]
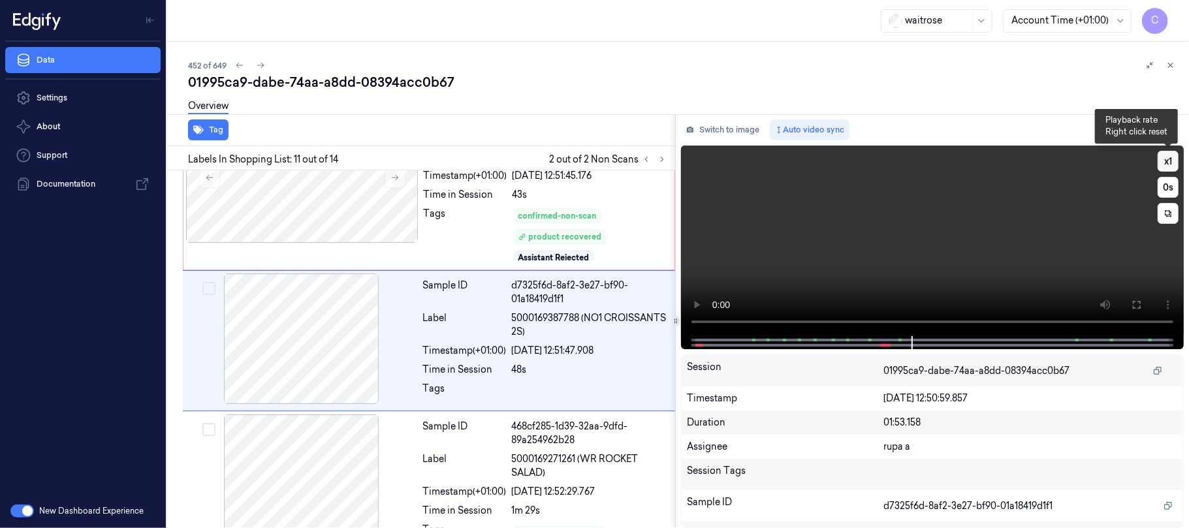
click at [1171, 157] on button "x 1" at bounding box center [1168, 161] width 21 height 21
click at [1171, 157] on button "x 2" at bounding box center [1168, 161] width 21 height 21
click at [1171, 157] on button "x 4" at bounding box center [1168, 161] width 21 height 21
click at [1163, 159] on button "x 1" at bounding box center [1168, 161] width 21 height 21
click at [1163, 159] on button "x 2" at bounding box center [1168, 161] width 21 height 21
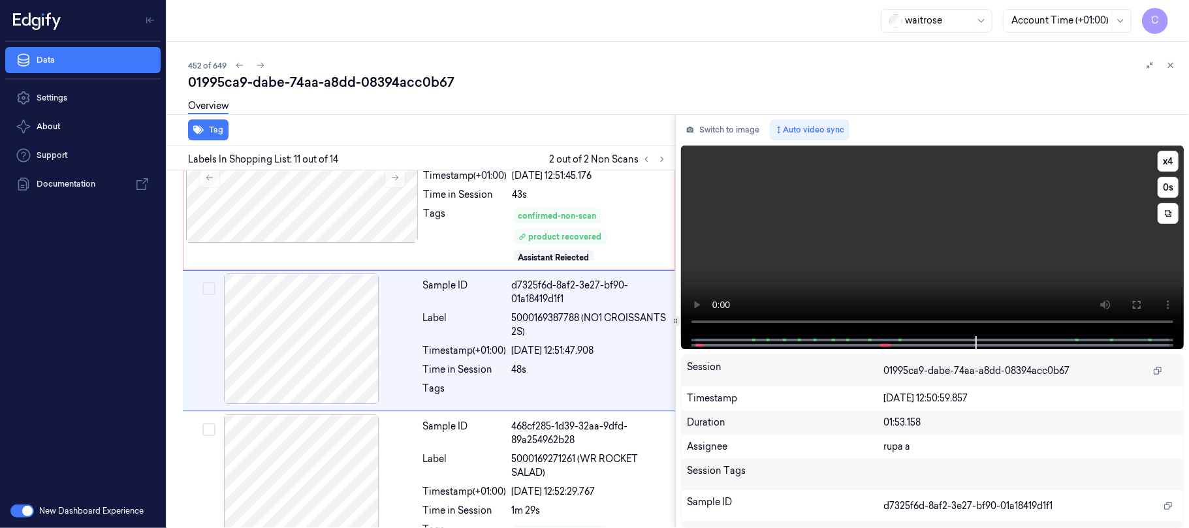
click at [894, 238] on video at bounding box center [932, 241] width 503 height 191
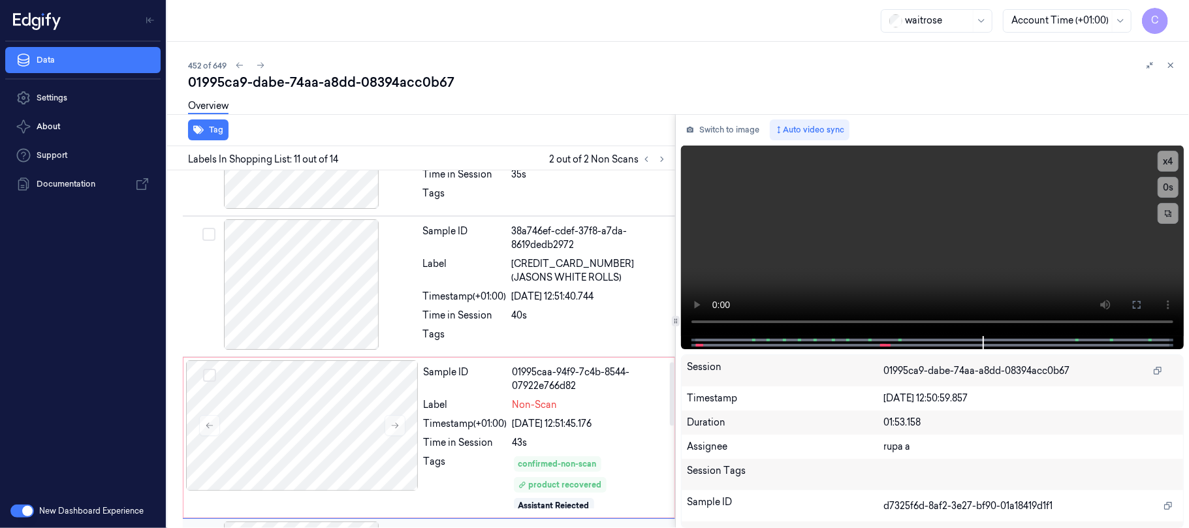
scroll to position [1082, 0]
